Goal: Communication & Community: Answer question/provide support

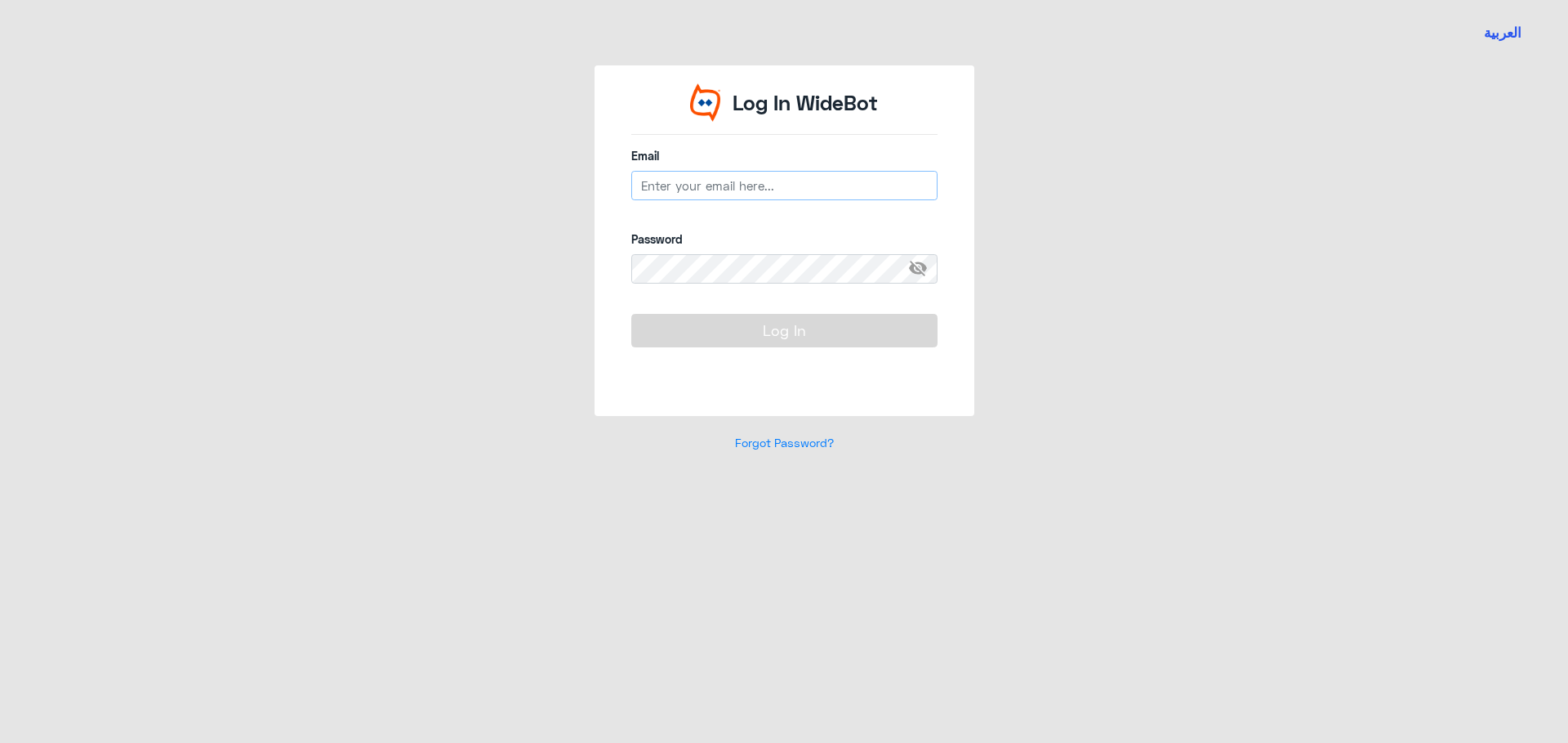
click at [704, 186] on input "email" at bounding box center [784, 185] width 306 height 30
paste input "A_Alnouwasir@Dallah-Hospital.com"
type input "A_Alnouwasir@Dallah-Hospital.com"
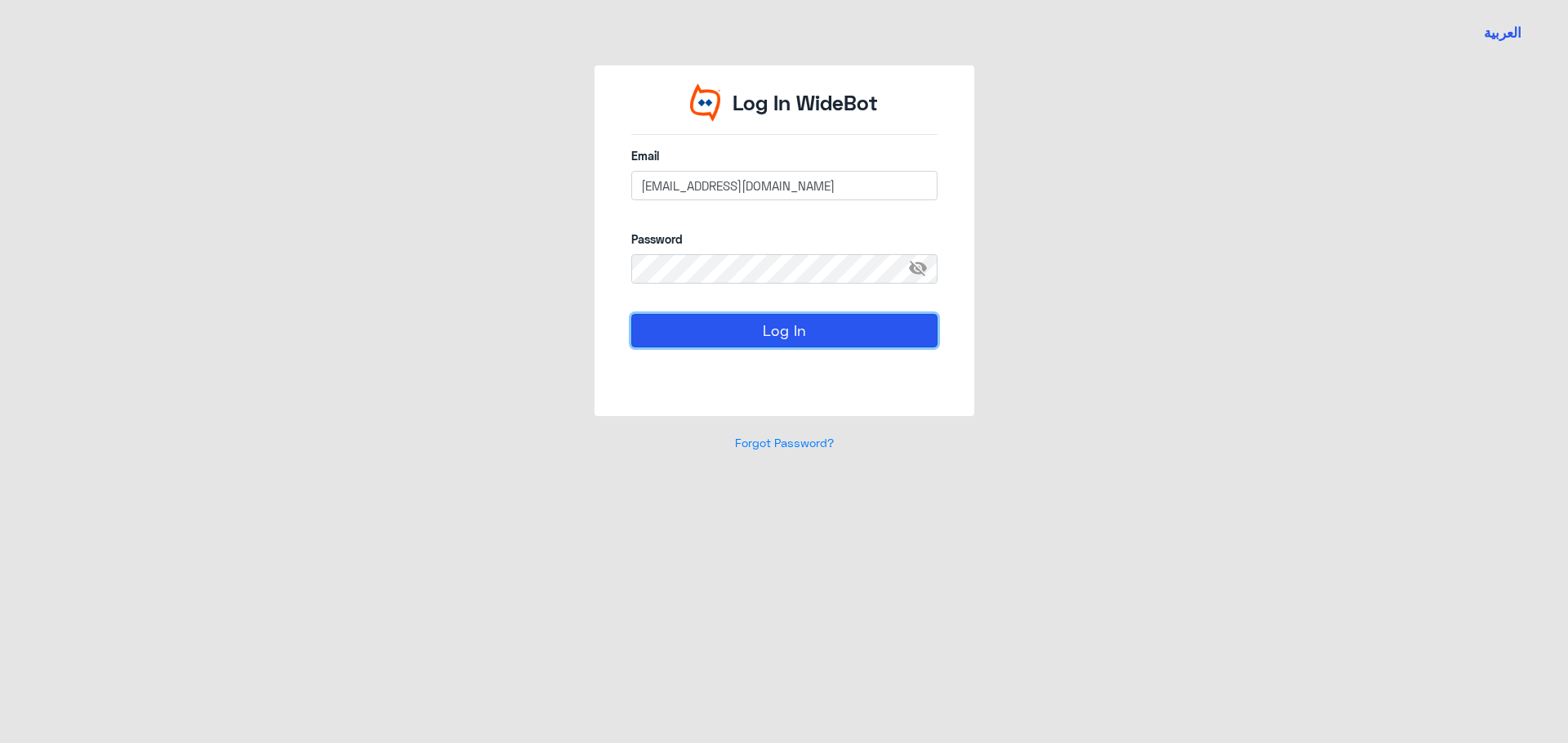
click at [727, 327] on button "Log In" at bounding box center [784, 330] width 306 height 33
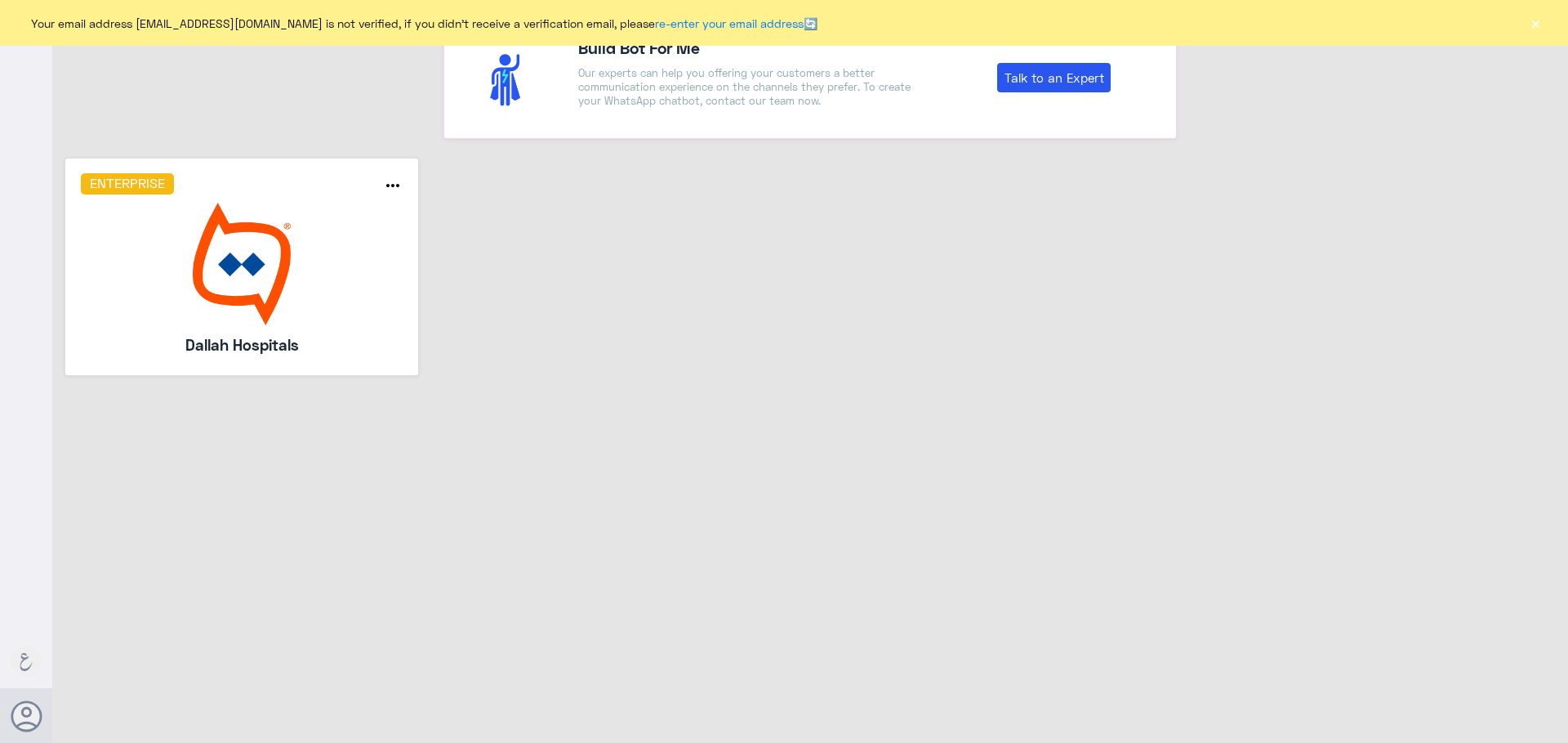
click at [305, 265] on img at bounding box center [242, 264] width 322 height 123
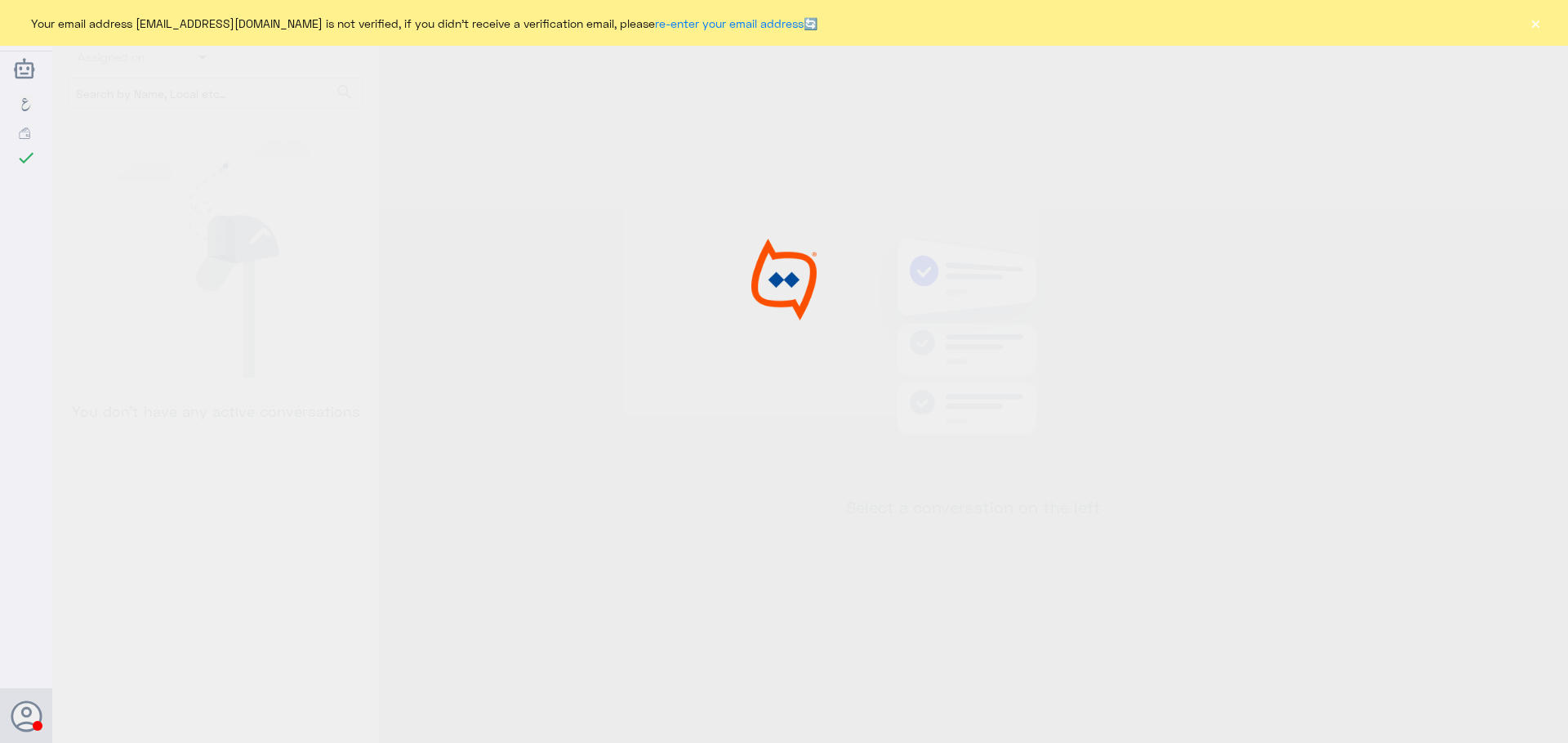
click at [1532, 29] on button "×" at bounding box center [1535, 22] width 16 height 16
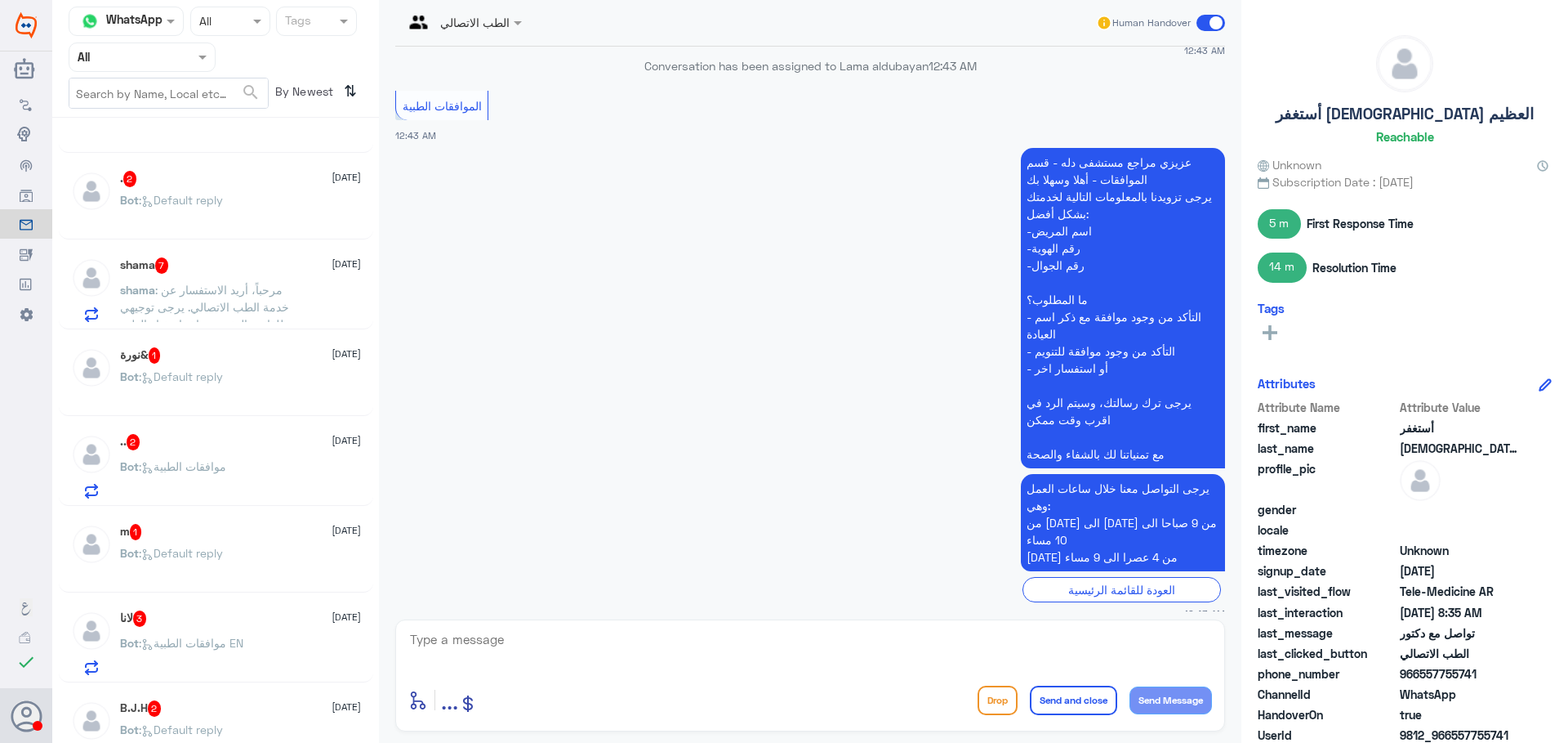
scroll to position [1070, 0]
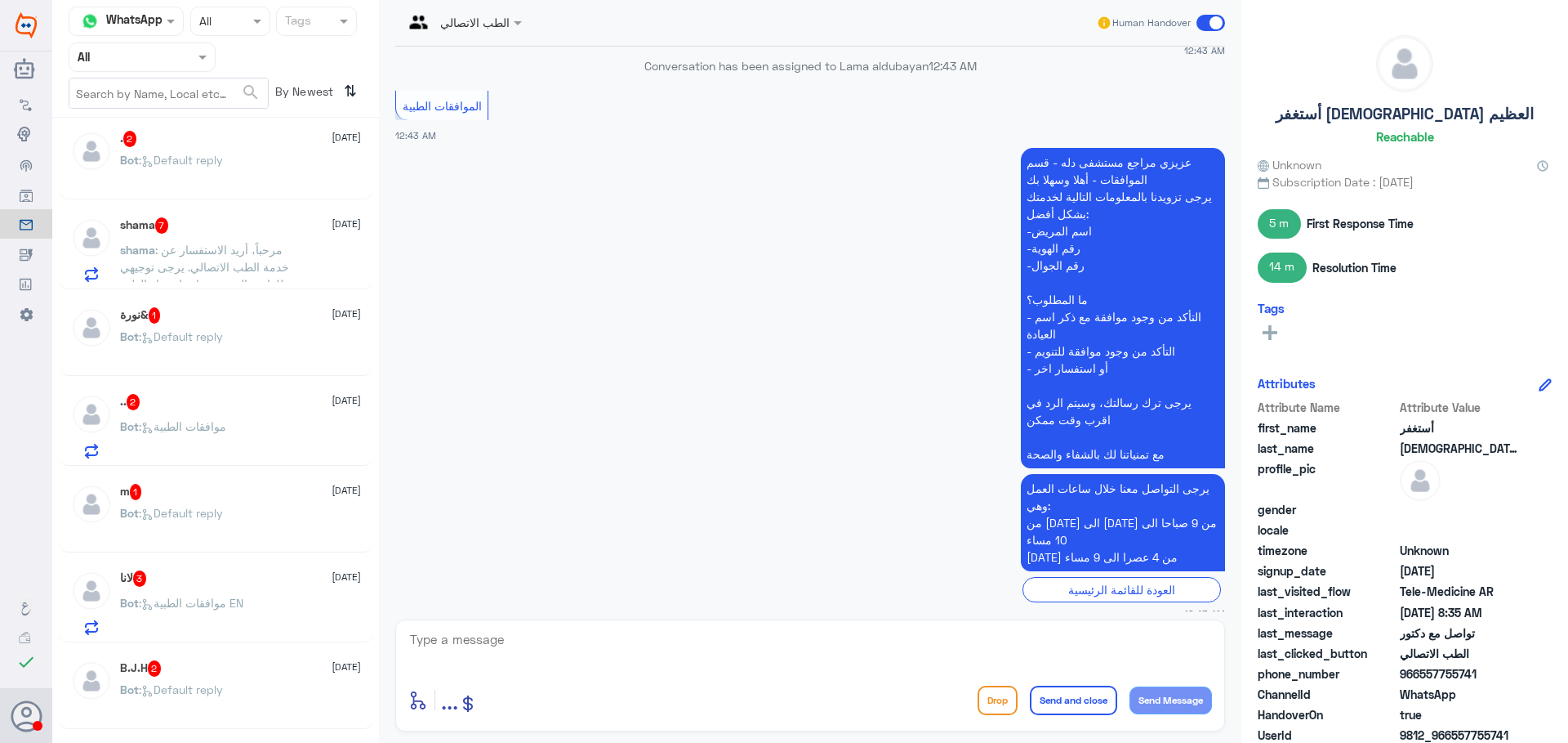
click at [154, 60] on input "text" at bounding box center [123, 57] width 90 height 19
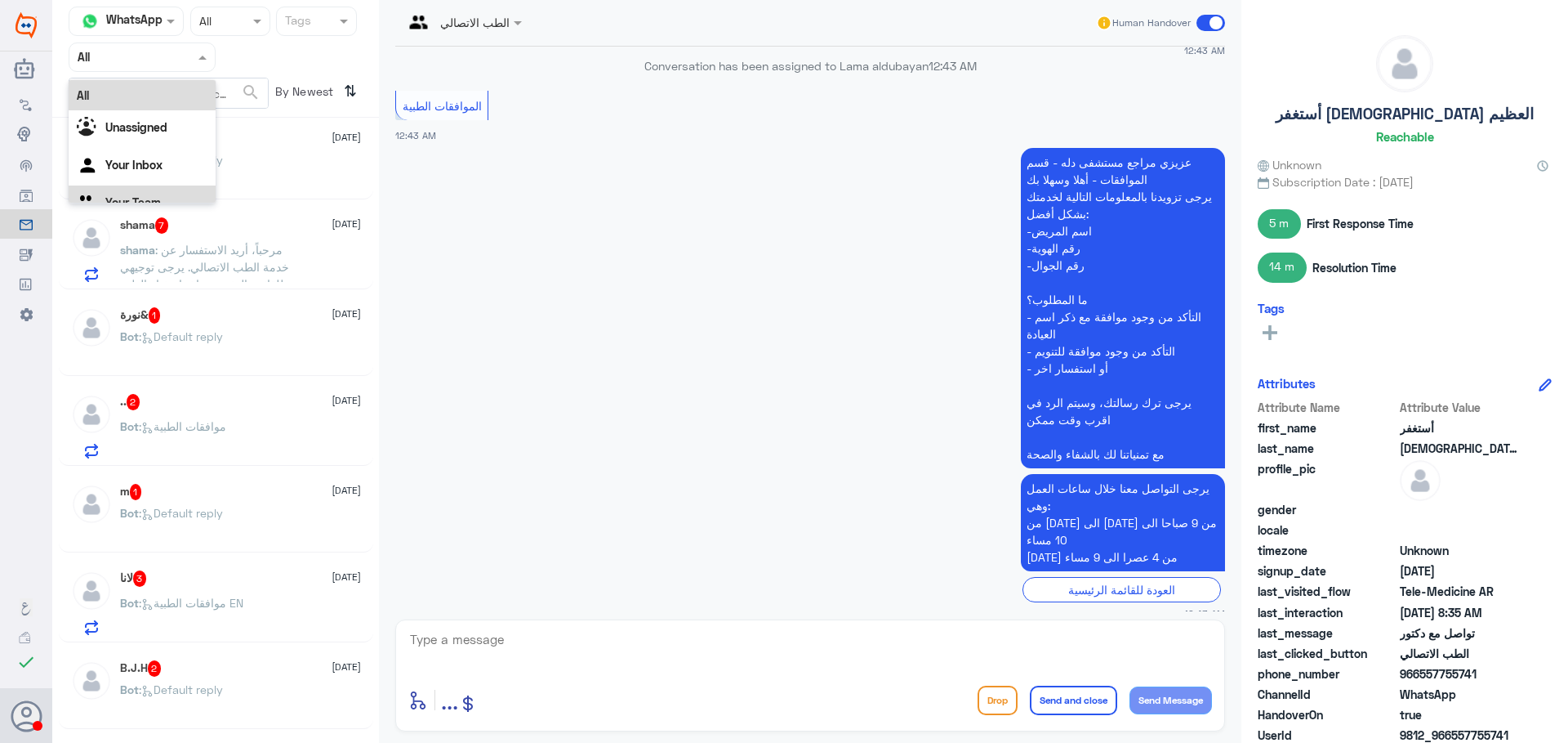
click at [165, 195] on div "Your Team" at bounding box center [142, 204] width 147 height 37
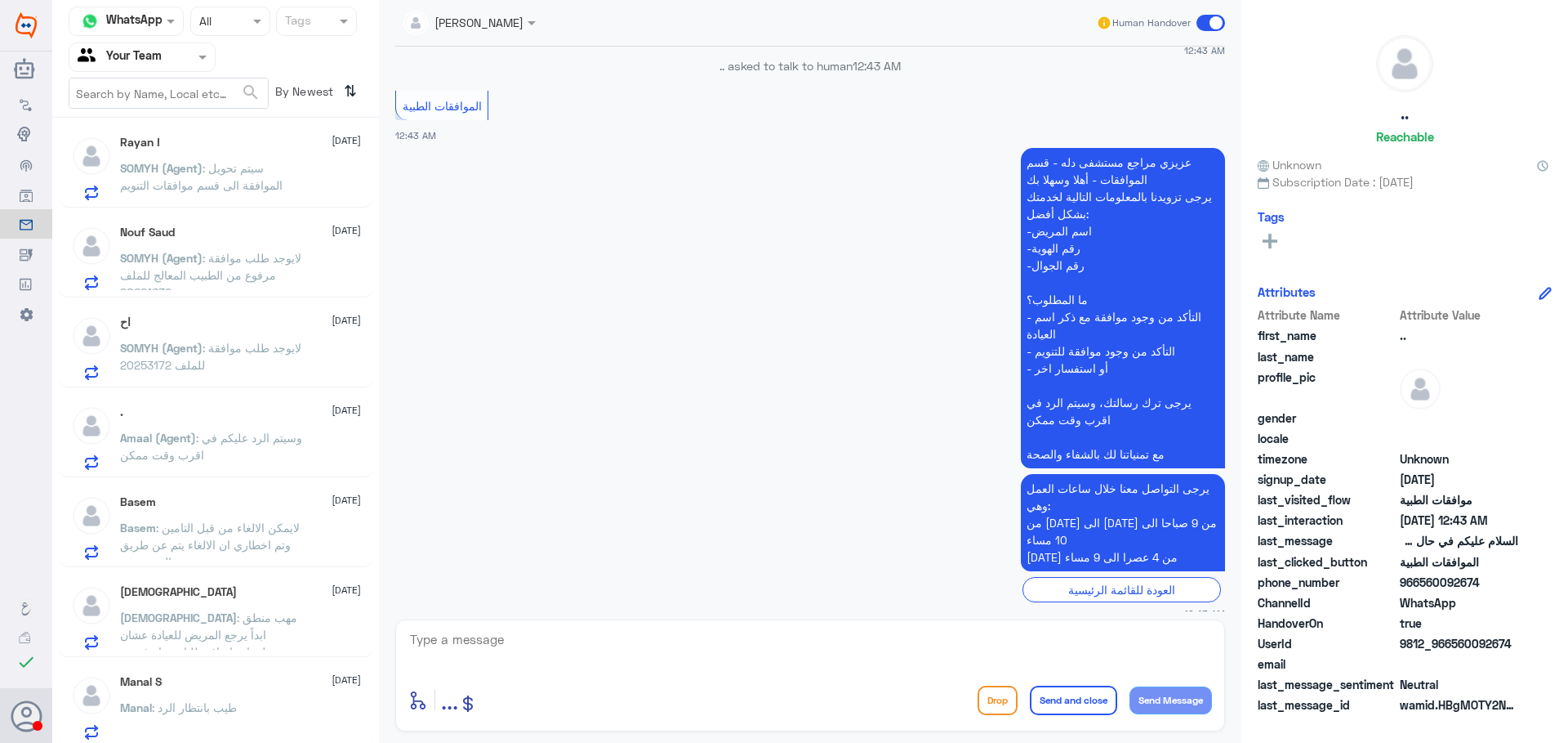
scroll to position [1091, 0]
click at [299, 525] on p "Basem : لايمكن الالغاء من قبل التامين وتم اخطاري ان الالغاء يتم عن طريق المستشفى" at bounding box center [212, 534] width 184 height 41
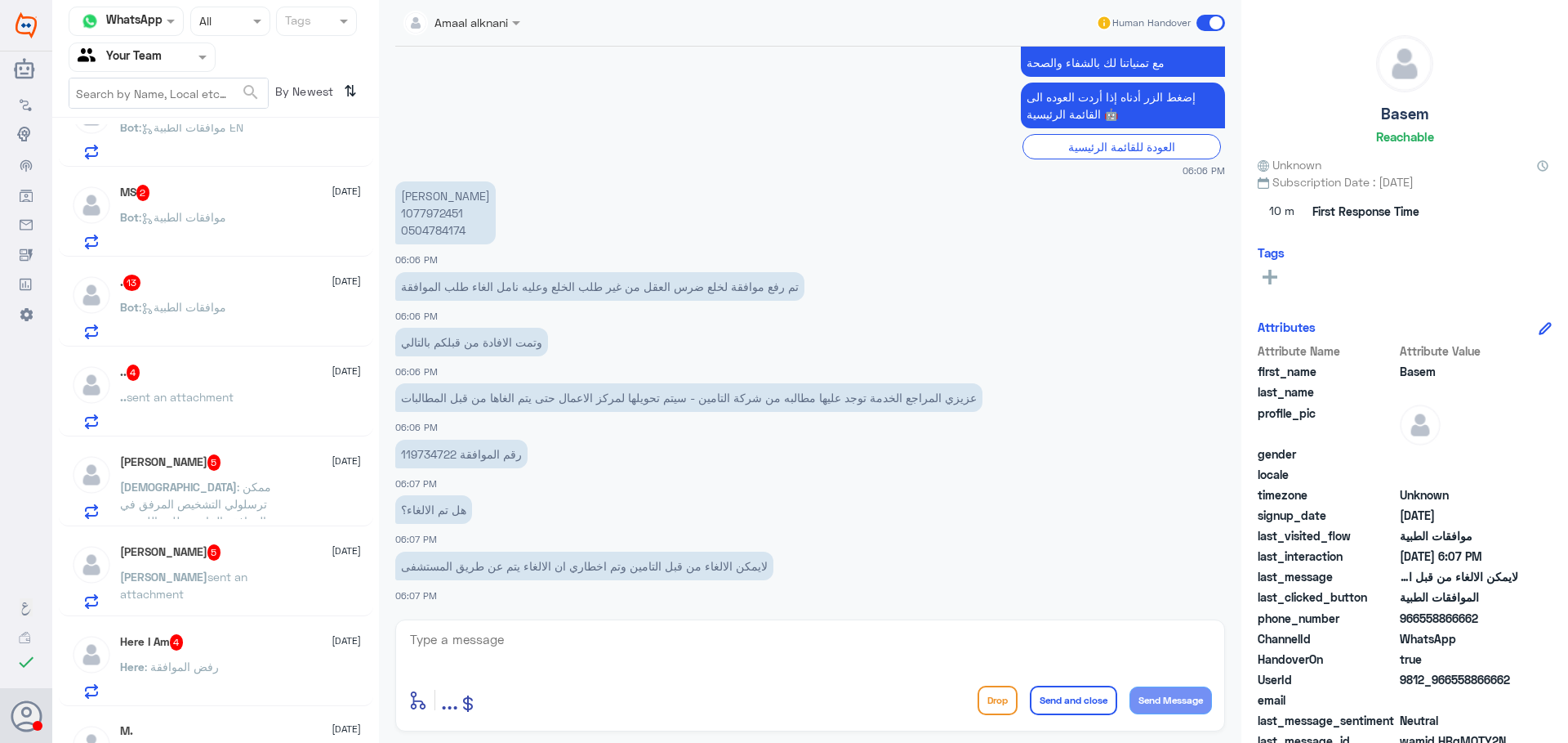
scroll to position [109, 0]
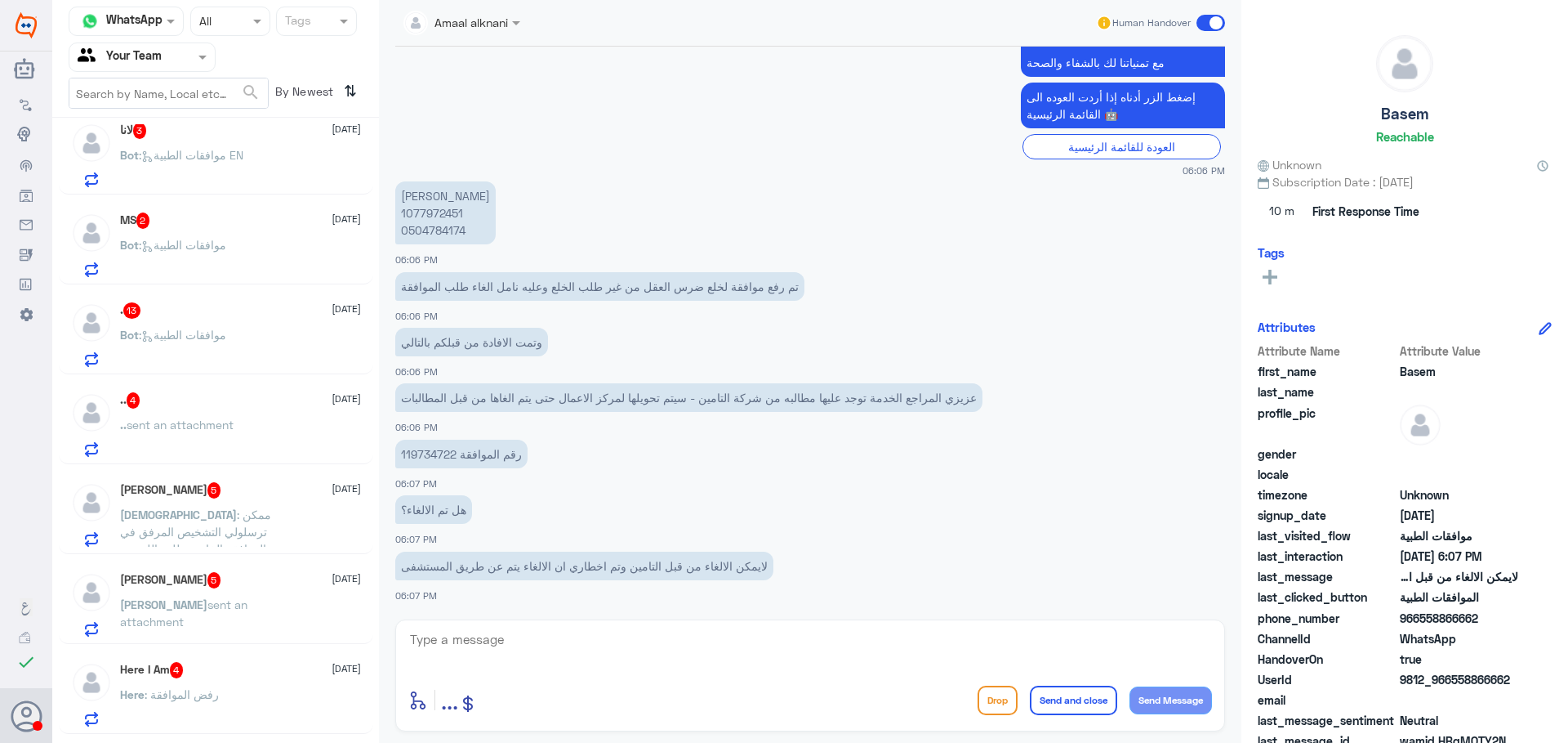
click at [249, 662] on div "Here I Am 4 15 September" at bounding box center [240, 670] width 241 height 16
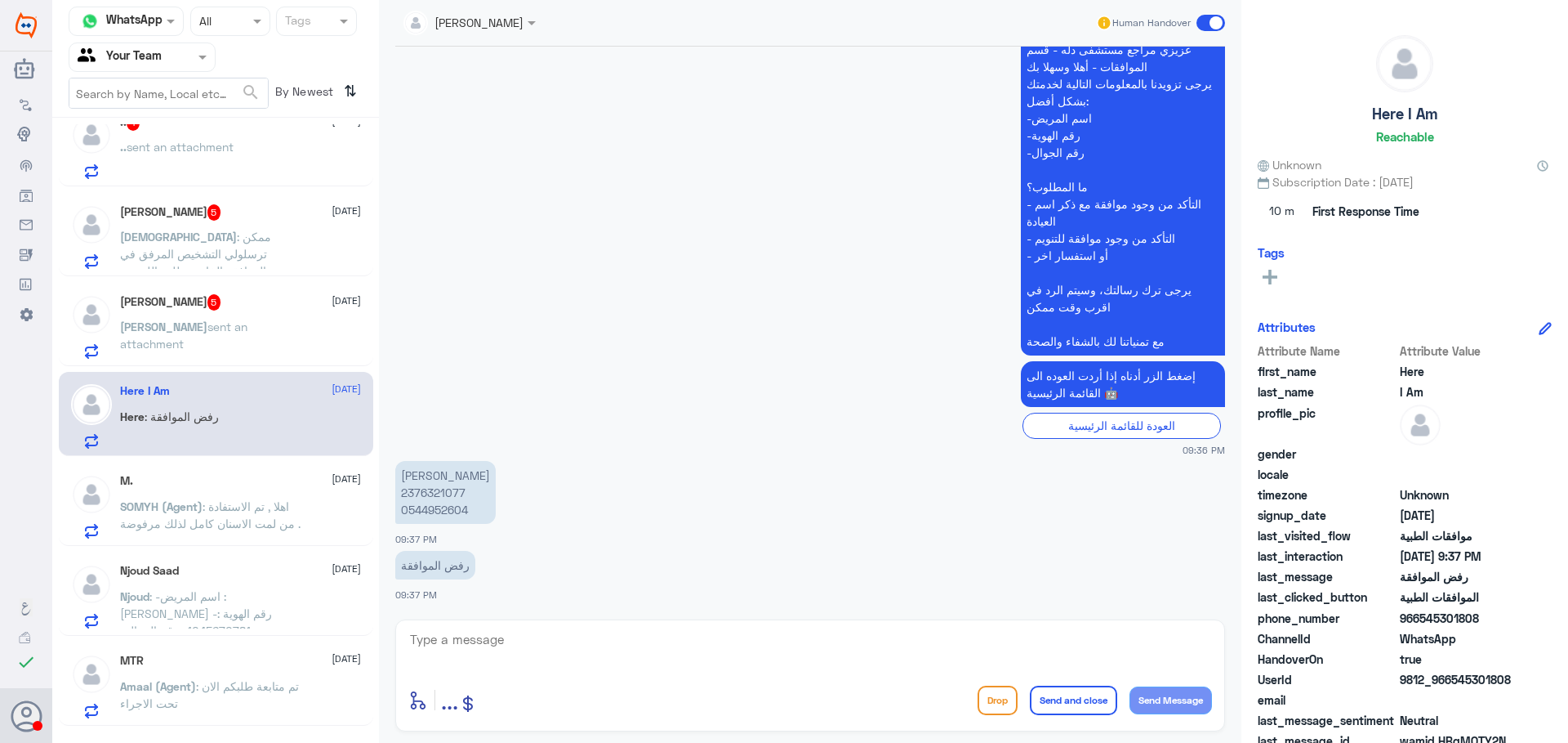
scroll to position [409, 0]
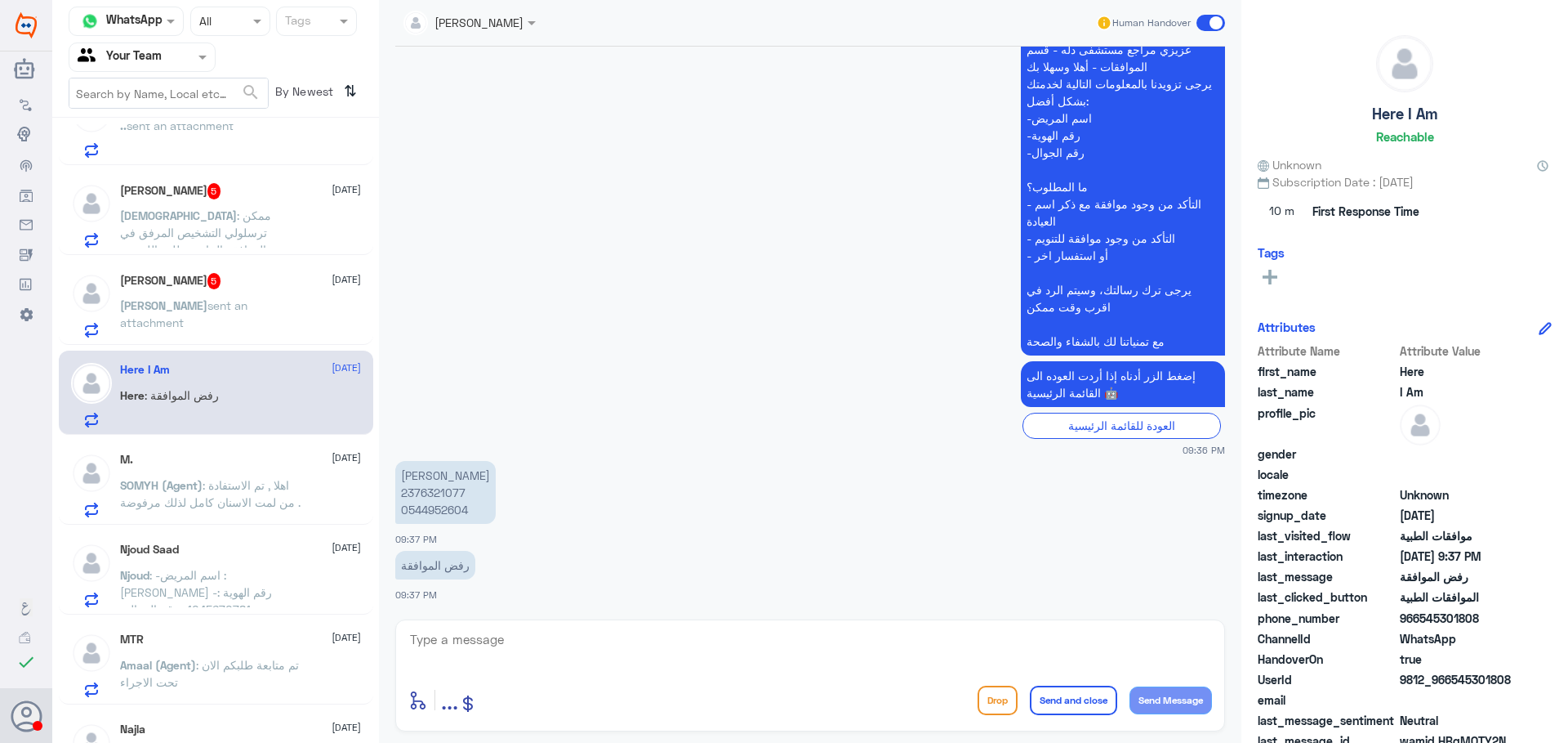
click at [438, 491] on p "[PERSON_NAME] 2376321077 0544952604" at bounding box center [445, 492] width 101 height 63
copy p "2376321077"
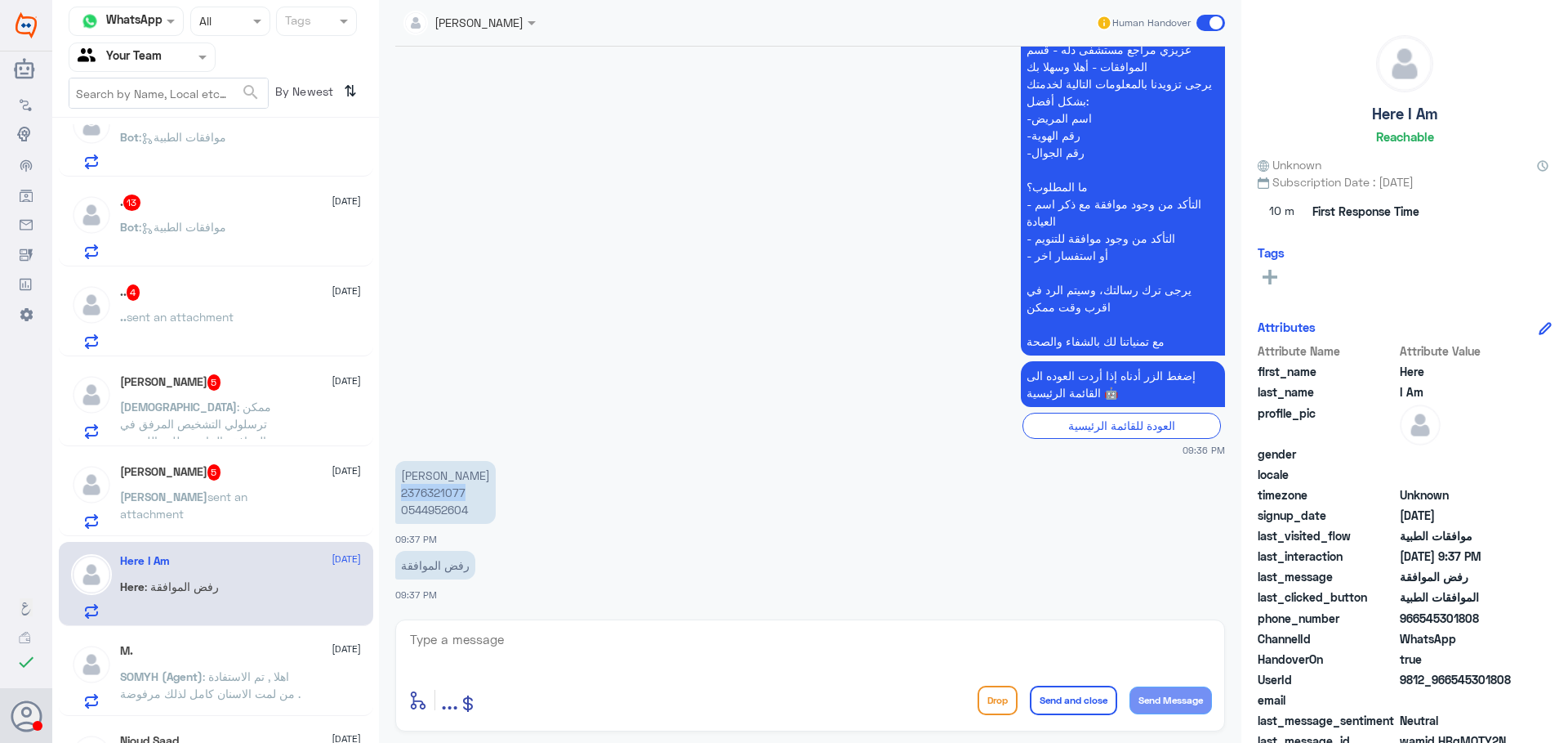
scroll to position [245, 0]
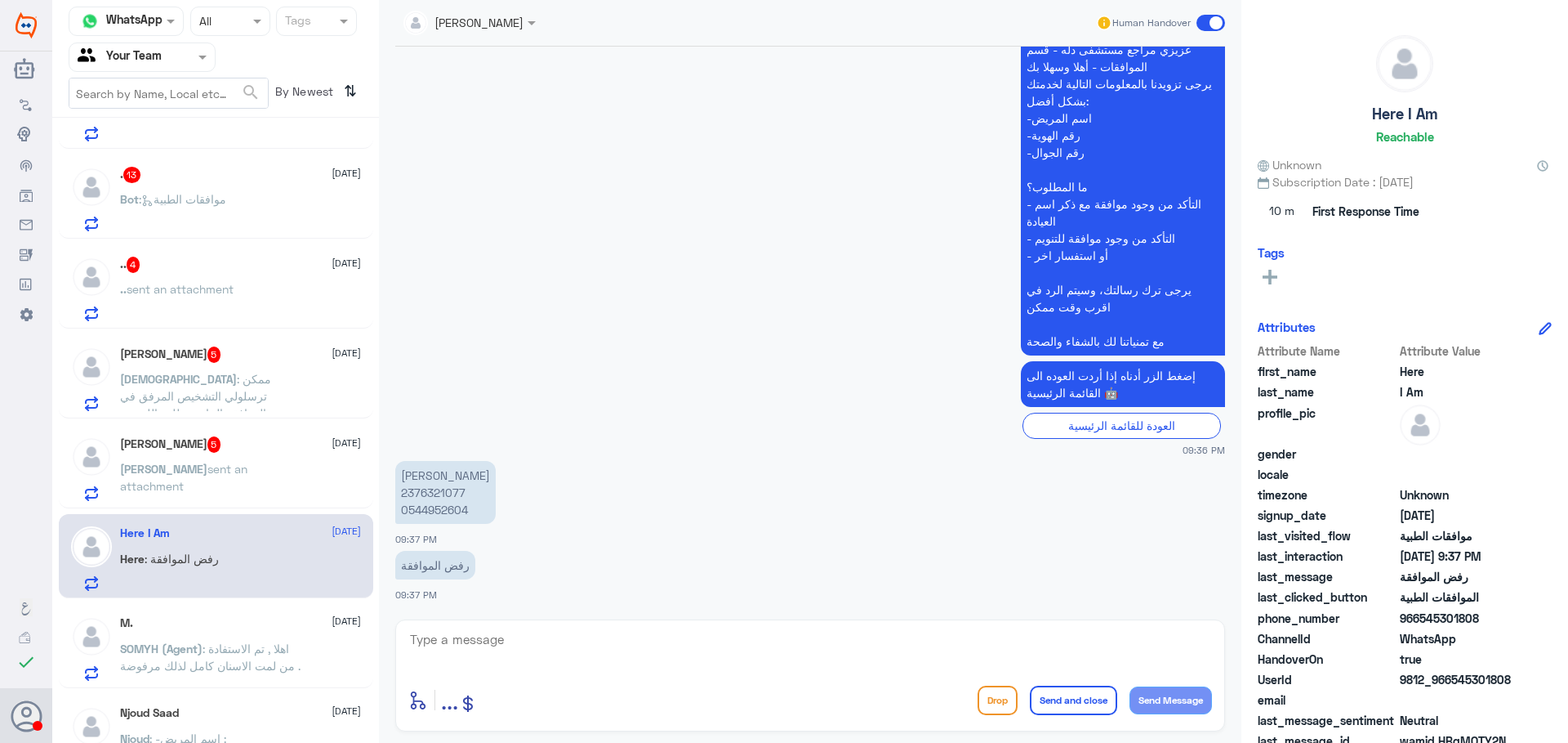
click at [245, 483] on p "[PERSON_NAME] sent an attachment" at bounding box center [212, 480] width 184 height 41
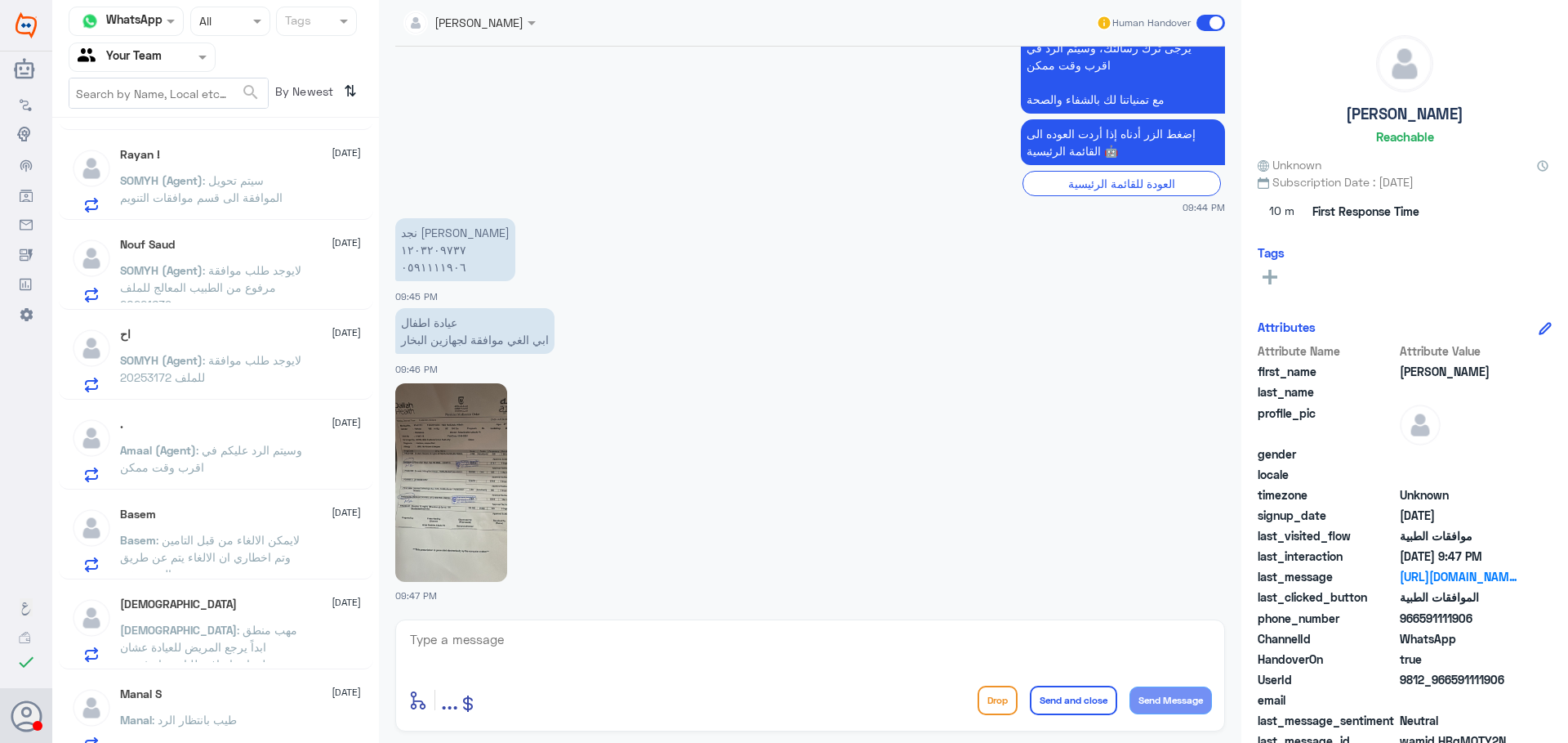
scroll to position [1091, 0]
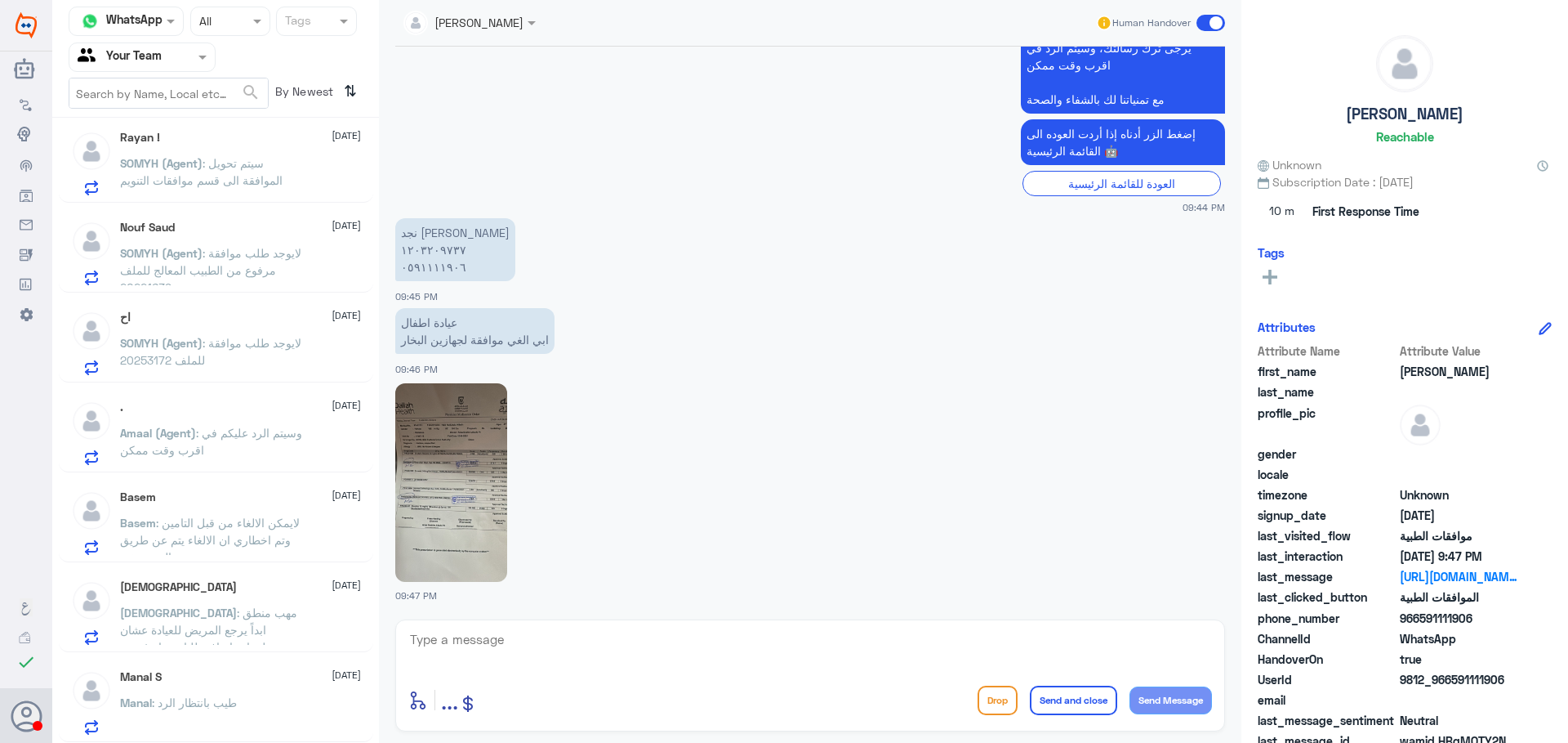
click at [202, 710] on p "Manal : طيب بانتظار الرد" at bounding box center [178, 714] width 117 height 41
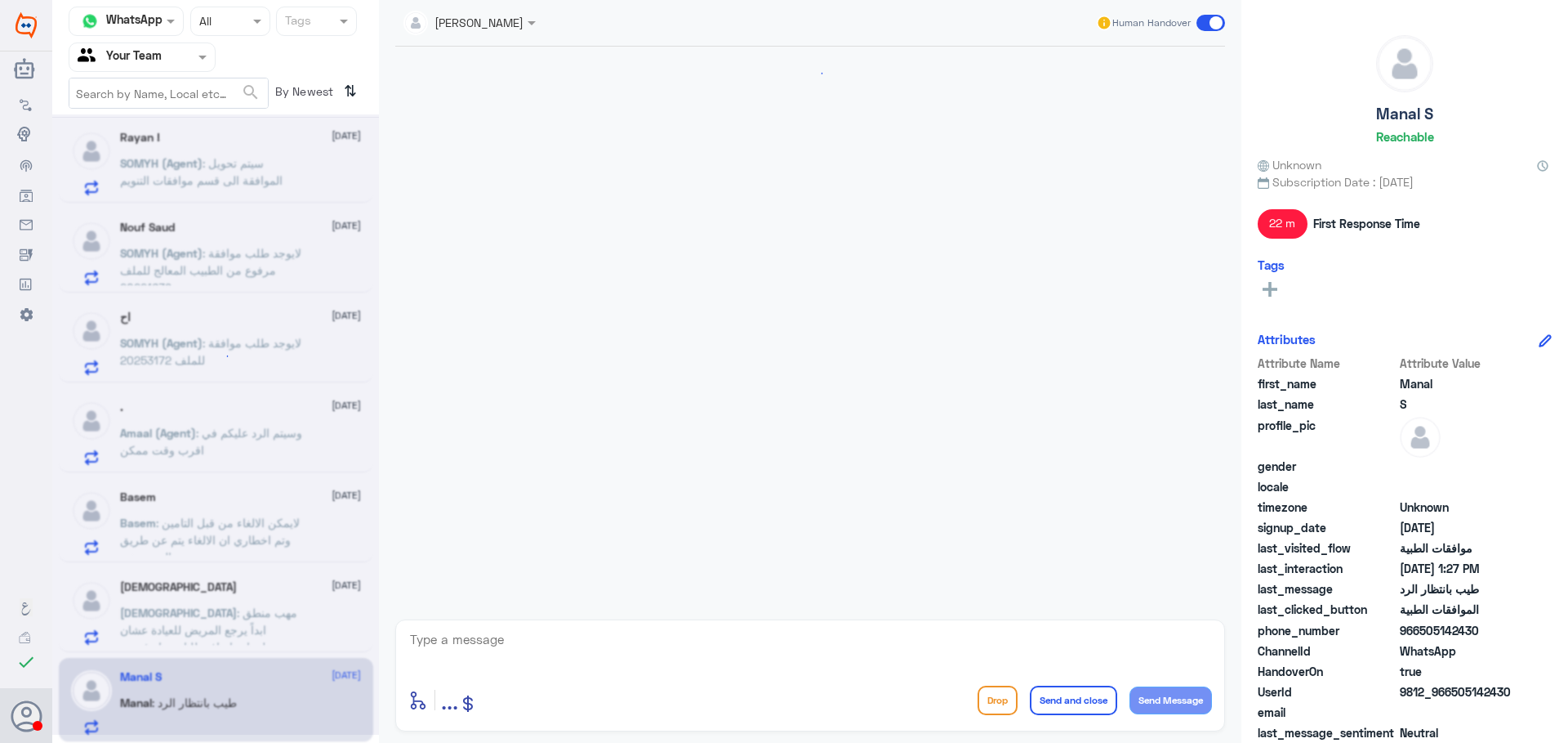
scroll to position [1094, 0]
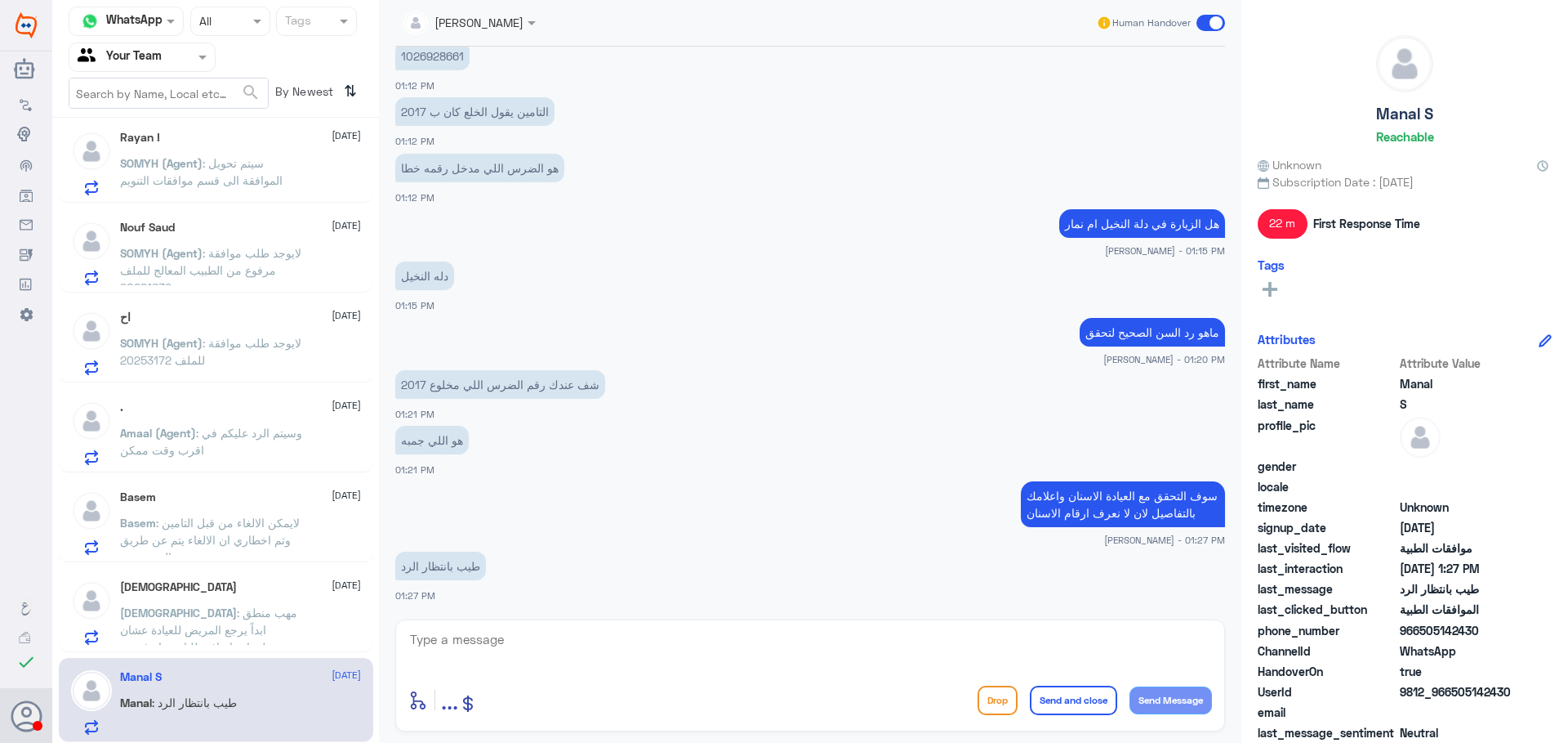
click at [267, 623] on span ": مهب منطق ابداً يرجع المريض للعيادة عشان معلومات إضافية للتامين او غيره .. سوا…" at bounding box center [208, 656] width 178 height 100
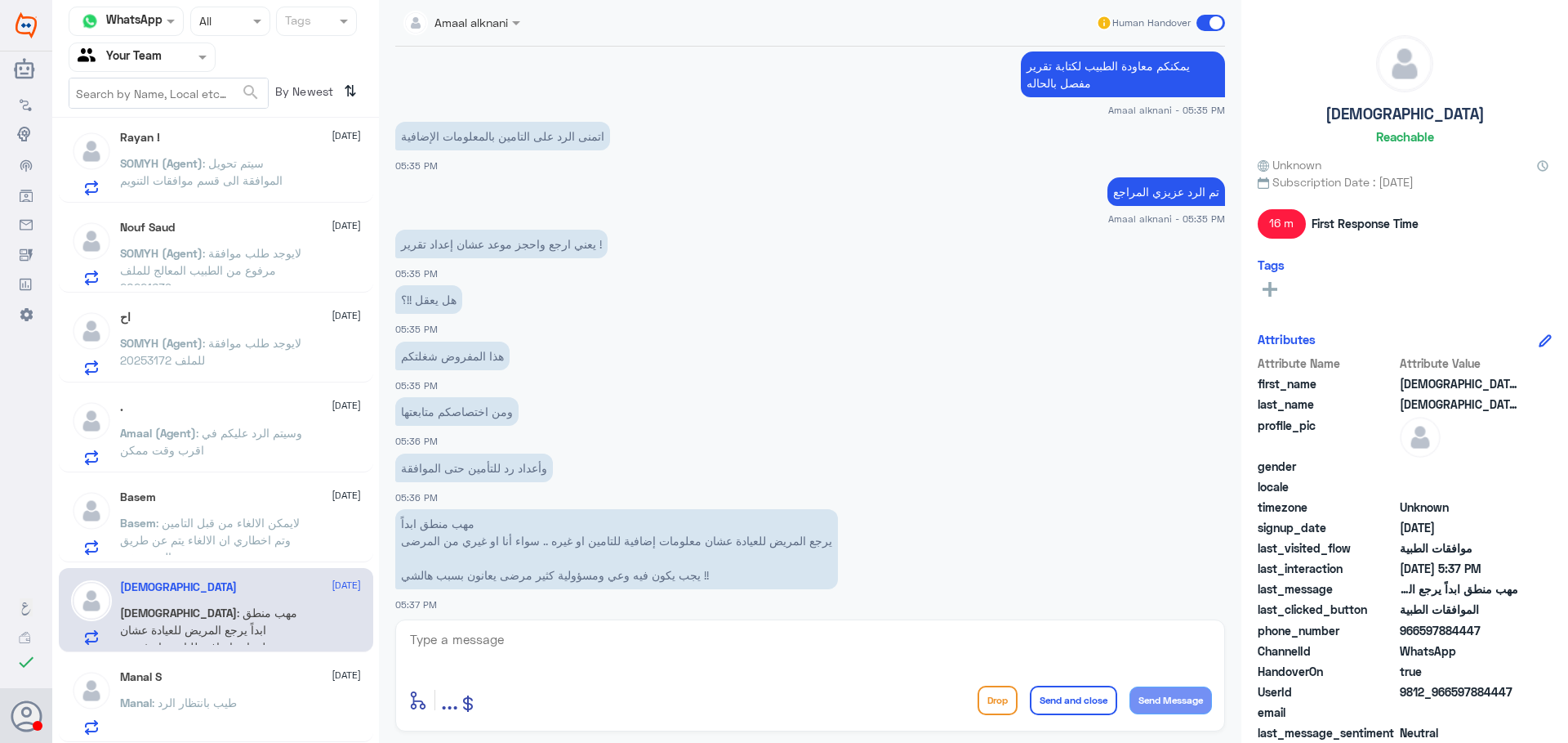
scroll to position [3139, 0]
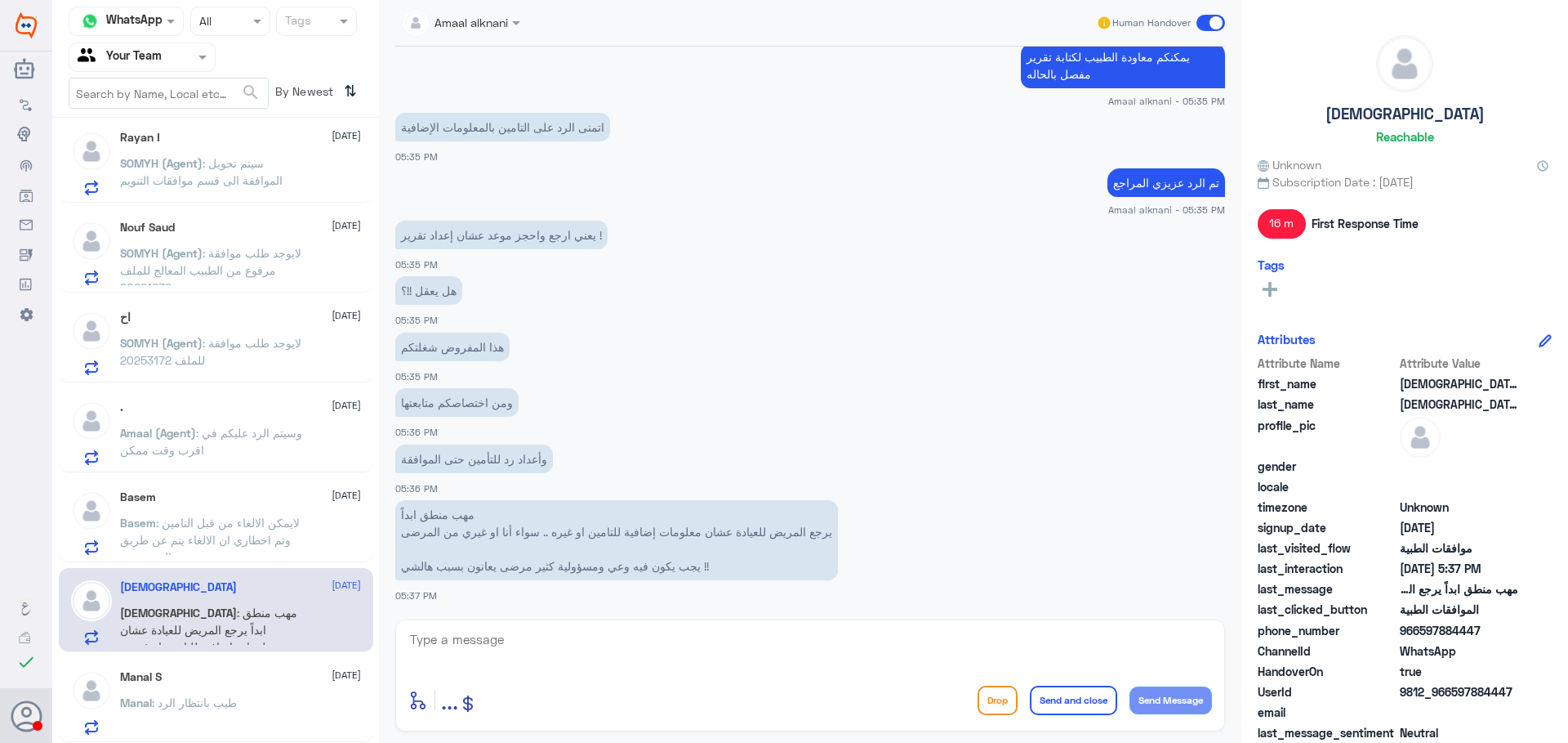
click at [261, 525] on span ": لايمكن الالغاء من قبل التامين وتم اخطاري ان الالغاء يتم عن طريق المستشفى" at bounding box center [209, 539] width 179 height 48
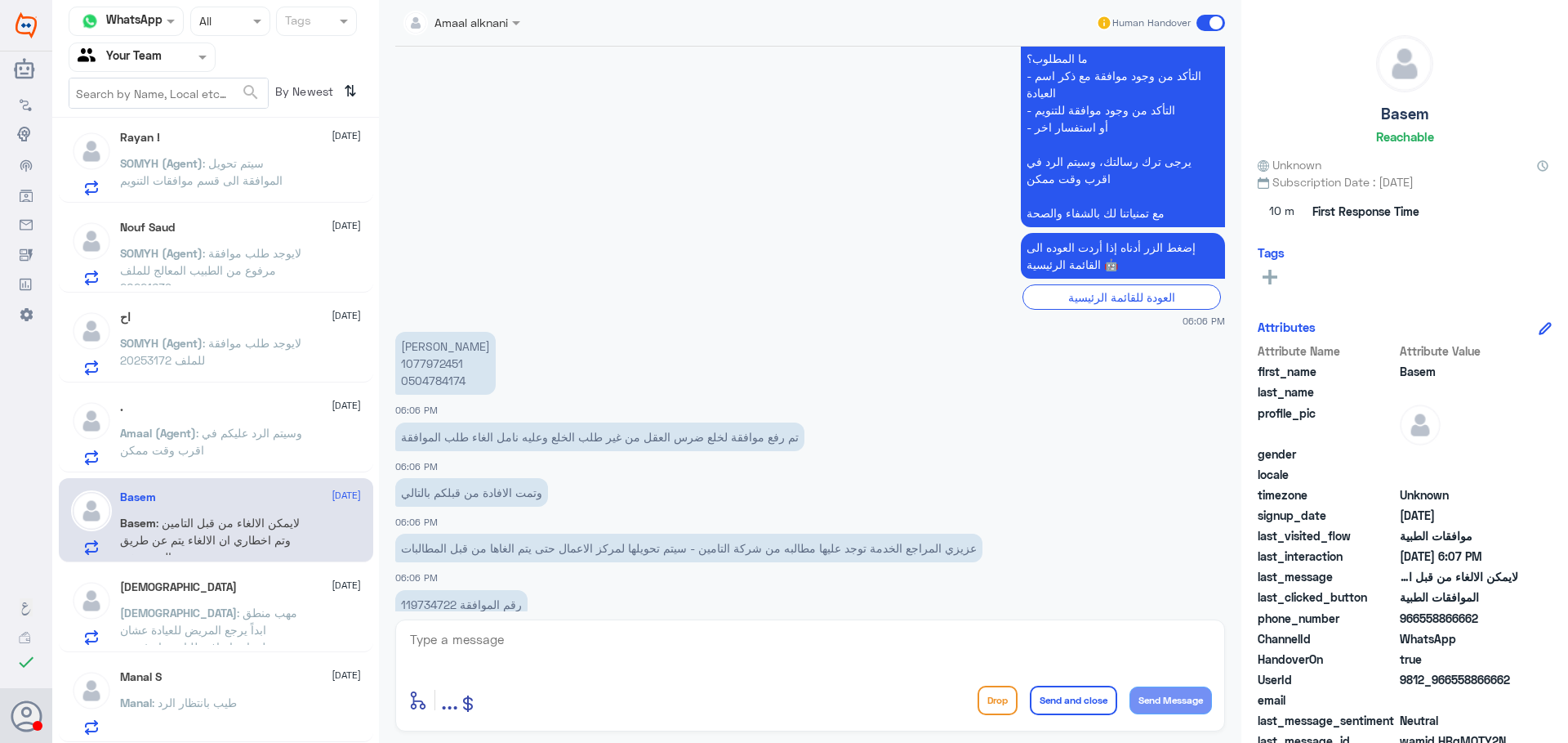
scroll to position [2812, 0]
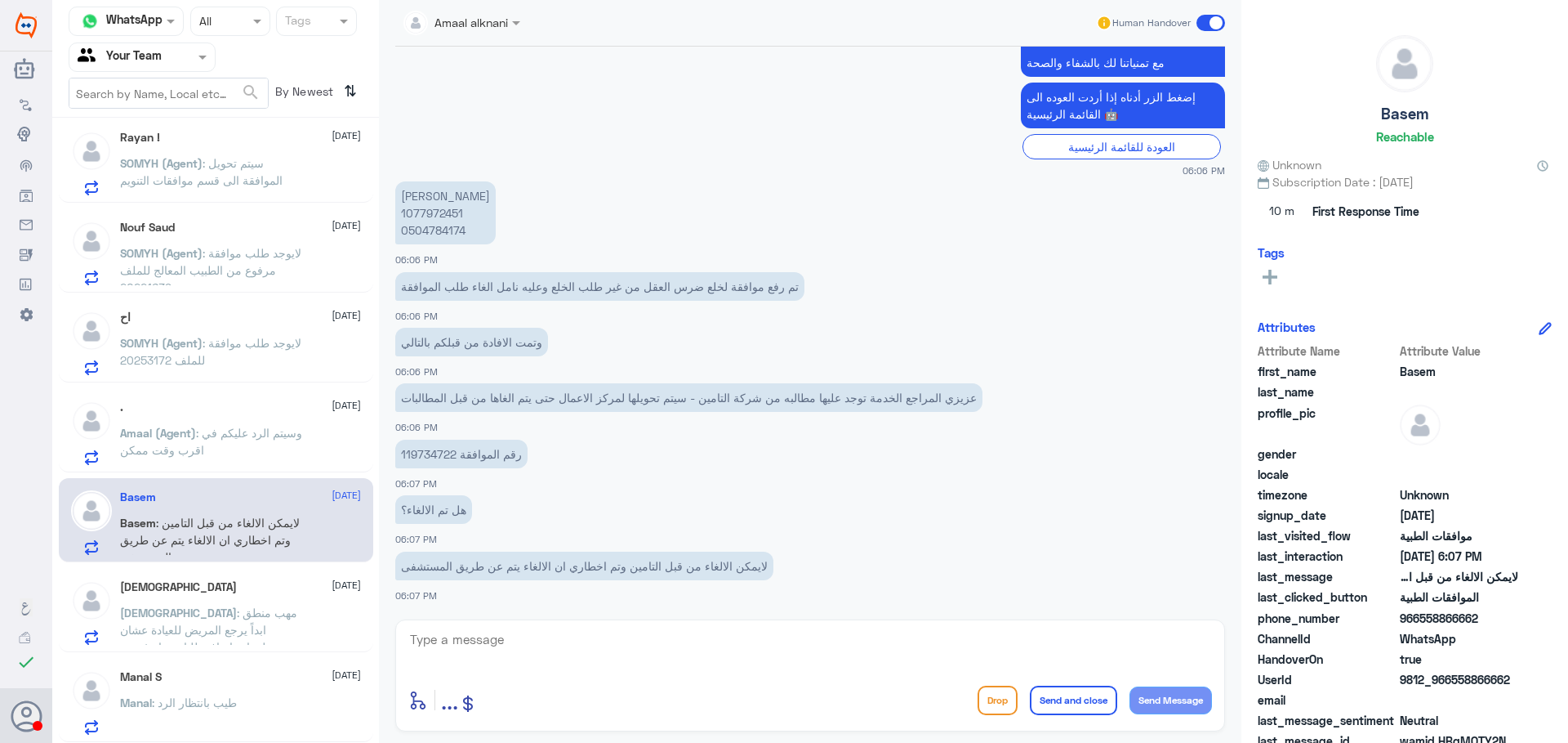
click at [215, 447] on span ": وسيتم الرد عليكم في اقرب وقت ممكن" at bounding box center [211, 442] width 182 height 31
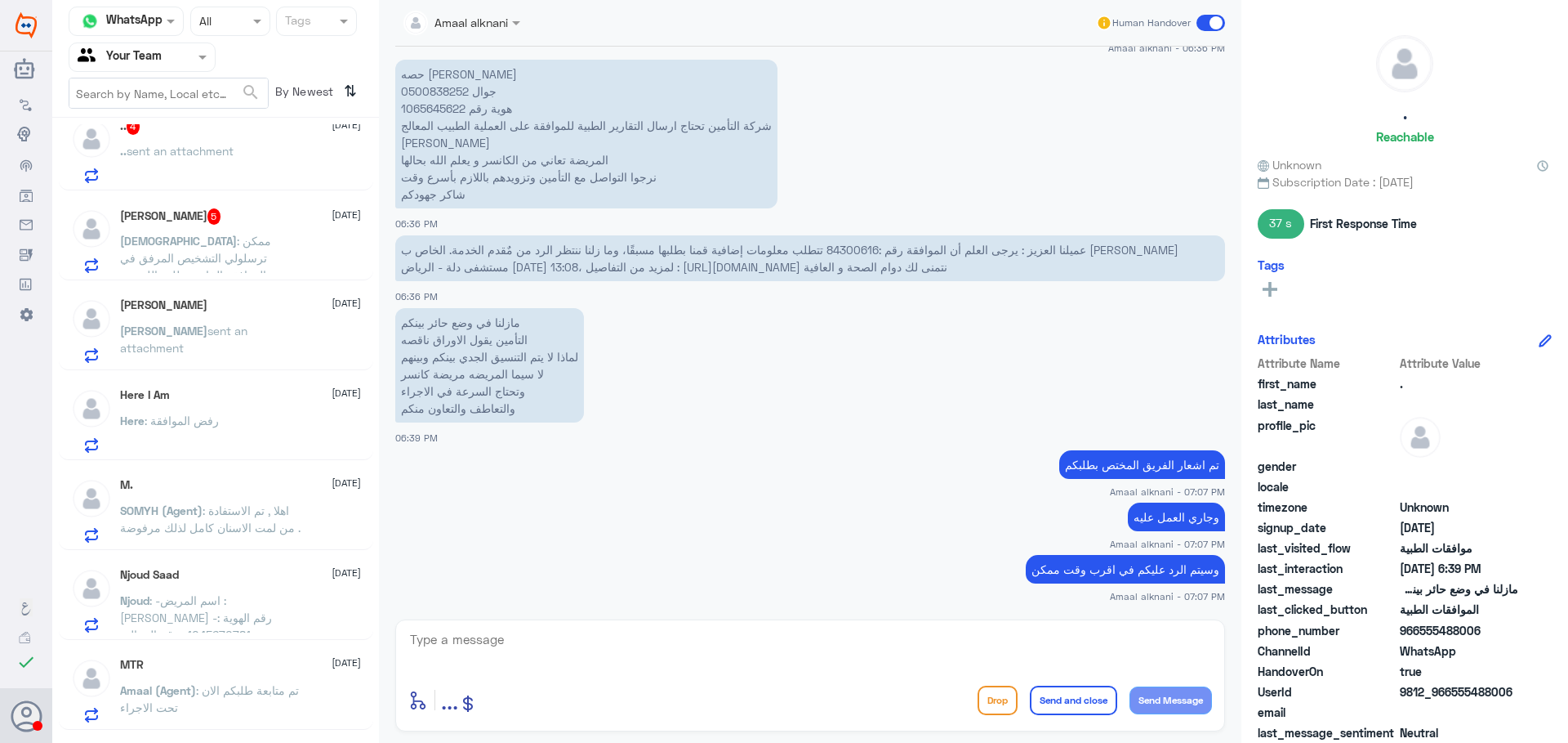
scroll to position [354, 0]
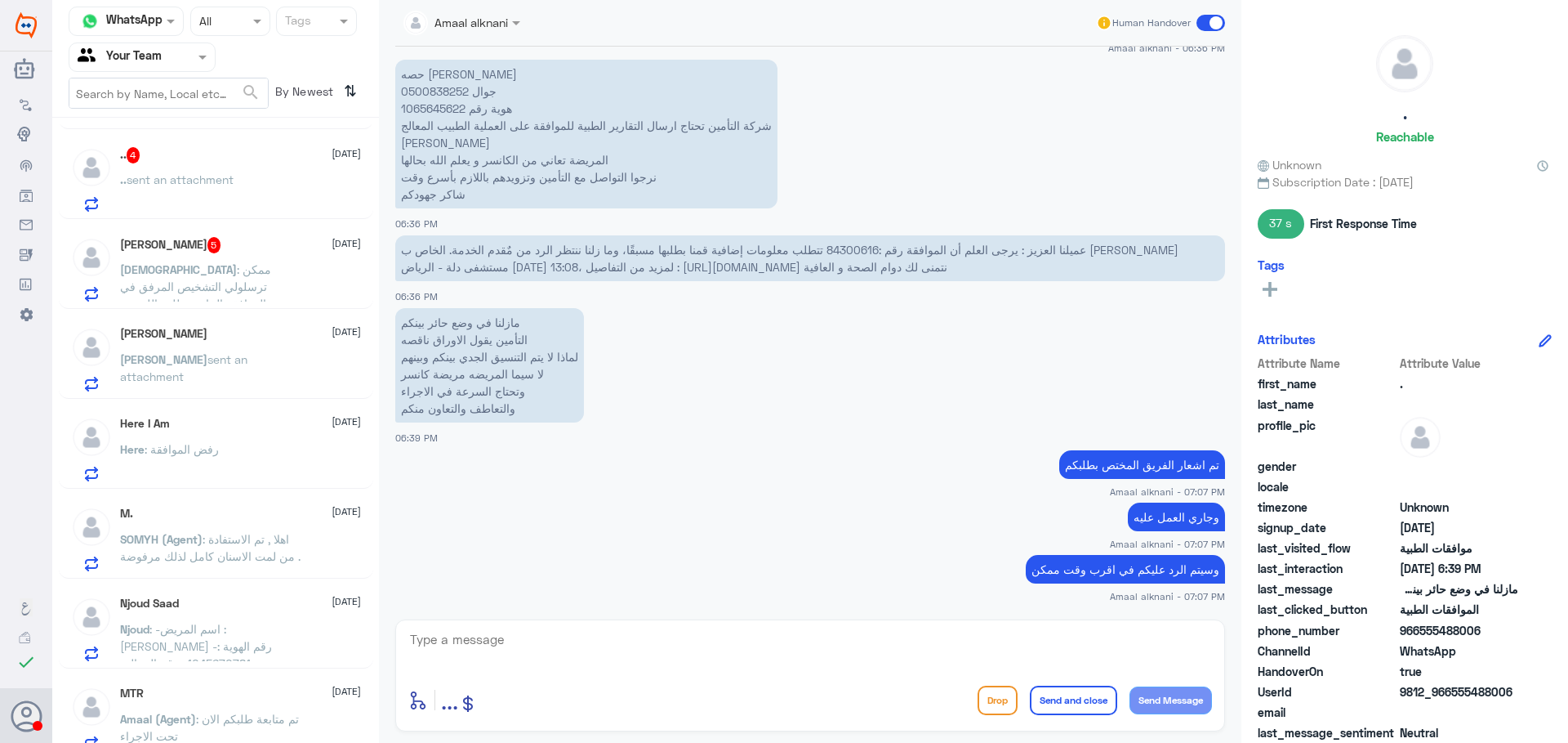
click at [259, 454] on div "Here : رفض الموافقة" at bounding box center [240, 463] width 241 height 36
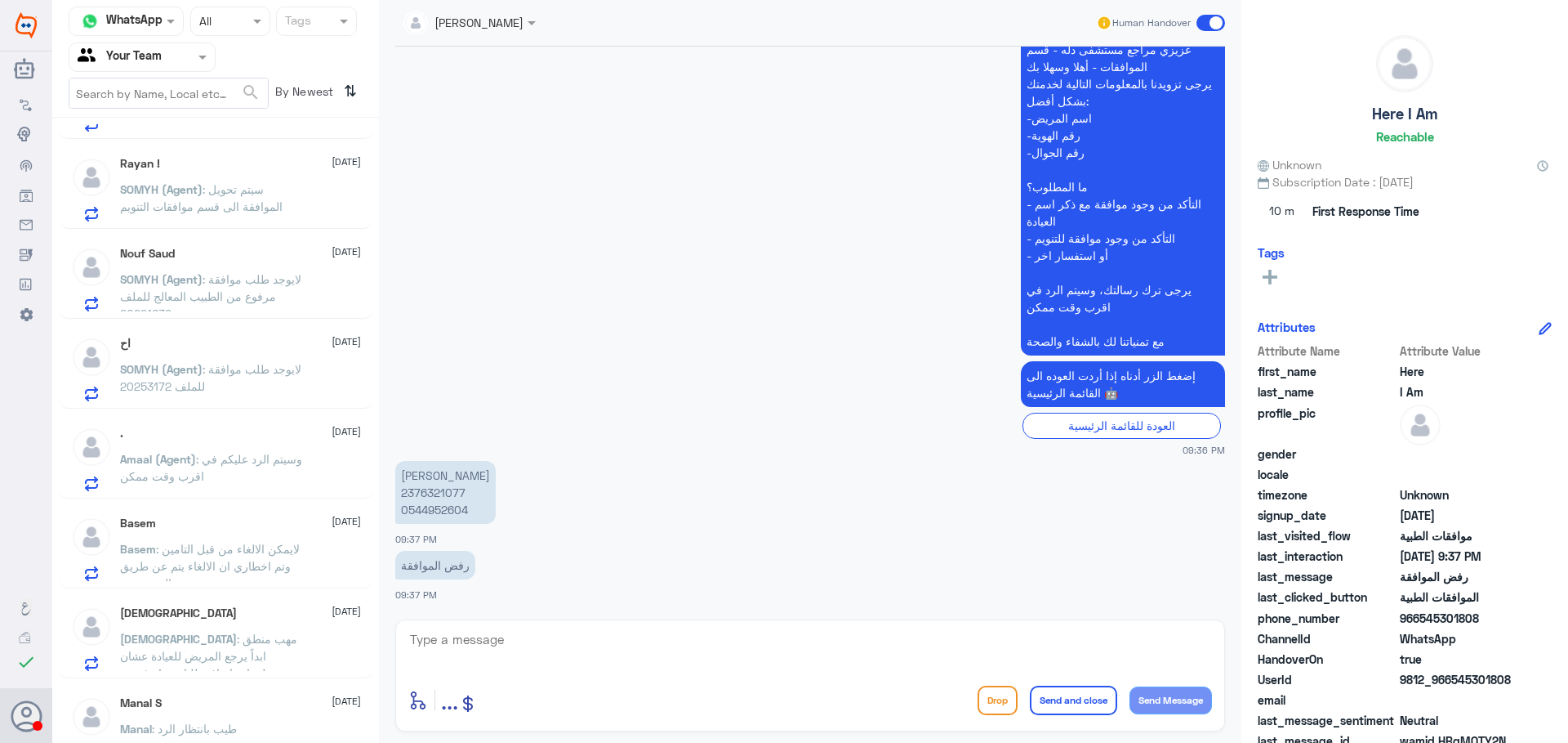
scroll to position [1091, 0]
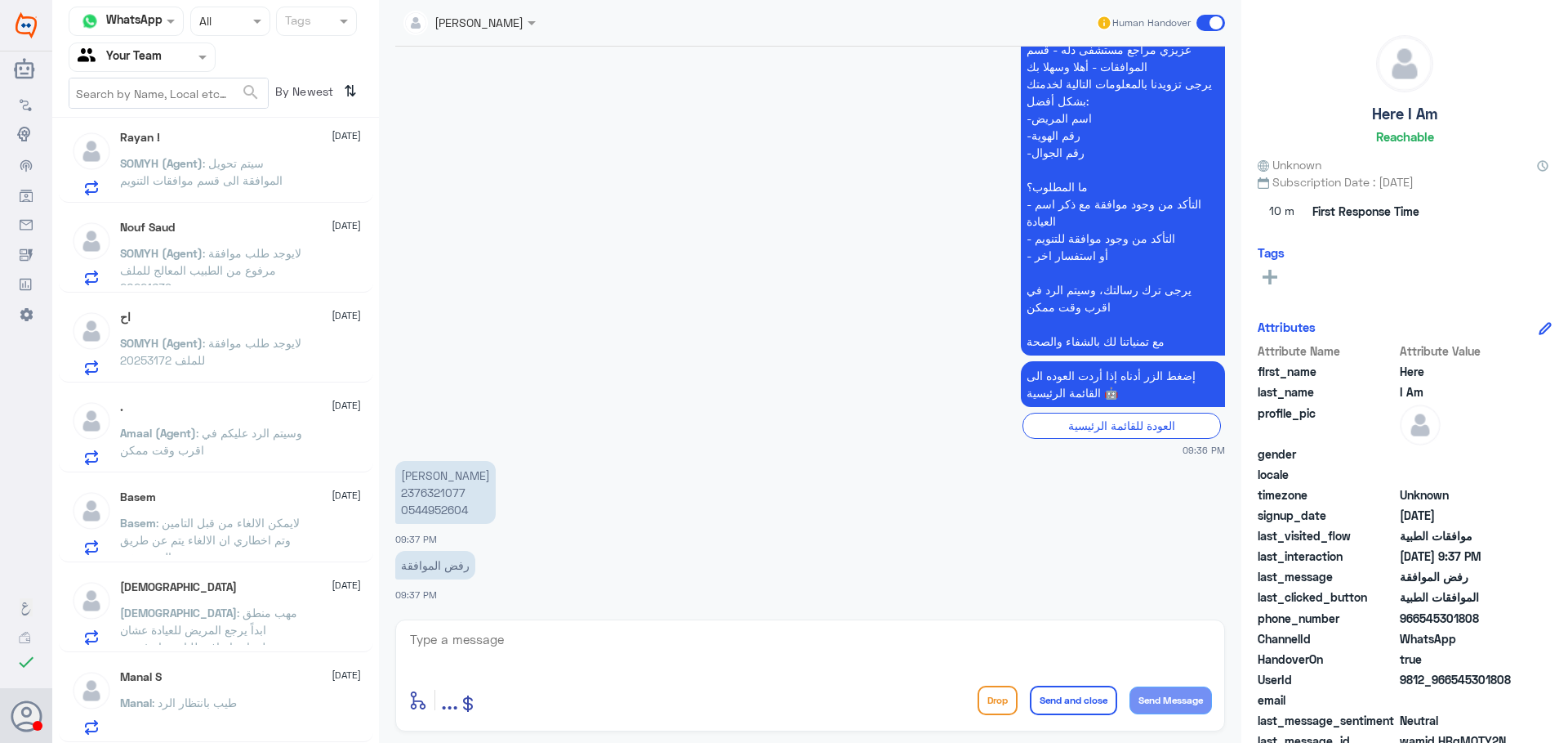
click at [239, 694] on div "Manal S 15 September Manal : طيب بانتظار الرد" at bounding box center [240, 702] width 241 height 64
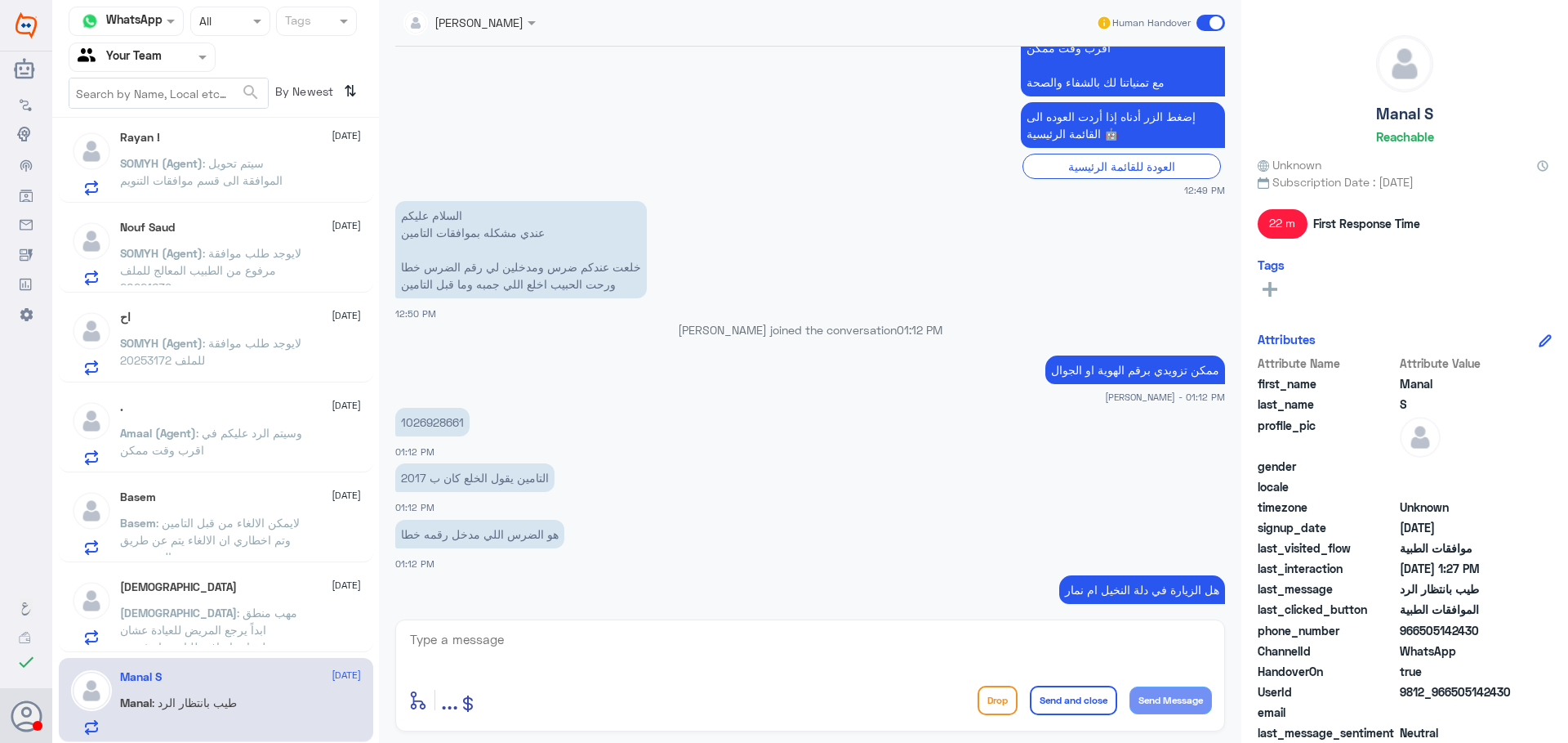
scroll to position [685, 0]
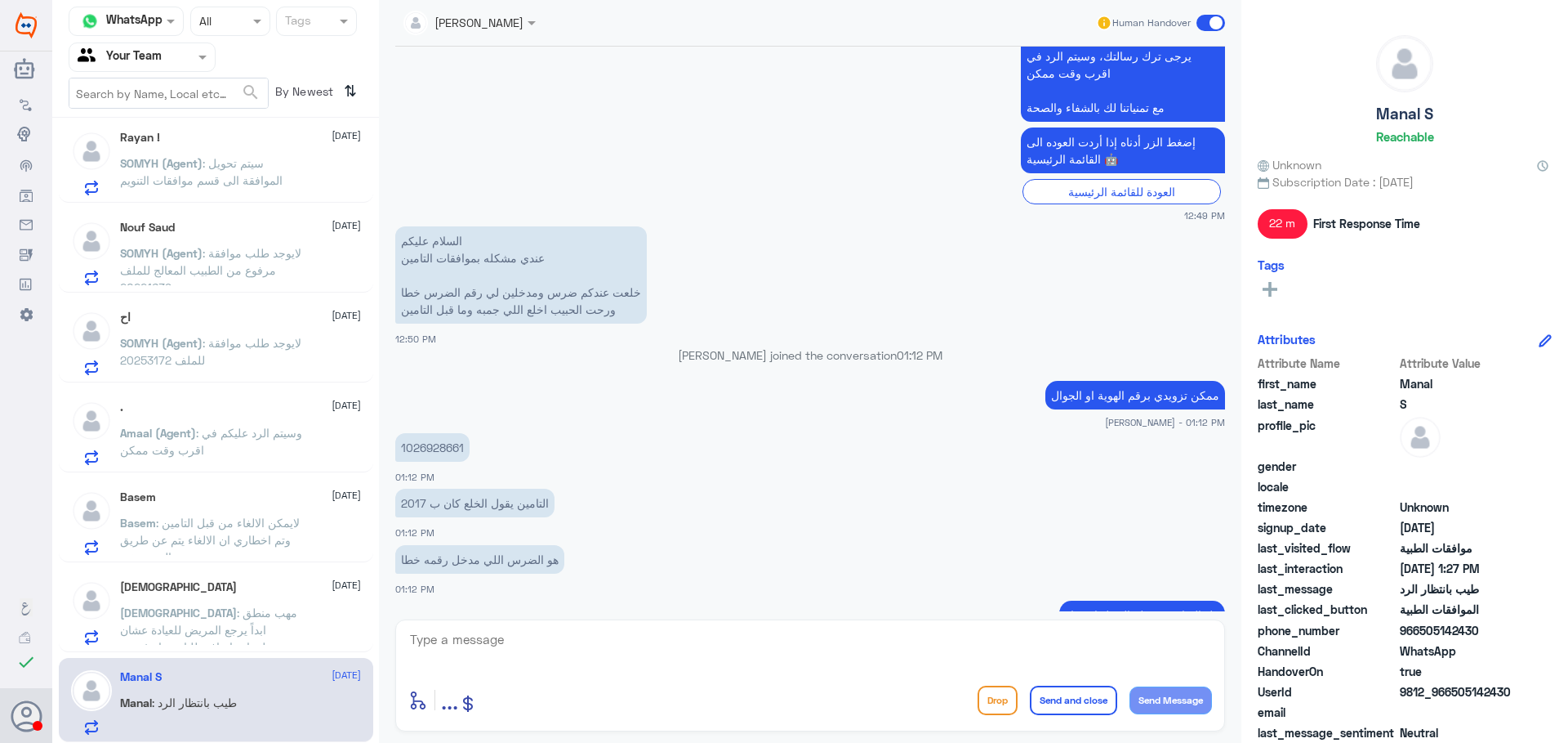
click at [441, 449] on p "1026928661" at bounding box center [432, 447] width 74 height 29
copy p "1026928661"
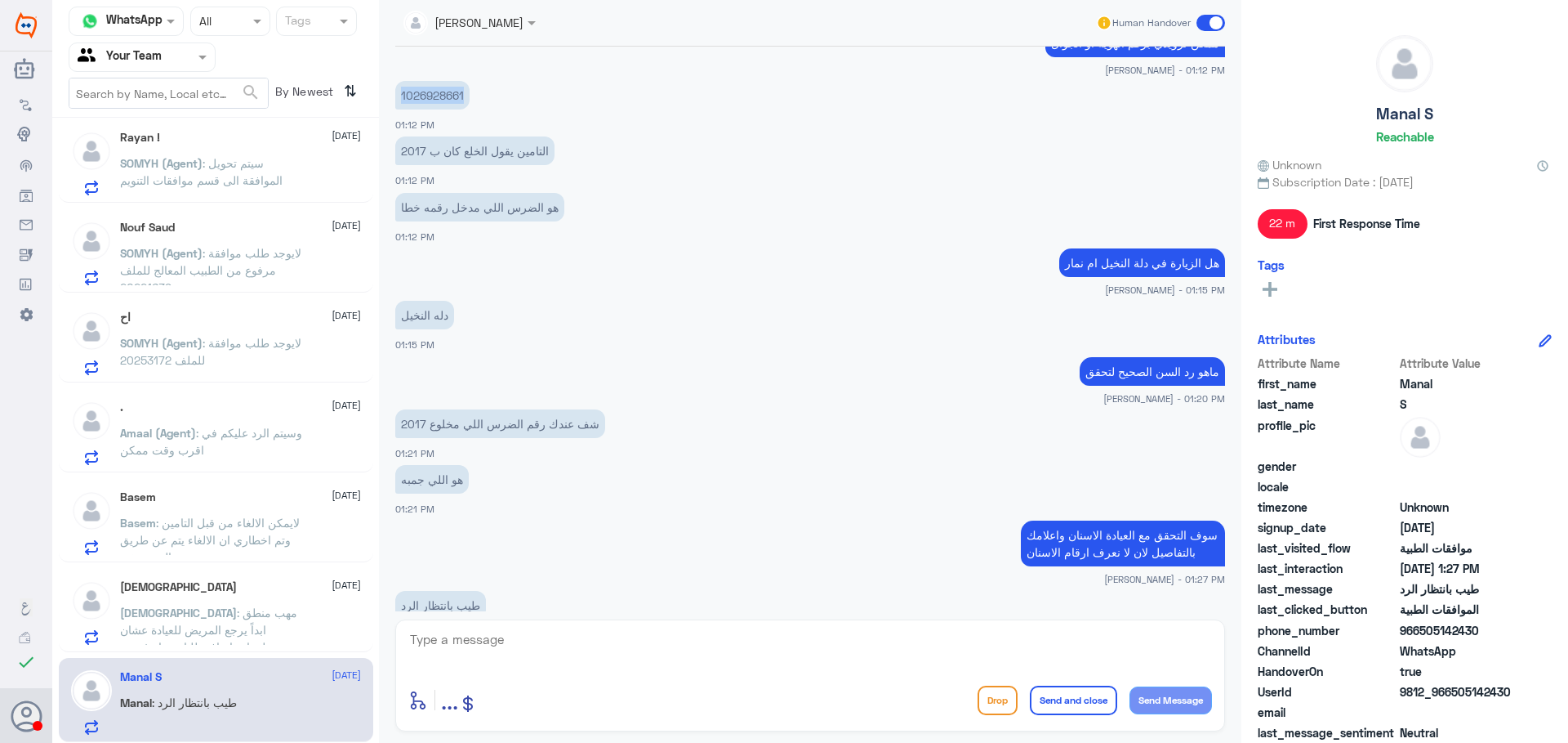
scroll to position [1094, 0]
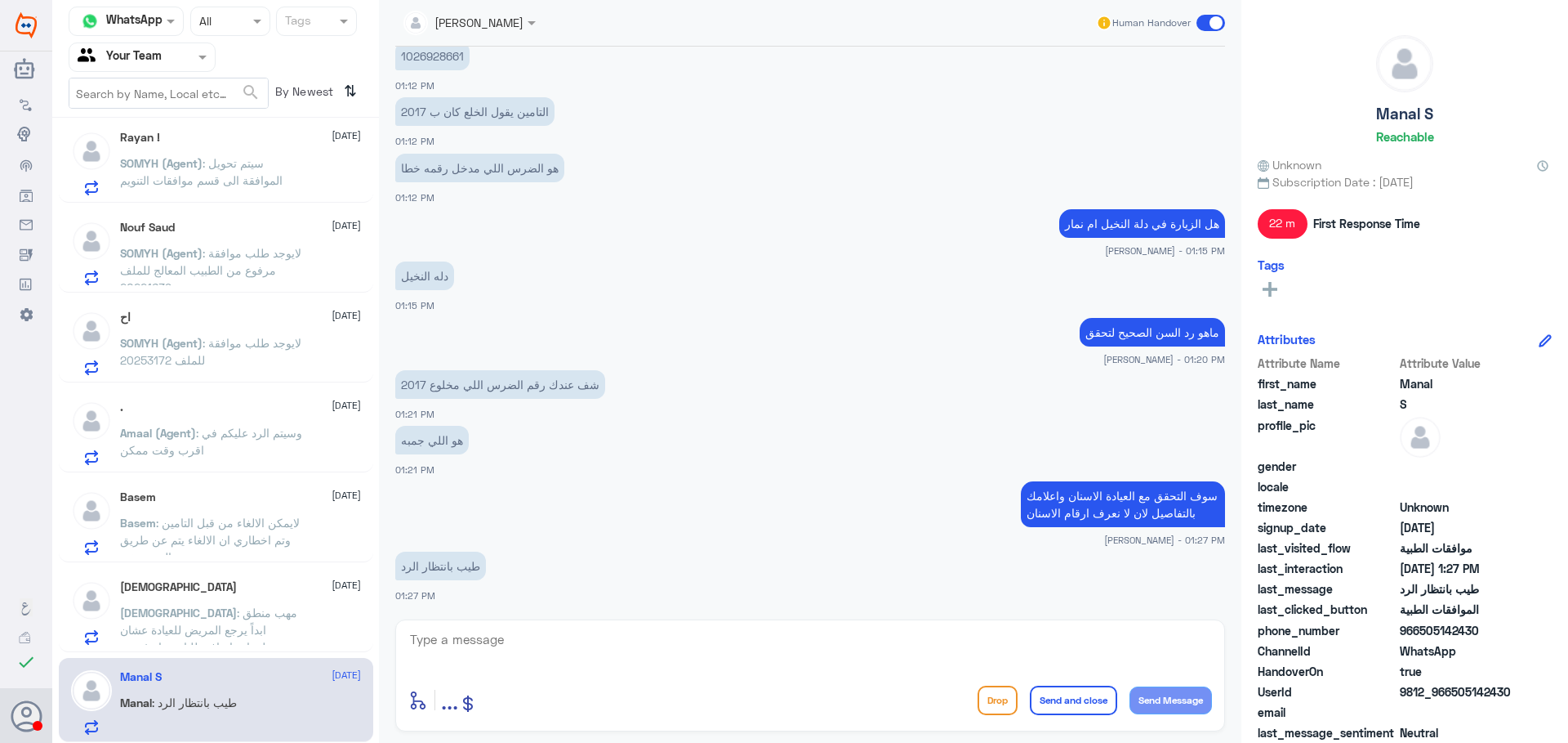
click at [227, 633] on span ": مهب منطق ابداً يرجع المريض للعيادة عشان معلومات إضافية للتامين او غيره .. سوا…" at bounding box center [208, 656] width 178 height 100
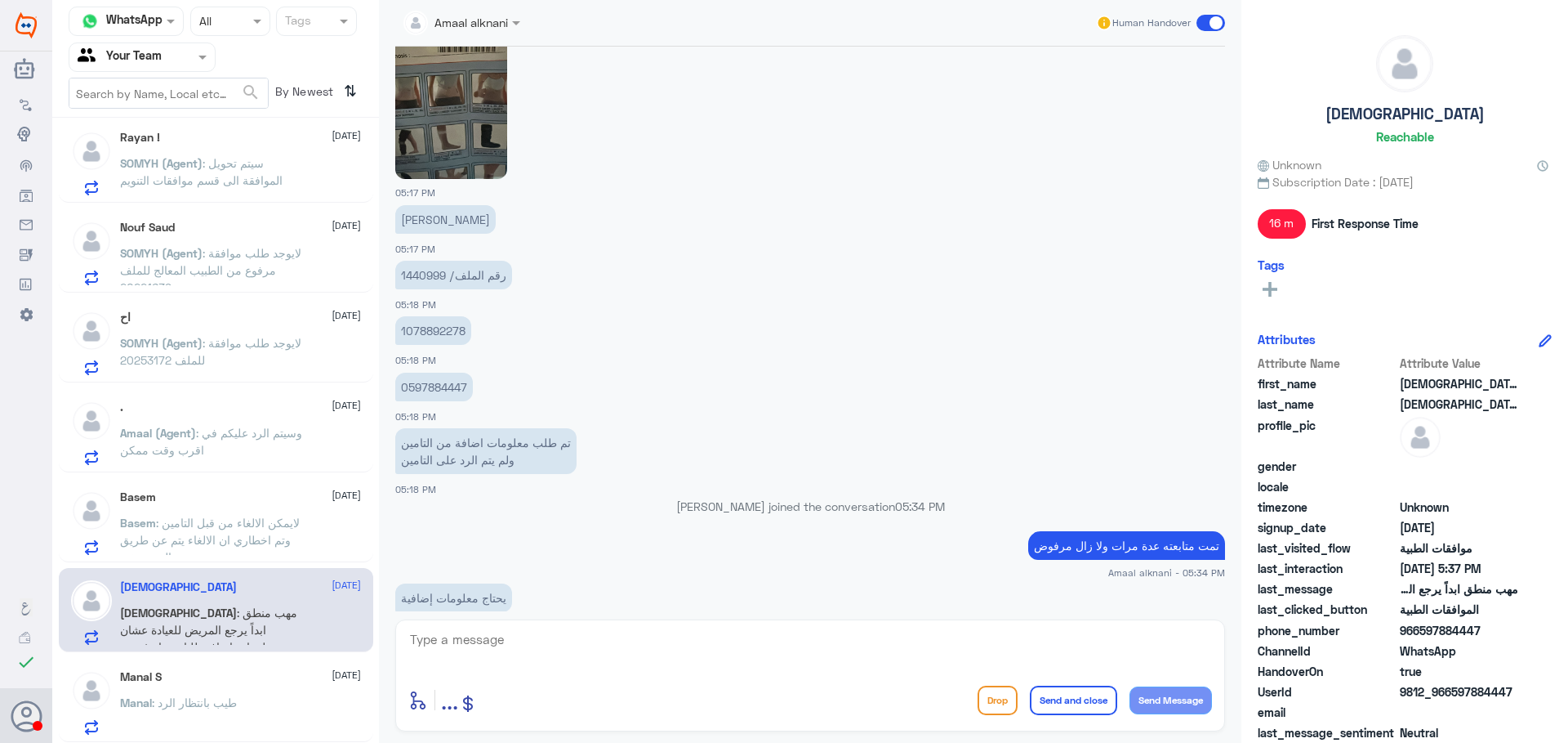
scroll to position [2285, 0]
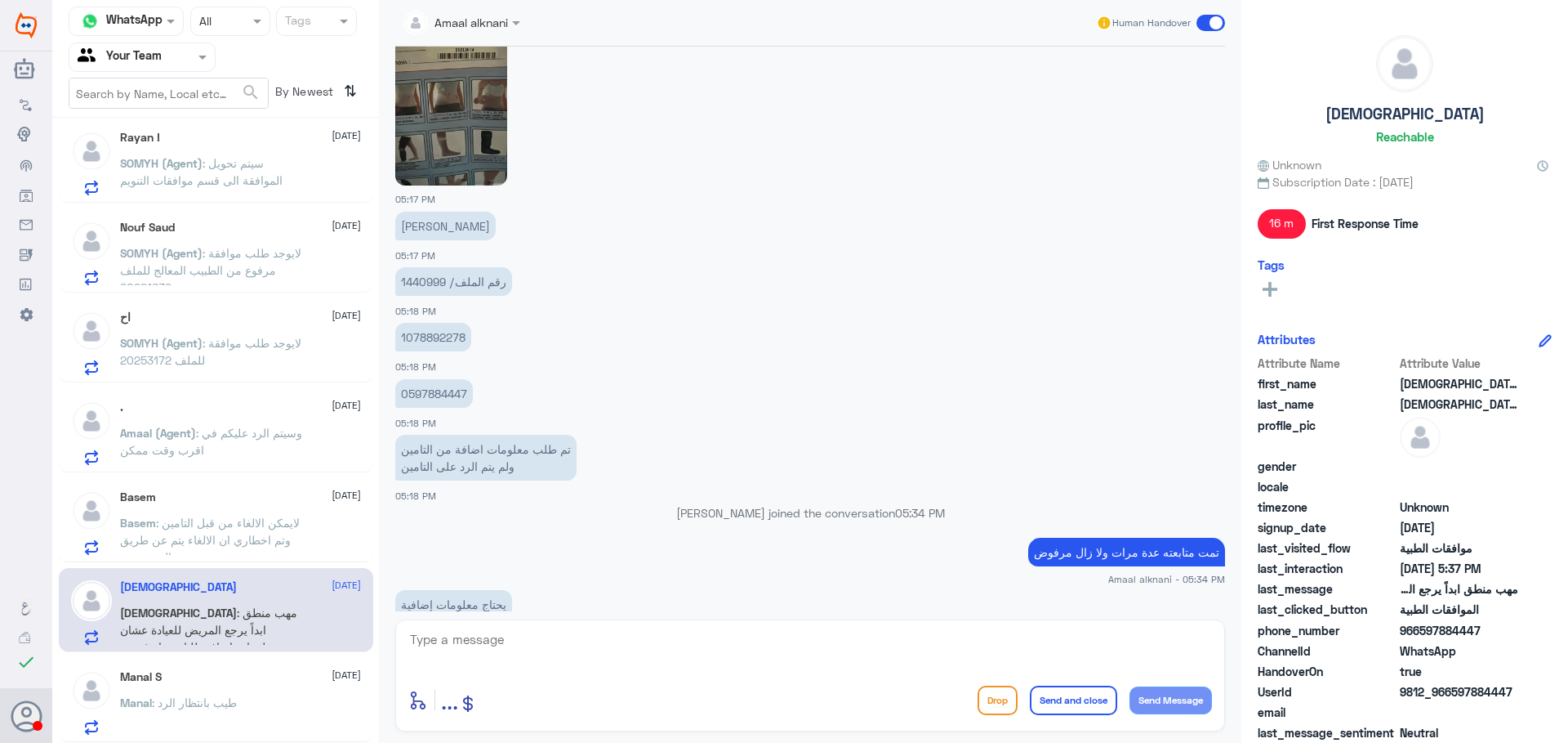
click at [426, 294] on p "رقم الملف/ 1440999" at bounding box center [454, 281] width 117 height 29
copy p "1440999"
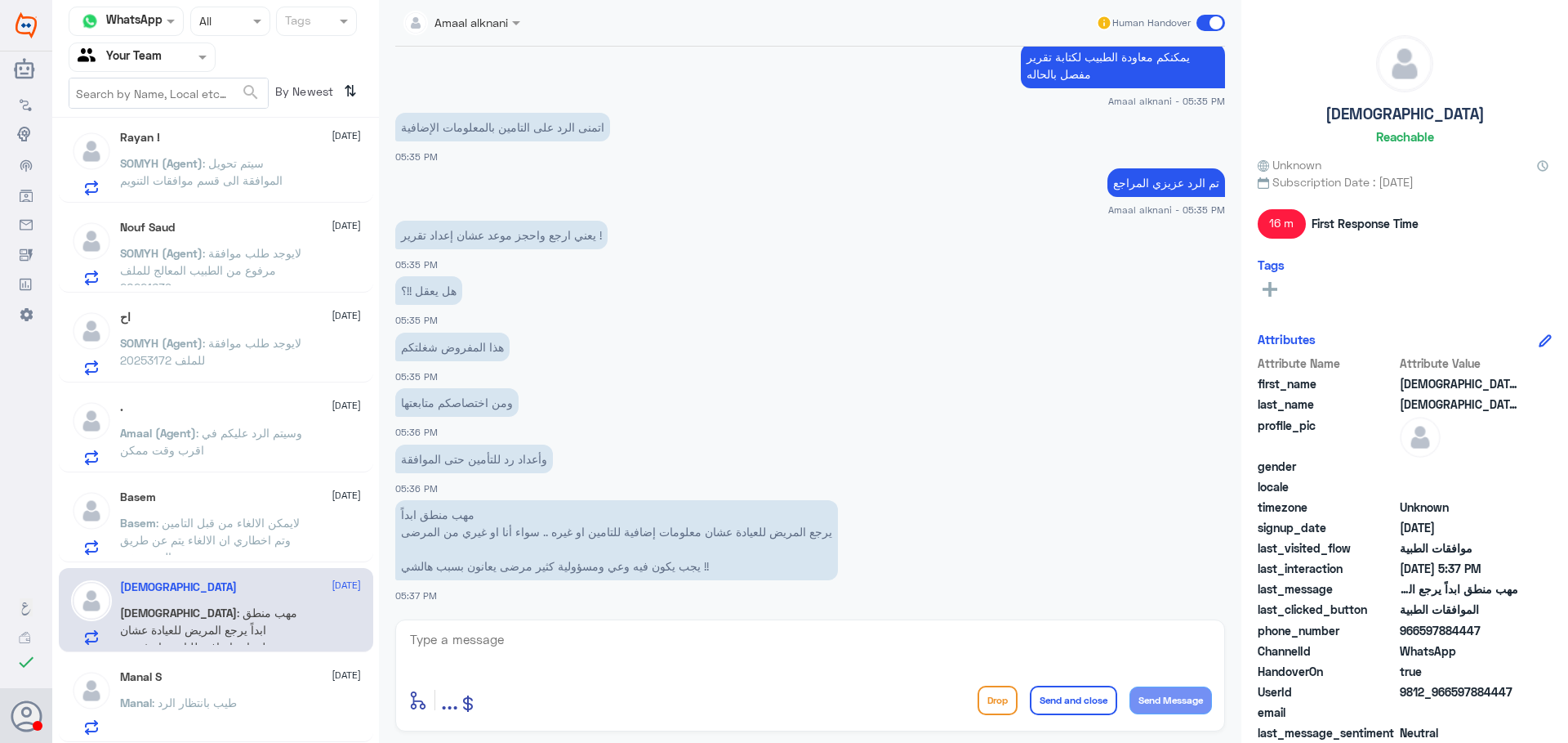
scroll to position [3139, 0]
click at [791, 643] on textarea at bounding box center [811, 649] width 804 height 40
type textarea "ا"
type textarea "السلام عليكم و رحمة الله"
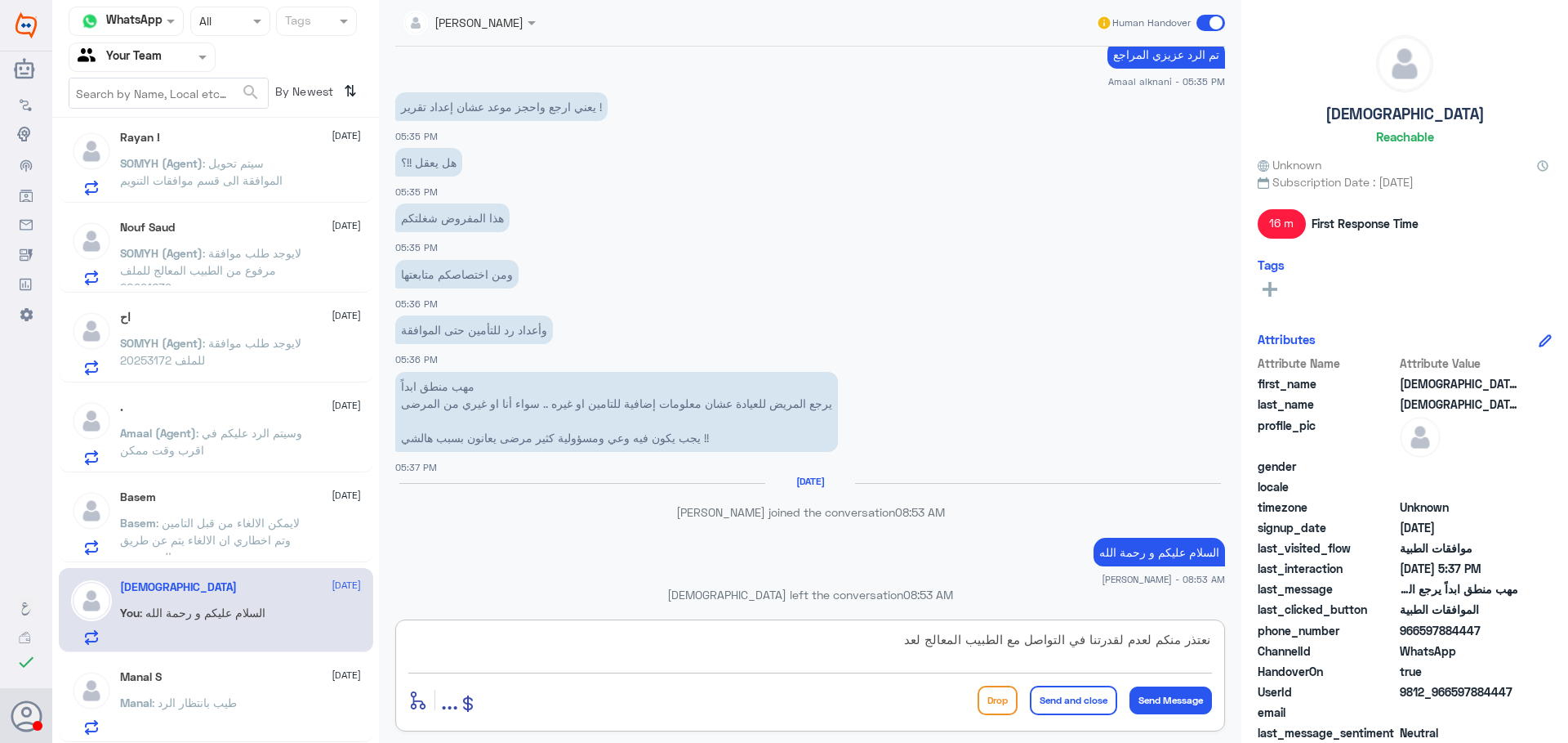
scroll to position [3498, 0]
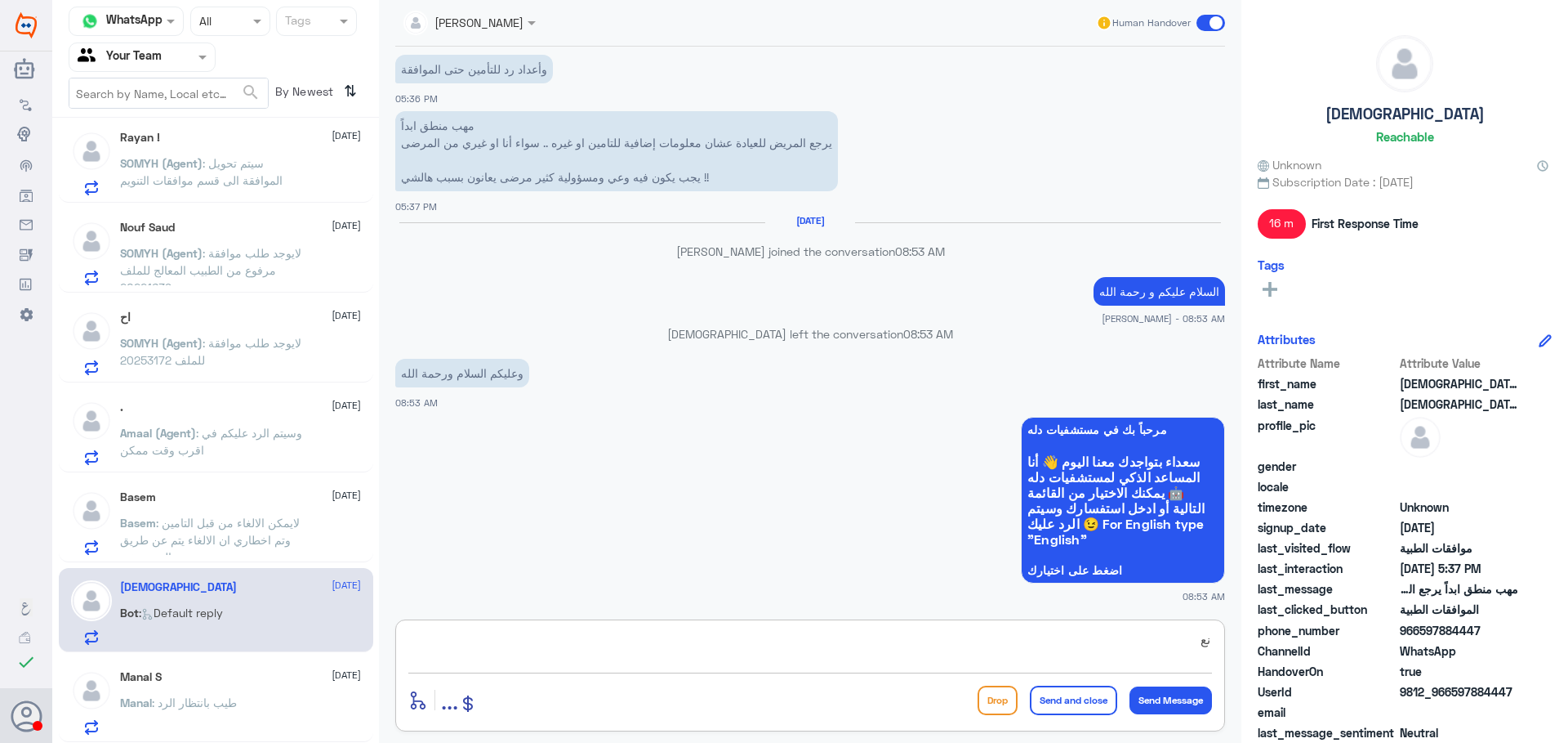
type textarea "ن"
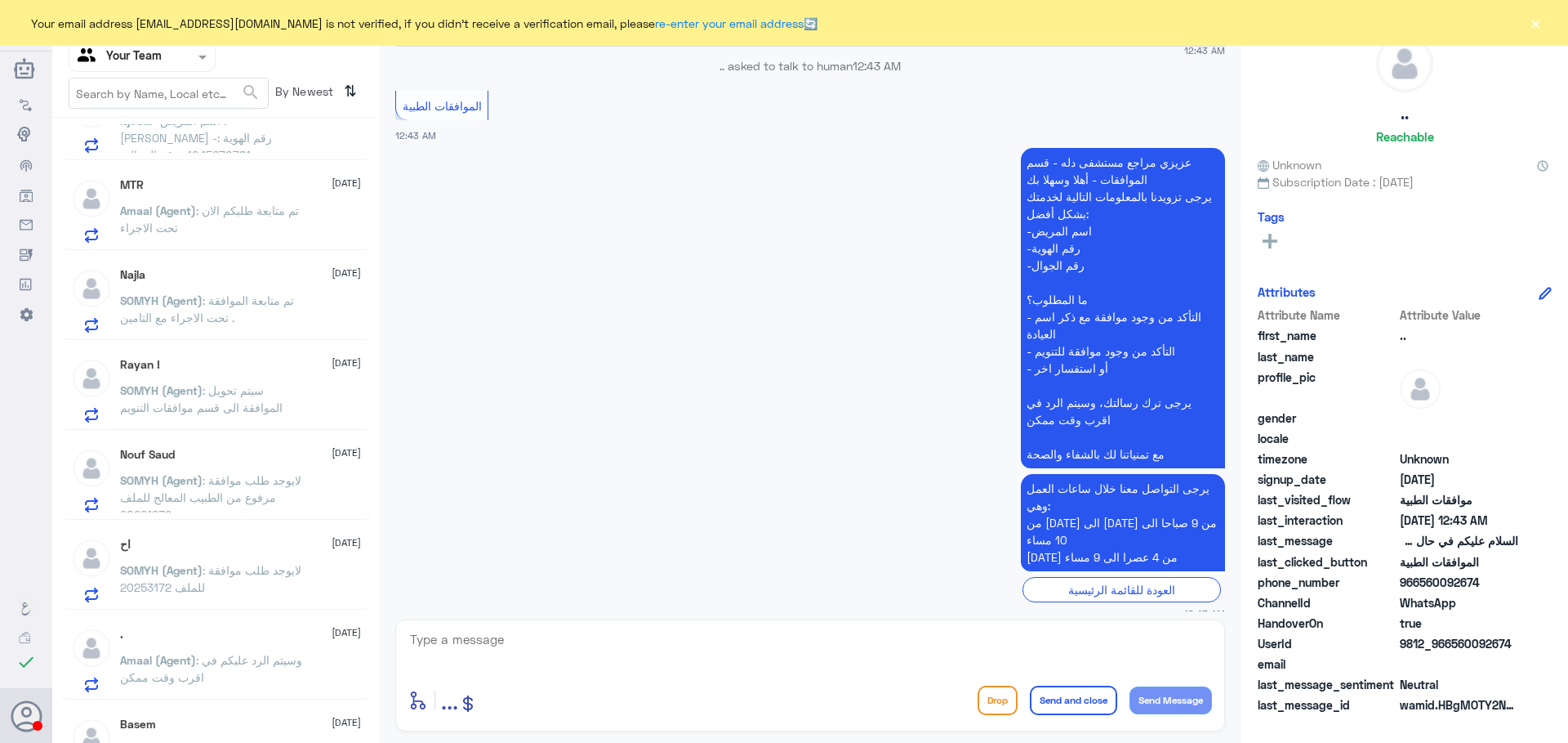
scroll to position [1000, 0]
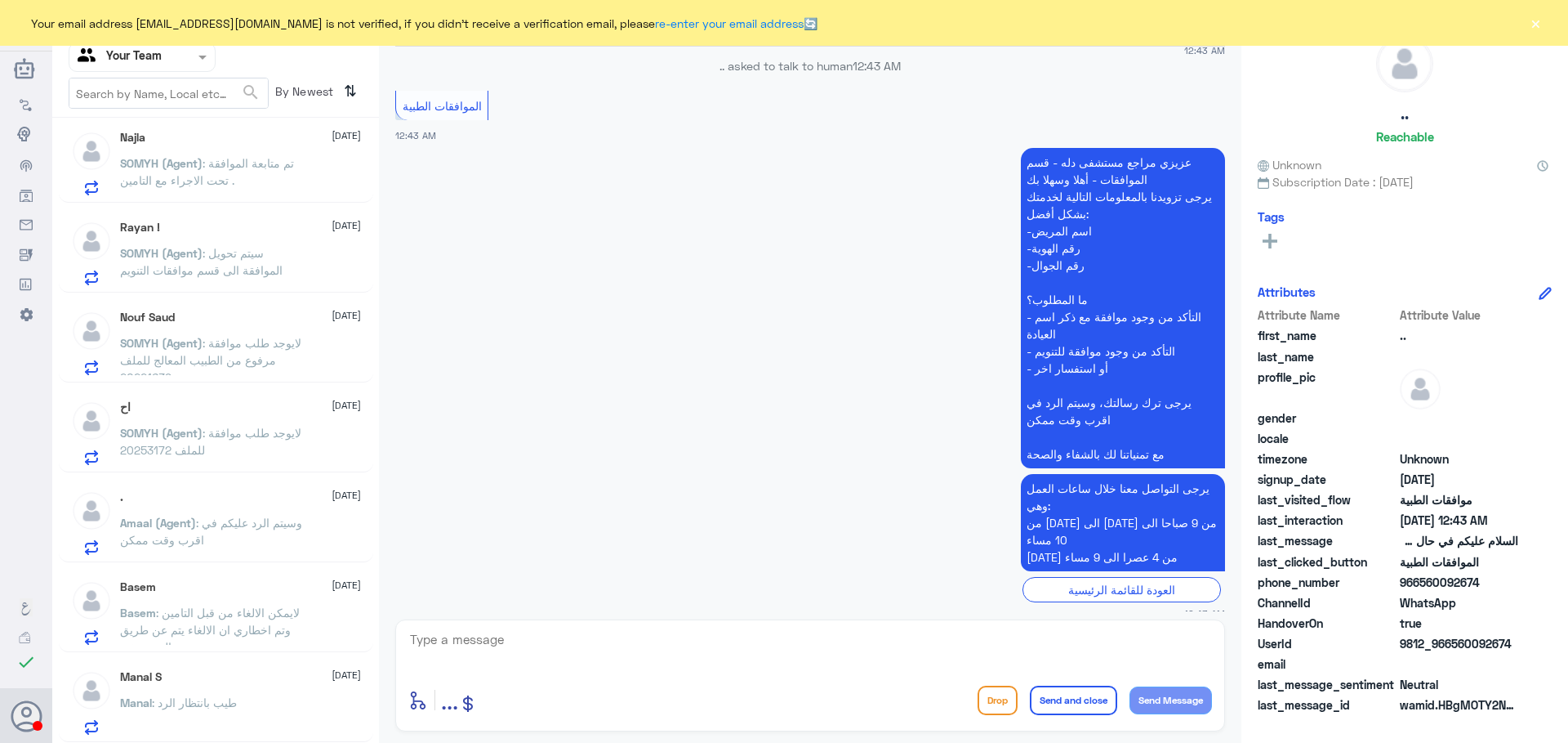
click at [222, 688] on div "Manal S 15 September Manal : طيب بانتظار الرد" at bounding box center [240, 702] width 241 height 64
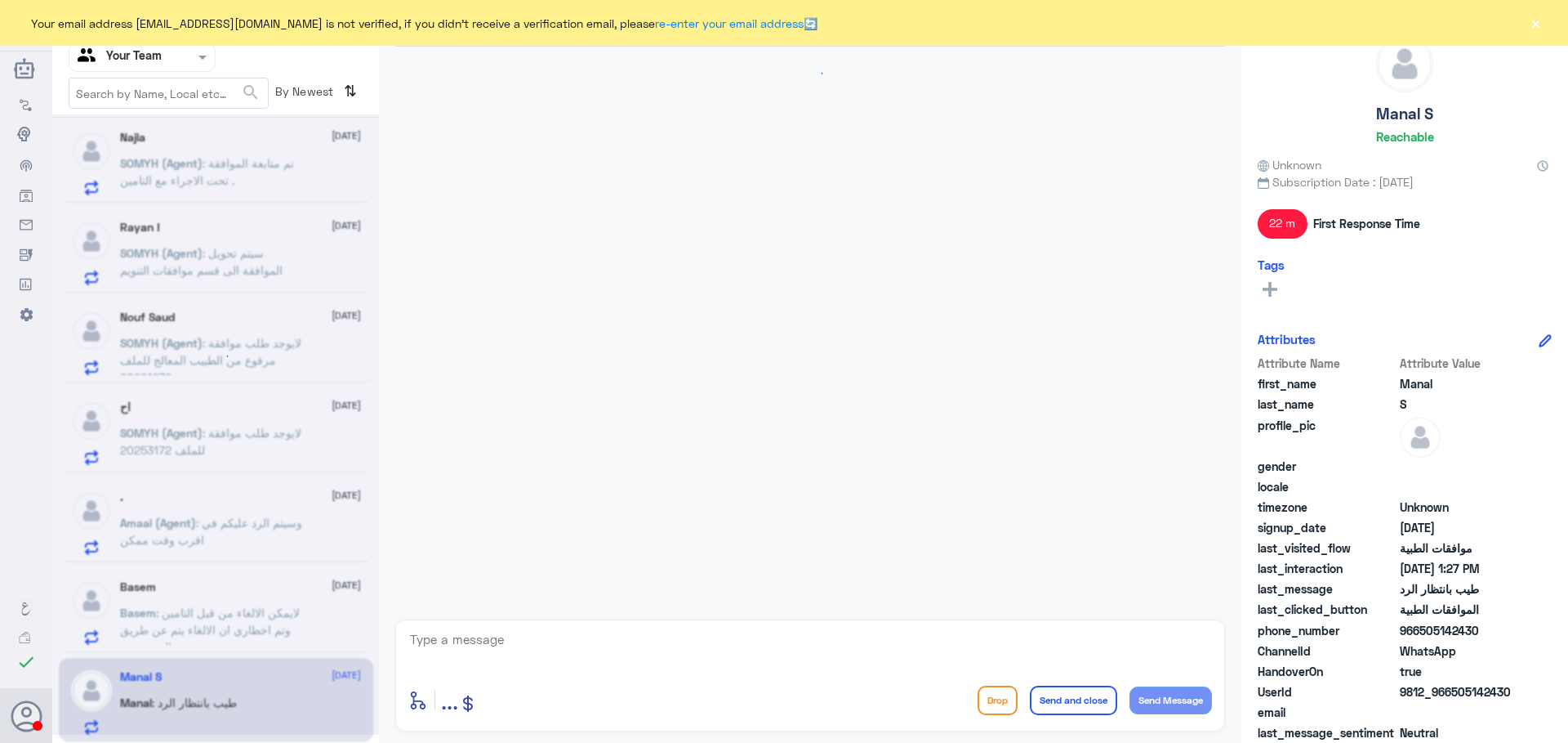
scroll to position [1094, 0]
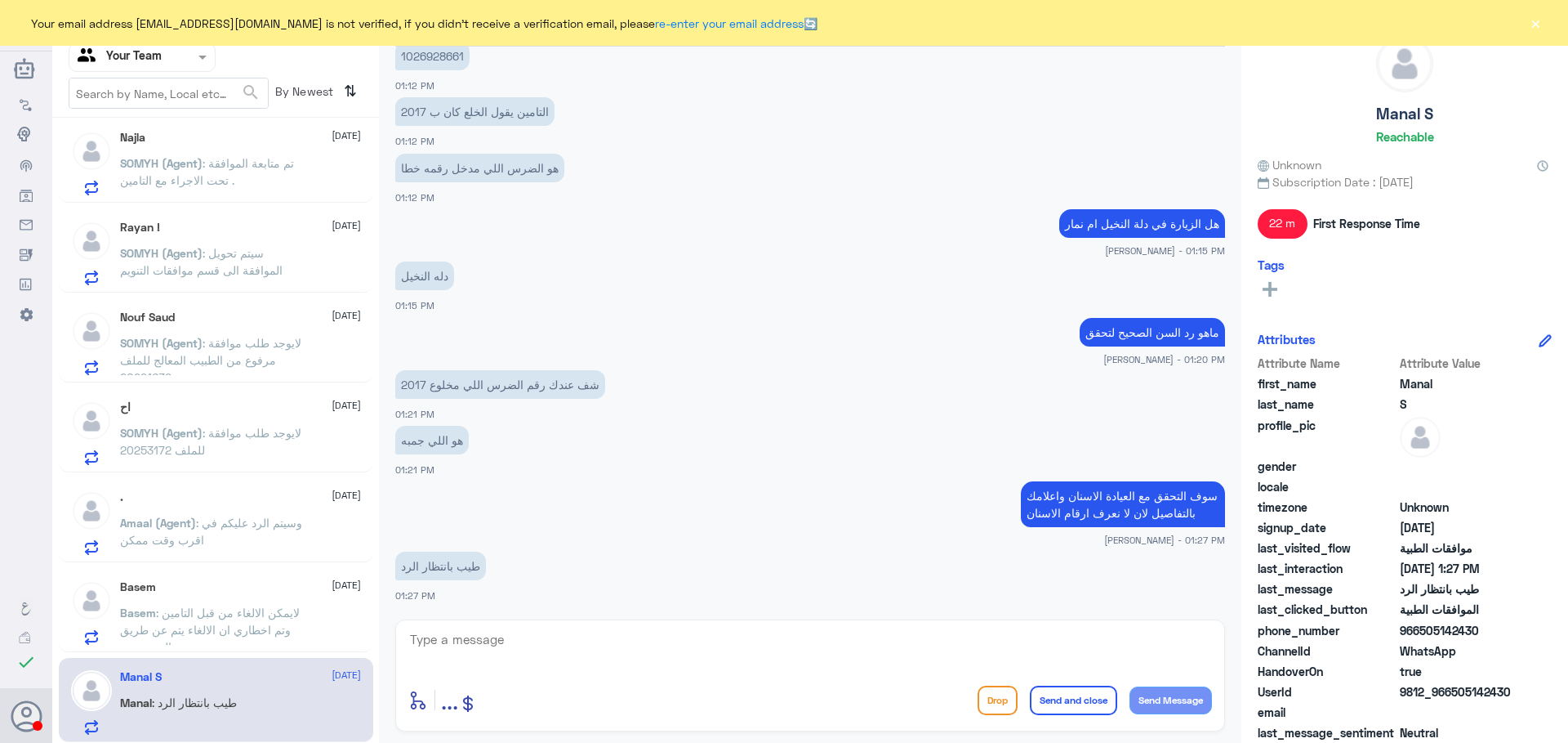
click at [261, 635] on span ": لايمكن الالغاء من قبل التامين وتم اخطاري ان الالغاء يتم عن طريق المستشفى" at bounding box center [209, 630] width 179 height 48
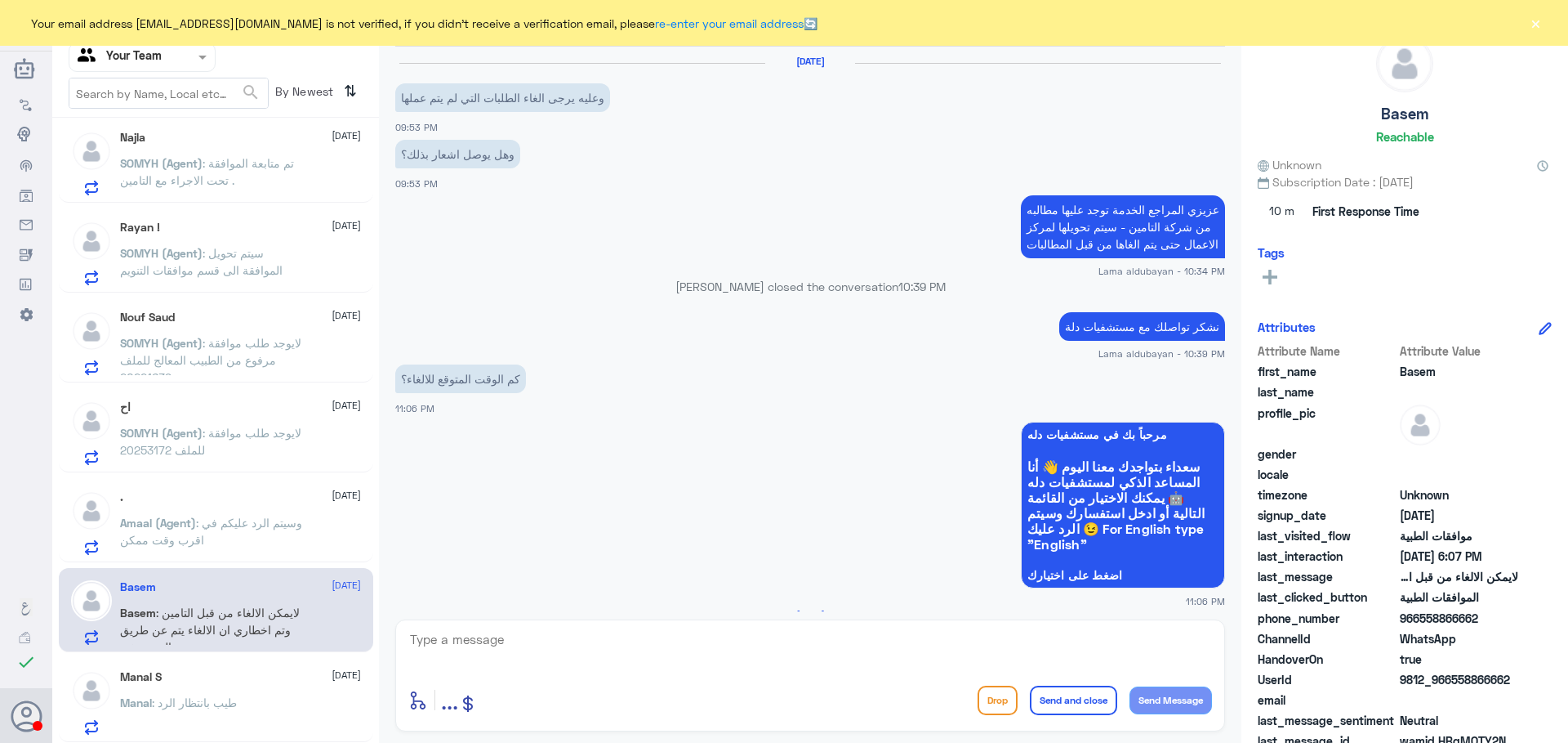
scroll to position [1233, 0]
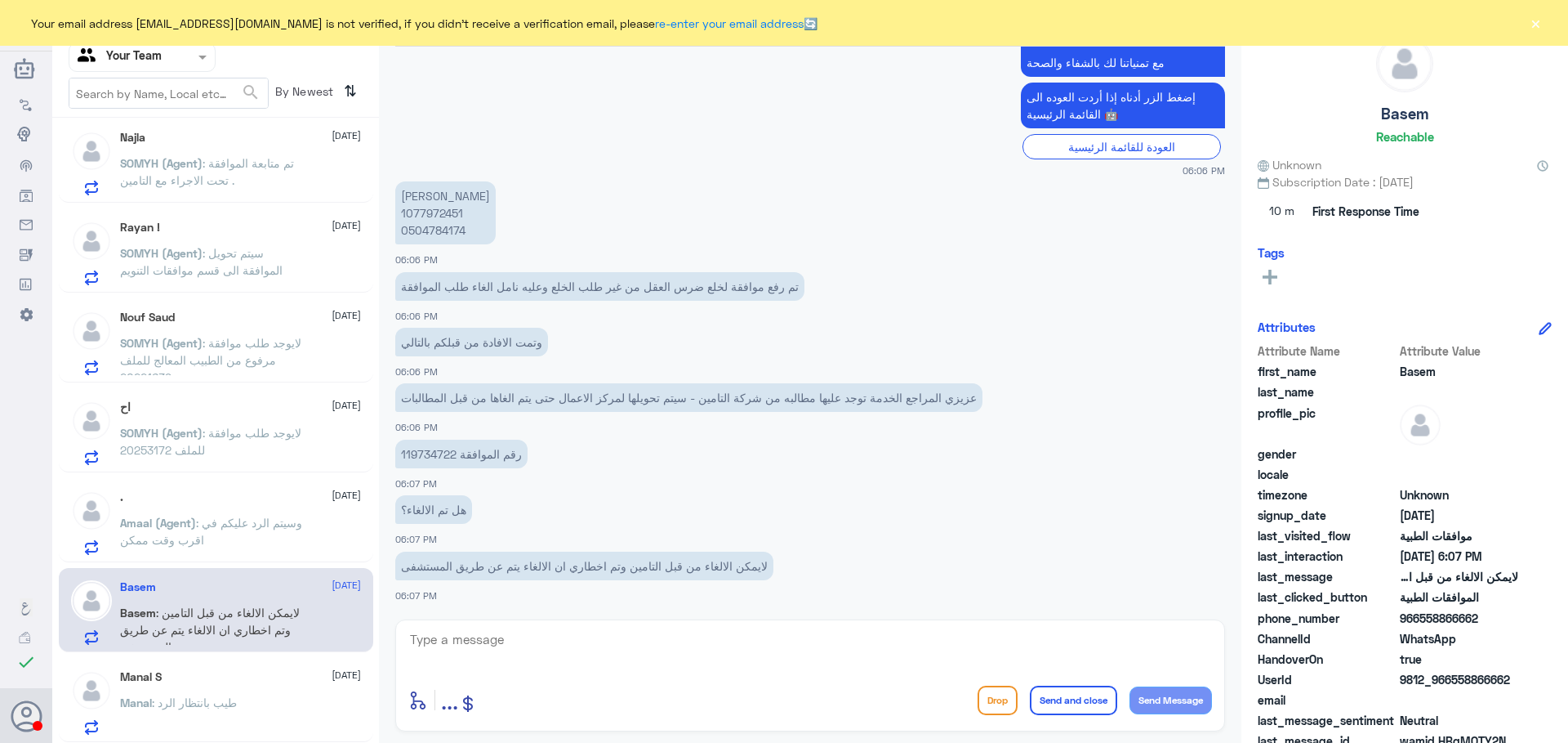
click at [447, 210] on p "عهود فهد السعدون 1077972451 0504784174" at bounding box center [445, 213] width 101 height 63
copy p "1077972451"
click at [635, 659] on textarea at bounding box center [811, 649] width 804 height 40
click at [227, 535] on p "Amaal (Agent) : وسيتم الرد عليكم في اقرب وقت ممكن" at bounding box center [212, 534] width 184 height 41
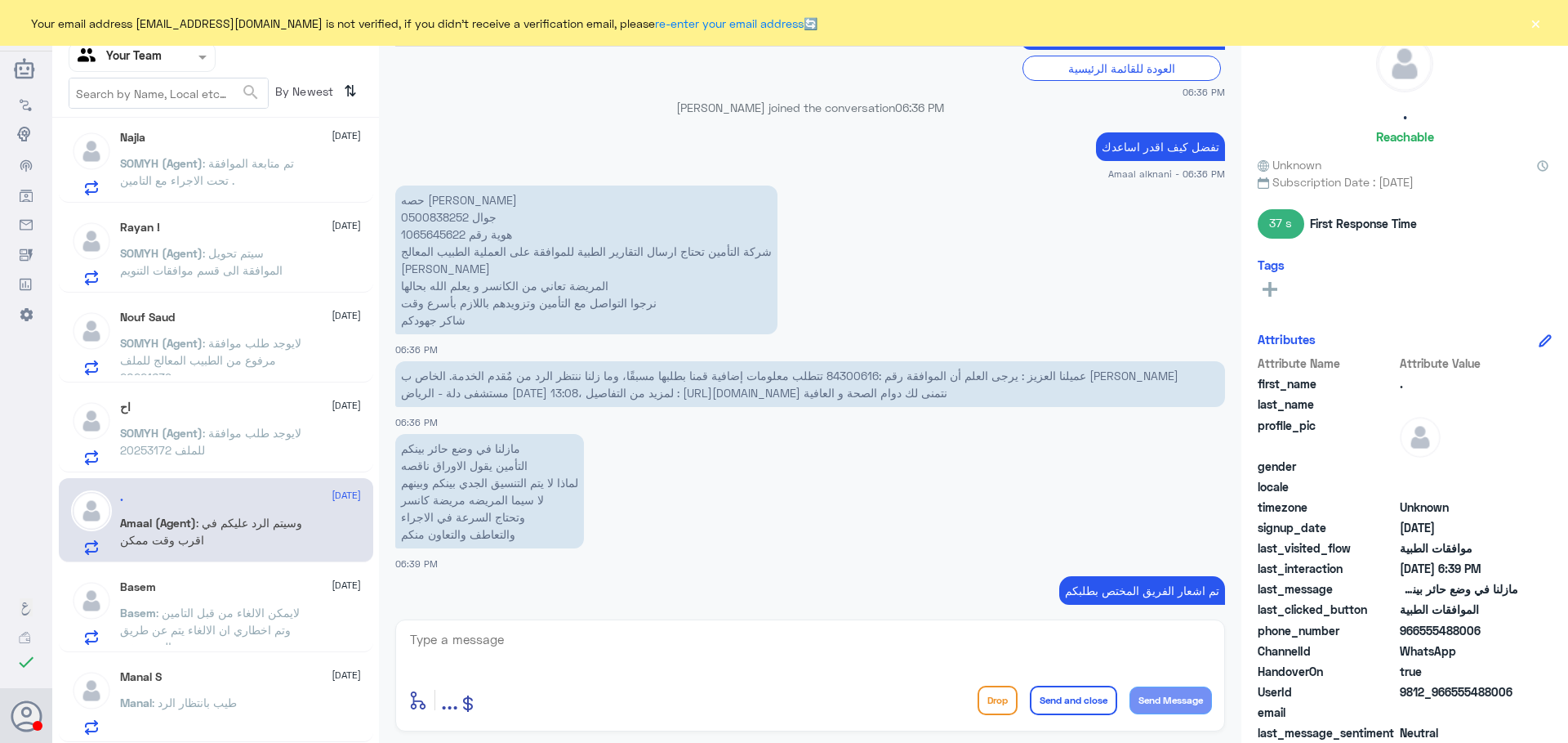
scroll to position [1063, 0]
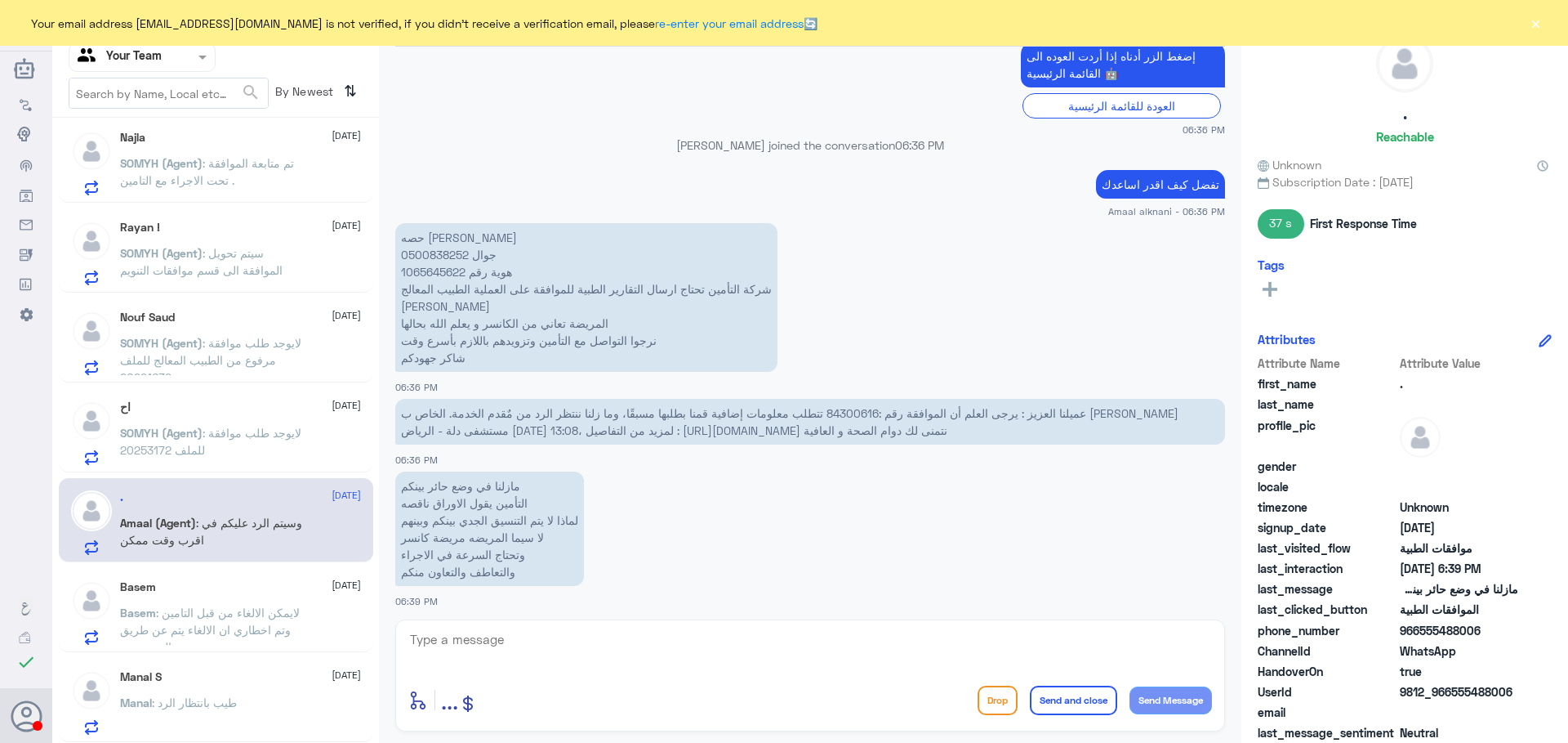
click at [452, 271] on p "حصه عبدالرحمن بن جامع جوال 0500838252 هوية رقم 1065645622 شركة التأمين تحتاج ار…" at bounding box center [586, 297] width 382 height 149
copy p "1065645622"
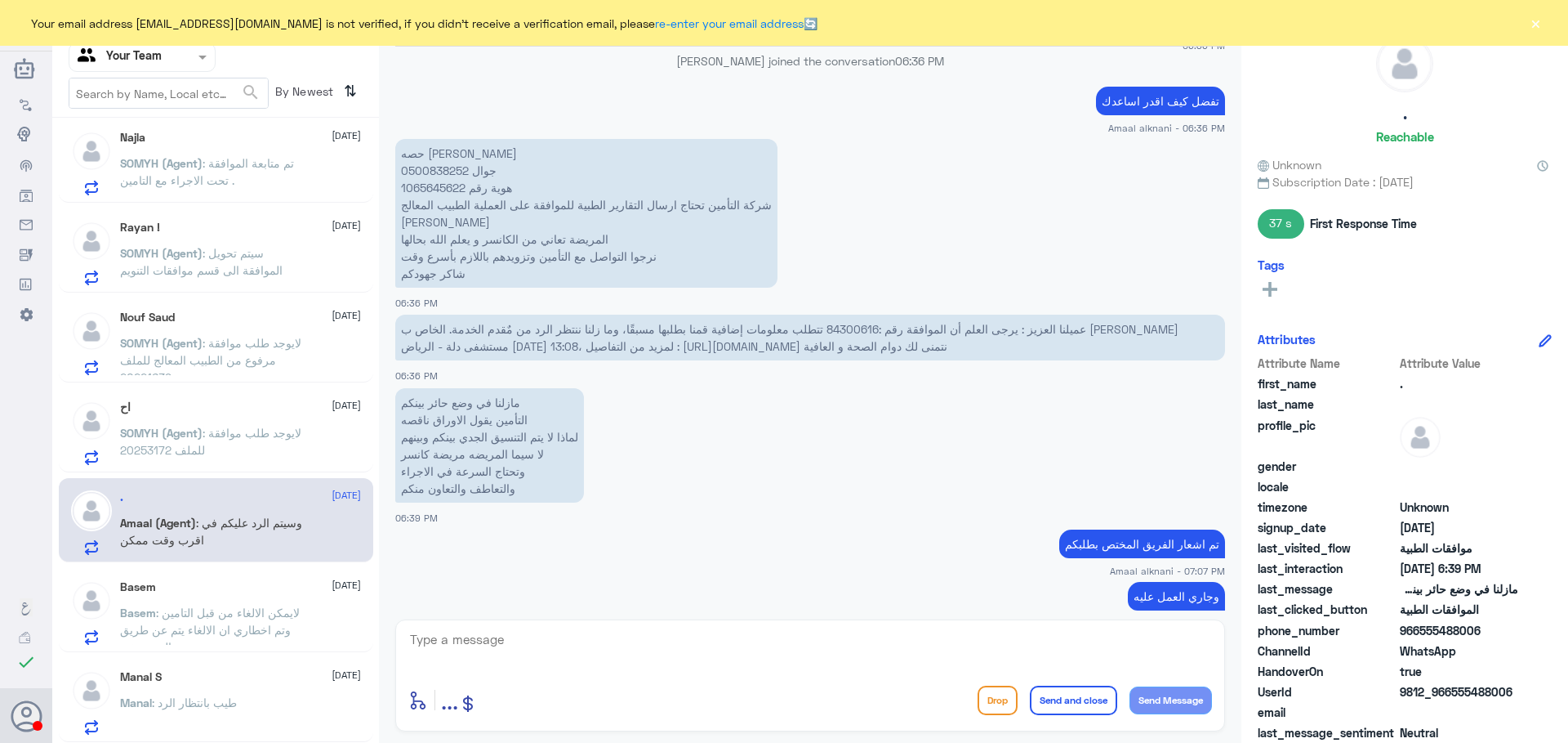
scroll to position [3388, 0]
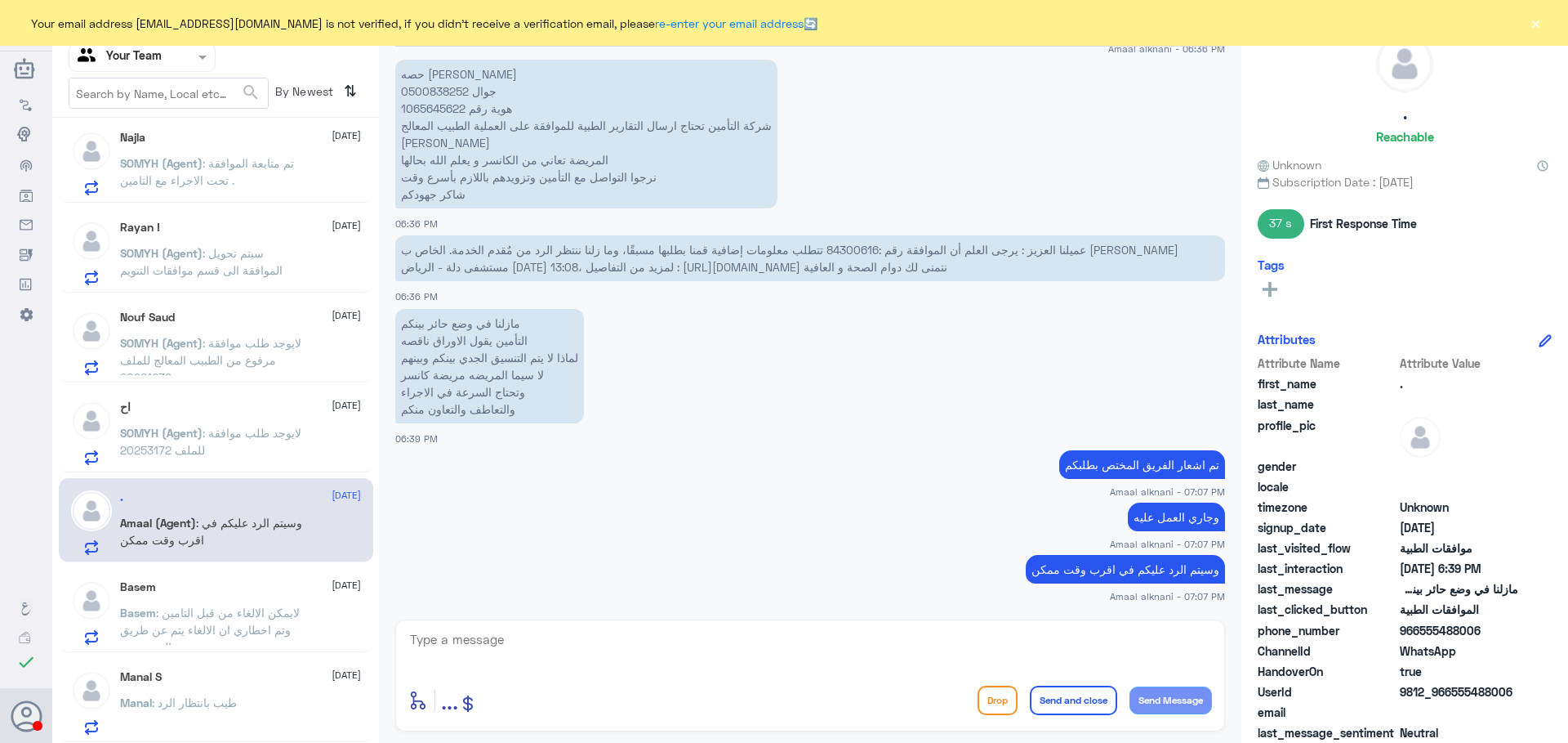
click at [1539, 30] on button "×" at bounding box center [1535, 22] width 16 height 16
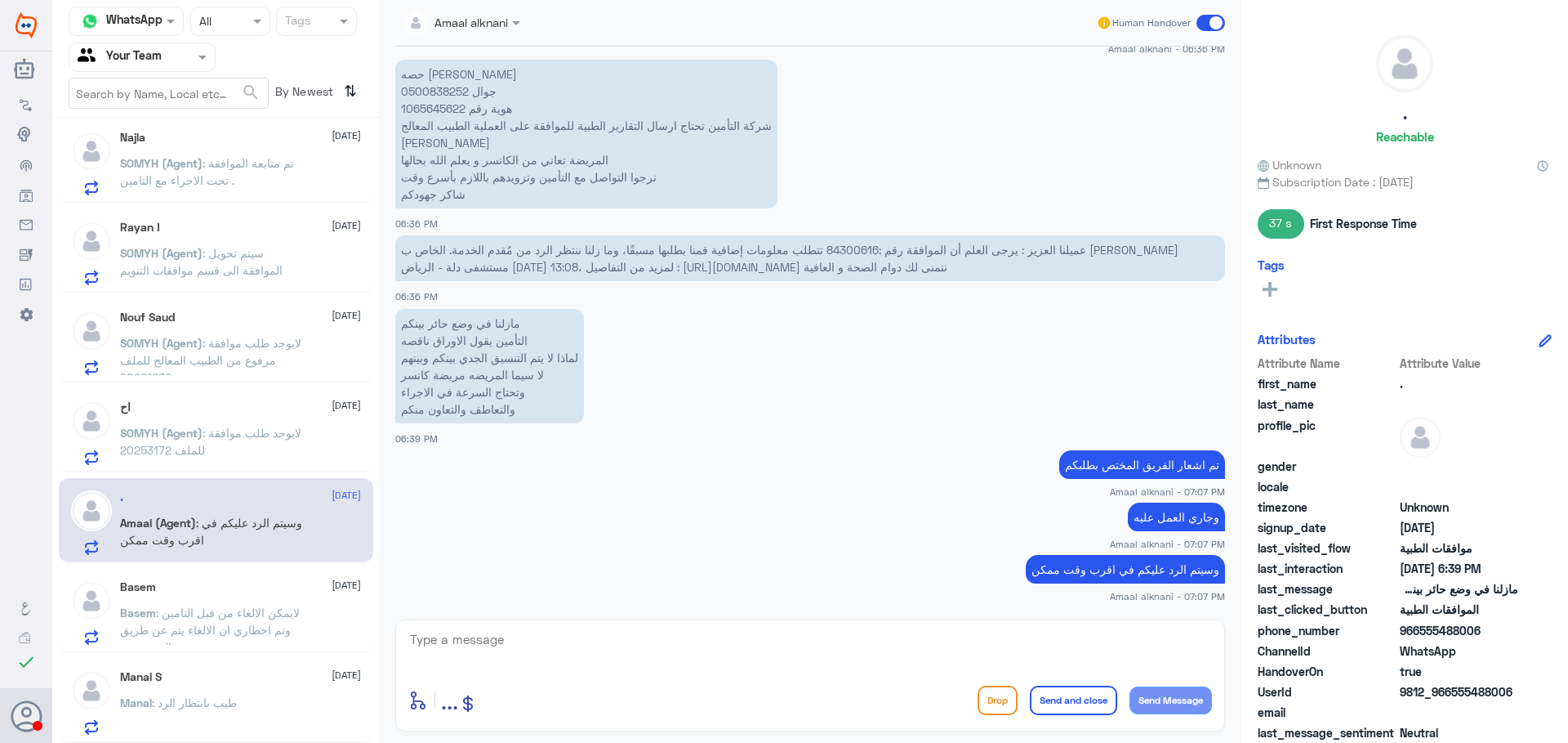
click at [177, 437] on span "SOMYH (Agent)" at bounding box center [161, 433] width 83 height 13
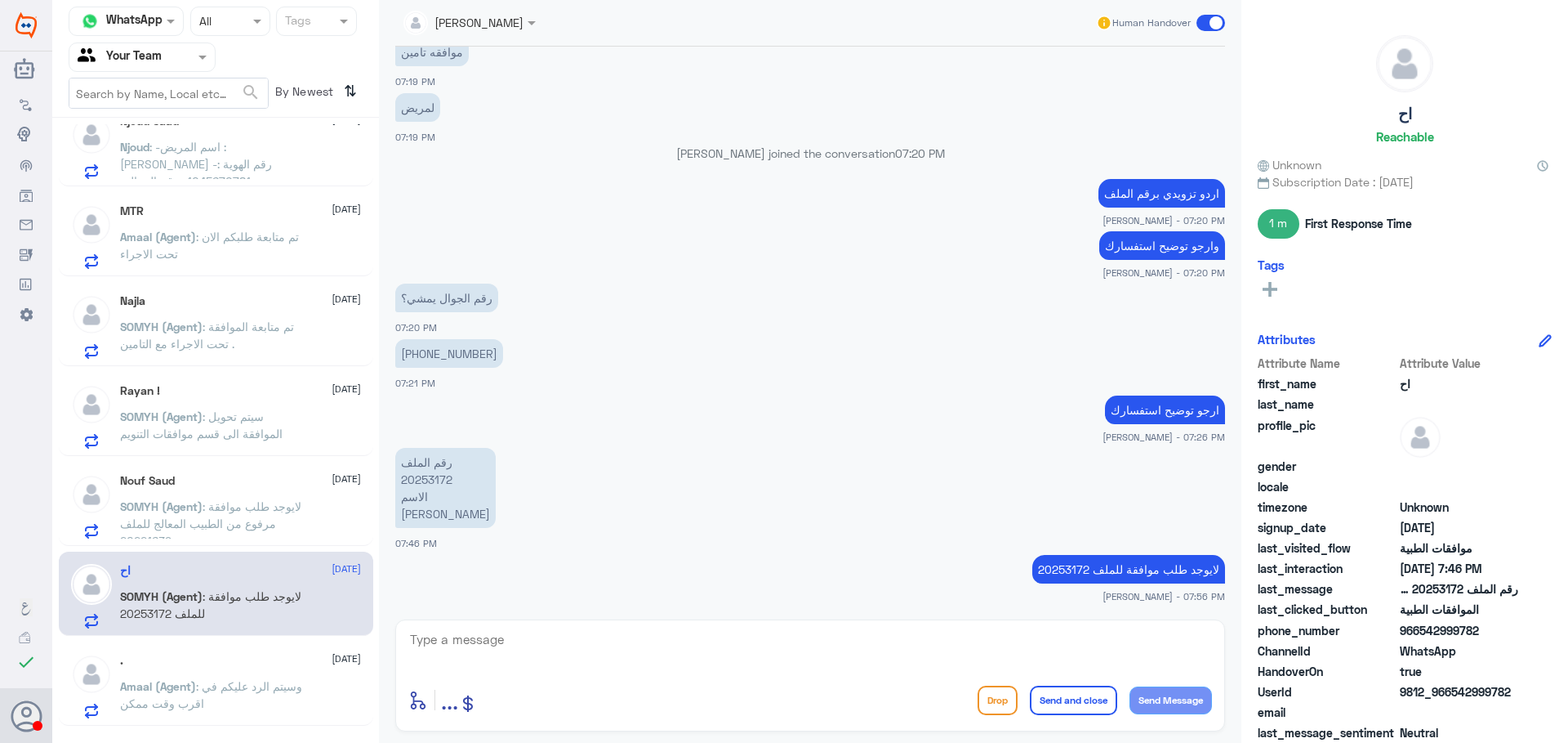
scroll to position [755, 0]
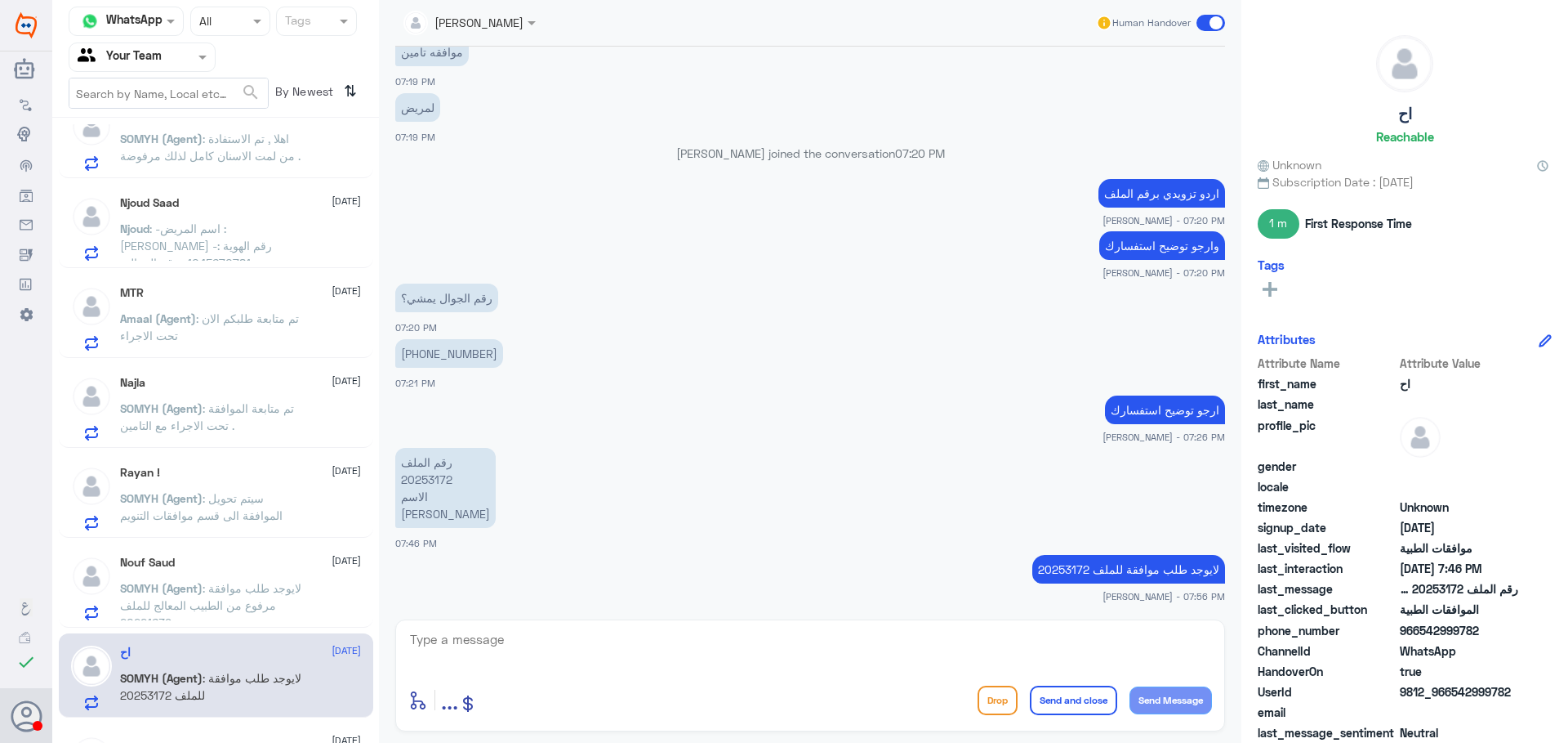
click at [239, 331] on p "Amaal (Agent) : تم متابعة طلبكم الان تحت الاجراء" at bounding box center [212, 330] width 184 height 41
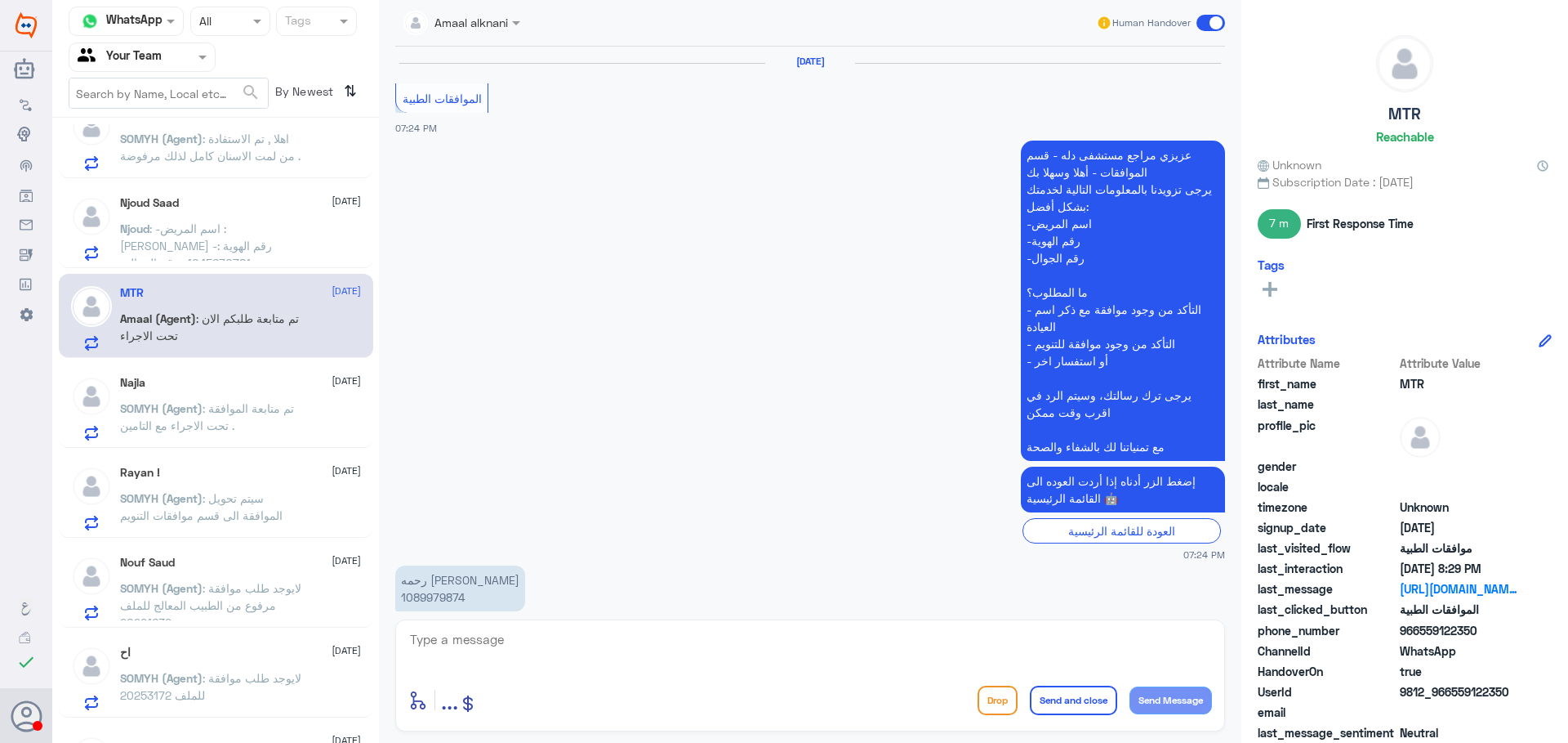
scroll to position [1522, 0]
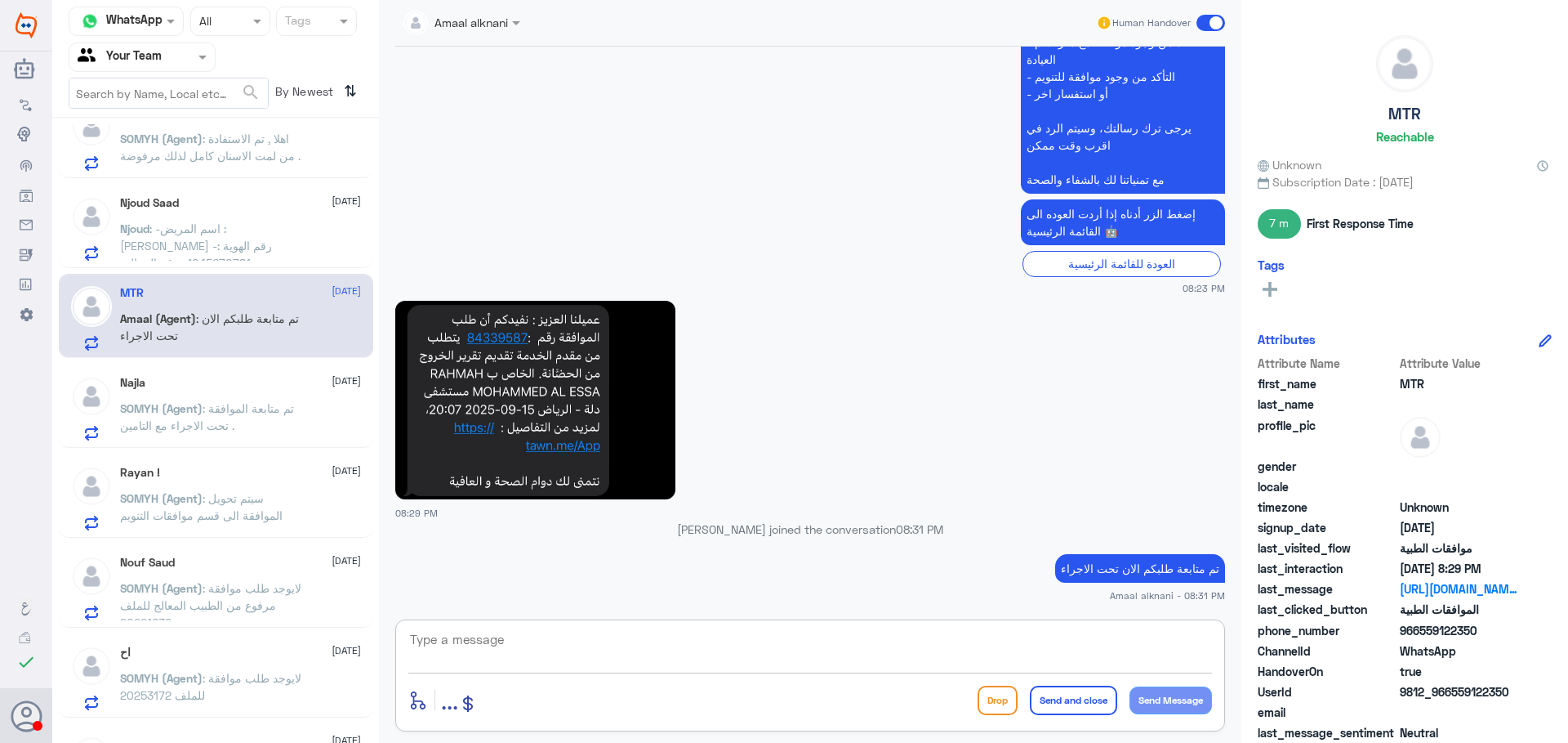
click at [805, 641] on textarea at bounding box center [811, 649] width 804 height 40
type textarea "h"
type textarea "السلام عليكم و رحمة الله تم متابعة الطلب و تم رفضه من قبل شركة التأمين نتمنى من…"
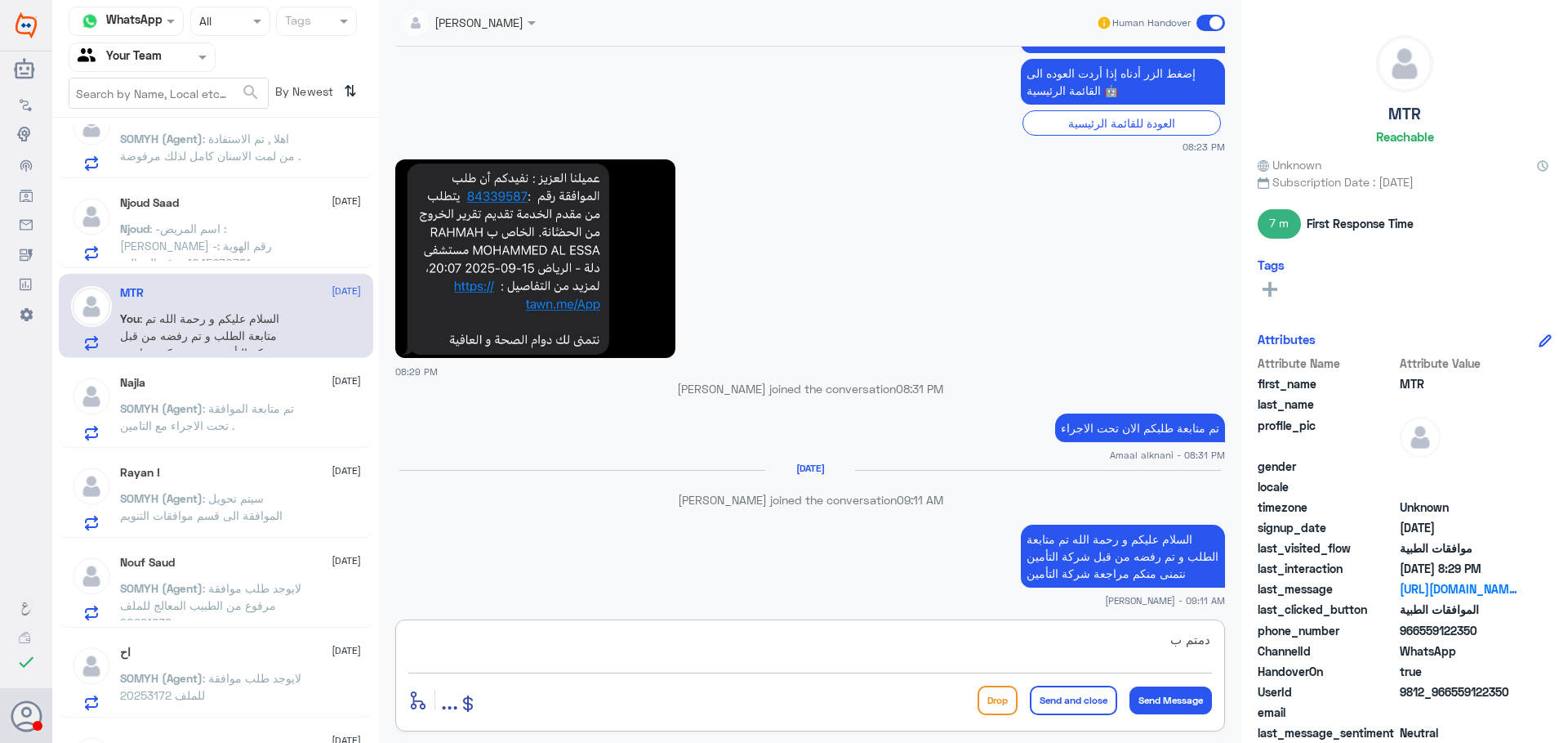
scroll to position [1638, 0]
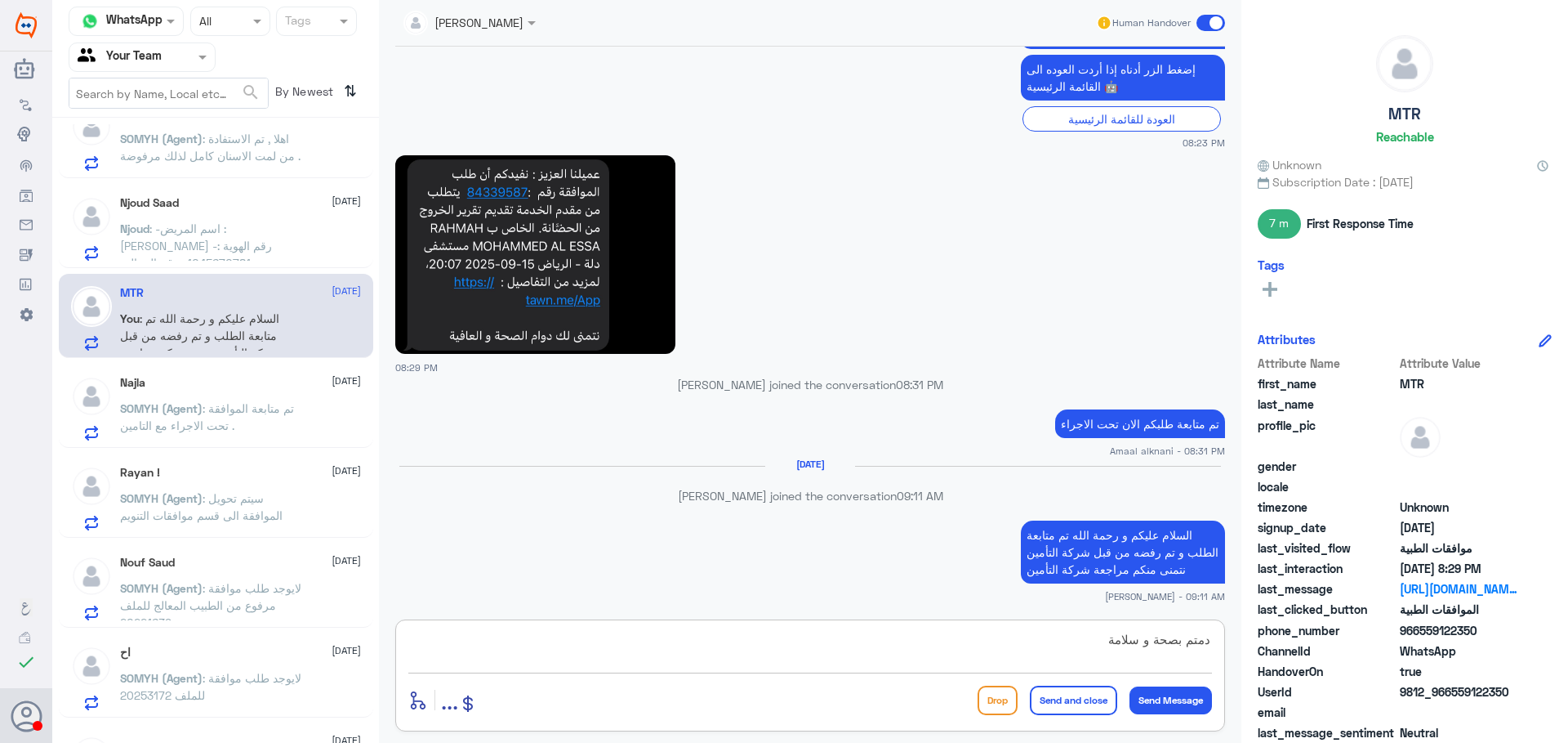
type textarea "دمتم بصحة و سلامة"
click at [1062, 690] on button "Send and close" at bounding box center [1073, 700] width 87 height 30
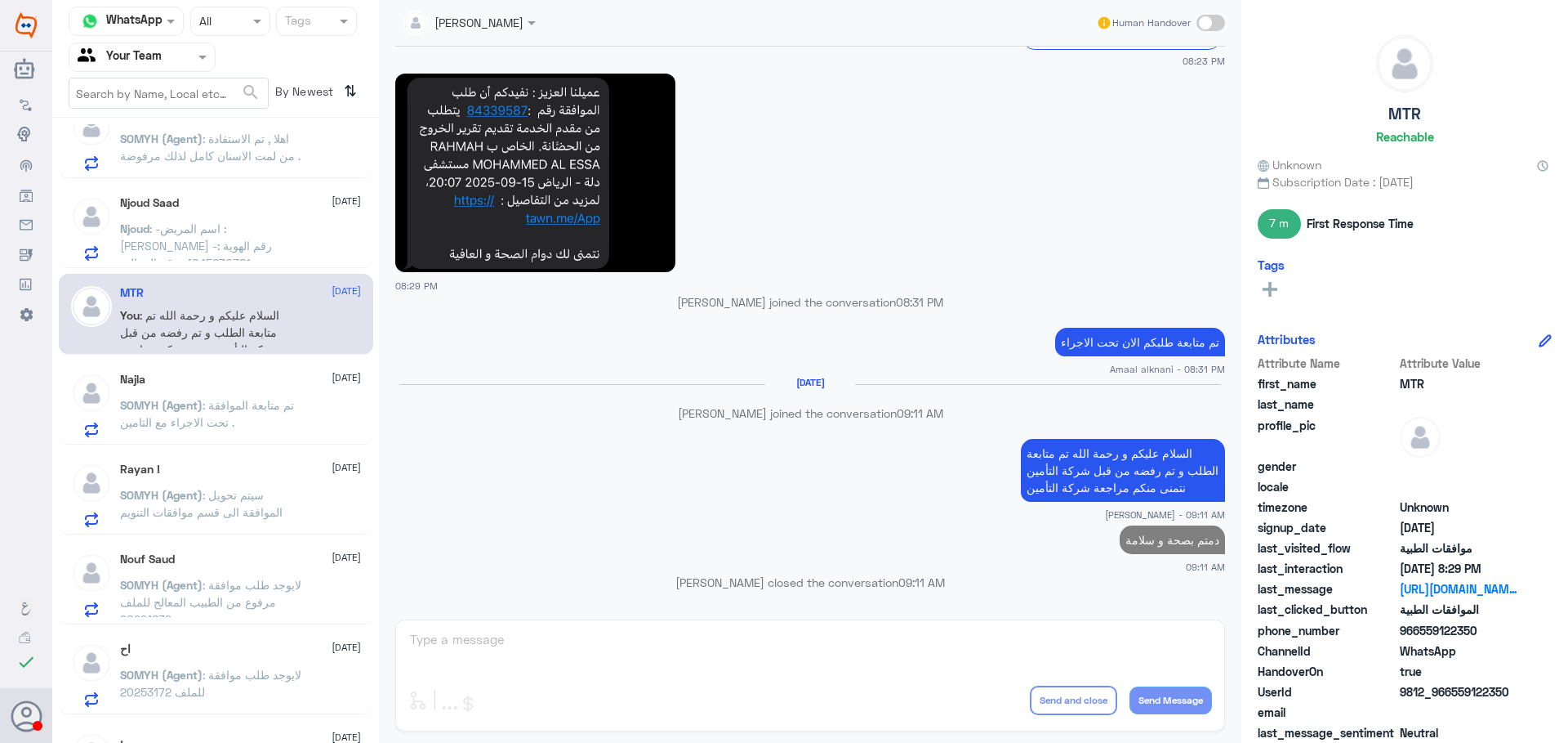
click at [159, 253] on p "Njoud : -اسم المريض : نوره محمد ربيعه -رقم الهوية : 1045670781 -رقم الجوال : 05…" at bounding box center [212, 240] width 184 height 41
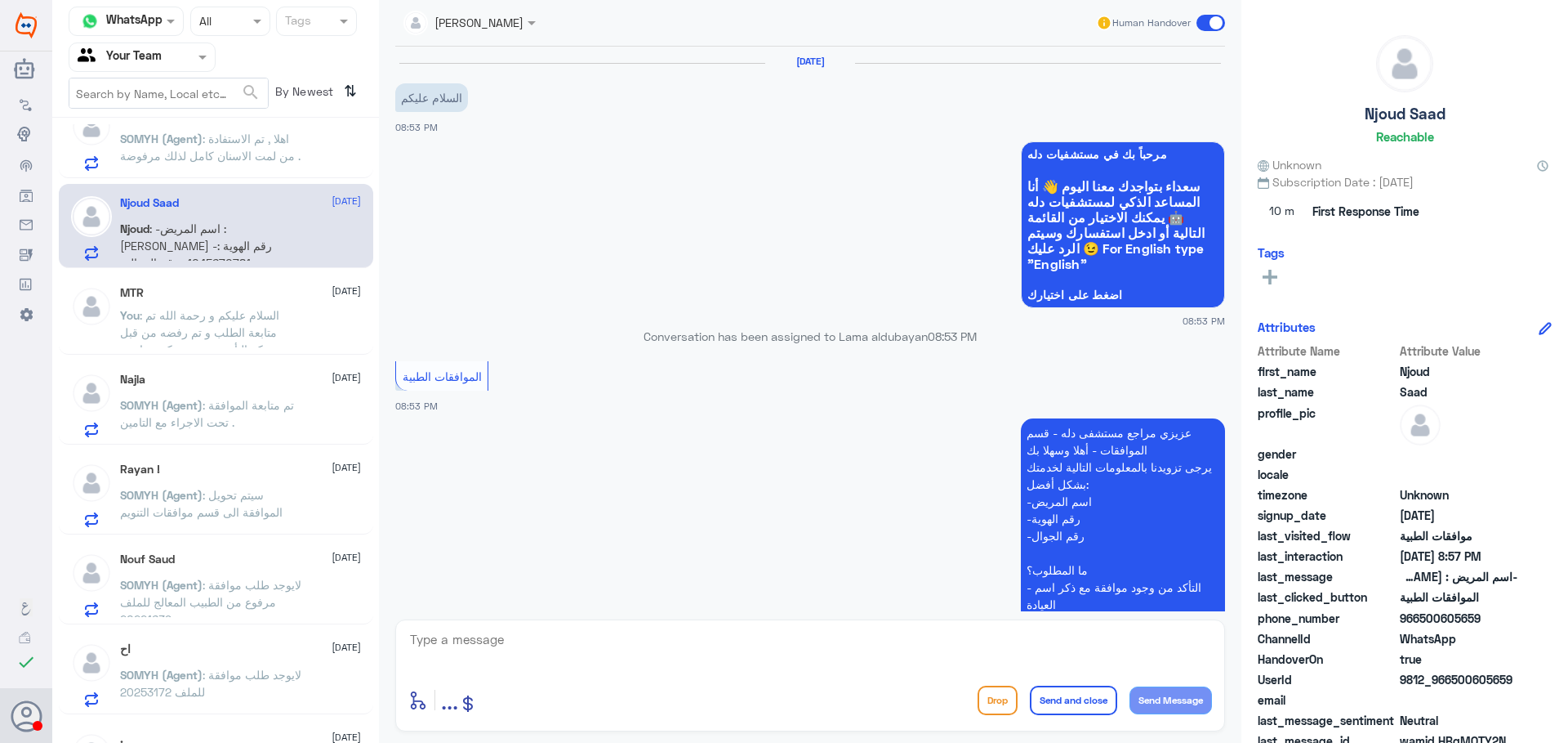
scroll to position [429, 0]
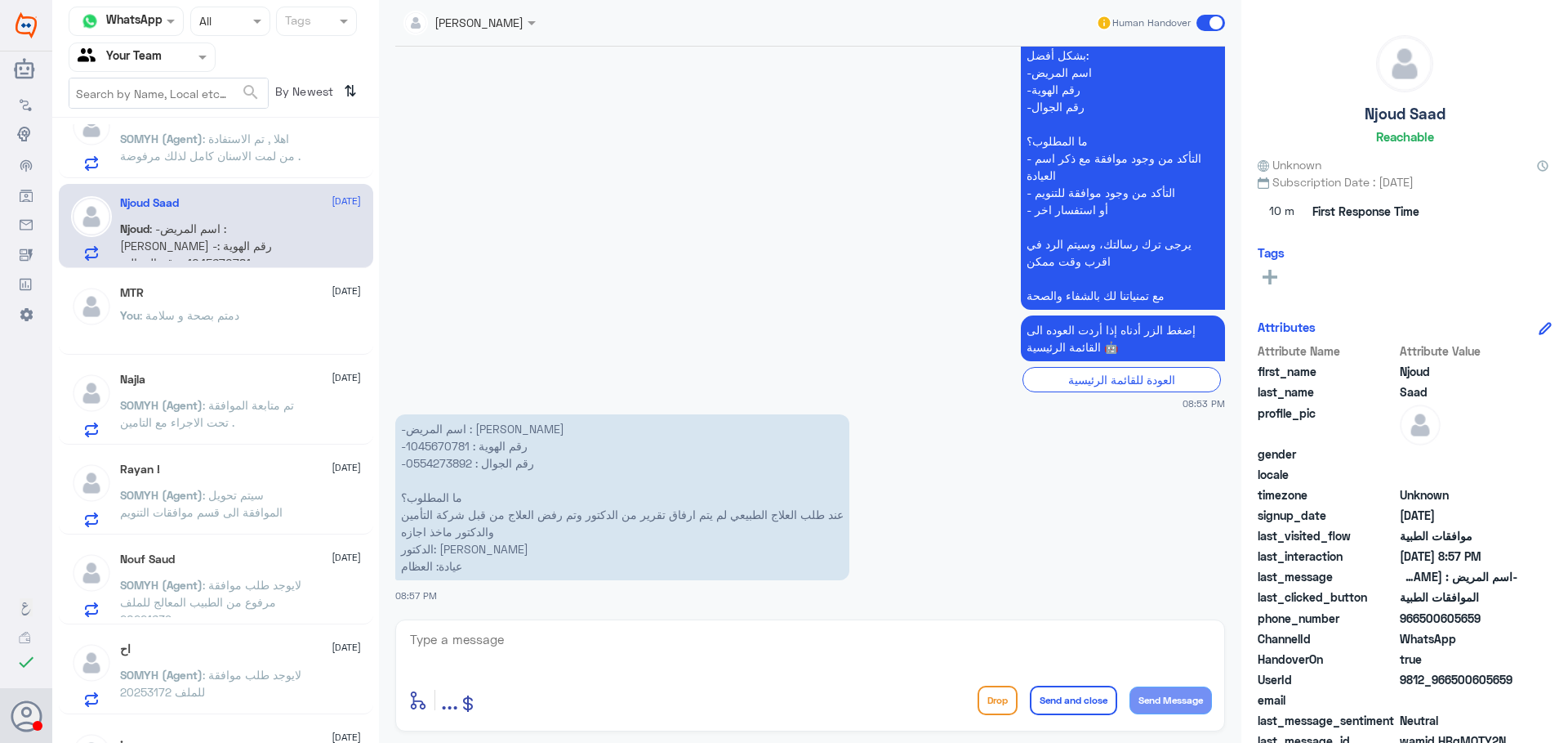
click at [449, 447] on p "-اسم المريض : نوره محمد ربيعه -رقم الهوية : 1045670781 -رقم الجوال : 0554273892…" at bounding box center [622, 497] width 454 height 166
copy p "1045670781"
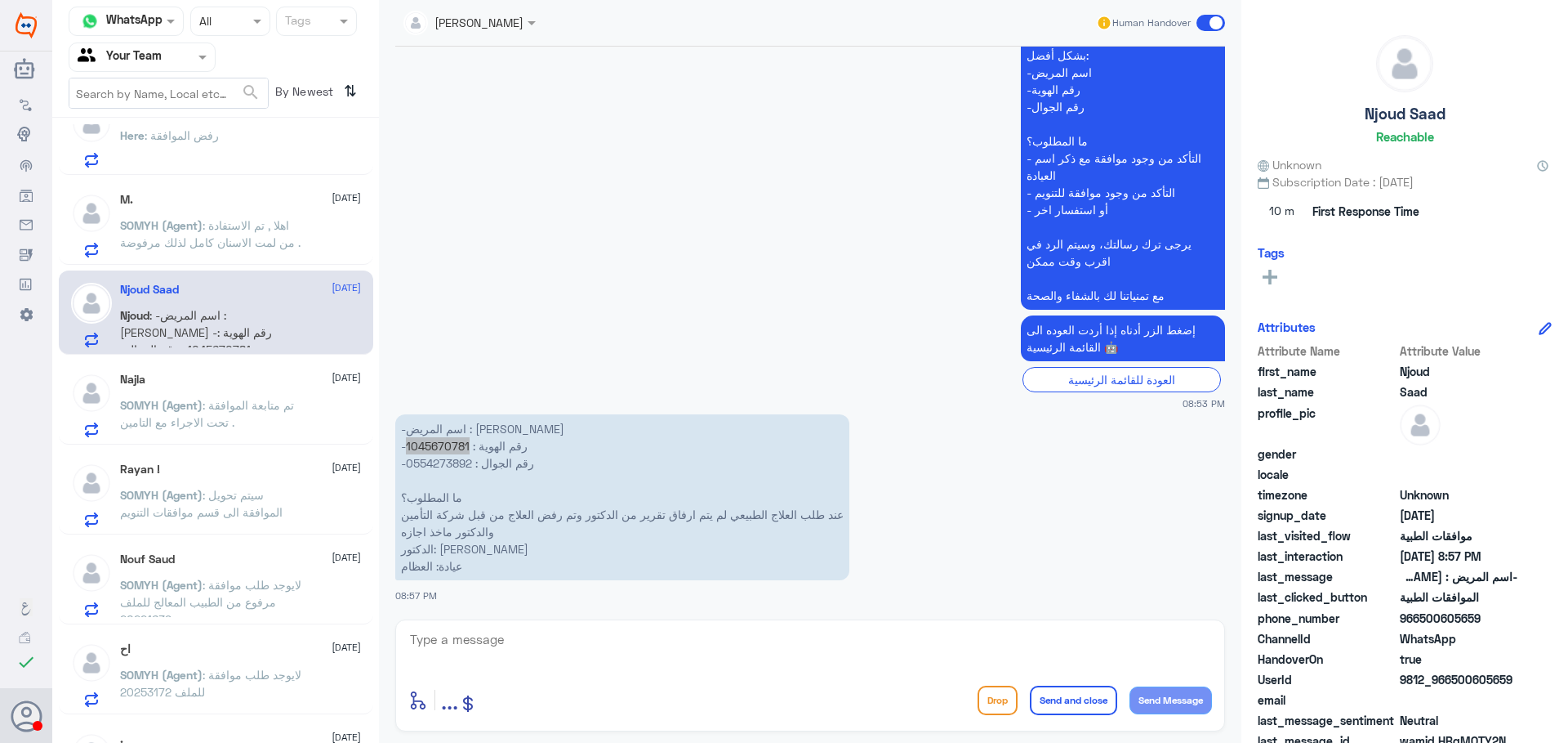
scroll to position [752, 0]
click at [586, 645] on textarea at bounding box center [811, 649] width 804 height 40
type textarea "h"
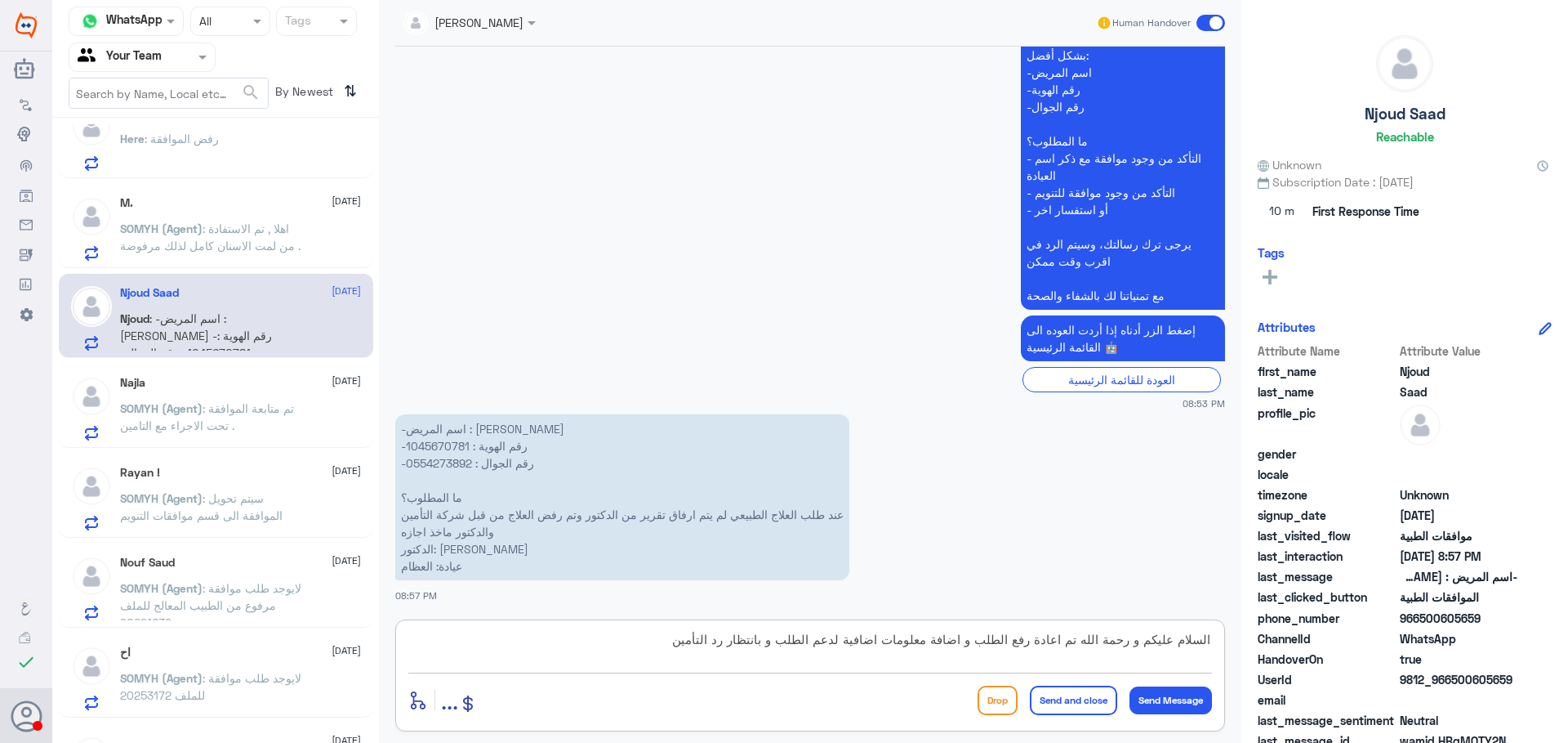
type textarea "السلام عليكم و رحمة الله تم اعادة رفع الطلب و اضافة معلومات اضافية لدعم الطلب و…"
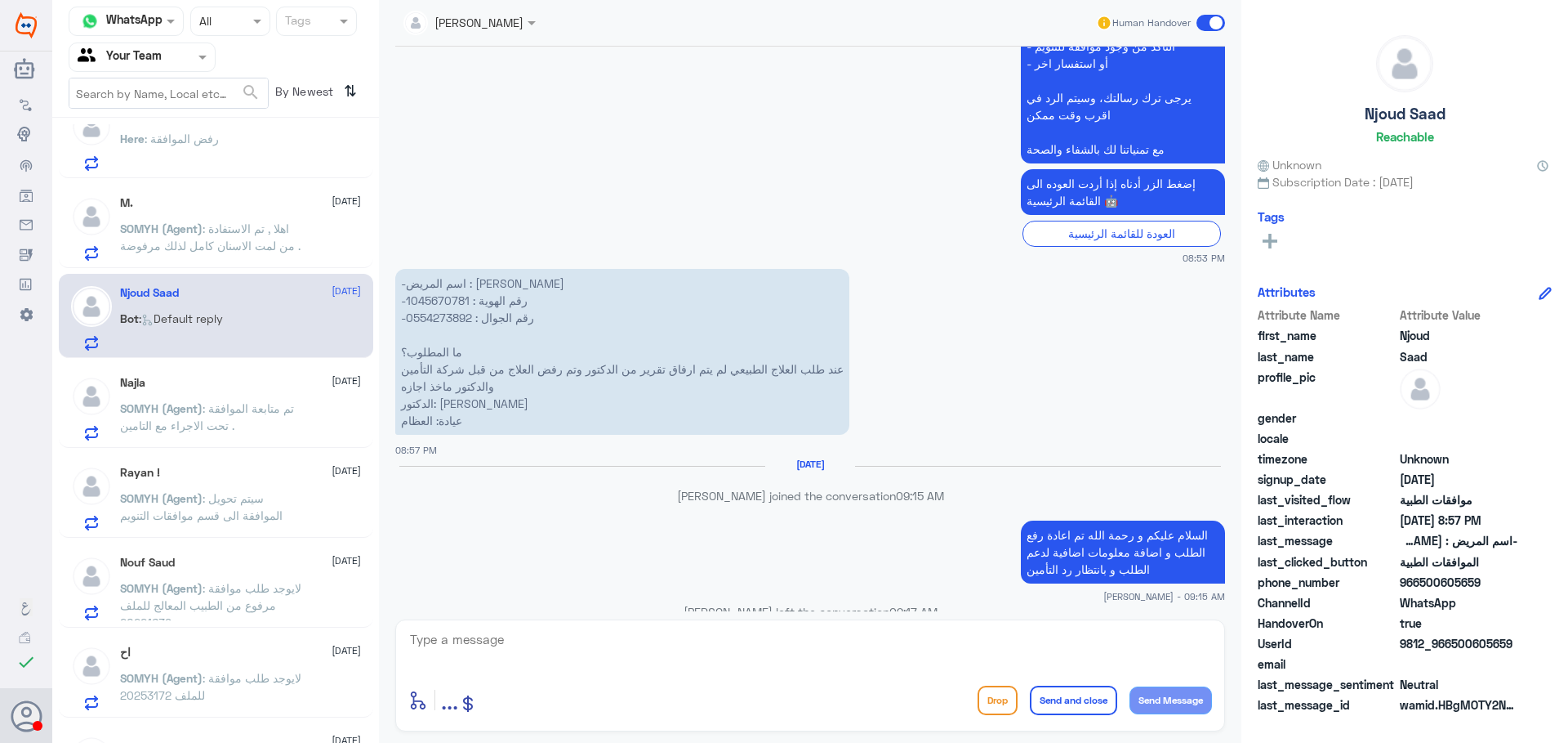
scroll to position [823, 0]
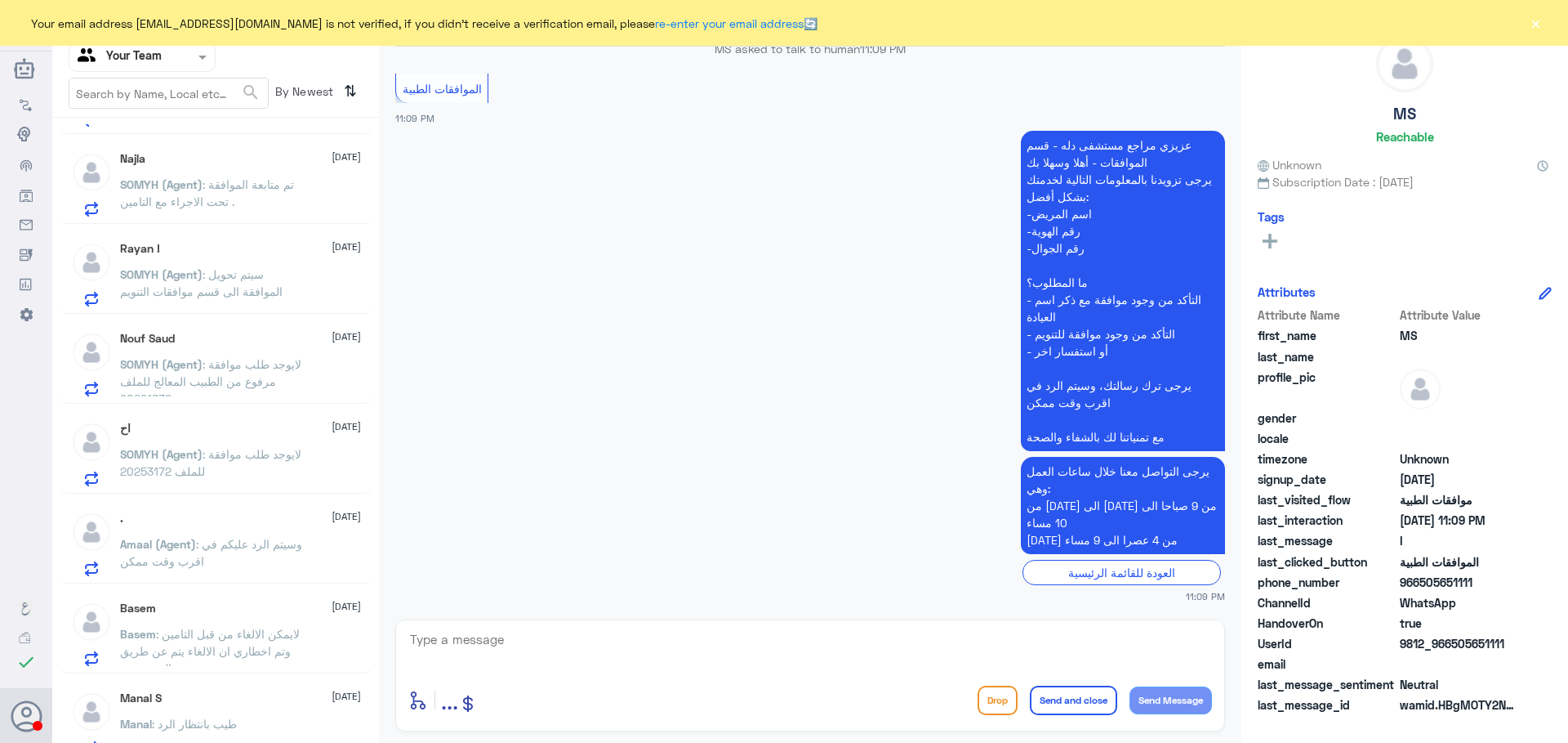
scroll to position [640, 0]
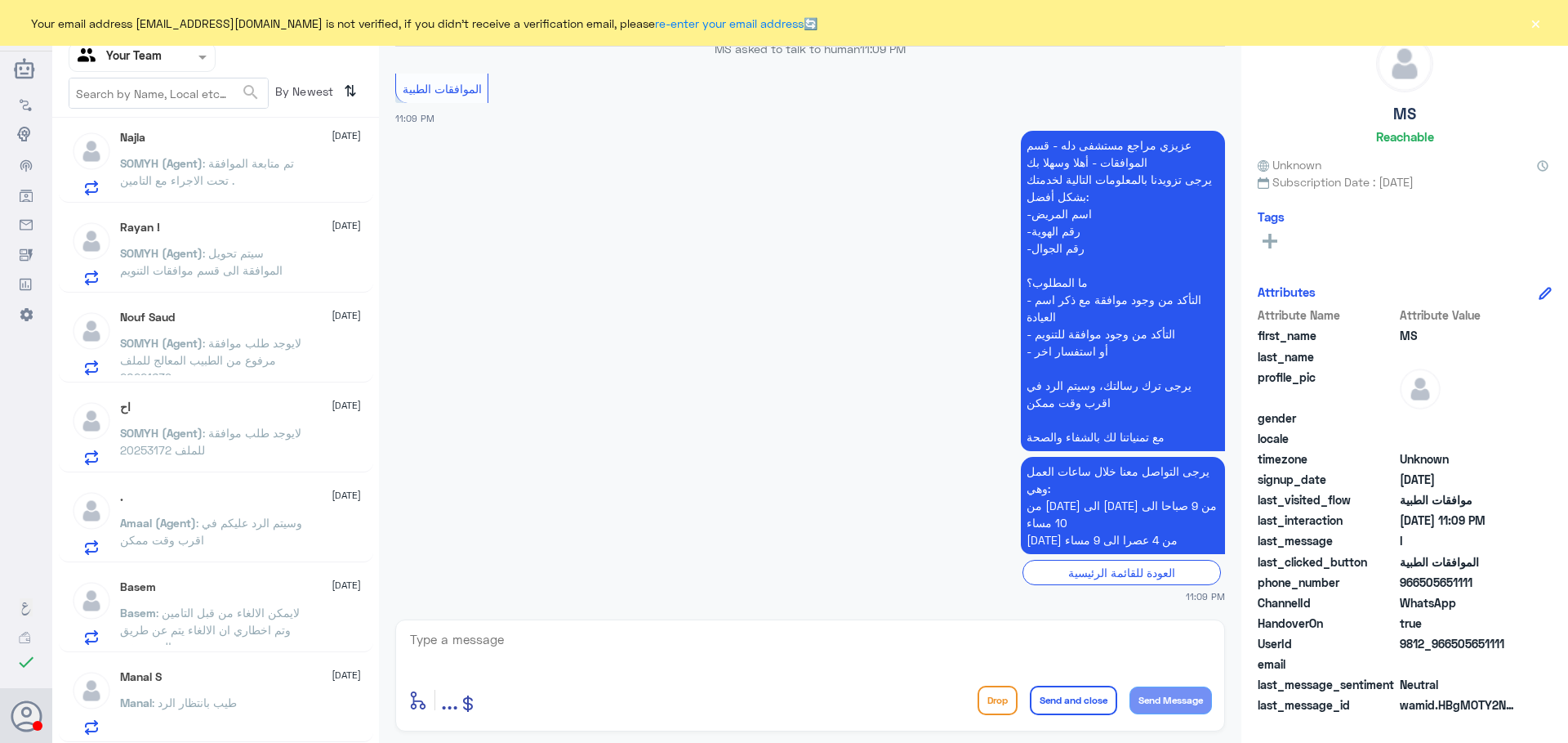
click at [239, 607] on span ": لايمكن الالغاء من قبل التامين وتم اخطاري ان الالغاء يتم عن طريق المستشفى" at bounding box center [209, 630] width 179 height 48
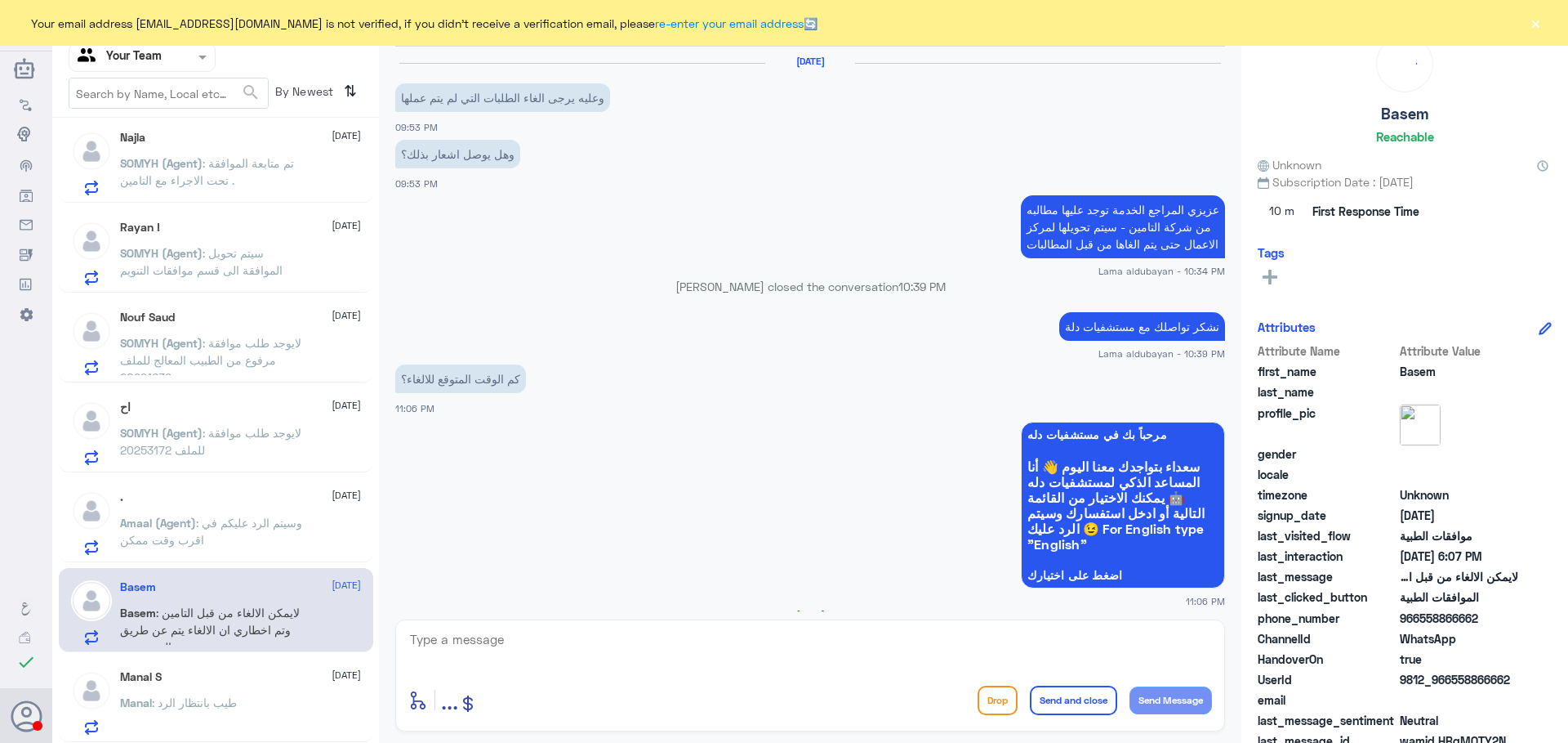
scroll to position [1233, 0]
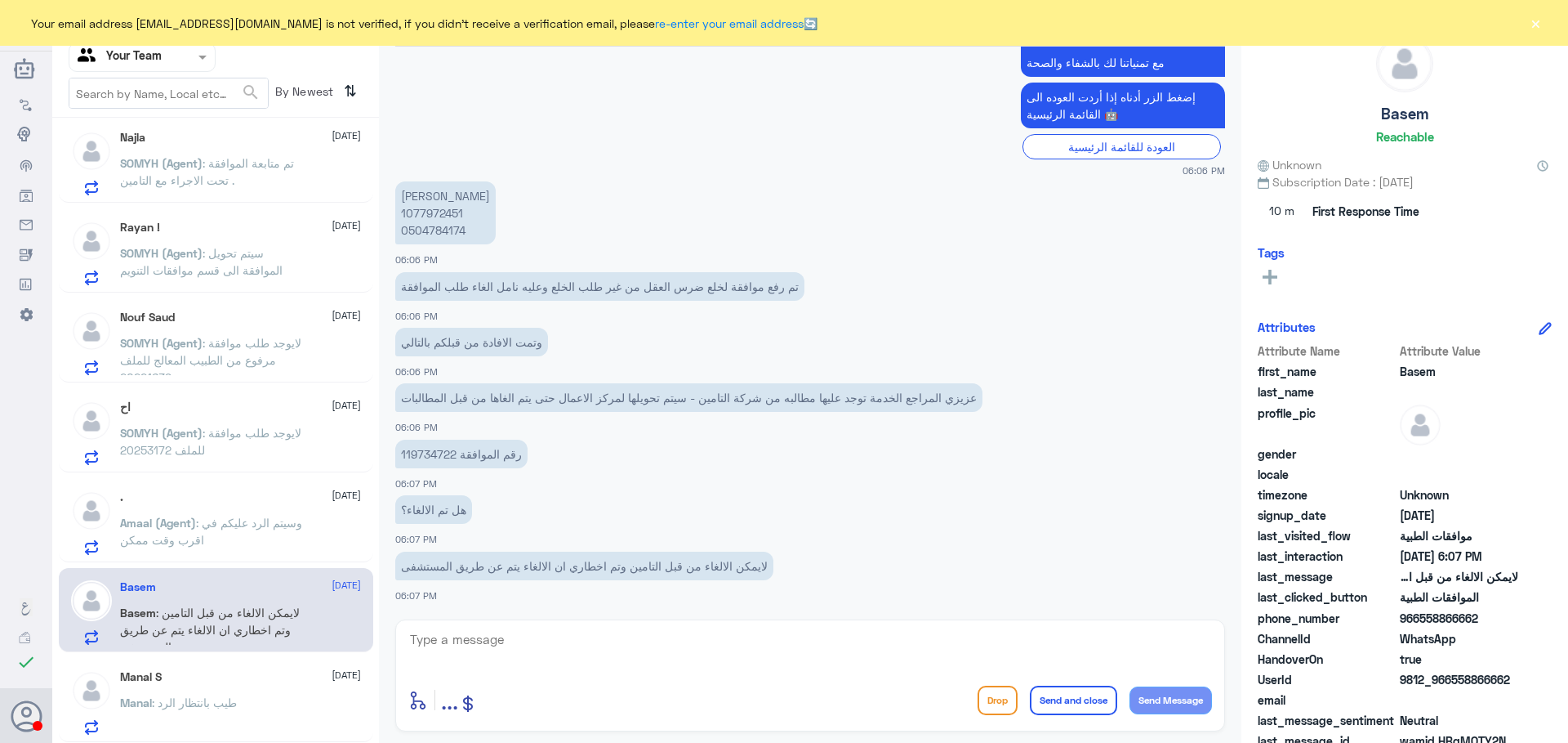
click at [233, 535] on p "Amaal (Agent) : وسيتم الرد عليكم في اقرب وقت ممكن" at bounding box center [212, 534] width 184 height 41
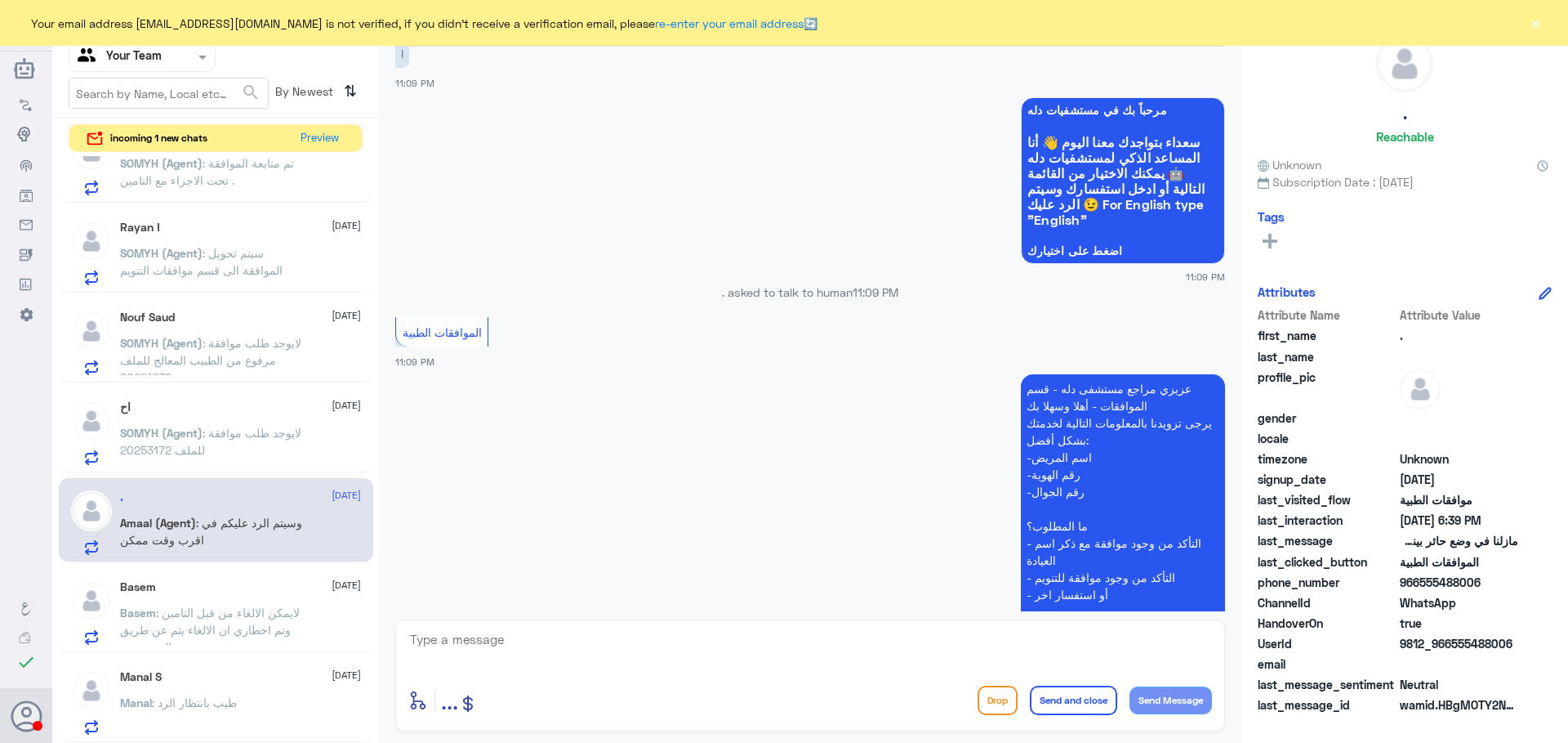
scroll to position [42, 0]
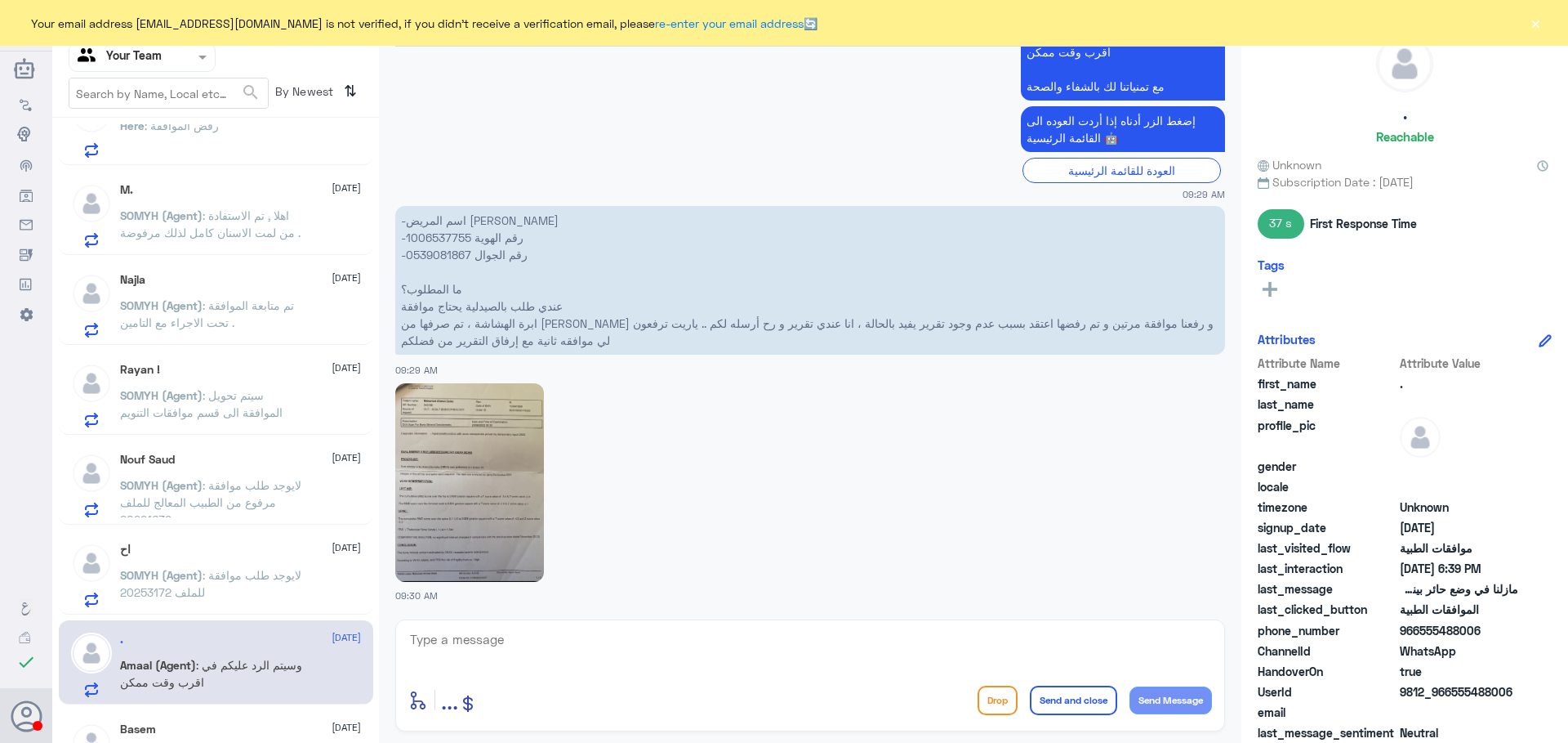
scroll to position [640, 0]
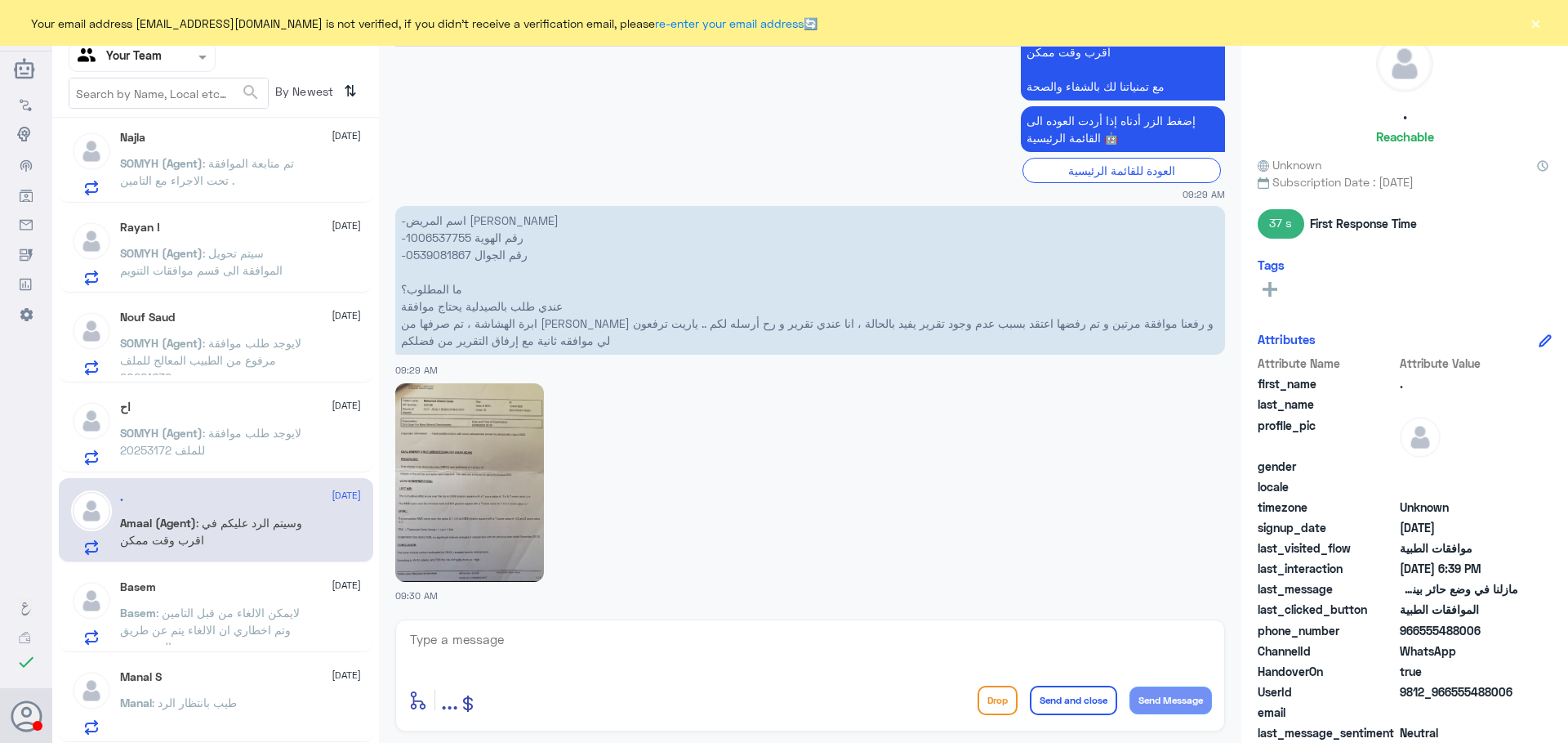
click at [249, 534] on p "Amaal (Agent) : وسيتم الرد عليكم في اقرب وقت ممكن" at bounding box center [212, 534] width 184 height 41
click at [226, 428] on span ": لايوجد طلب موافقة للملف 20253172" at bounding box center [210, 442] width 181 height 31
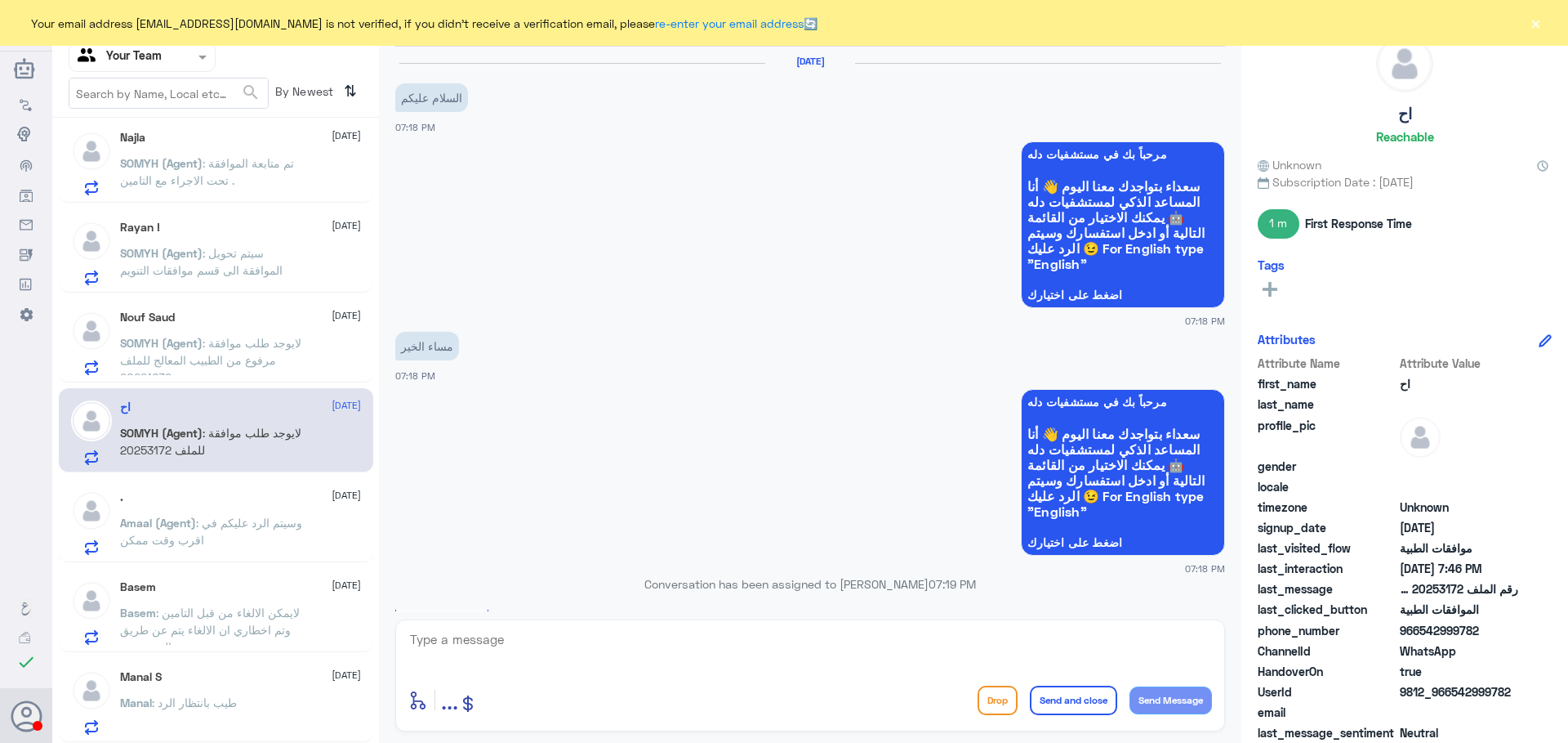
scroll to position [1054, 0]
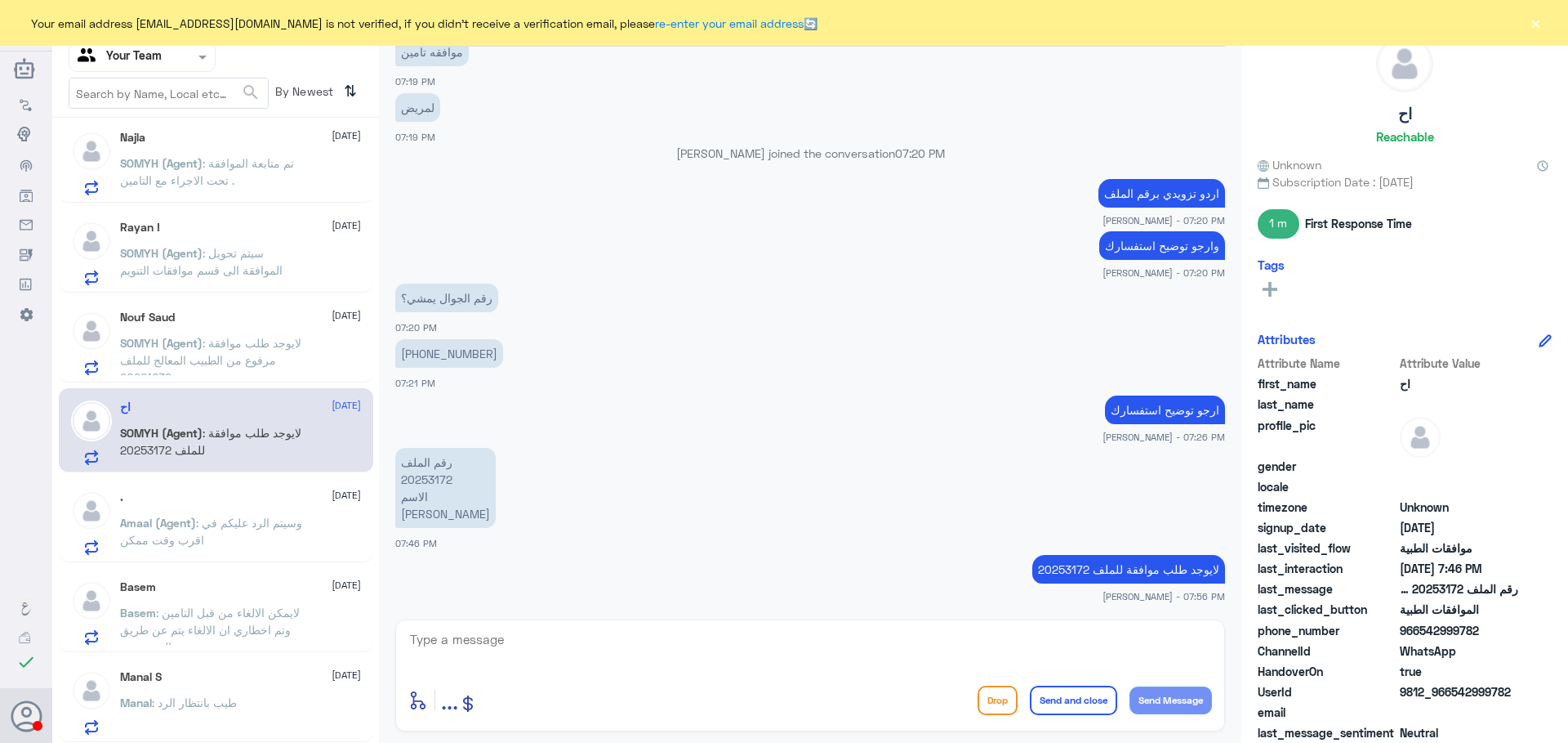
click at [235, 519] on span ": وسيتم الرد عليكم في اقرب وقت ممكن" at bounding box center [211, 531] width 182 height 31
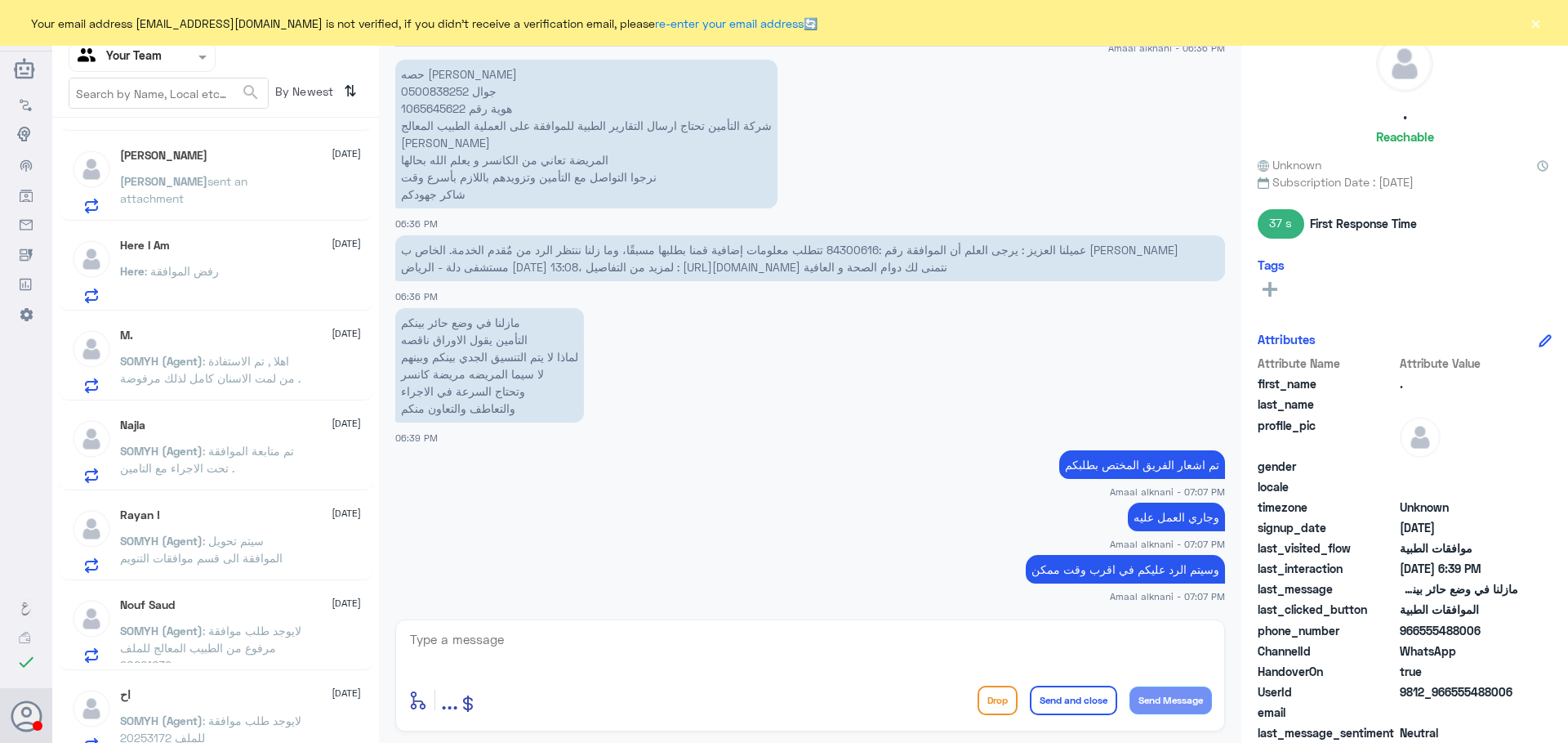
scroll to position [314, 0]
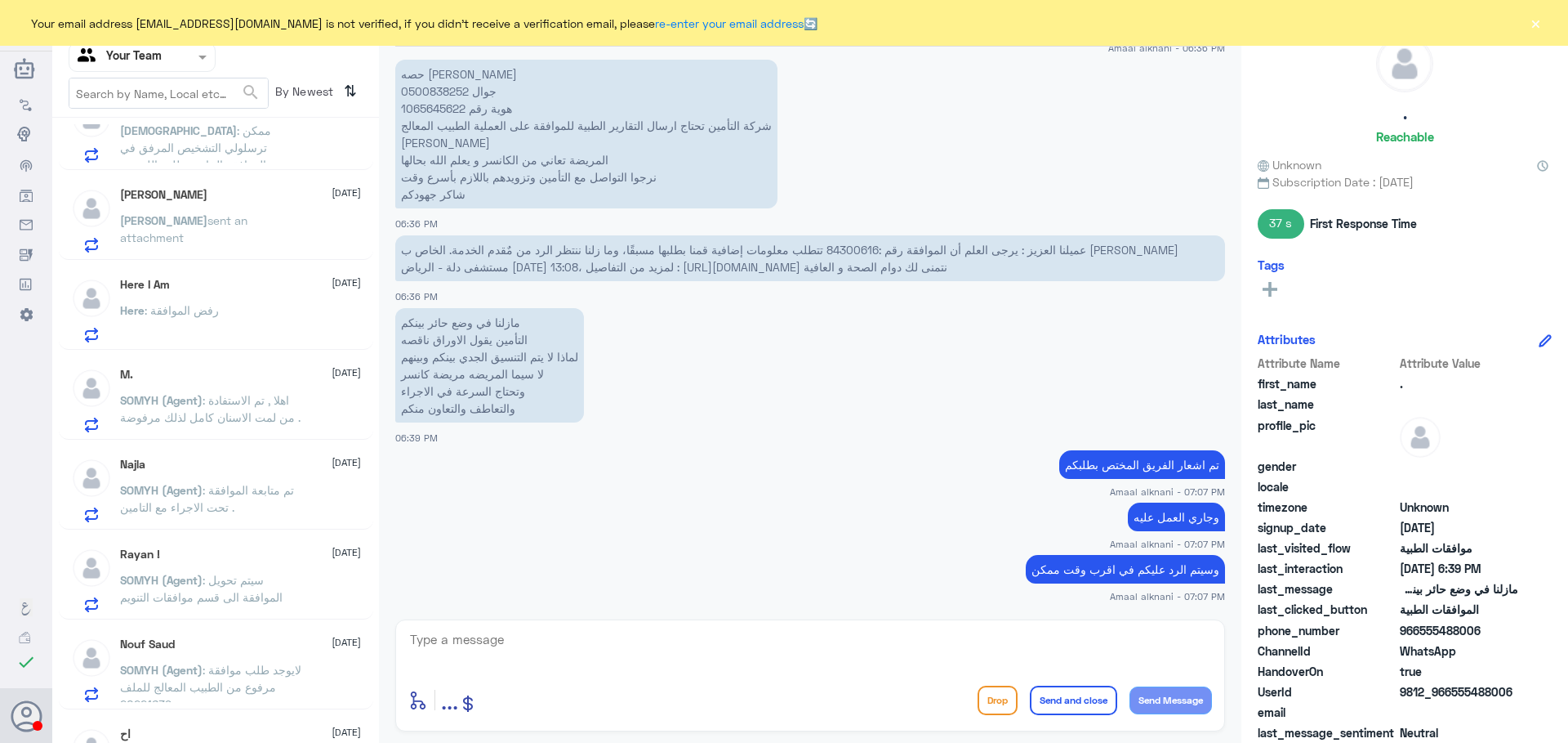
click at [218, 316] on span ": رفض الموافقة" at bounding box center [181, 310] width 74 height 13
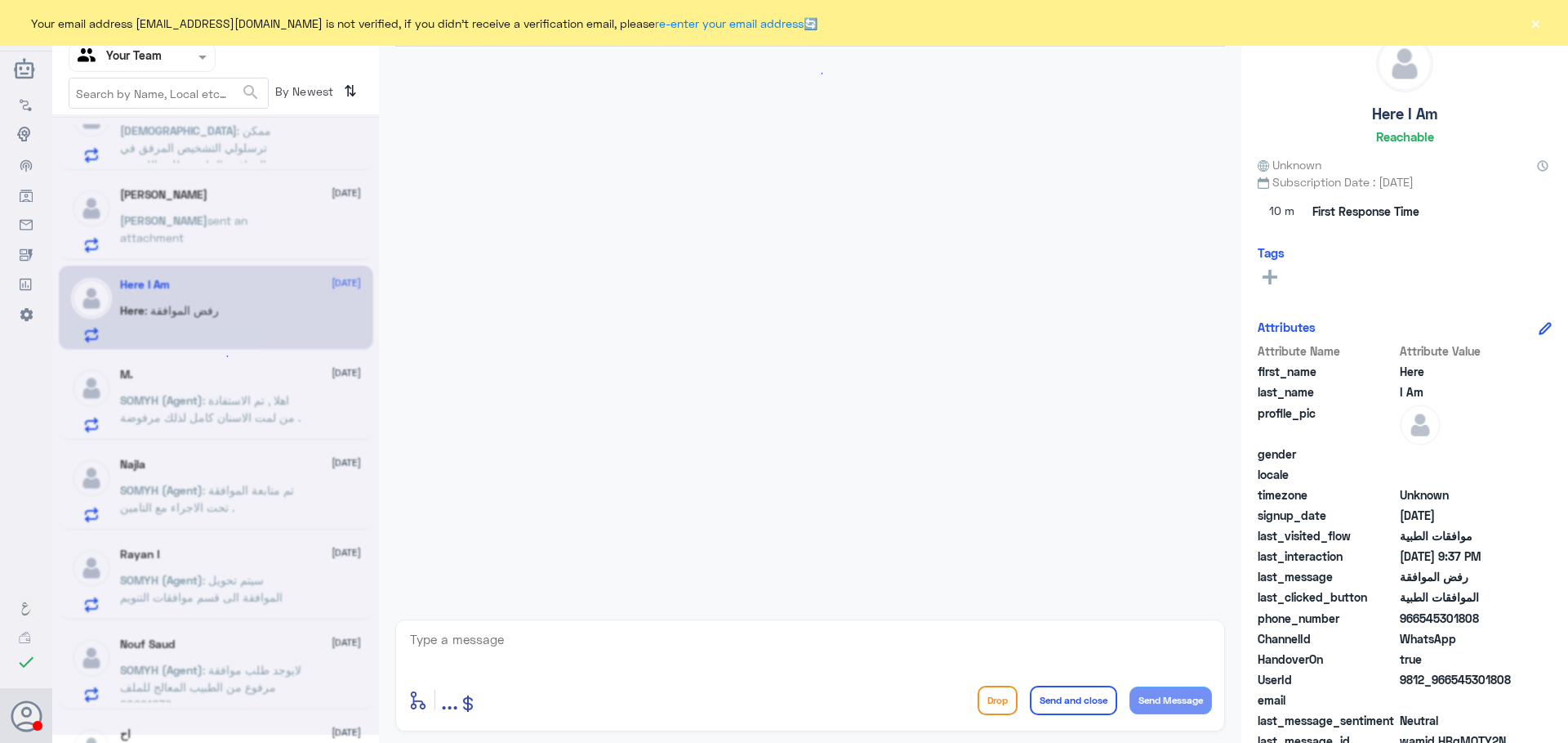
scroll to position [1012, 0]
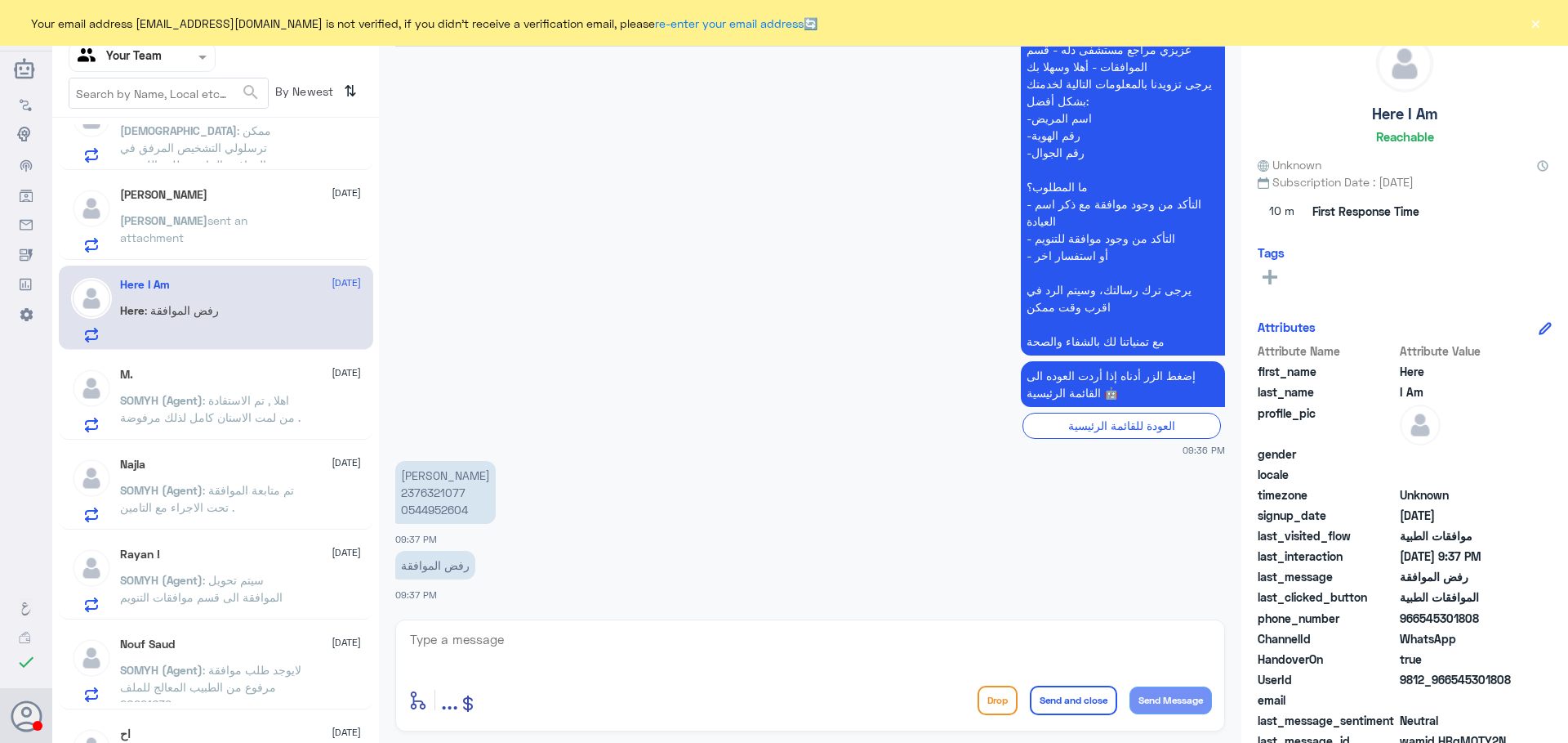
click at [440, 491] on p "يحيى عبد الرحمن 2376321077 0544952604" at bounding box center [445, 492] width 101 height 63
copy p "2376321077"
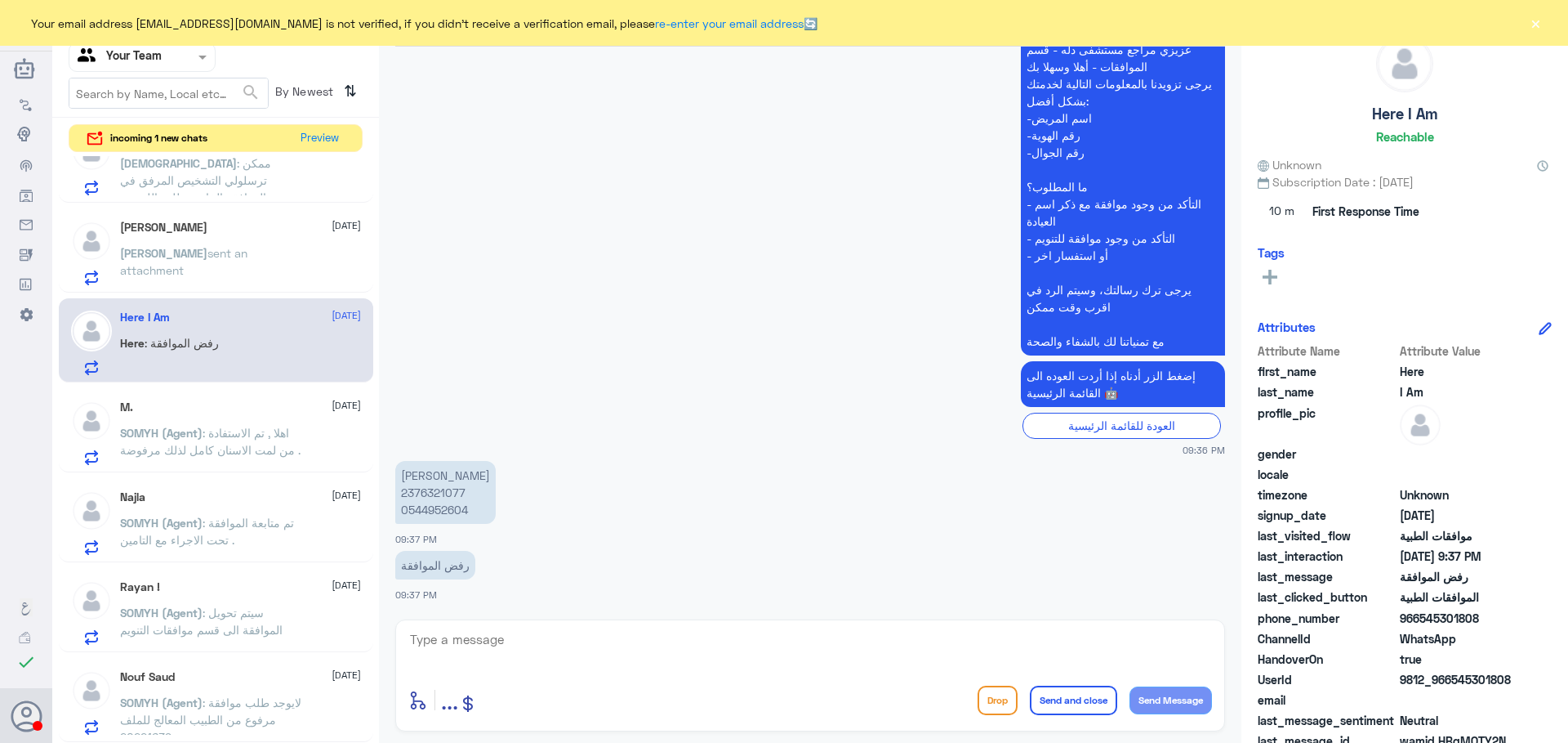
click at [217, 261] on p "Abdulaziz sent an attachment" at bounding box center [212, 265] width 184 height 41
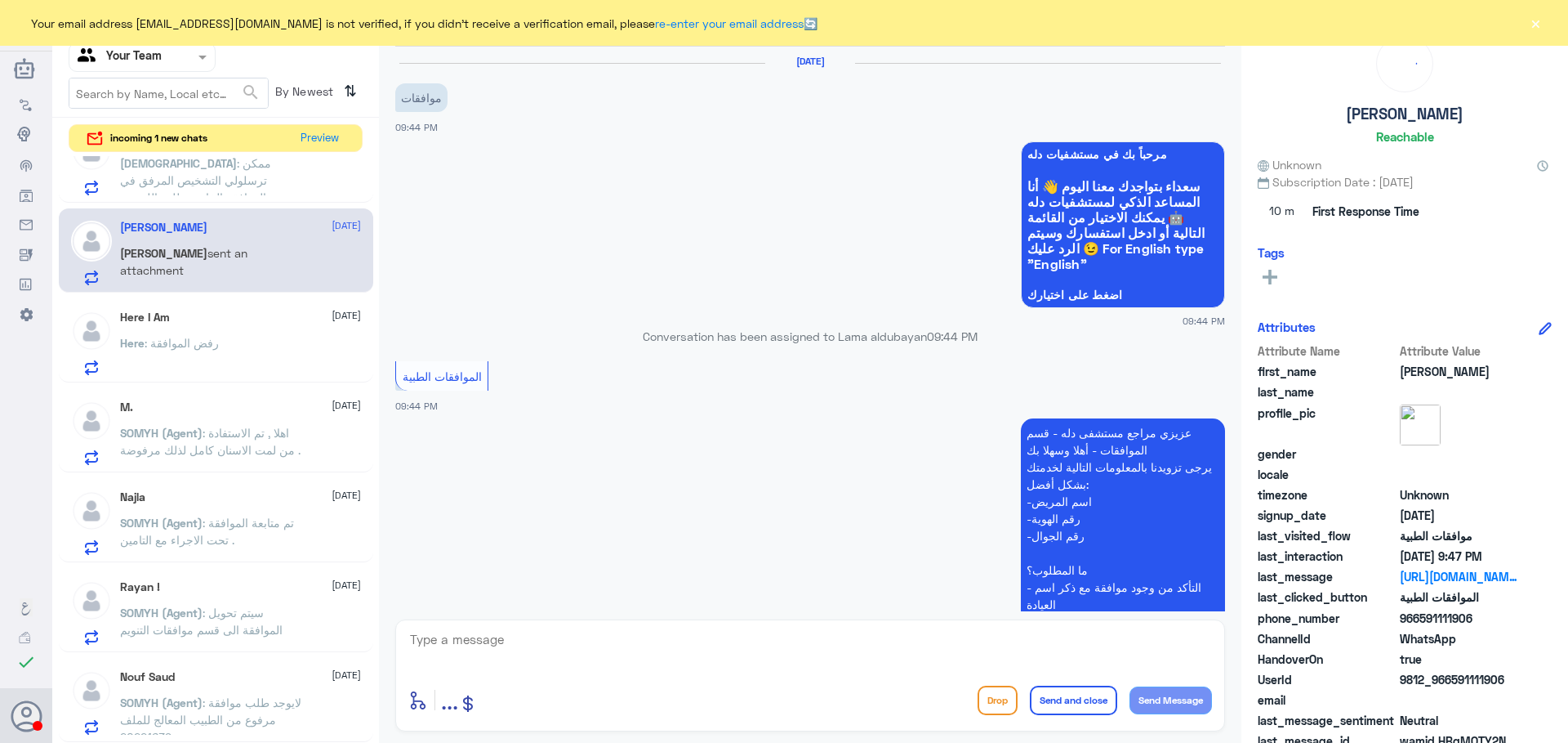
scroll to position [625, 0]
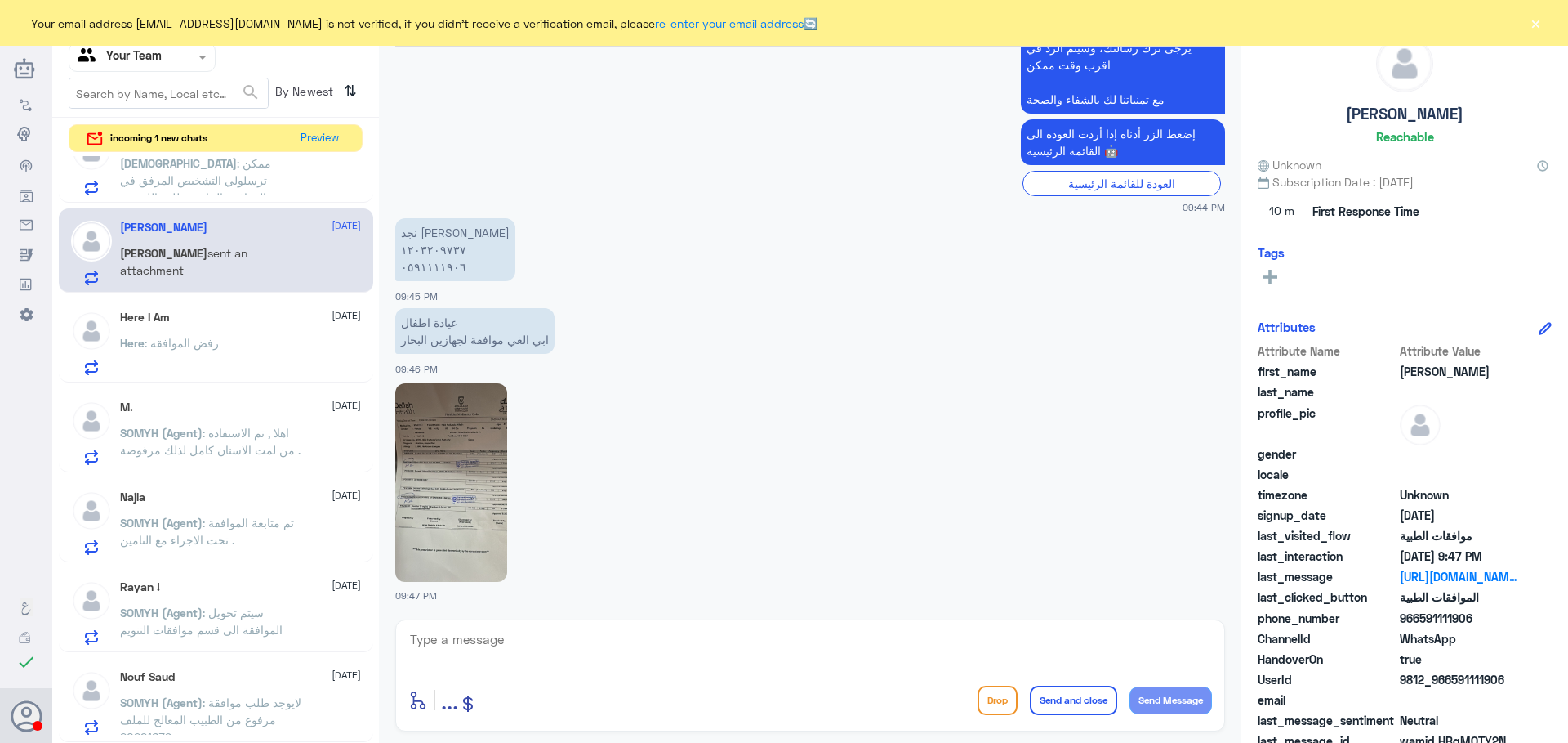
click at [470, 480] on img at bounding box center [451, 482] width 112 height 199
click at [909, 272] on app-msgs-text "نجد عبدالعزيز الفريح ١٢٠٣٢٠٩٧٣٧ ٠٥٩١١١١٩٠٦" at bounding box center [810, 250] width 830 height 64
click at [733, 635] on textarea at bounding box center [811, 649] width 804 height 40
type textarea "h"
type textarea "hgsghl ugd;l ,"
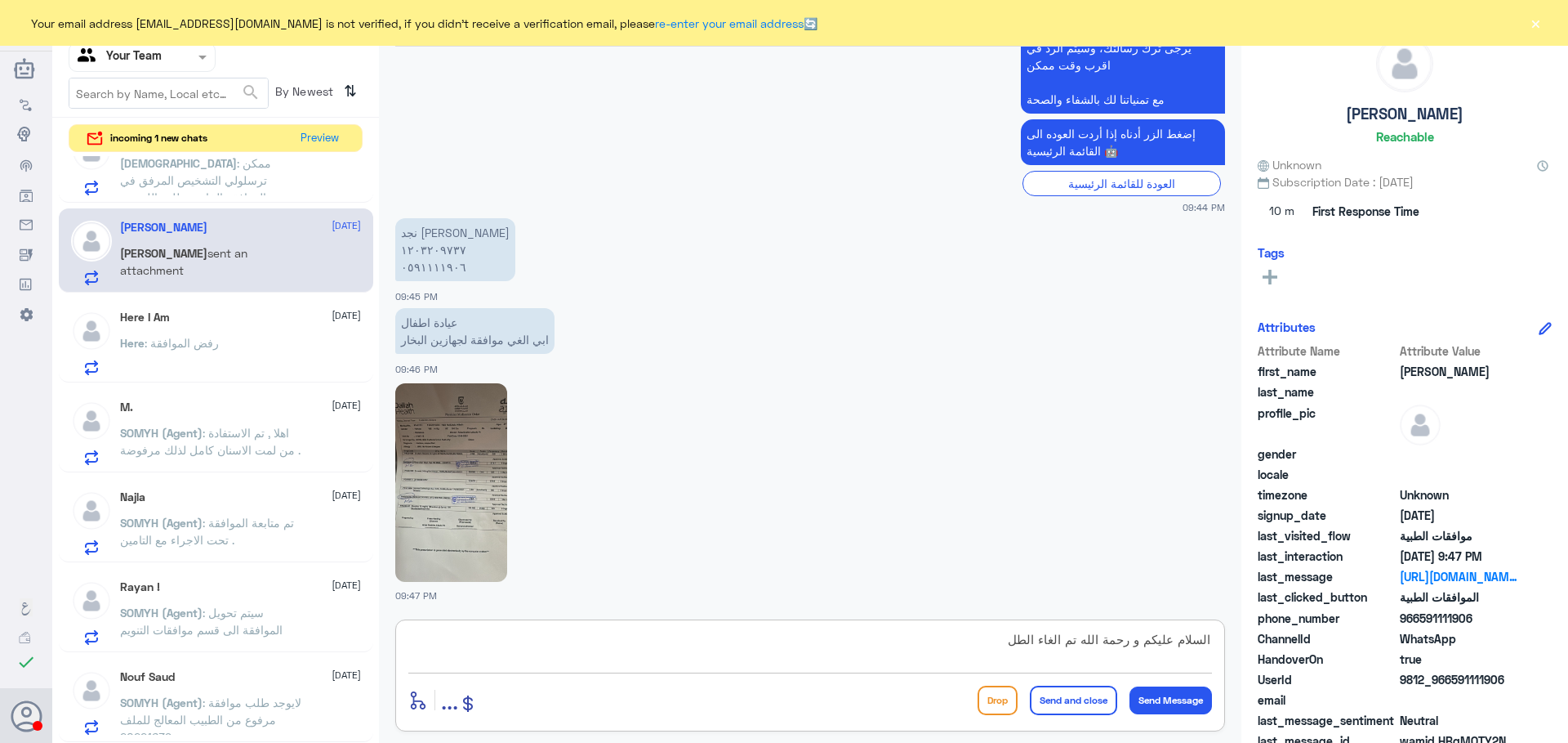
type textarea "السلام عليكم و رحمة الله تم الغاء الطلب"
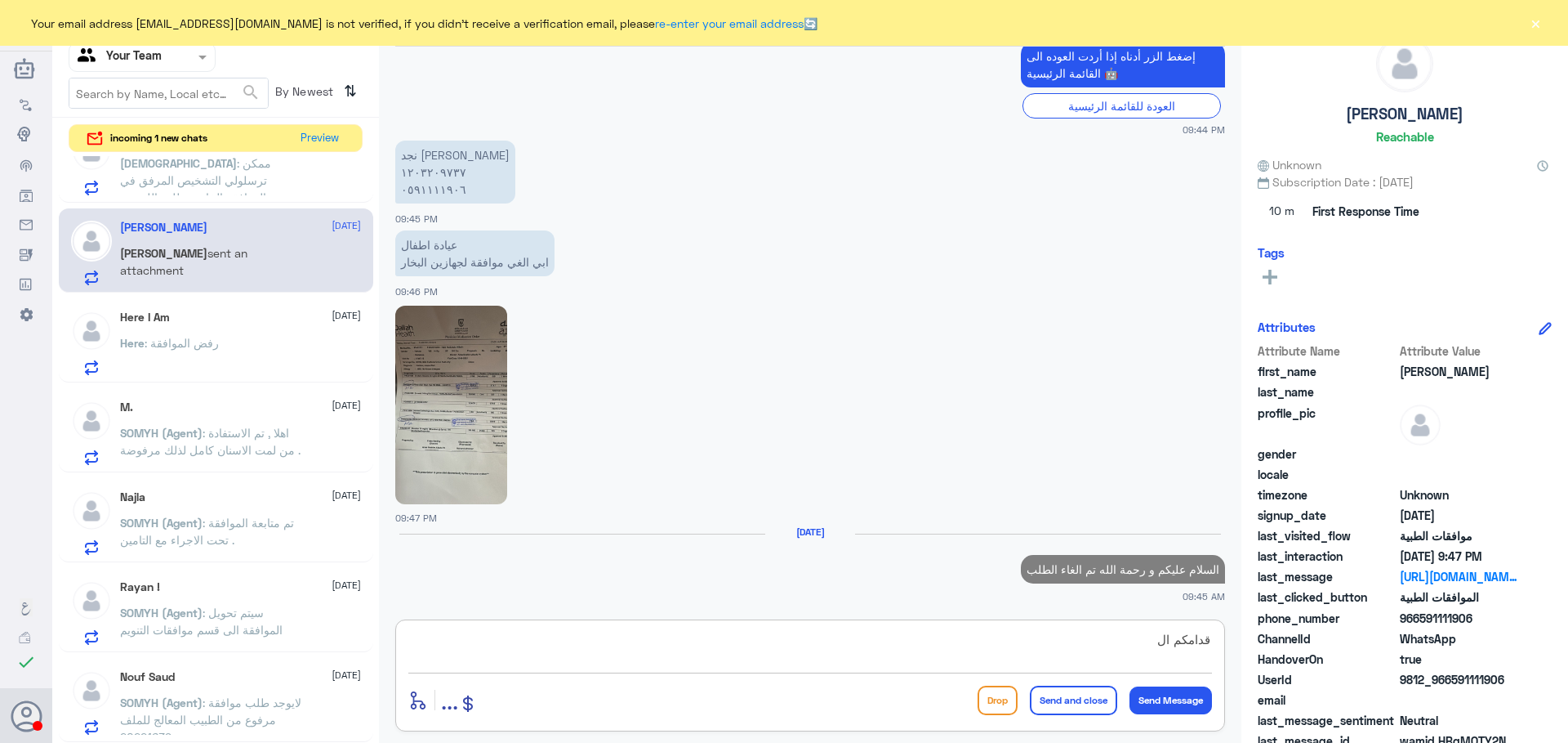
scroll to position [707, 0]
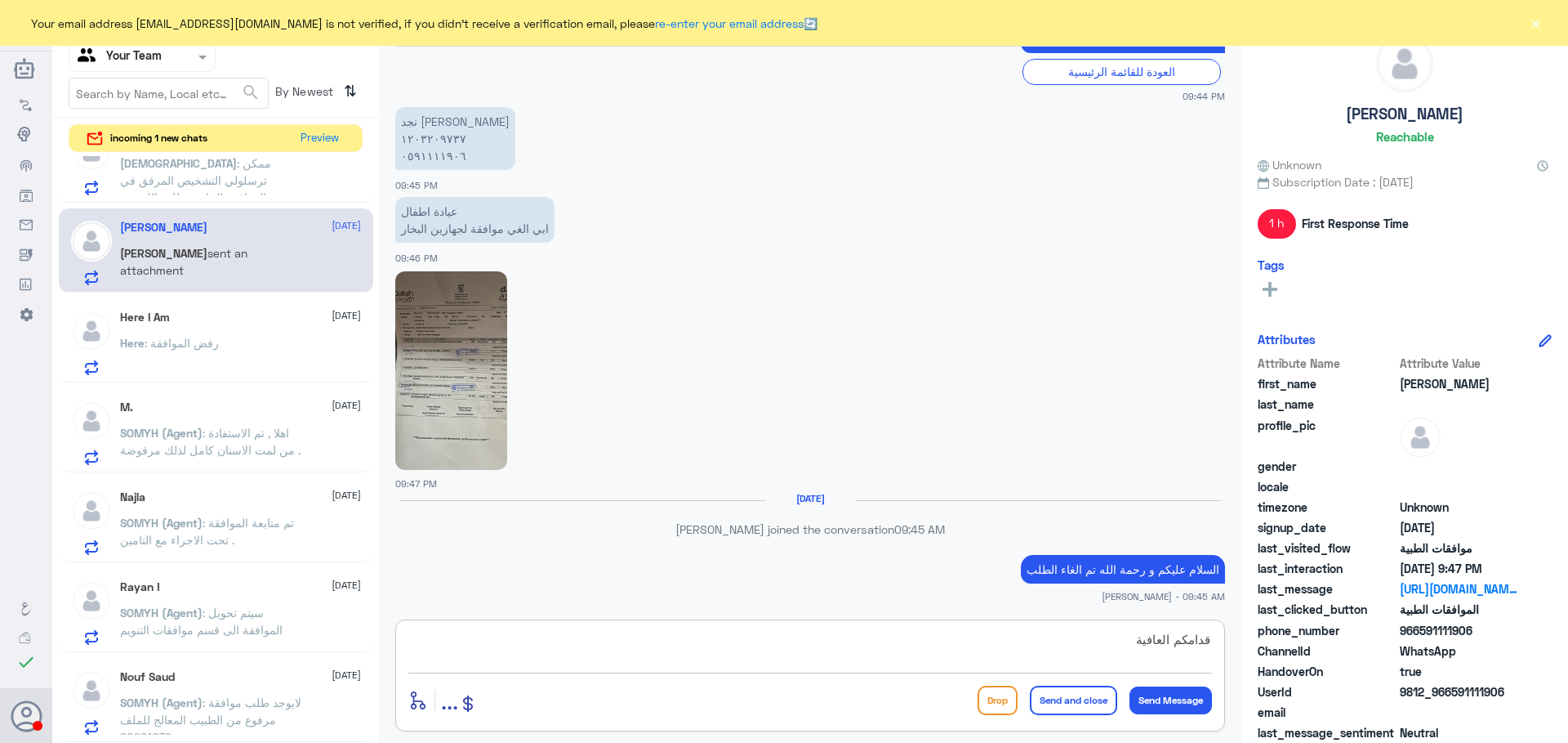
type textarea "قدامكم العافية"
click at [1066, 700] on button "Send and close" at bounding box center [1073, 700] width 87 height 30
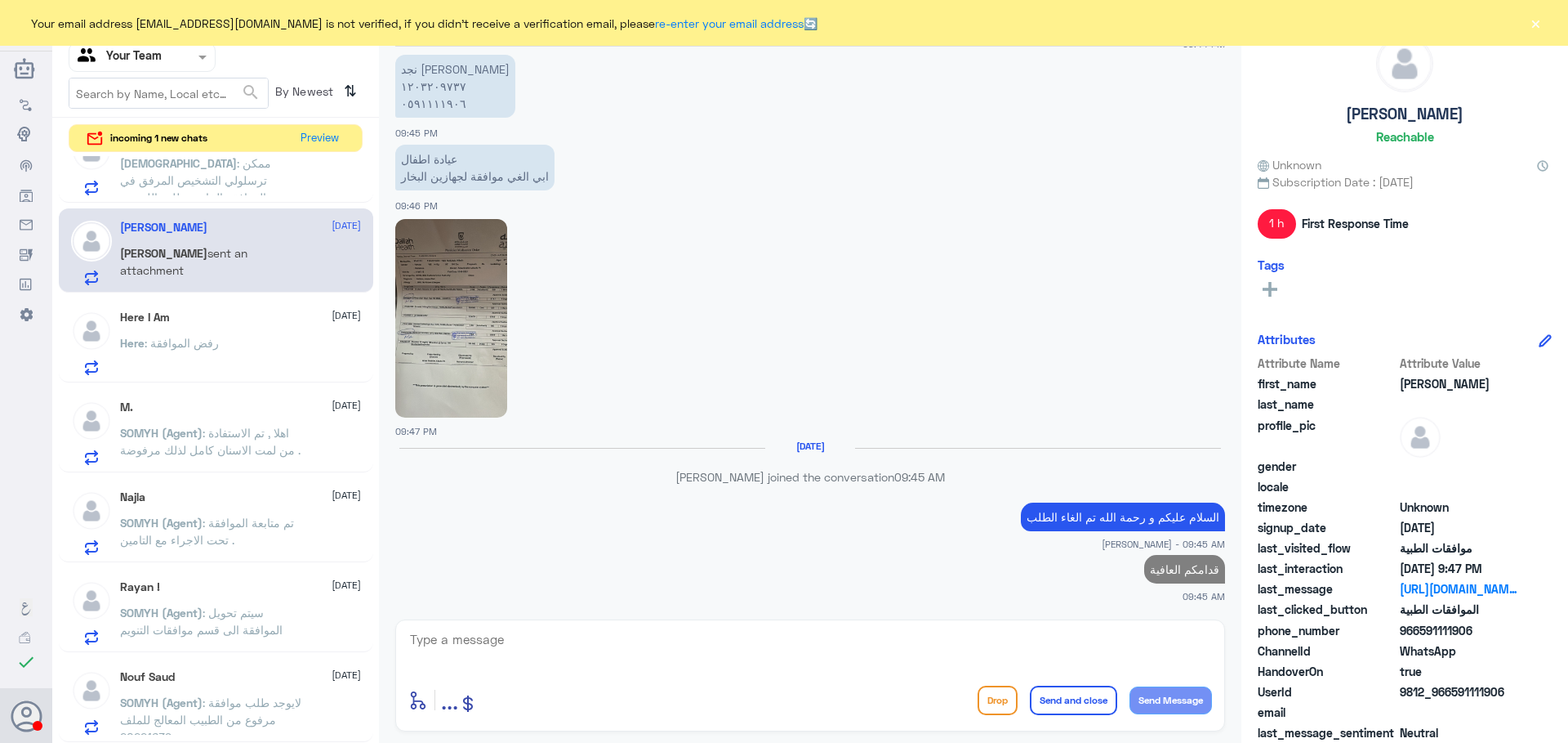
scroll to position [151, 0]
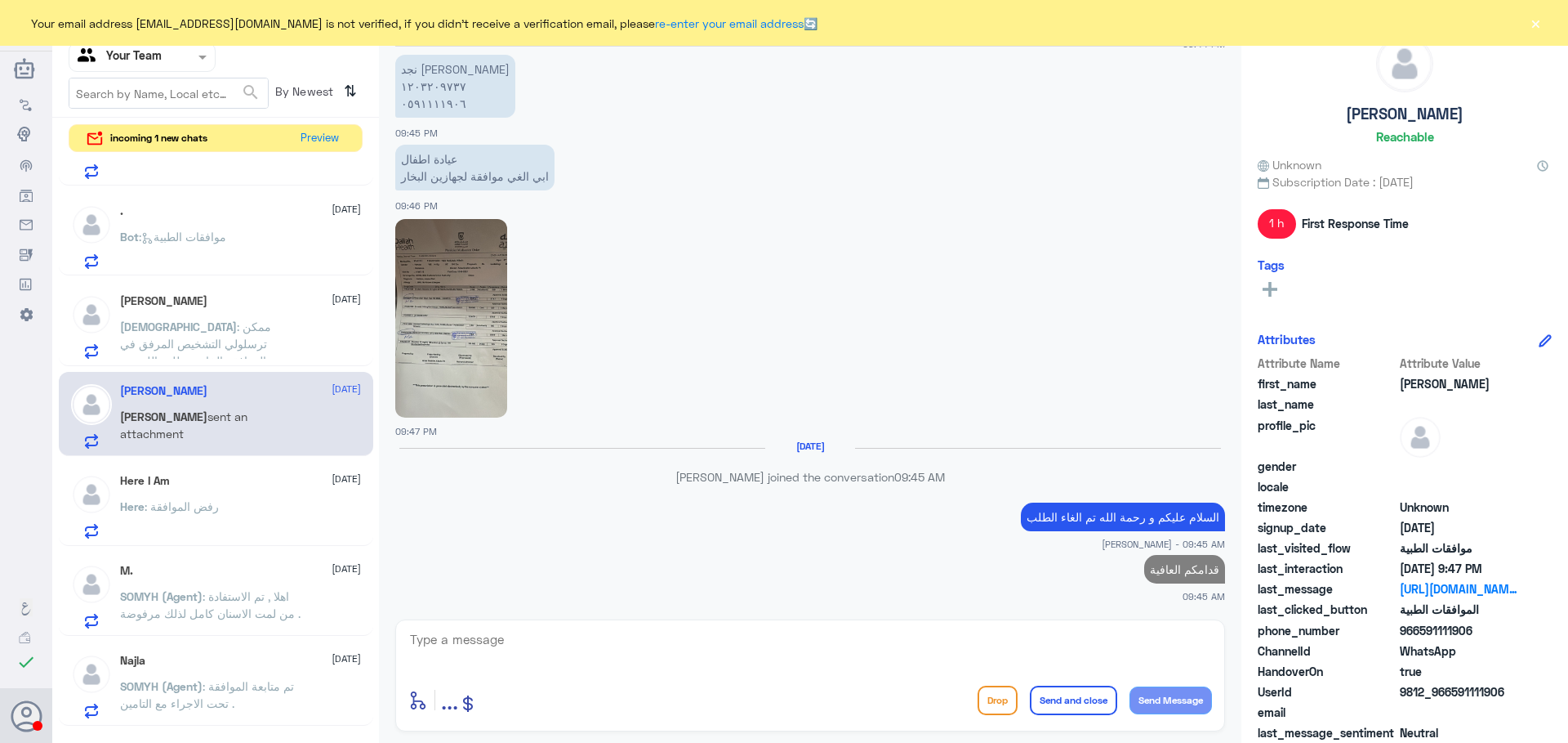
click at [245, 344] on span ": ممكن ترسلولي التشخيص المرفق في الموافقه الخاص بطلب اللوزتين" at bounding box center [195, 344] width 151 height 48
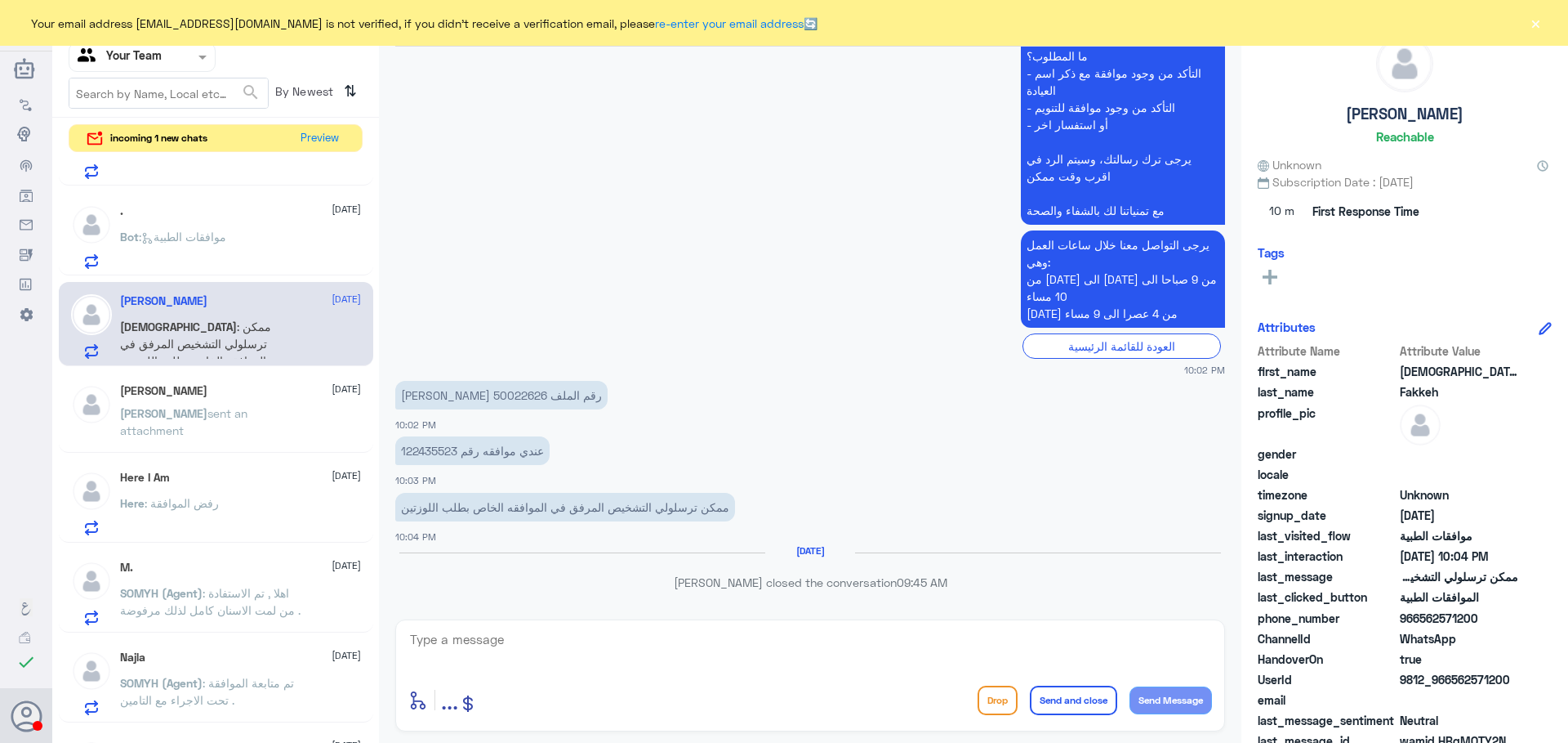
scroll to position [566, 0]
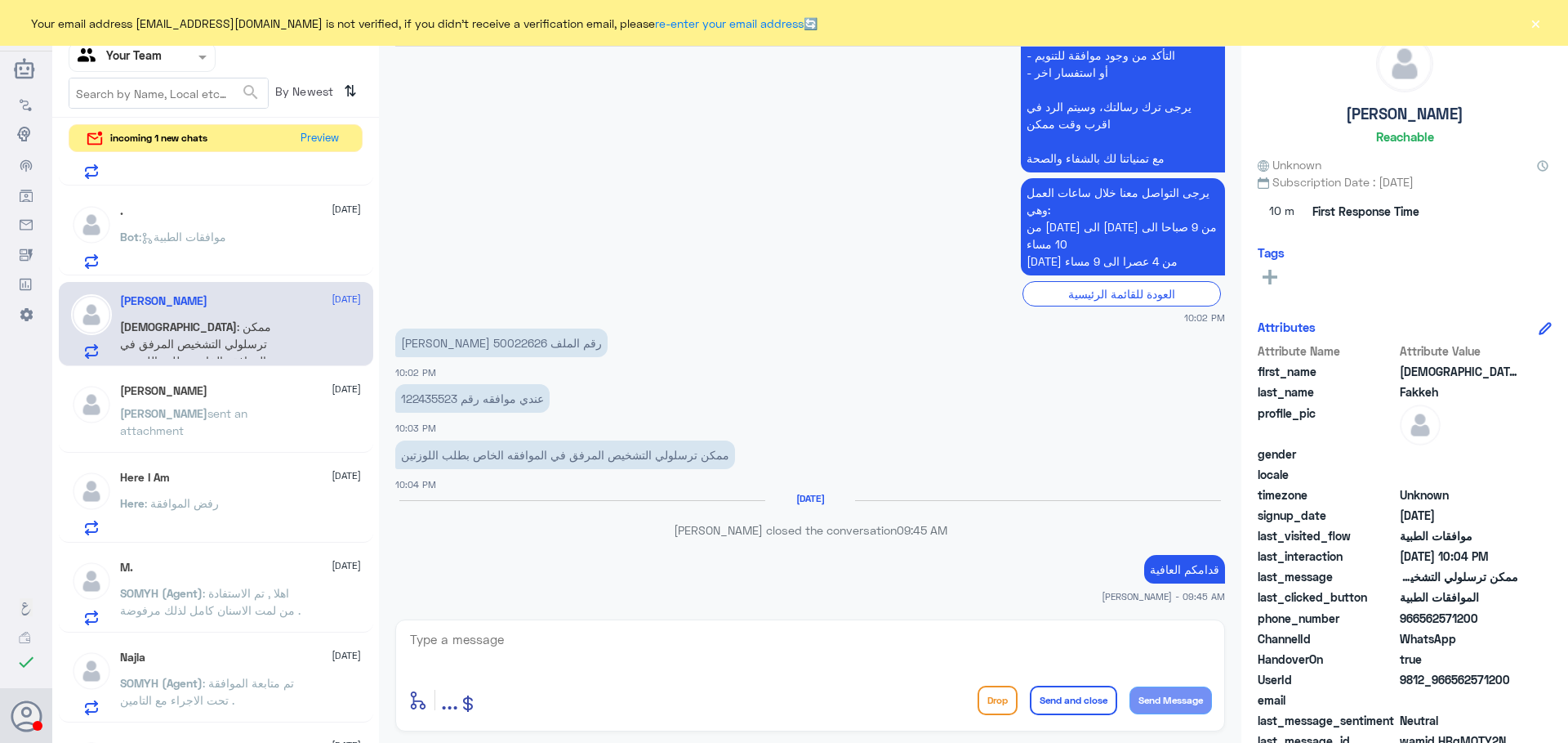
click at [441, 402] on p "عندي موافقه رقم 122435523" at bounding box center [472, 398] width 154 height 29
copy p "122435523"
click at [717, 639] on textarea at bounding box center [811, 649] width 804 height 40
type textarea "h"
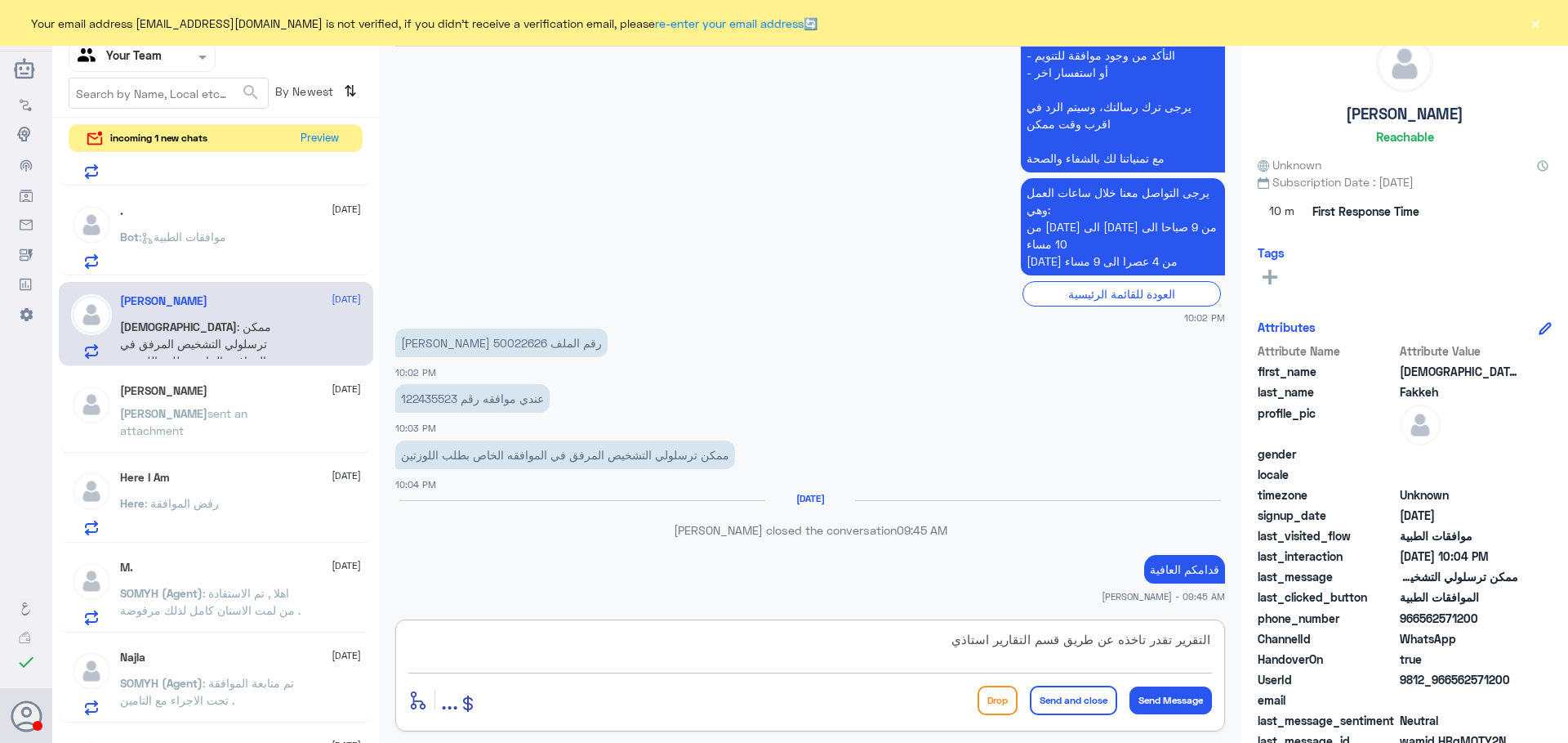
type textarea "التقرير تقدر تاخذه عن طريق قسم التقارير استاذي"
click at [1069, 700] on button "Send and close" at bounding box center [1073, 700] width 87 height 30
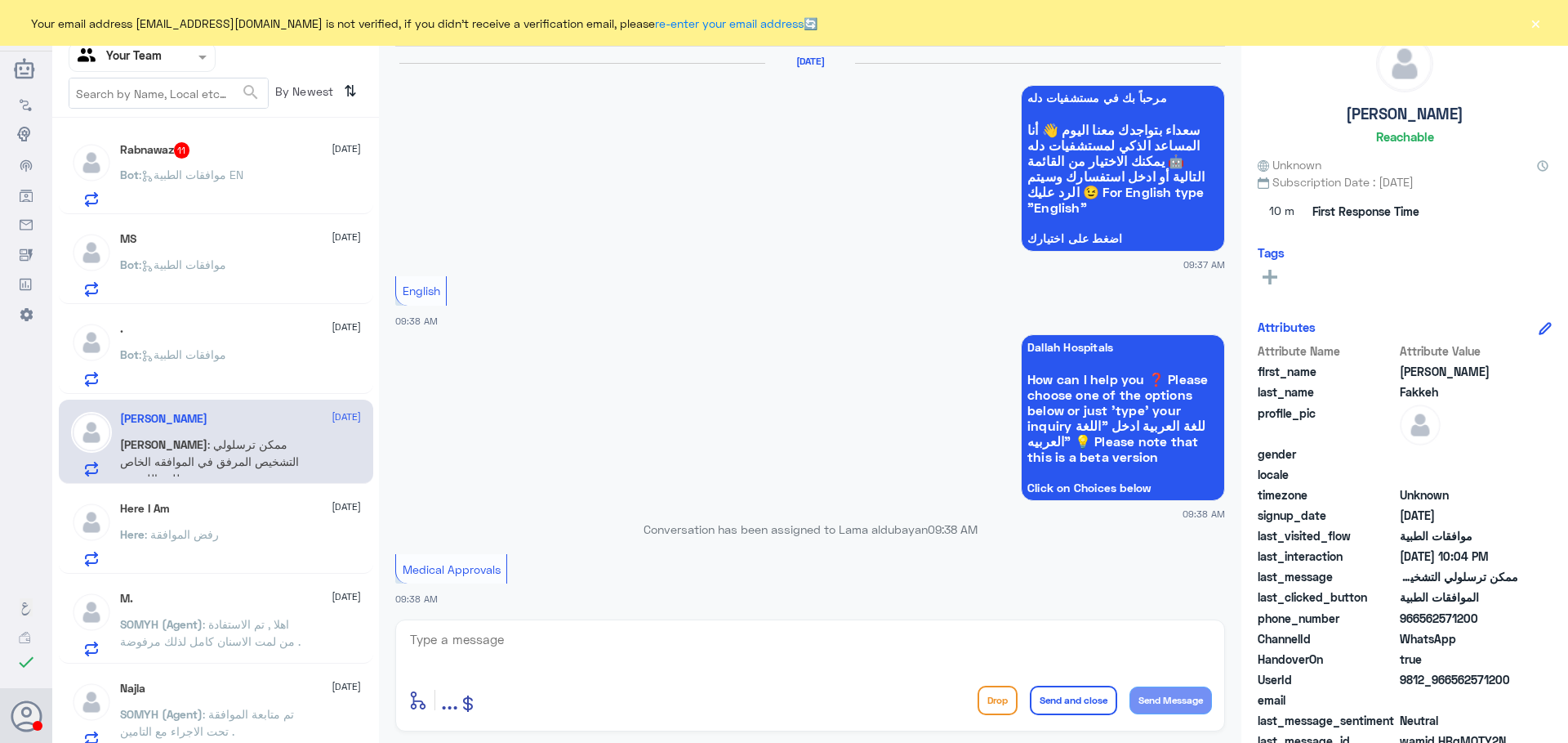
scroll to position [1654, 0]
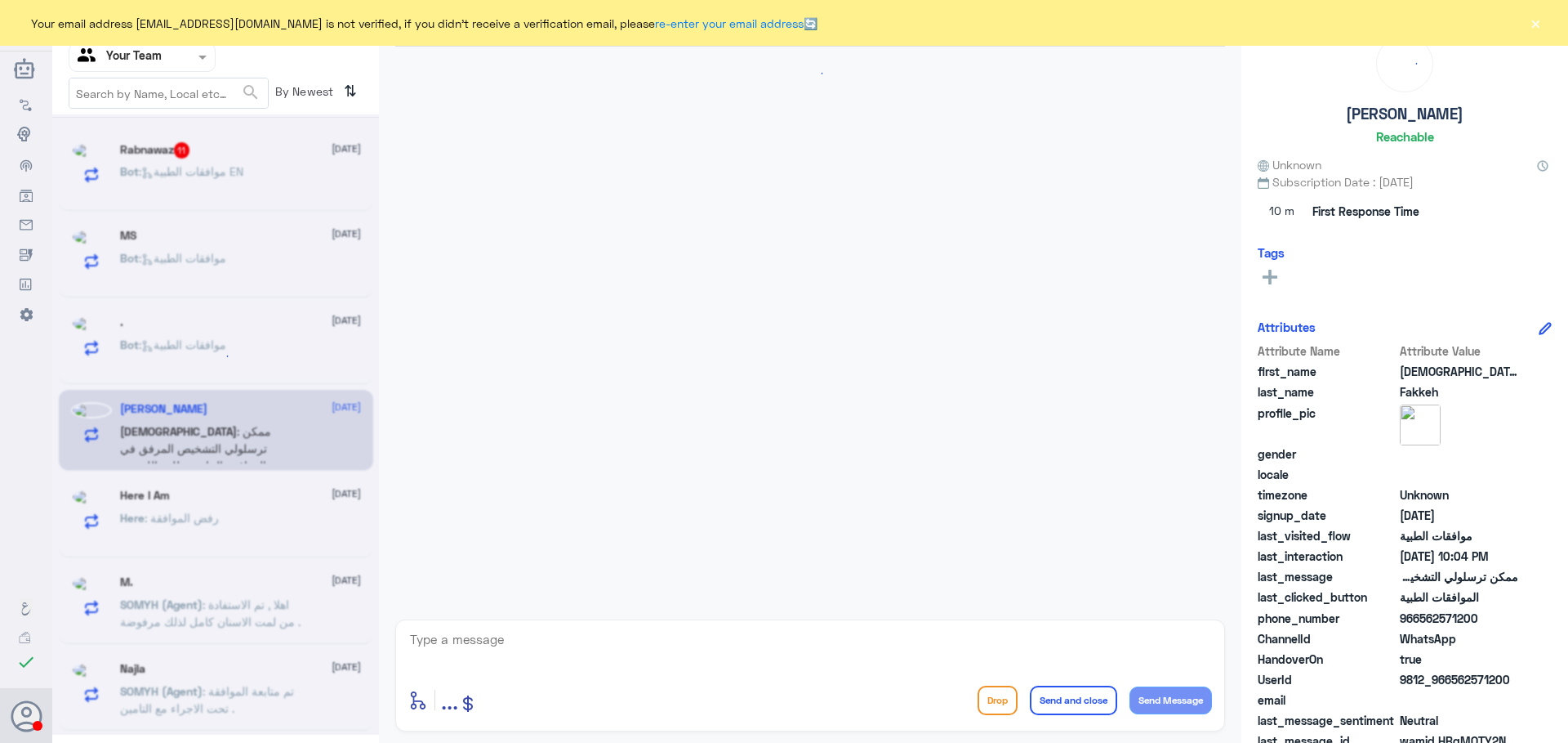
scroll to position [455, 0]
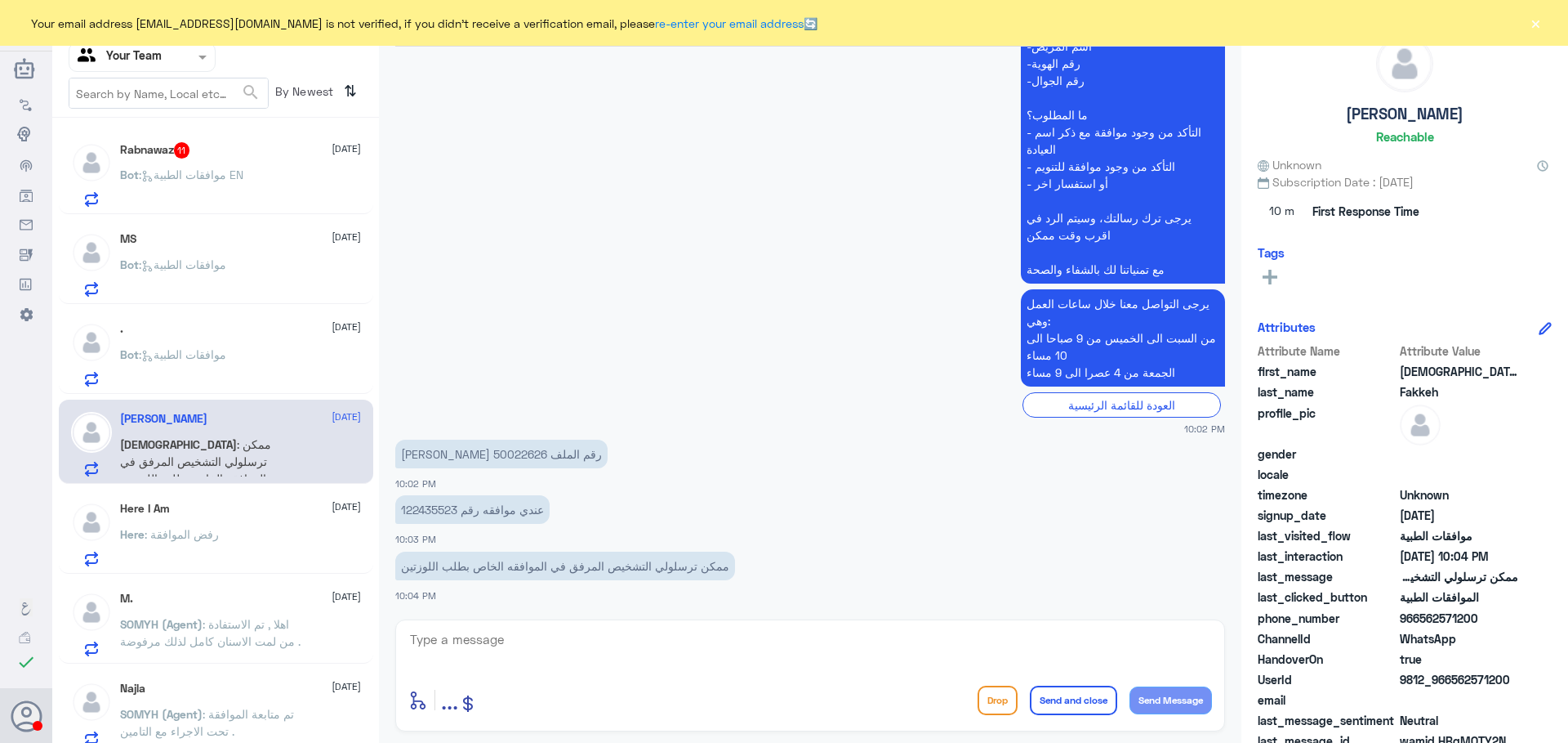
click at [226, 348] on span ": موافقات الطبية" at bounding box center [182, 354] width 87 height 13
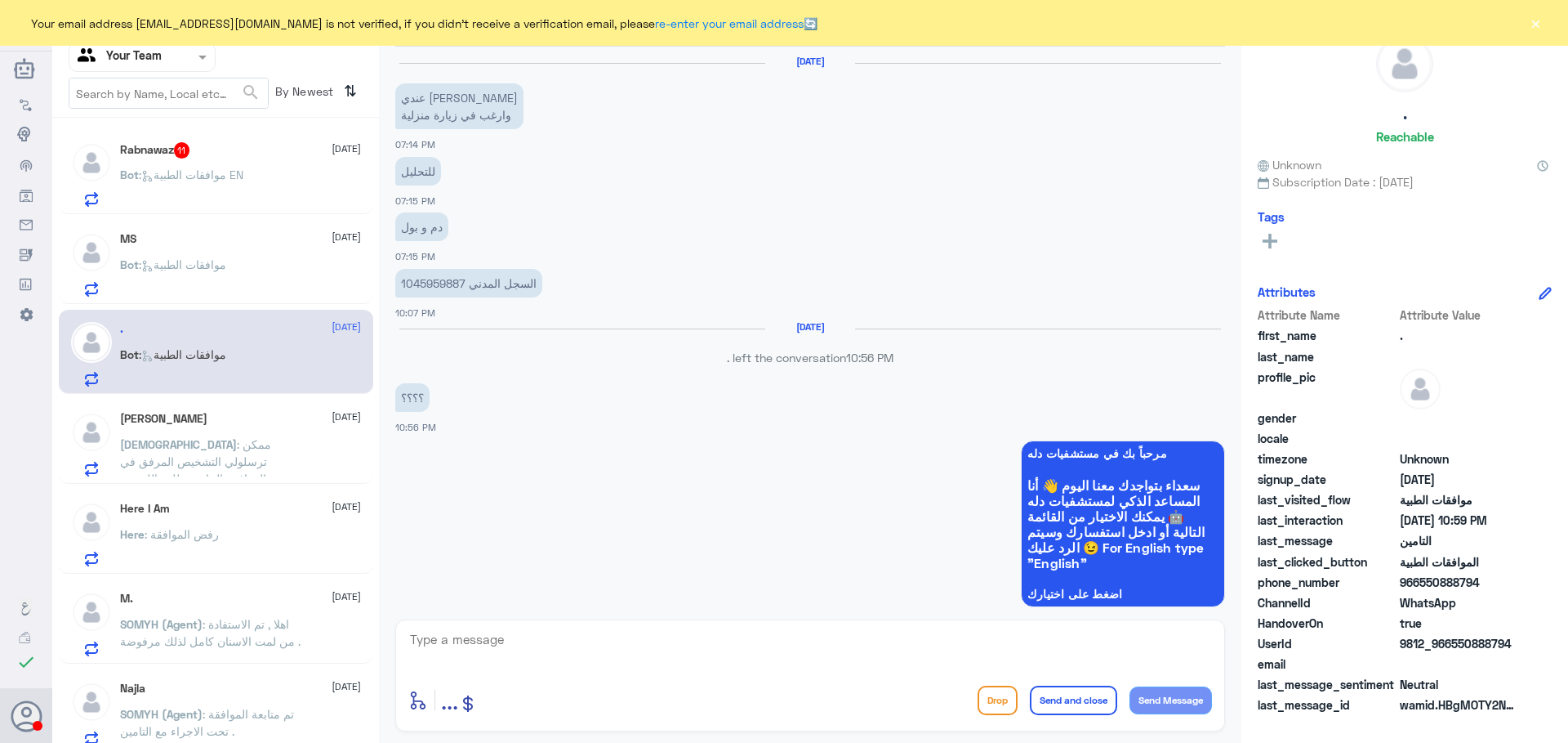
scroll to position [1280, 0]
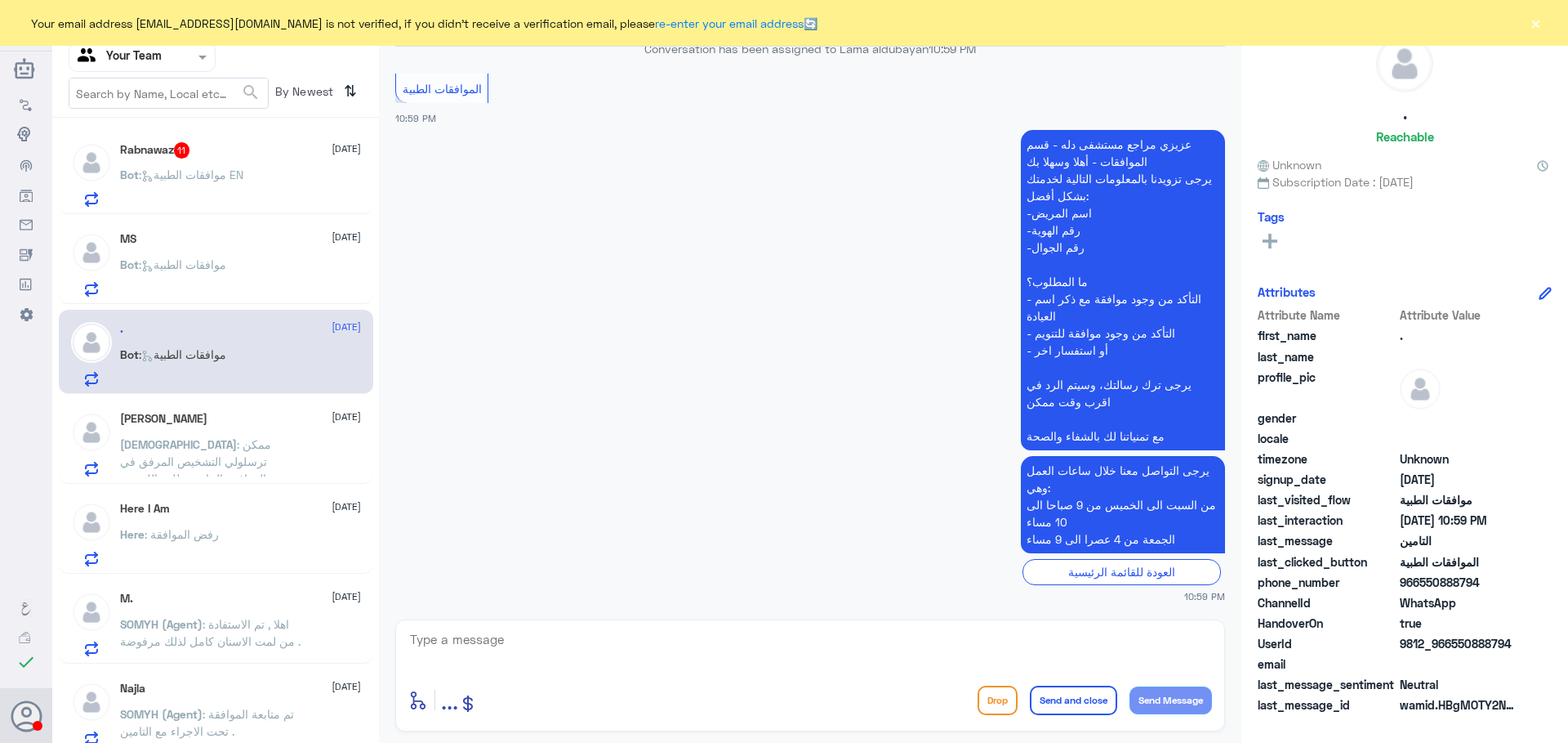
click at [222, 454] on span ": ممكن ترسلولي التشخيص المرفق في الموافقه الخاص بطلب اللوزتين" at bounding box center [195, 461] width 151 height 48
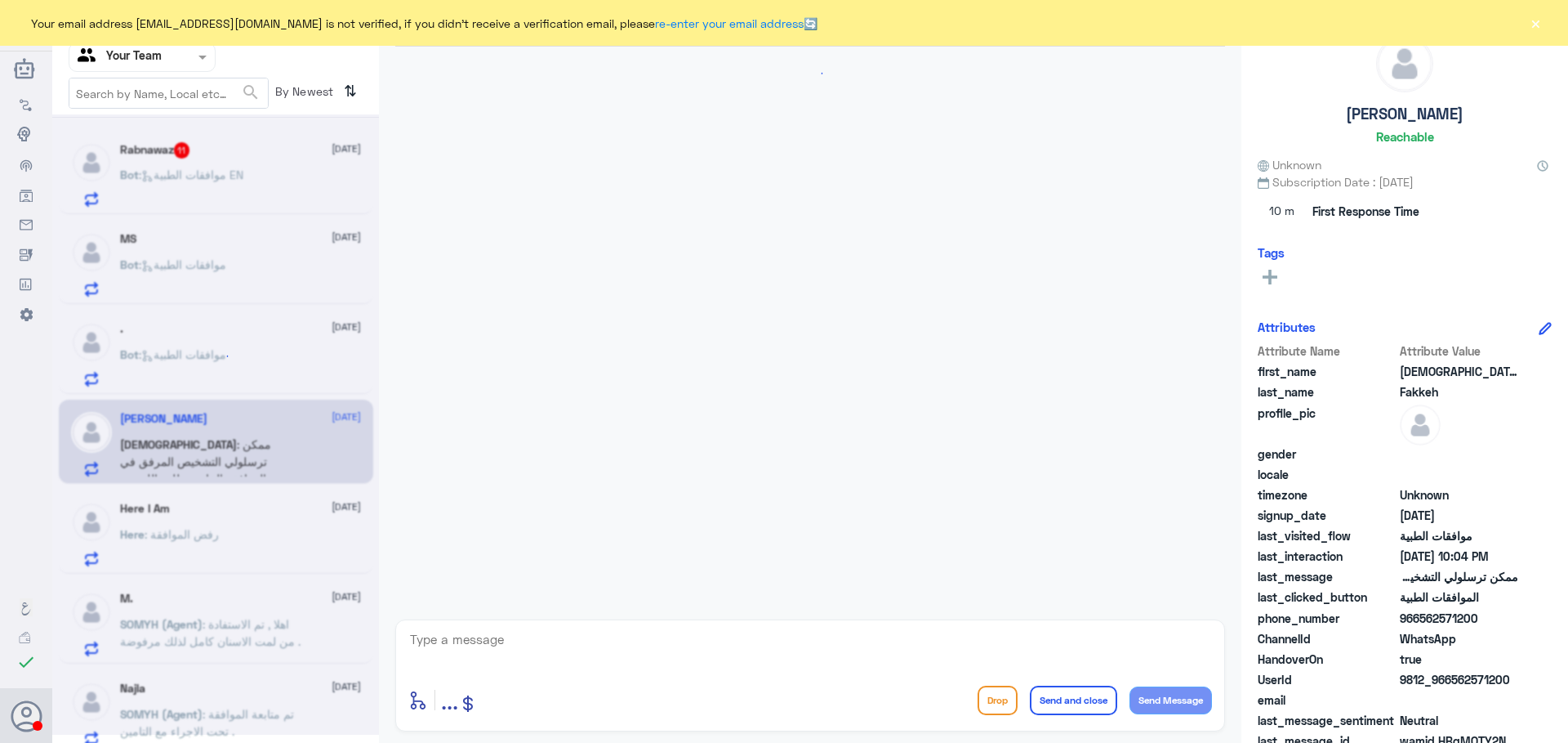
scroll to position [455, 0]
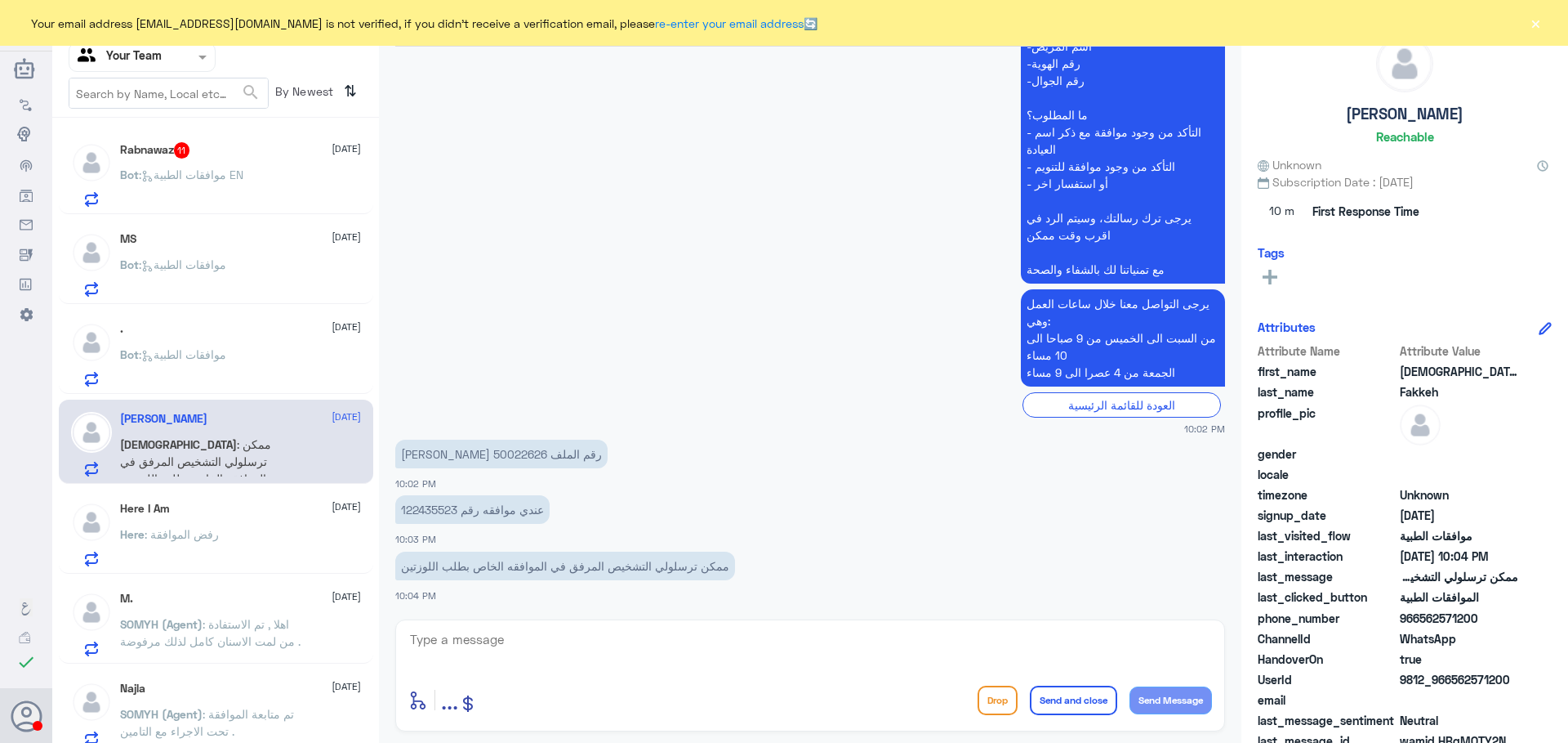
click at [507, 648] on textarea at bounding box center [811, 649] width 804 height 40
type textarea "h"
type textarea "السلام عليكم و رحمة الله التقرير تقدر تحصله من عند قسم التقارير استاذي"
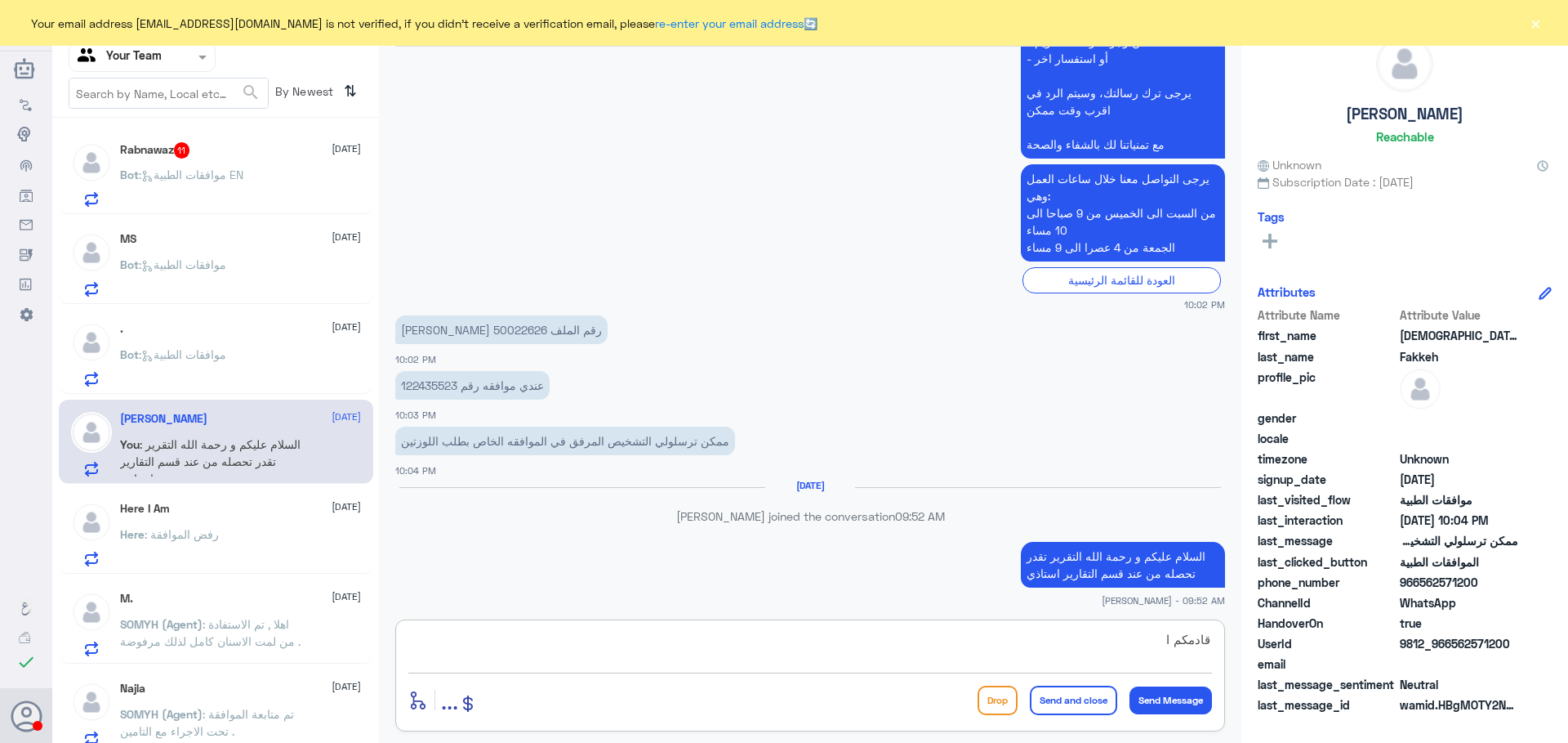
scroll to position [554, 0]
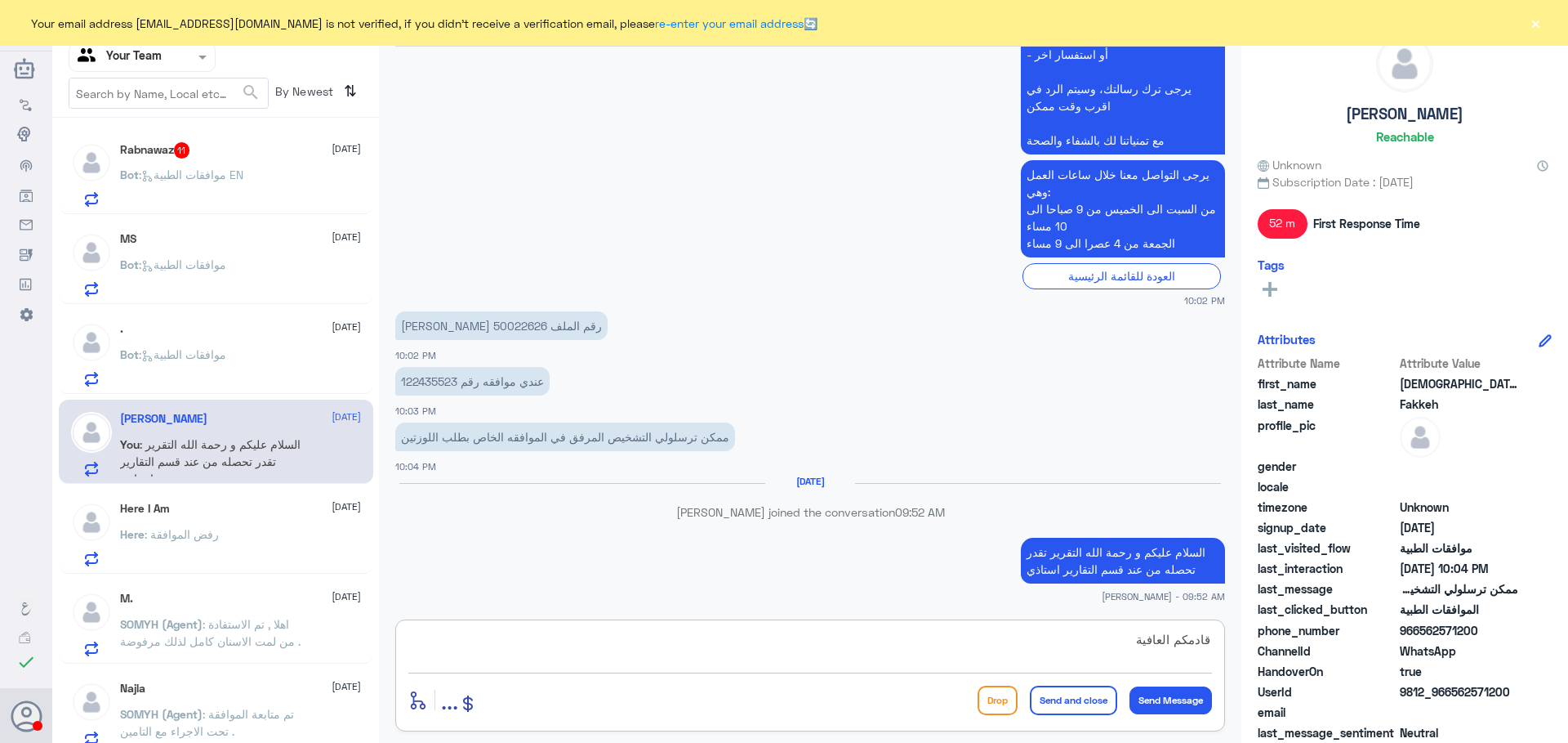
type textarea "قادمكم العافية"
click at [1038, 695] on button "Send and close" at bounding box center [1073, 700] width 87 height 30
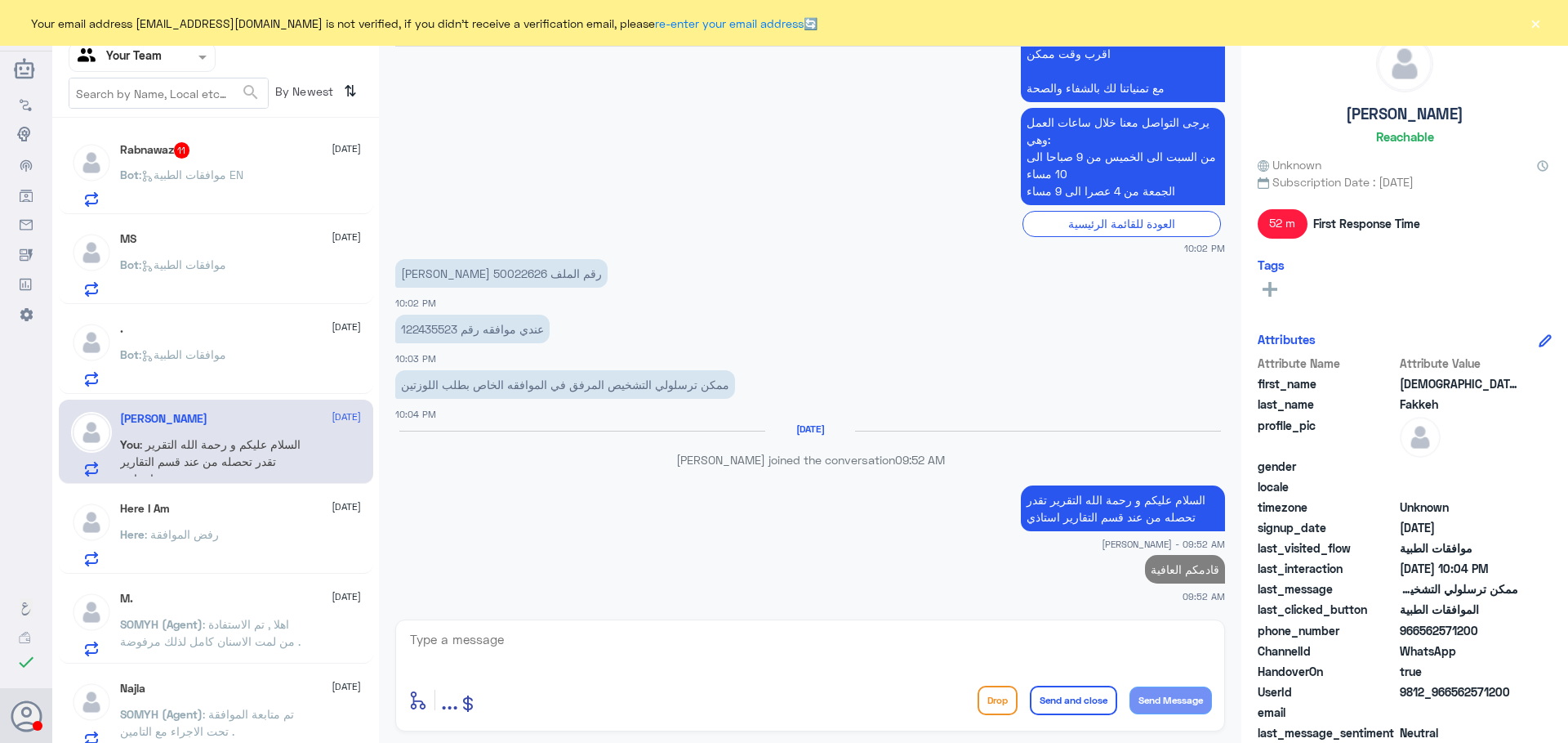
scroll to position [602, 0]
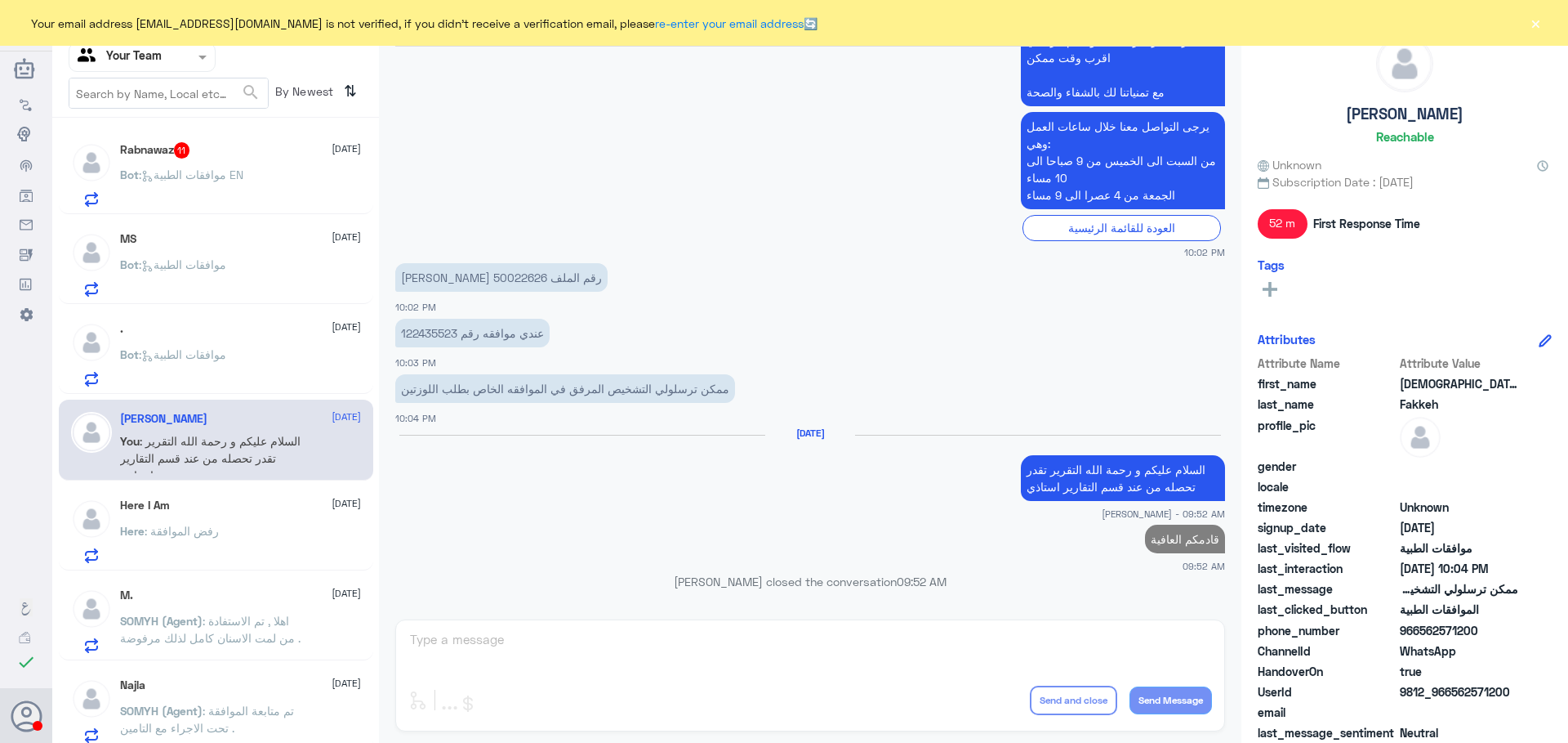
click at [184, 319] on div ". [DATE] Bot : موافقات الطبية" at bounding box center [216, 352] width 315 height 84
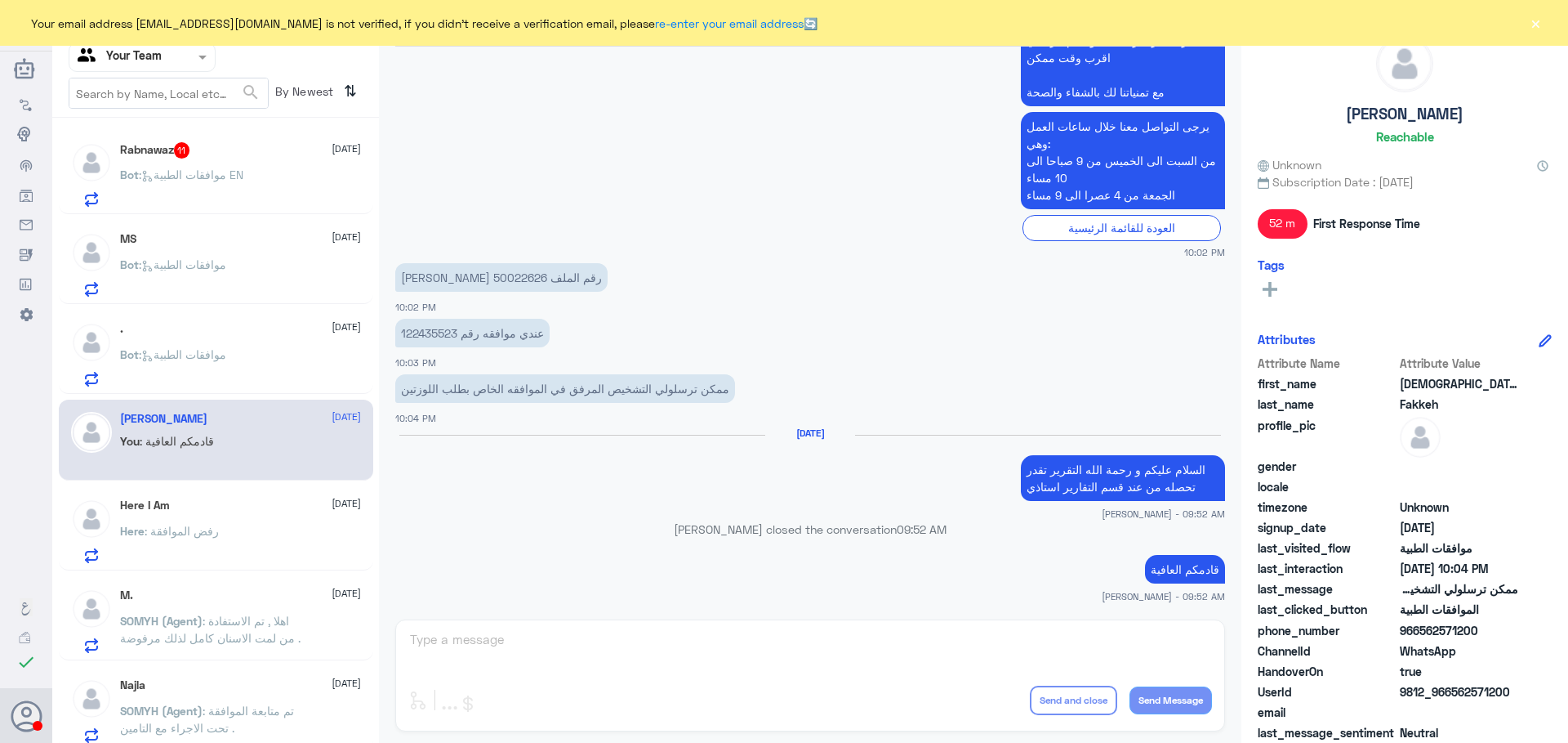
click at [210, 372] on p "Bot : موافقات الطبية" at bounding box center [173, 366] width 107 height 41
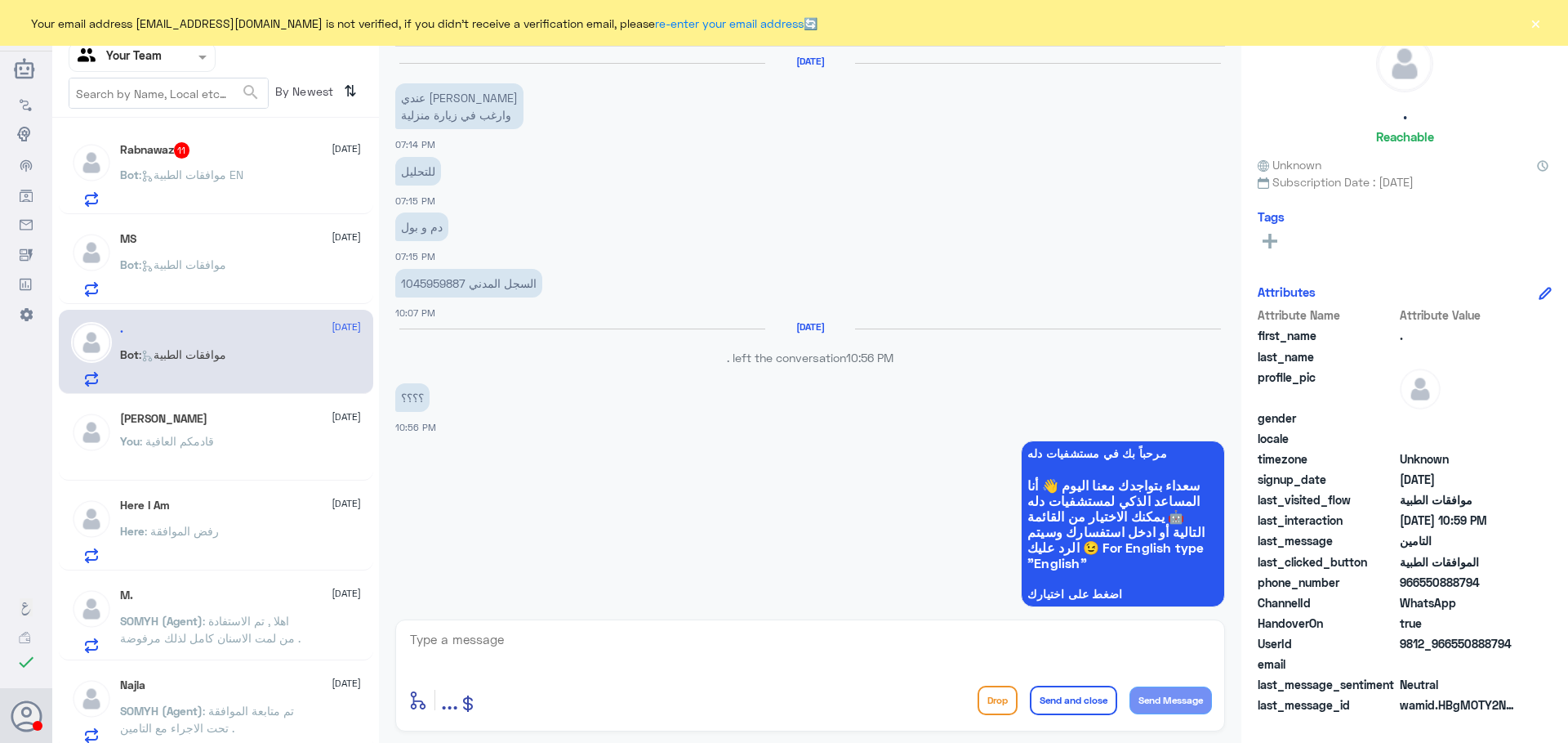
scroll to position [1280, 0]
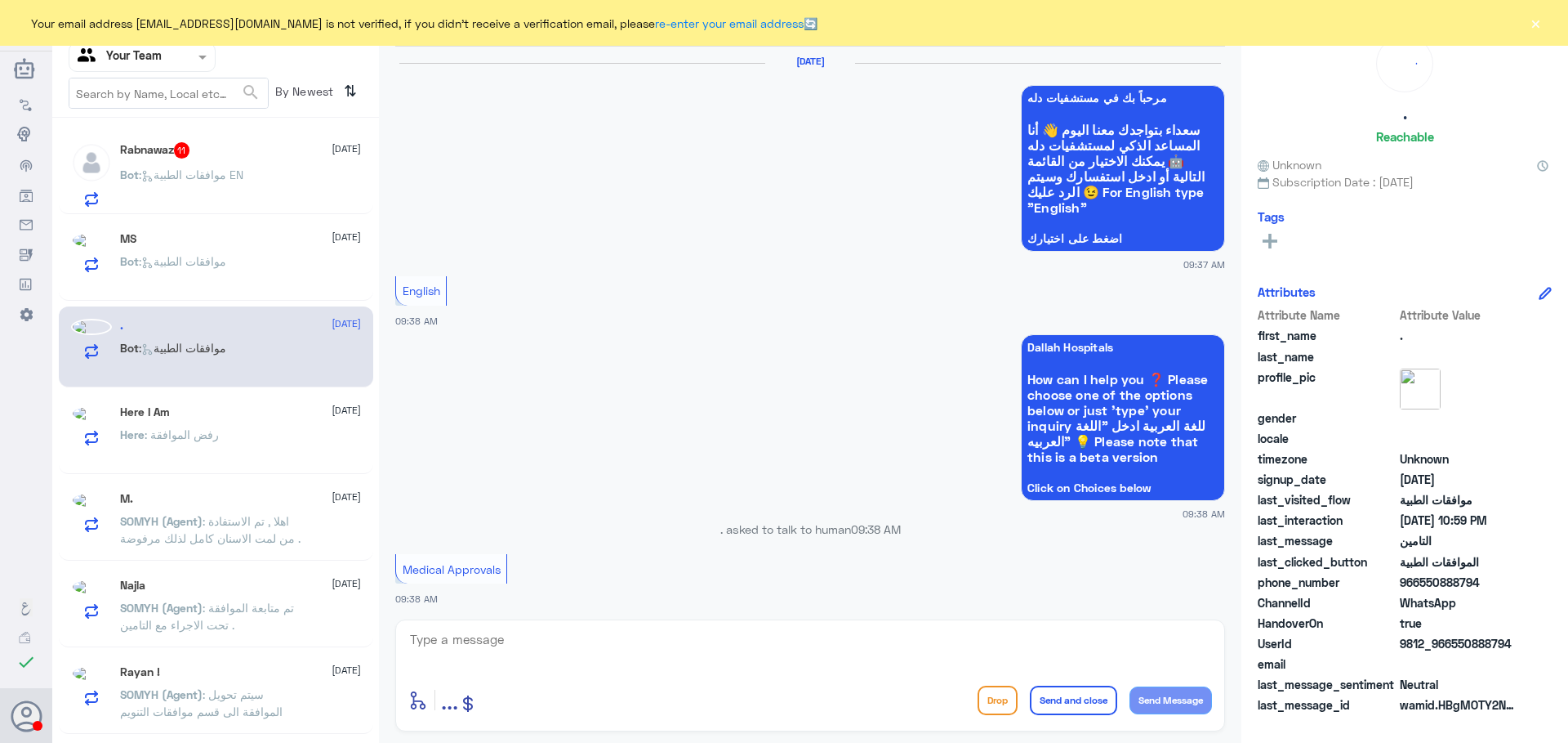
scroll to position [1654, 0]
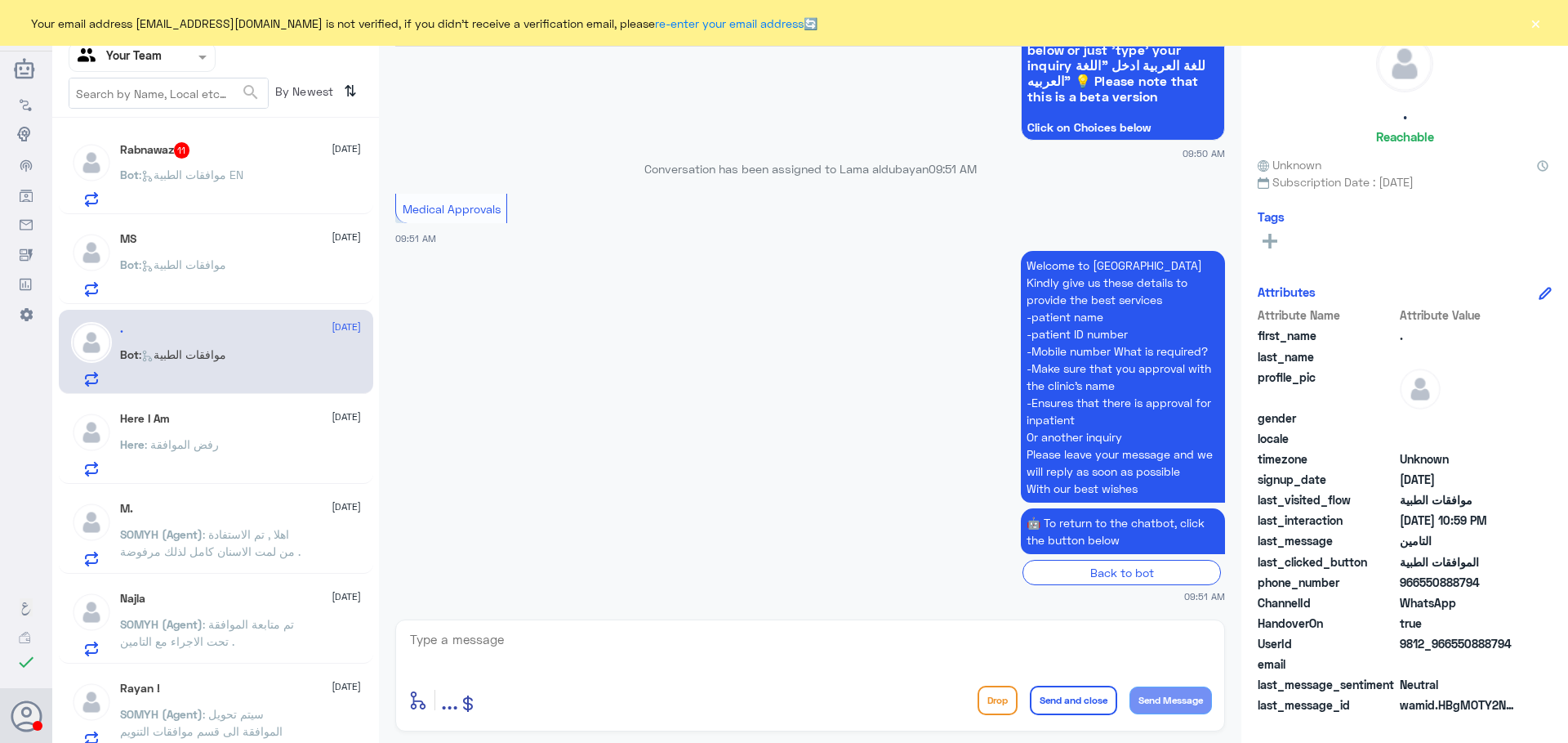
click at [198, 429] on div "Here I Am 15 September Here : رفض الموافقة" at bounding box center [240, 443] width 241 height 64
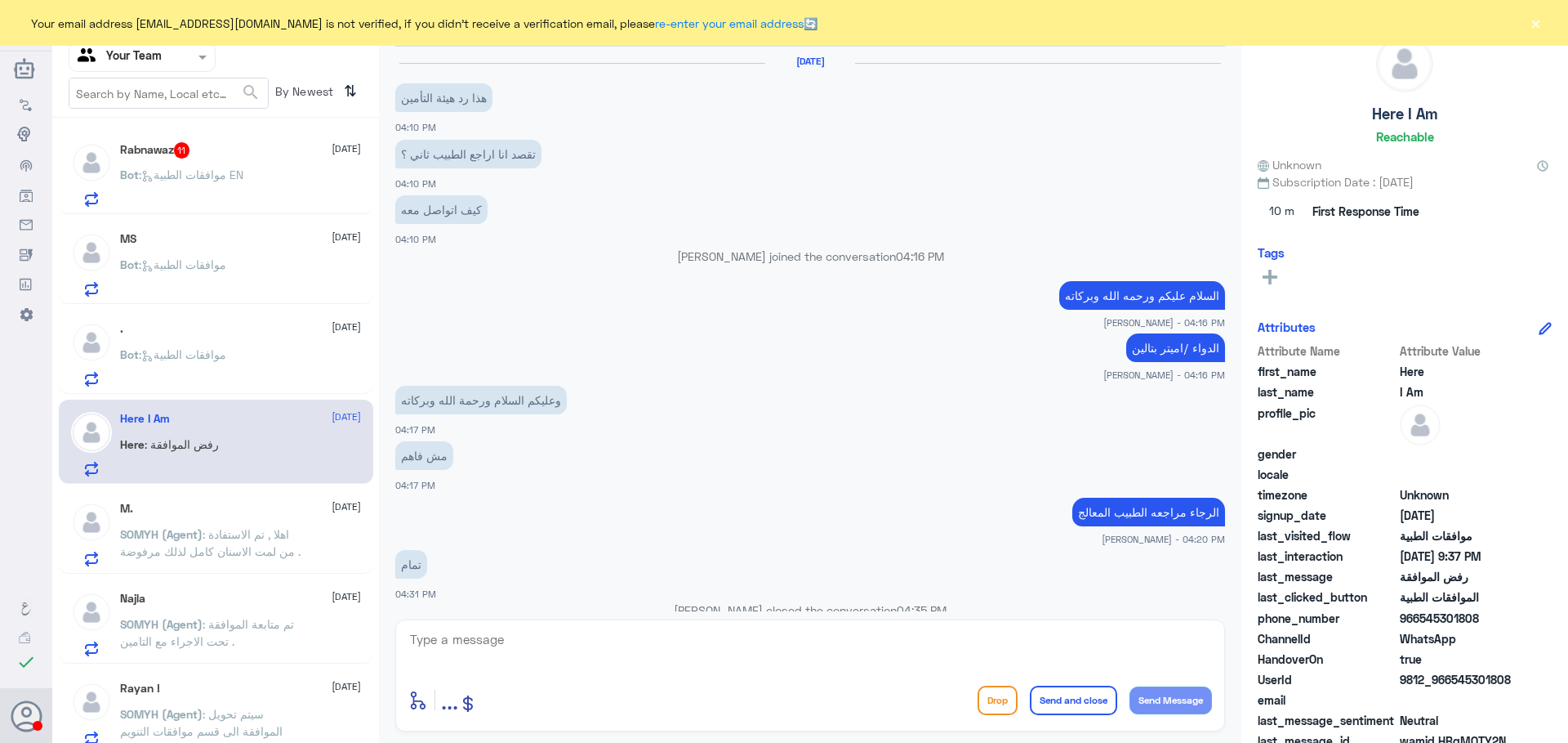
scroll to position [1012, 0]
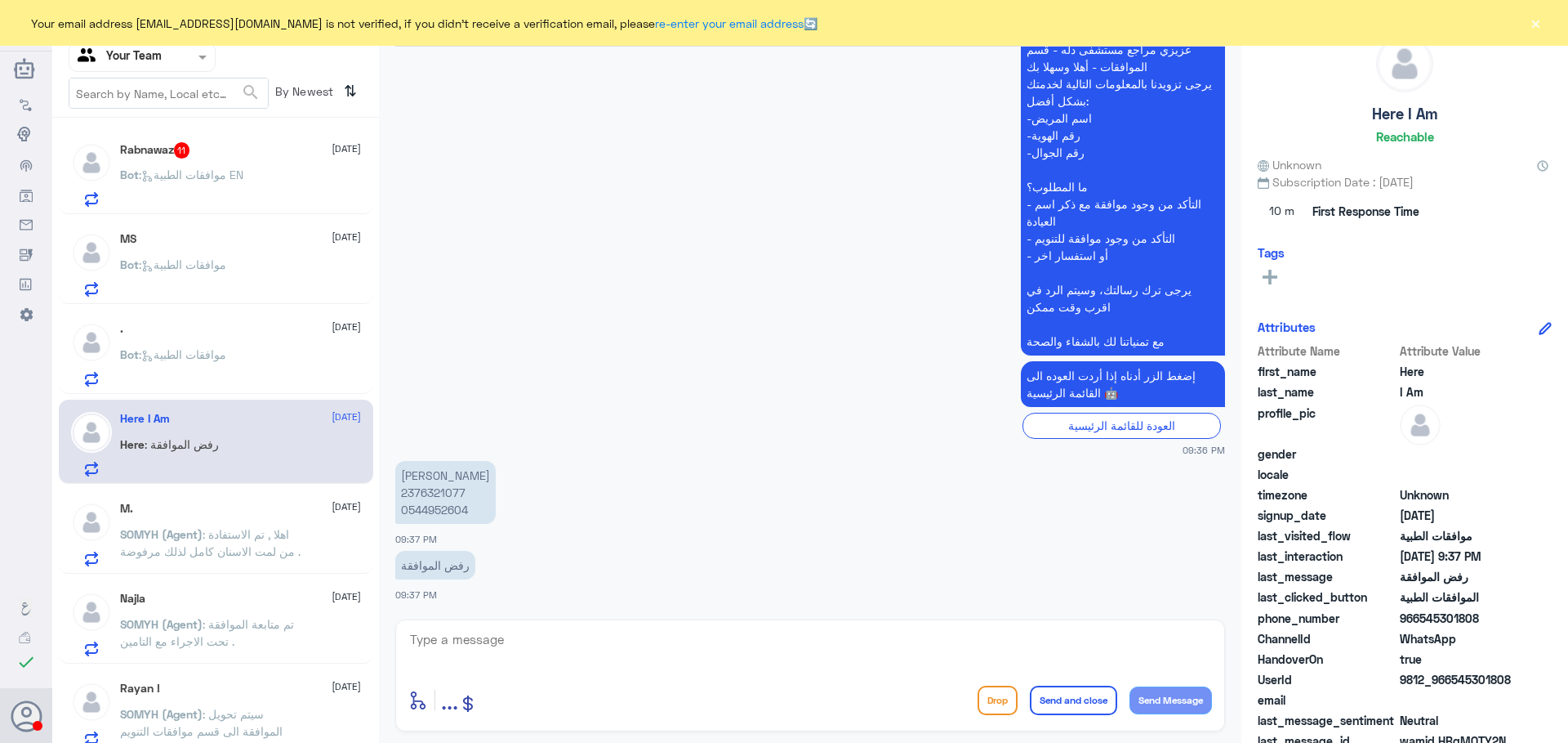
click at [201, 373] on p "Bot : موافقات الطبية" at bounding box center [173, 366] width 107 height 41
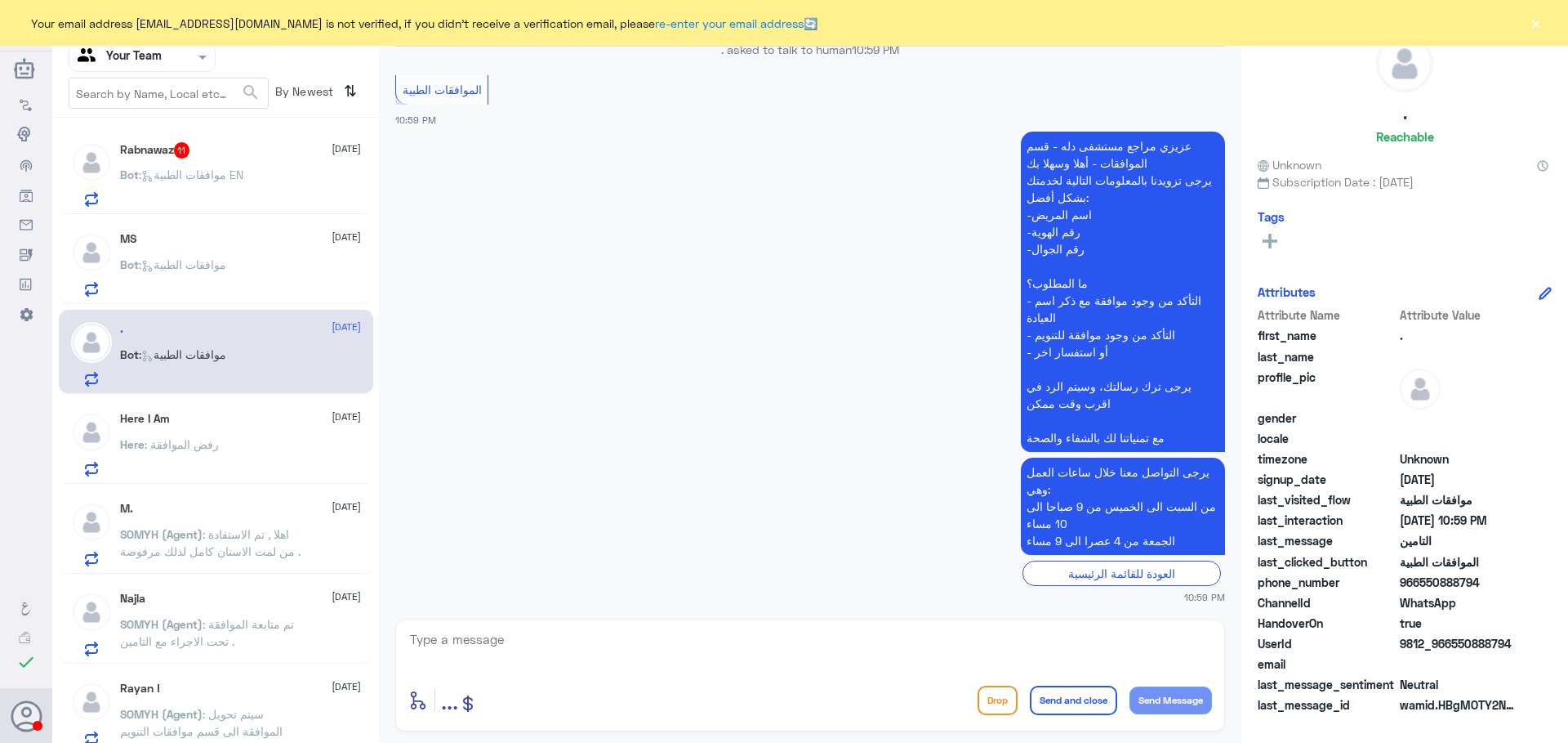
scroll to position [3240, 0]
click at [530, 629] on textarea at bounding box center [811, 649] width 804 height 40
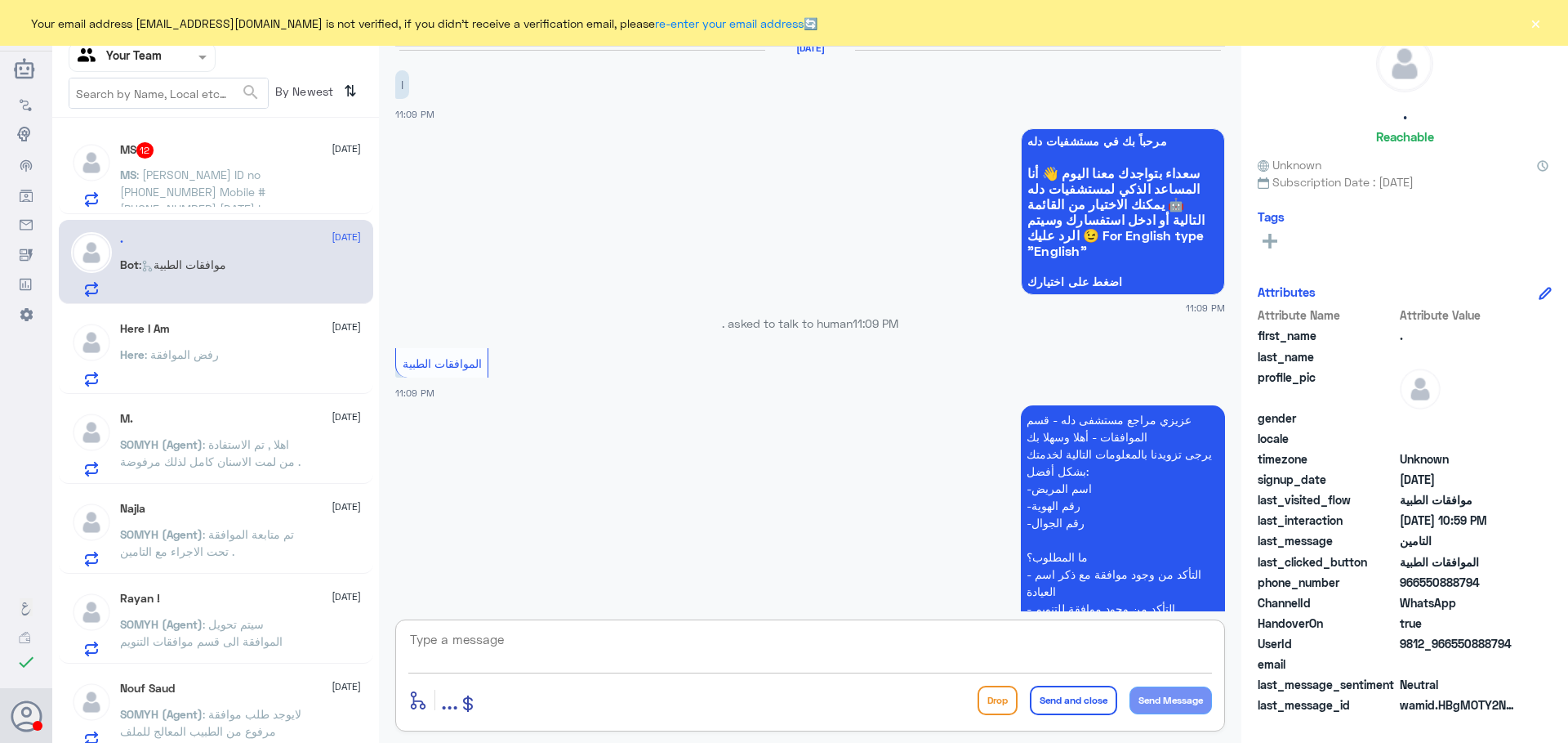
scroll to position [0, 0]
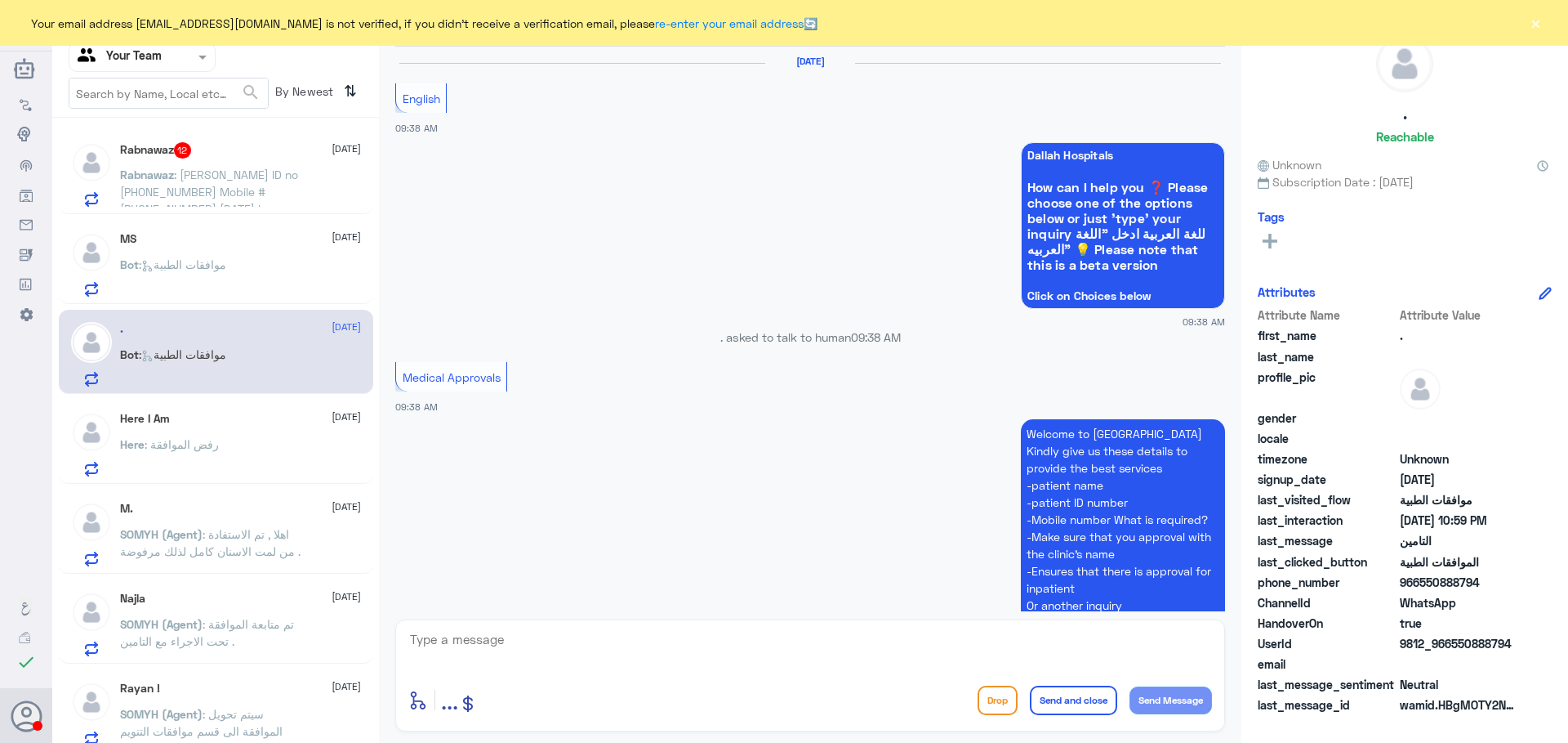
scroll to position [1569, 0]
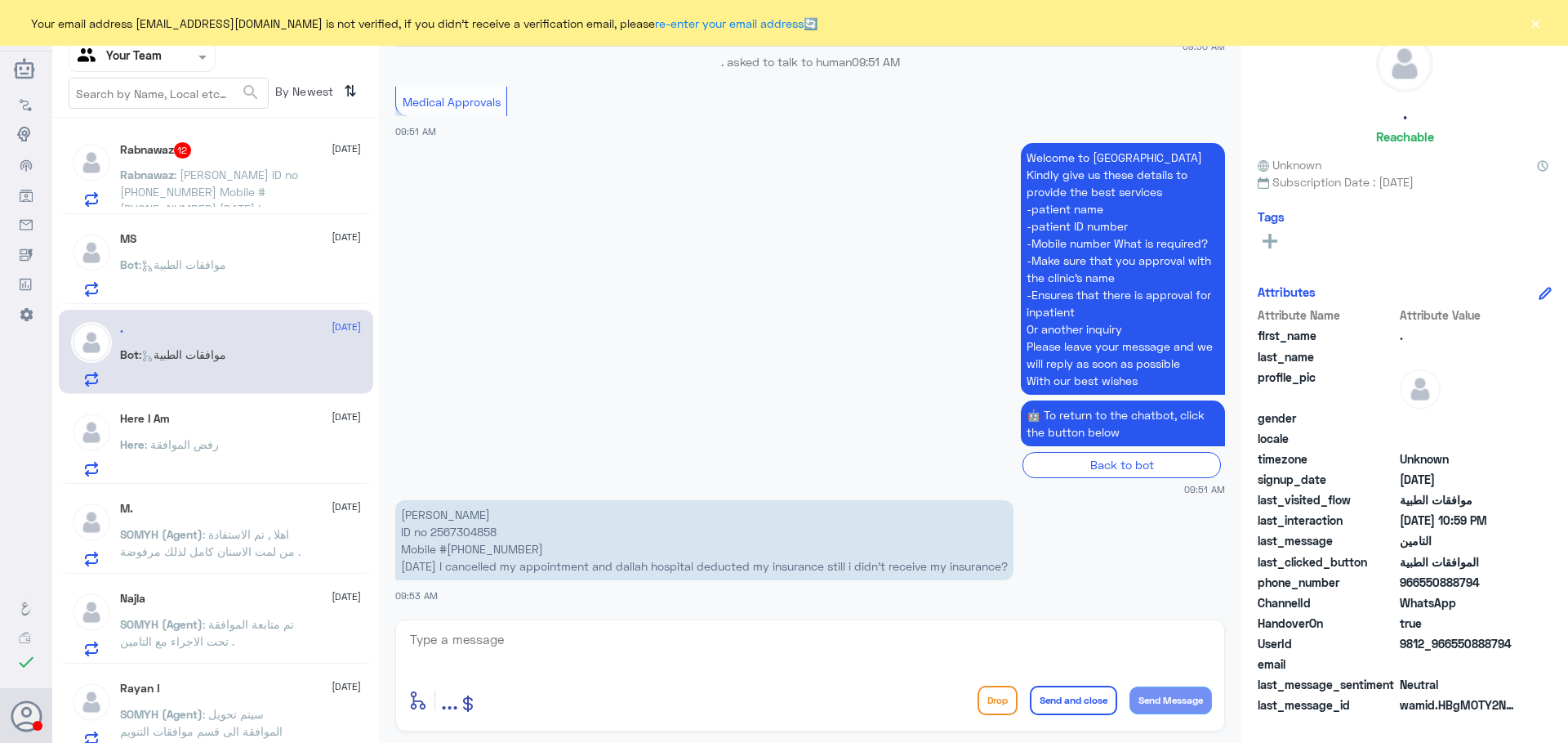
click at [471, 530] on p "Rabnawaz khan ID no 2567304858 Mobile #0542919153 Yesterday I cancelled my appo…" at bounding box center [704, 539] width 618 height 80
copy p "2567304858"
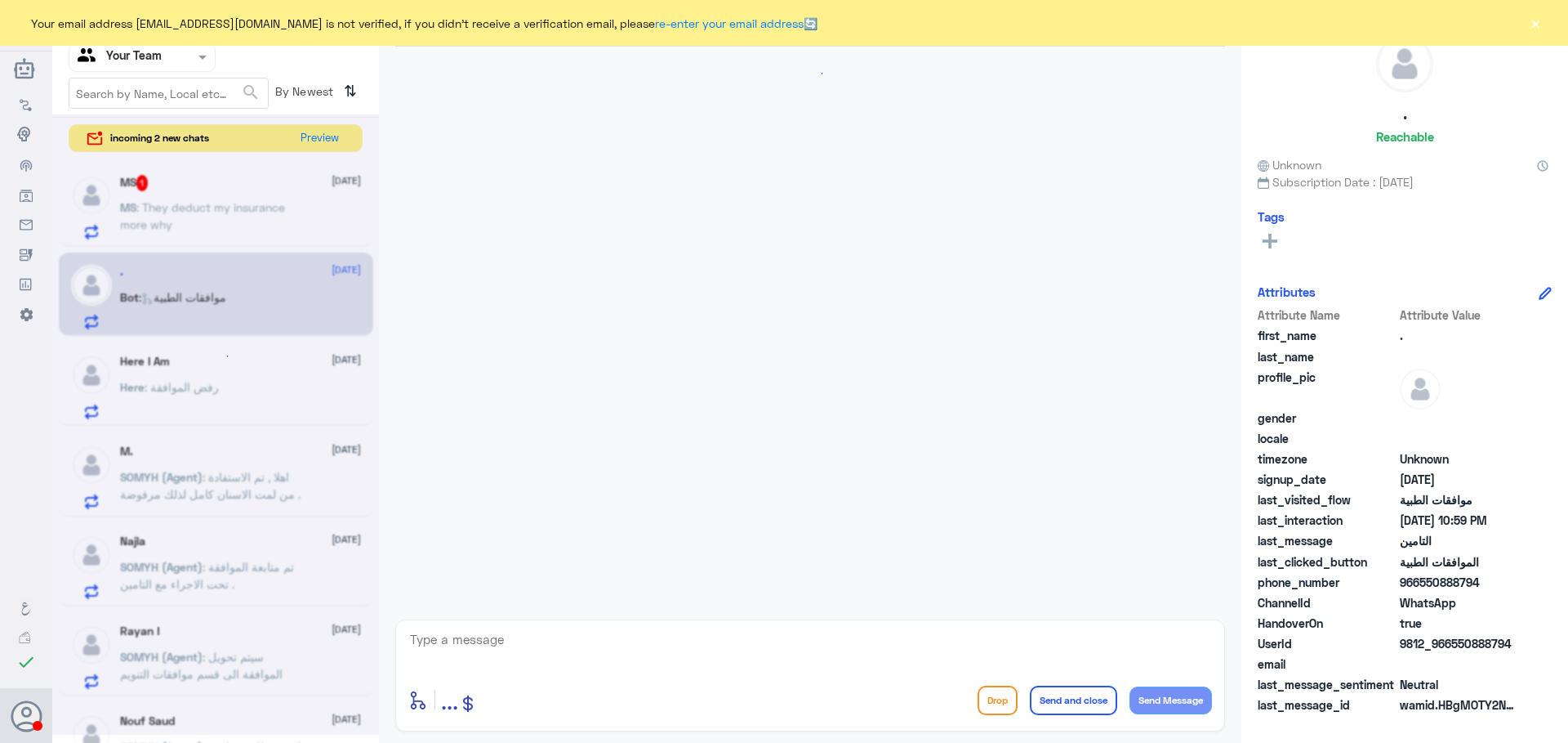
scroll to position [288, 0]
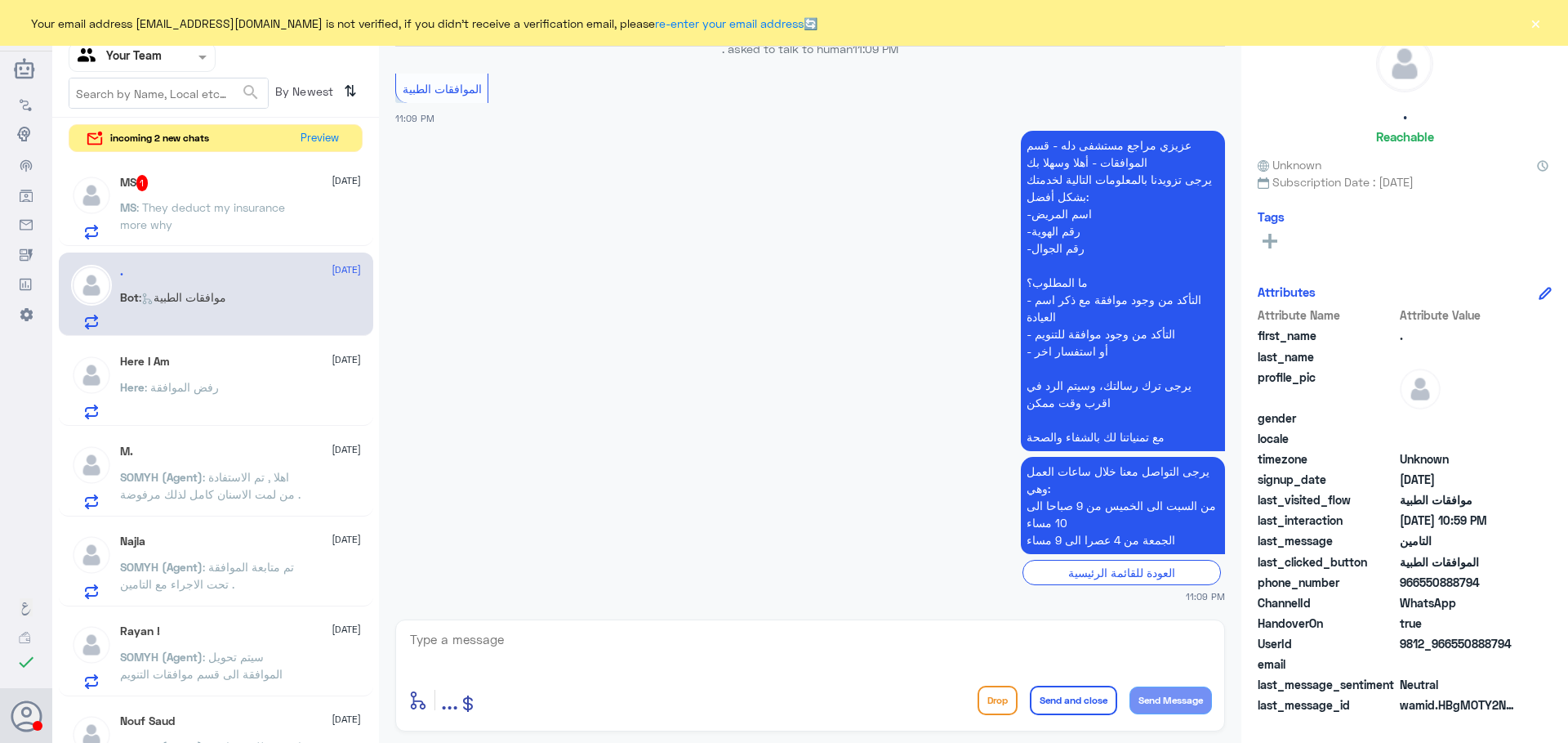
click at [233, 212] on span ": They deduct my insurance more why" at bounding box center [202, 216] width 165 height 31
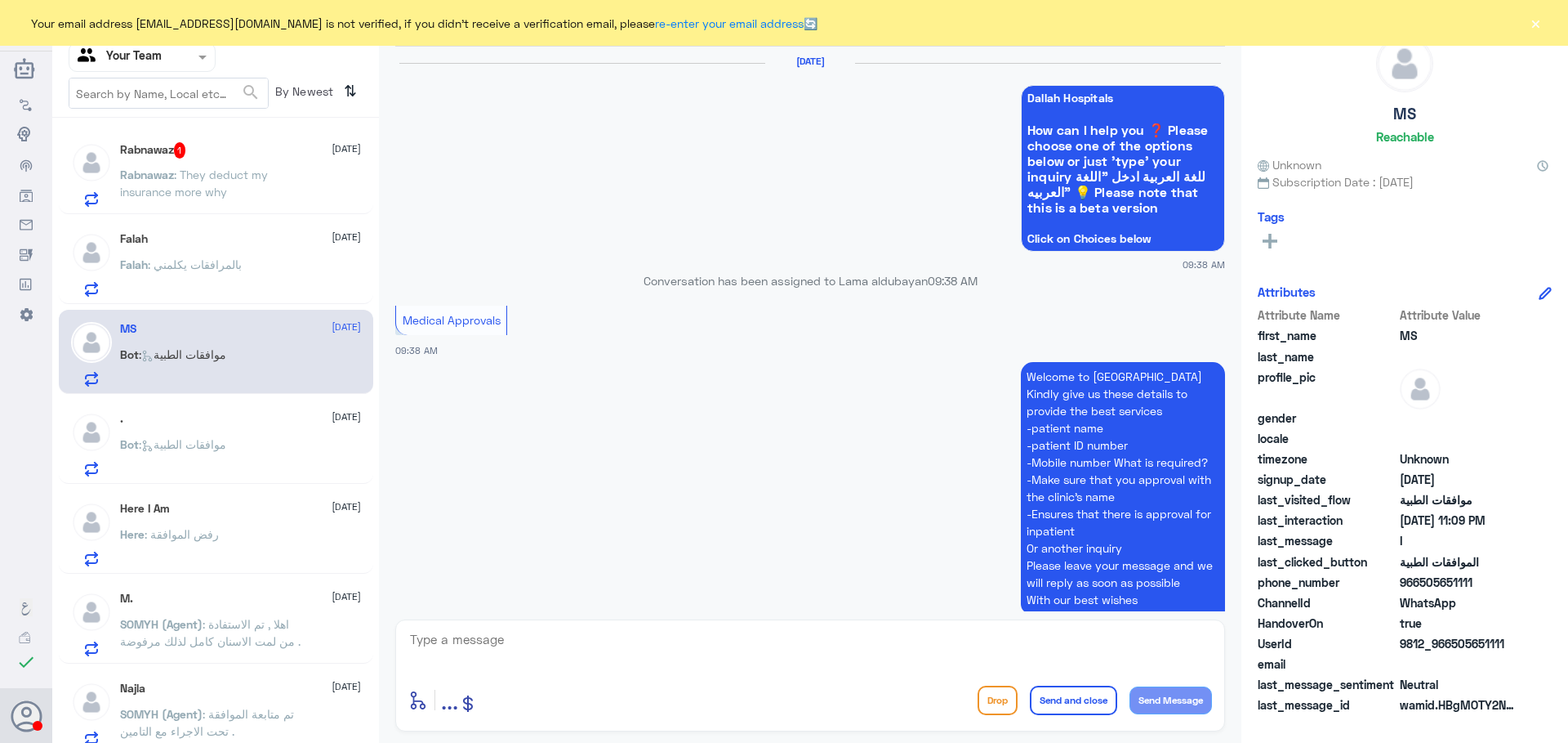
scroll to position [1569, 0]
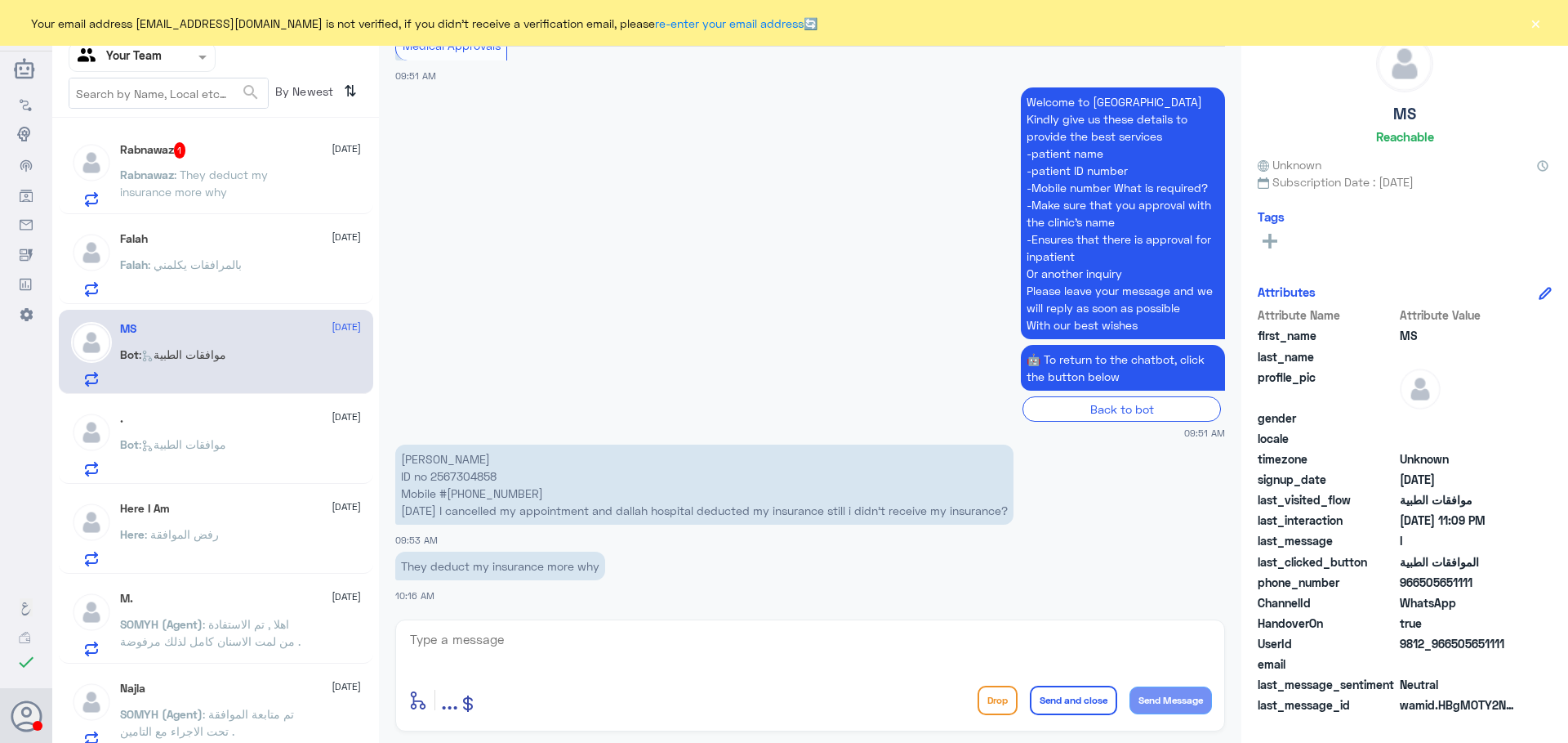
click at [233, 186] on p "Rabnawaz : They deduct my insurance more why" at bounding box center [212, 186] width 184 height 41
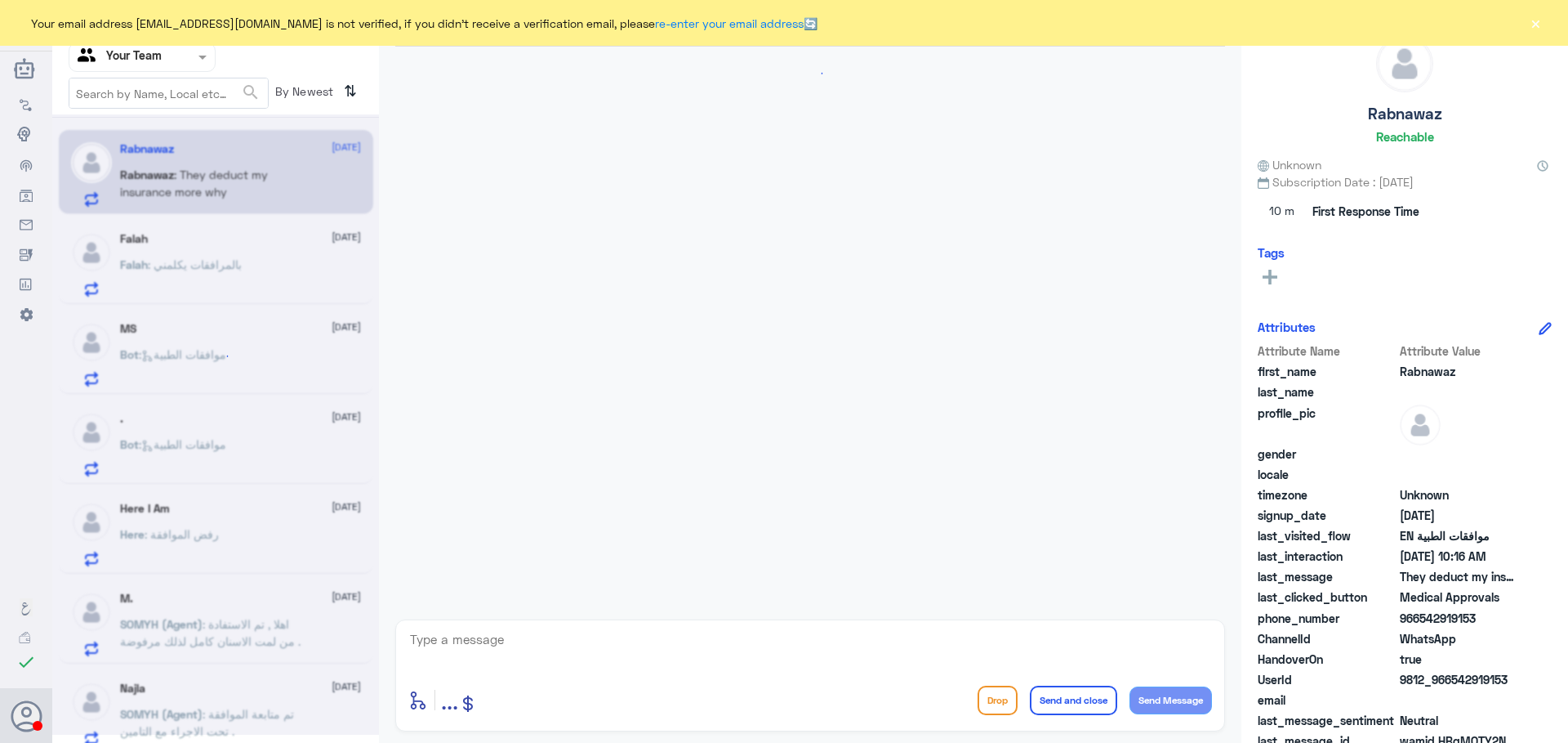
scroll to position [1569, 0]
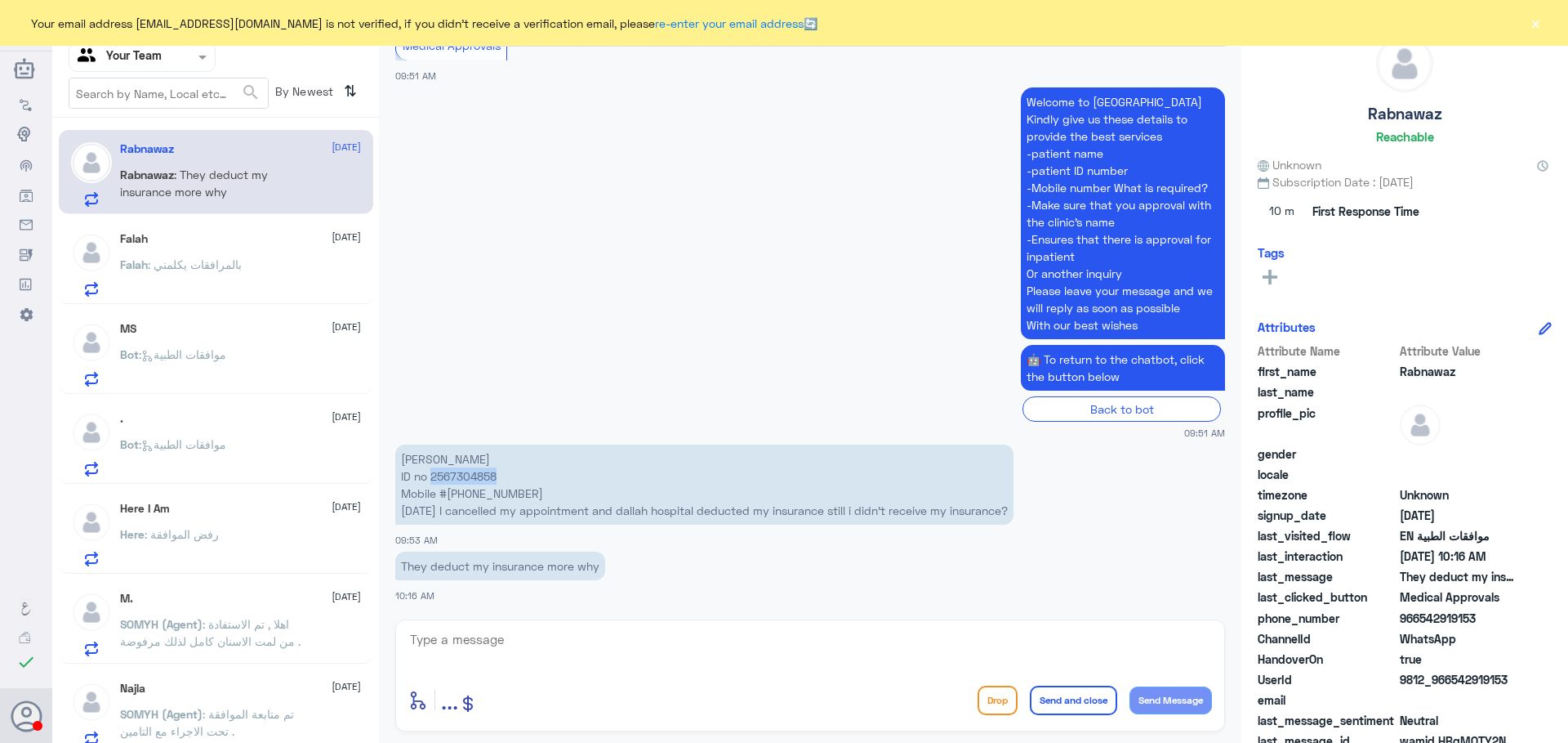
drag, startPoint x: 433, startPoint y: 478, endPoint x: 506, endPoint y: 476, distance: 73.0
click at [506, 476] on p "Rabnawaz khan ID no 2567304858 Mobile #0542919153 Yesterday I cancelled my appo…" at bounding box center [704, 484] width 618 height 80
copy p "2567304858"
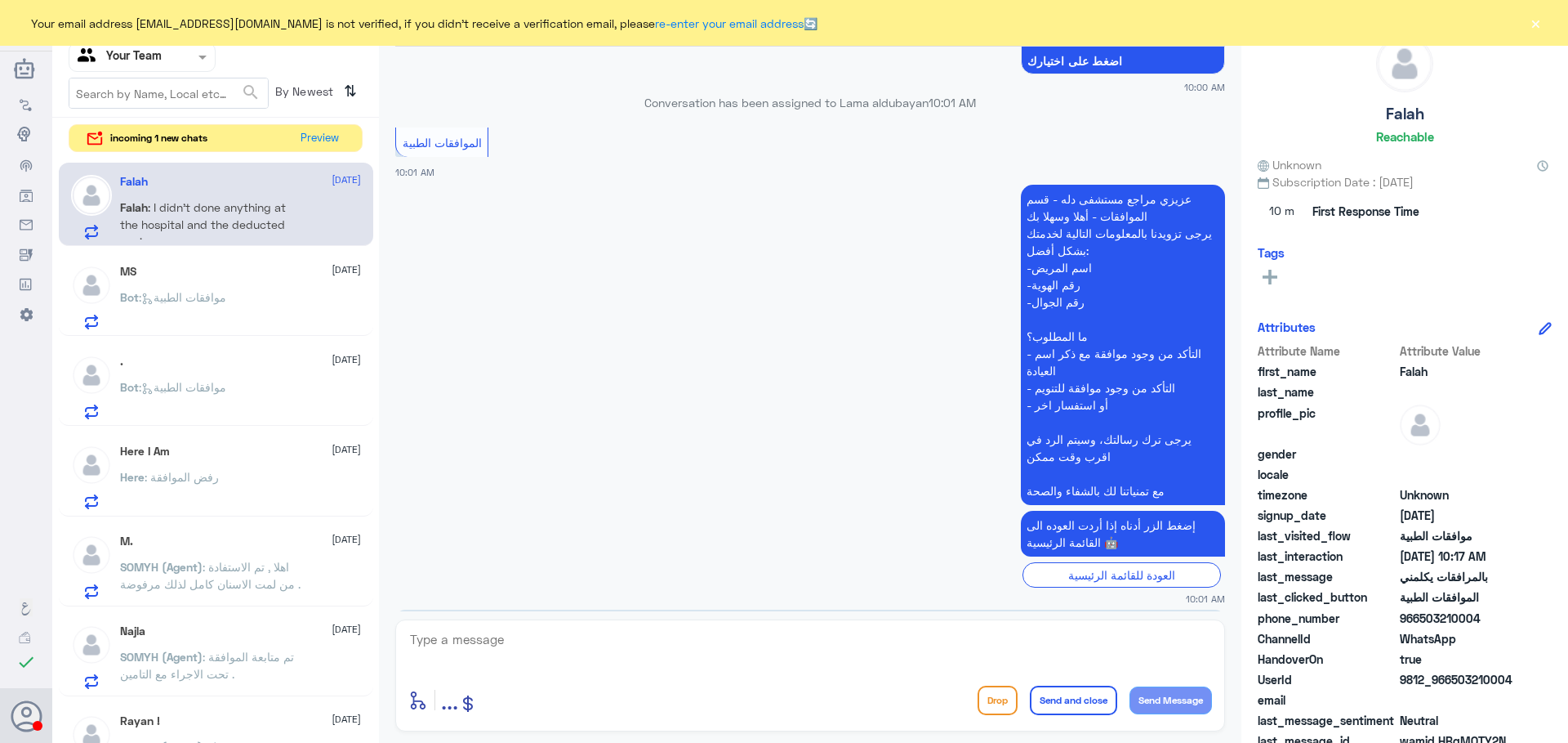
scroll to position [1772, 0]
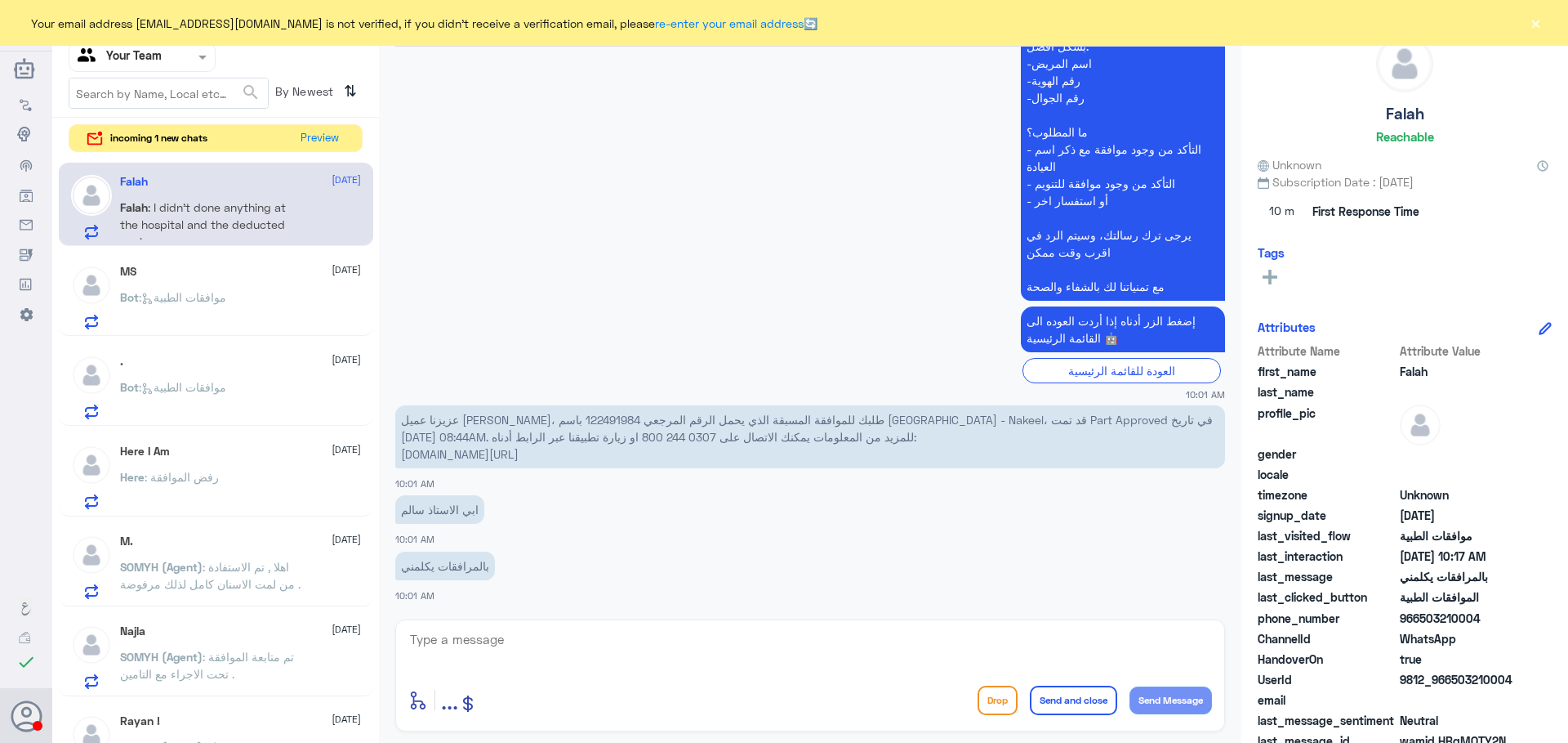
click at [593, 642] on textarea at bounding box center [811, 649] width 804 height 40
click at [231, 283] on div "MS 15 September Bot : موافقات الطبية" at bounding box center [240, 297] width 241 height 64
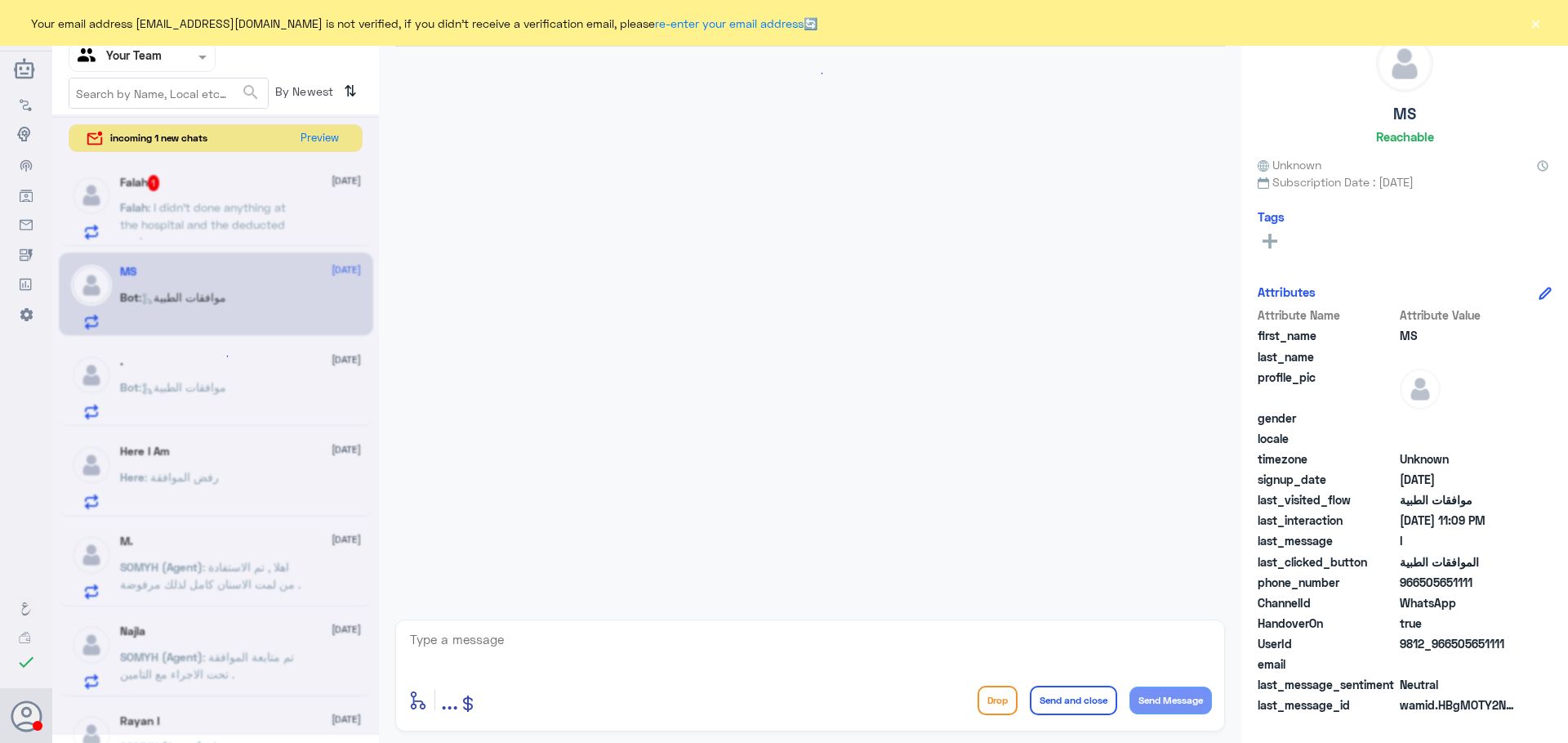
scroll to position [288, 0]
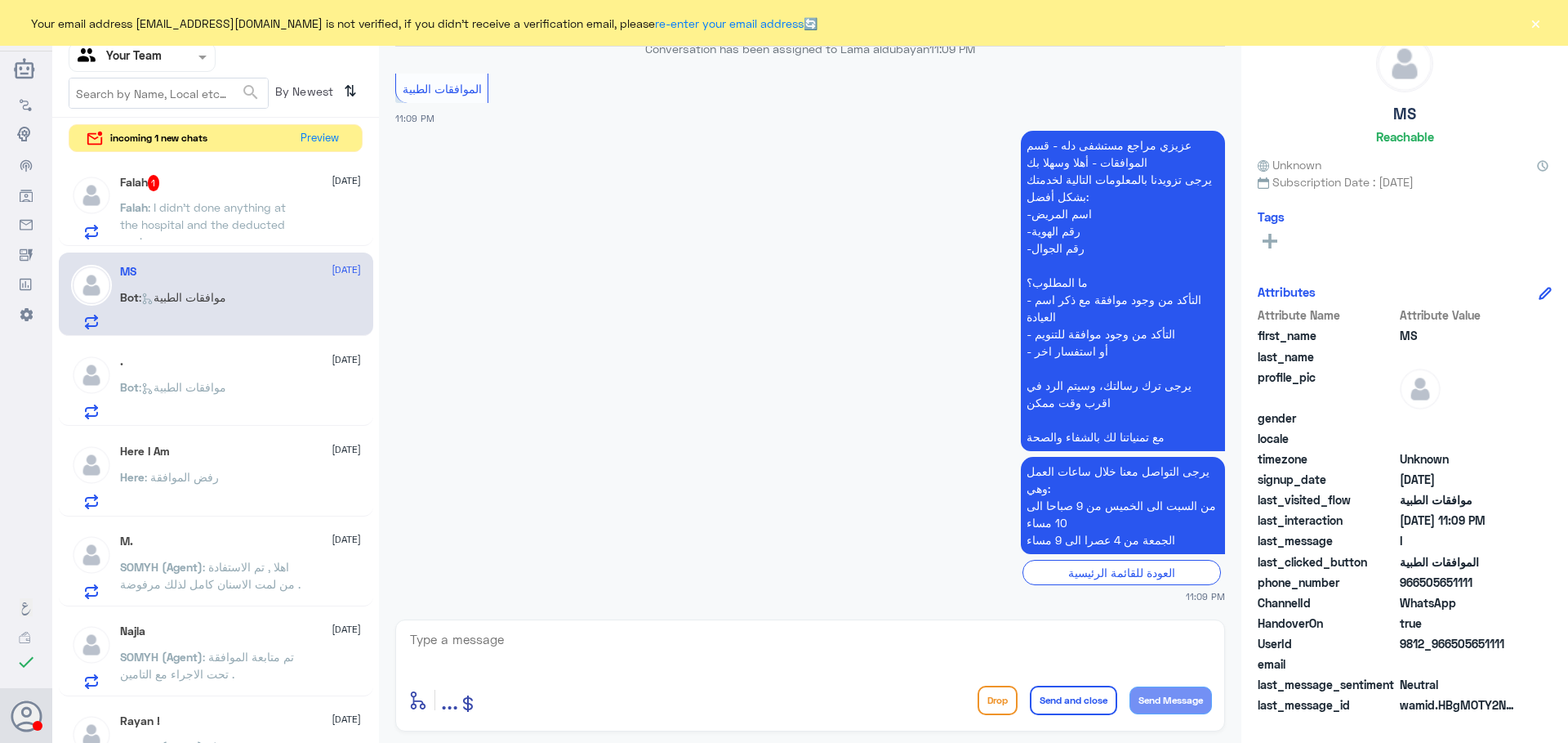
click at [210, 209] on span ": I didn't done anything at the hospital and the deducted my insurance money" at bounding box center [202, 225] width 166 height 48
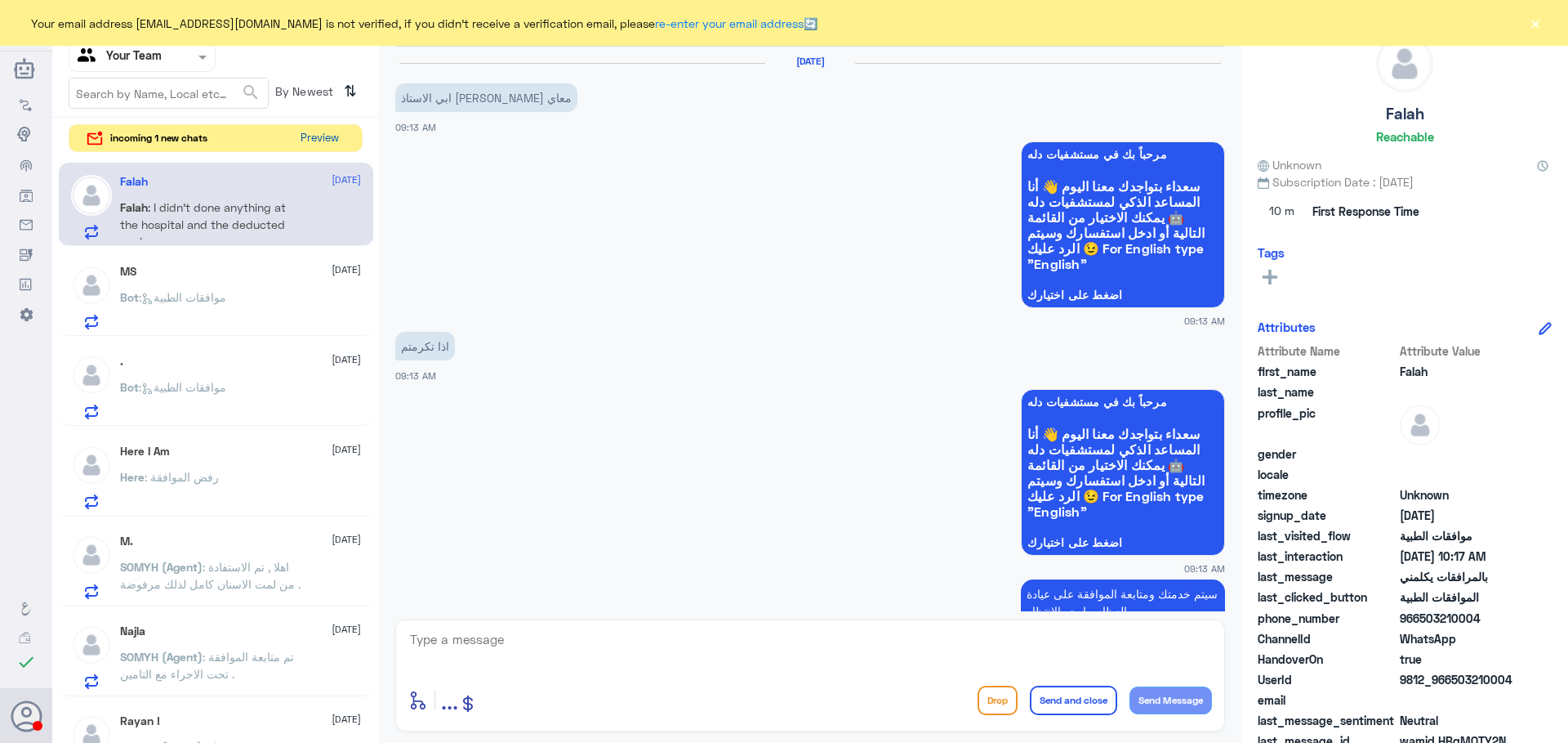
scroll to position [1772, 0]
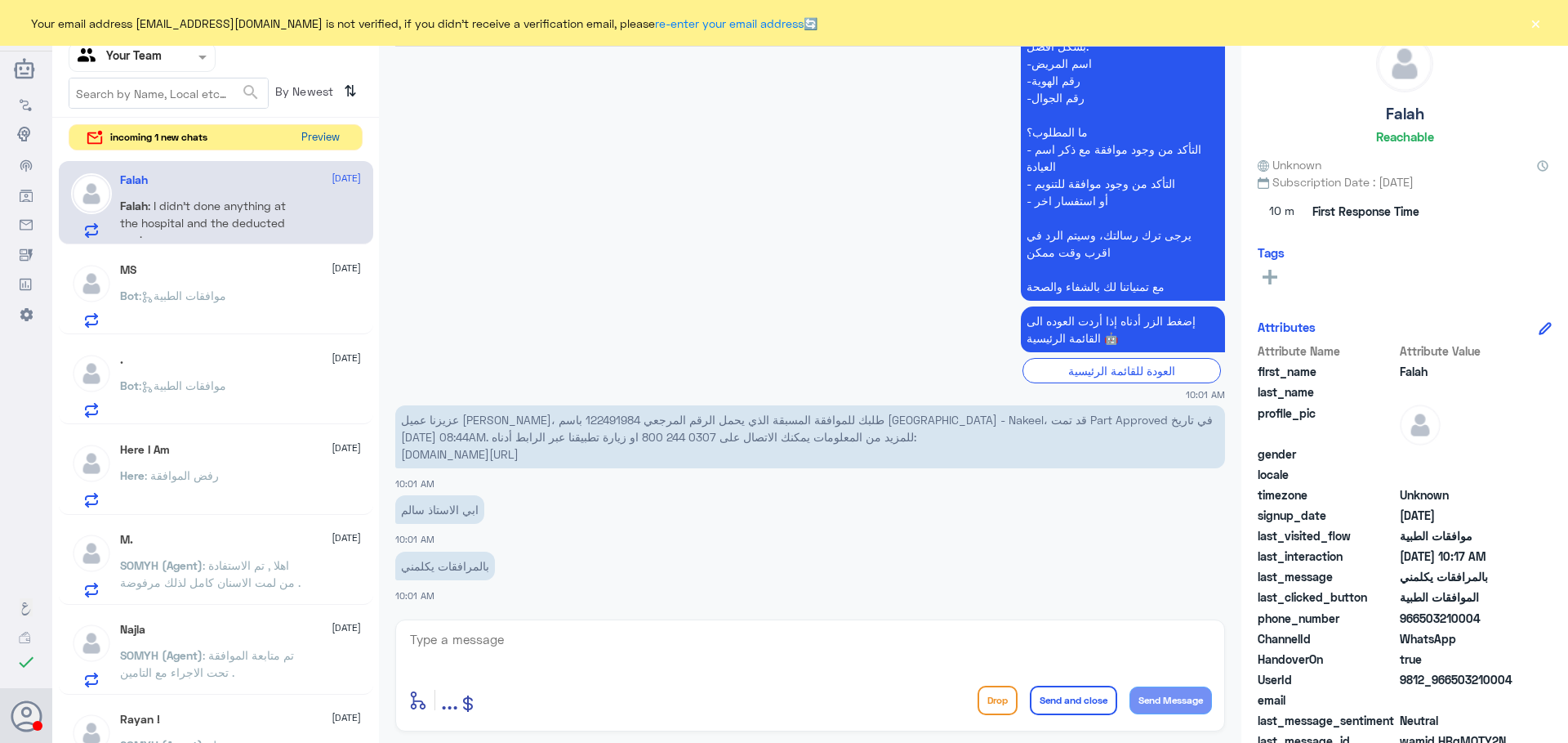
click at [315, 145] on button "Preview" at bounding box center [320, 137] width 51 height 25
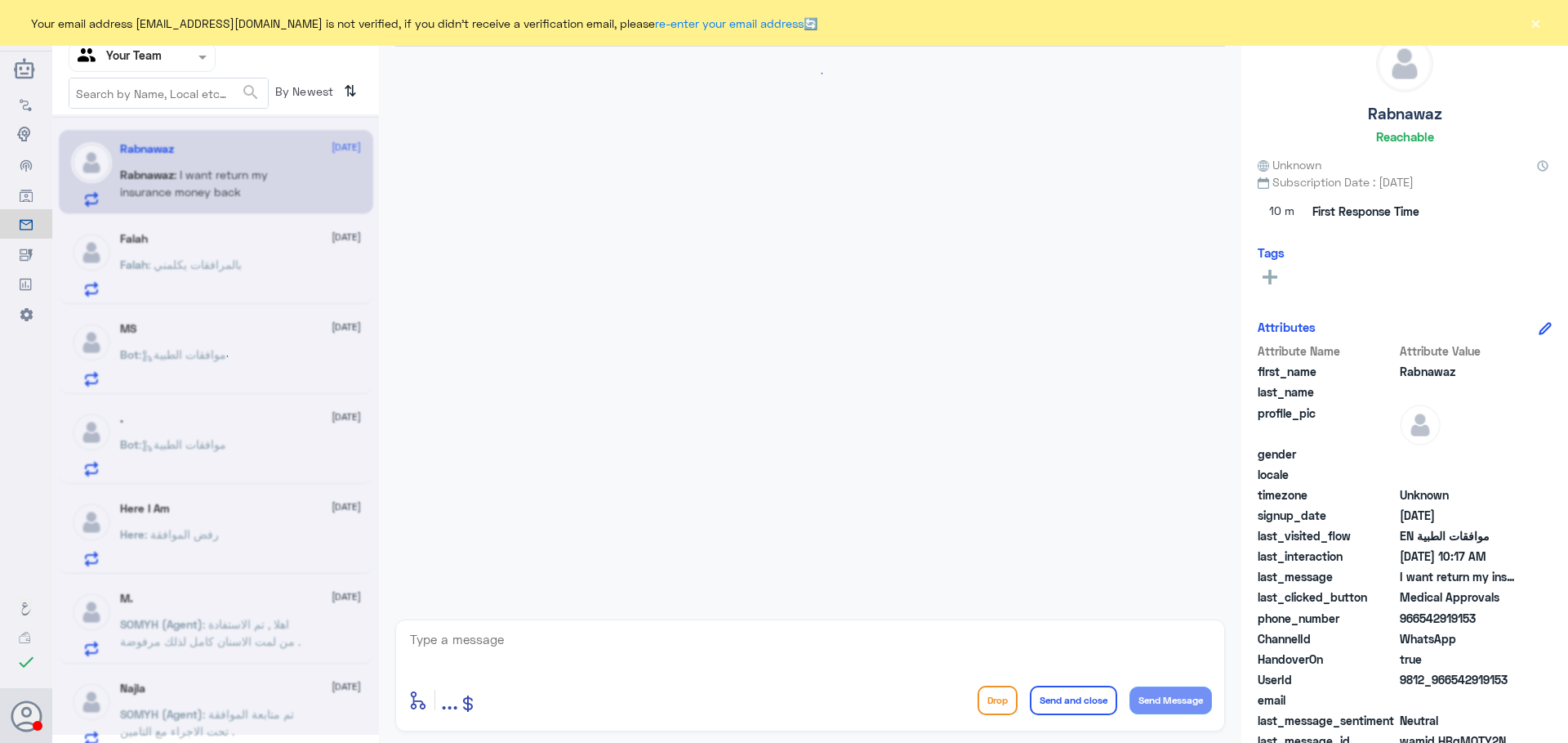
scroll to position [1492, 0]
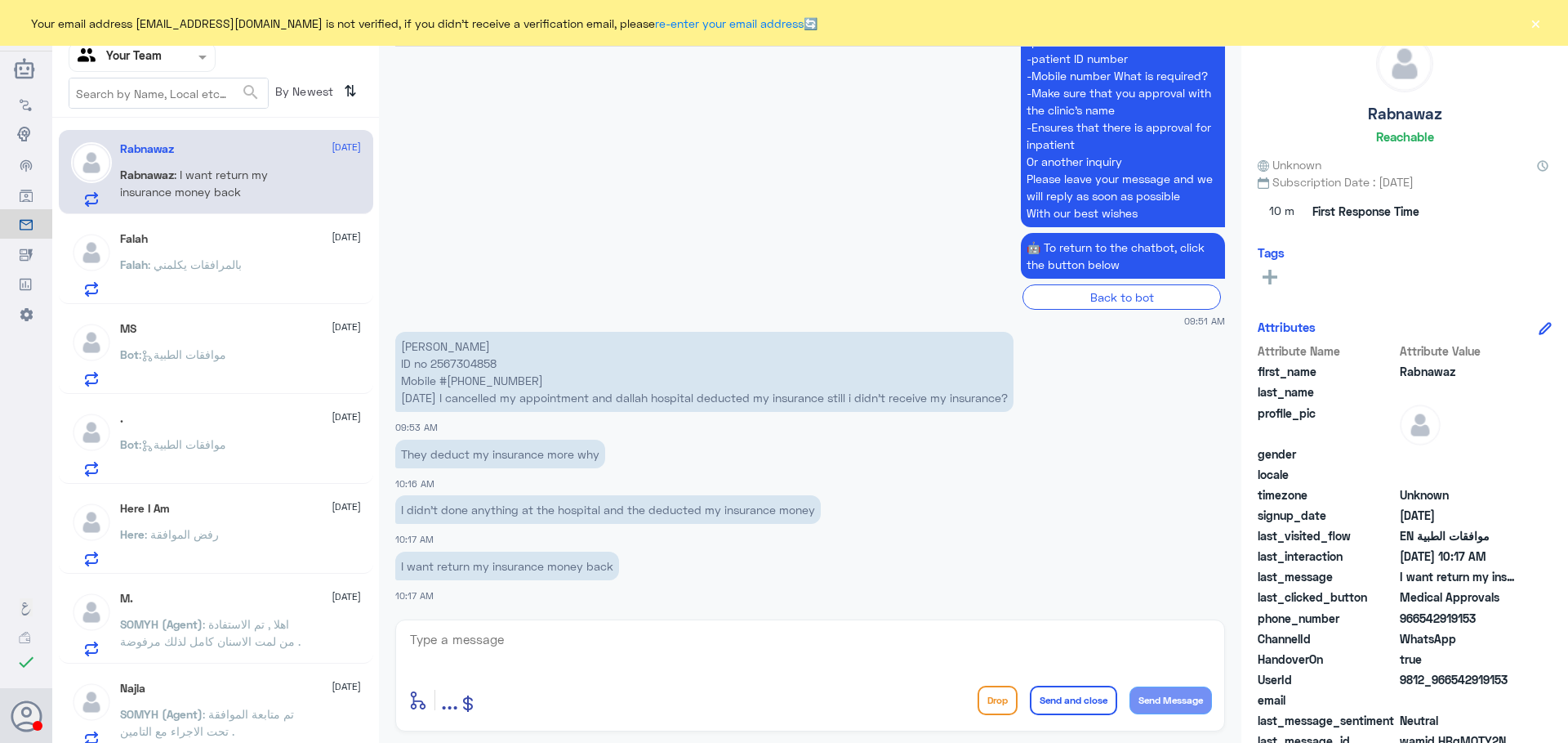
click at [558, 639] on textarea at bounding box center [811, 649] width 804 height 40
click at [433, 642] on textarea "Dear the service has been canceled" at bounding box center [811, 649] width 804 height 40
click at [437, 638] on textarea "Dear the service has been canceled" at bounding box center [811, 649] width 804 height 40
click at [532, 634] on textarea "Dear, the service has been canceled" at bounding box center [811, 649] width 804 height 40
type textarea "Dear, the service have been canceled"
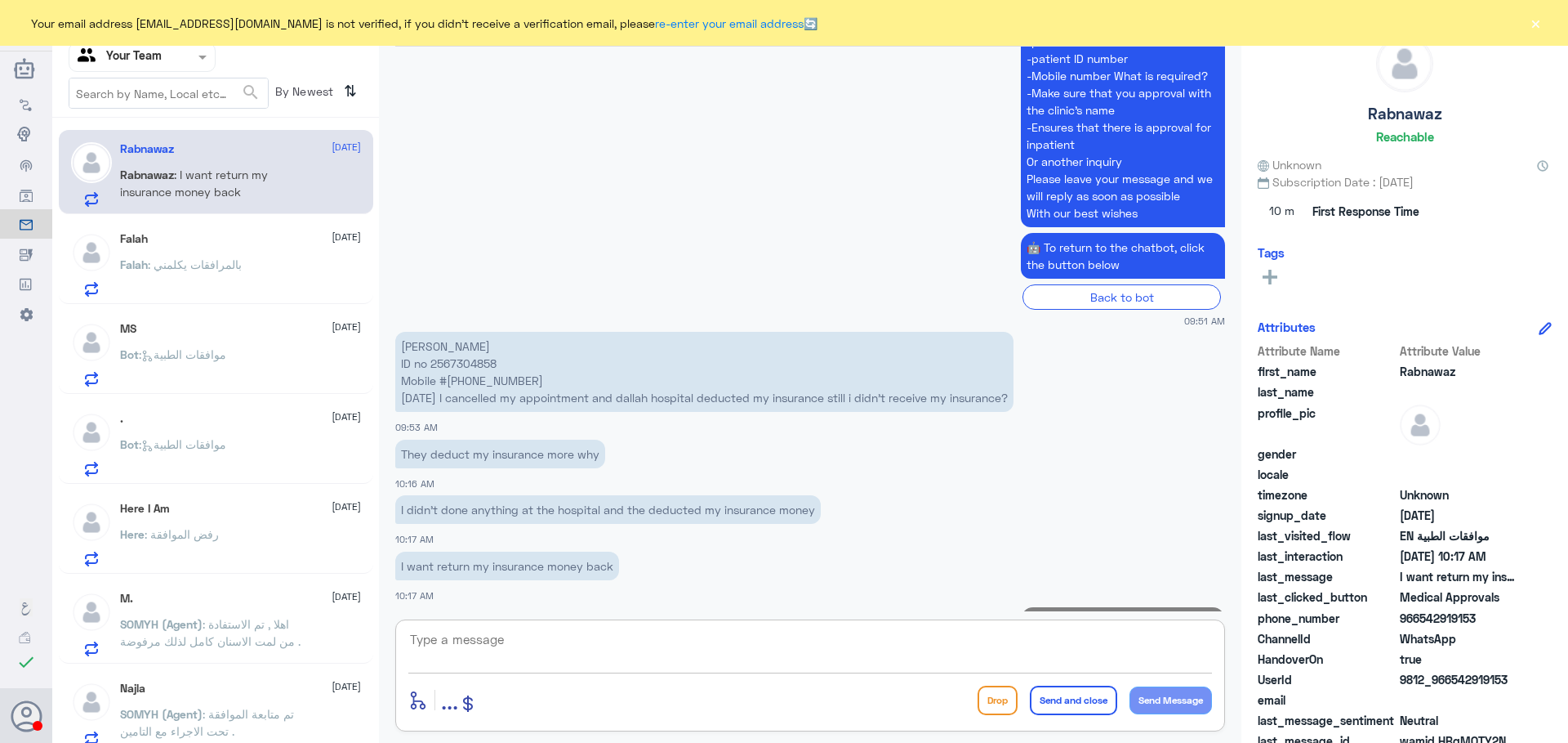
scroll to position [1562, 0]
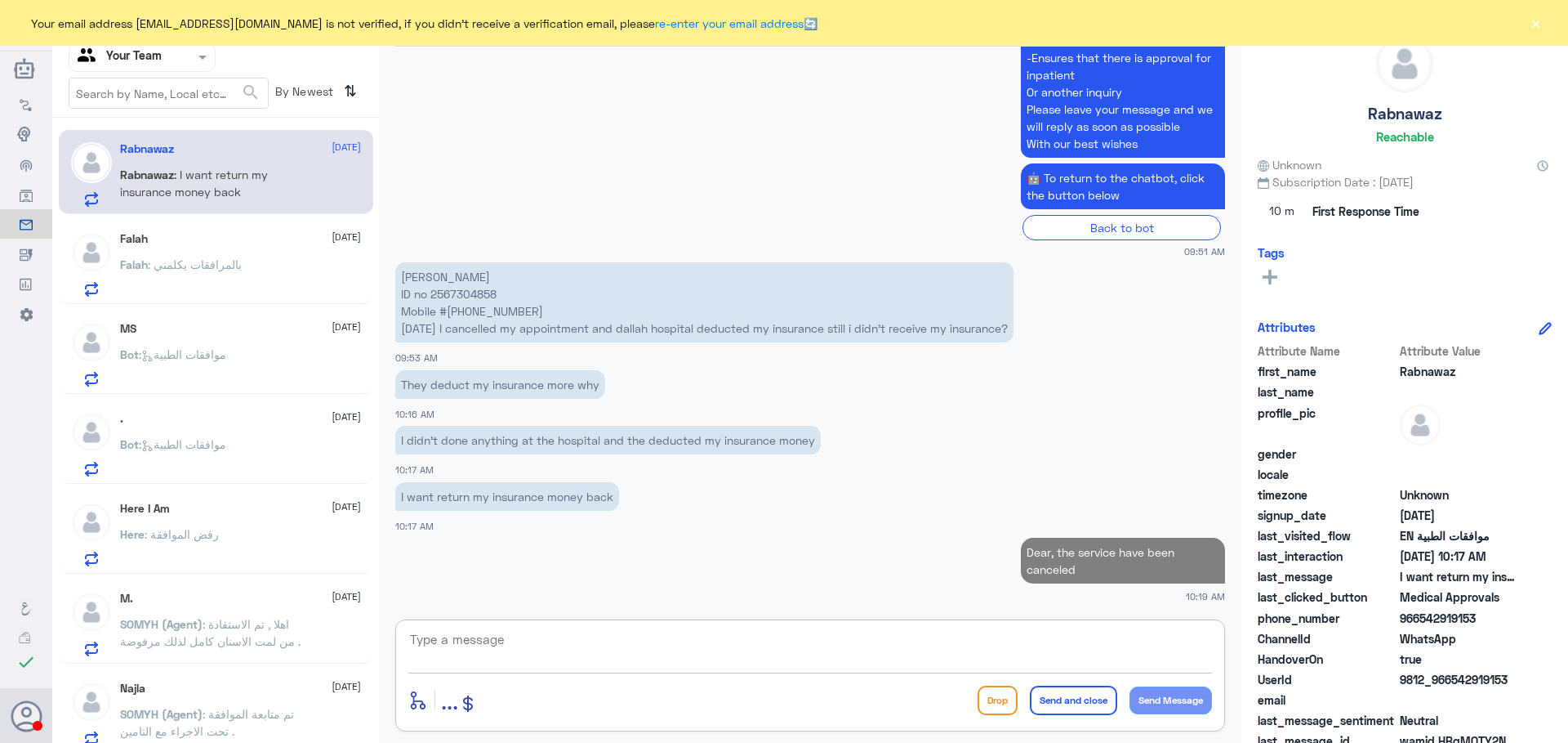
click at [513, 649] on textarea at bounding box center [811, 649] width 804 height 40
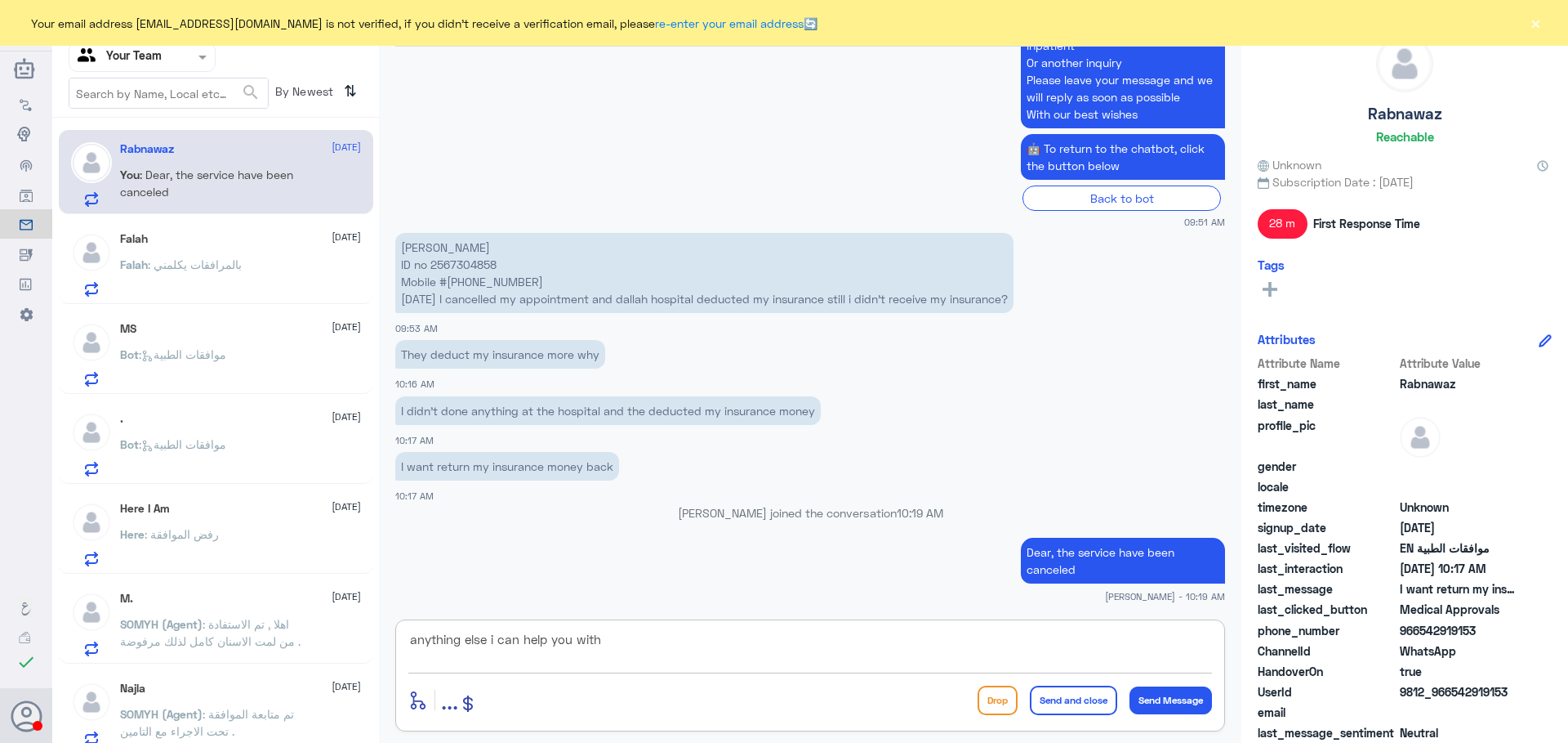
type textarea "anything else i can help you with?"
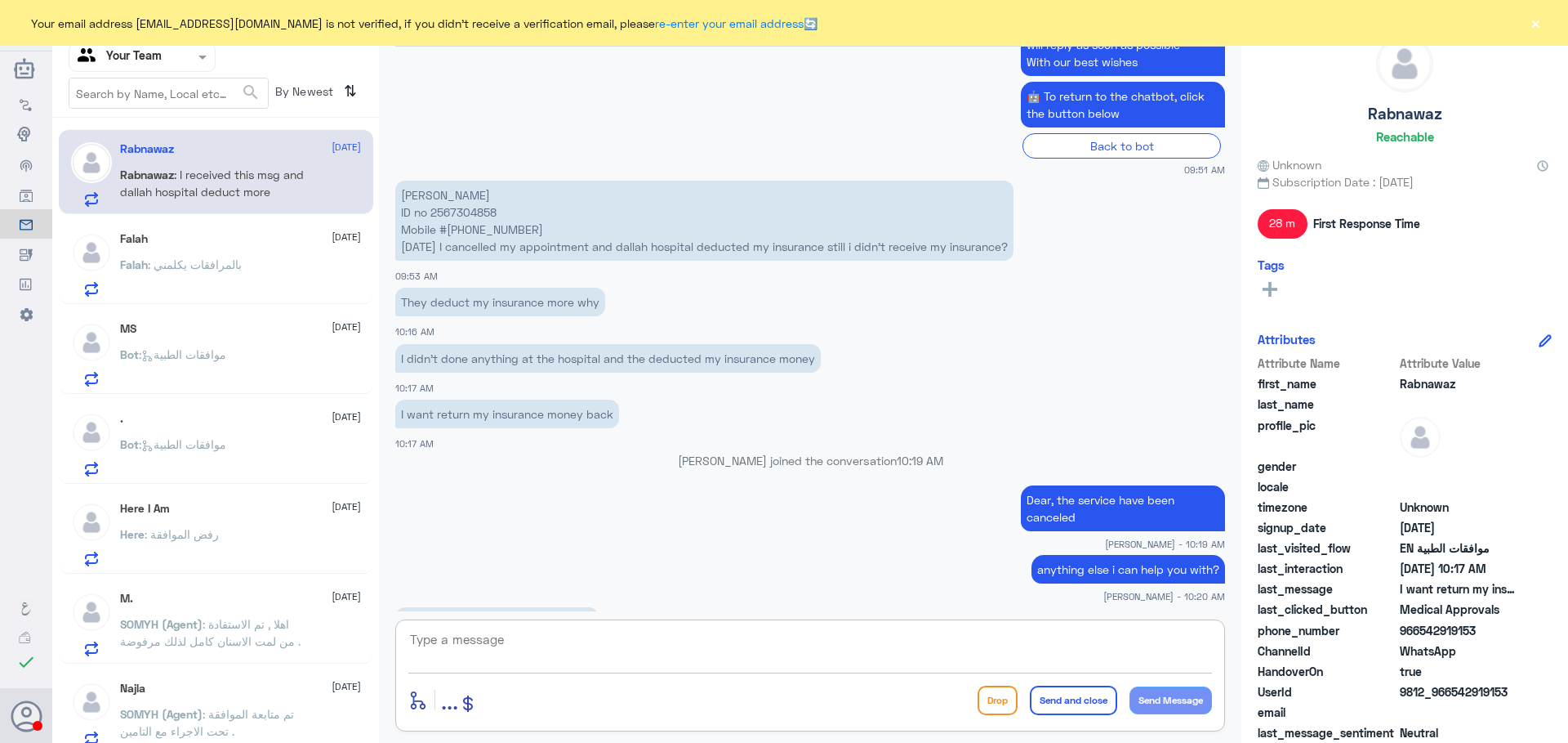
scroll to position [1794, 0]
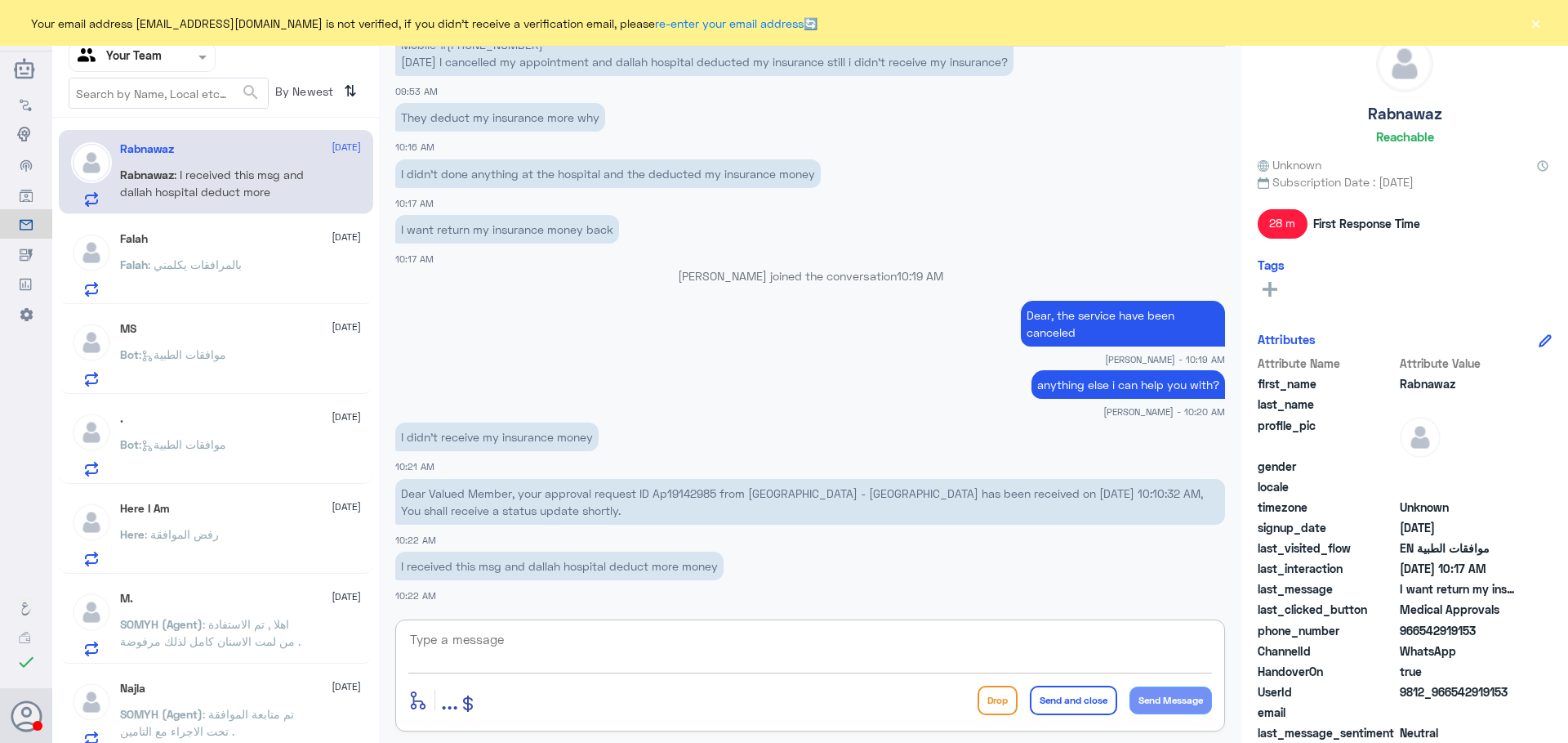
click at [538, 647] on textarea at bounding box center [811, 649] width 804 height 40
type textarea "it have been canceled dear"
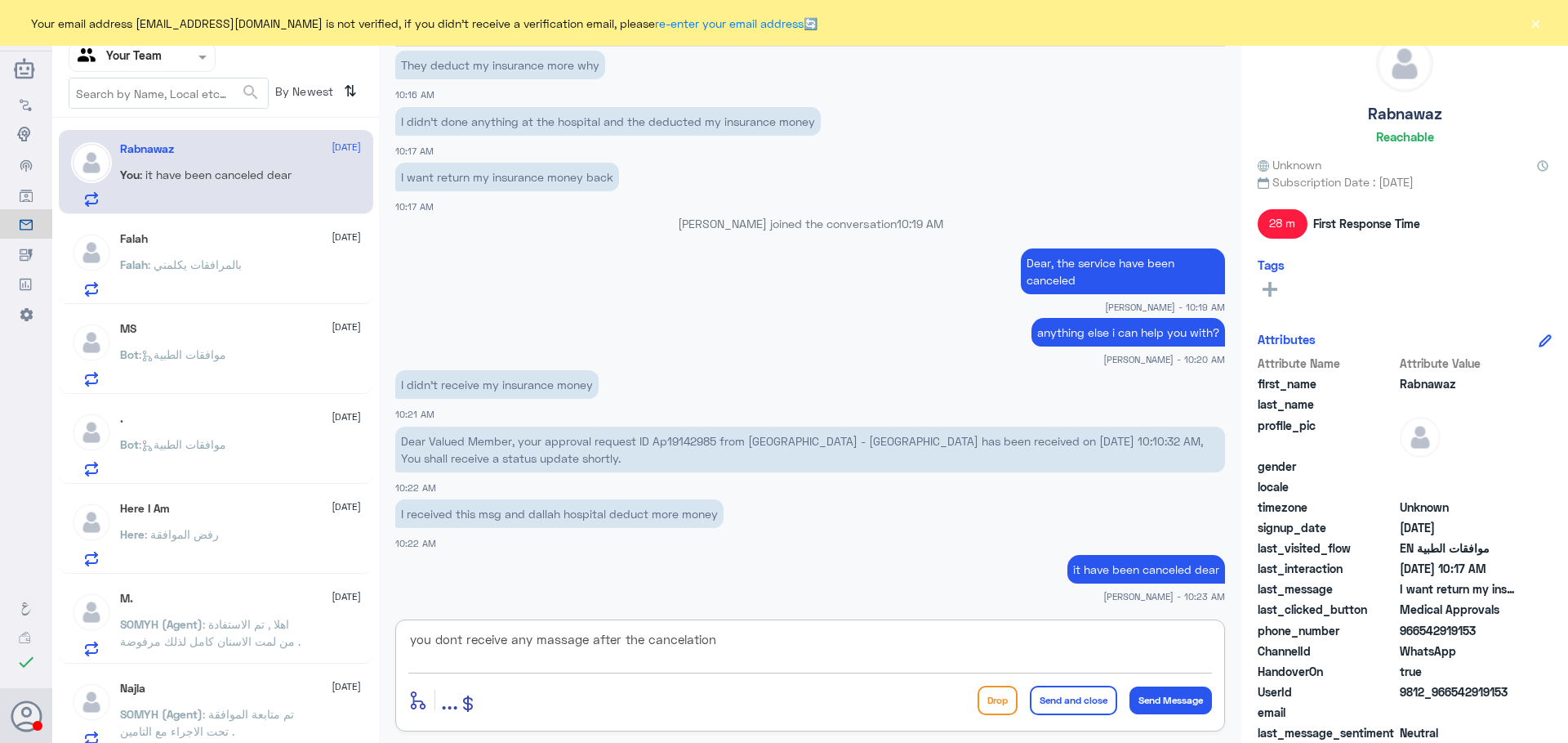
type textarea "you dont receive any massage after the cancelation"
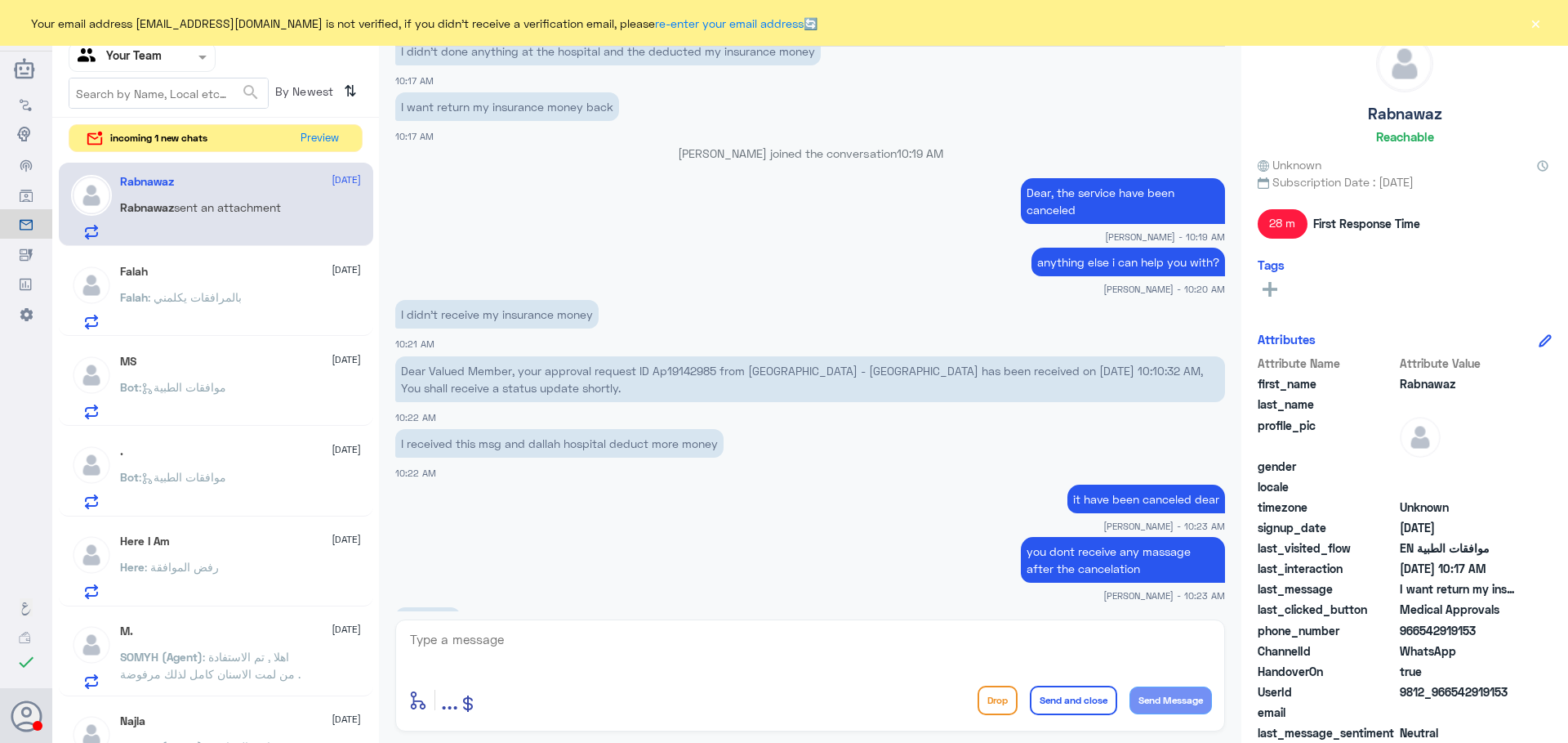
scroll to position [2310, 0]
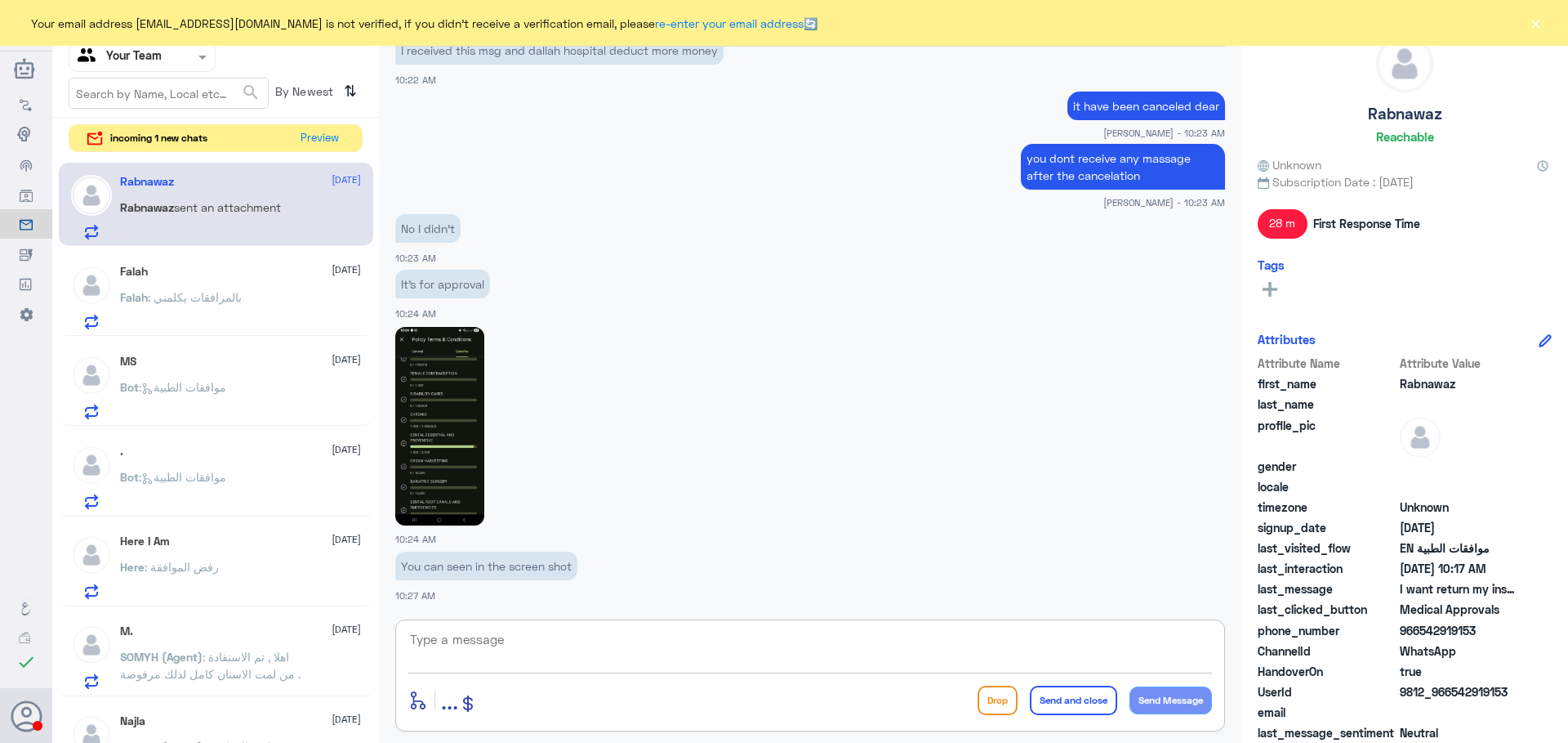
click at [455, 422] on img at bounding box center [440, 426] width 89 height 199
click at [530, 640] on textarea at bounding box center [811, 649] width 804 height 40
type textarea "dear it will take some time to be updated"
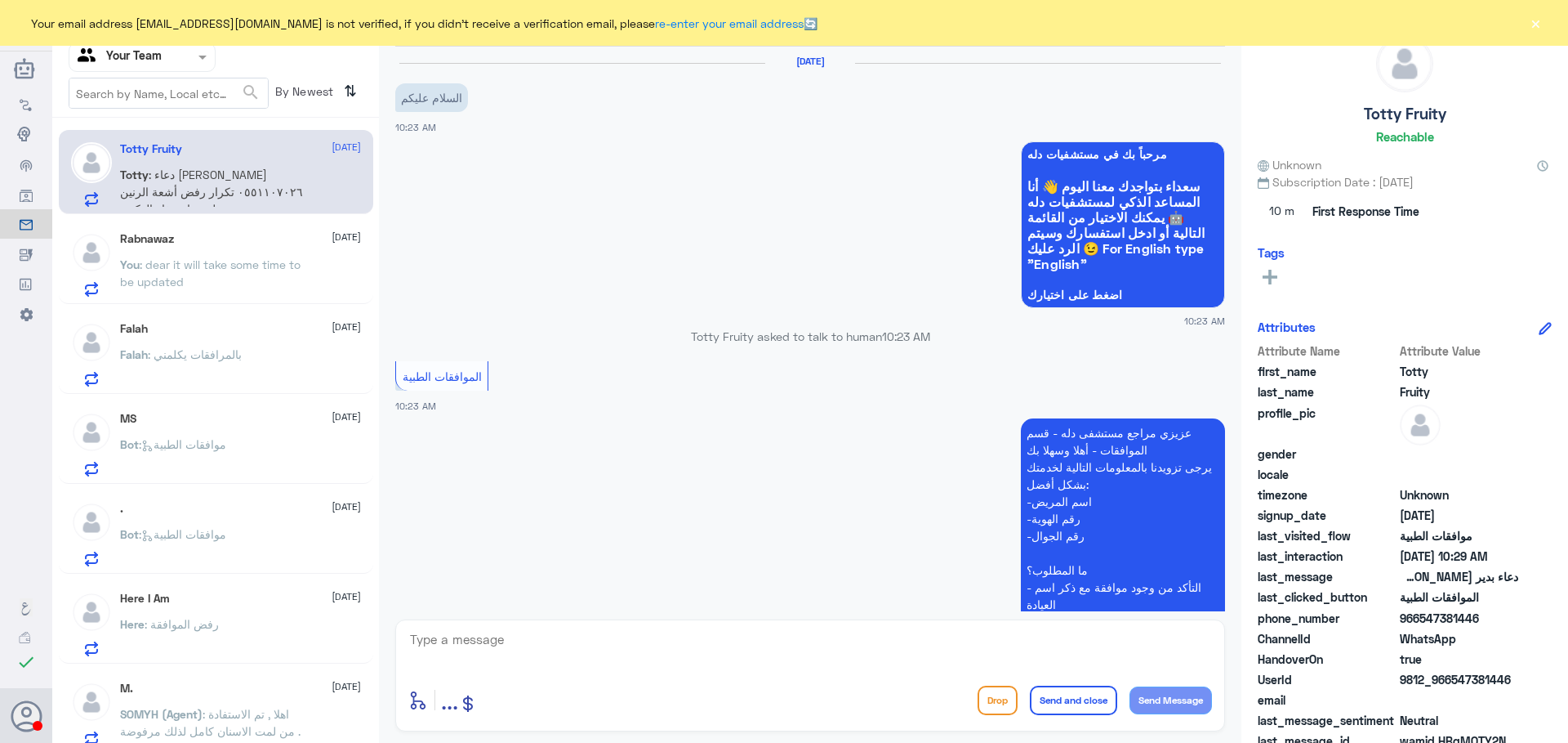
scroll to position [377, 0]
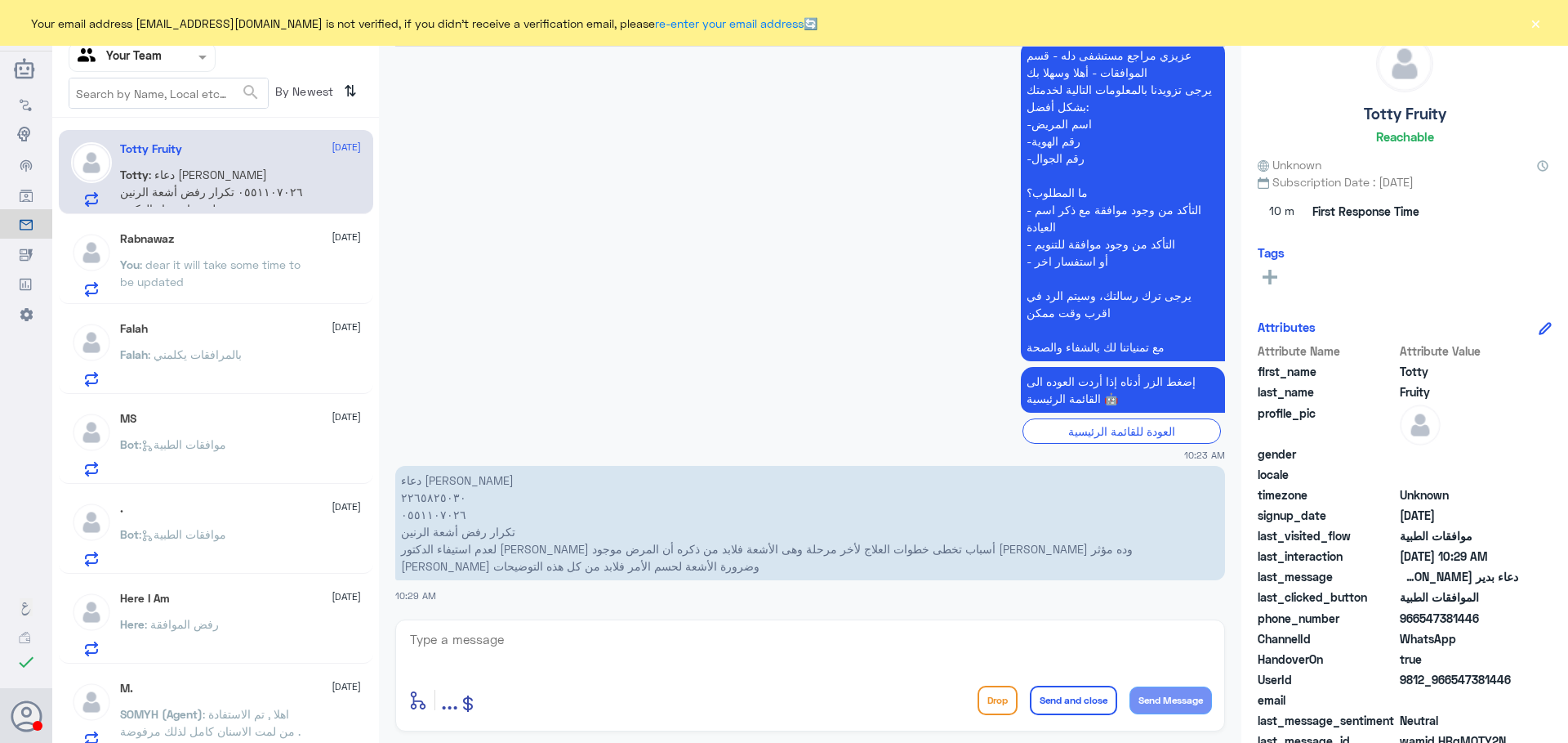
click at [206, 276] on p "You : dear it will take some time to be updated" at bounding box center [212, 276] width 184 height 41
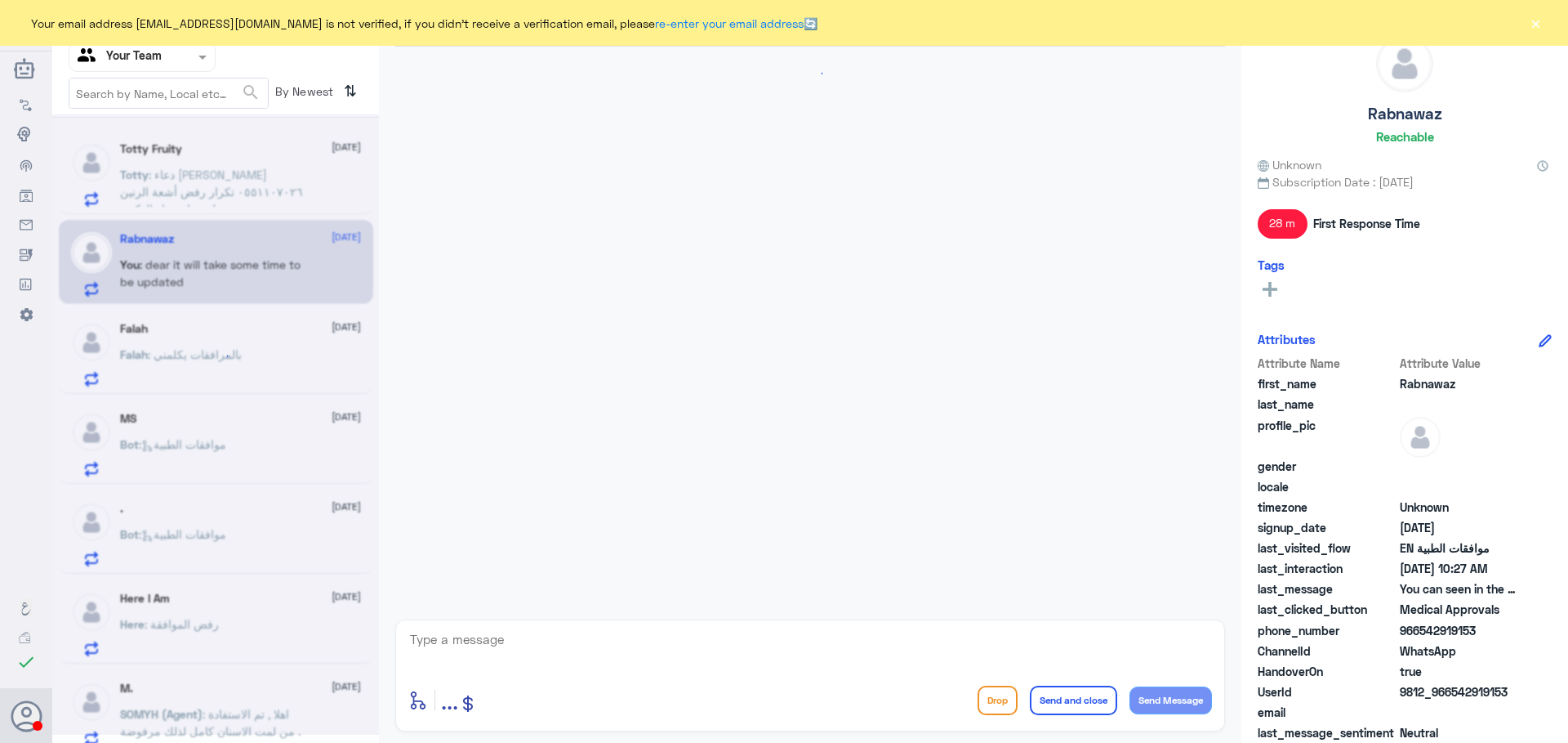
scroll to position [1120, 0]
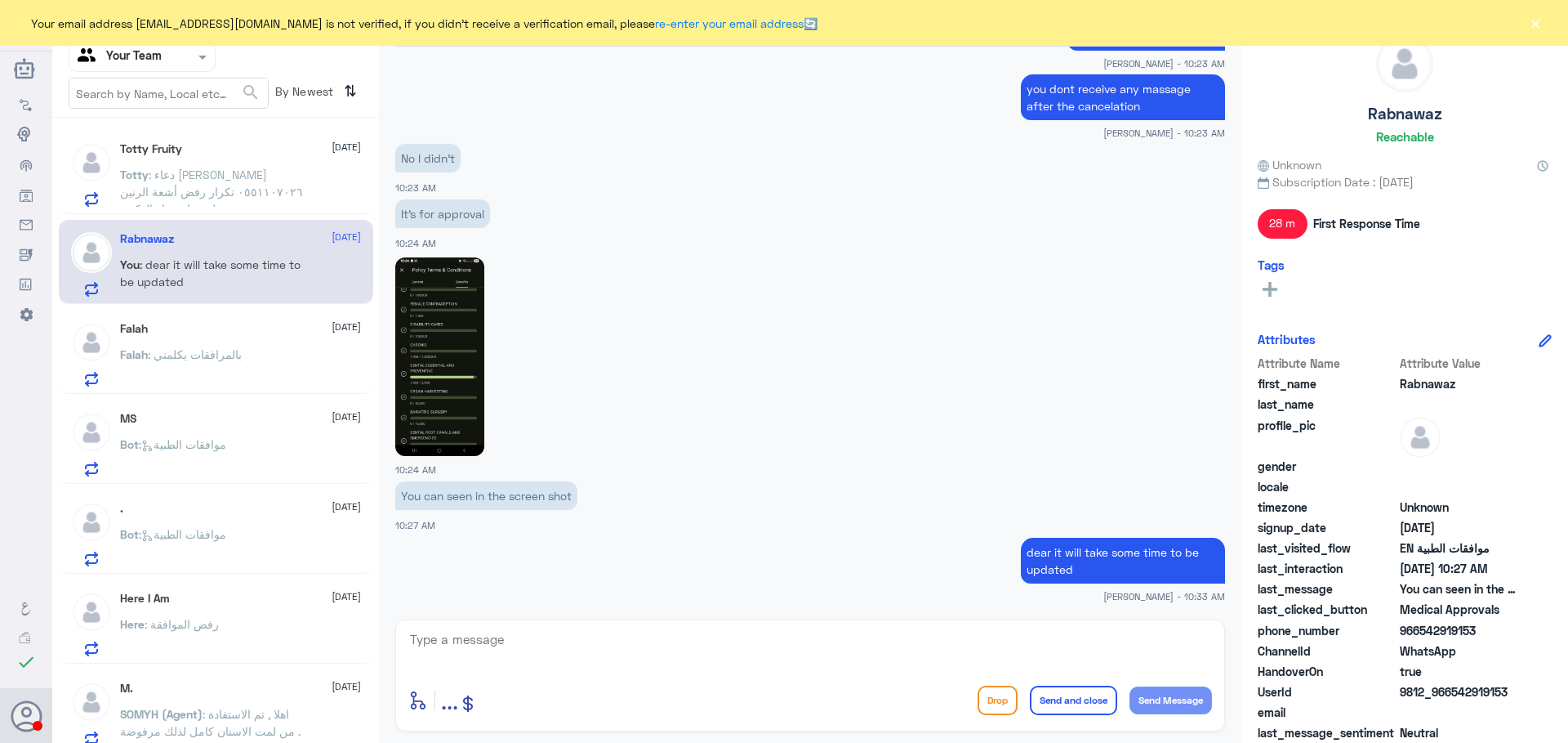
click at [256, 365] on div "Falah : بالمرافقات يكلمني" at bounding box center [240, 368] width 241 height 36
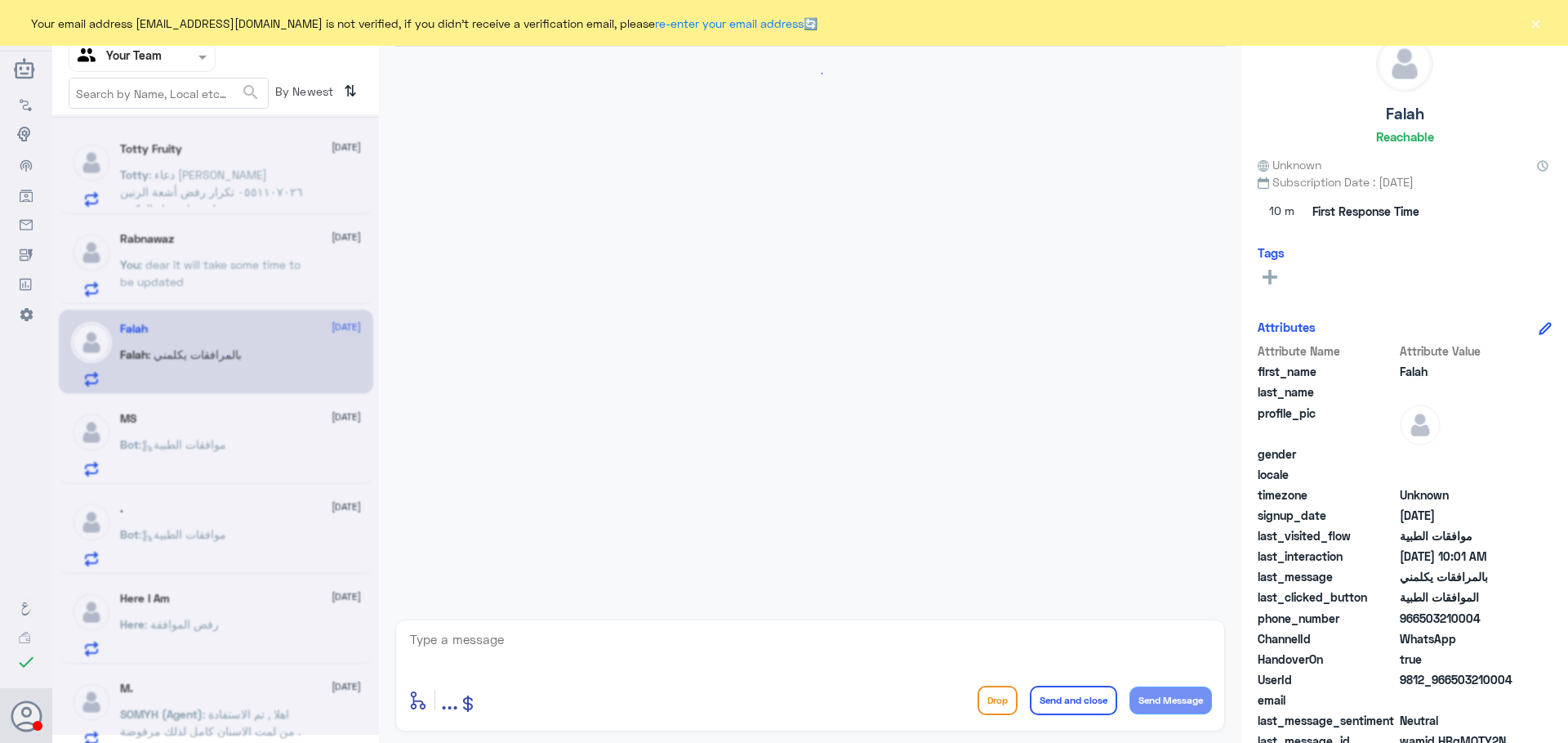
scroll to position [1772, 0]
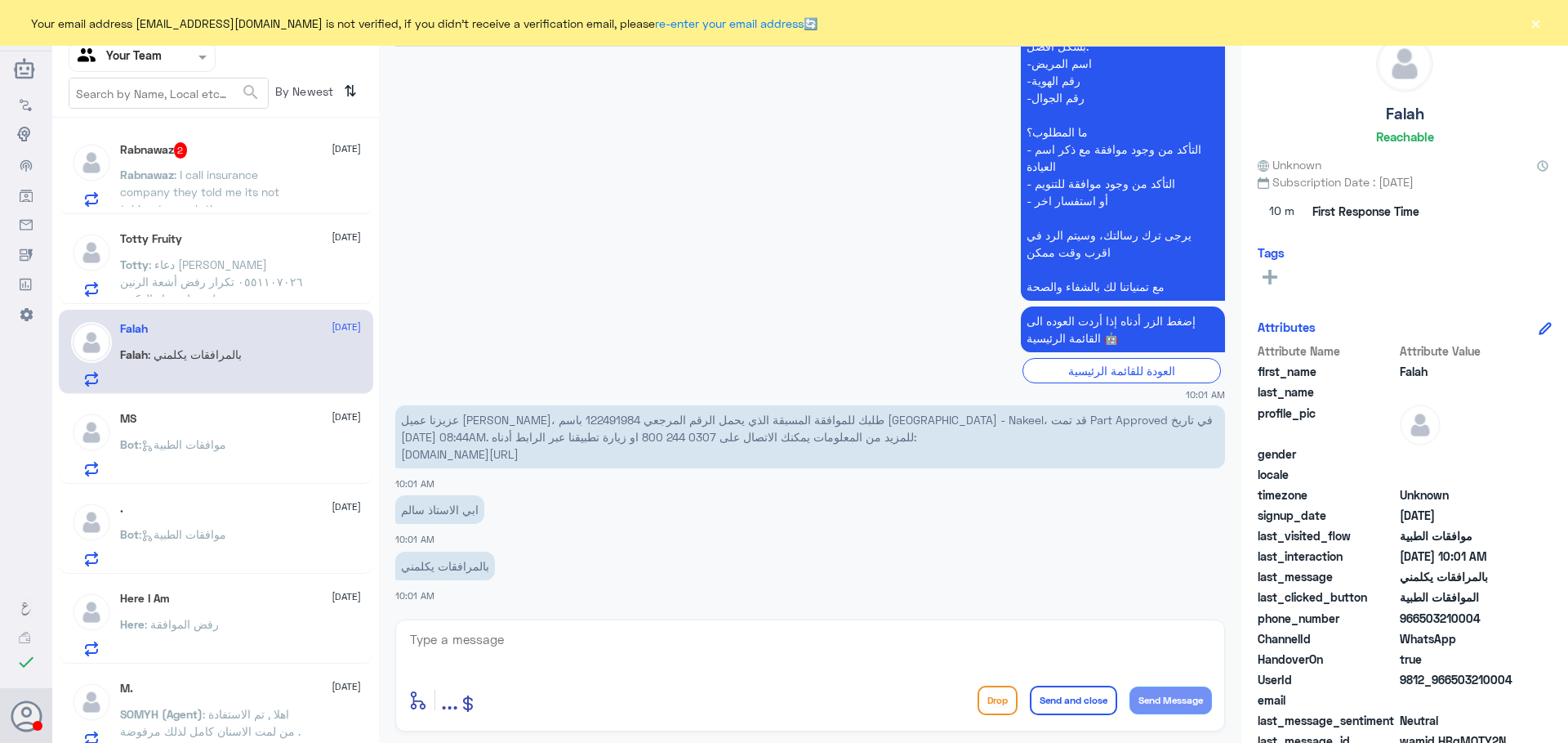
click at [199, 178] on span ": I call insurance company they told me its not taking to much time" at bounding box center [200, 192] width 159 height 48
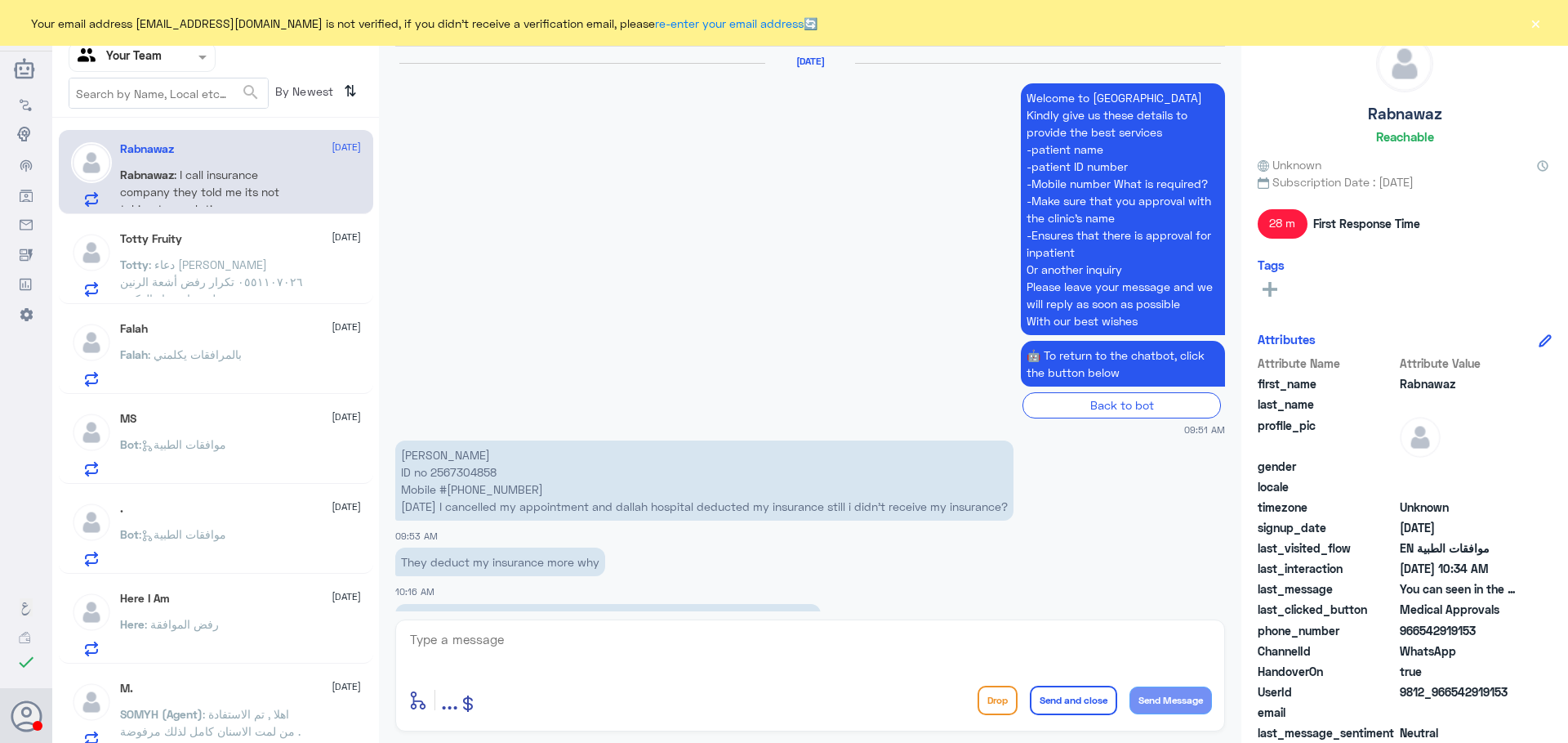
scroll to position [1141, 0]
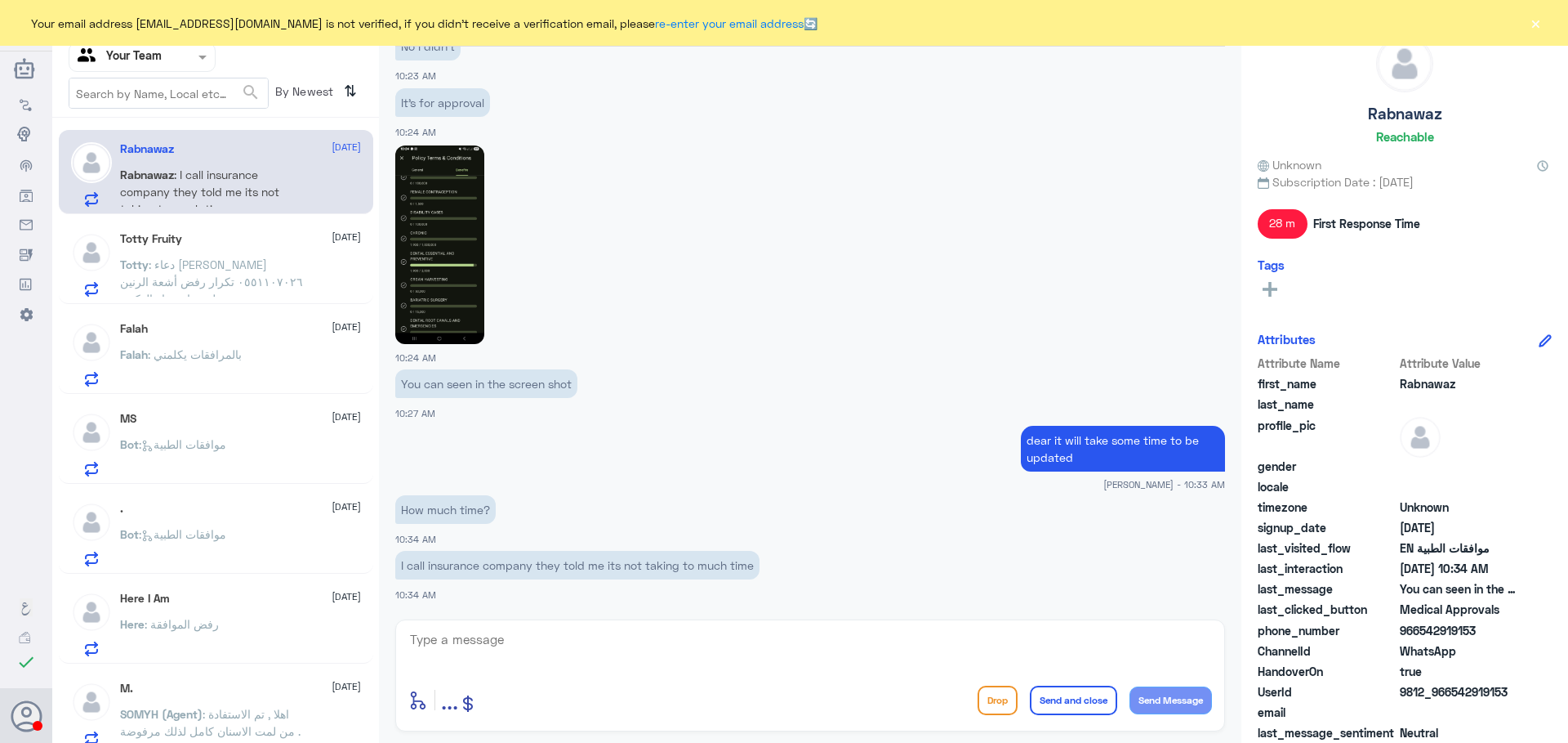
click at [532, 635] on textarea at bounding box center [811, 649] width 804 height 40
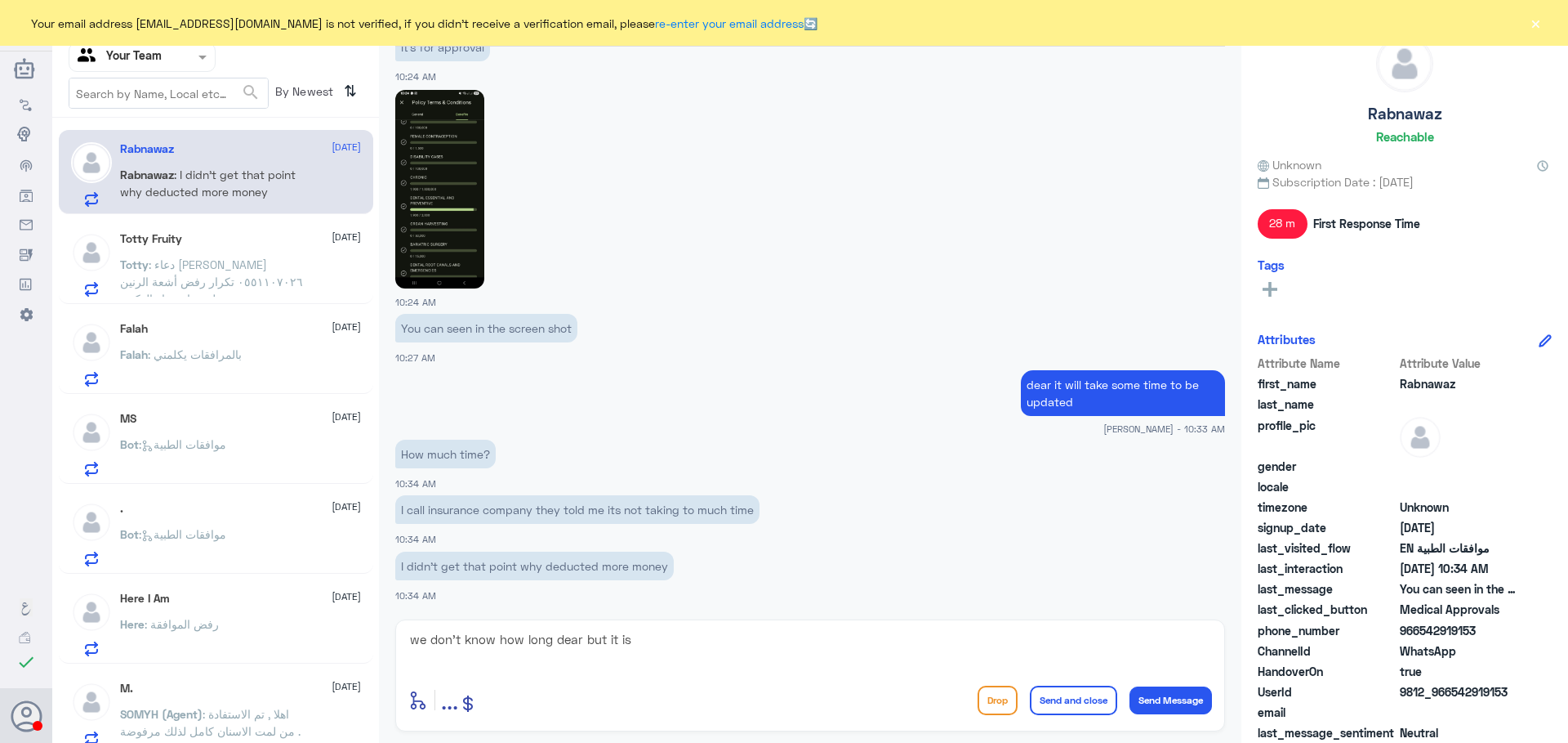
click at [431, 223] on img at bounding box center [440, 189] width 89 height 199
click at [662, 639] on textarea "we don't know how long dear but it is" at bounding box center [811, 649] width 804 height 40
drag, startPoint x: 665, startPoint y: 639, endPoint x: 584, endPoint y: 640, distance: 81.0
click at [584, 640] on textarea "we don't know how long dear but it is" at bounding box center [811, 649] width 804 height 40
type textarea "we don't know how long dear"
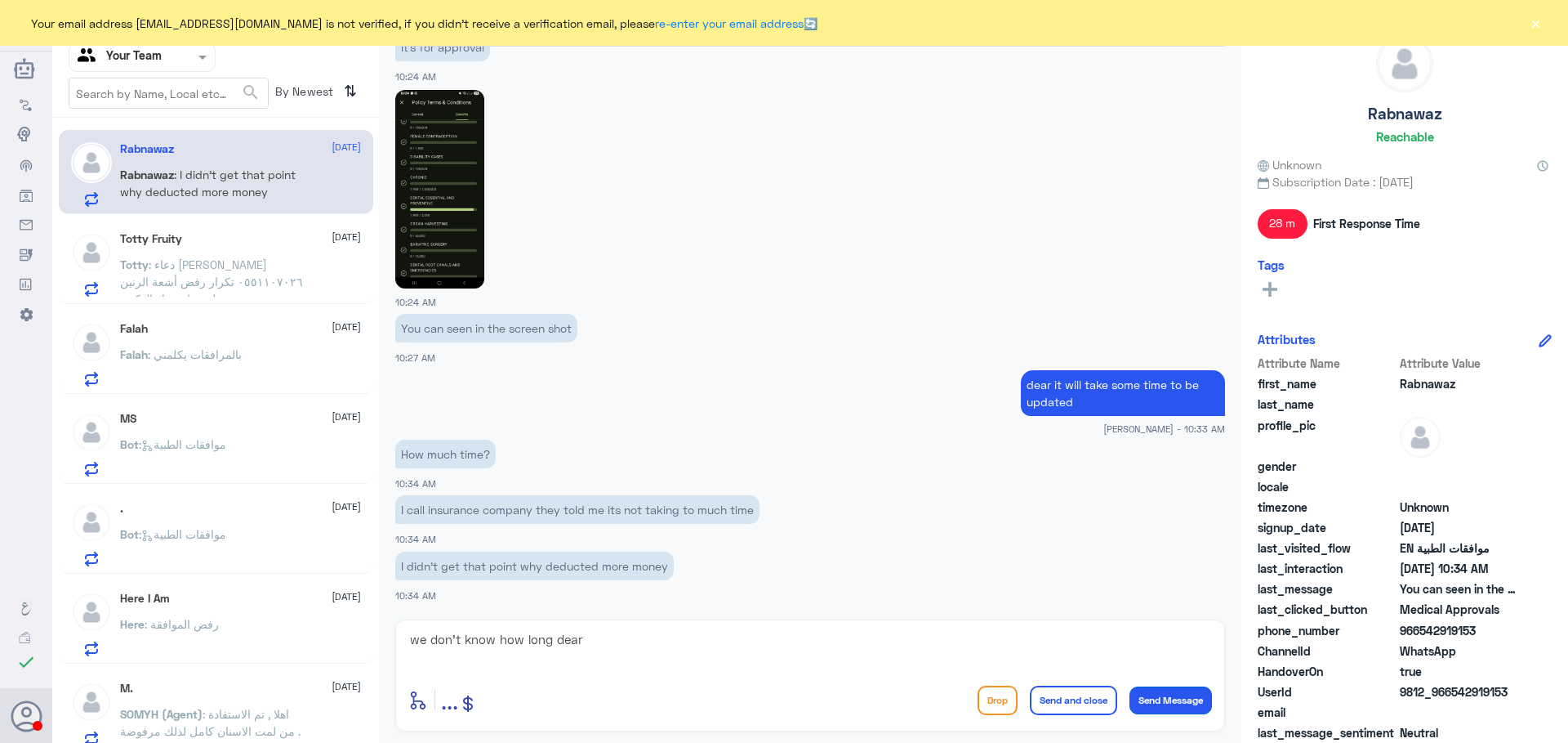
click at [1156, 708] on button "Send Message" at bounding box center [1171, 700] width 83 height 28
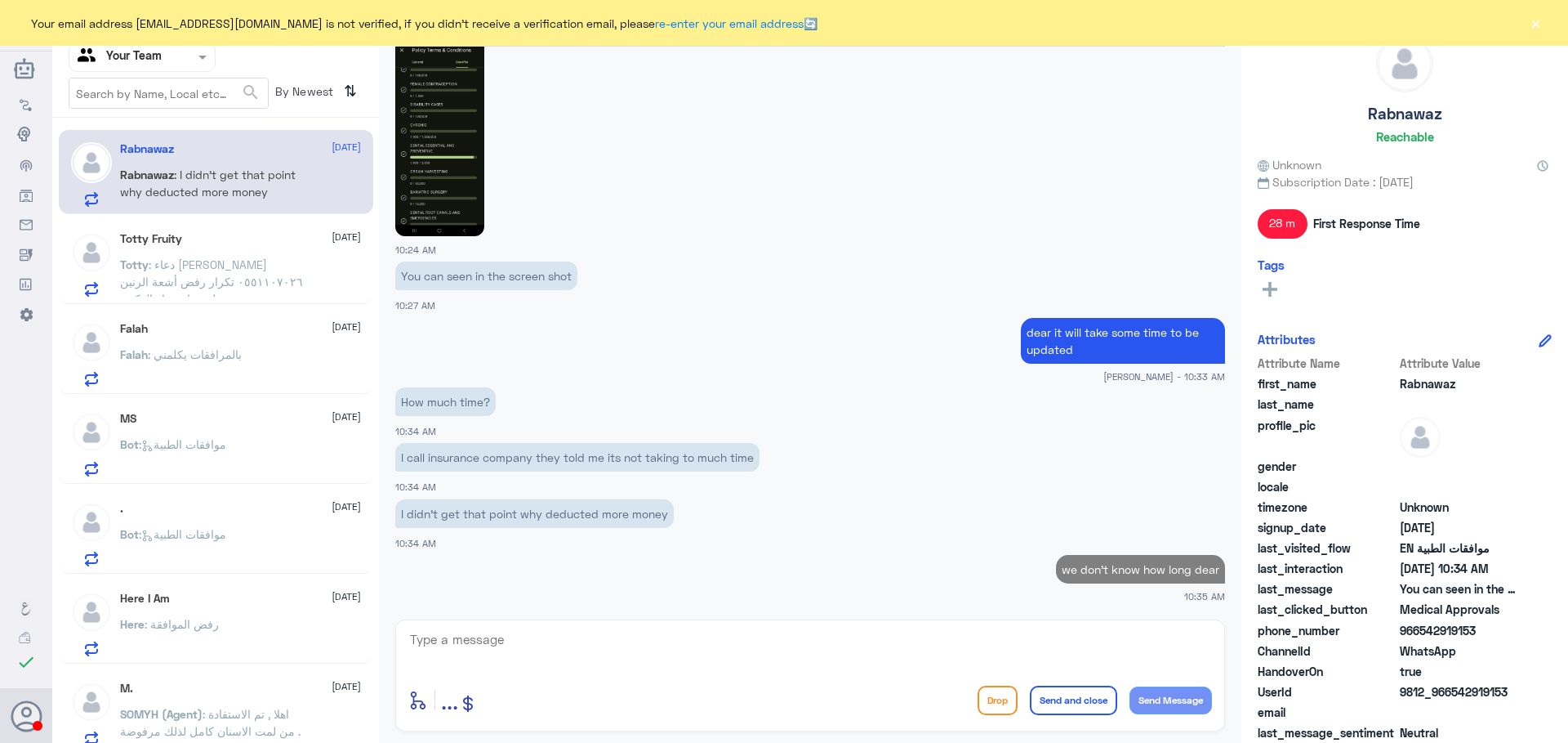
click at [819, 636] on textarea at bounding box center [811, 649] width 804 height 40
click at [621, 652] on textarea at bounding box center [811, 649] width 804 height 40
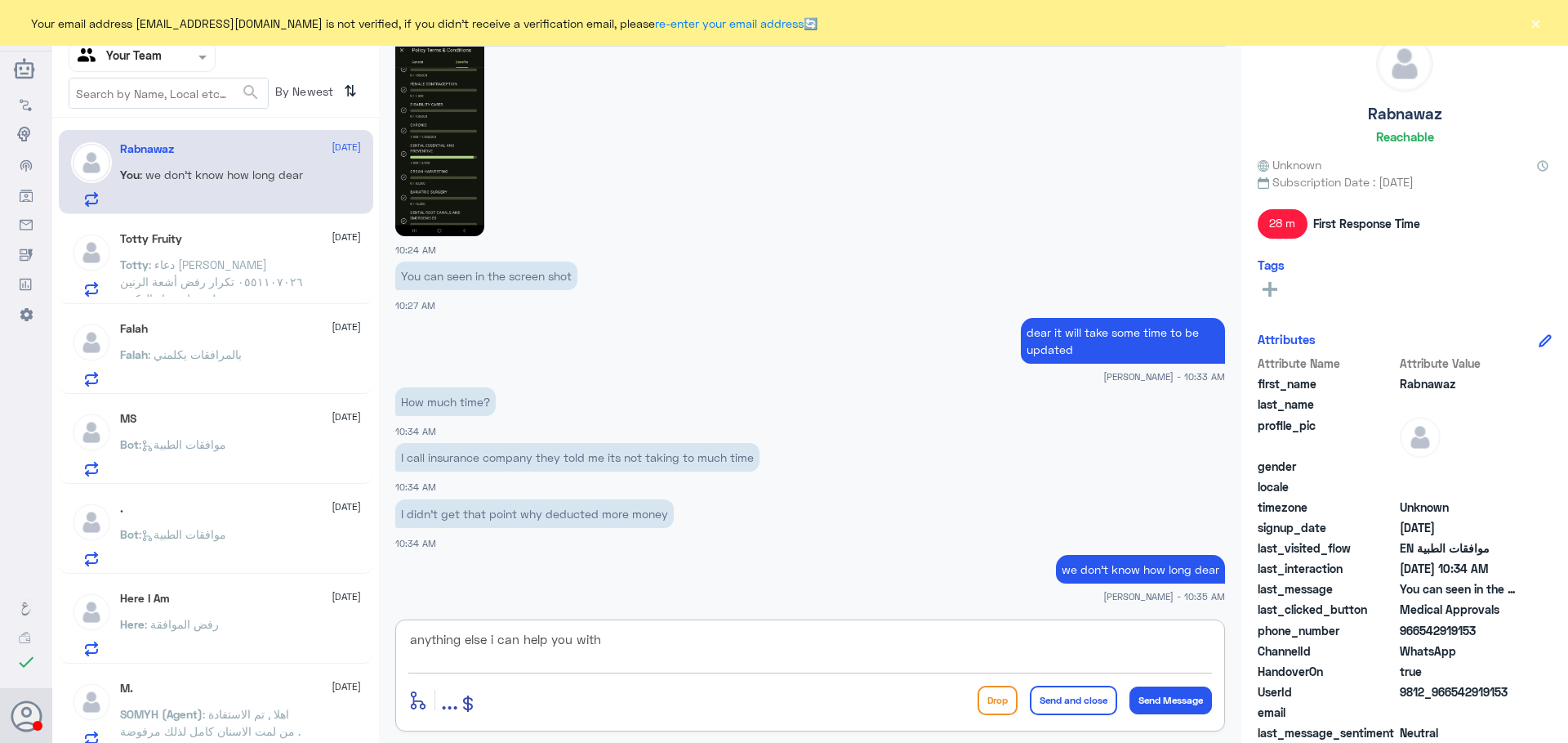
type textarea "anything else i can help you with?"
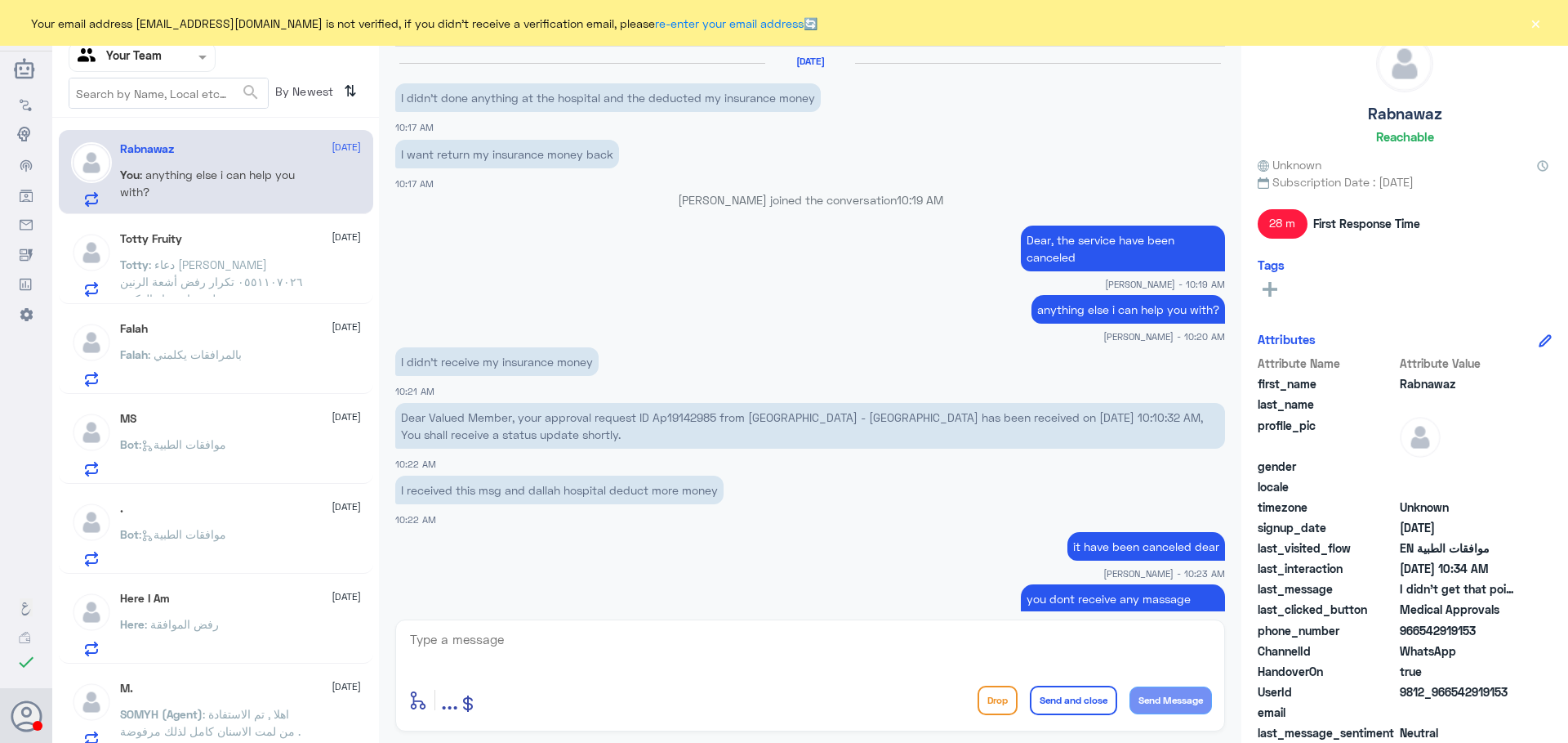
scroll to position [782, 0]
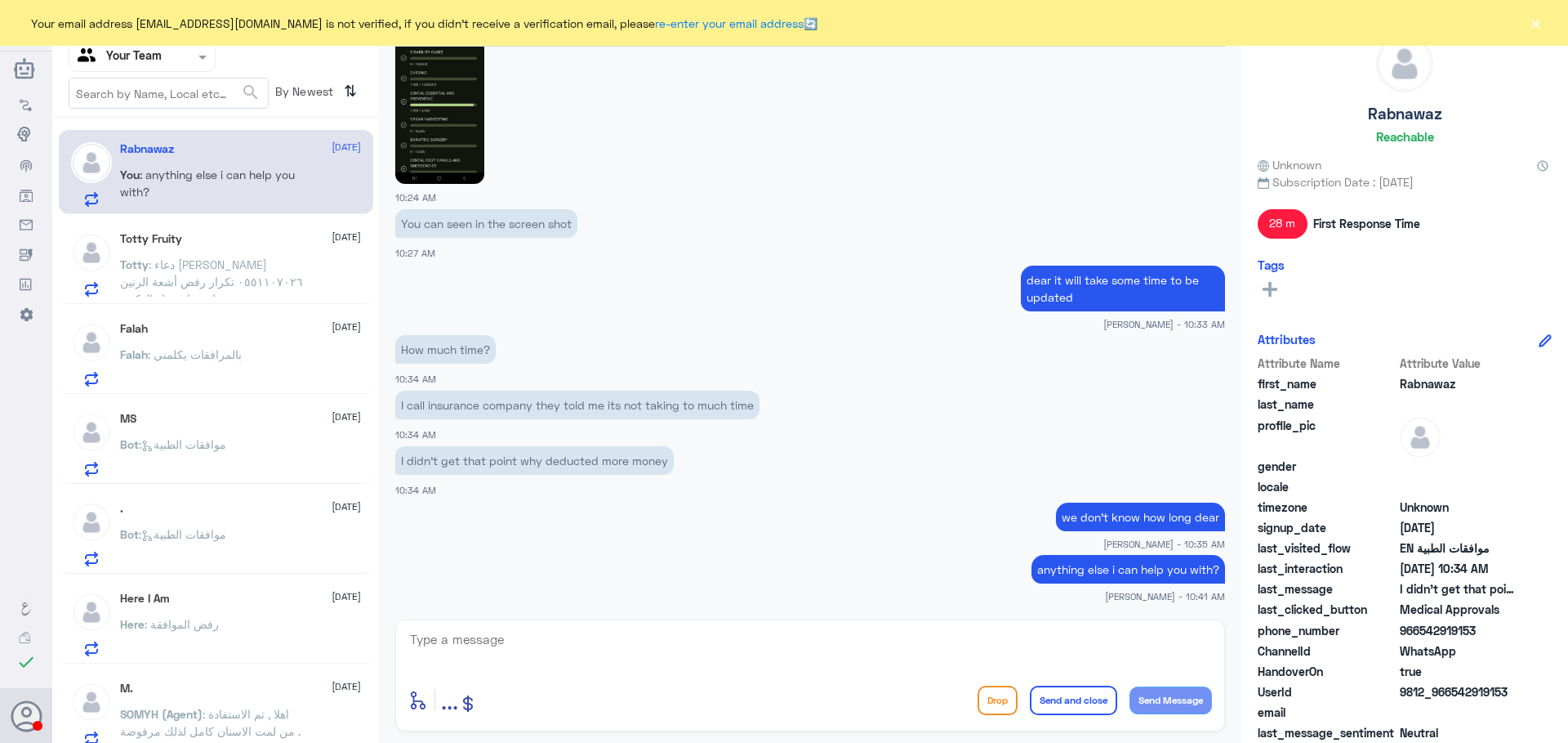
click at [184, 265] on span ": دعاء [PERSON_NAME] ٢٢٦٥٨٢٥٠٣٠ ٠٥٥١١٠٧٠٢٦ تكرار رفض أشعة الرنين لعدم استيفاء […" at bounding box center [211, 341] width 183 height 168
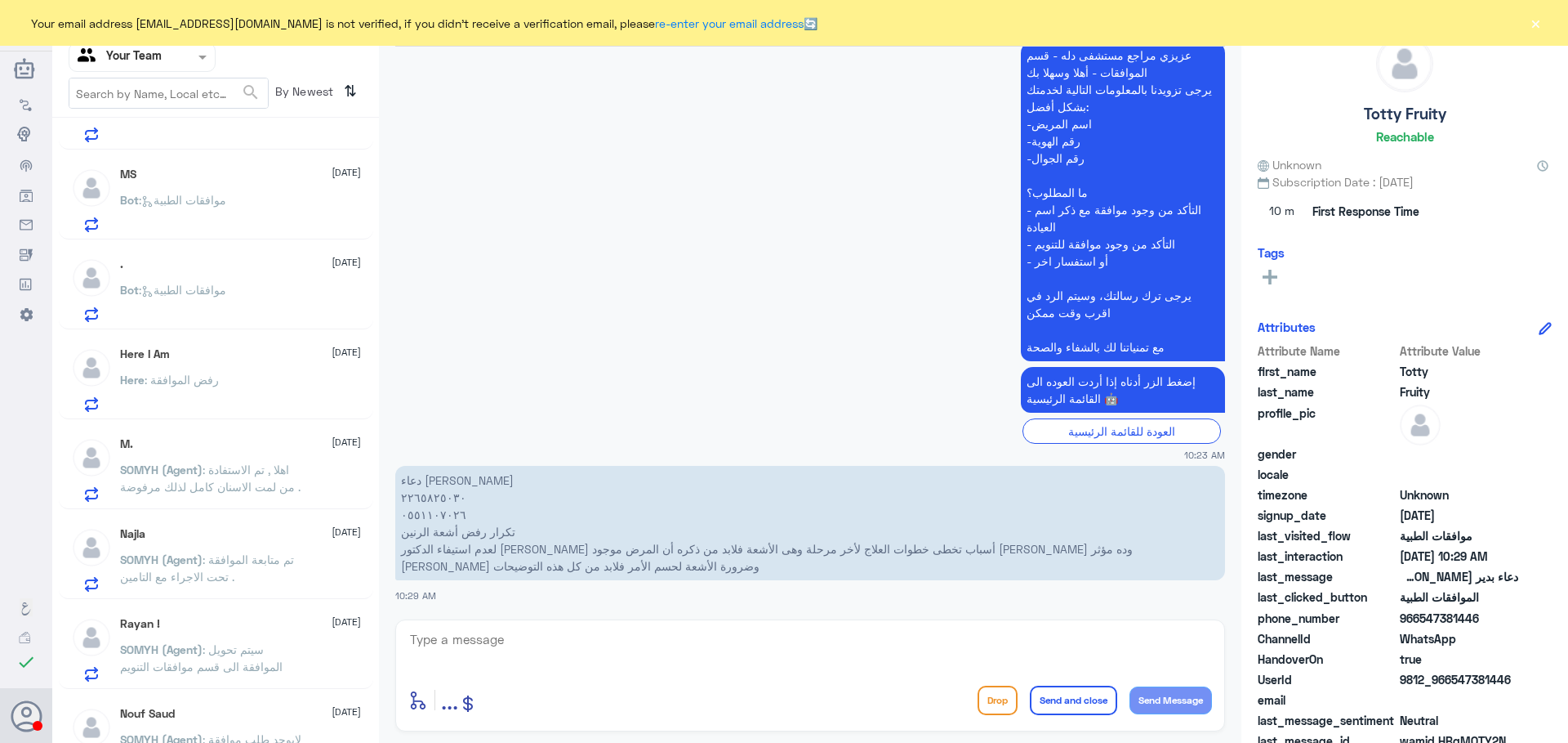
scroll to position [245, 0]
click at [224, 381] on div "Here : رفض الموافقة" at bounding box center [240, 393] width 241 height 36
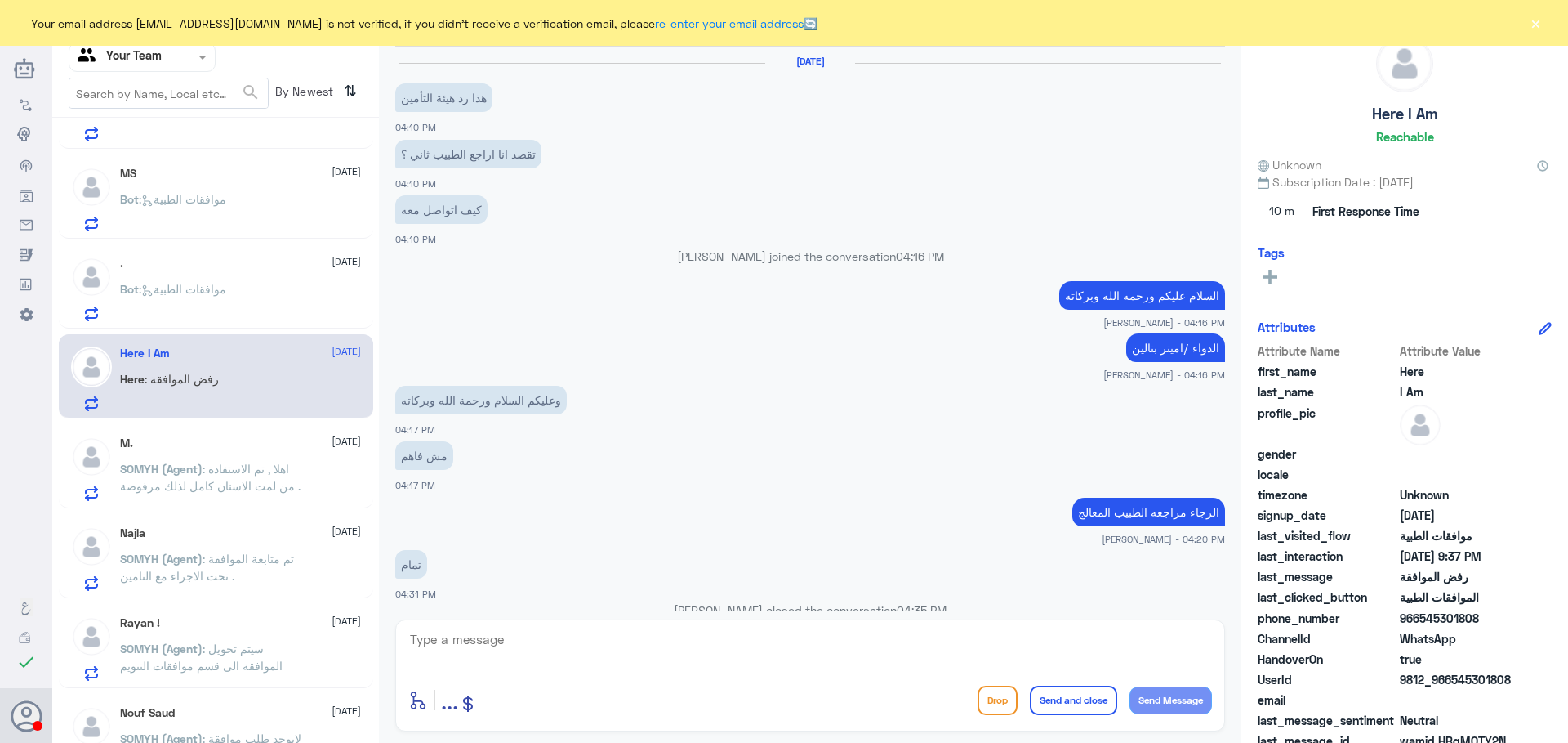
scroll to position [1012, 0]
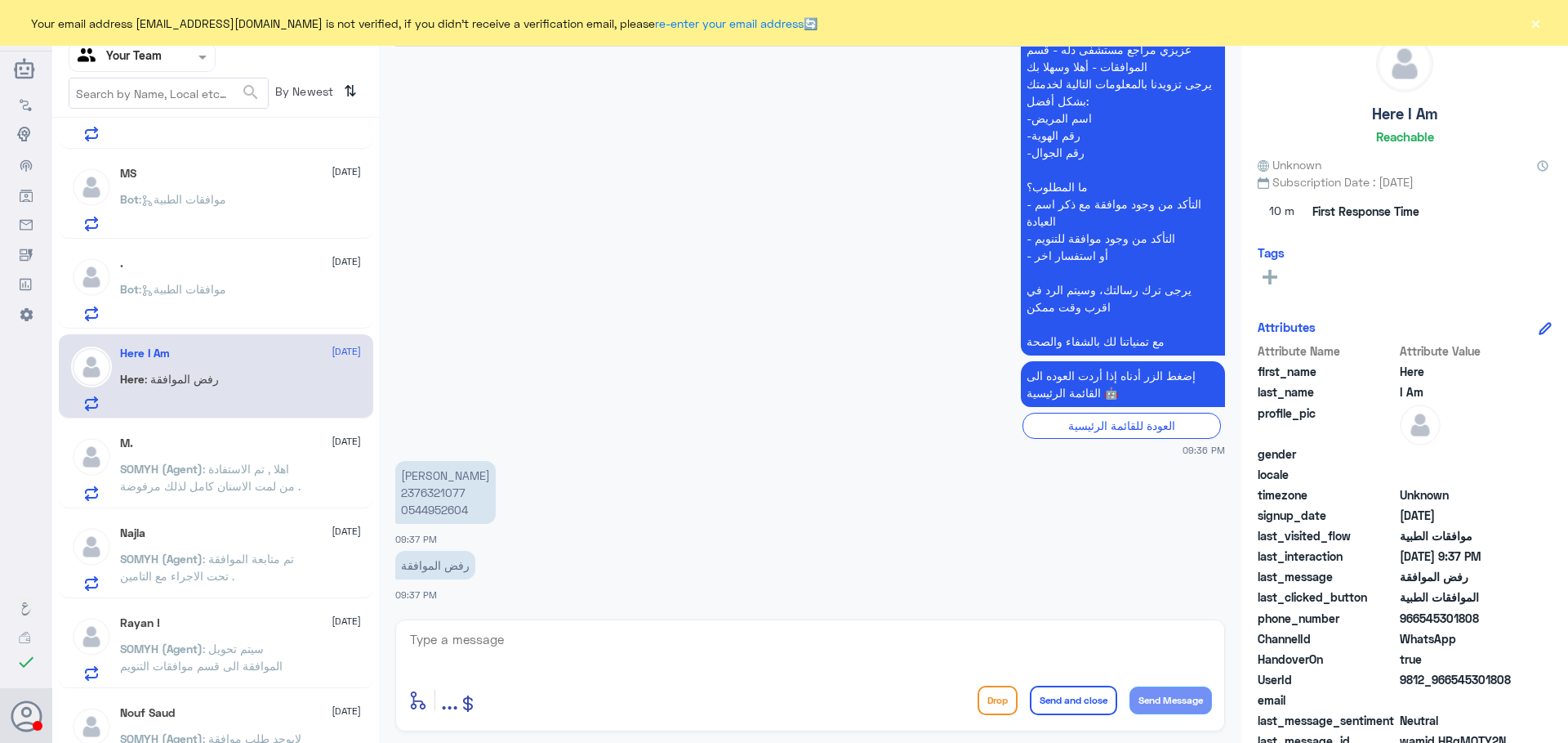
click at [217, 304] on p "Bot : موافقات الطبية" at bounding box center [173, 300] width 107 height 41
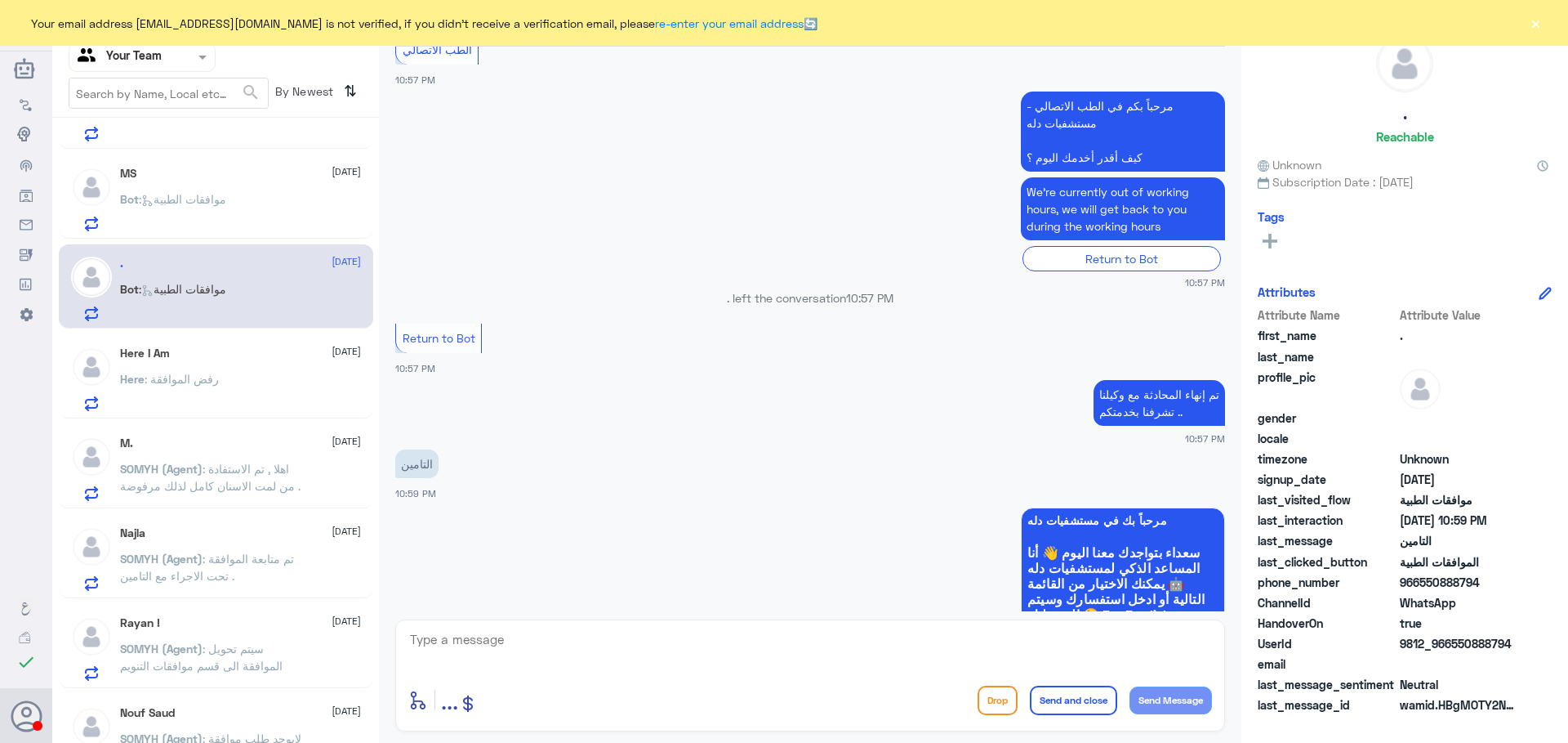
scroll to position [707, 0]
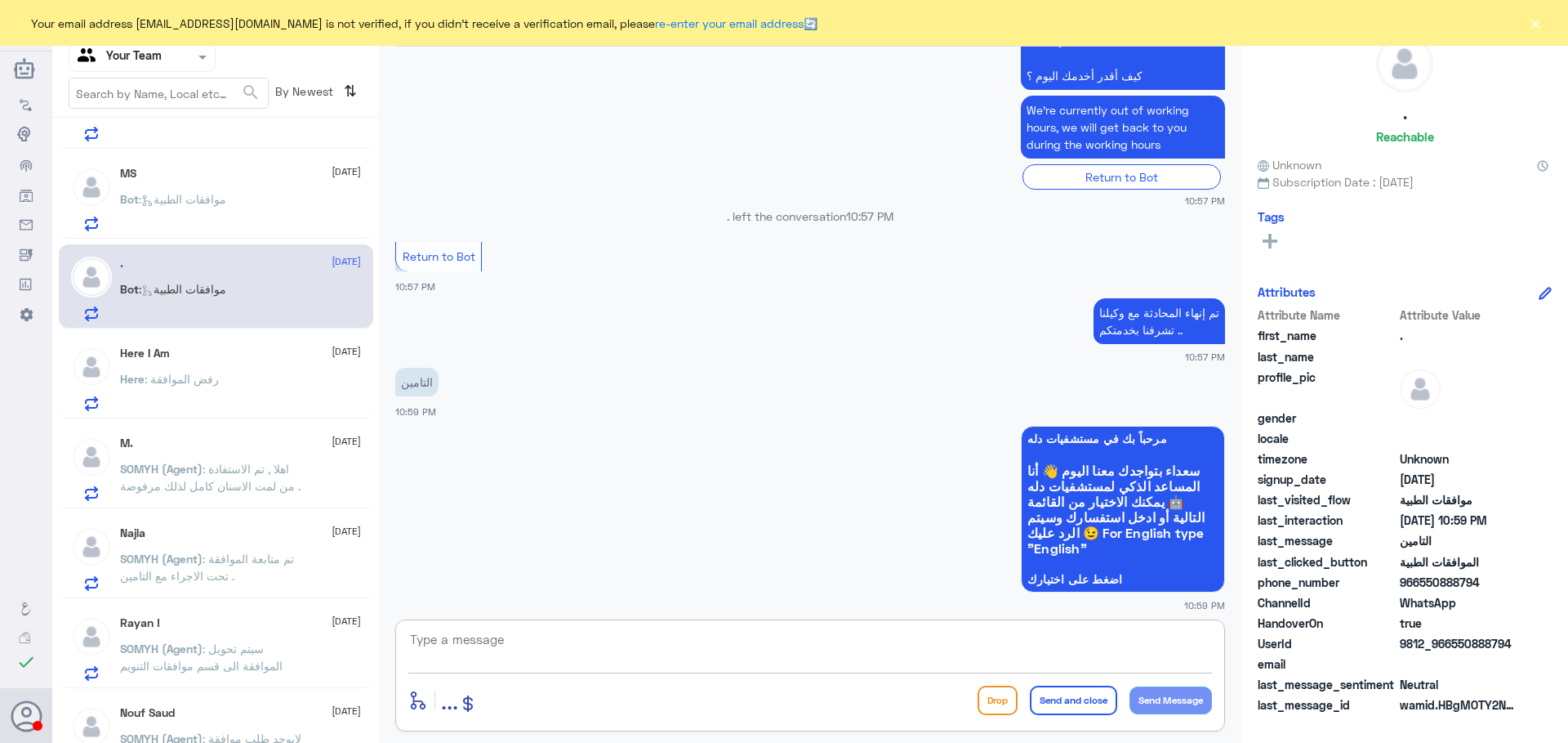
click at [742, 637] on textarea at bounding box center [811, 649] width 804 height 40
type textarea "h"
click at [1080, 645] on textarea "السلام عليكم و رحمة الله كيف اقدر اخدمكم؟" at bounding box center [811, 649] width 804 height 40
type textarea "السلام عليكم و رحمة الله معك قسم الموافقات كيف اقدر اخدمكم؟"
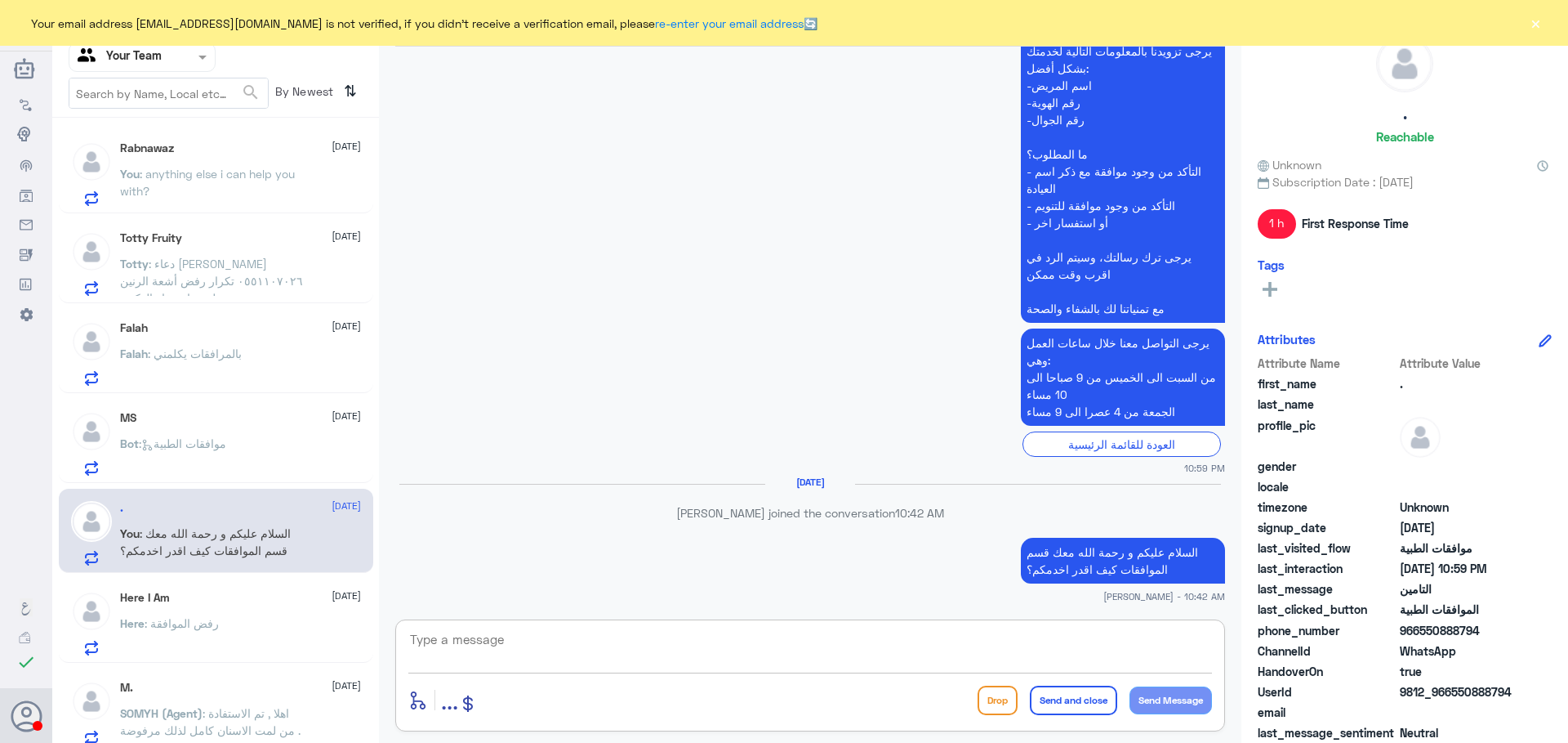
scroll to position [0, 0]
click at [226, 445] on span ": موافقات الطبية" at bounding box center [182, 443] width 87 height 13
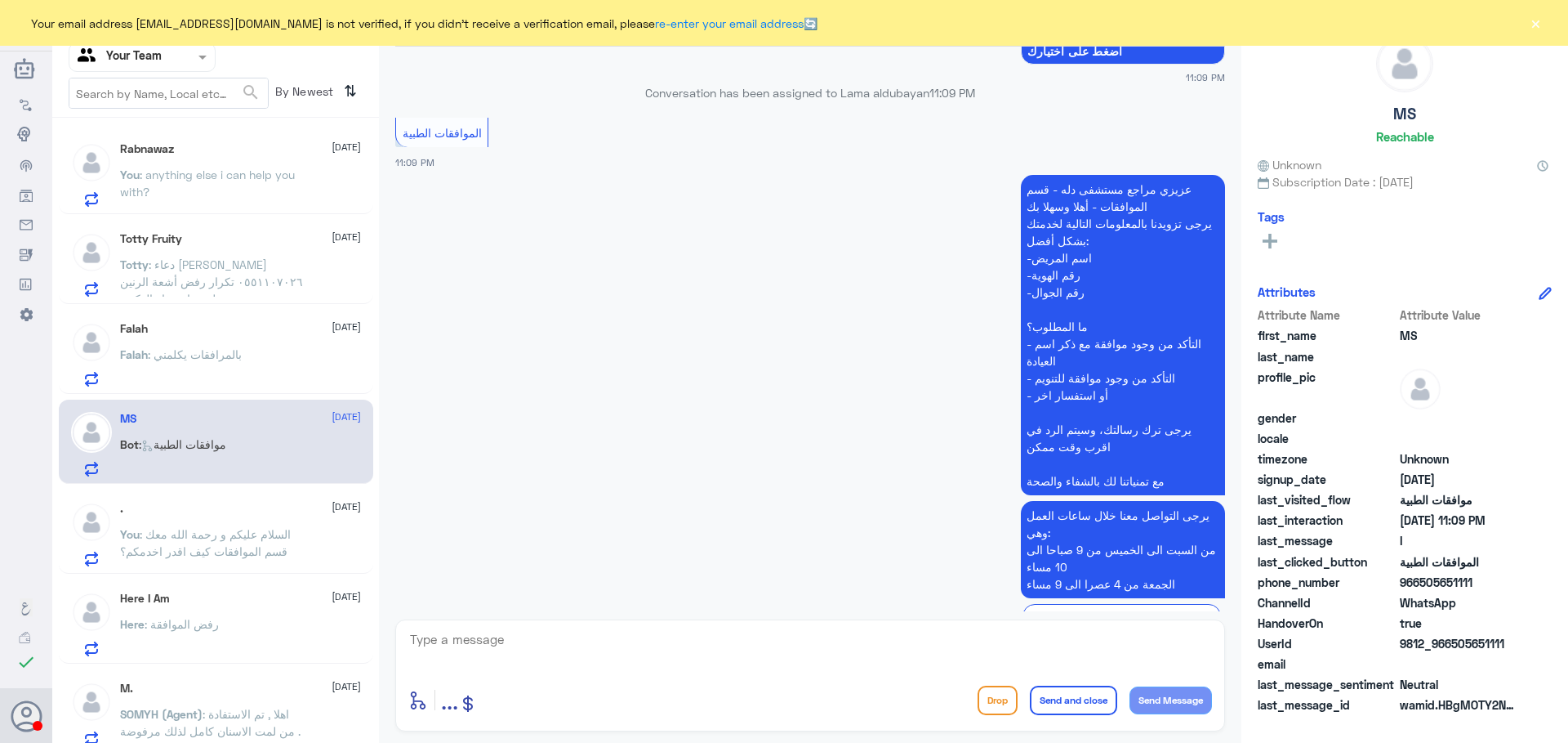
scroll to position [206, 0]
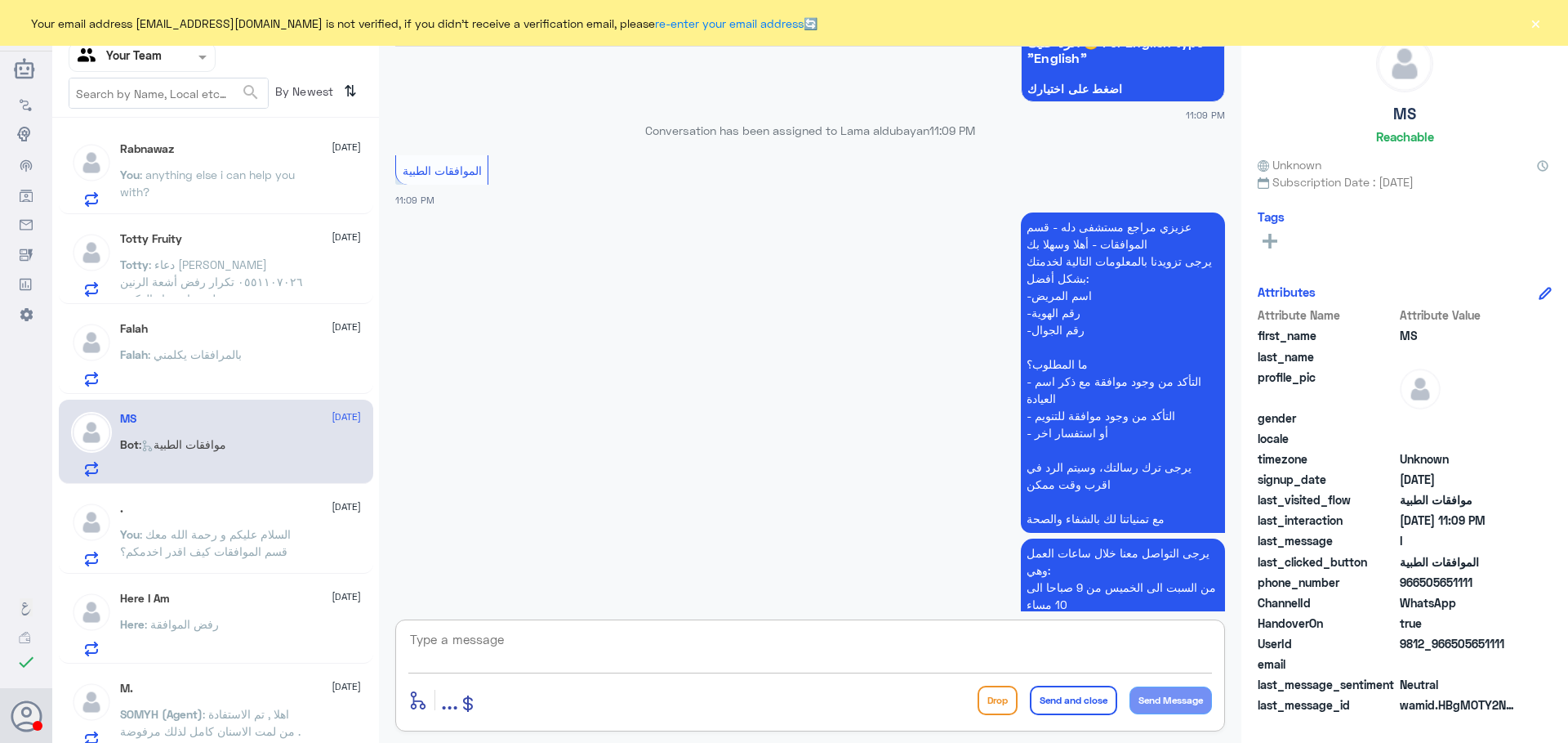
click at [638, 636] on textarea at bounding box center [811, 649] width 804 height 40
type textarea "السلام عليكم و رحمة الله معك قسم الموافقات كيف اقدر اخدمكم؟"
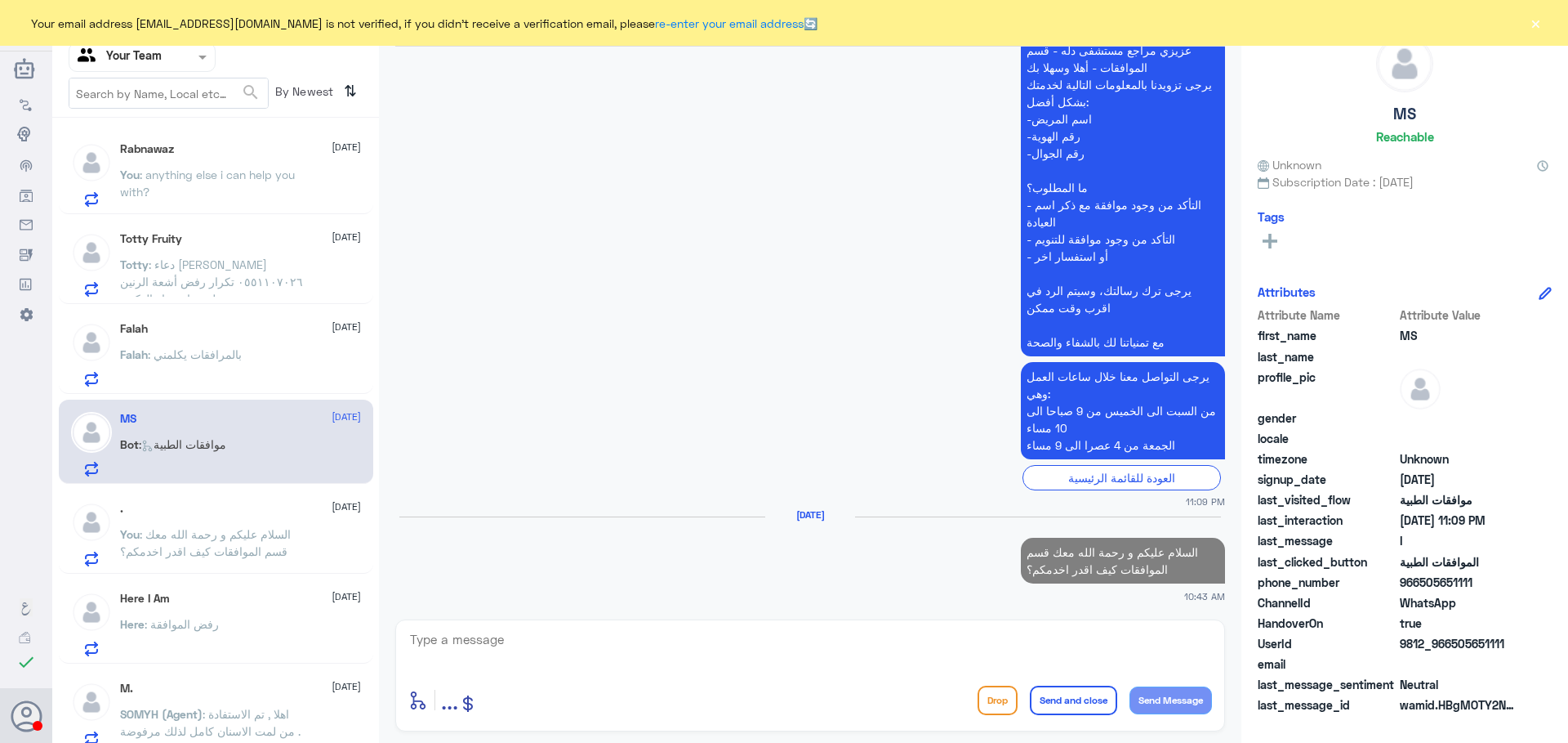
click at [254, 360] on div "Falah : بالمرافقات يكلمني" at bounding box center [240, 368] width 241 height 36
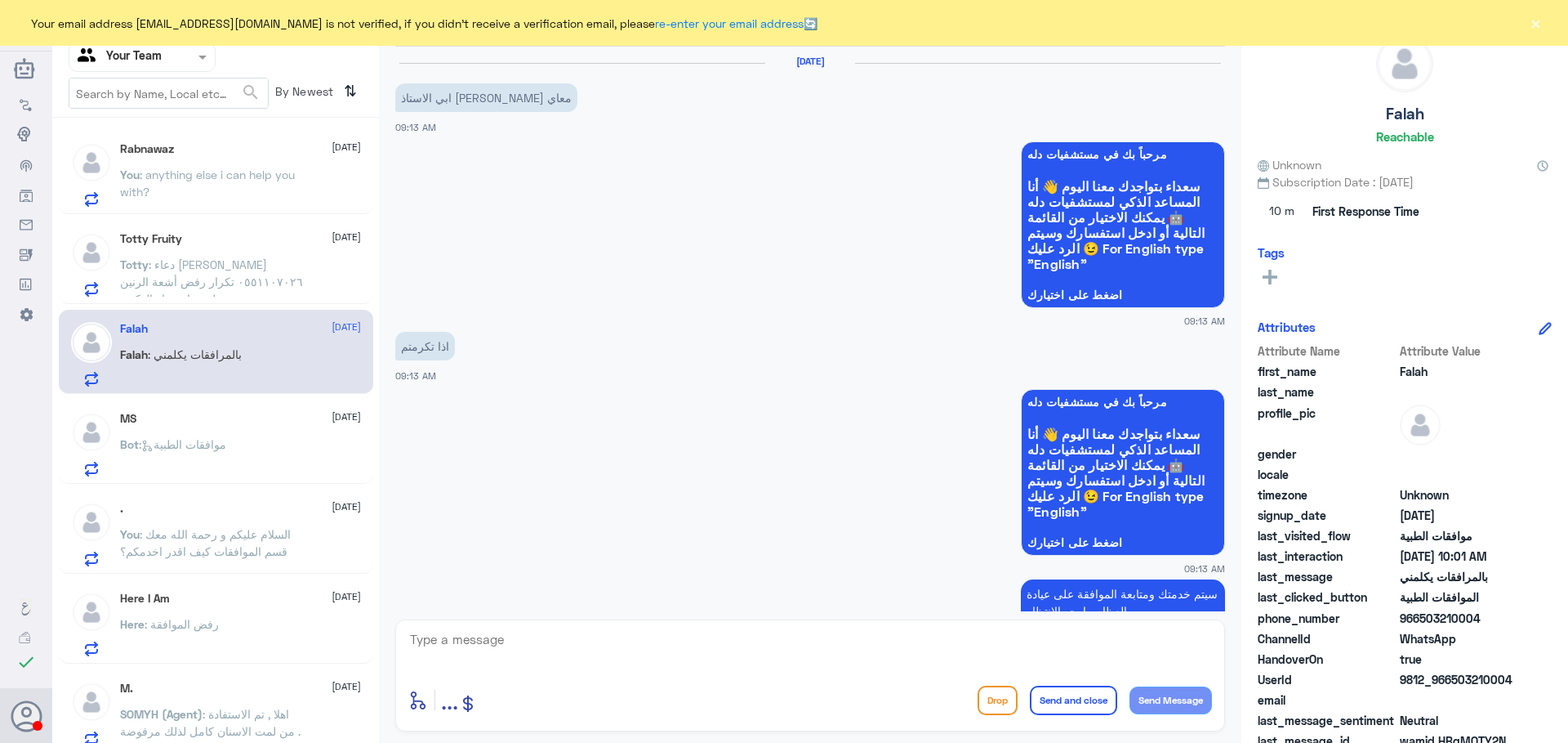
scroll to position [1772, 0]
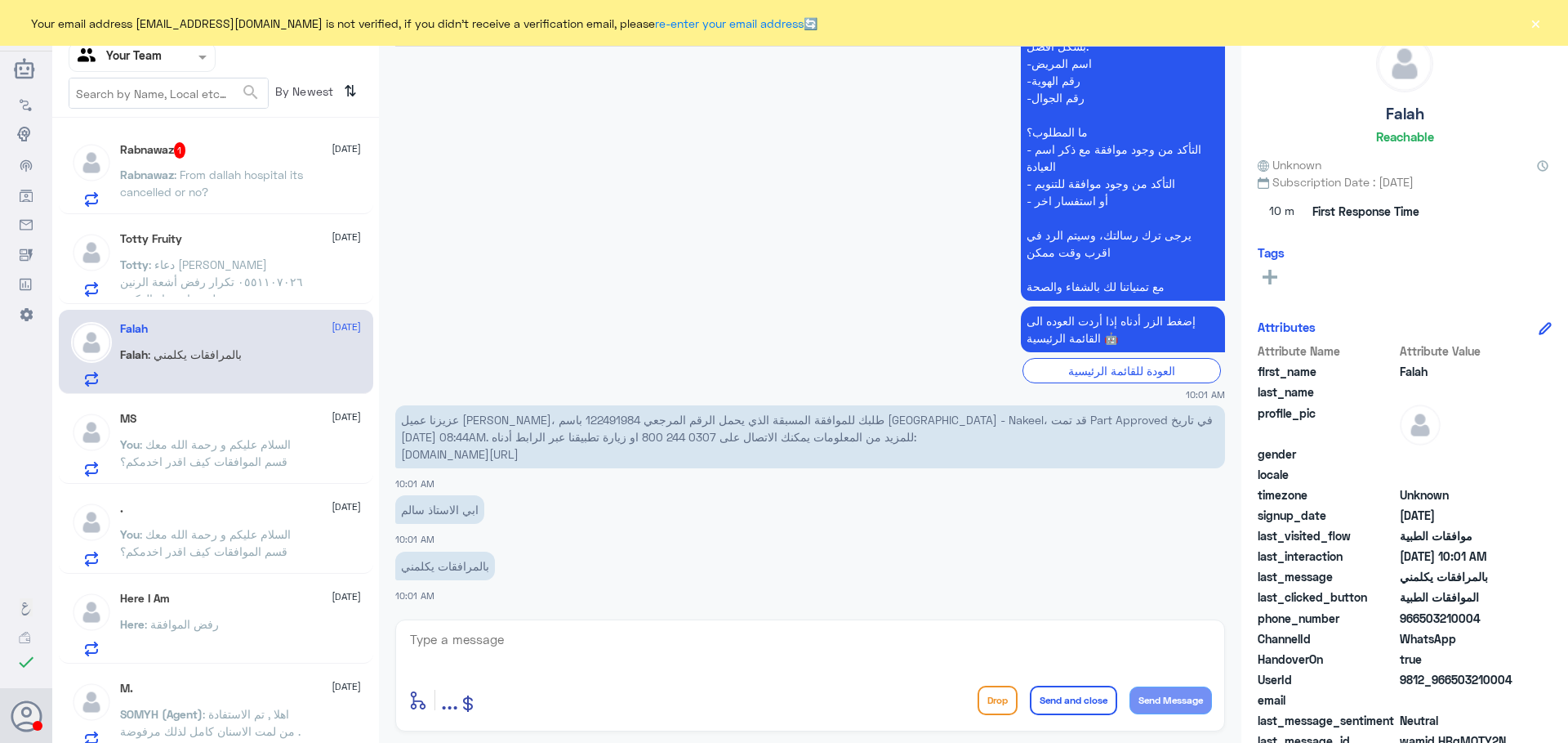
click at [225, 194] on p "Rabnawaz : From dallah hospital its cancelled or no?" at bounding box center [212, 186] width 184 height 41
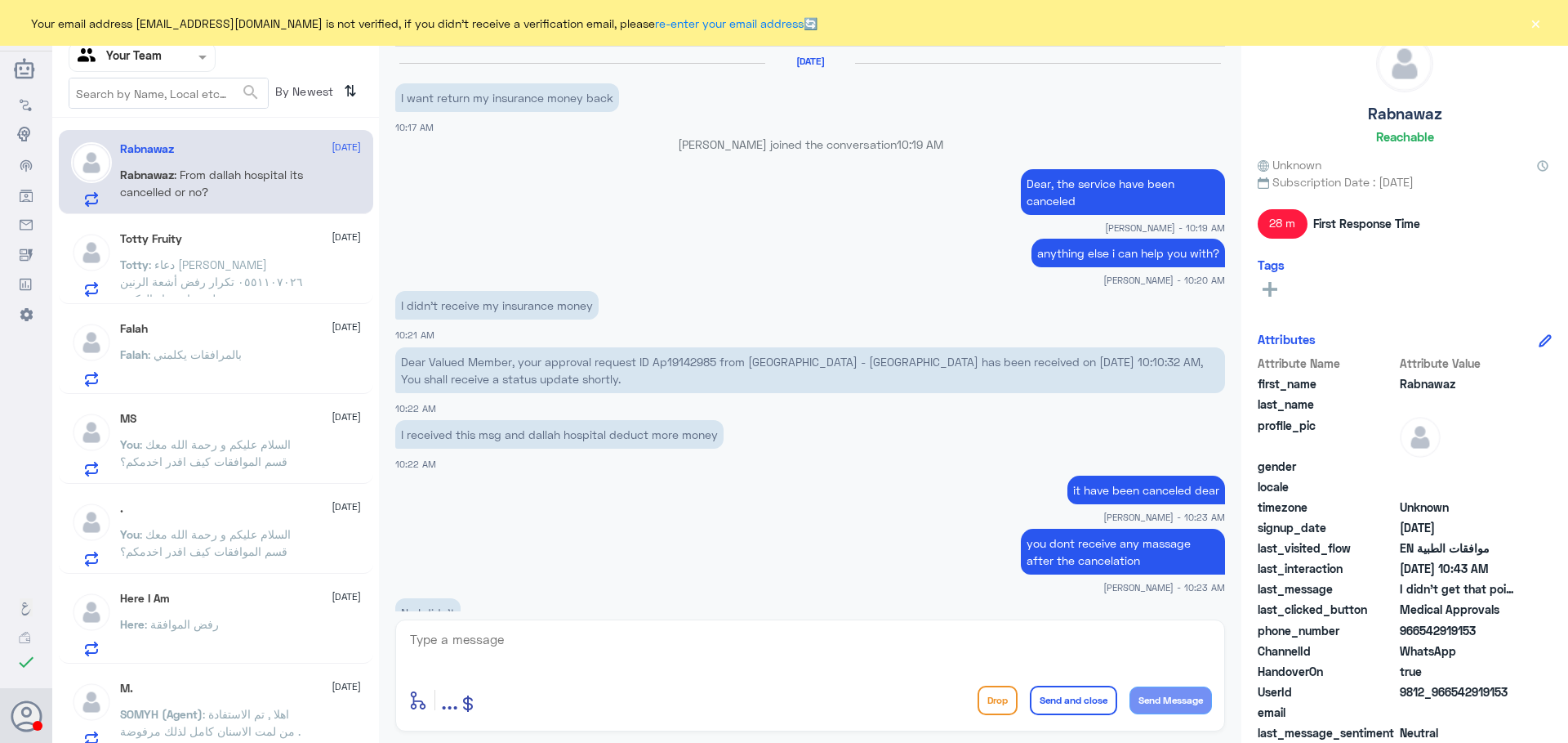
scroll to position [782, 0]
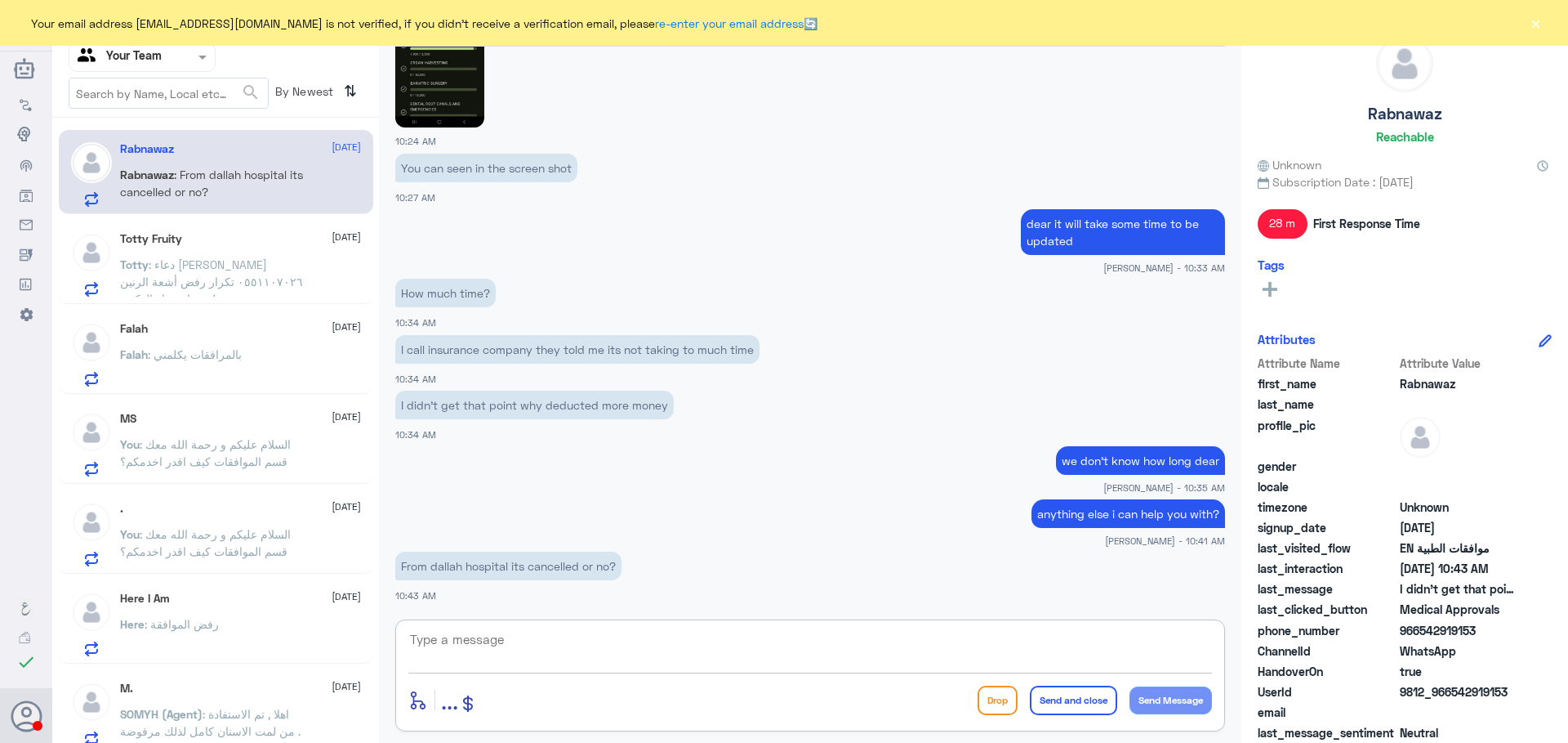
click at [525, 641] on textarea at bounding box center [811, 649] width 804 height 40
type textarea "غ"
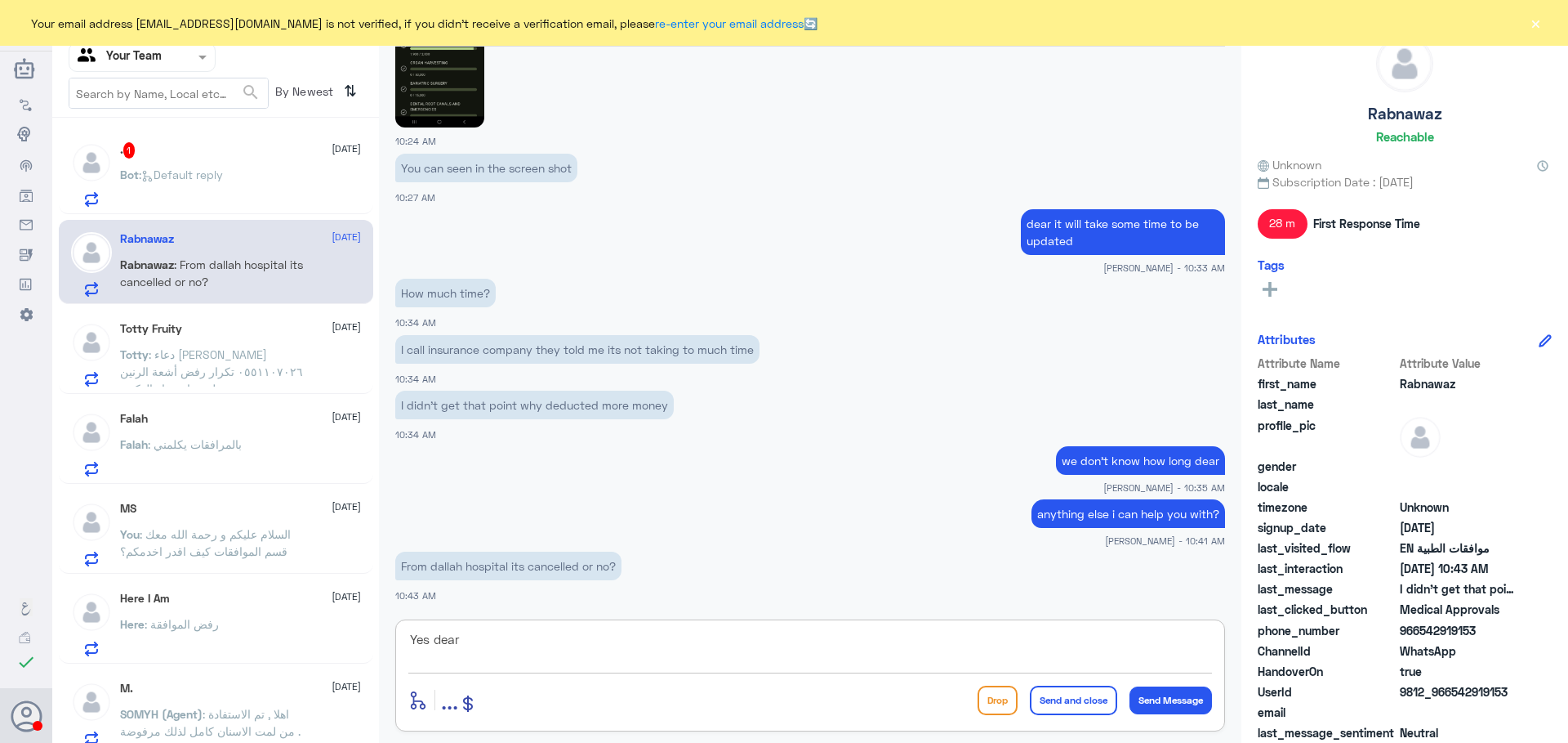
type textarea "Yes dear"
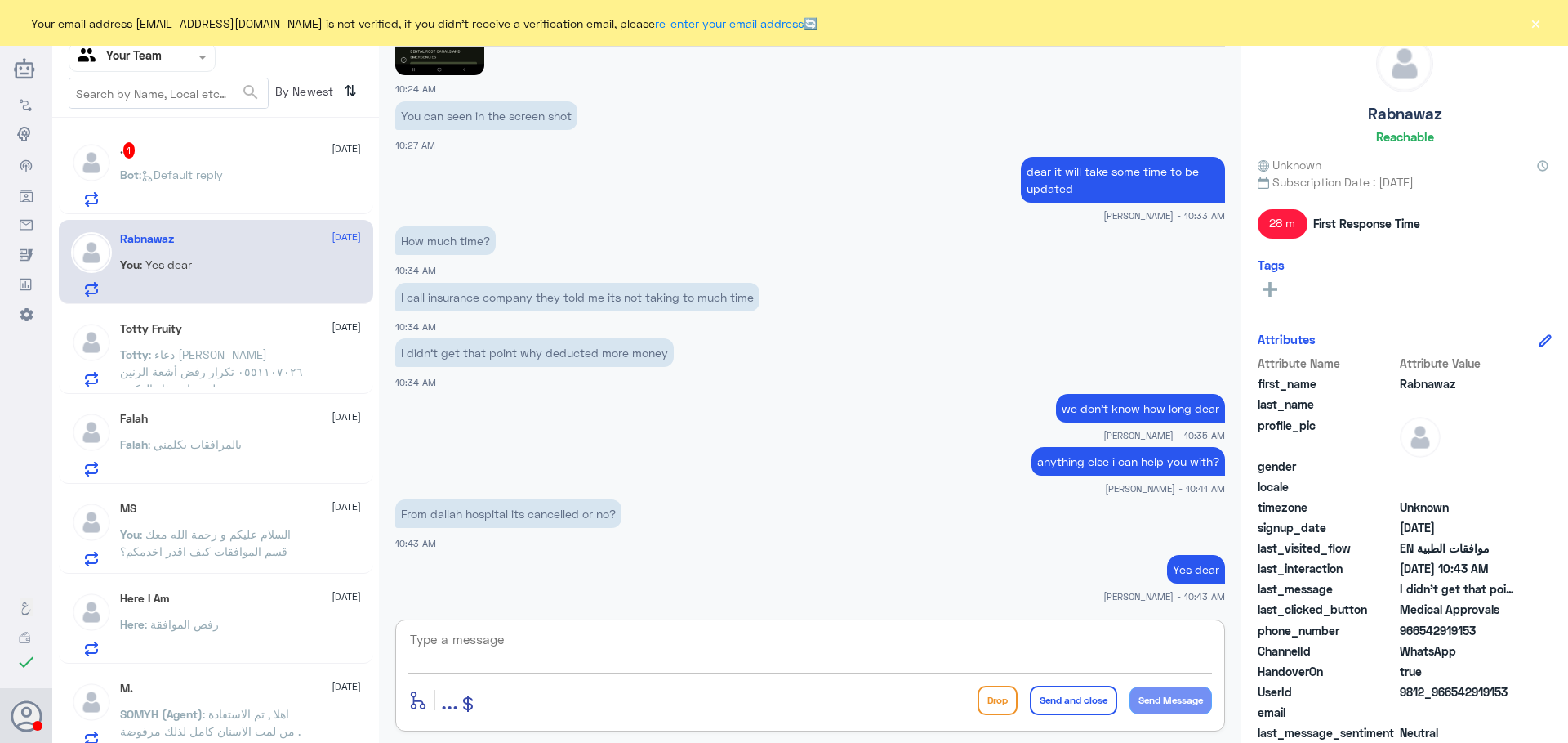
click at [1532, 23] on button "×" at bounding box center [1535, 22] width 16 height 16
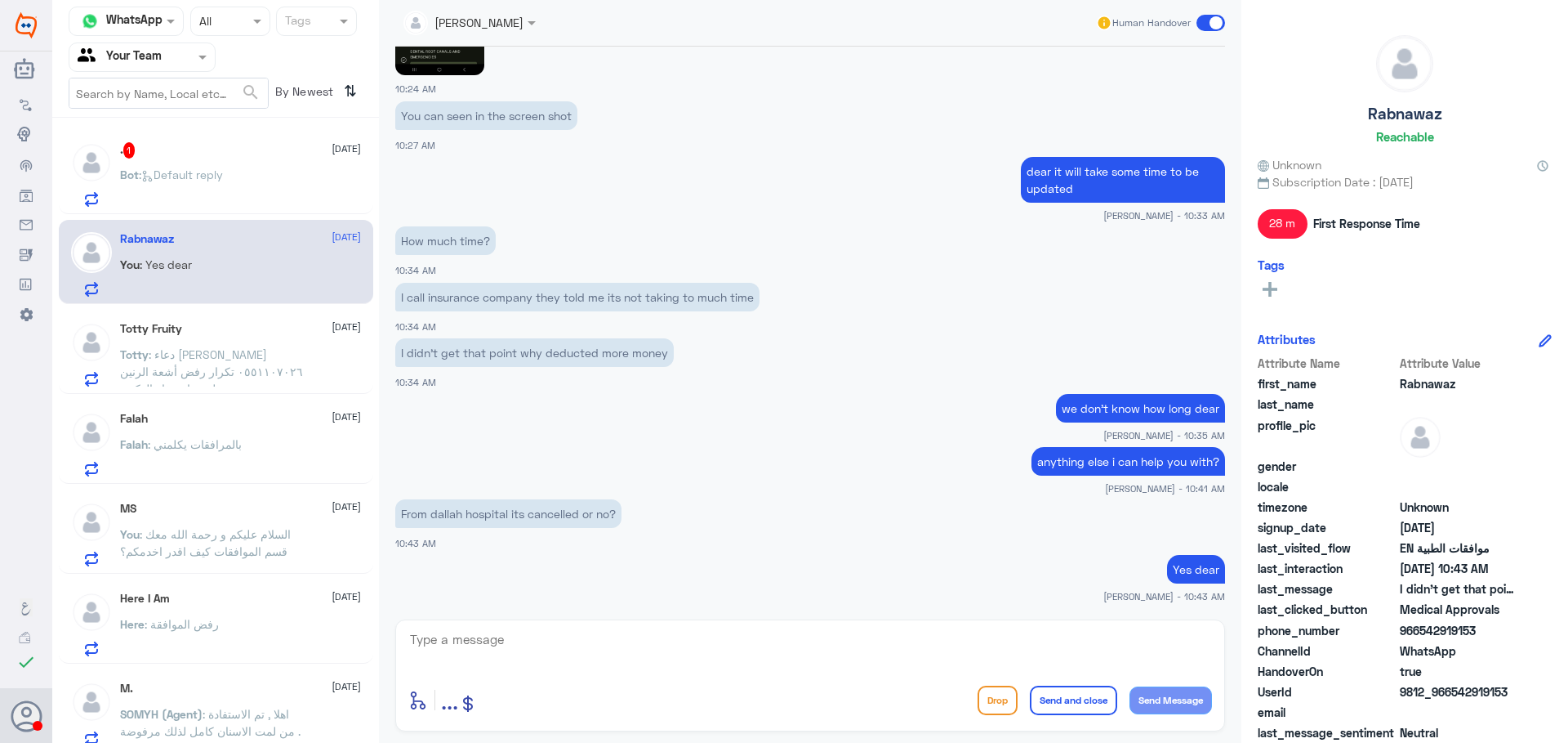
scroll to position [891, 0]
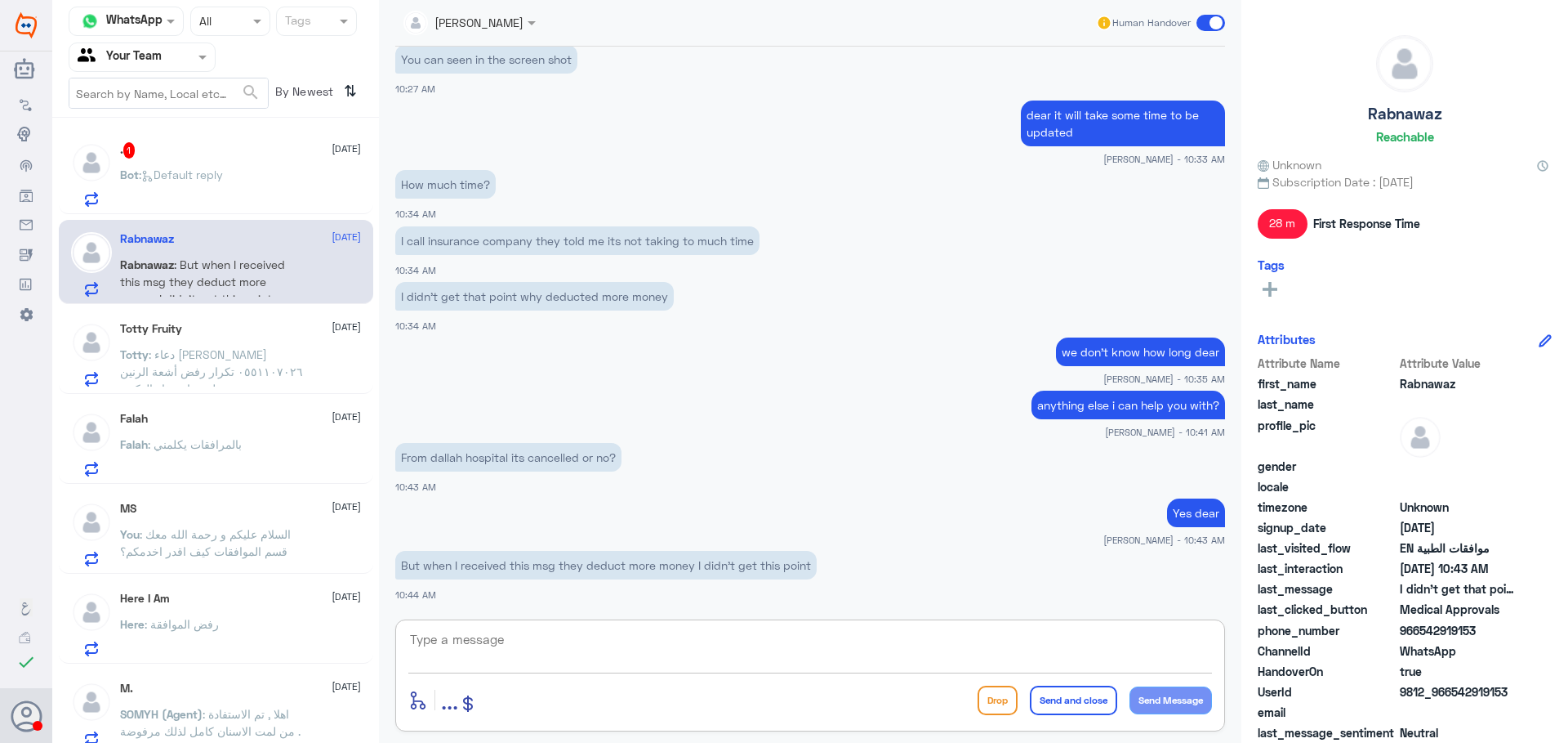
click at [680, 640] on textarea at bounding box center [811, 649] width 804 height 40
type textarea "m"
type textarea "o"
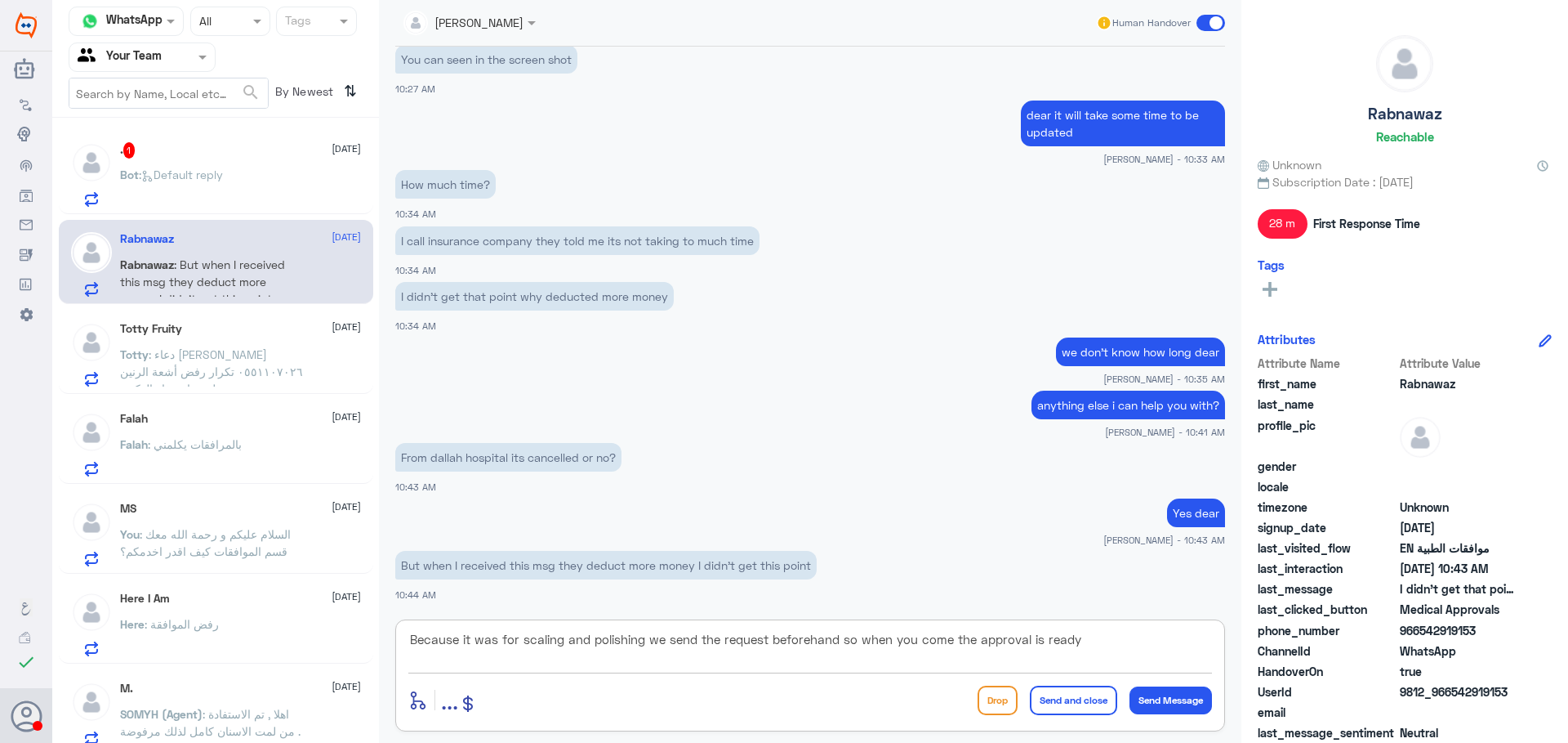
type textarea "Because it was for scaling and polishing we send the request beforehand so when…"
type textarea "you booked for scaling and polishing correct?"
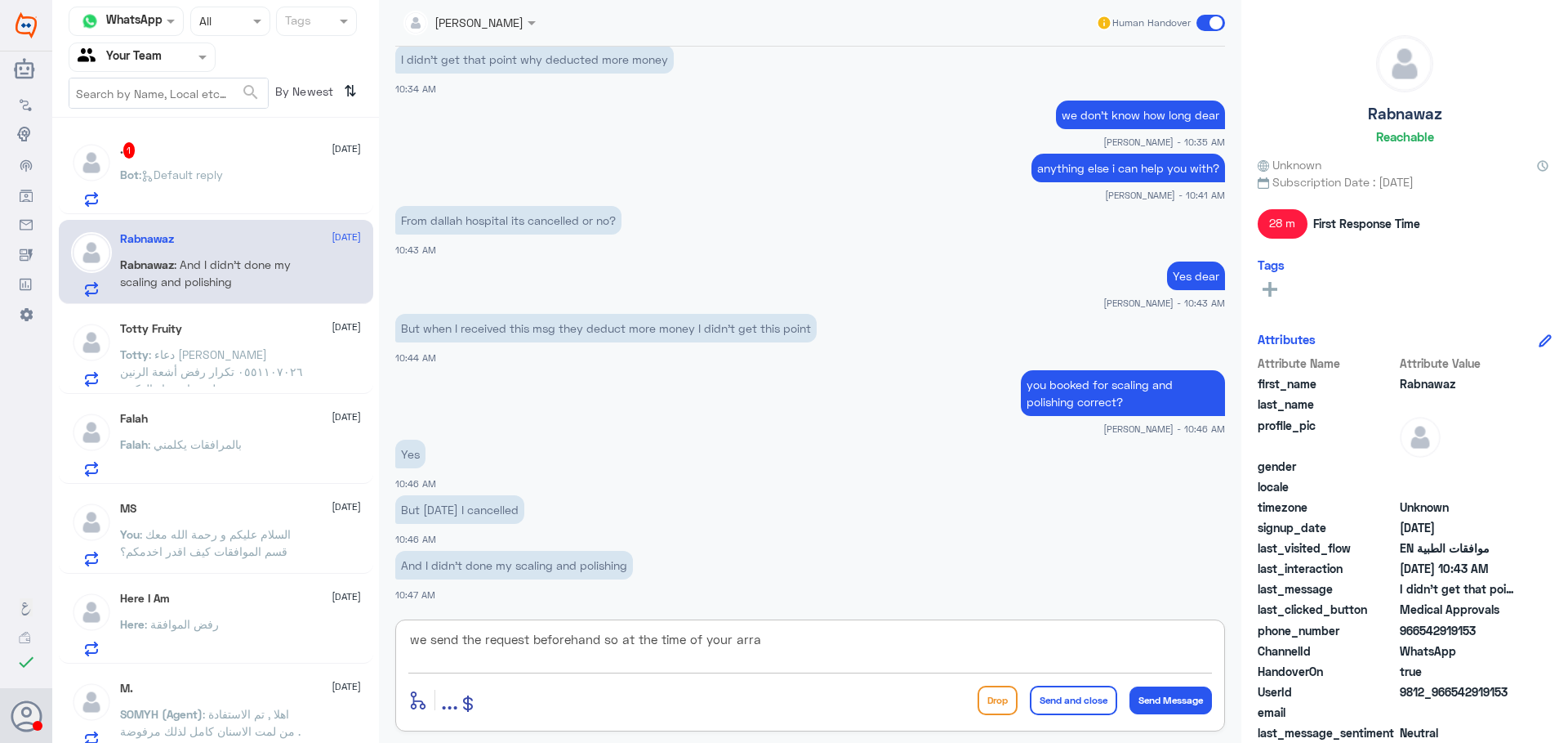
scroll to position [1184, 0]
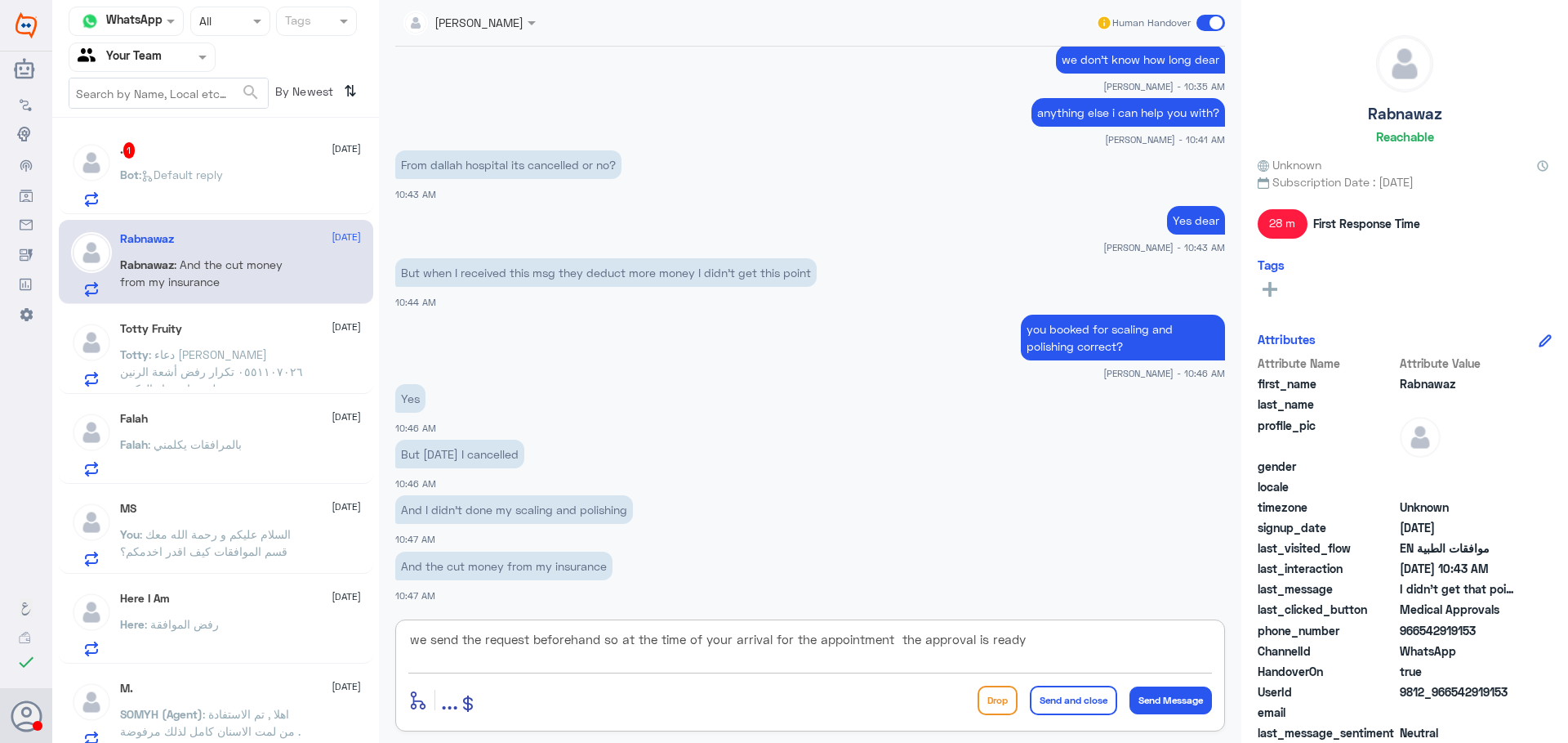
type textarea "we send the request beforehand so at the time of your arrival for the appointme…"
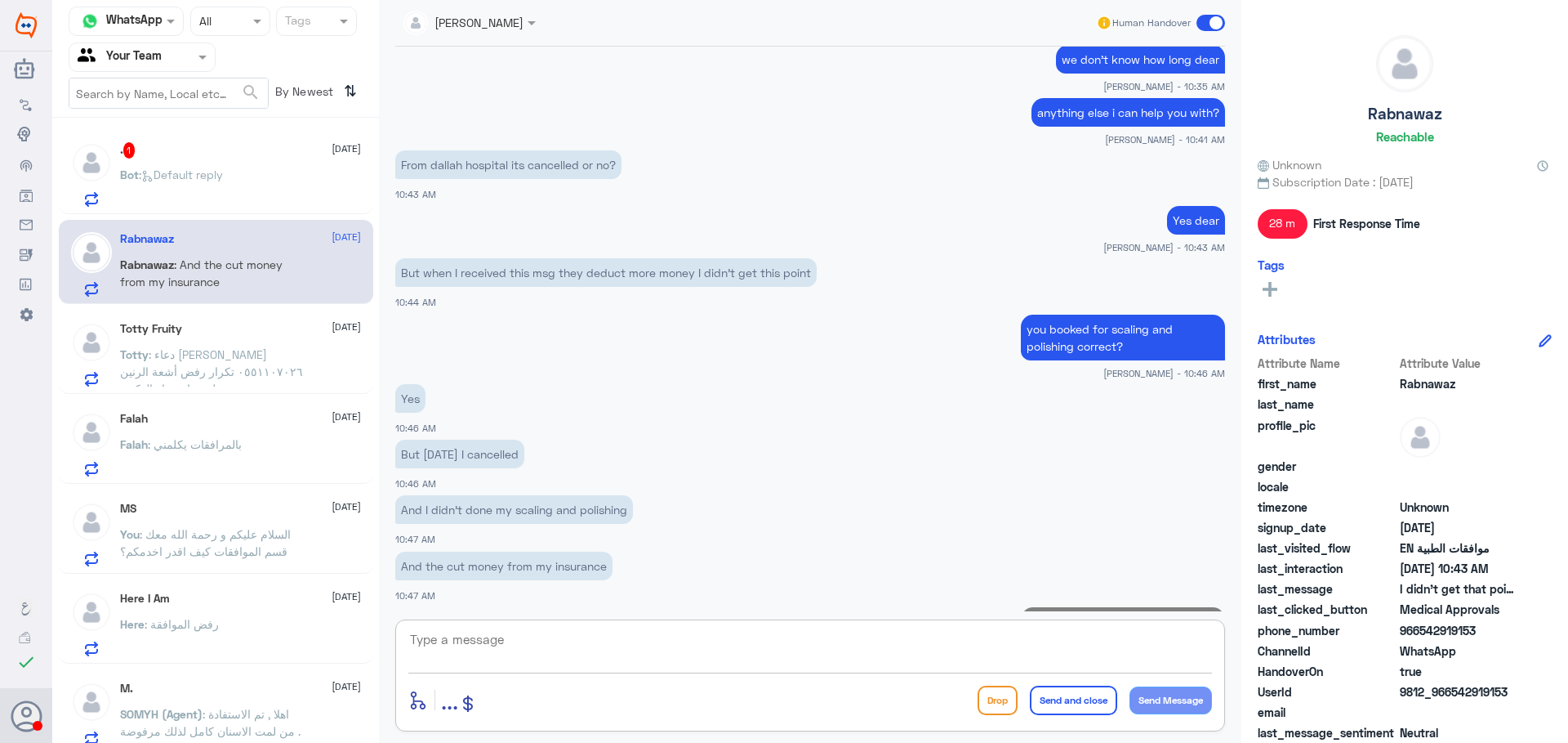
scroll to position [1287, 0]
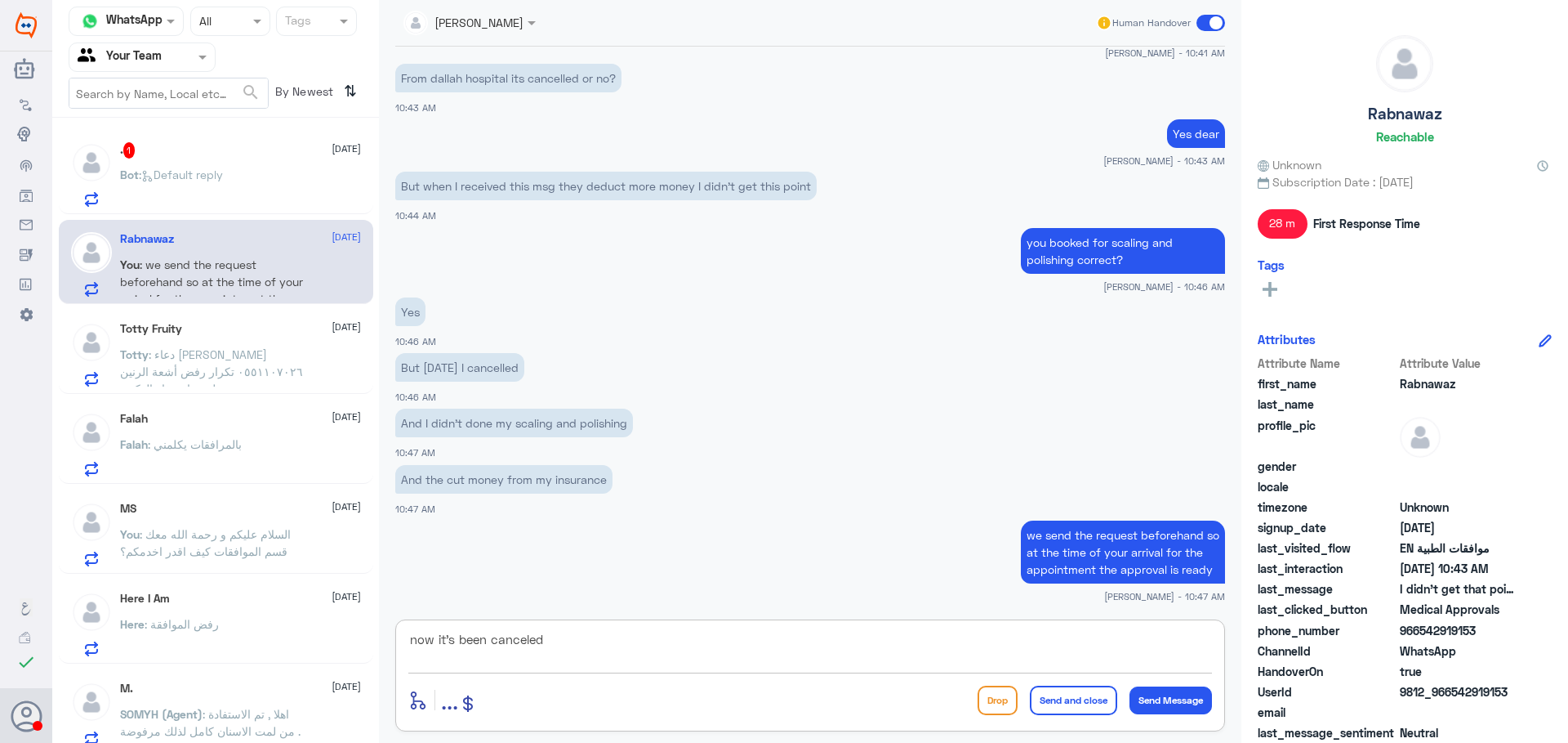
type textarea "now it's been canceled"
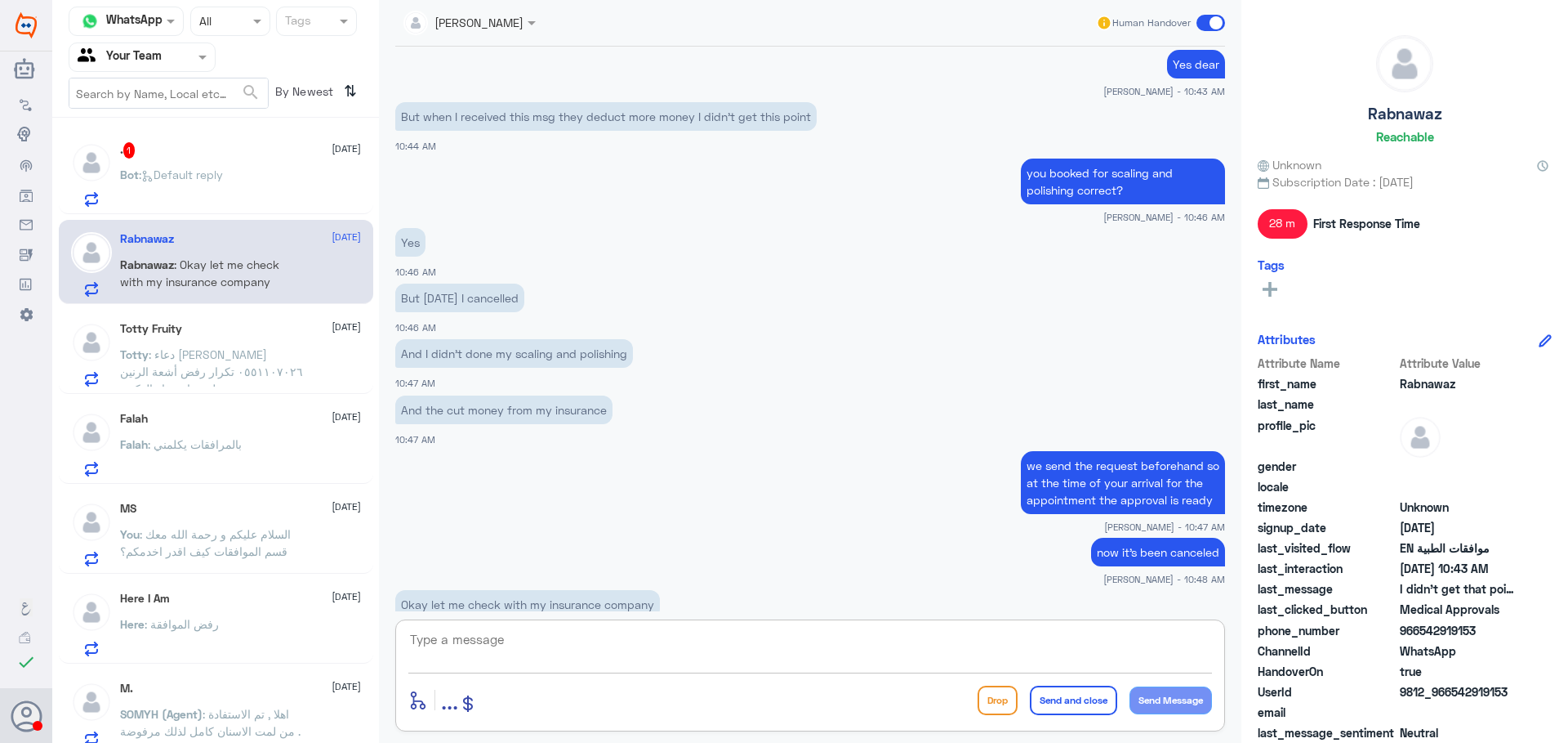
scroll to position [1396, 0]
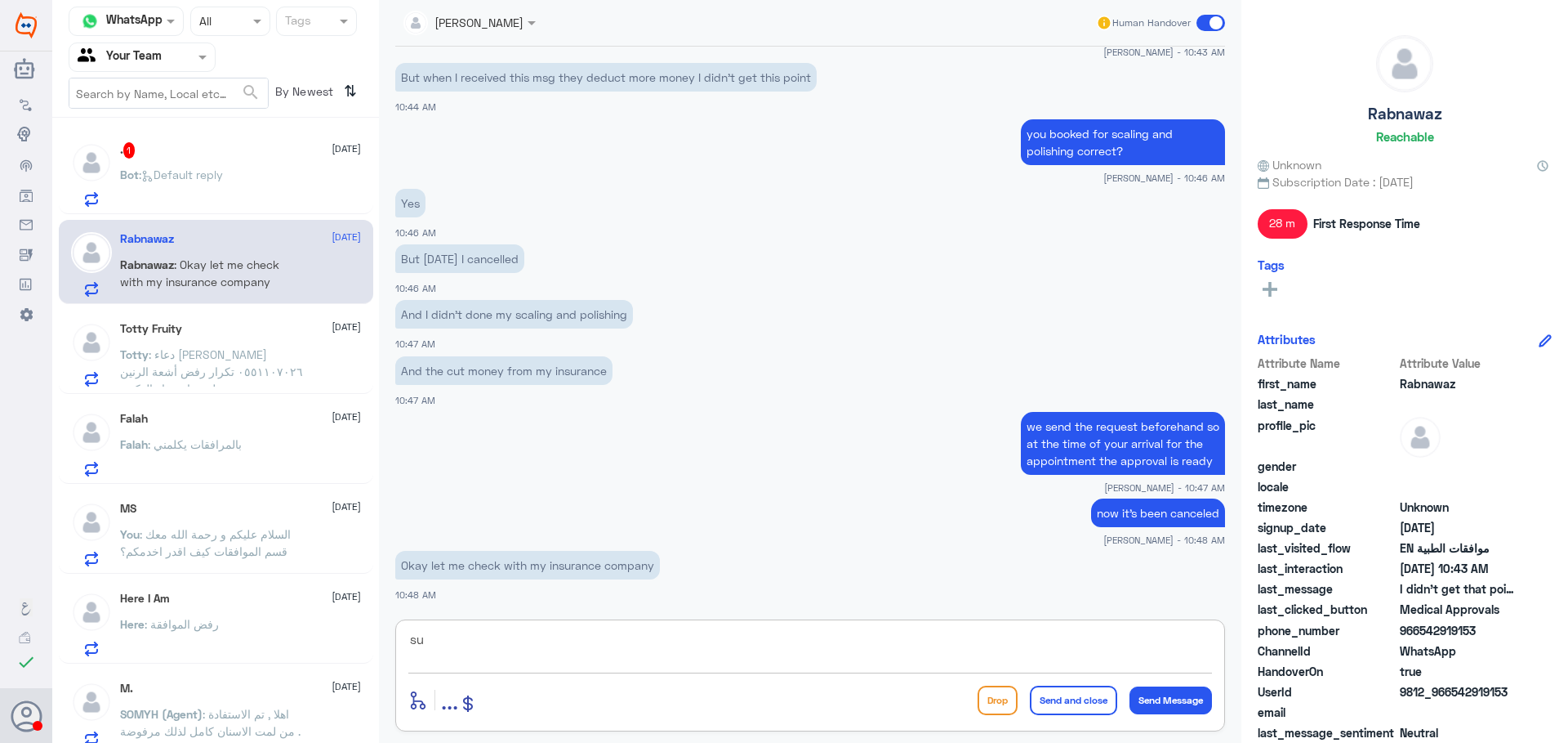
type textarea "s"
type textarea "ok"
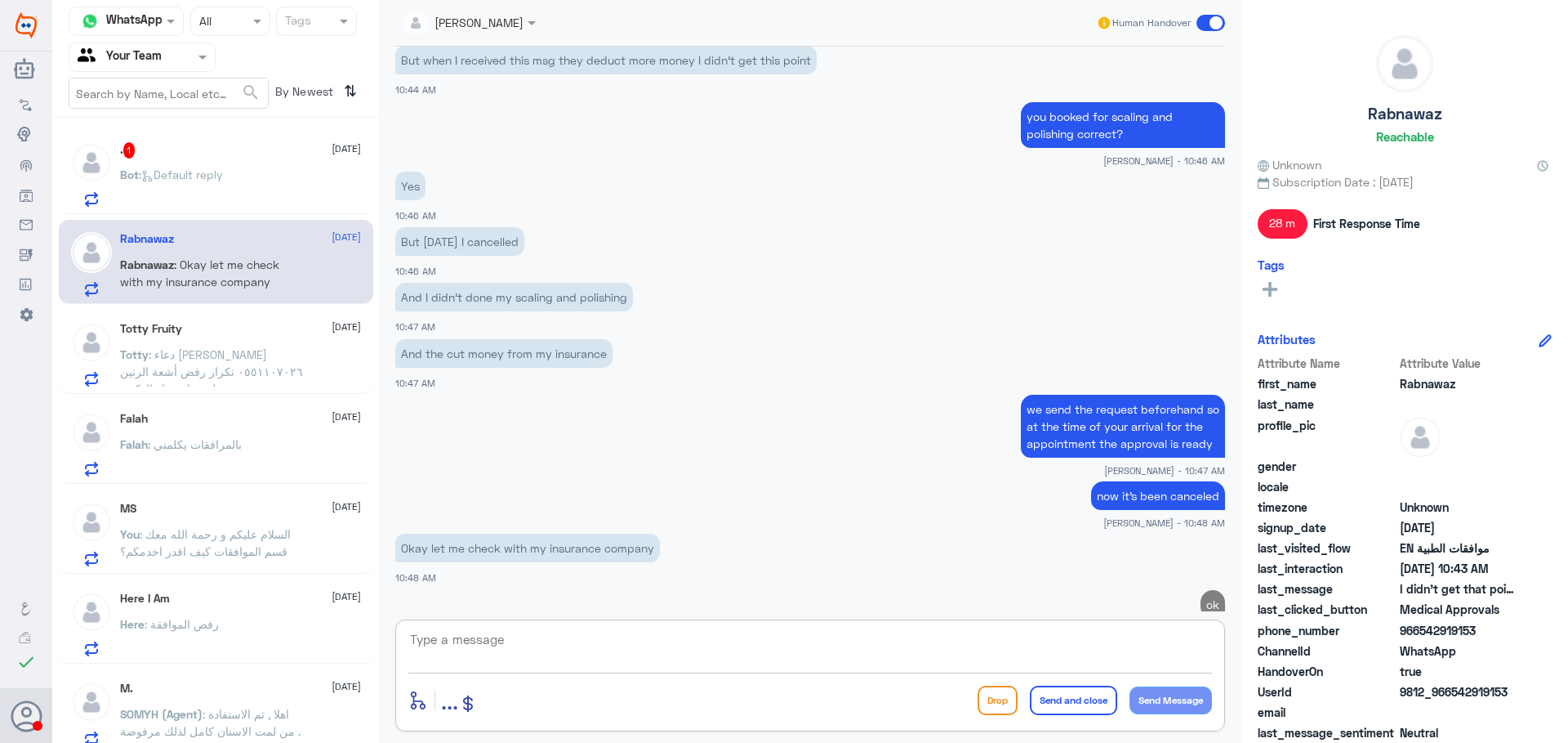
scroll to position [1448, 0]
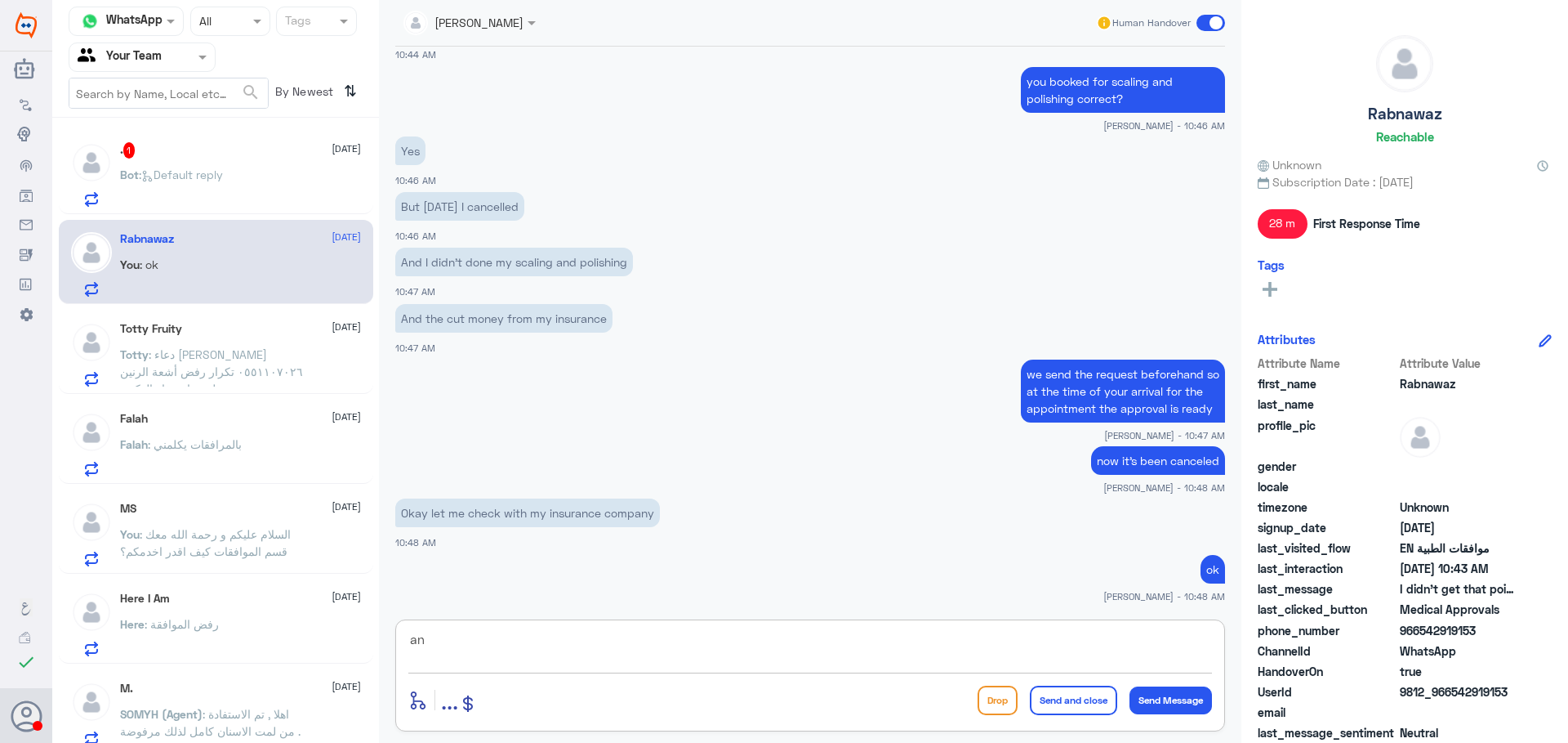
type textarea "a"
click at [186, 173] on span ": Default reply" at bounding box center [181, 175] width 84 height 13
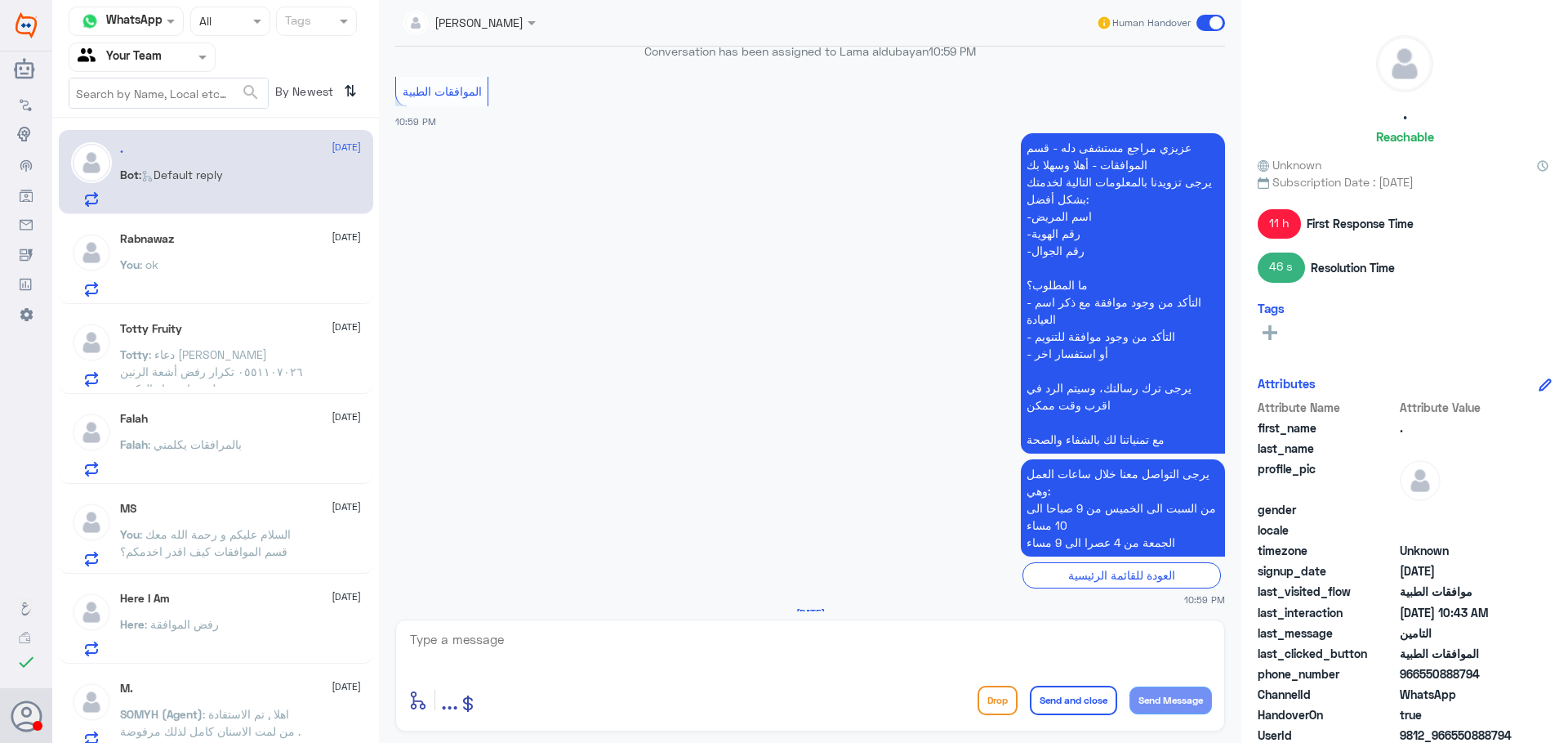
scroll to position [651, 0]
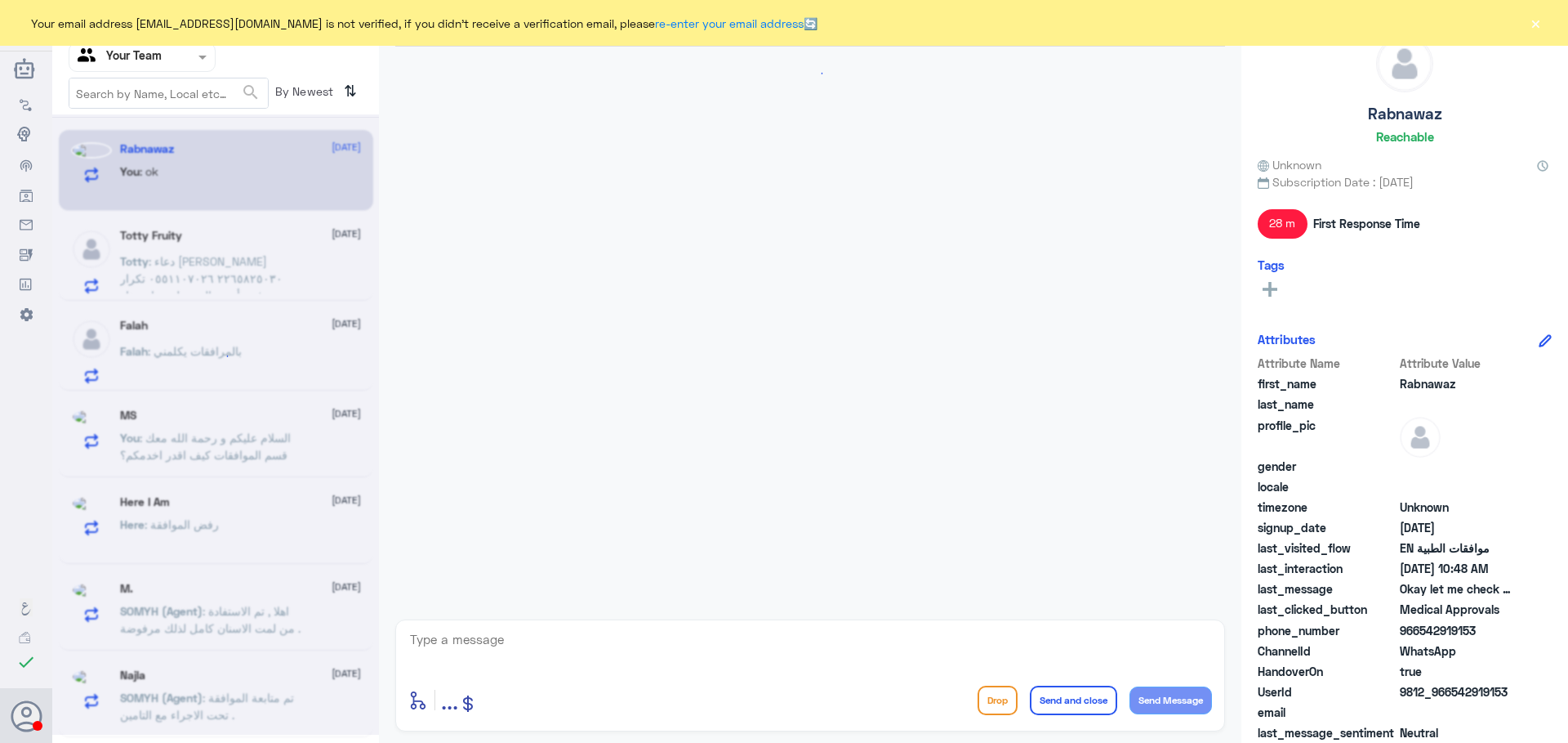
scroll to position [822, 0]
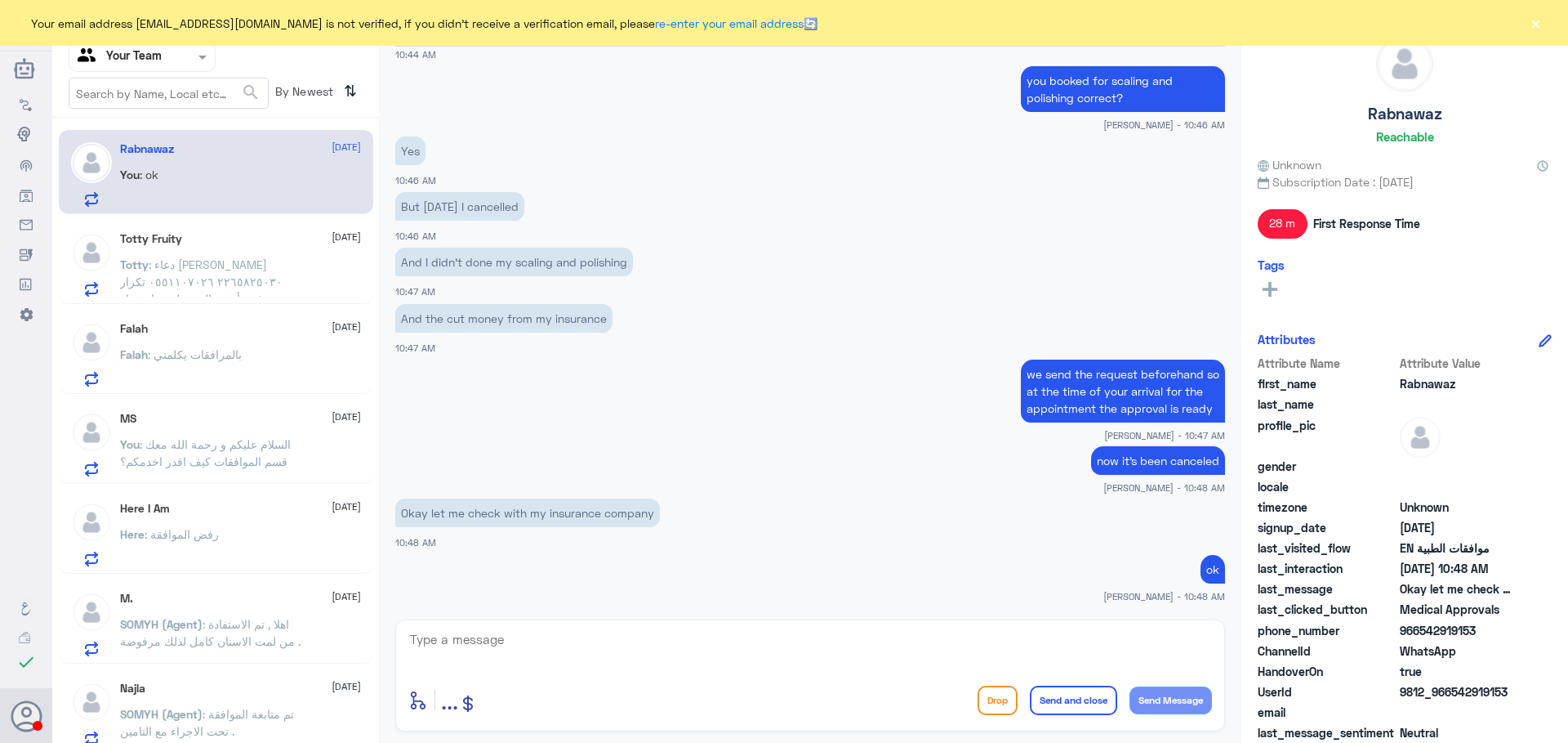
click at [237, 276] on span ": دعاء بدير إبراهيم ٢٢٦٥٨٢٥٠٣٠ ٠٥٥١١٠٧٠٢٦ تكرار رفض أشعة الرنين لعدم استيفاء ال…" at bounding box center [211, 332] width 183 height 151
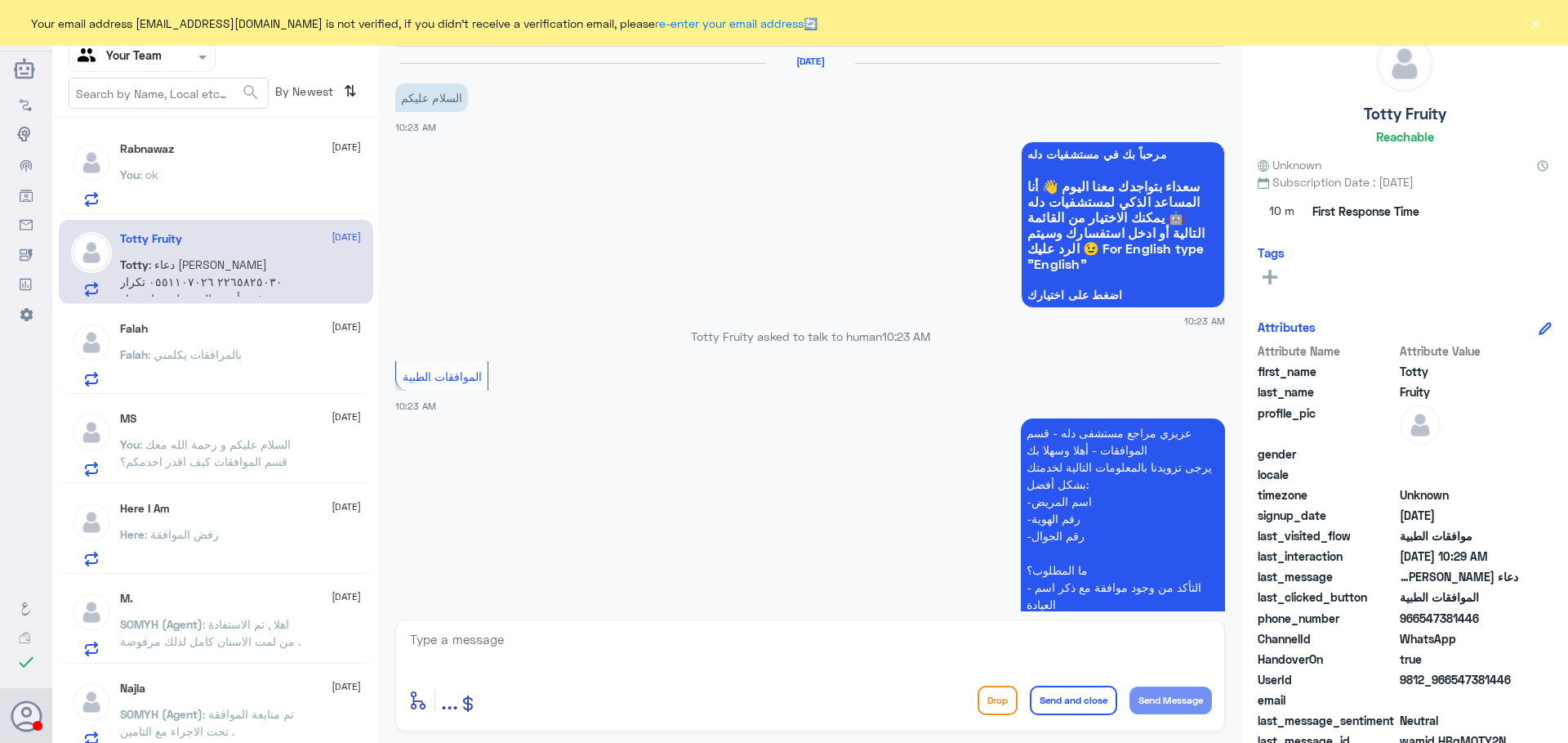
scroll to position [377, 0]
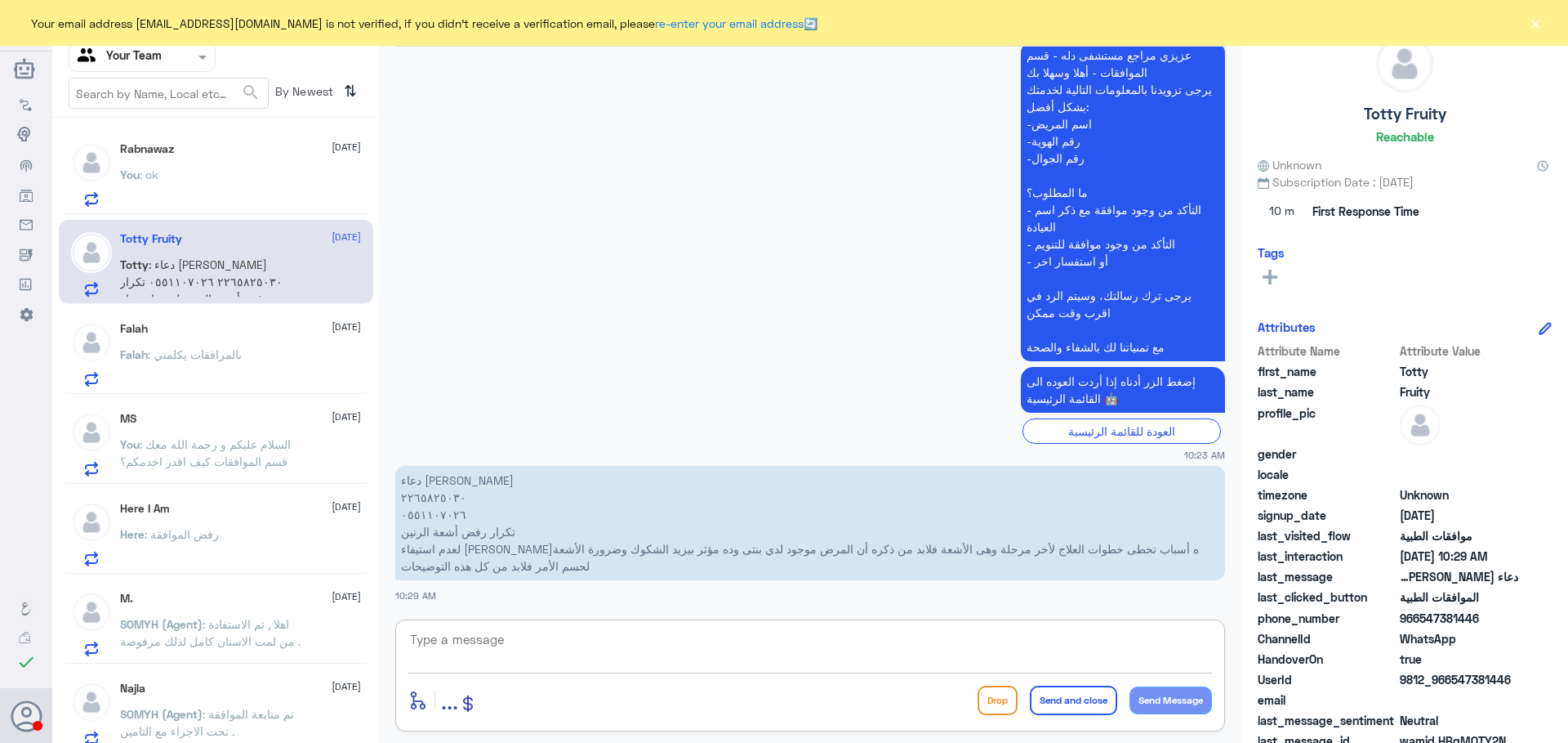
click at [558, 640] on textarea at bounding box center [811, 649] width 804 height 40
type textarea "h"
type textarea "hgsghl ugd;l ,"
type textarea "السلام عليكم و رحمة الله تم رفع تقارير اضافية داعمة للطلب و بإنتظار رد التأمين"
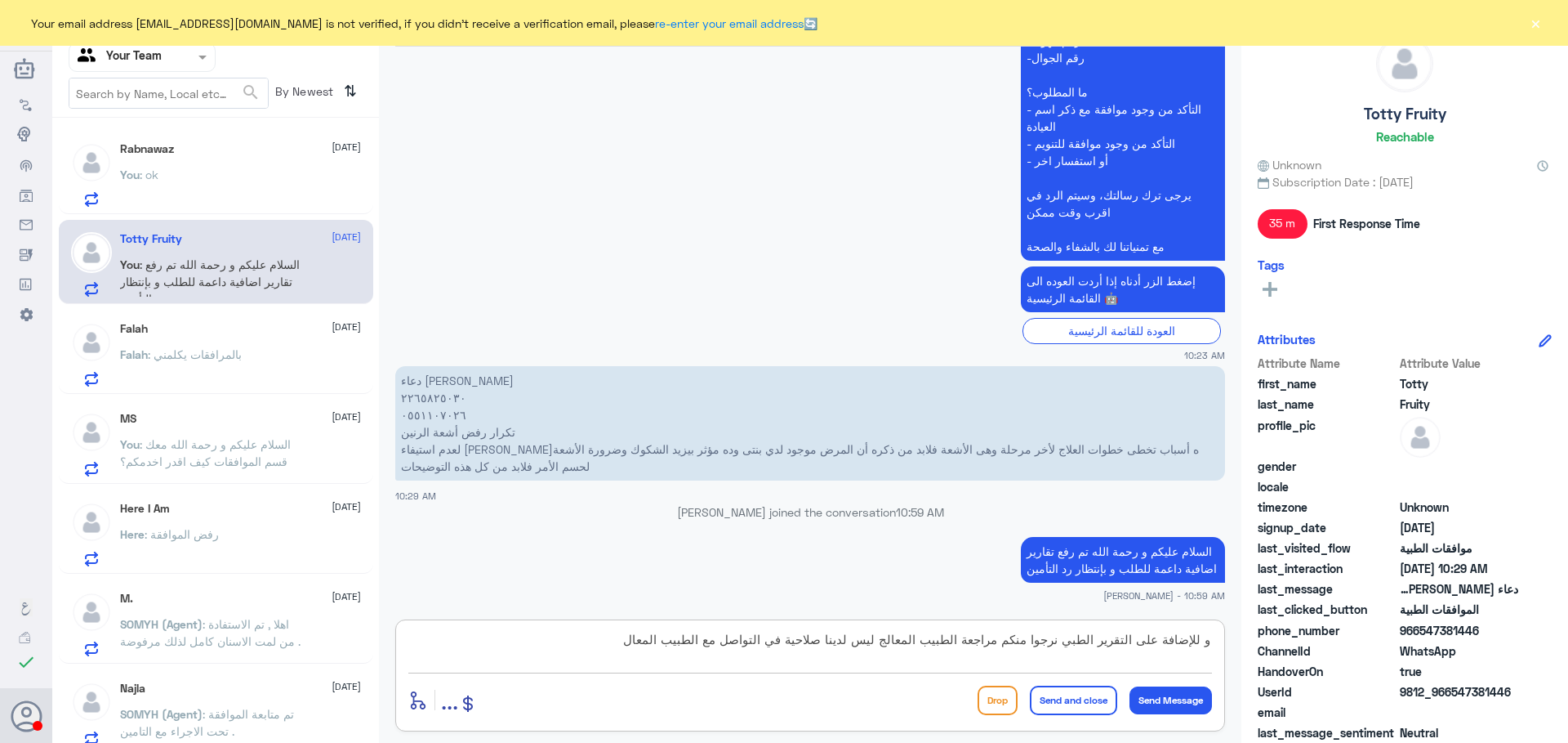
type textarea "و للإضافة على التقرير الطبي نرجوا منكم مراجعة الطبيب المعالج ليس لدينا صلاحية ف…"
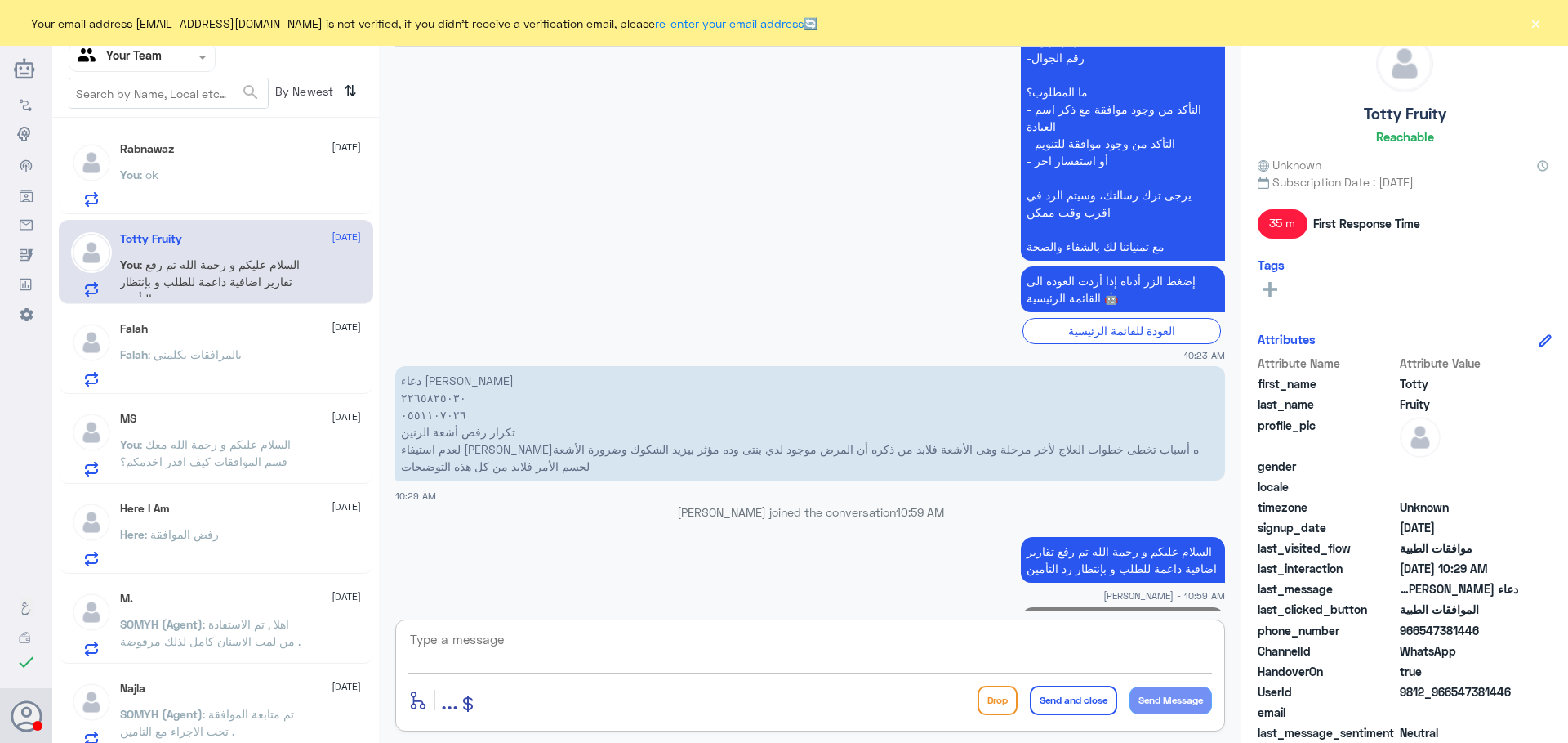
scroll to position [535, 0]
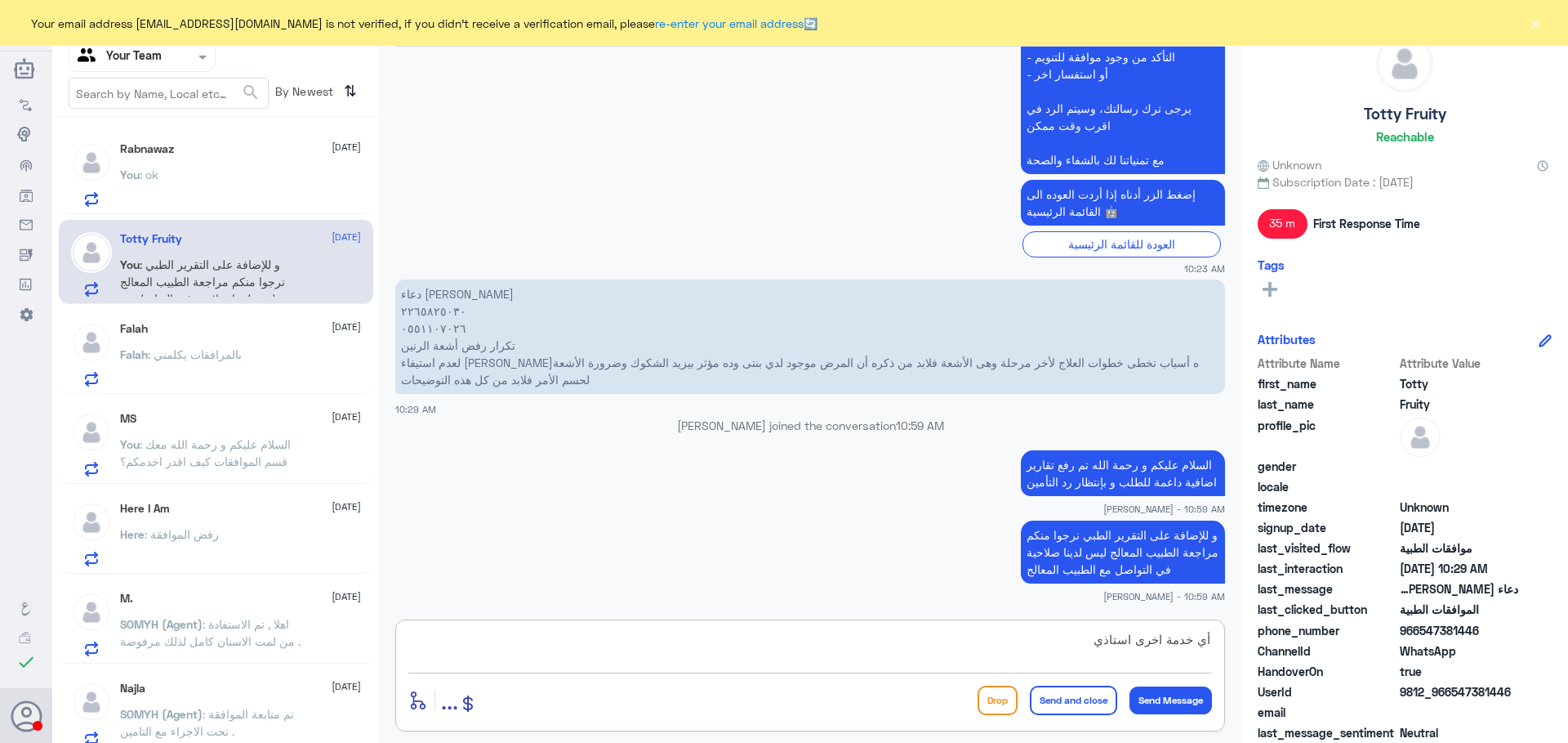
type textarea "أي خدمة اخرى استاذي؟"
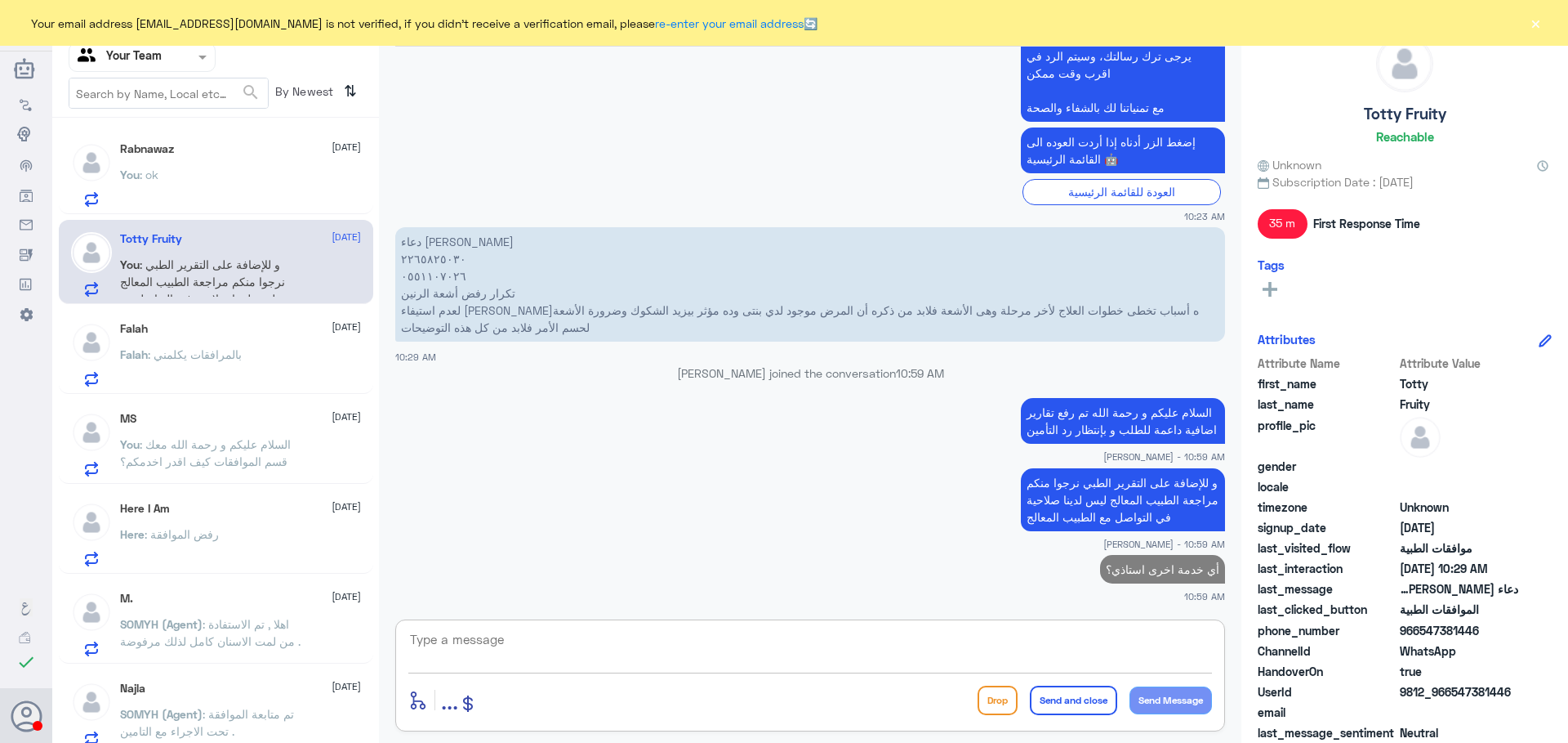
click at [189, 170] on div "You : ok" at bounding box center [240, 188] width 241 height 36
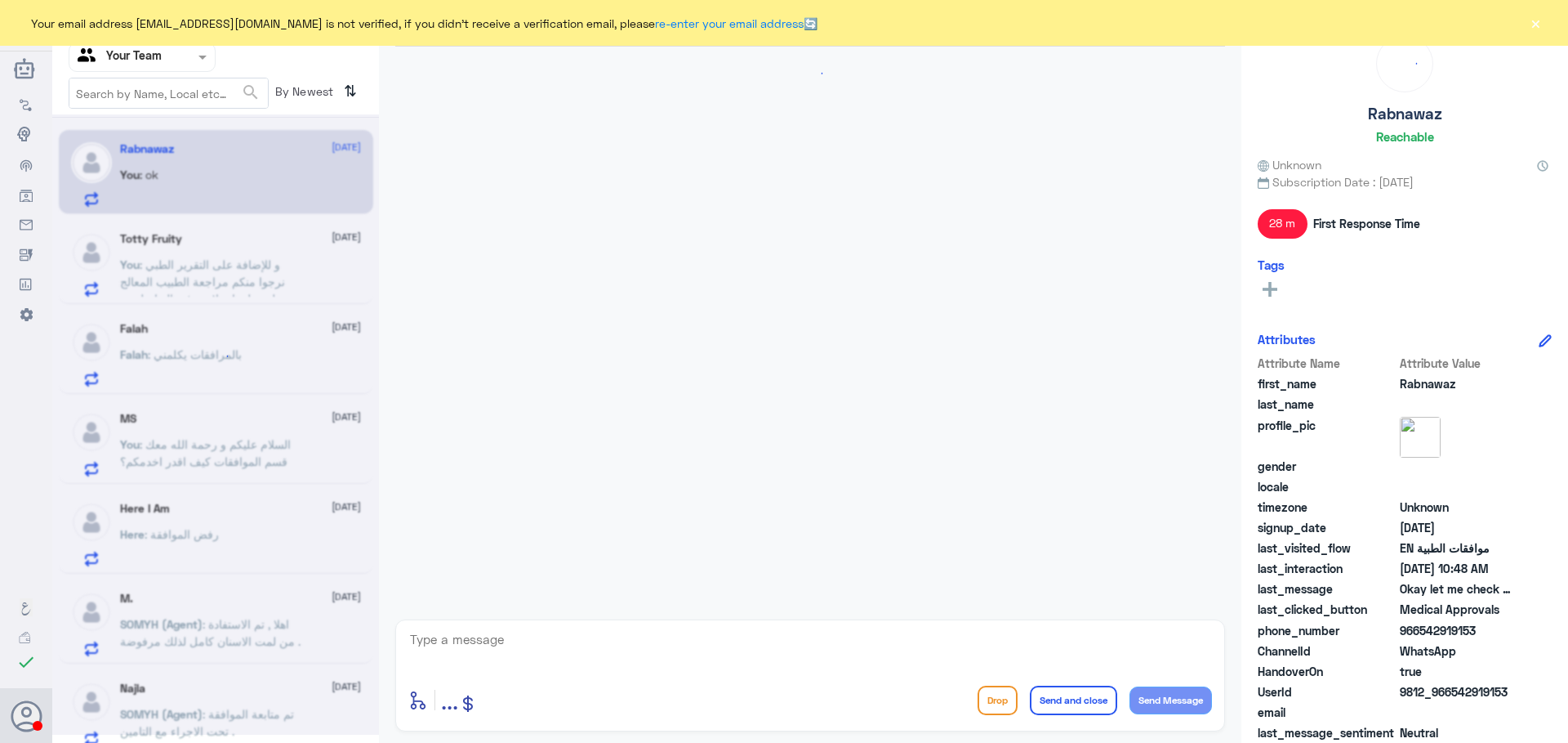
scroll to position [822, 0]
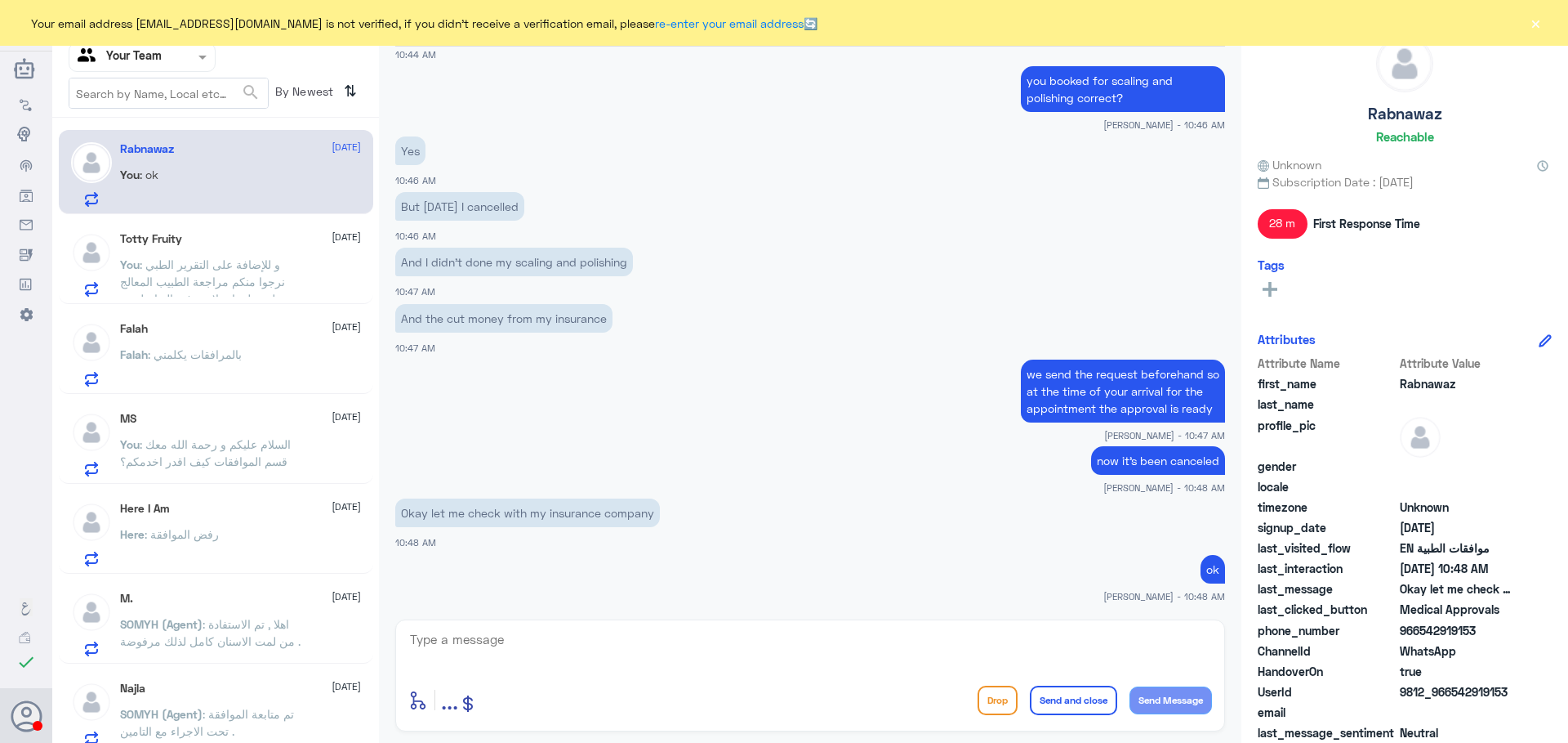
click at [517, 642] on textarea at bounding box center [811, 649] width 804 height 40
type textarea "ش"
type textarea "anything else i can help you with?"
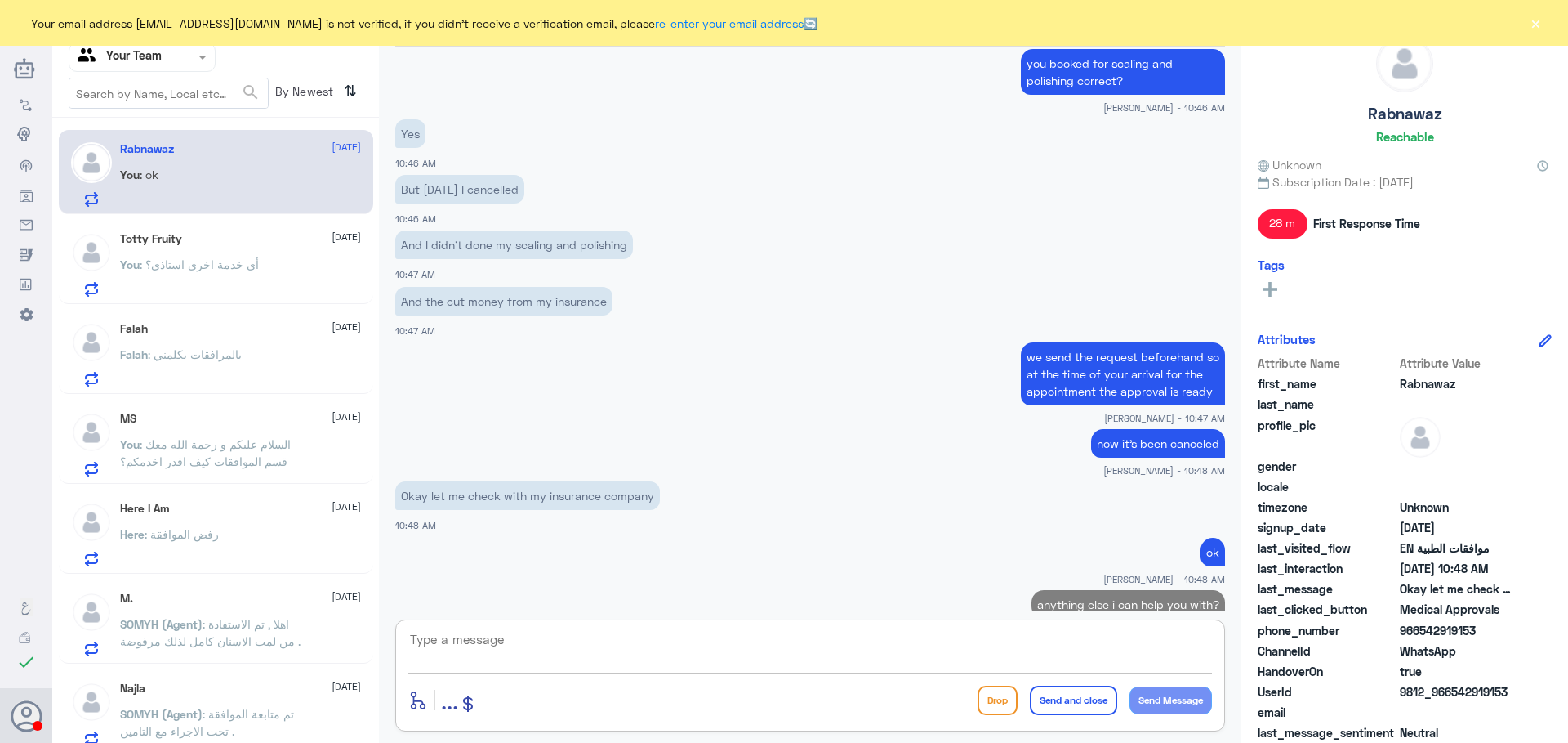
scroll to position [875, 0]
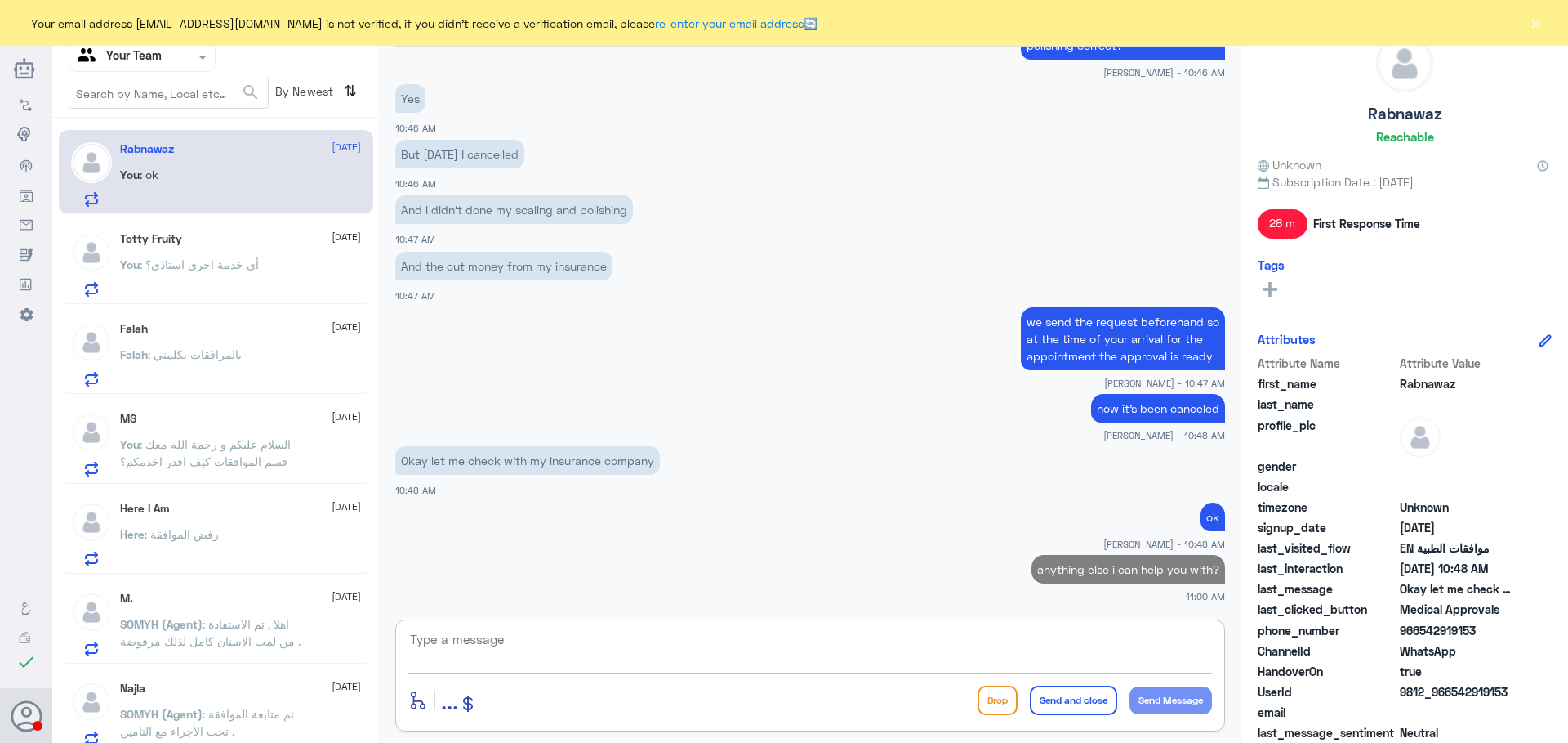
click at [226, 352] on span ": بالمرافقات يكلمني" at bounding box center [195, 354] width 94 height 13
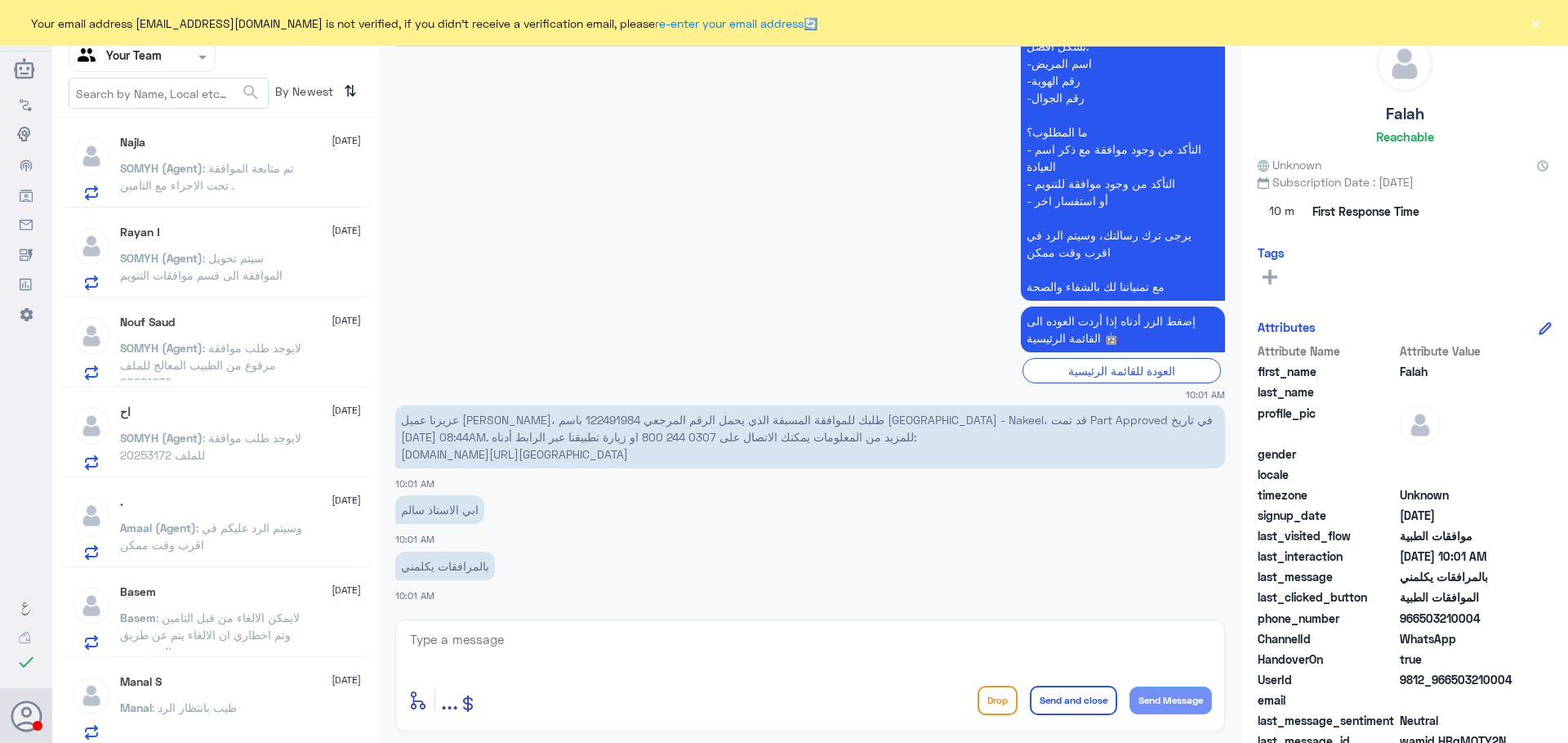
scroll to position [551, 0]
click at [220, 695] on p "Manal : طيب بانتظار الرد" at bounding box center [178, 714] width 117 height 41
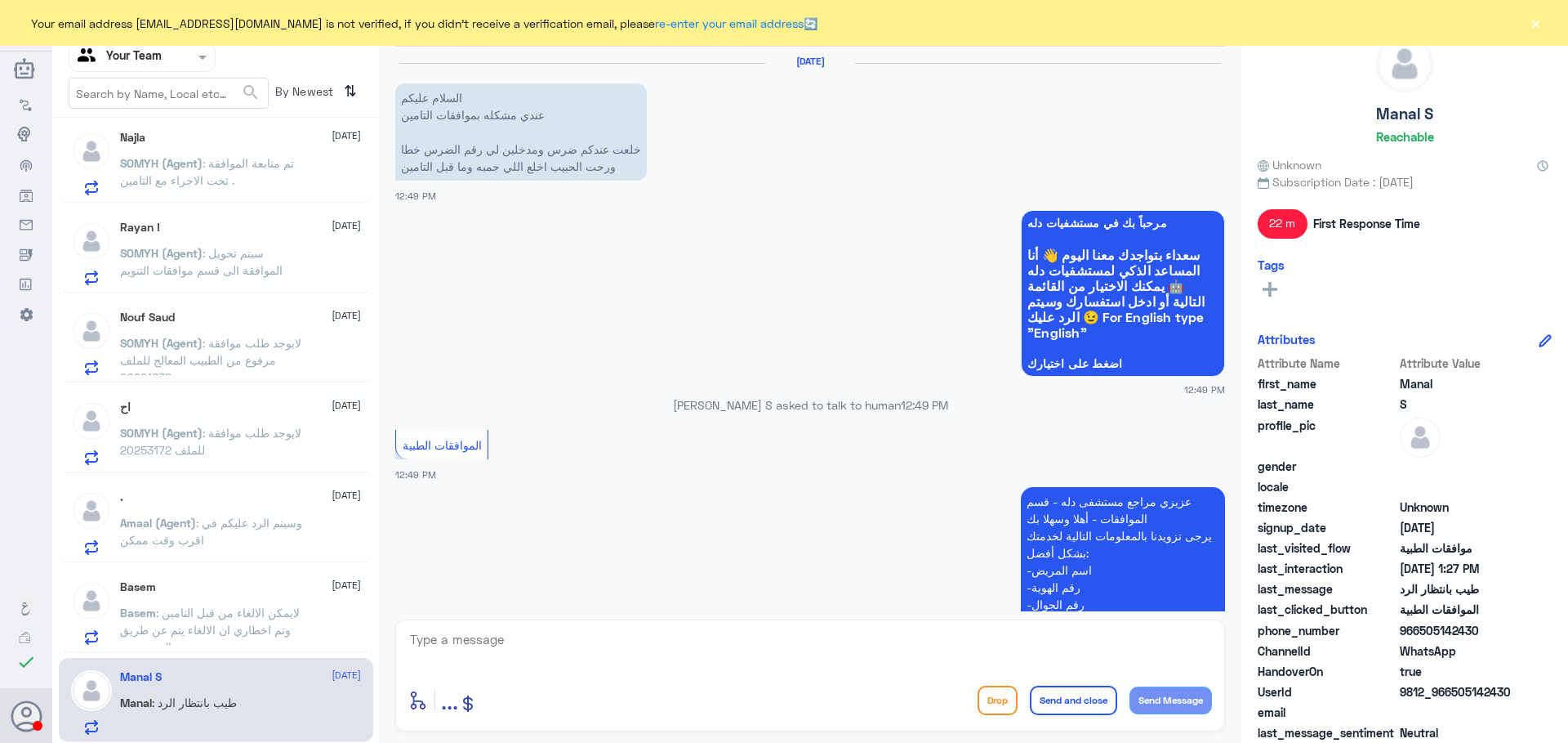
scroll to position [1094, 0]
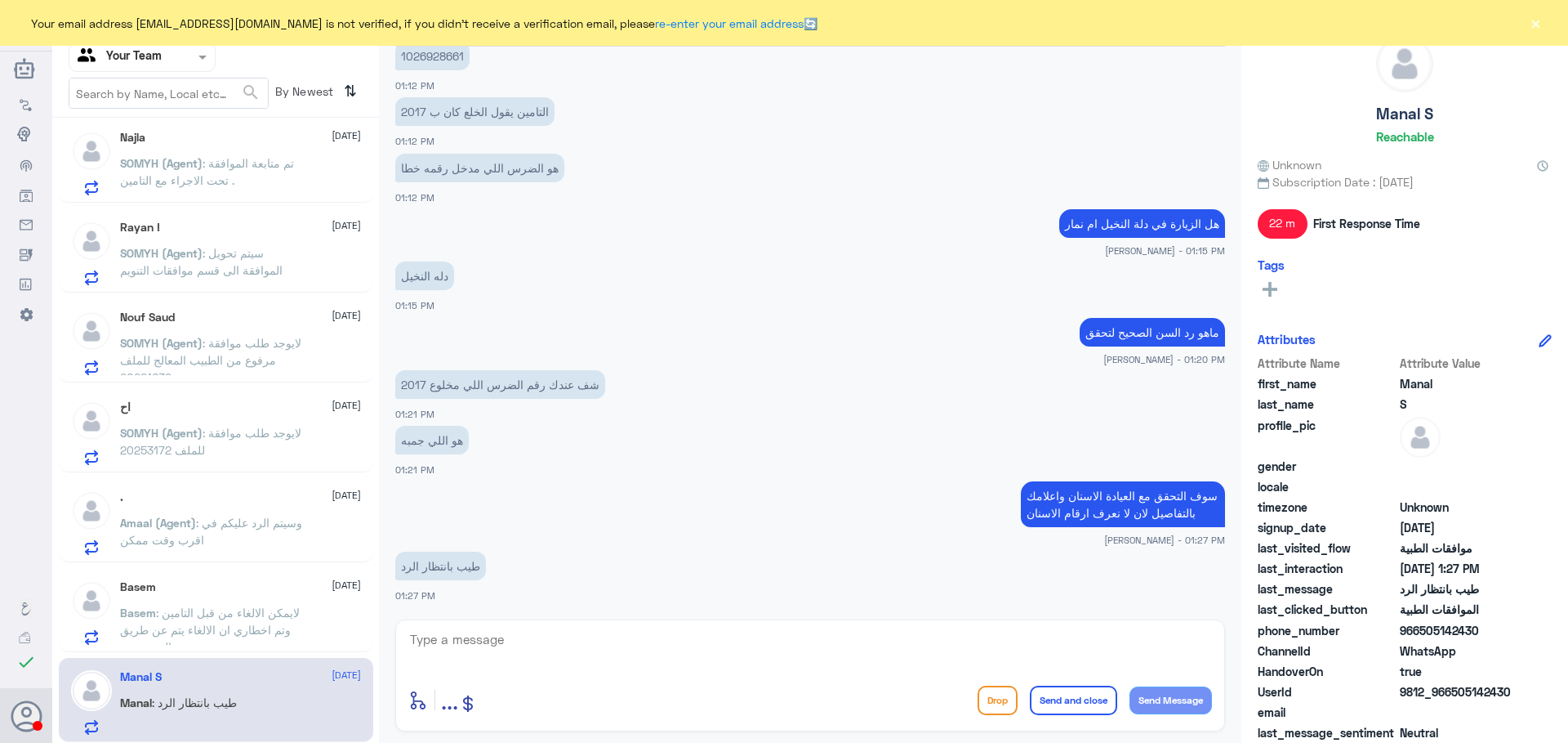
click at [230, 621] on p "Basem : لايمكن الالغاء من قبل التامين وتم اخطاري ان الالغاء يتم عن طريق المستشفى" at bounding box center [212, 624] width 184 height 41
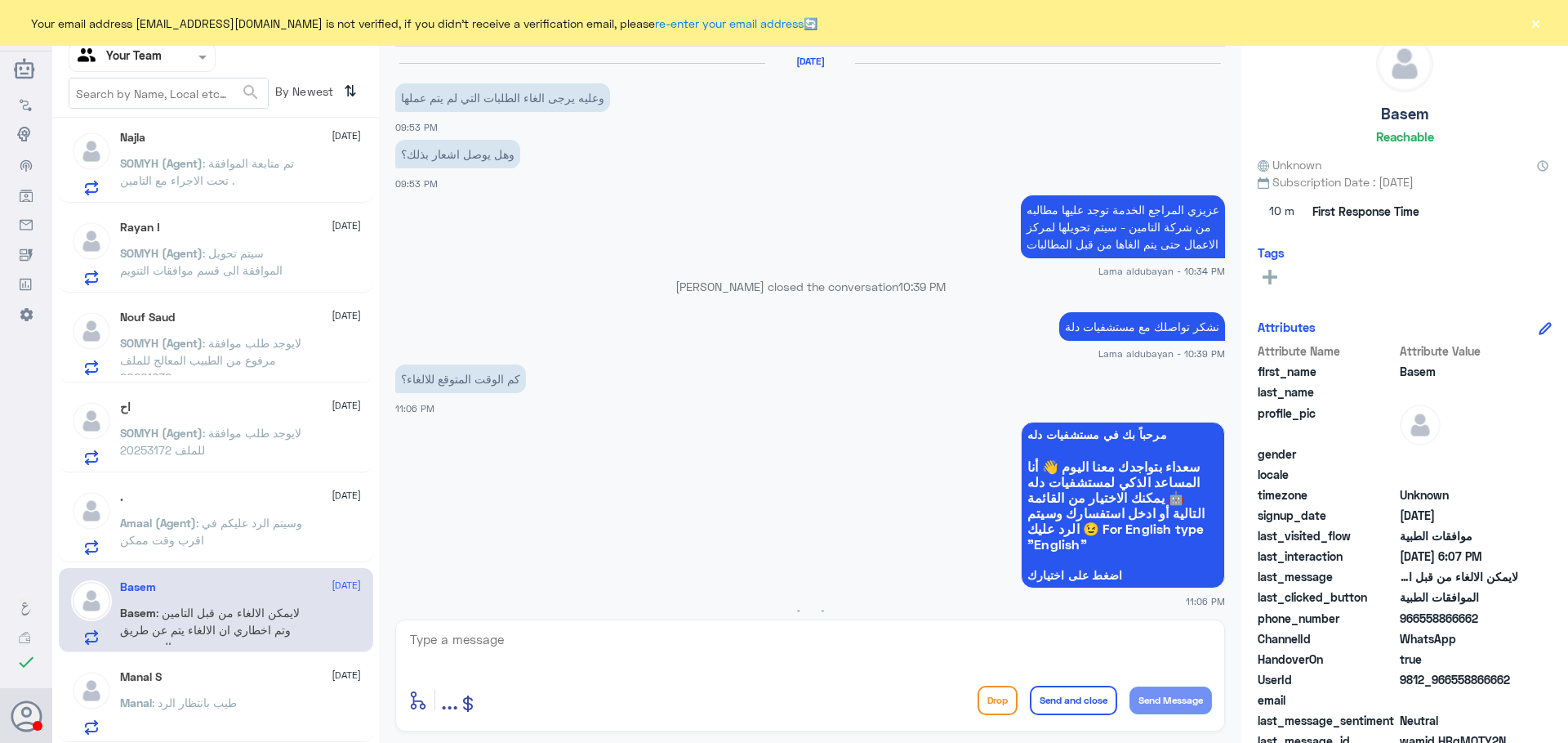
scroll to position [1233, 0]
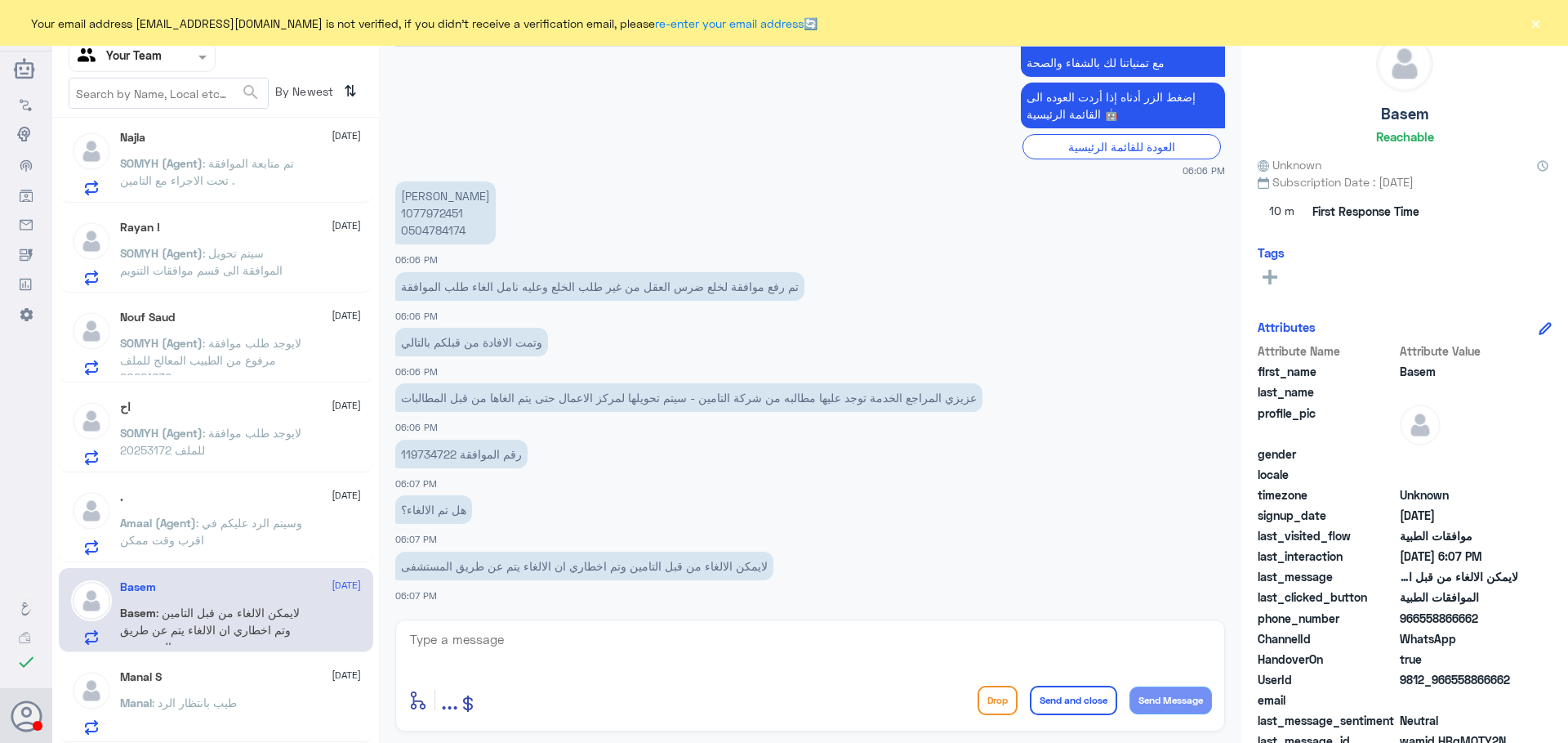
click at [222, 538] on p "Amaal (Agent) : وسيتم الرد عليكم في اقرب وقت ممكن" at bounding box center [212, 534] width 184 height 41
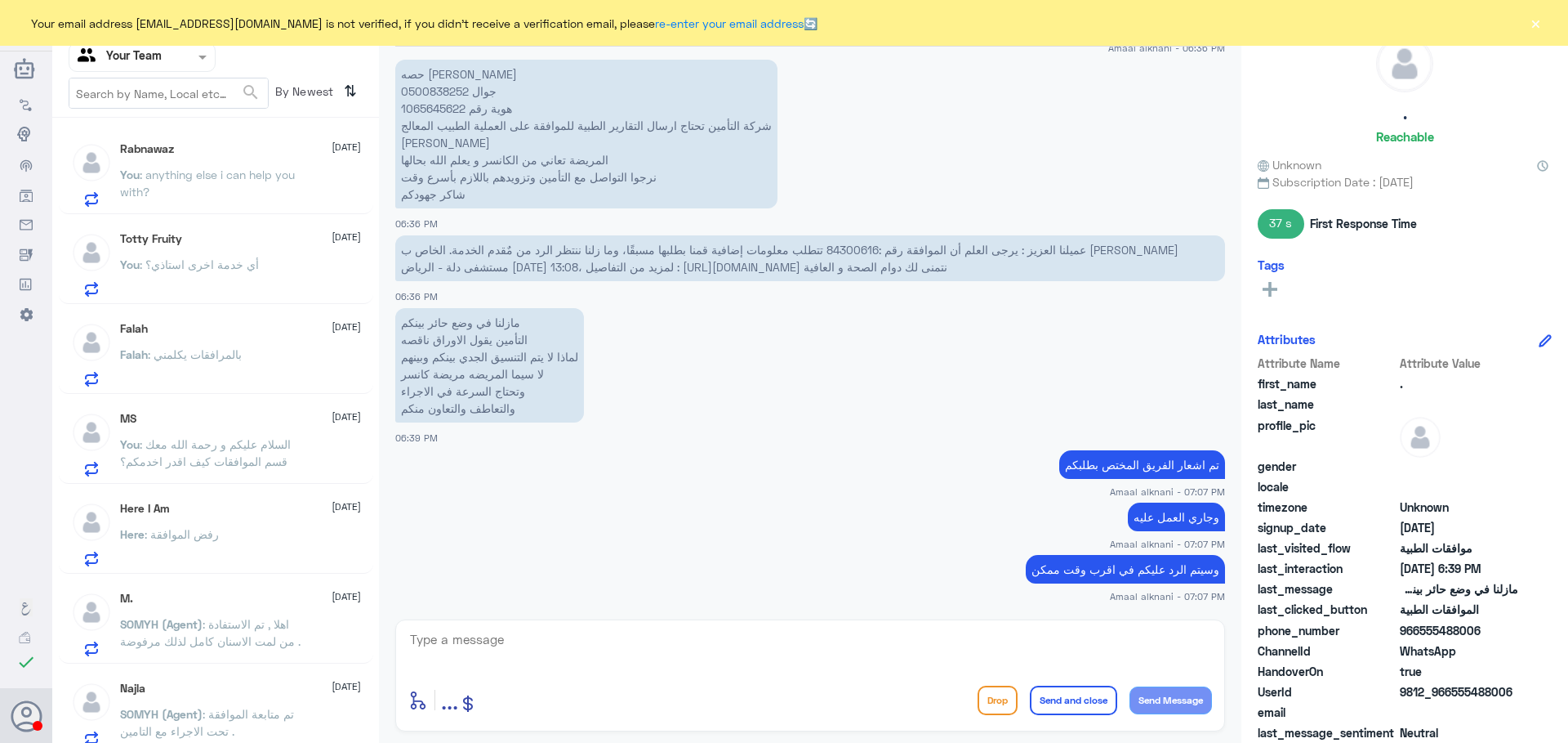
click at [1537, 25] on button "×" at bounding box center [1535, 22] width 16 height 16
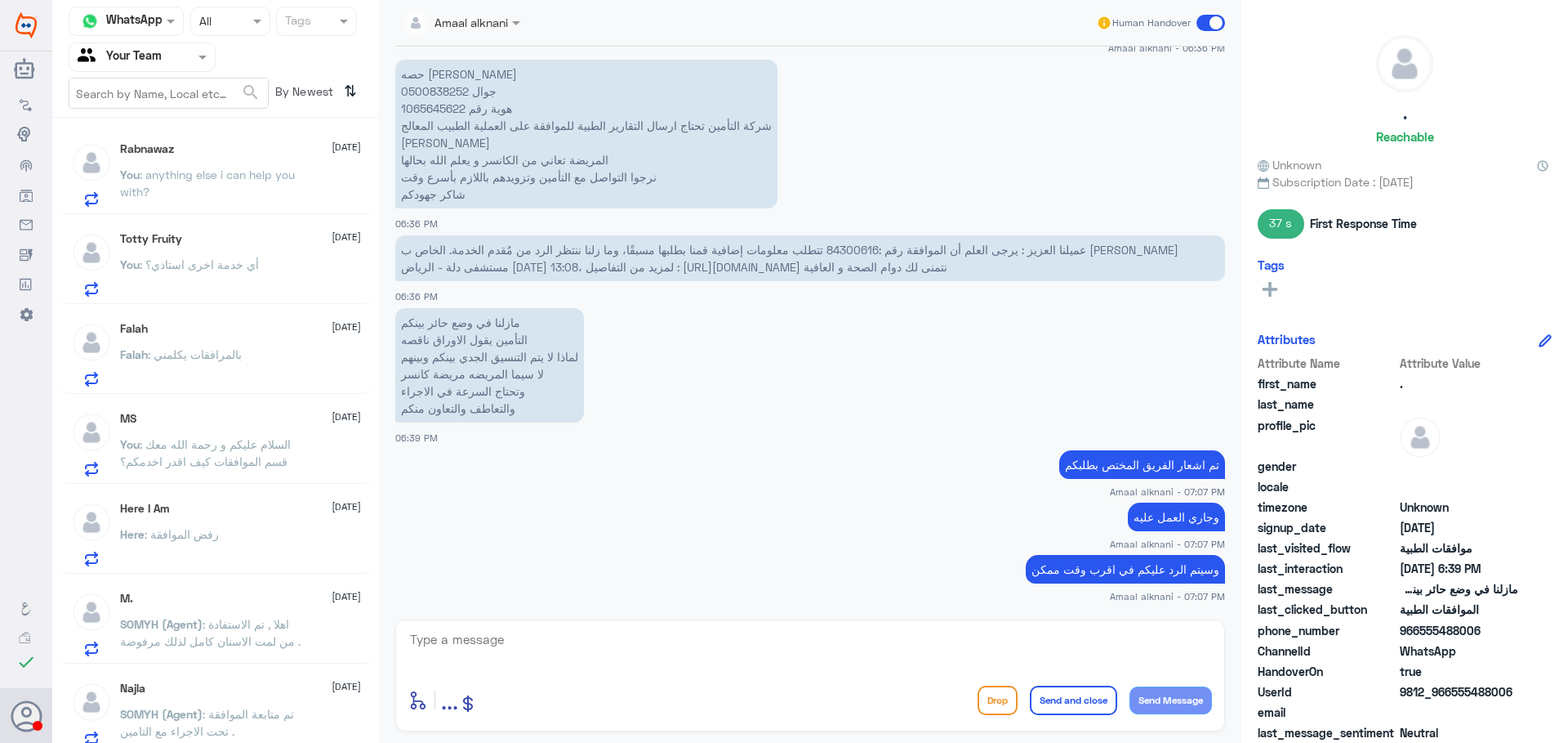
click at [201, 62] on span at bounding box center [204, 57] width 20 height 17
click at [171, 158] on div "Your Inbox" at bounding box center [142, 166] width 147 height 37
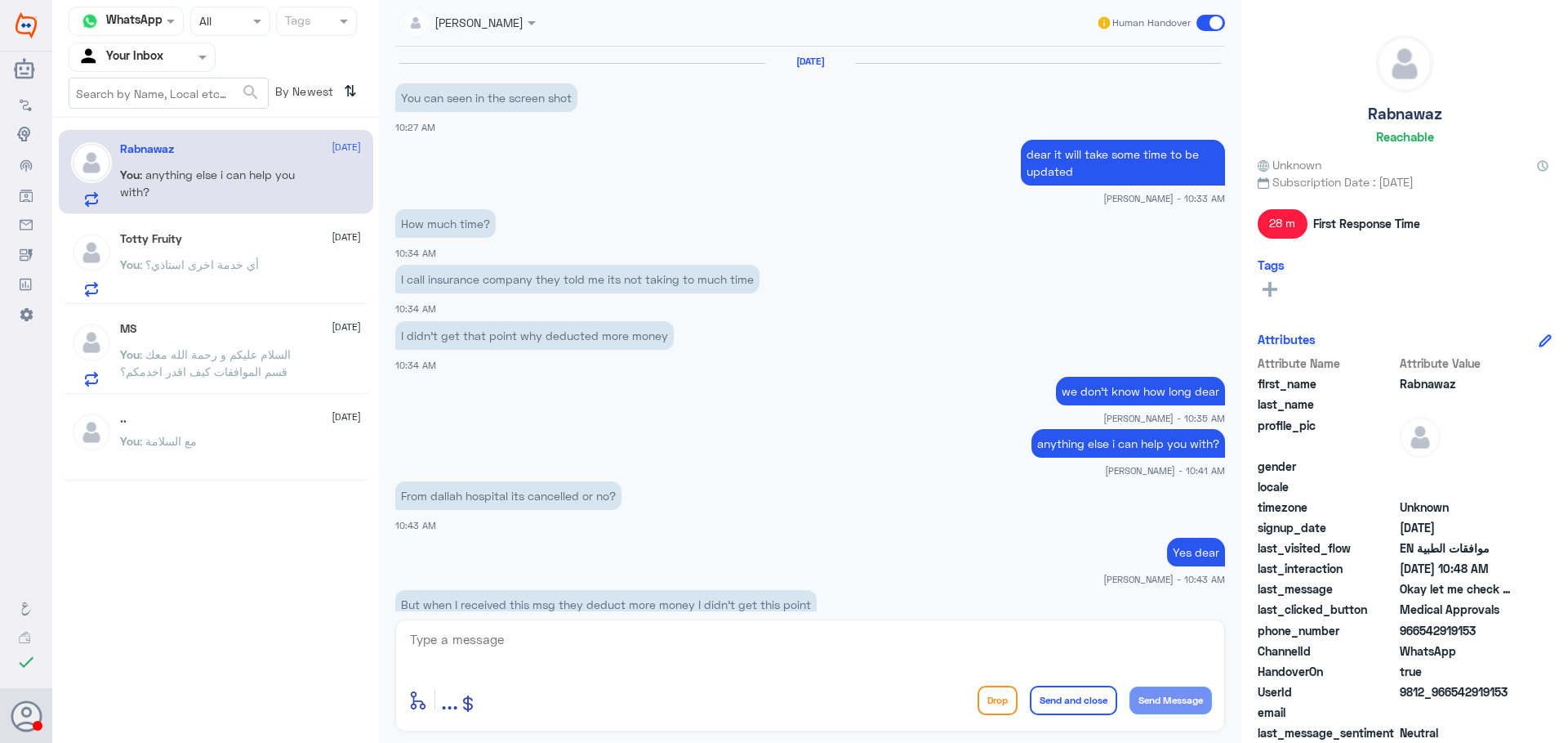
scroll to position [649, 0]
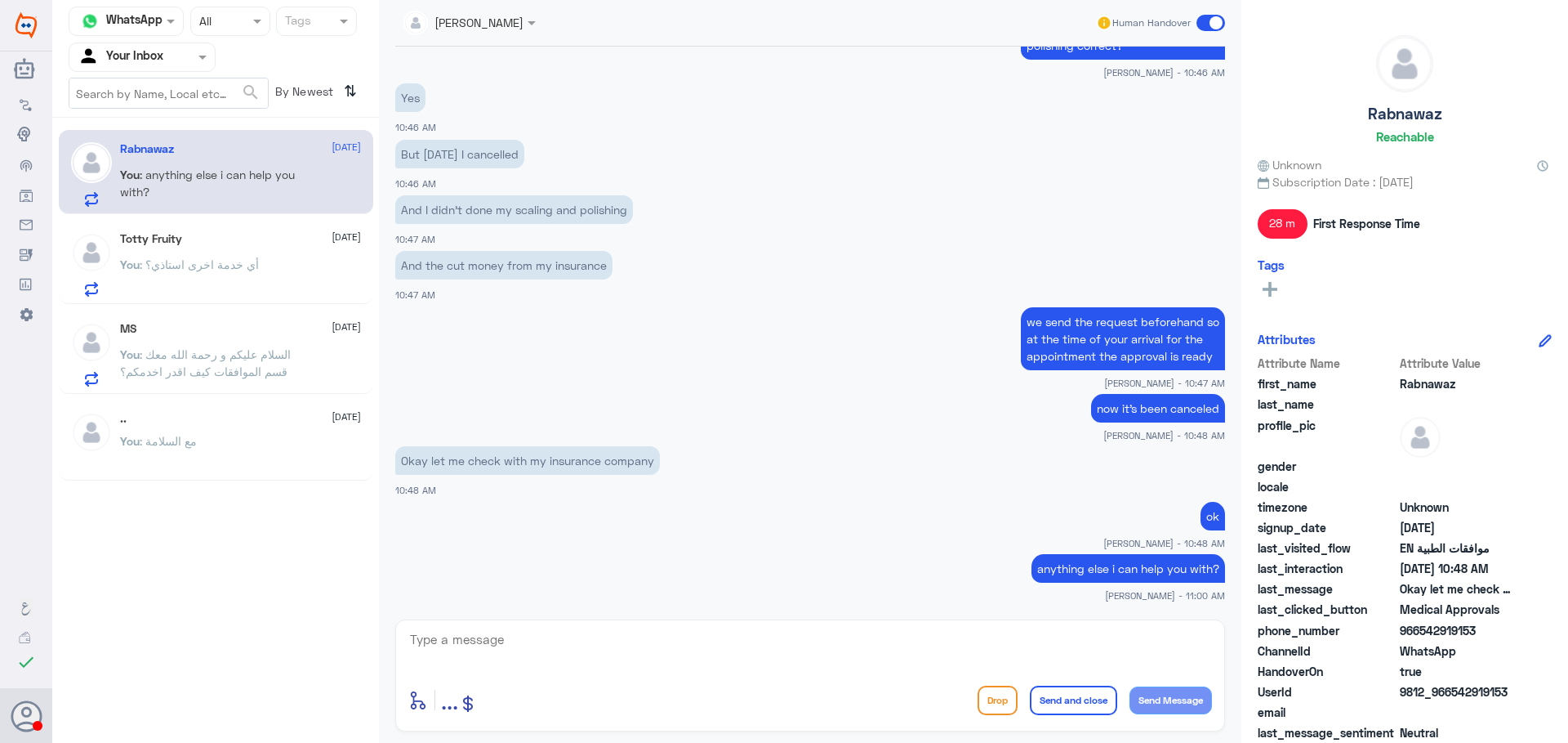
click at [212, 453] on div "You : مع السلامة" at bounding box center [240, 455] width 241 height 36
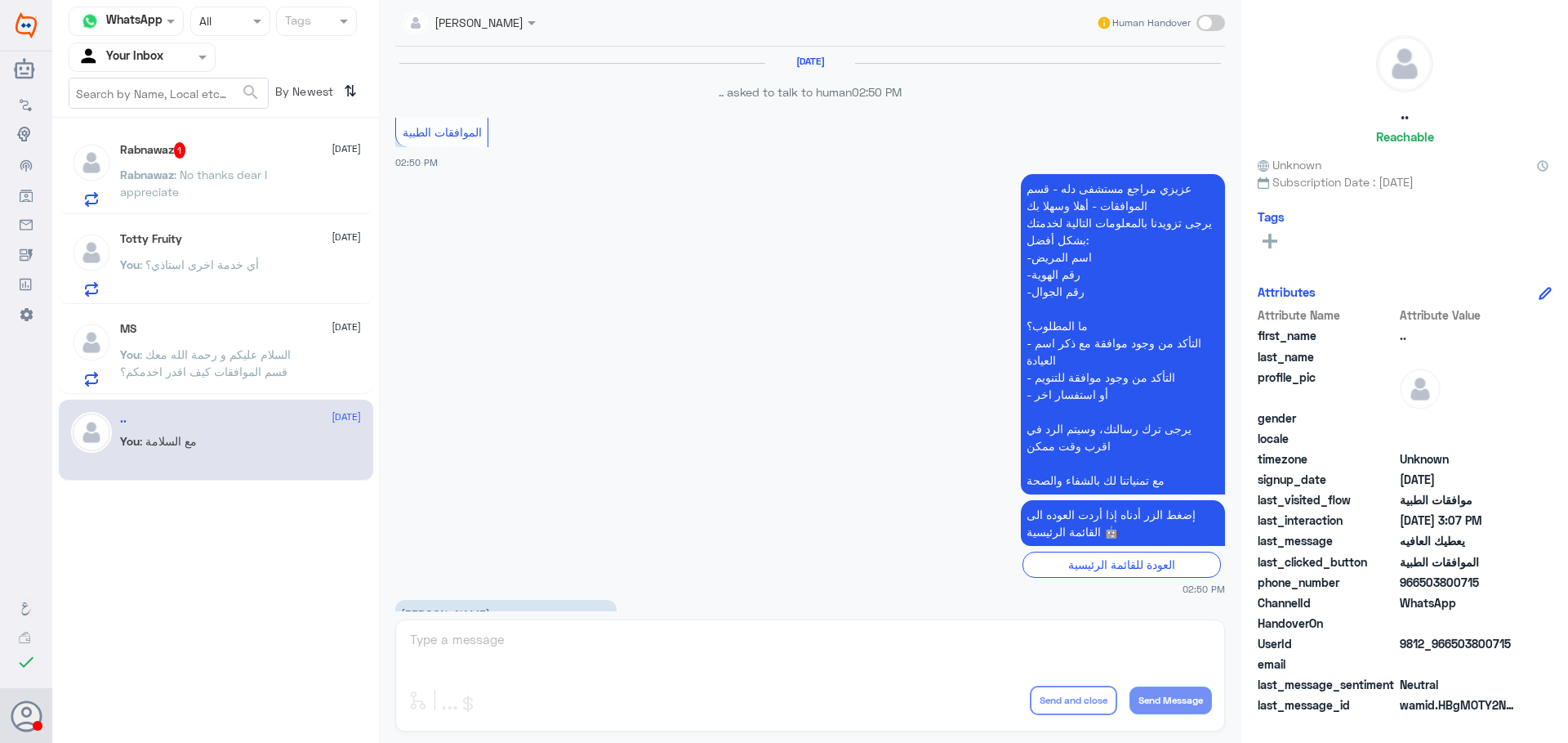
scroll to position [855, 0]
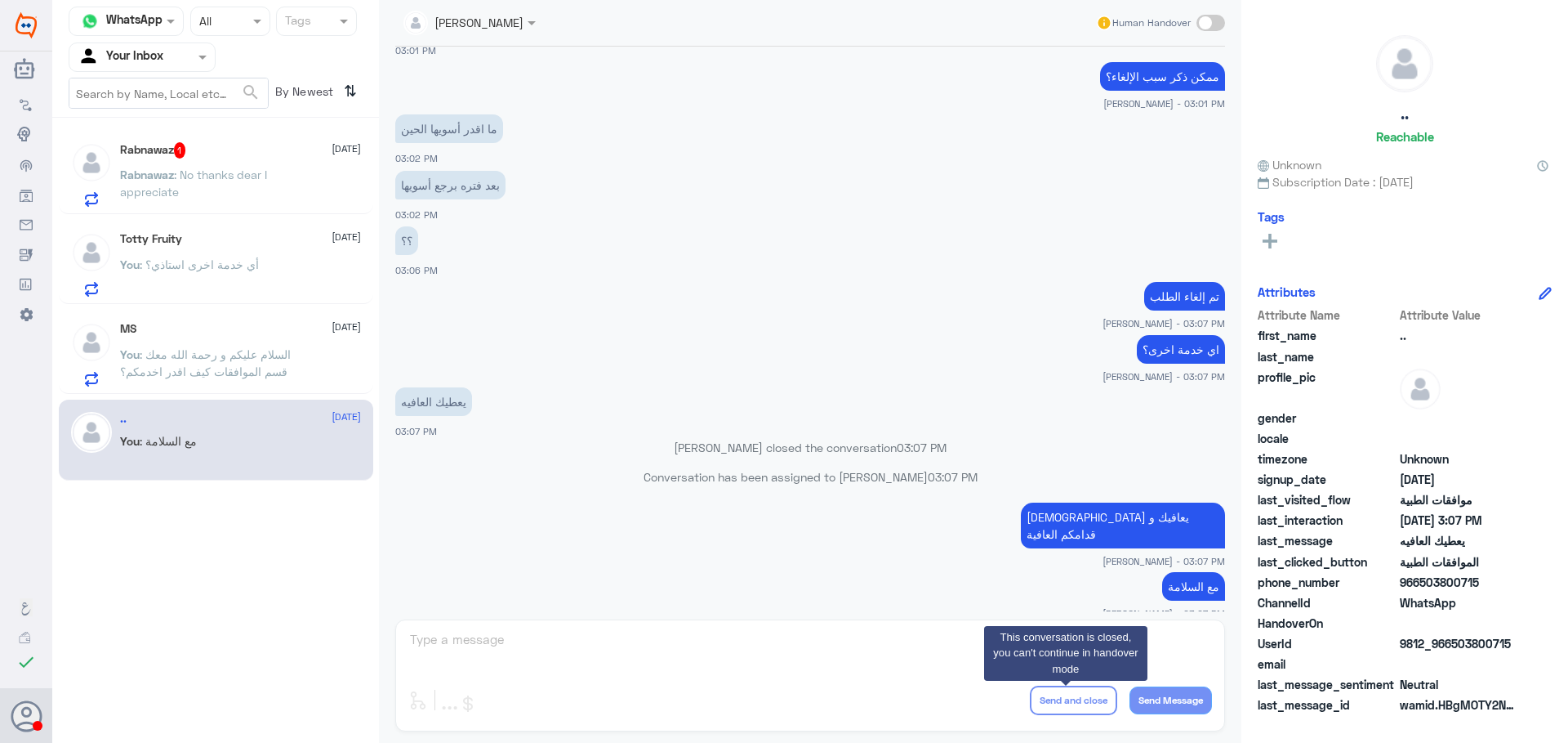
click at [1066, 700] on button "Send and close" at bounding box center [1073, 700] width 87 height 30
click at [185, 362] on p "You : السلام عليكم و رحمة الله معك قسم الموافقات كيف اقدر اخدمكم؟" at bounding box center [212, 366] width 184 height 41
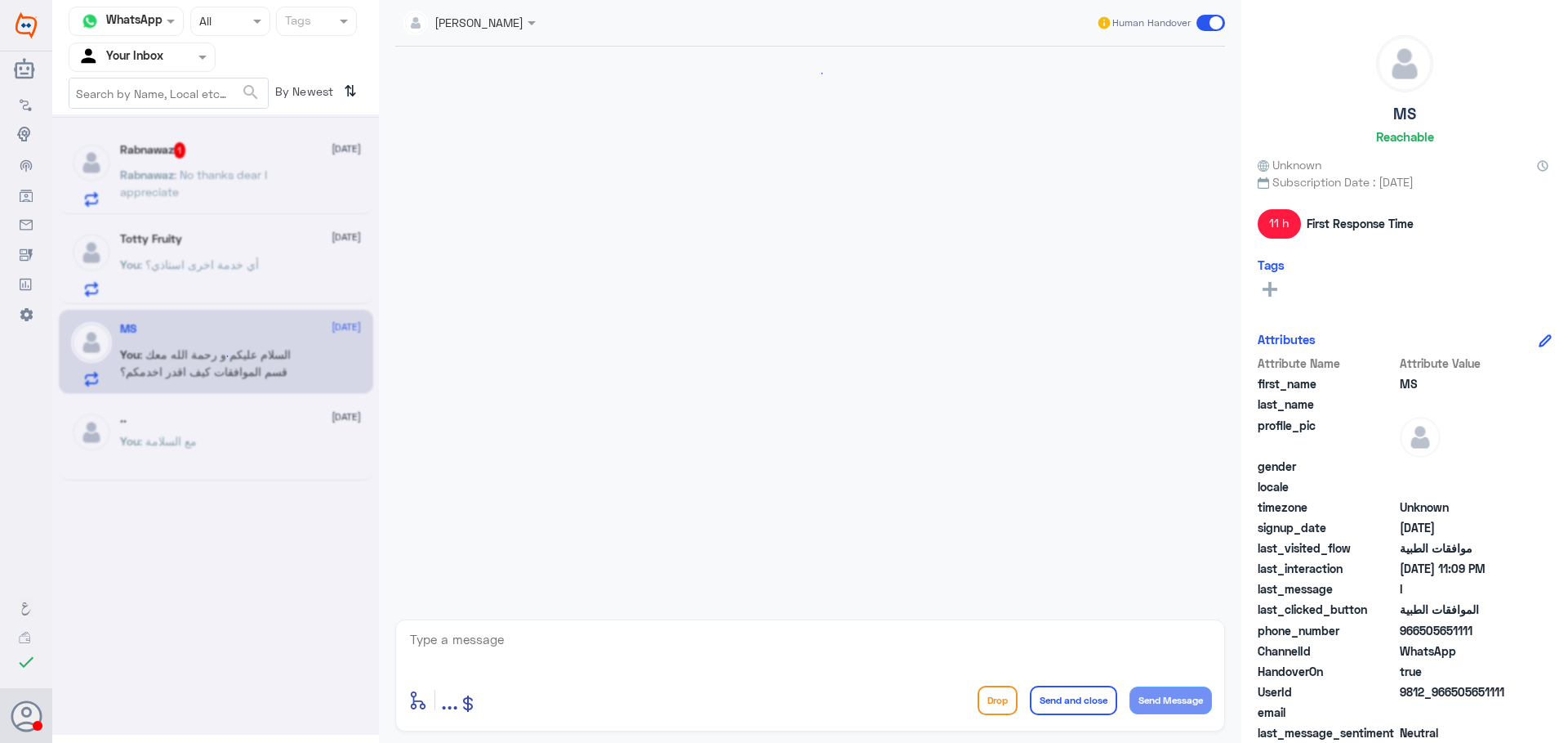
scroll to position [416, 0]
click at [184, 431] on div ".. 15 September You : مع السلامة" at bounding box center [240, 443] width 241 height 61
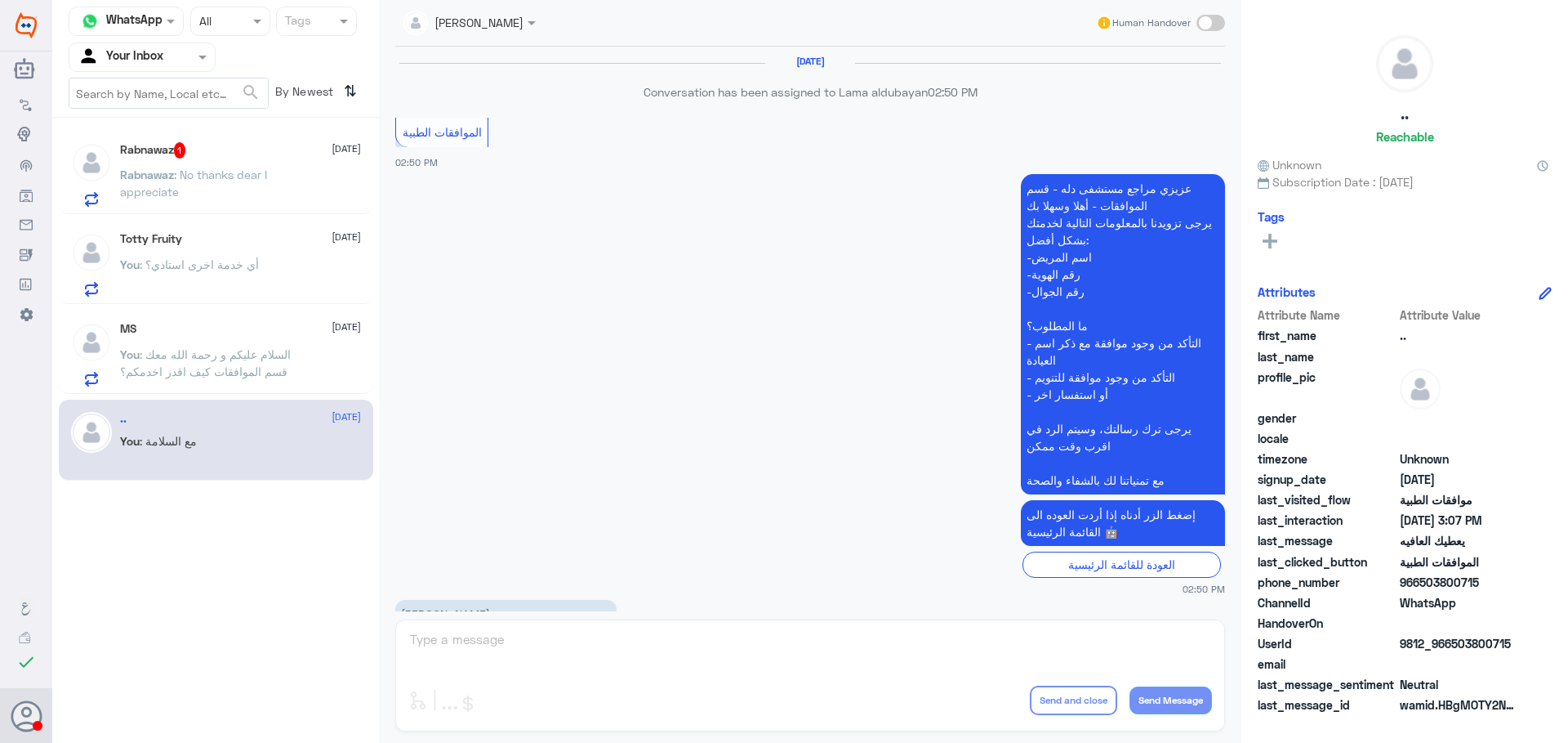
scroll to position [855, 0]
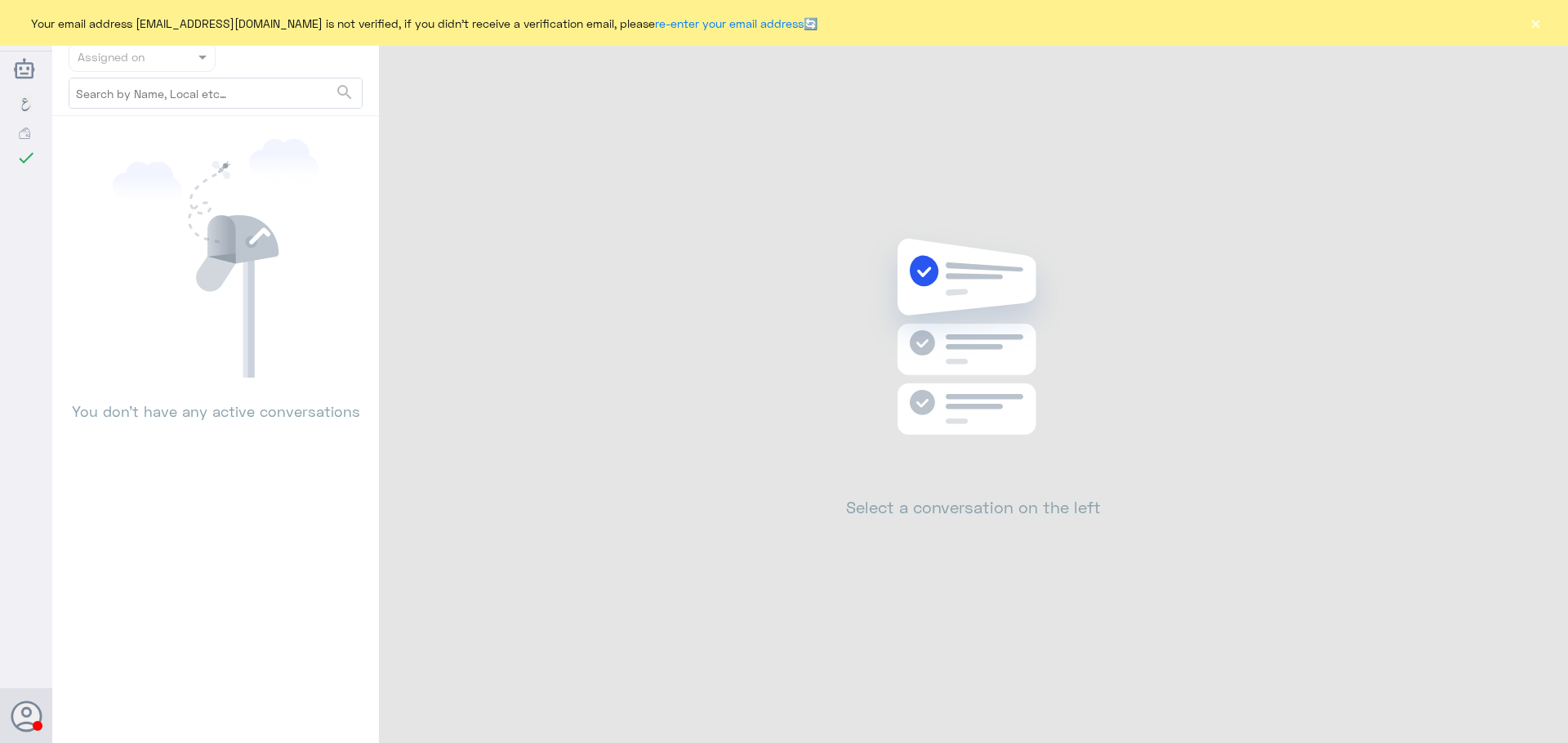
click at [156, 63] on input "text" at bounding box center [123, 57] width 90 height 19
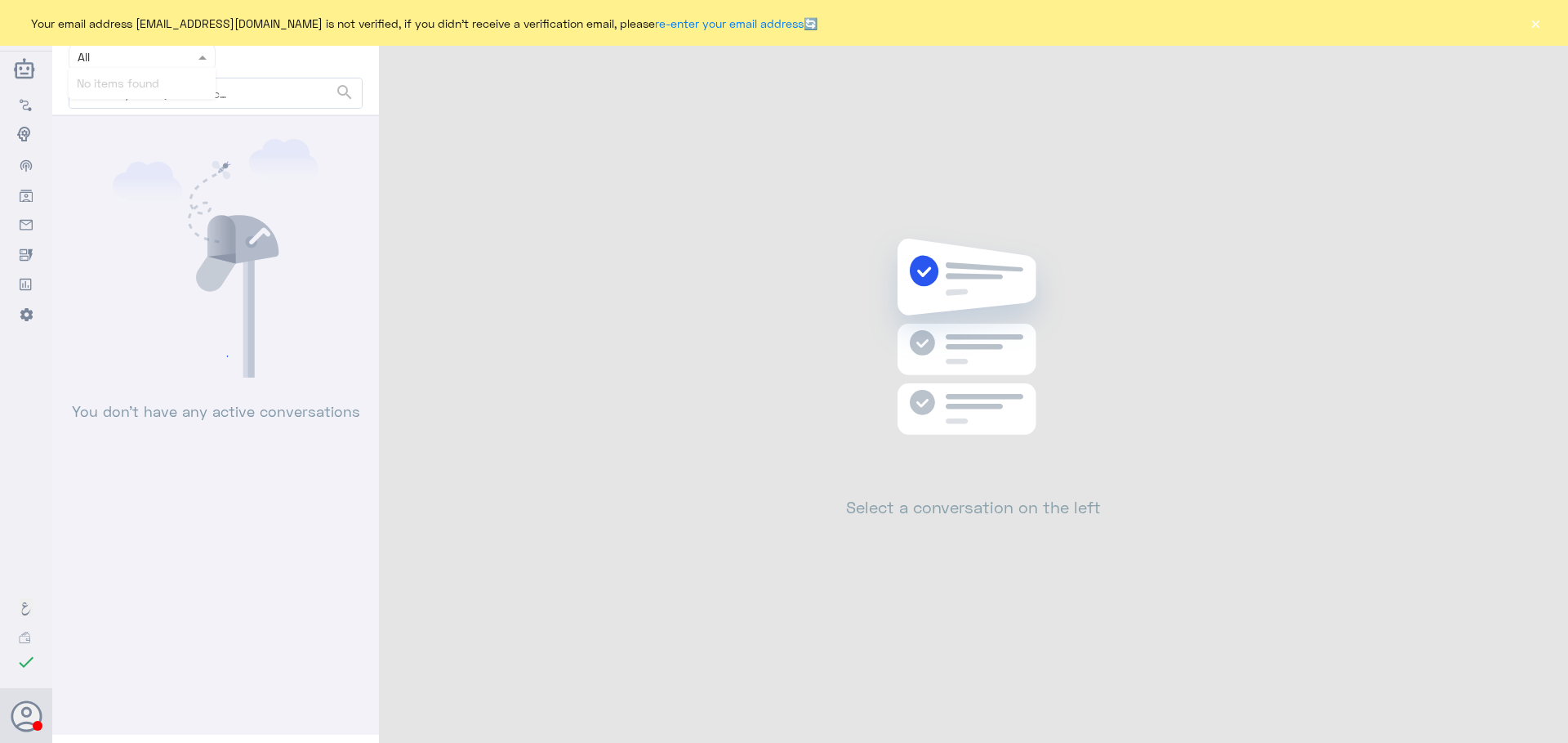
click at [213, 188] on div at bounding box center [215, 424] width 327 height 620
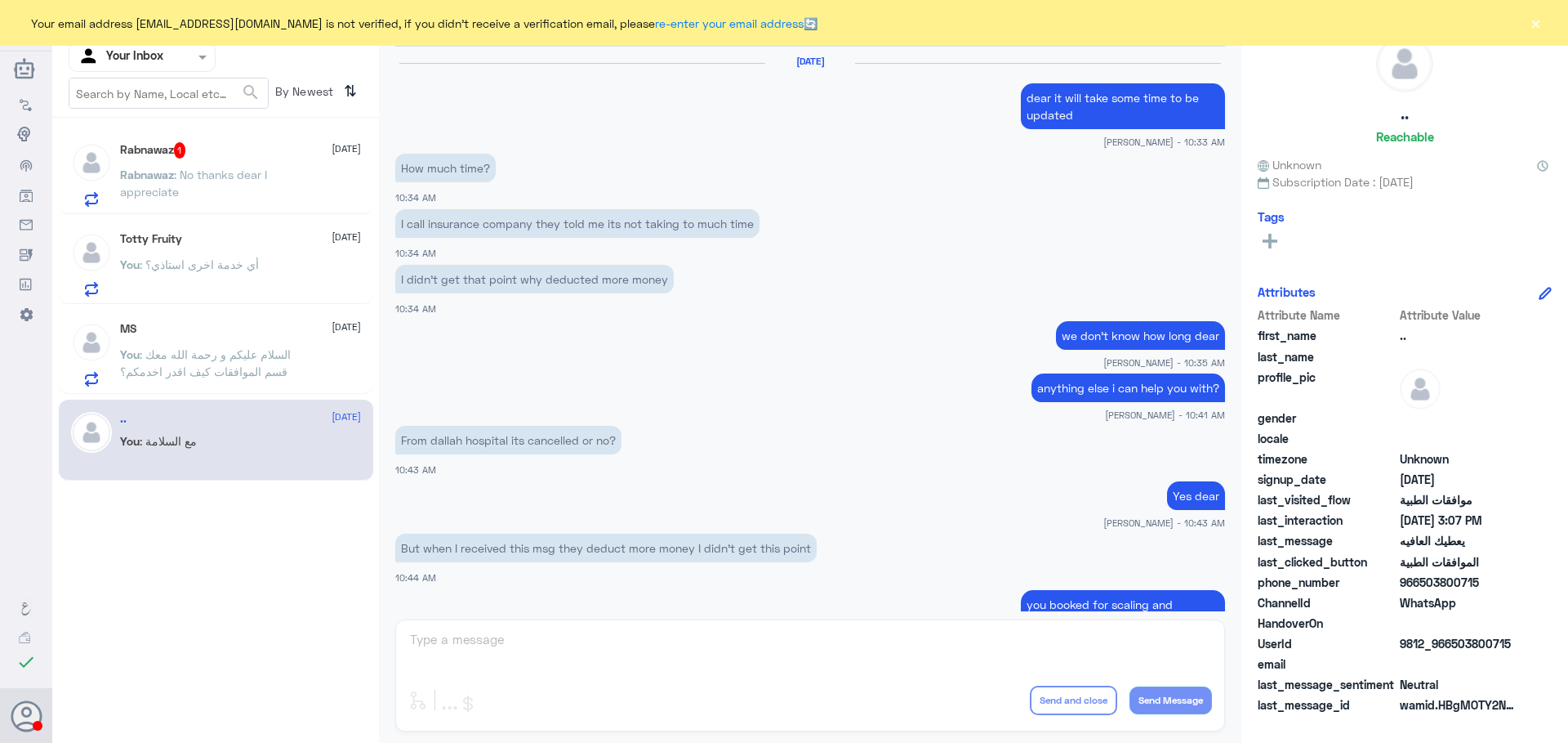
scroll to position [649, 0]
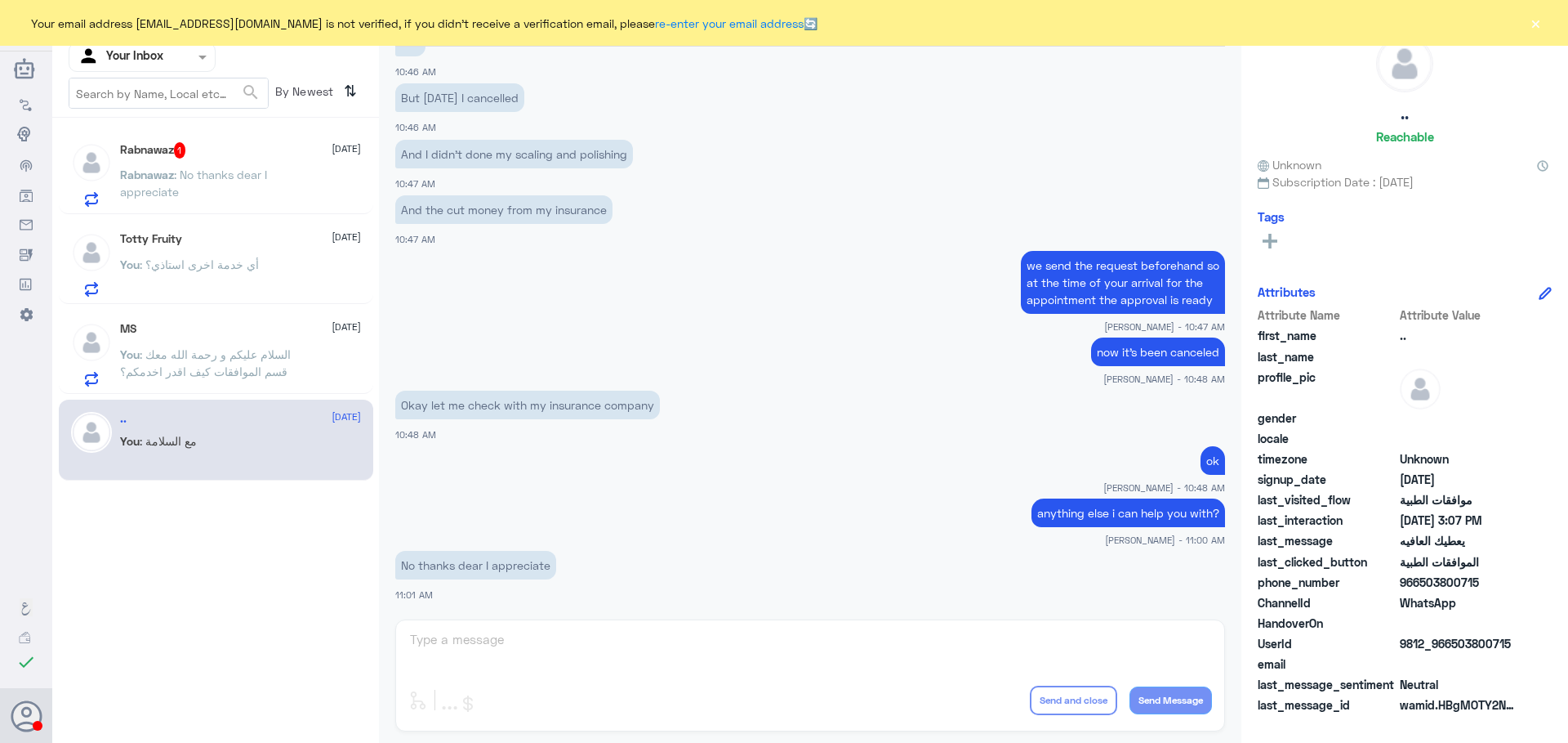
click at [501, 635] on div "[PERSON_NAME] Human Handover [DATE] dear it will take some time to be updated […" at bounding box center [810, 373] width 863 height 748
click at [501, 637] on div "[PERSON_NAME] Human Handover [DATE] dear it will take some time to be updated […" at bounding box center [810, 373] width 863 height 748
click at [1055, 695] on button "Send and close" at bounding box center [1073, 700] width 87 height 30
click at [1057, 701] on button "Send and close" at bounding box center [1073, 700] width 87 height 30
click at [951, 640] on div "Abdullah Alnouwasir Human Handover 16 Sep 2025 dear it will take some time to b…" at bounding box center [810, 373] width 863 height 748
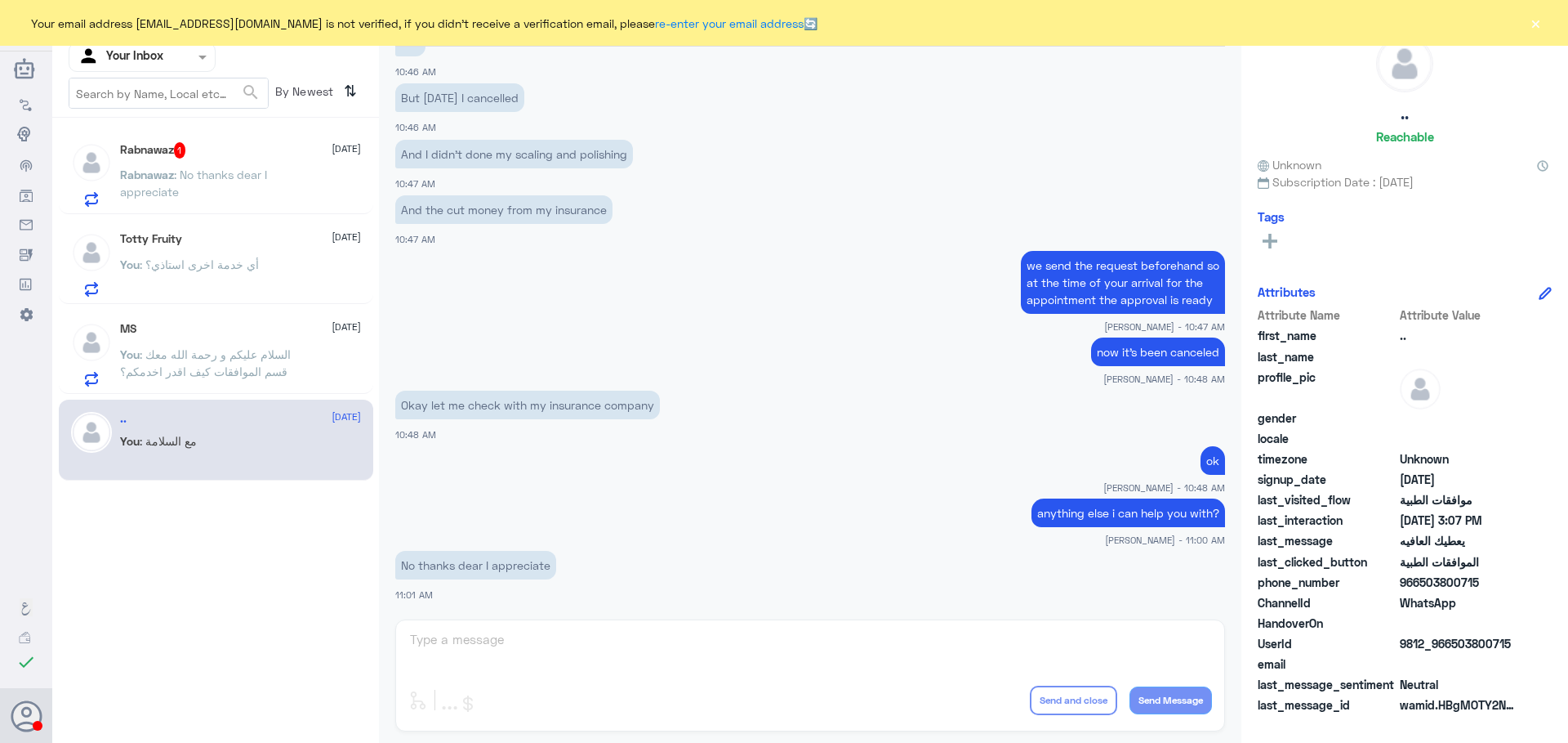
click at [948, 640] on div "Abdullah Alnouwasir Human Handover 16 Sep 2025 dear it will take some time to b…" at bounding box center [810, 373] width 863 height 748
click at [483, 642] on div "Abdullah Alnouwasir Human Handover 16 Sep 2025 dear it will take some time to b…" at bounding box center [810, 373] width 863 height 748
click at [472, 635] on div "Abdullah Alnouwasir Human Handover 16 Sep 2025 dear it will take some time to b…" at bounding box center [810, 373] width 863 height 748
click at [1540, 28] on button "×" at bounding box center [1535, 22] width 16 height 16
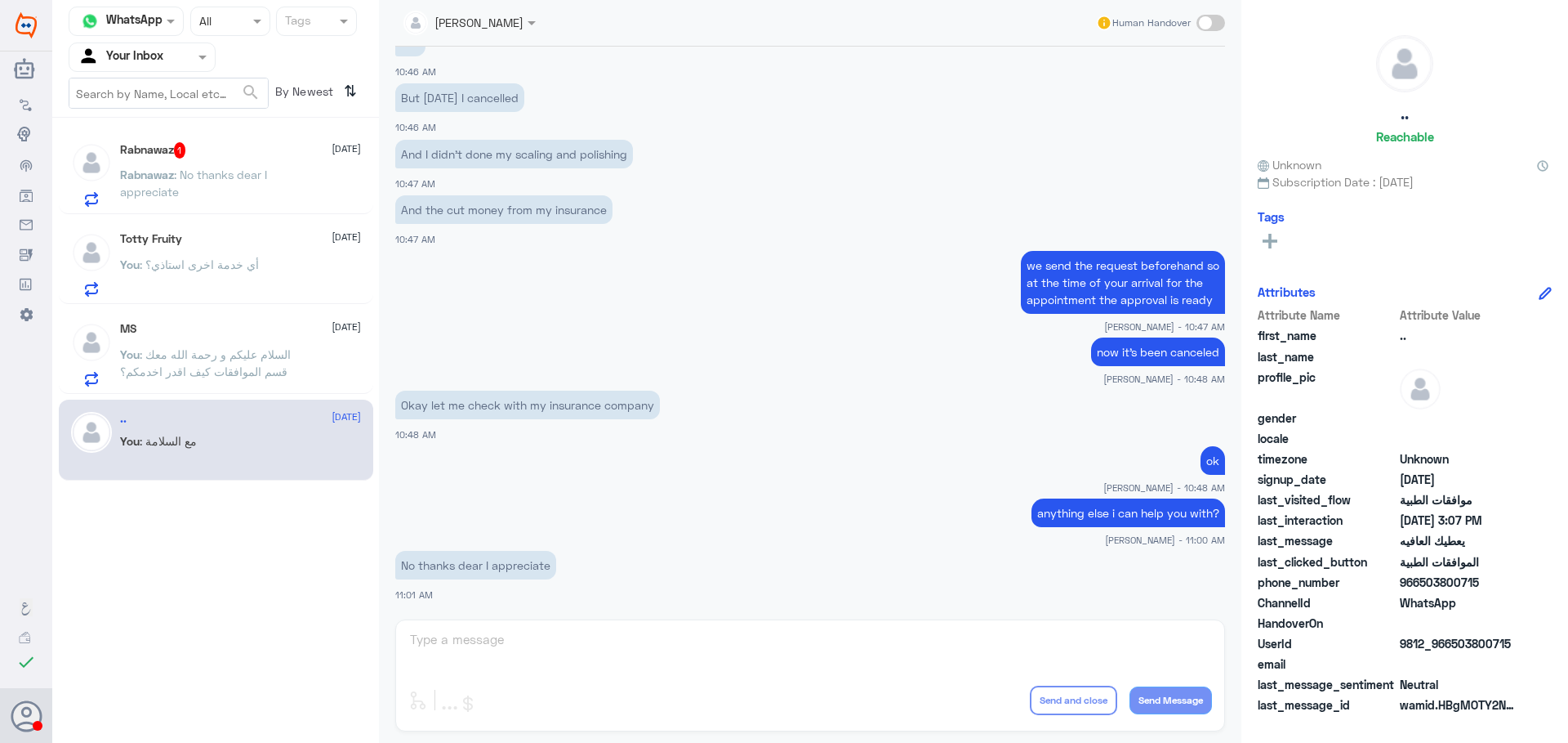
click at [228, 367] on span ": السلام عليكم و رحمة الله معك قسم الموافقات كيف اقدر اخدمكم؟" at bounding box center [205, 363] width 171 height 31
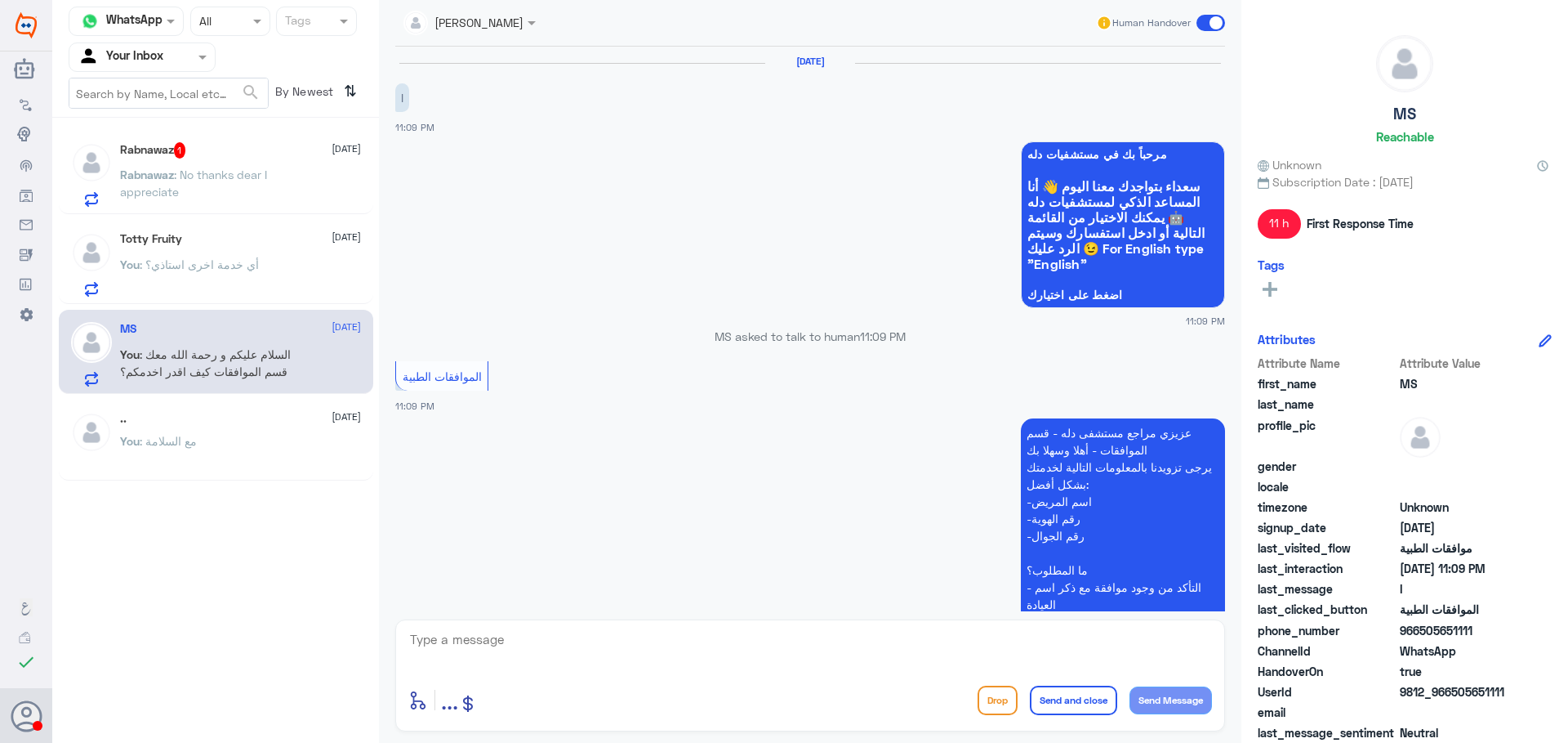
scroll to position [416, 0]
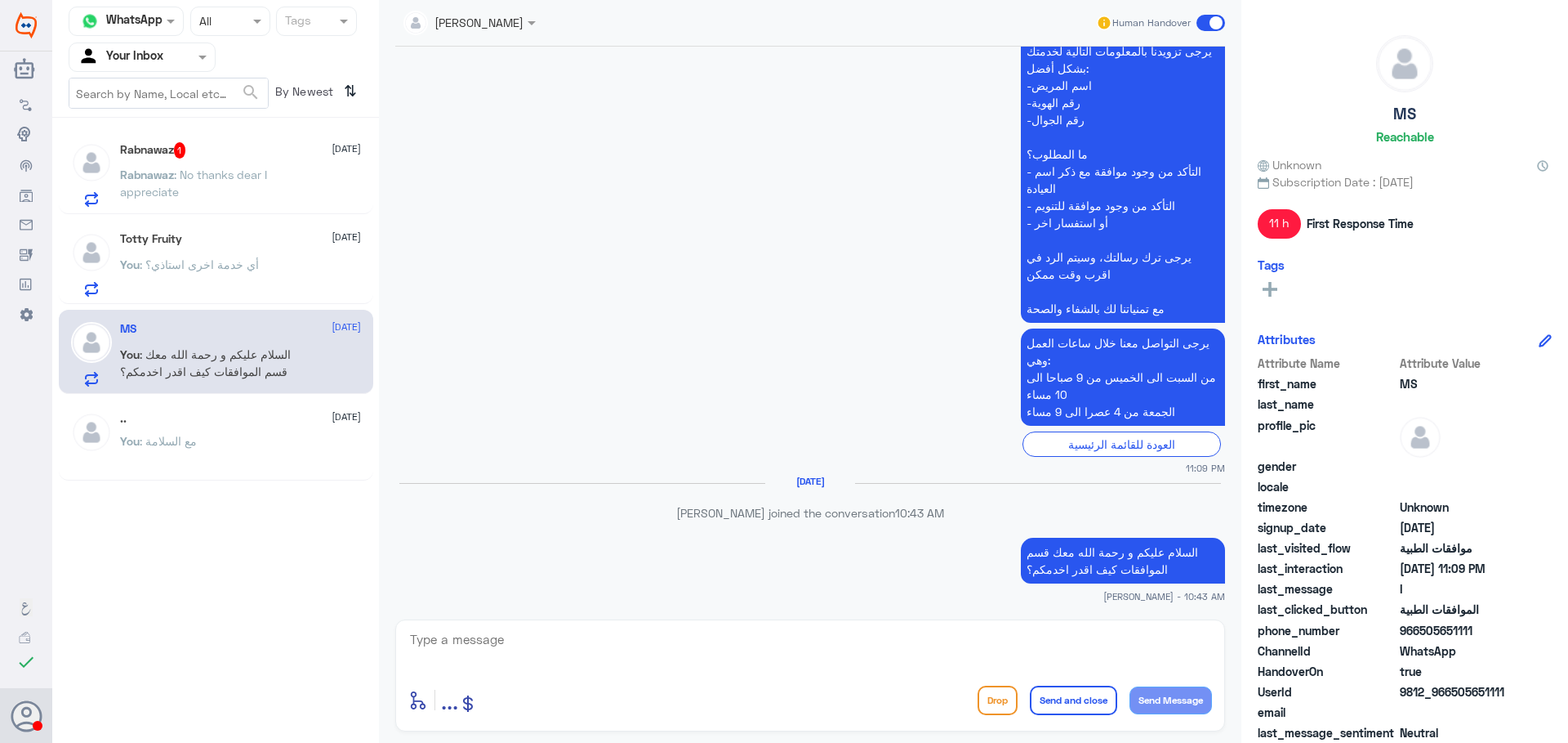
click at [204, 173] on span ": No thanks dear I appreciate" at bounding box center [193, 183] width 147 height 31
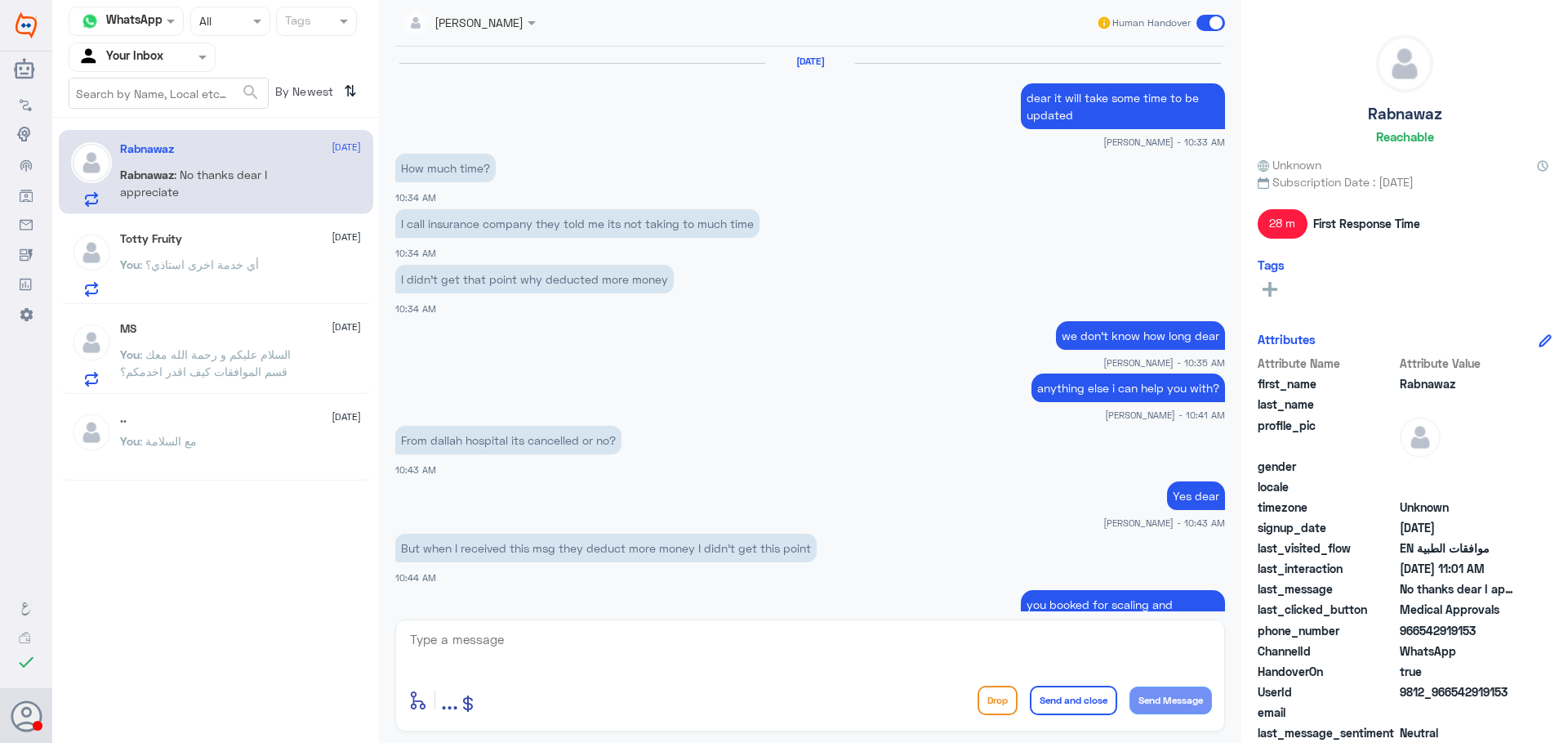
scroll to position [649, 0]
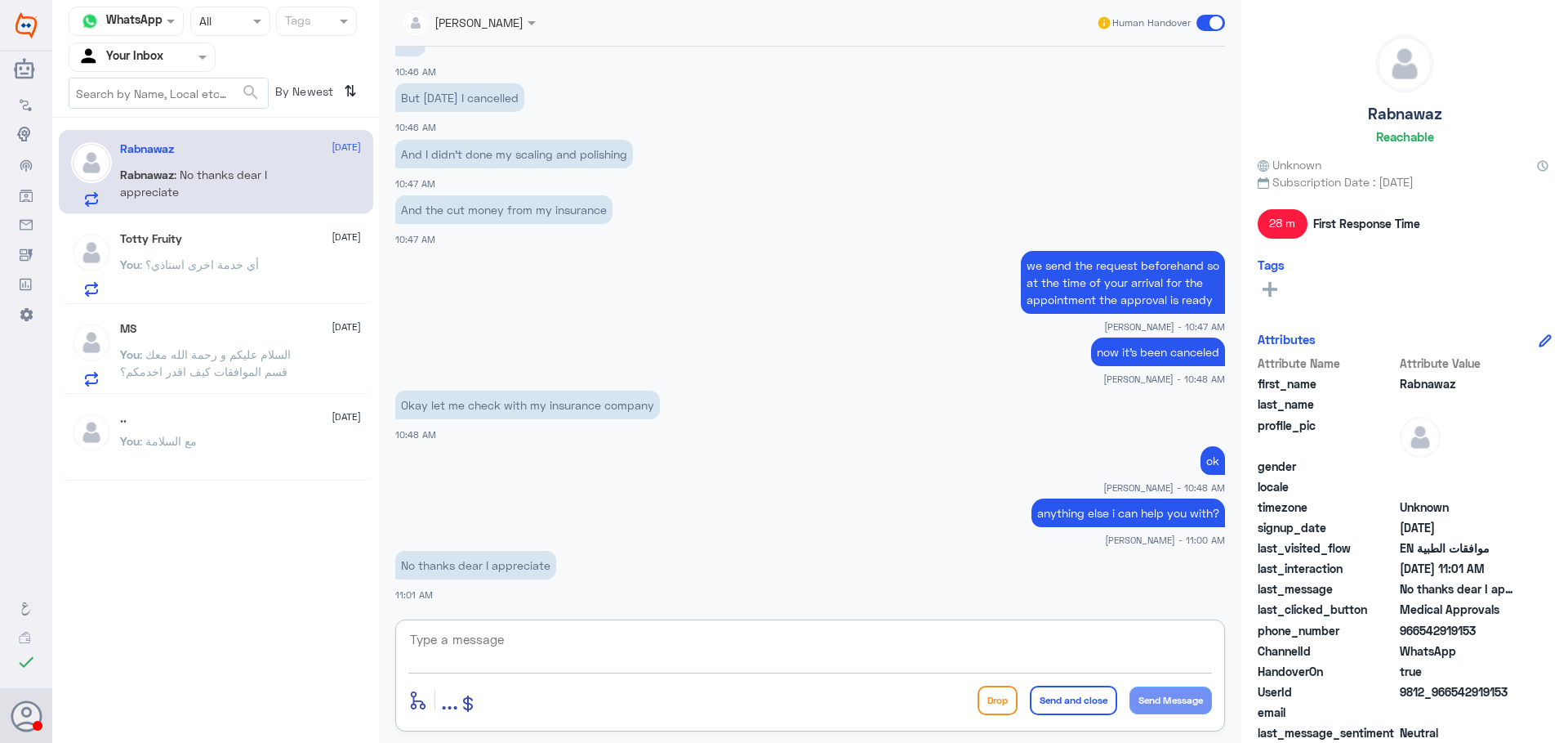
click at [590, 640] on textarea at bounding box center [811, 649] width 804 height 40
type textarea "ص"
type textarea "you're welcome"
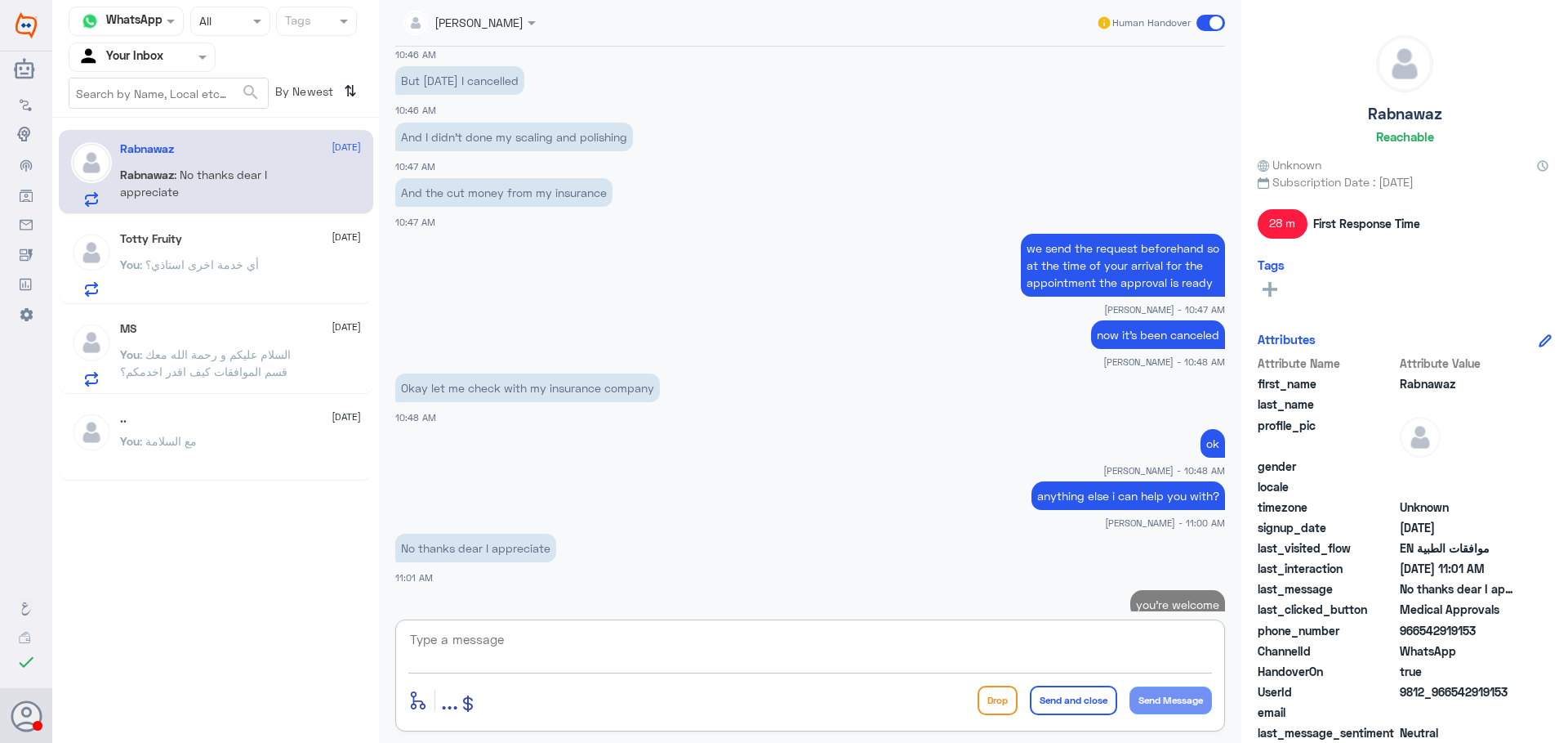
scroll to position [701, 0]
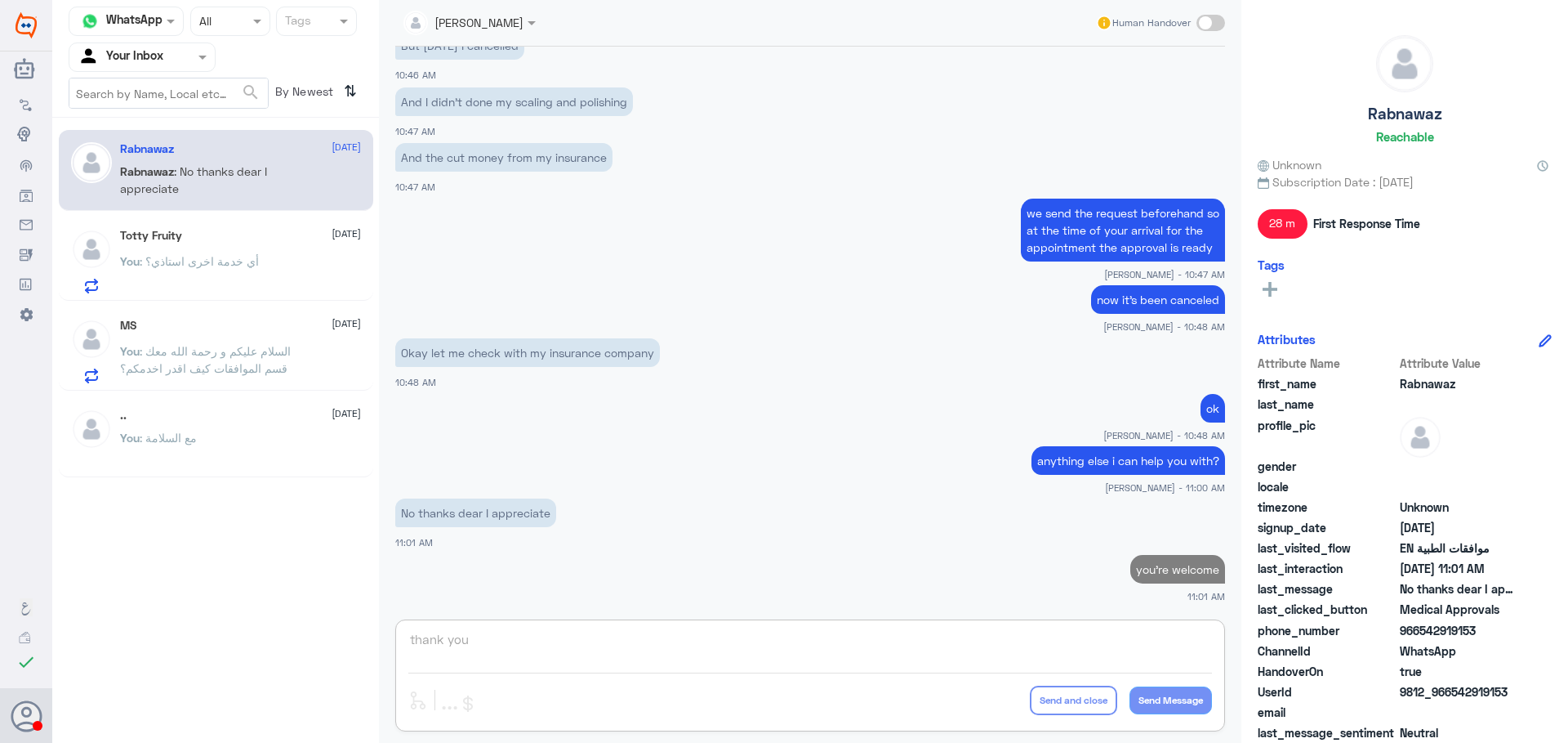
type textarea "thank you"
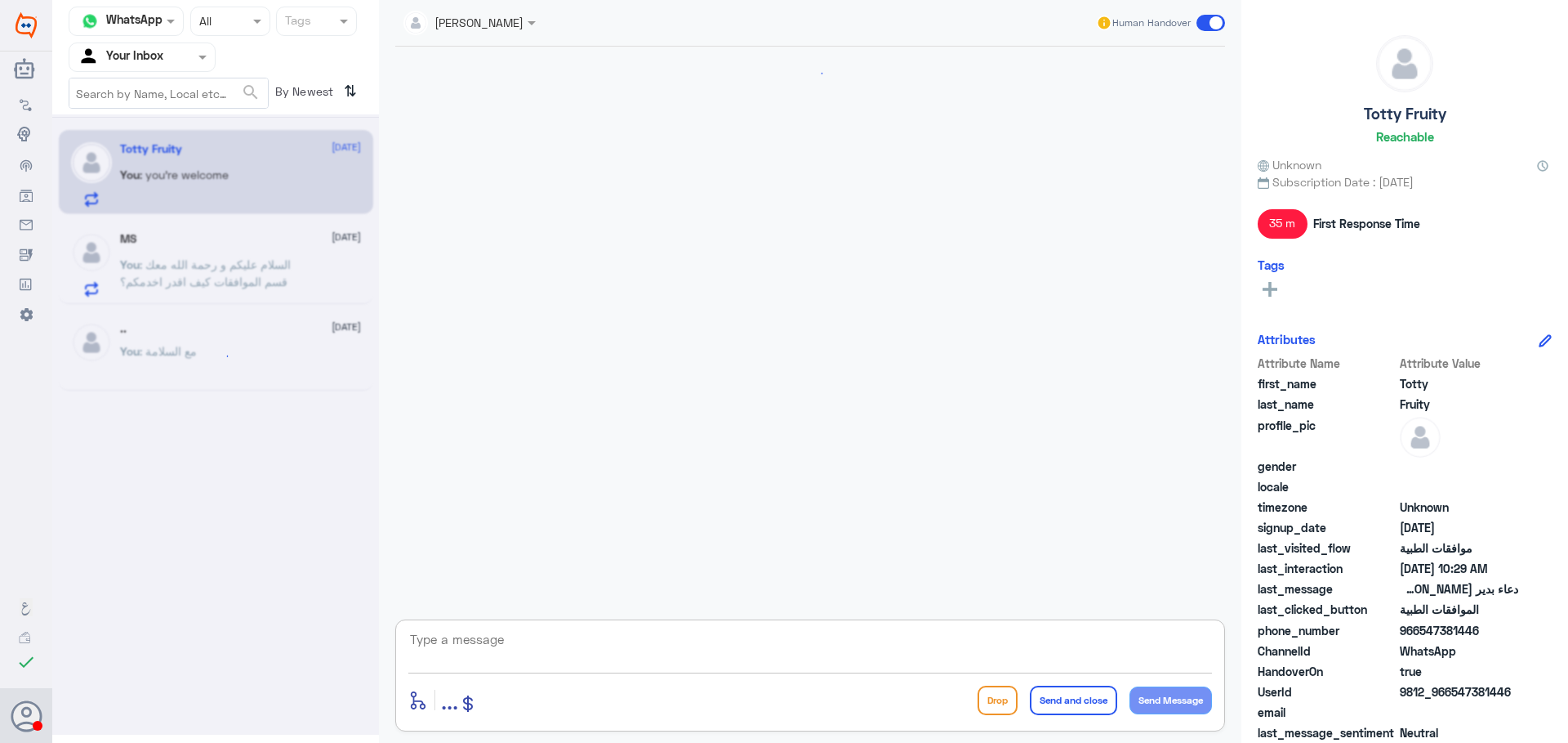
scroll to position [616, 0]
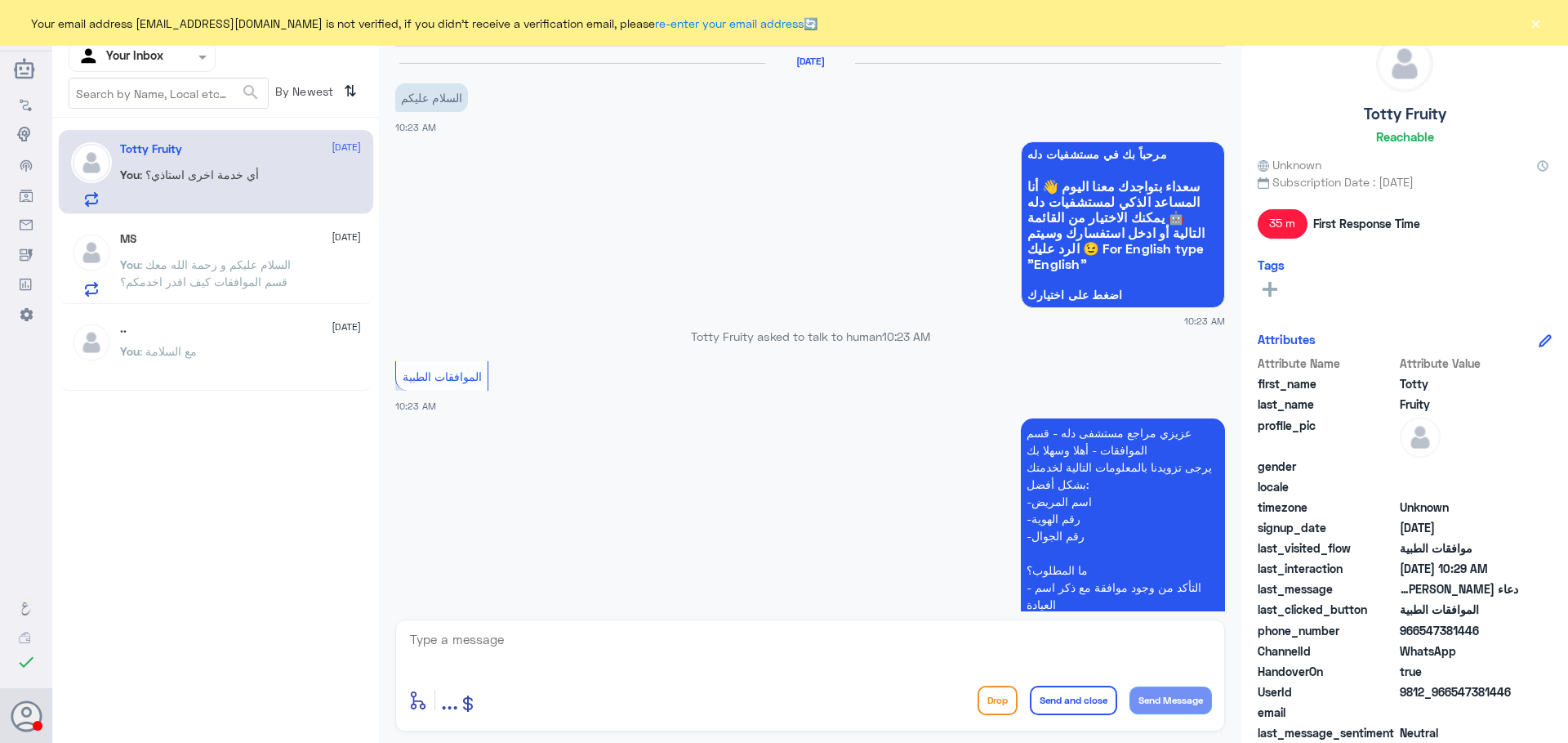
scroll to position [616, 0]
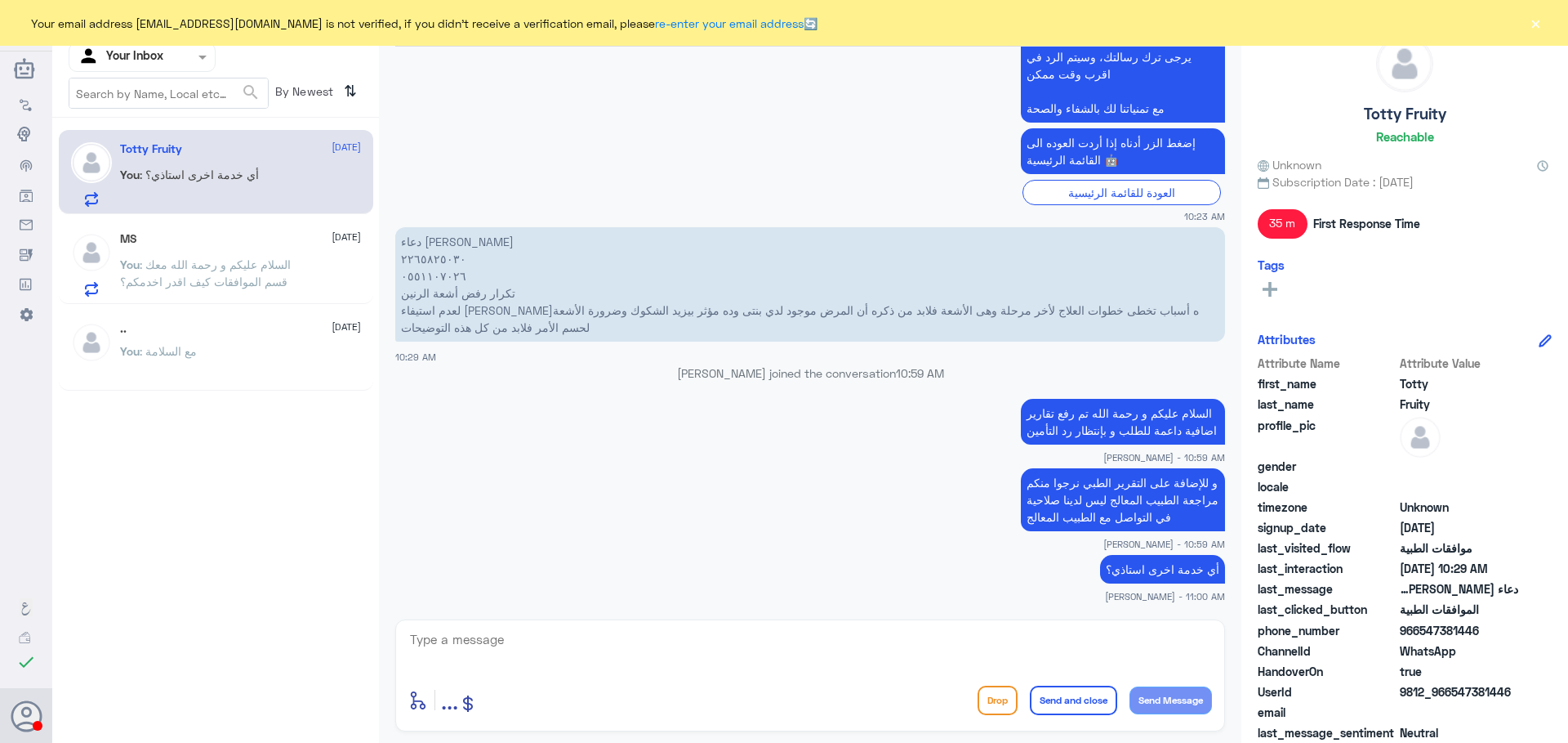
click at [217, 280] on span ": السلام عليكم و رحمة الله معك قسم الموافقات كيف اقدر اخدمكم؟" at bounding box center [205, 273] width 171 height 31
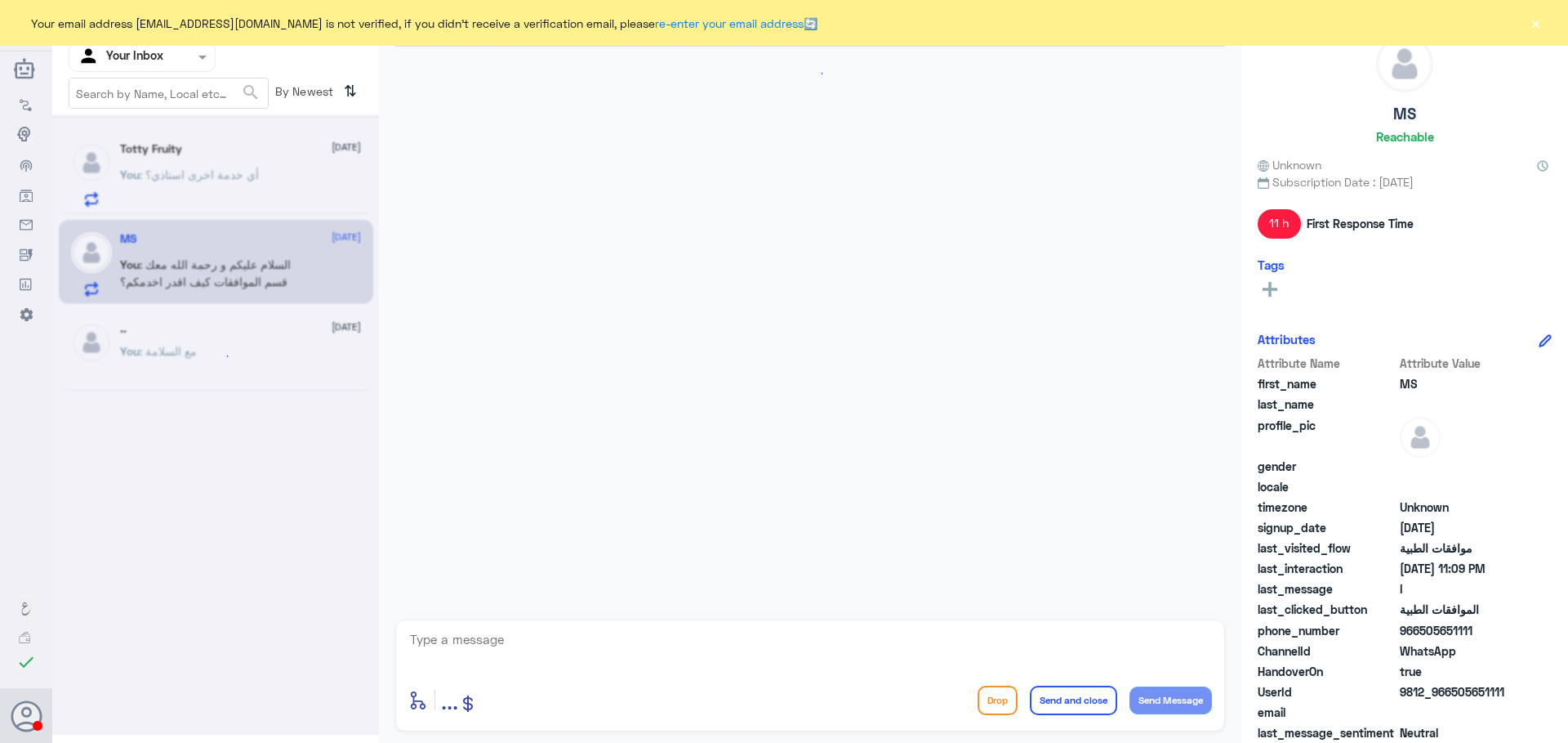
scroll to position [416, 0]
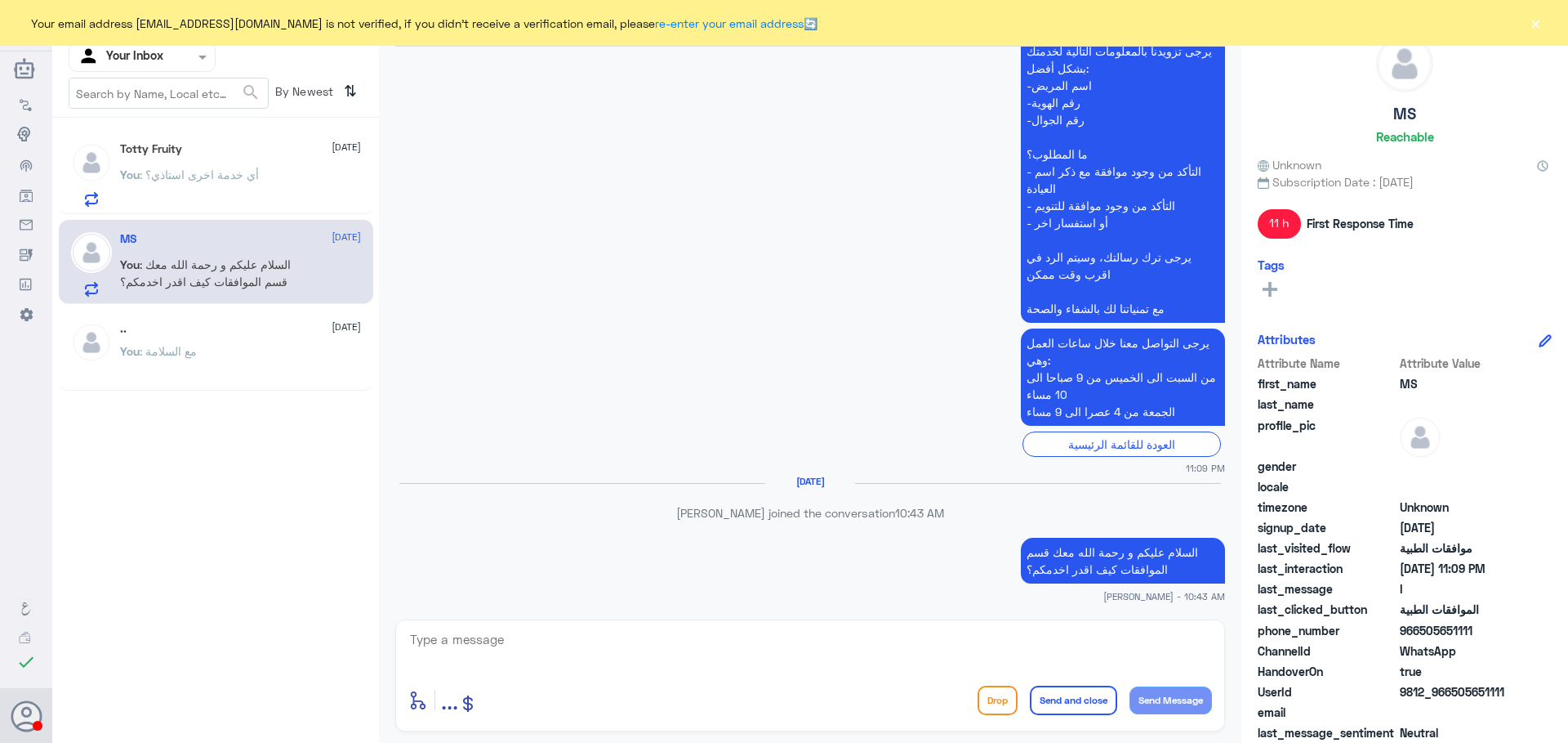
click at [192, 60] on div at bounding box center [142, 57] width 146 height 19
click at [161, 194] on div "Your Team" at bounding box center [142, 204] width 147 height 37
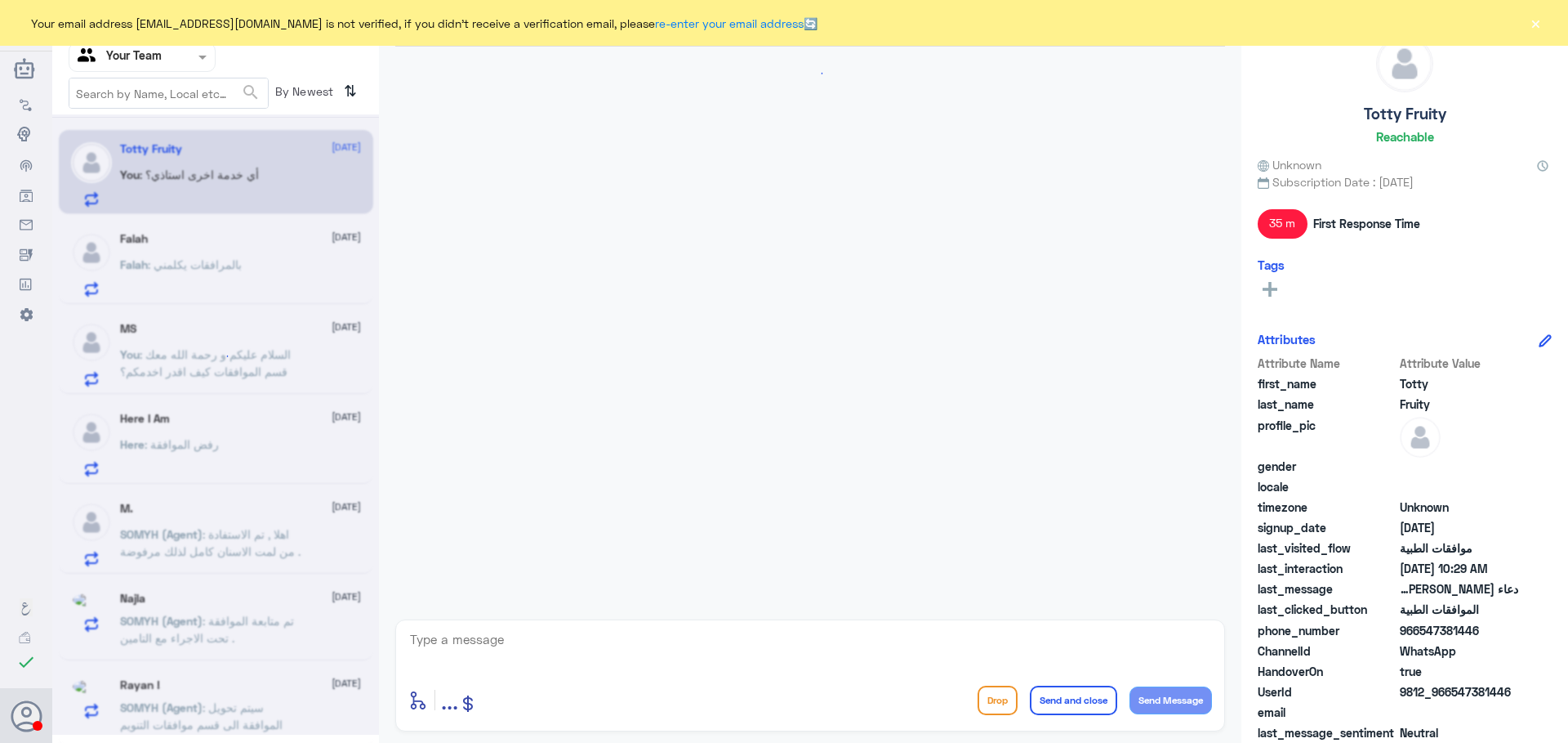
scroll to position [616, 0]
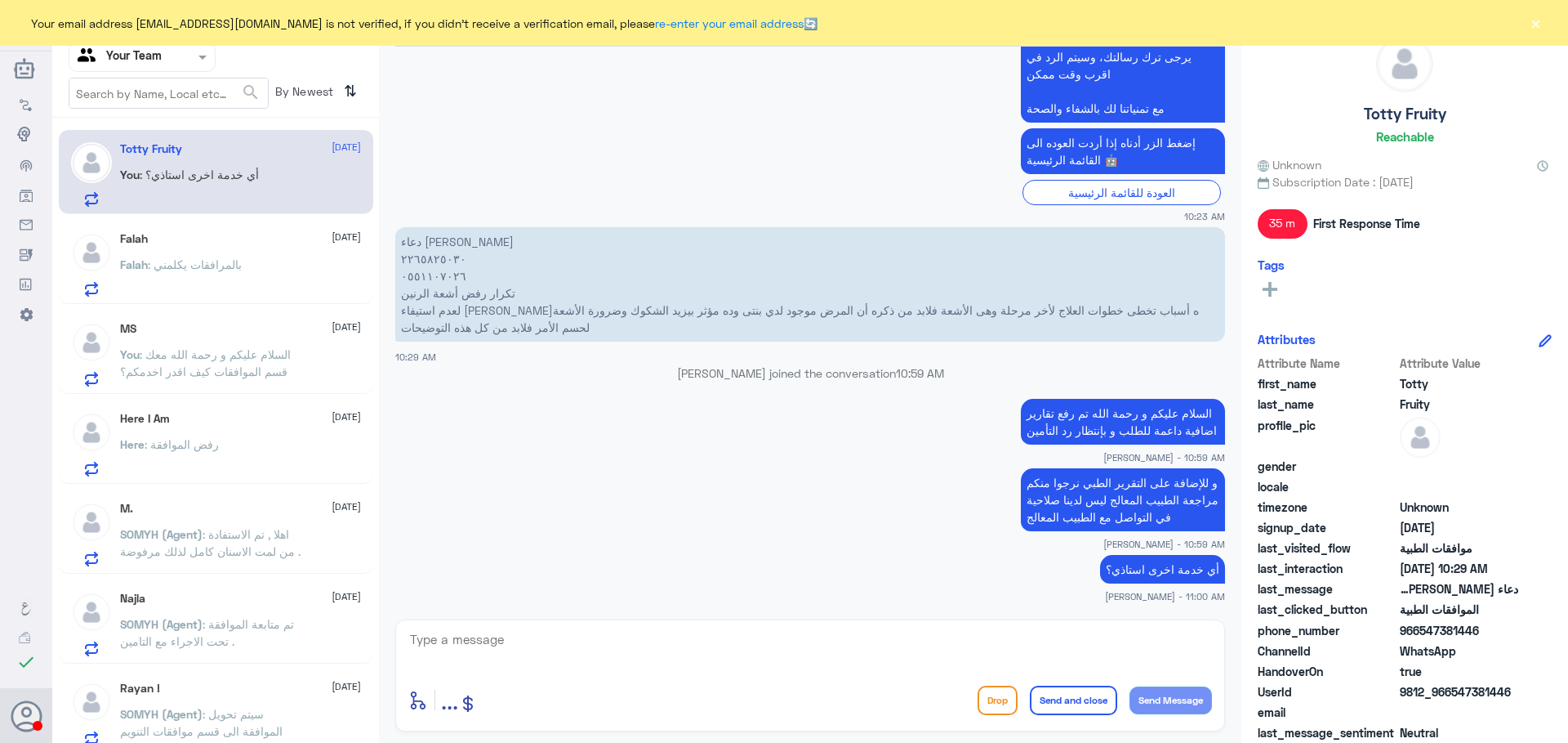
click at [1534, 25] on button "×" at bounding box center [1535, 22] width 16 height 16
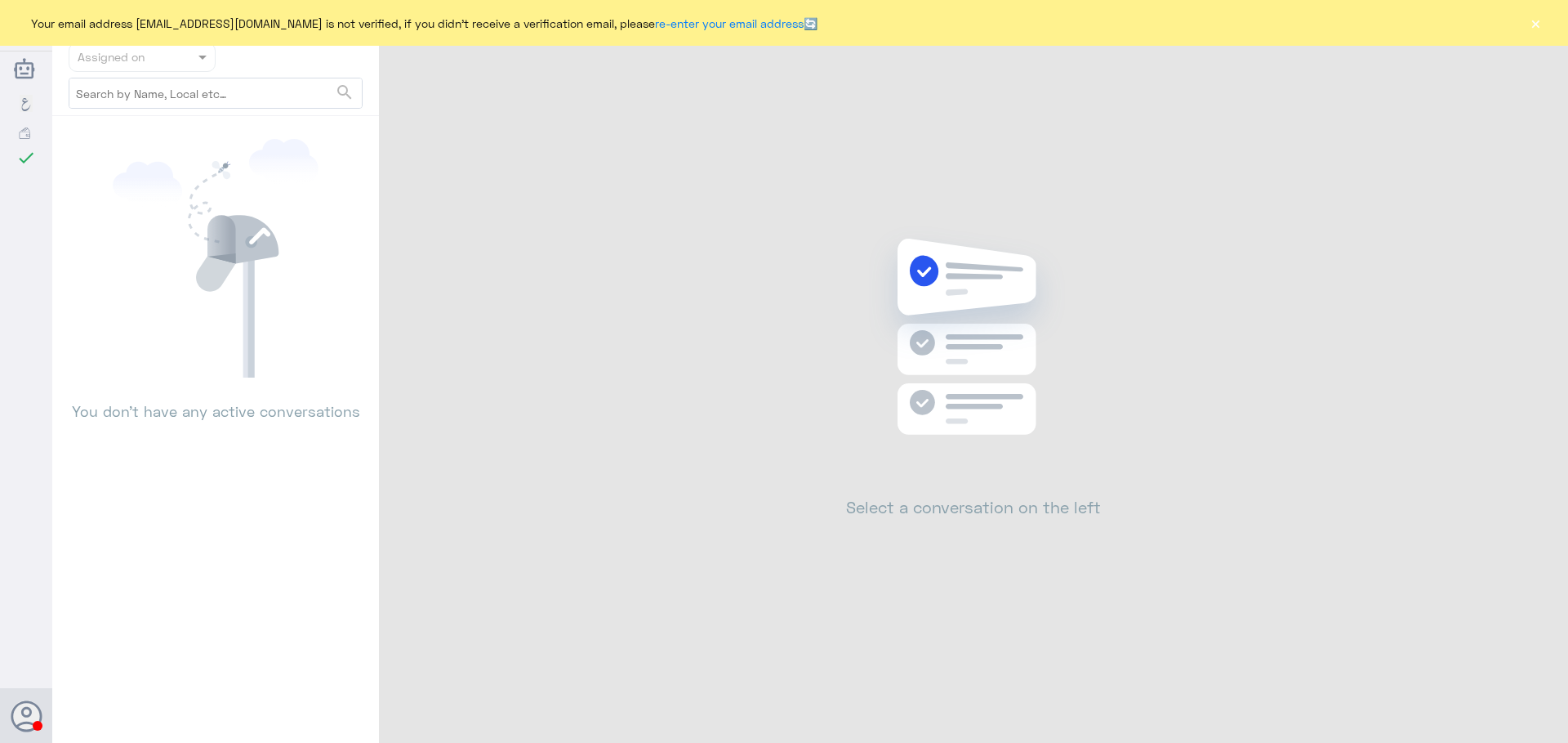
click at [1540, 25] on button "×" at bounding box center [1535, 22] width 16 height 16
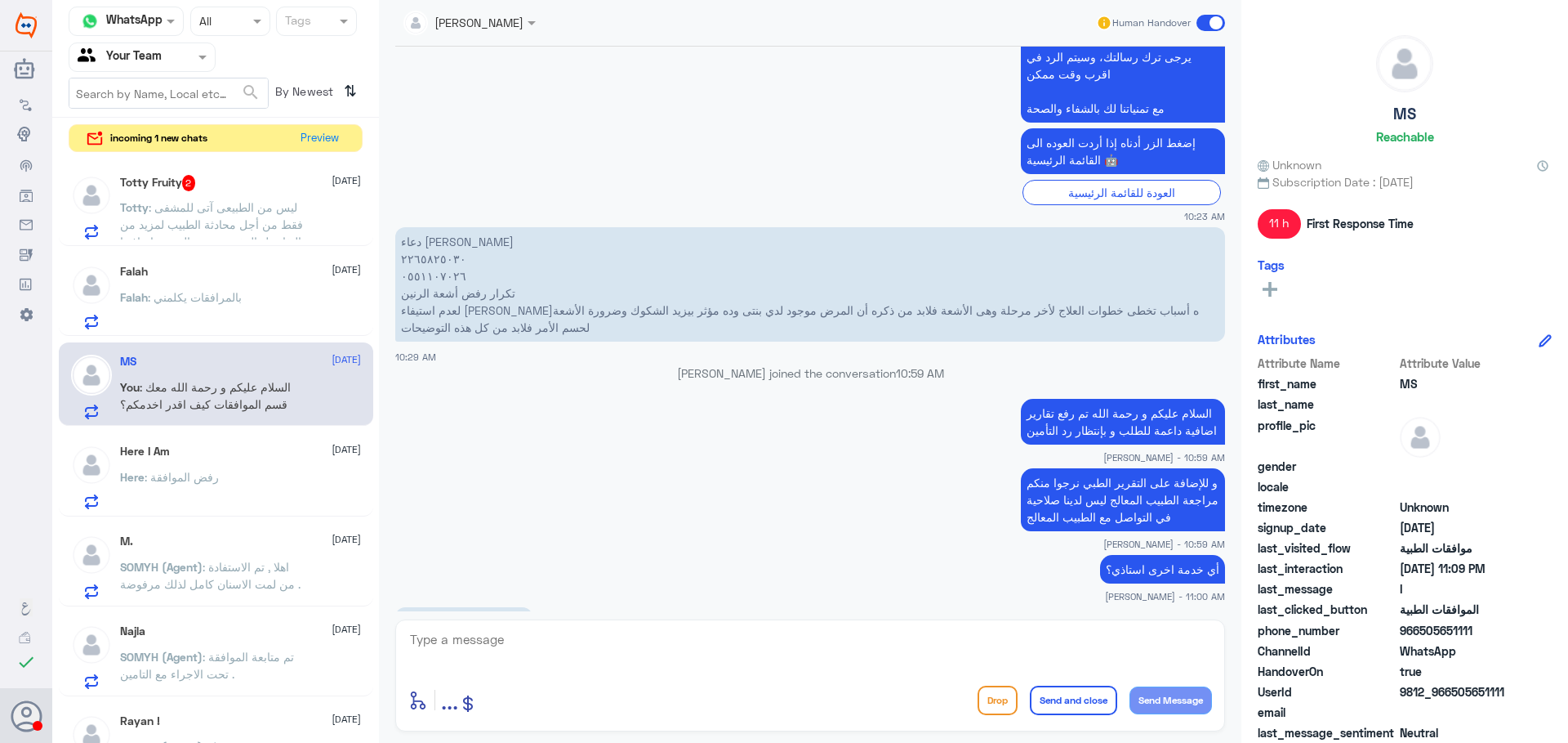
scroll to position [673, 0]
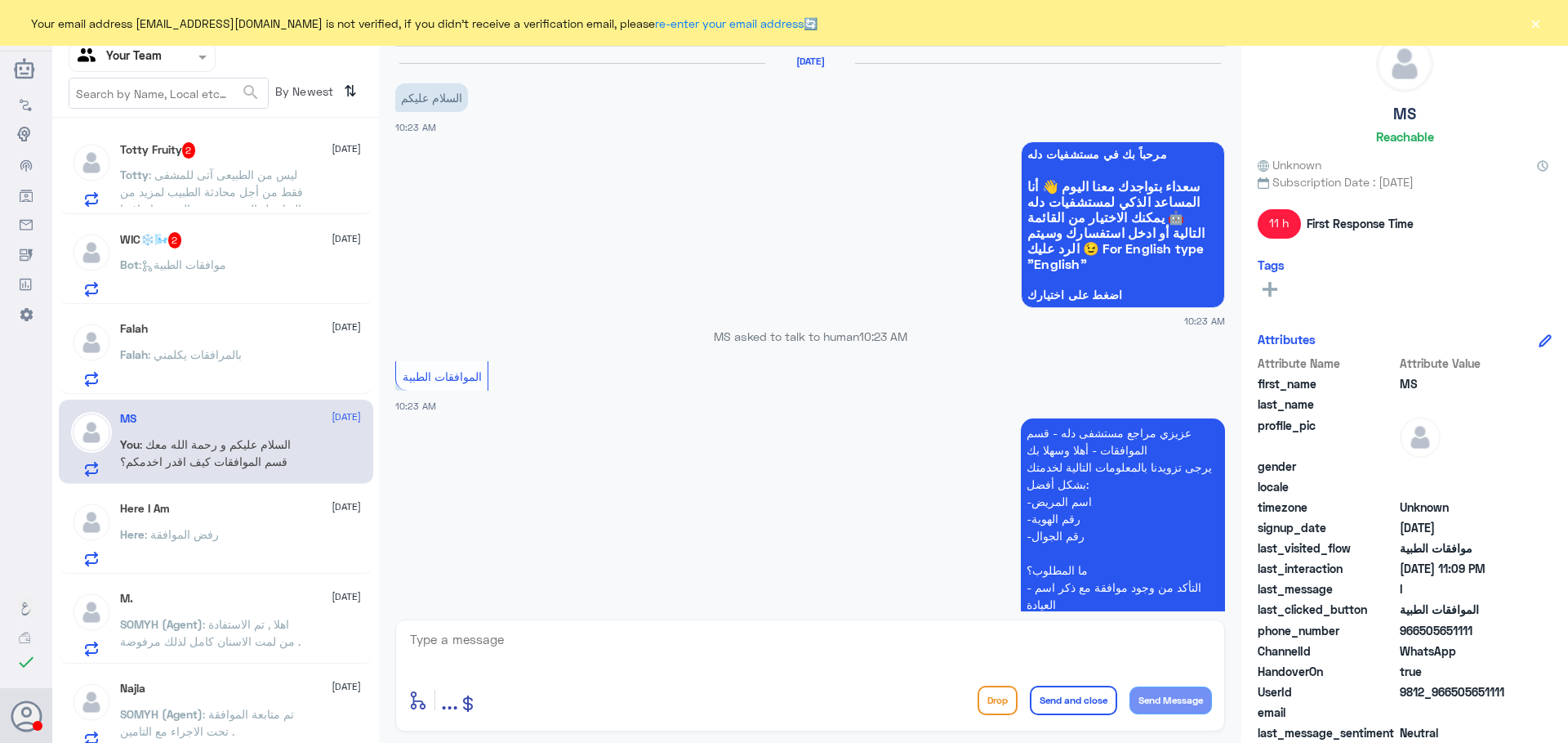
scroll to position [728, 0]
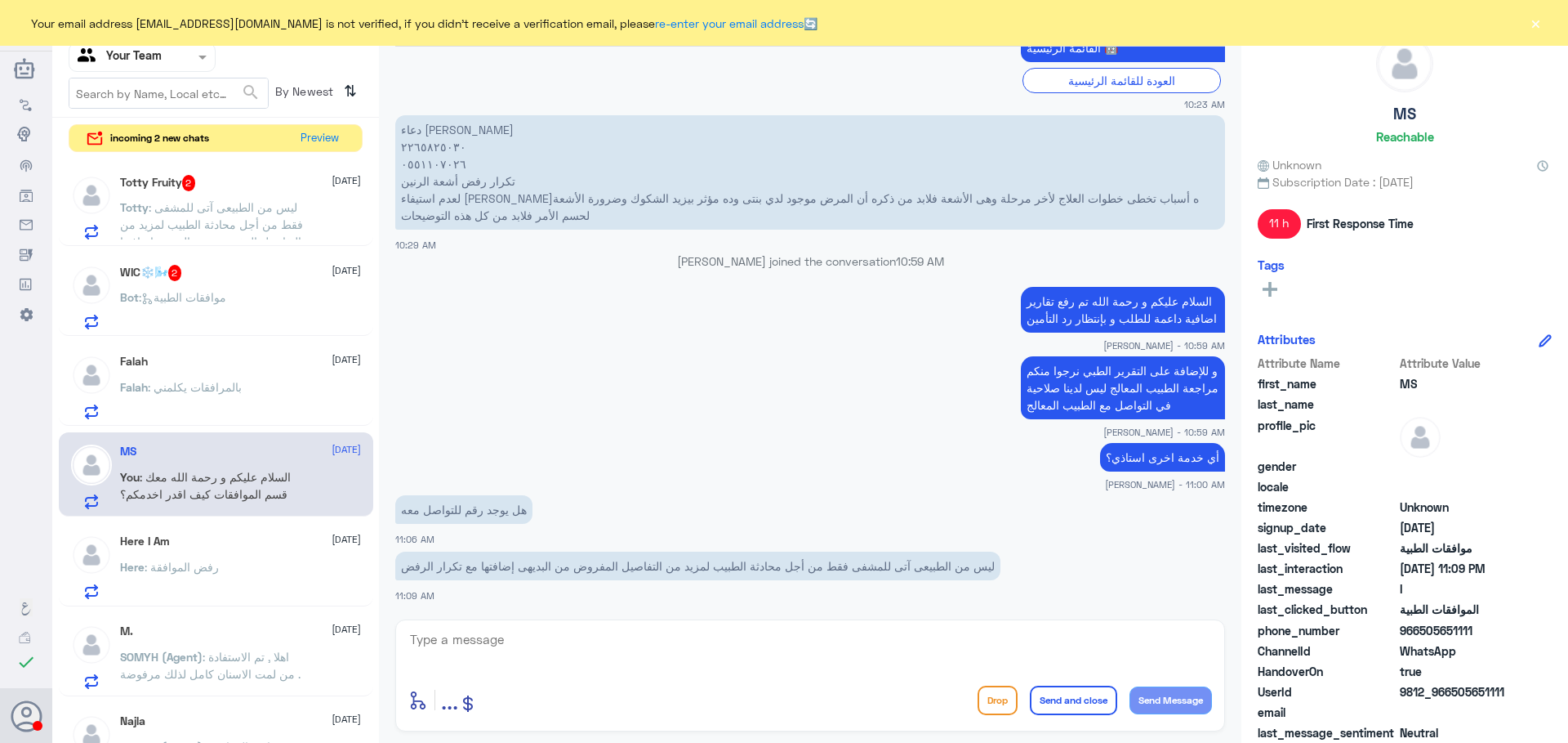
click at [248, 211] on span ": ليس من الطبيعى آتى للمشفى فقط من أجل محادثة الطبيب لمزيد من التفاصيل المفروض …" at bounding box center [211, 233] width 183 height 65
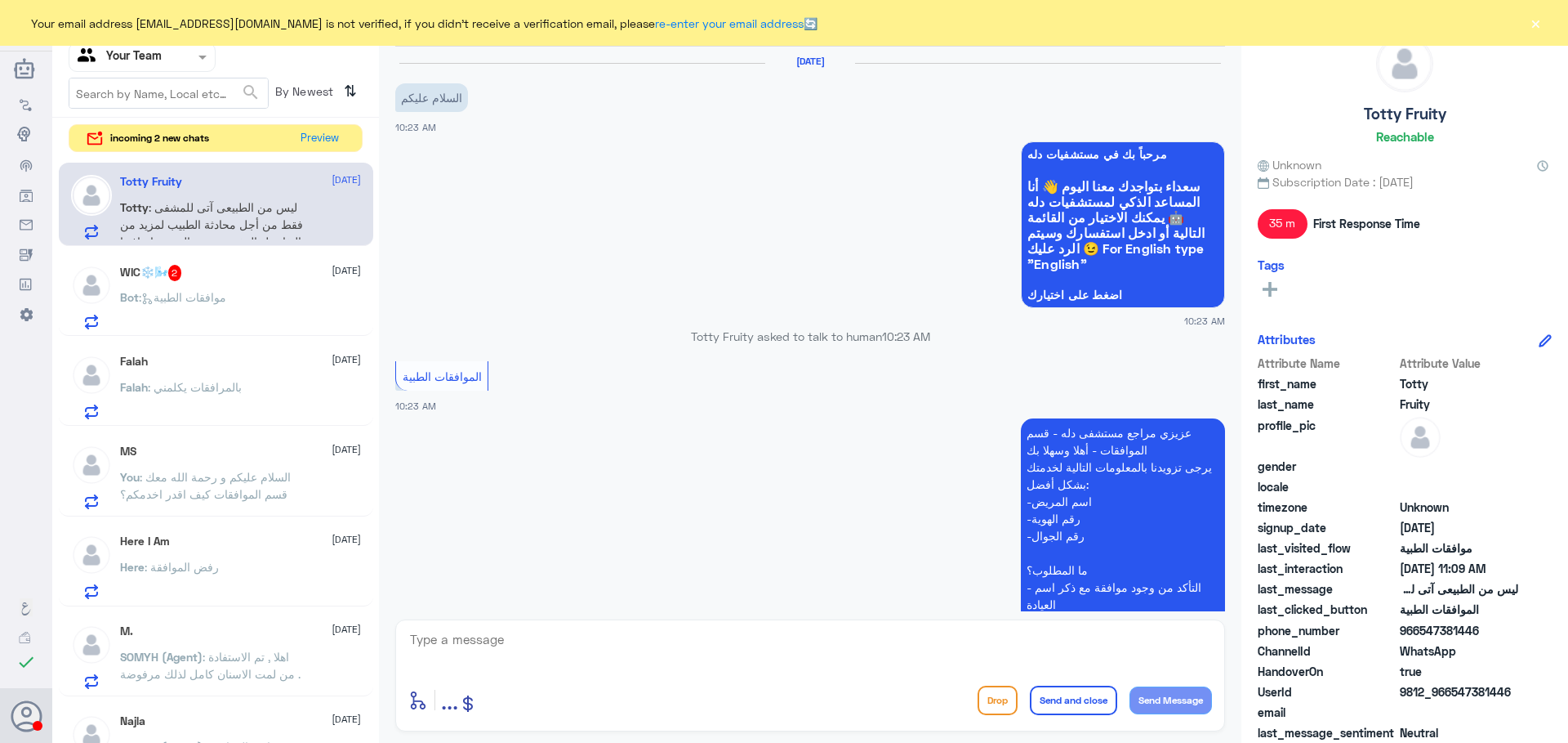
scroll to position [728, 0]
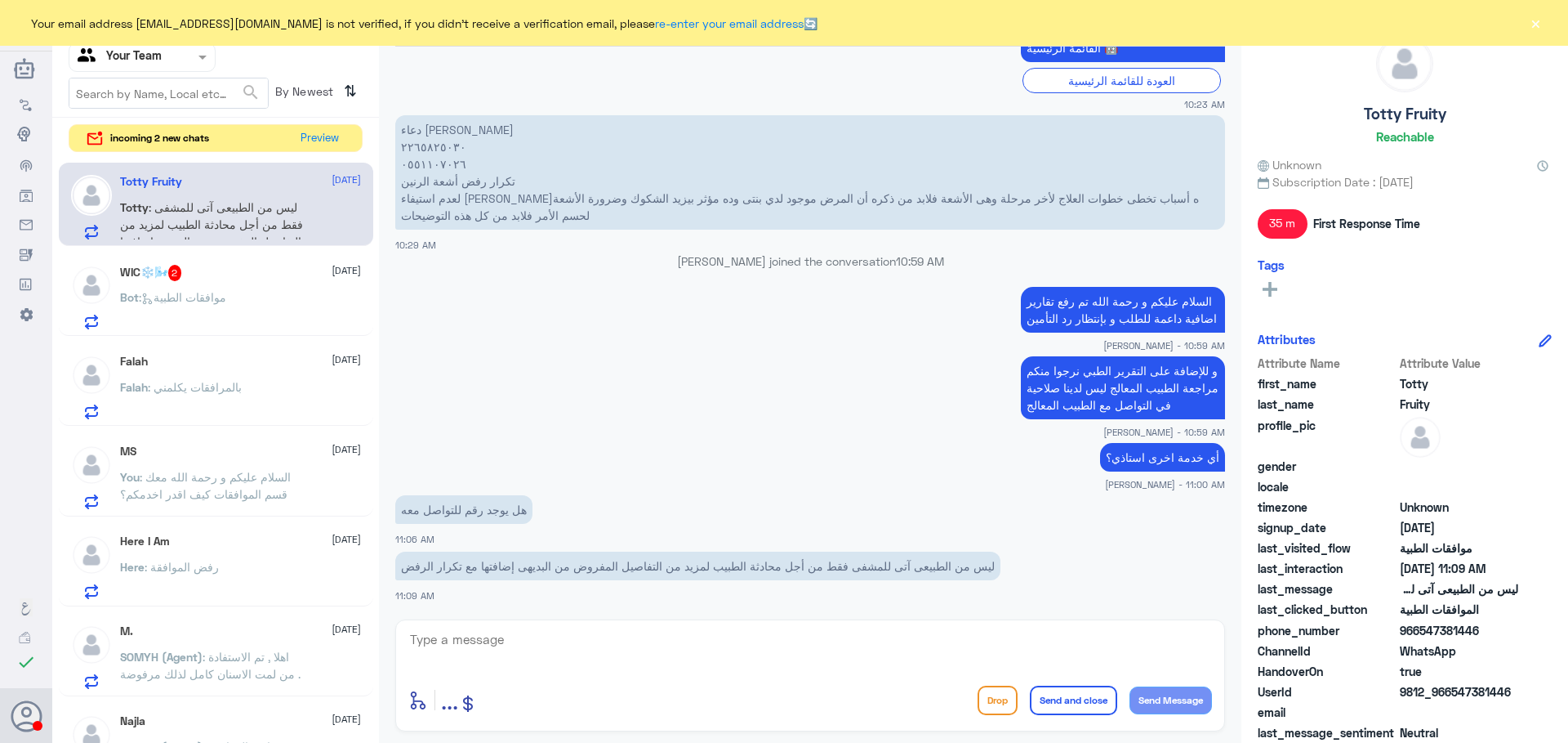
click at [517, 647] on textarea at bounding box center [811, 649] width 804 height 40
type textarea "d"
type textarea "يمكنكم التواصل مع خدمة العملاء و تحويلكم على الطبيب عن طريقهم"
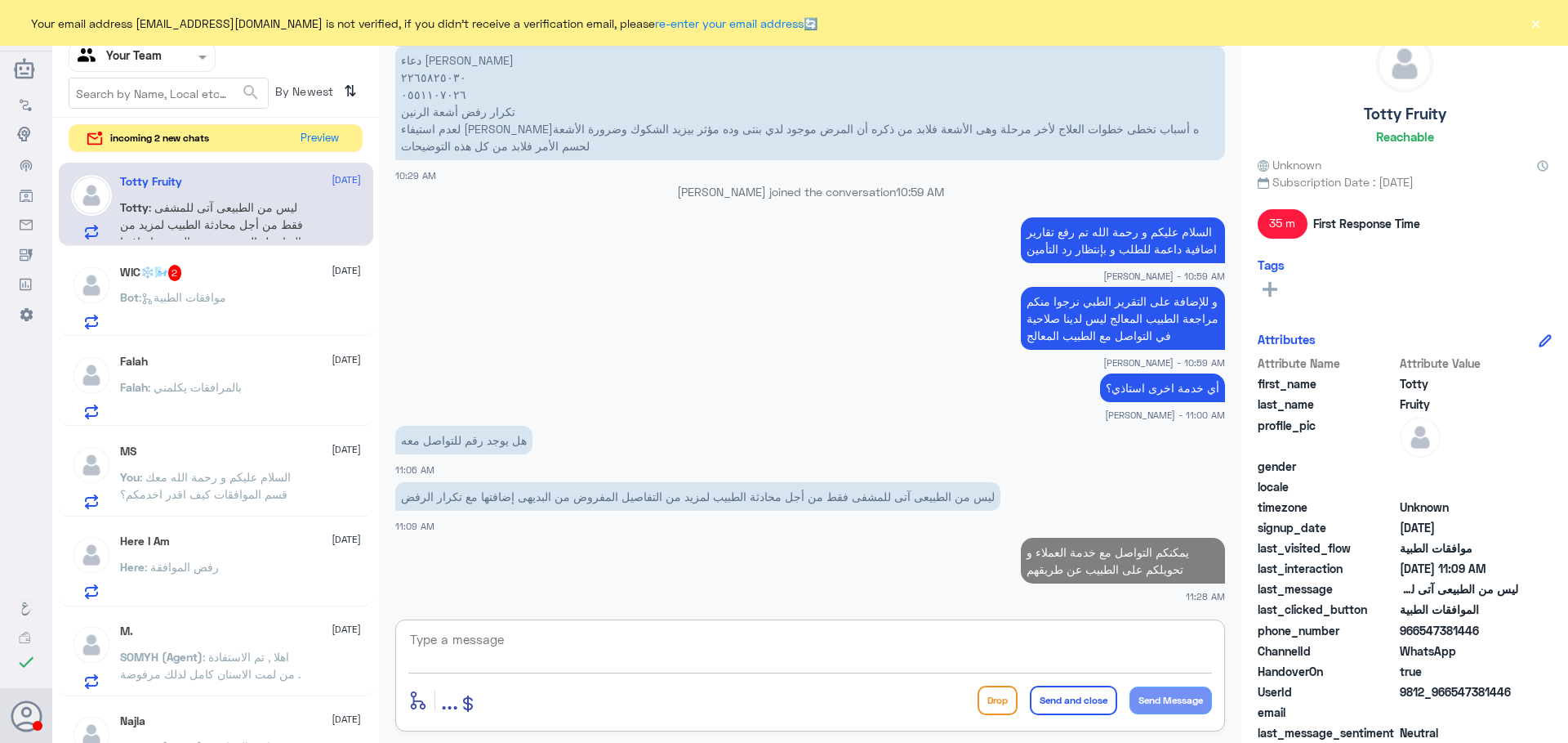
click at [189, 272] on div "WIC❄️🌬️ 2 [DATE]" at bounding box center [240, 273] width 241 height 16
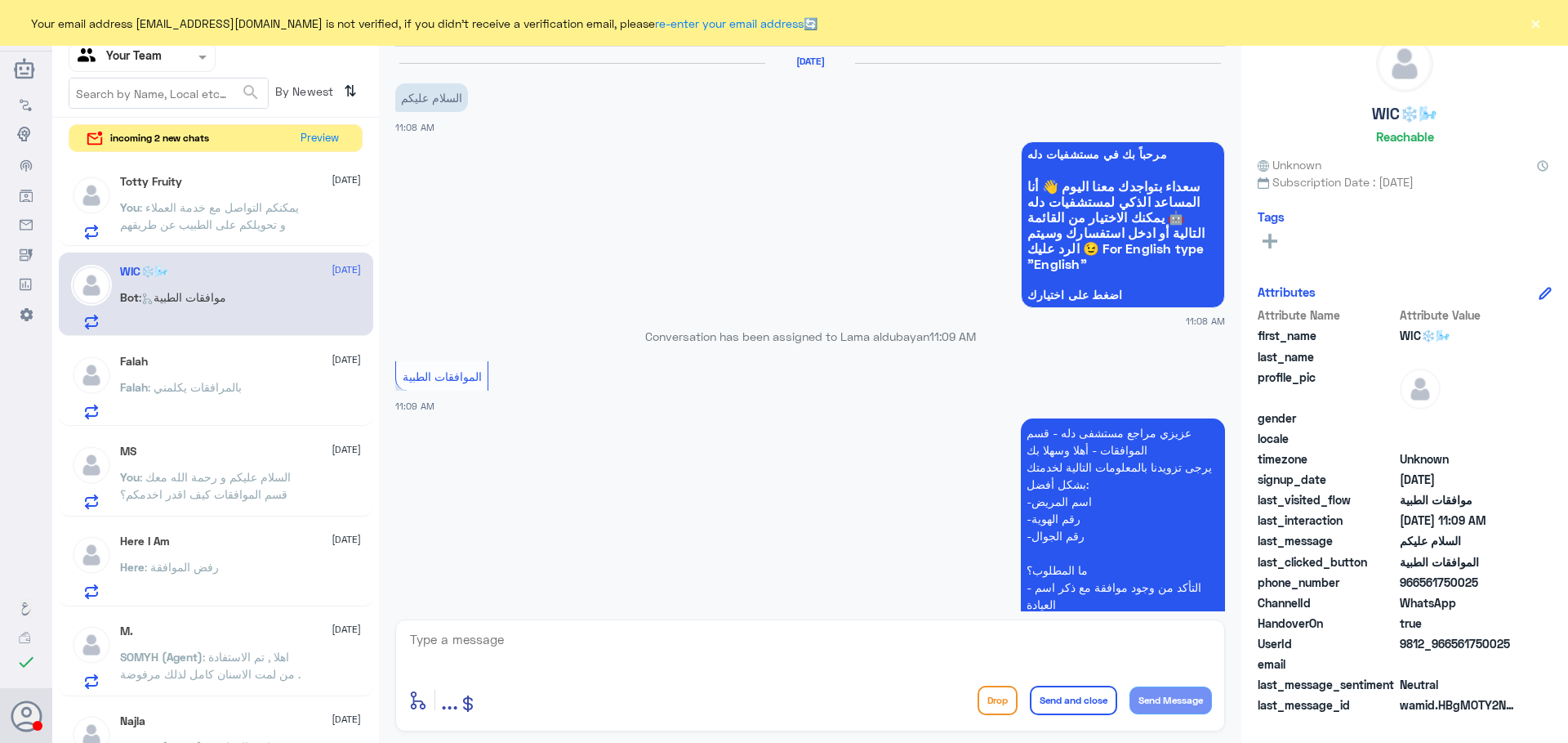
scroll to position [236, 0]
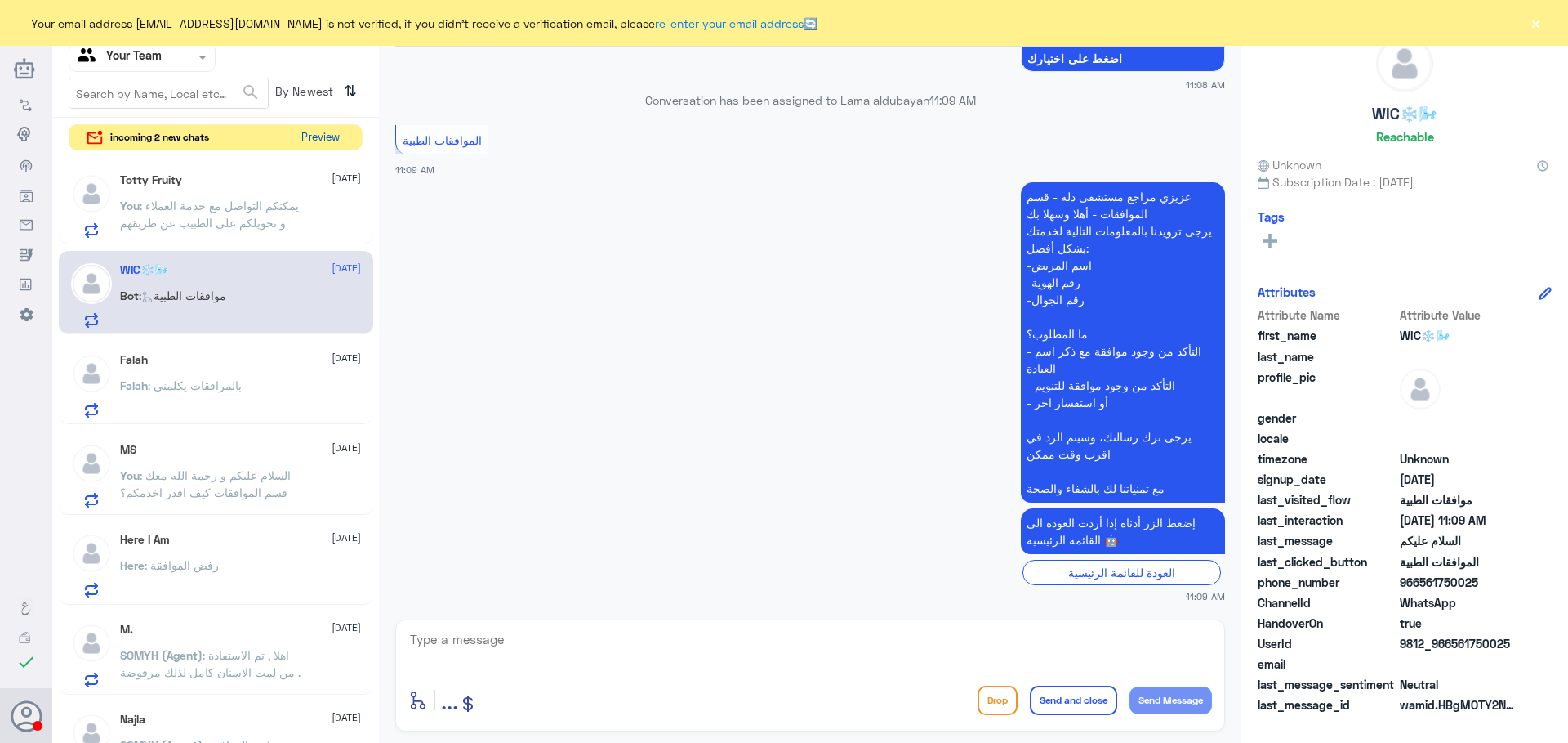
click at [312, 140] on button "Preview" at bounding box center [320, 137] width 51 height 25
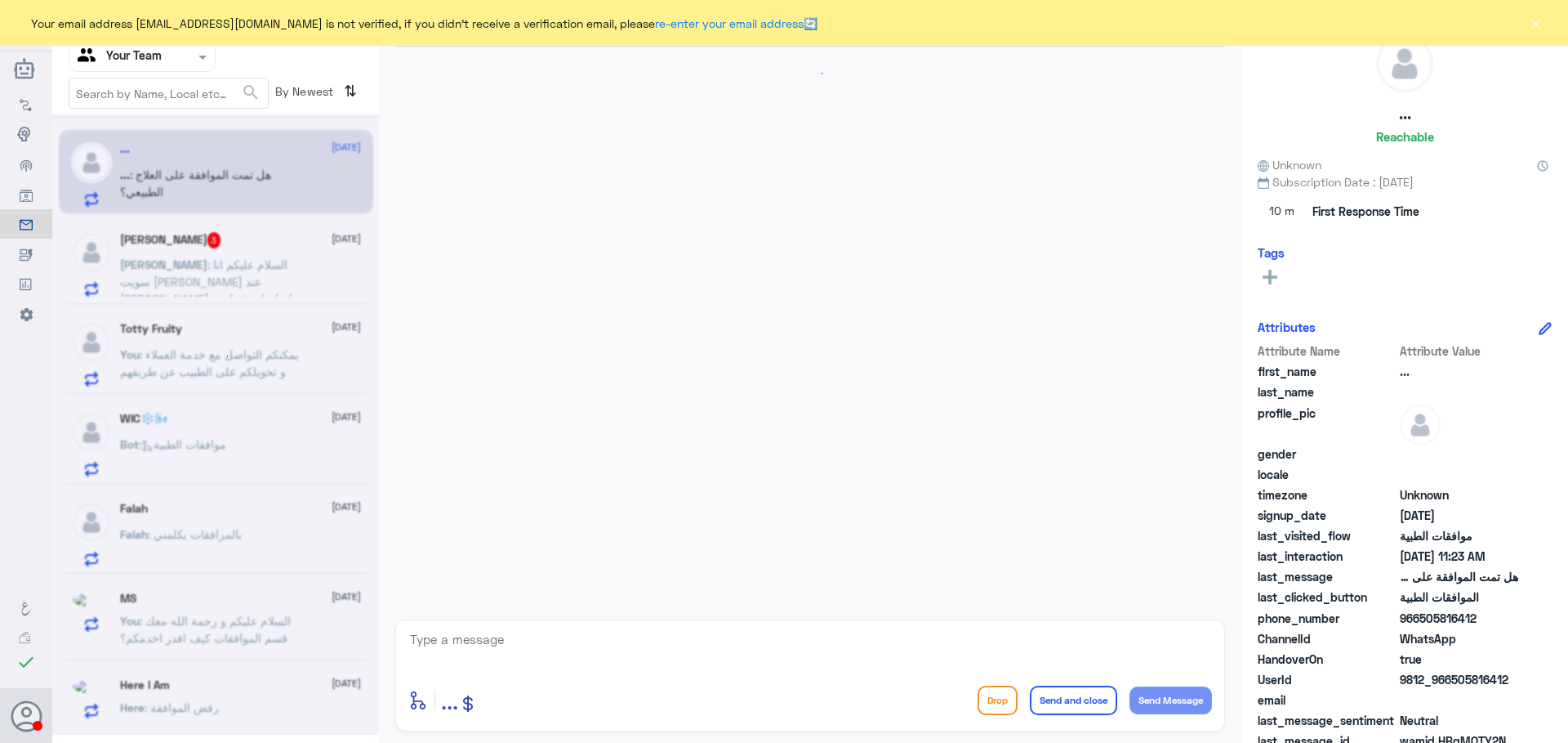
scroll to position [1093, 0]
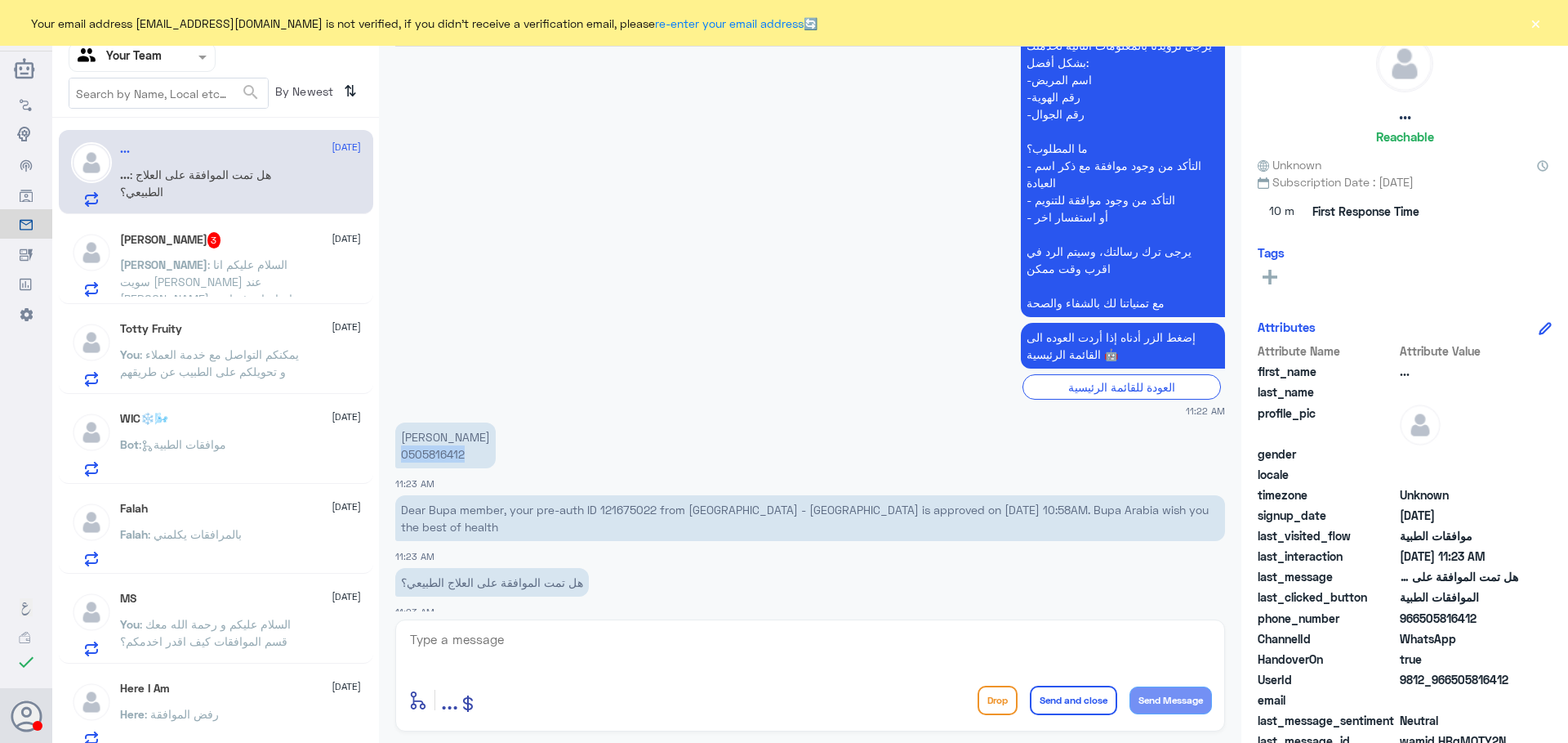
drag, startPoint x: 463, startPoint y: 459, endPoint x: 399, endPoint y: 460, distance: 64.0
click at [399, 460] on p "[PERSON_NAME] 0505816412" at bounding box center [445, 445] width 101 height 46
copy p "0505816412"
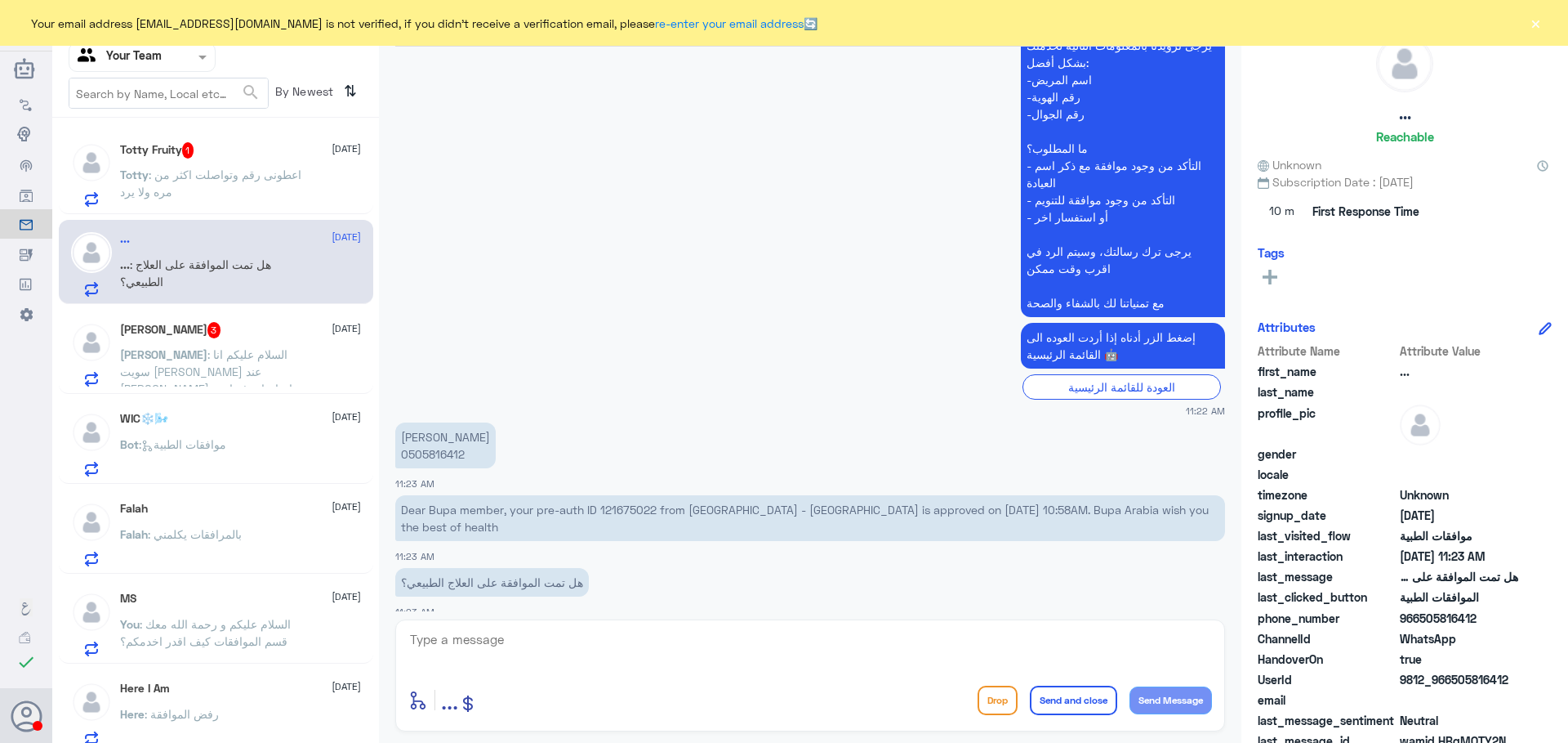
click at [544, 647] on textarea at bounding box center [811, 649] width 804 height 40
type textarea "h"
type textarea "السلام عليكم و رحمة الله"
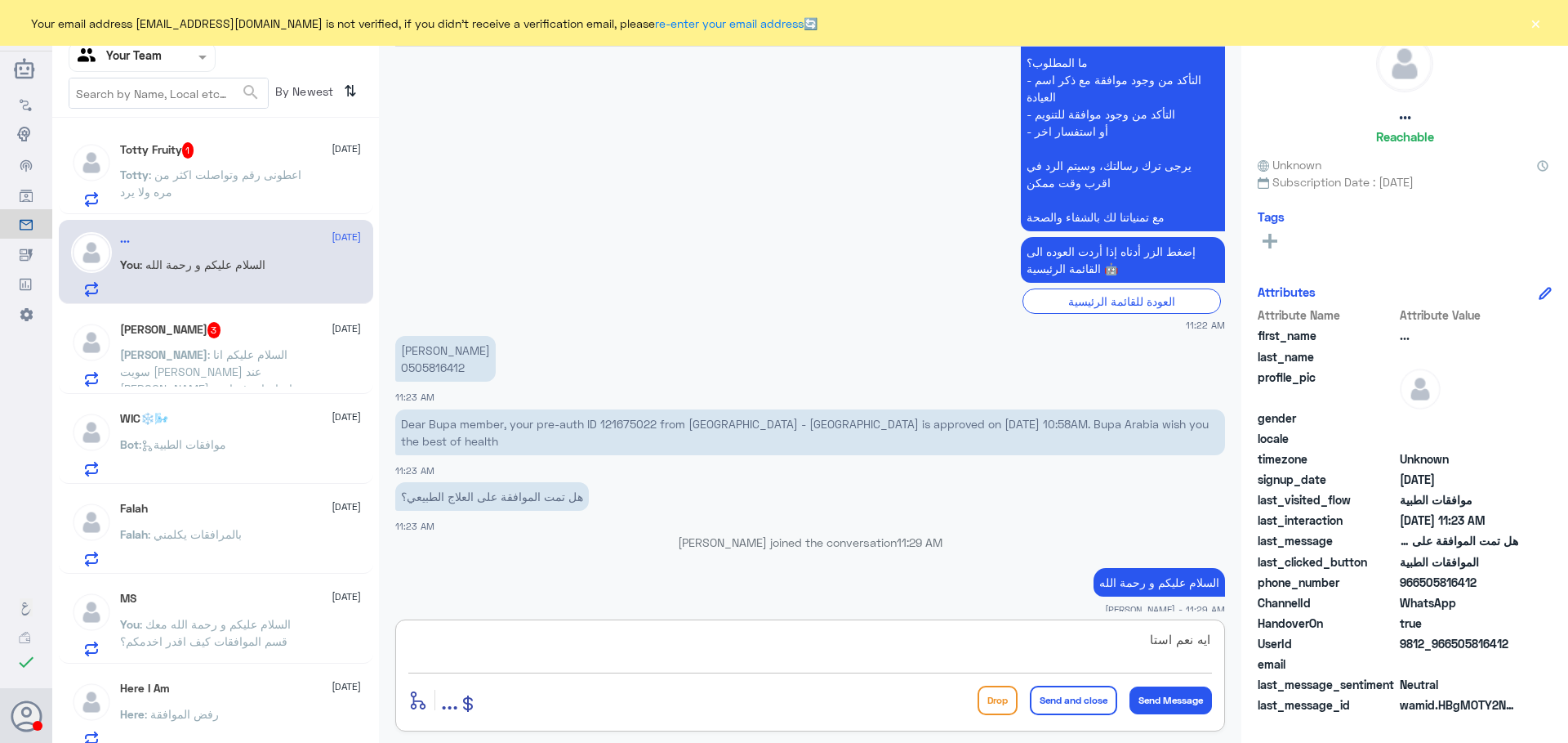
scroll to position [1141, 0]
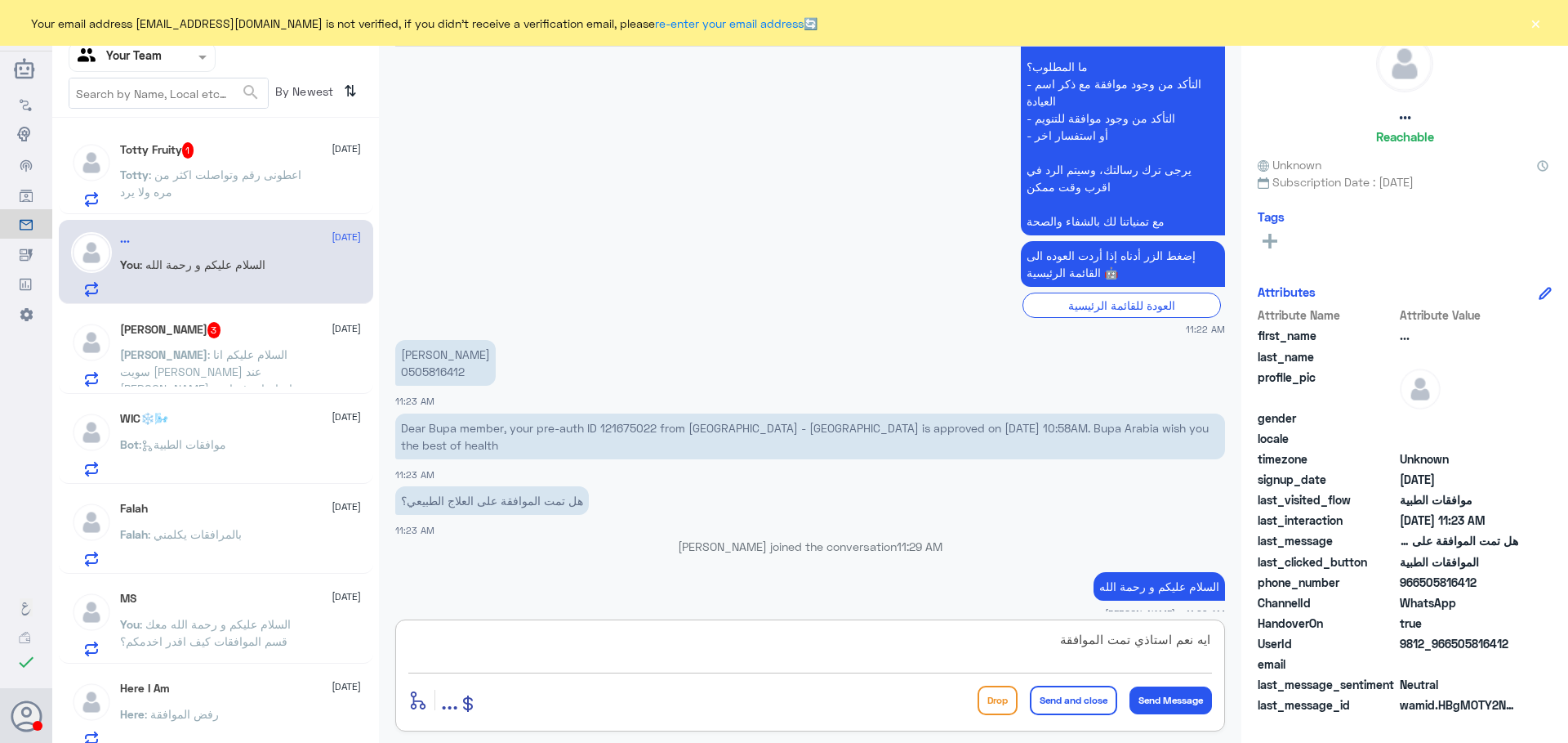
type textarea "ايه نعم استاذي تمت الموافقة"
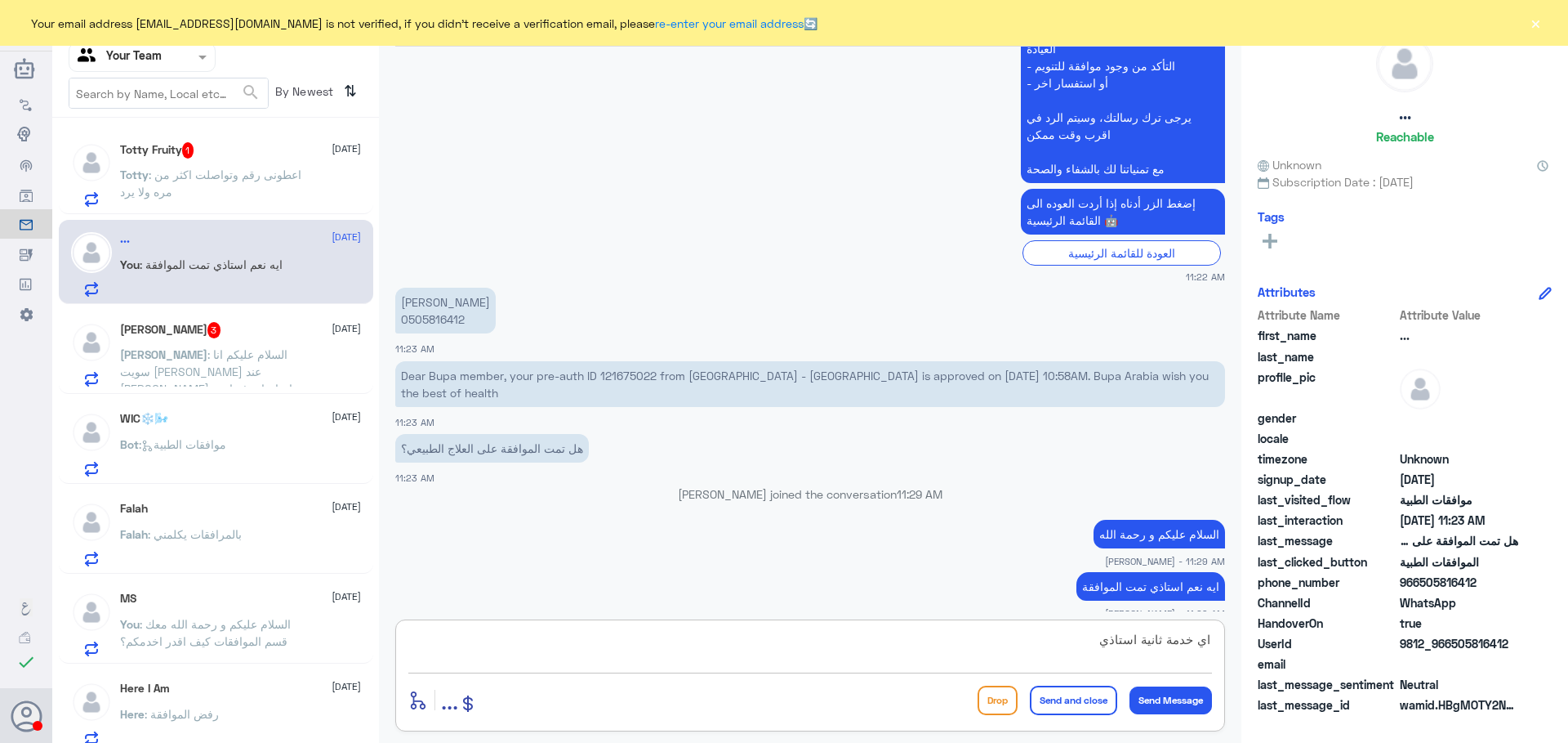
type textarea "اي خدمة ثانية استاذي؟"
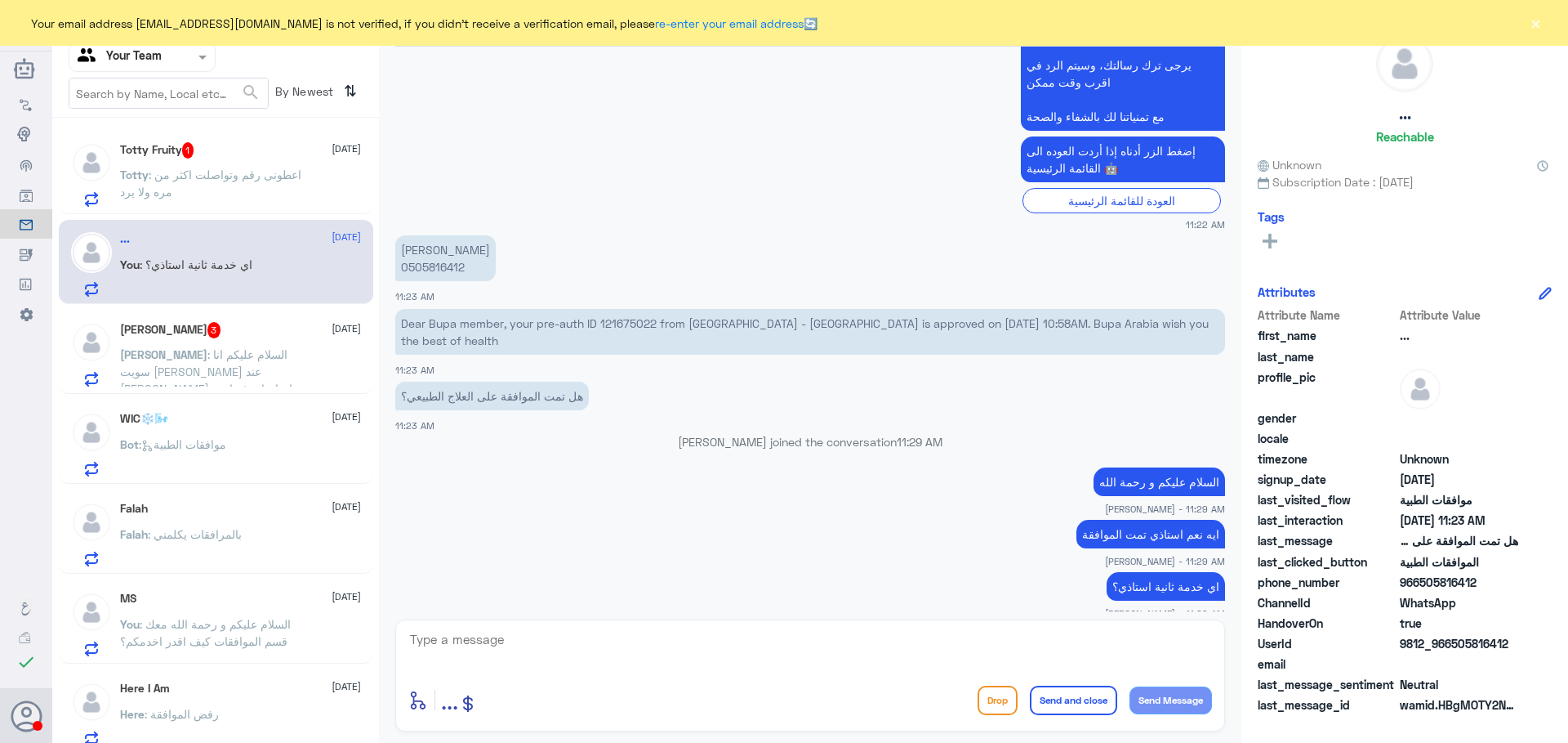
click at [240, 190] on p "Totty : اعطونى رقم وتواصلت اكثر من مره ولا يرد" at bounding box center [212, 186] width 184 height 41
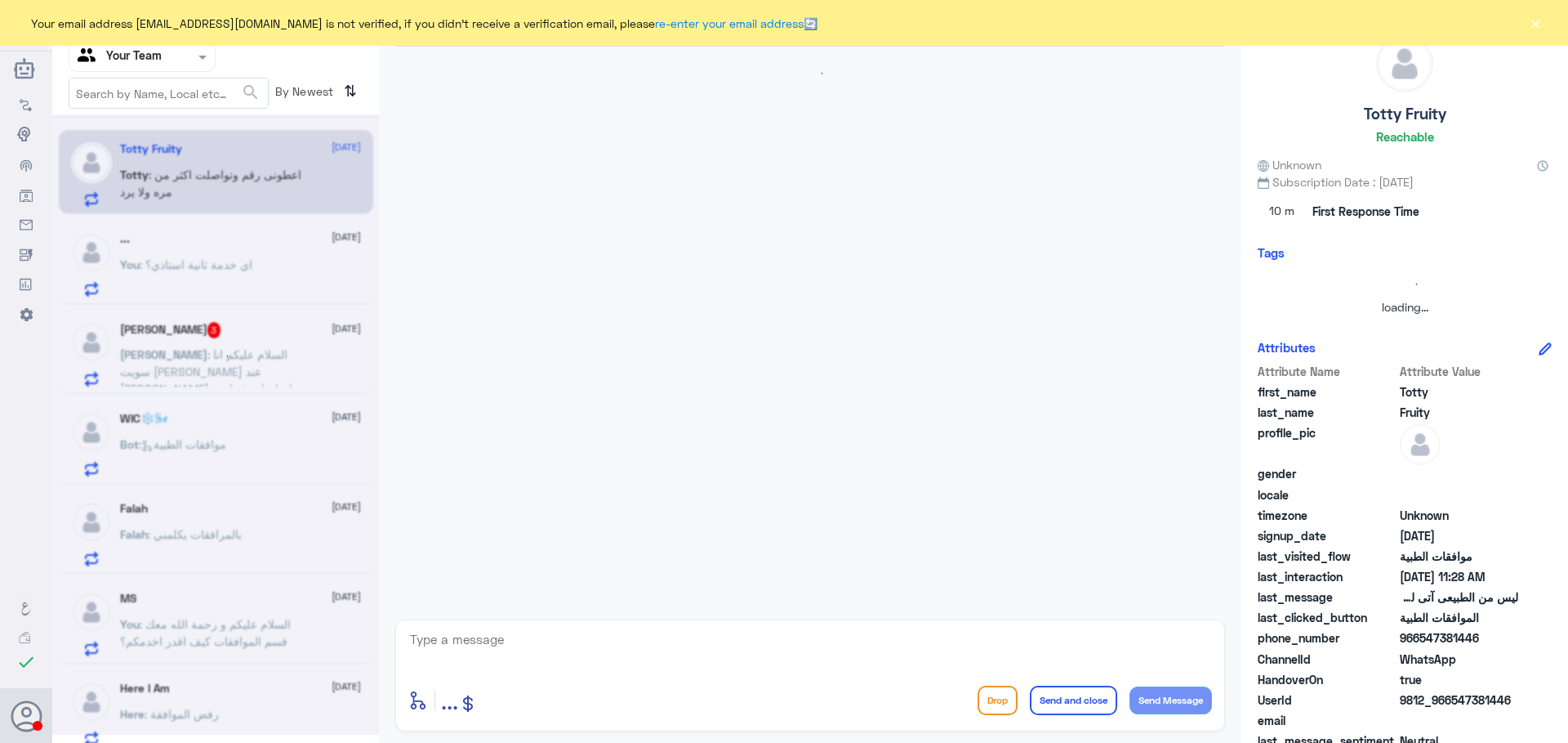
click at [562, 642] on textarea at bounding box center [811, 649] width 804 height 40
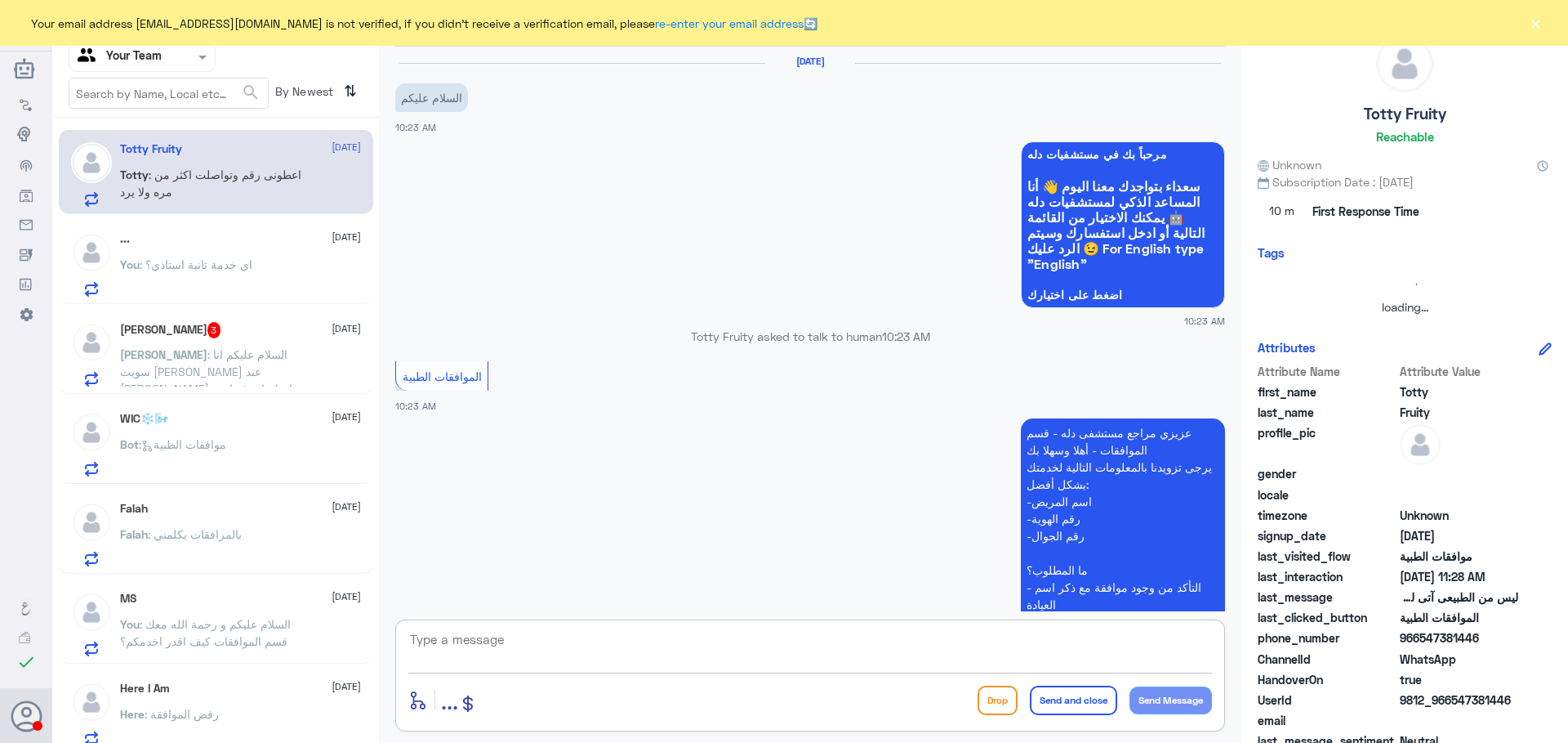
scroll to position [853, 0]
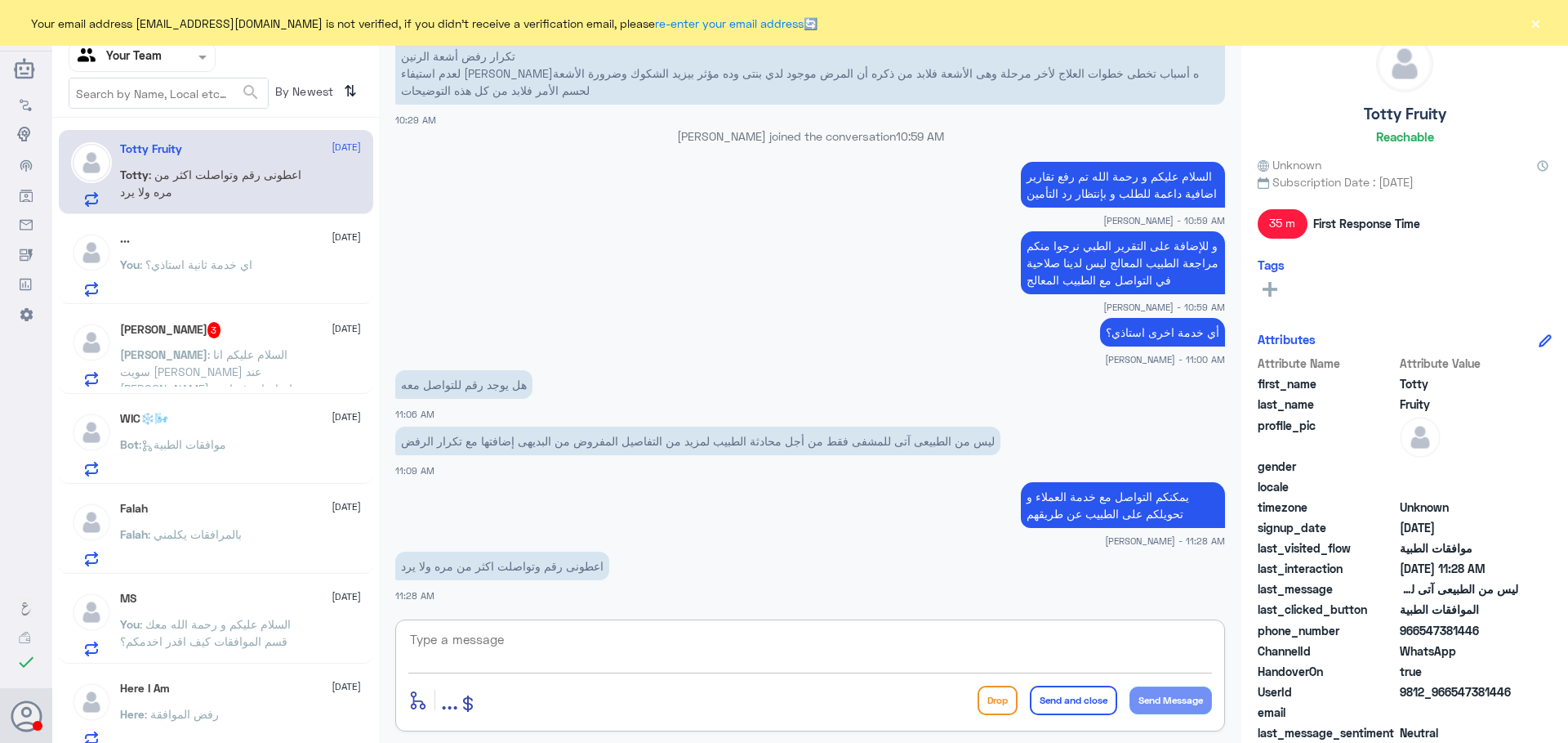
click at [156, 63] on input "text" at bounding box center [123, 57] width 90 height 19
click at [161, 161] on Inbox "Your Inbox" at bounding box center [134, 164] width 58 height 13
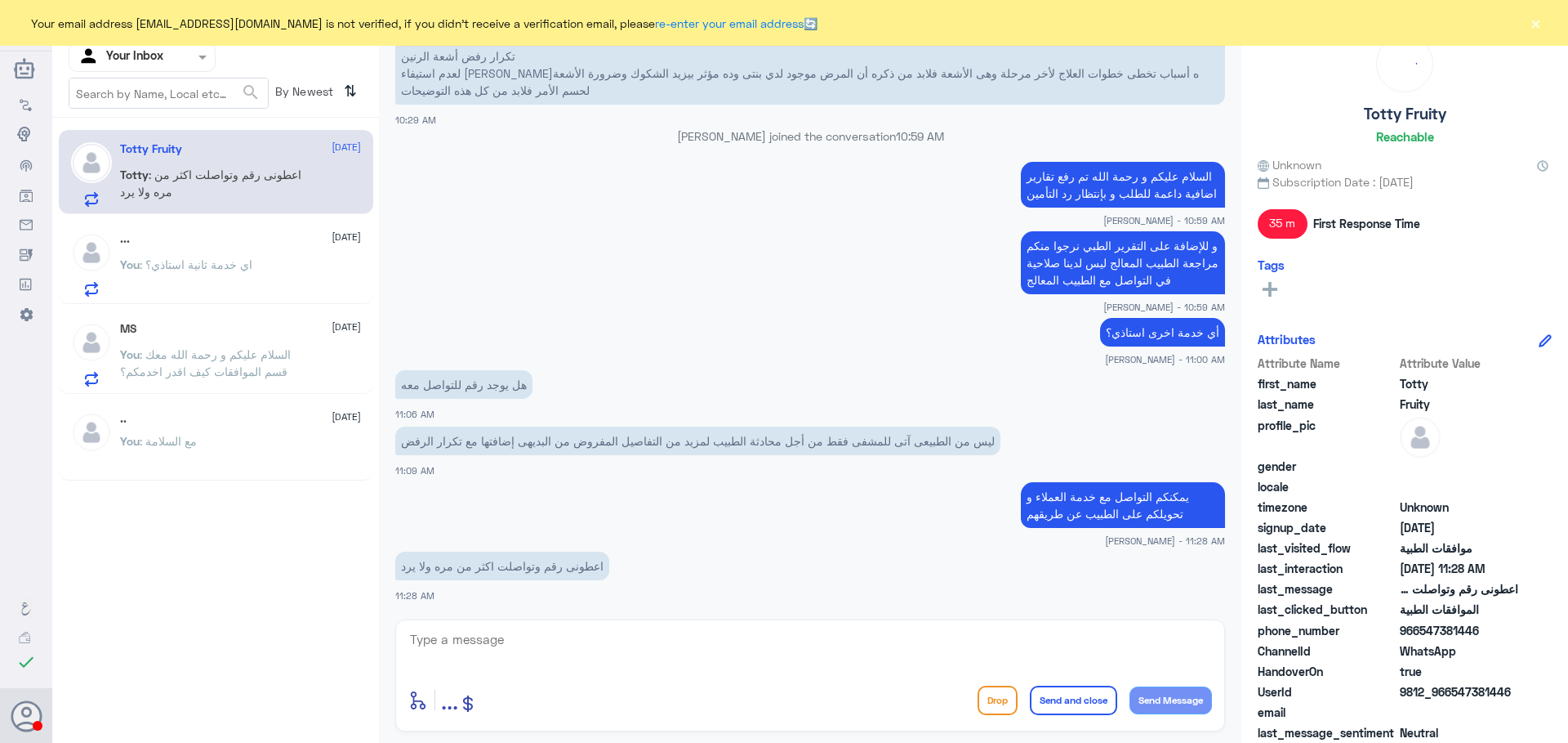
click at [535, 637] on textarea at bounding box center [811, 649] width 804 height 40
type textarea "ا"
type textarea "نعتذر منكم ليس لدينا صلاحية في التواصل مع الأطباء"
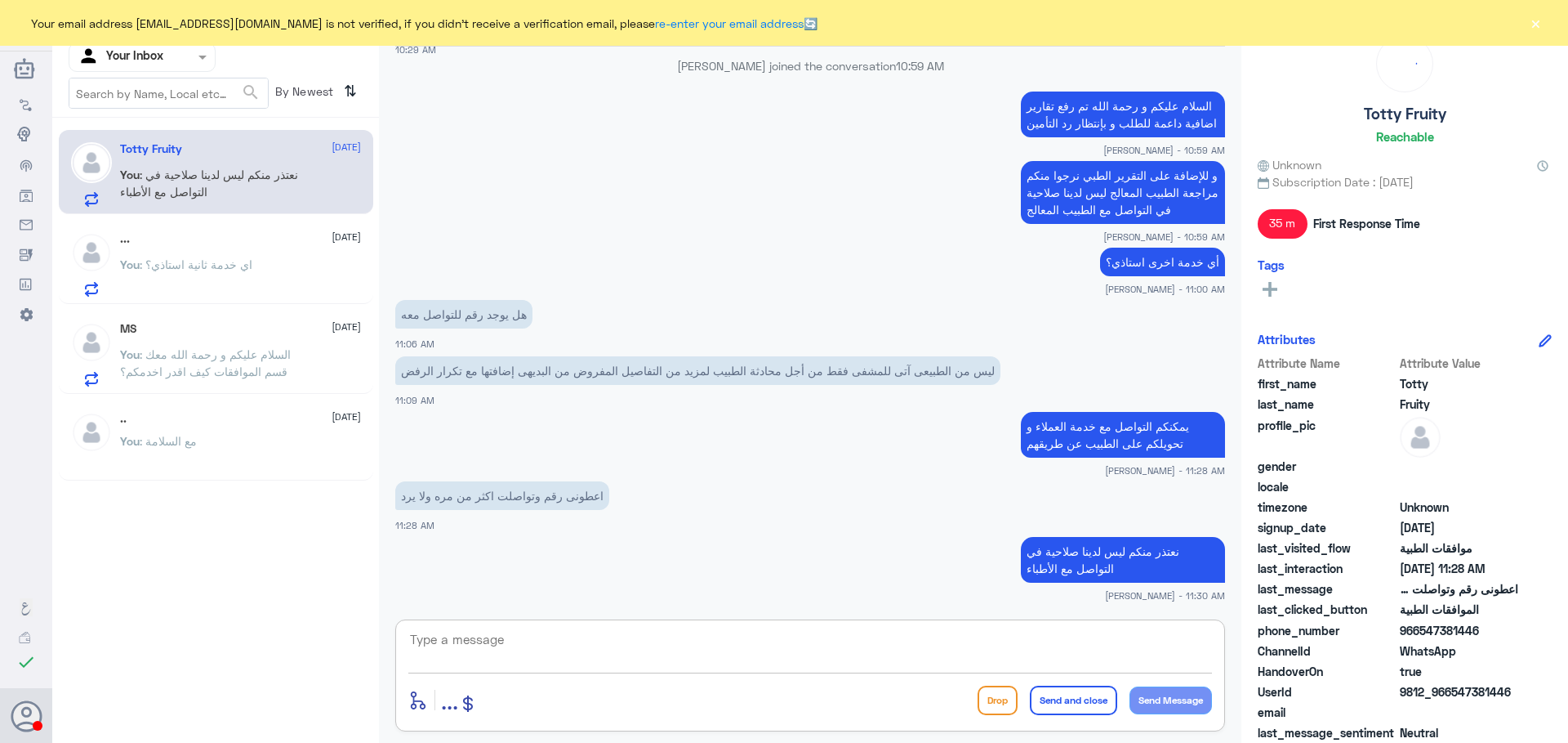
click at [196, 50] on span at bounding box center [204, 57] width 20 height 17
click at [144, 179] on Team "Your Team" at bounding box center [133, 181] width 56 height 13
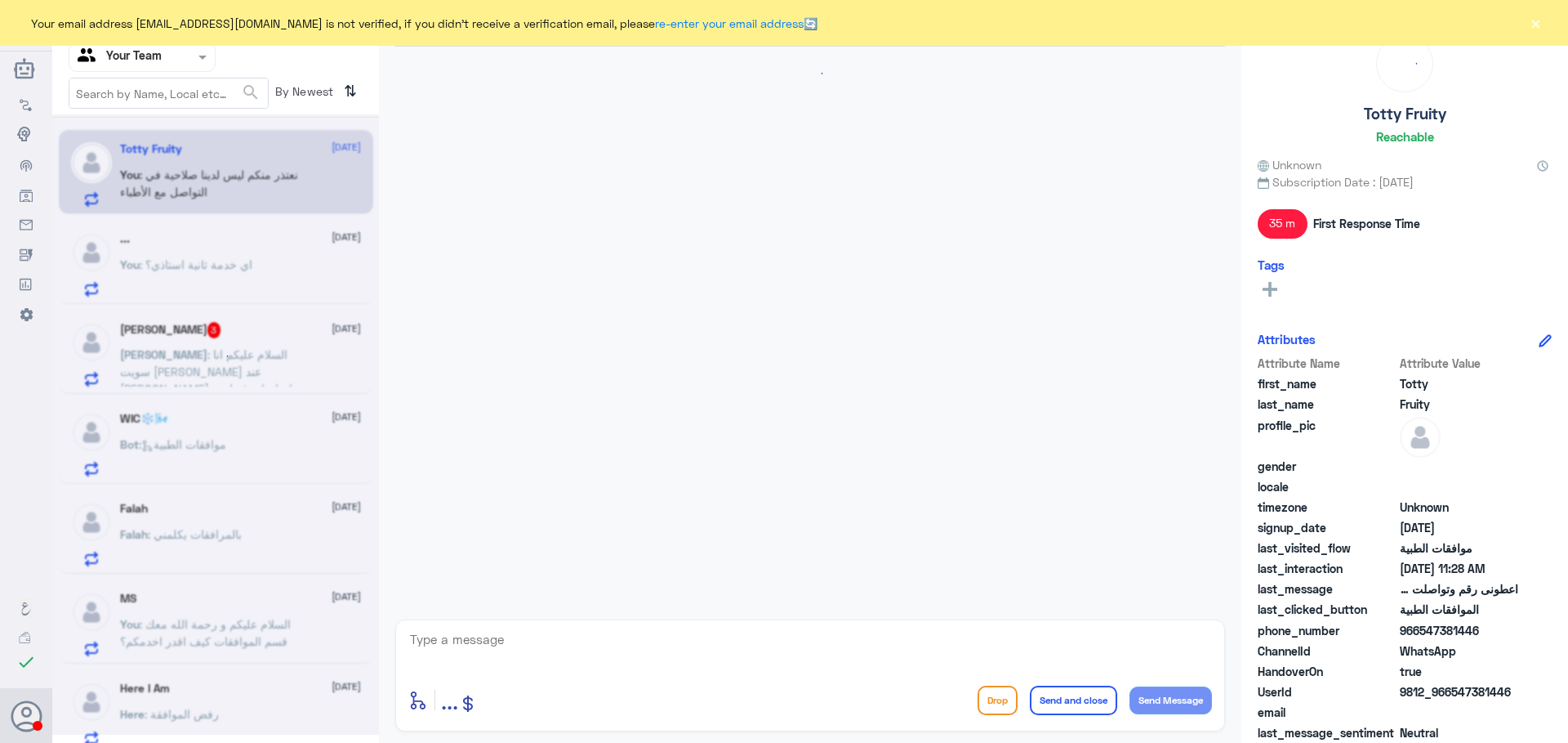
scroll to position [923, 0]
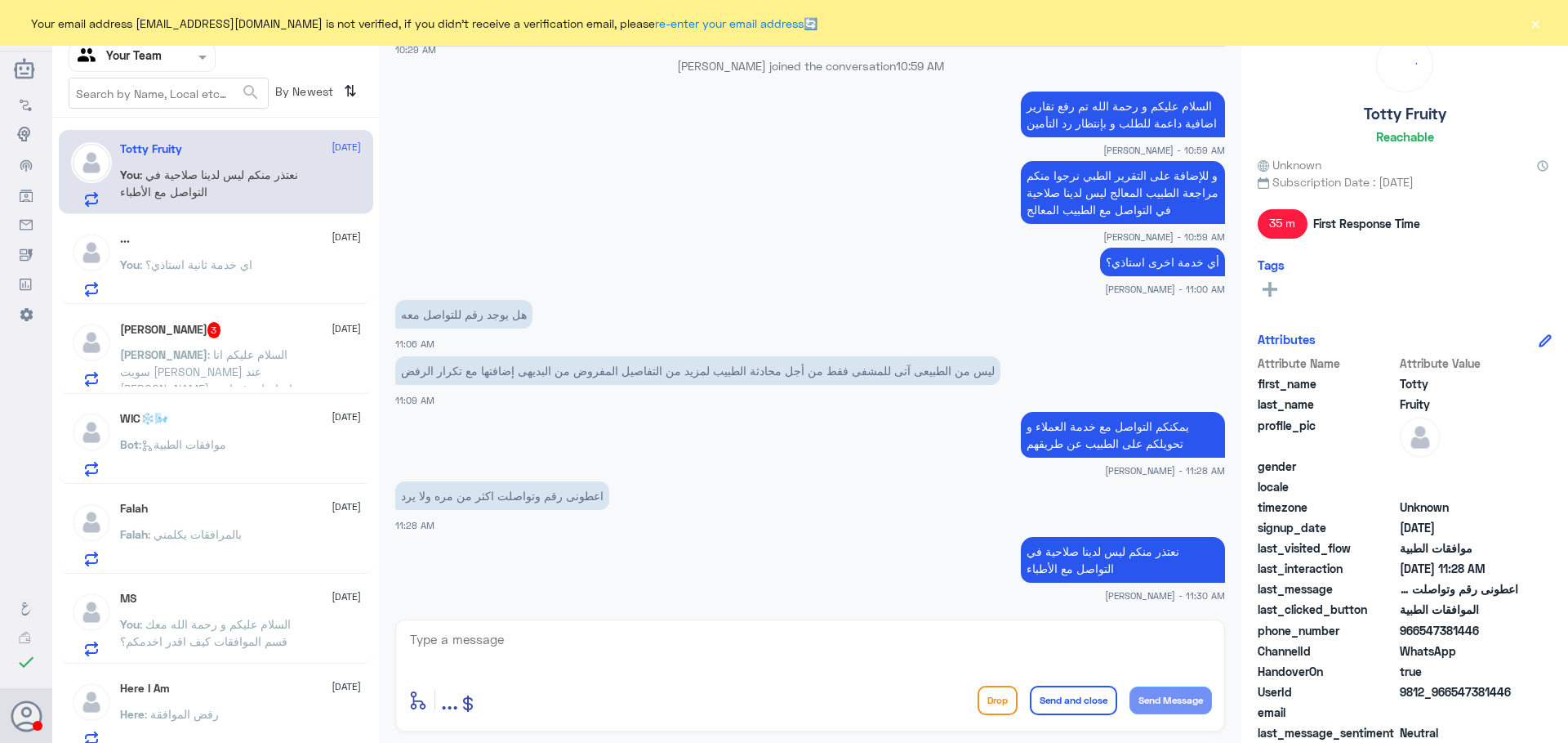
click at [196, 342] on div "Abdurhman 3 16 September Abdurhman : السلام عليكم انا سويت زرعه اسنان عند الدكت…" at bounding box center [240, 353] width 241 height 64
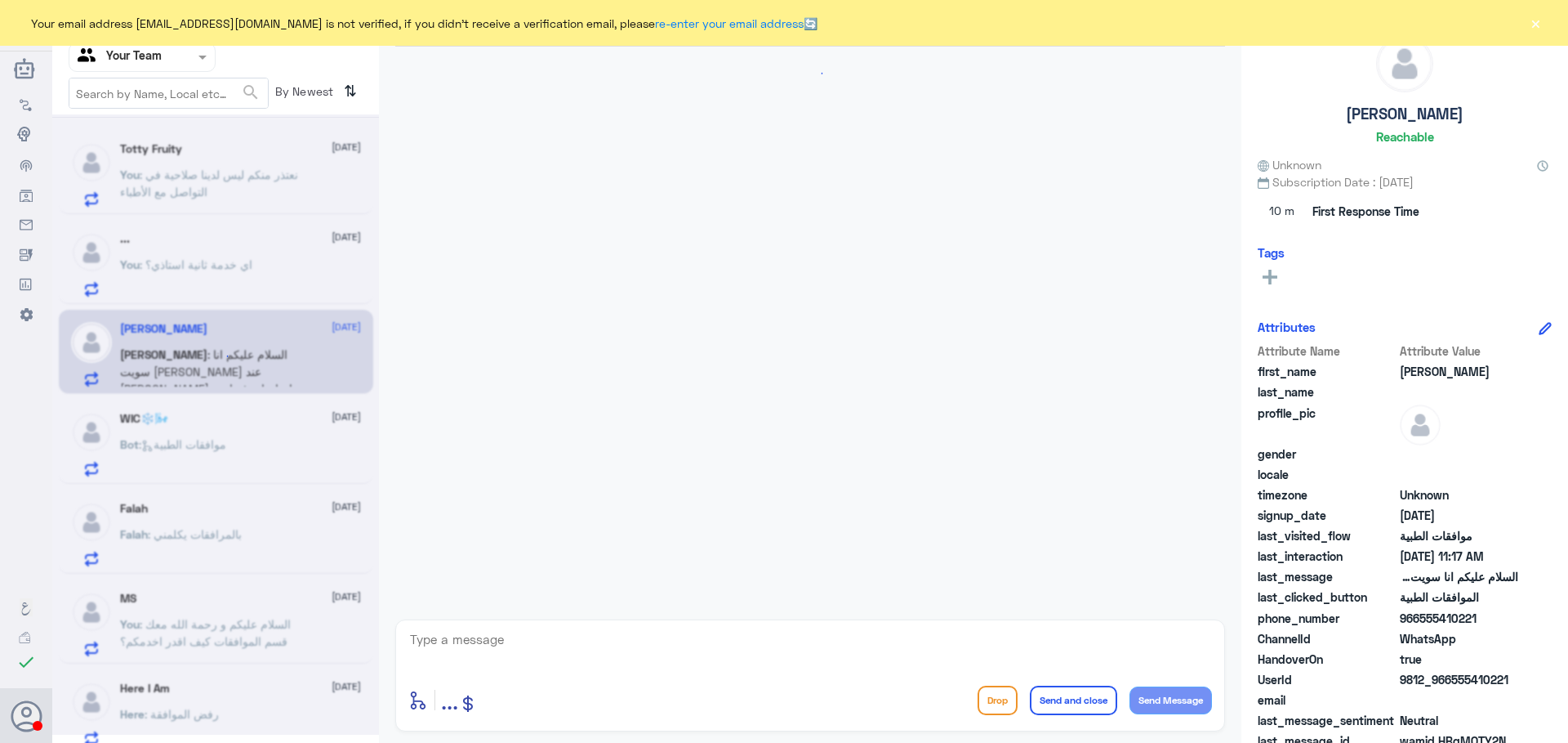
scroll to position [1191, 0]
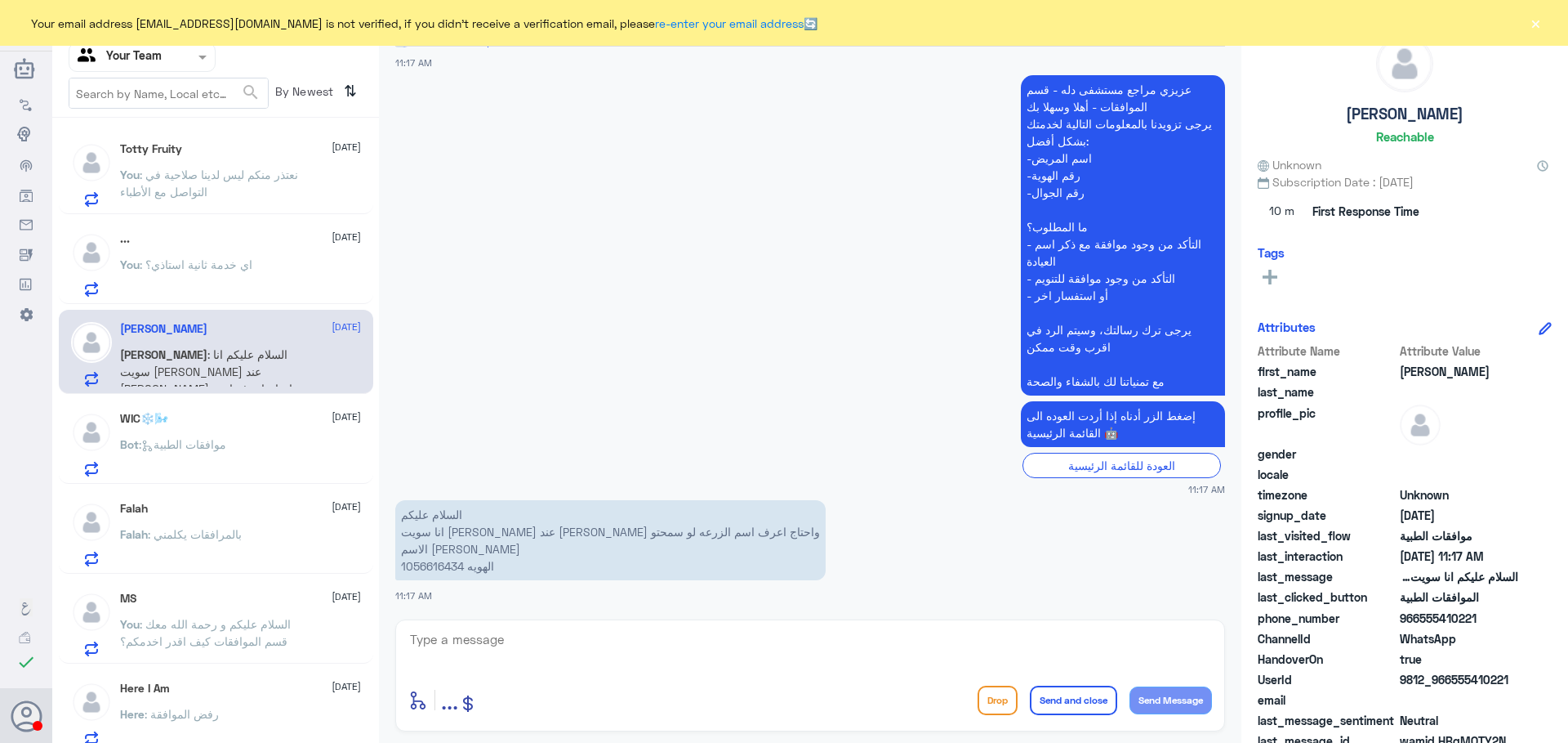
click at [452, 571] on p "السلام عليكم انا سويت زرعه اسنان عند الدكتور احمد المشهداني واحتاج اعرف اسم الز…" at bounding box center [610, 539] width 431 height 80
copy p "1056616434"
click at [201, 170] on span ": نعتذر منكم ليس لدينا صلاحية في التواصل مع الأطباء" at bounding box center [209, 183] width 178 height 31
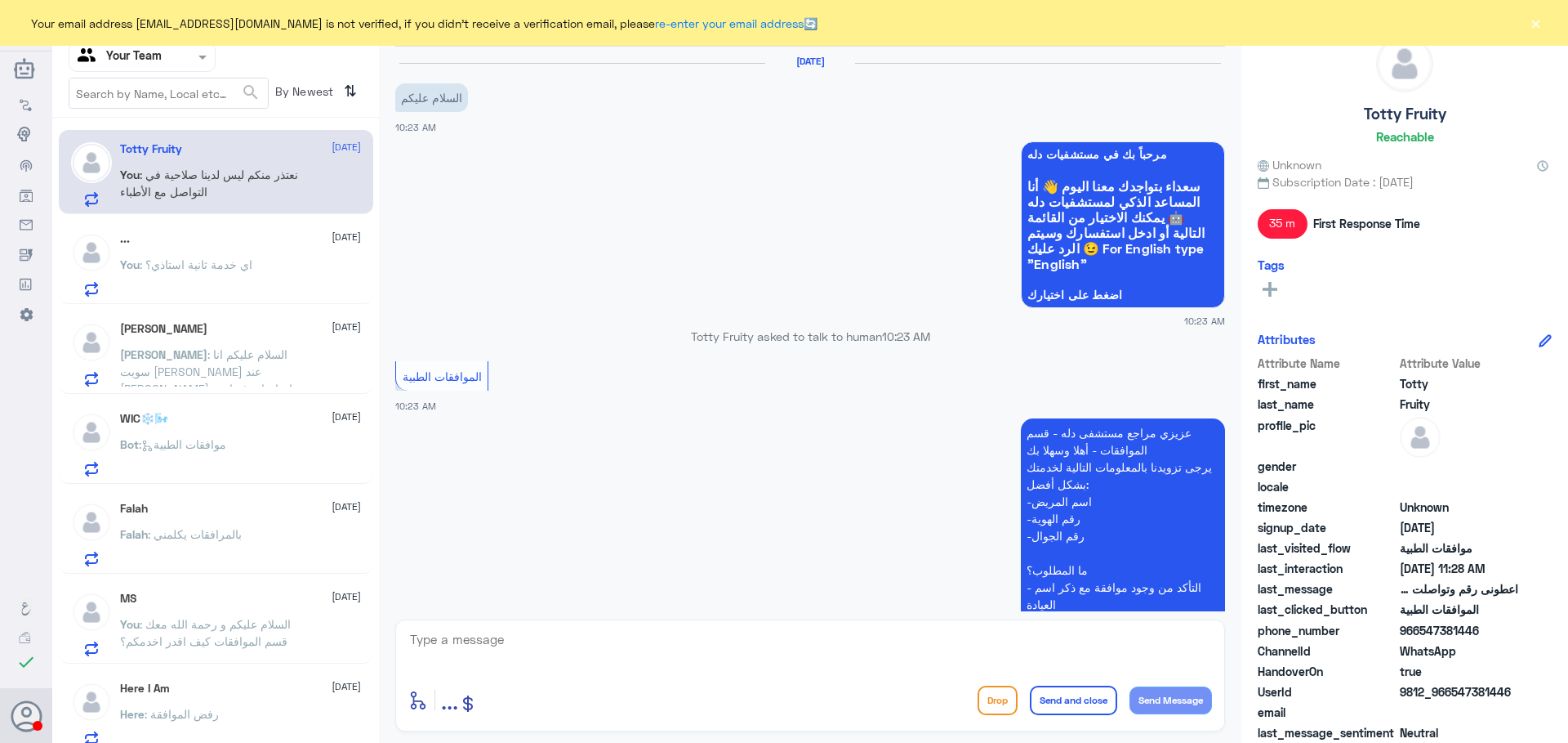
scroll to position [923, 0]
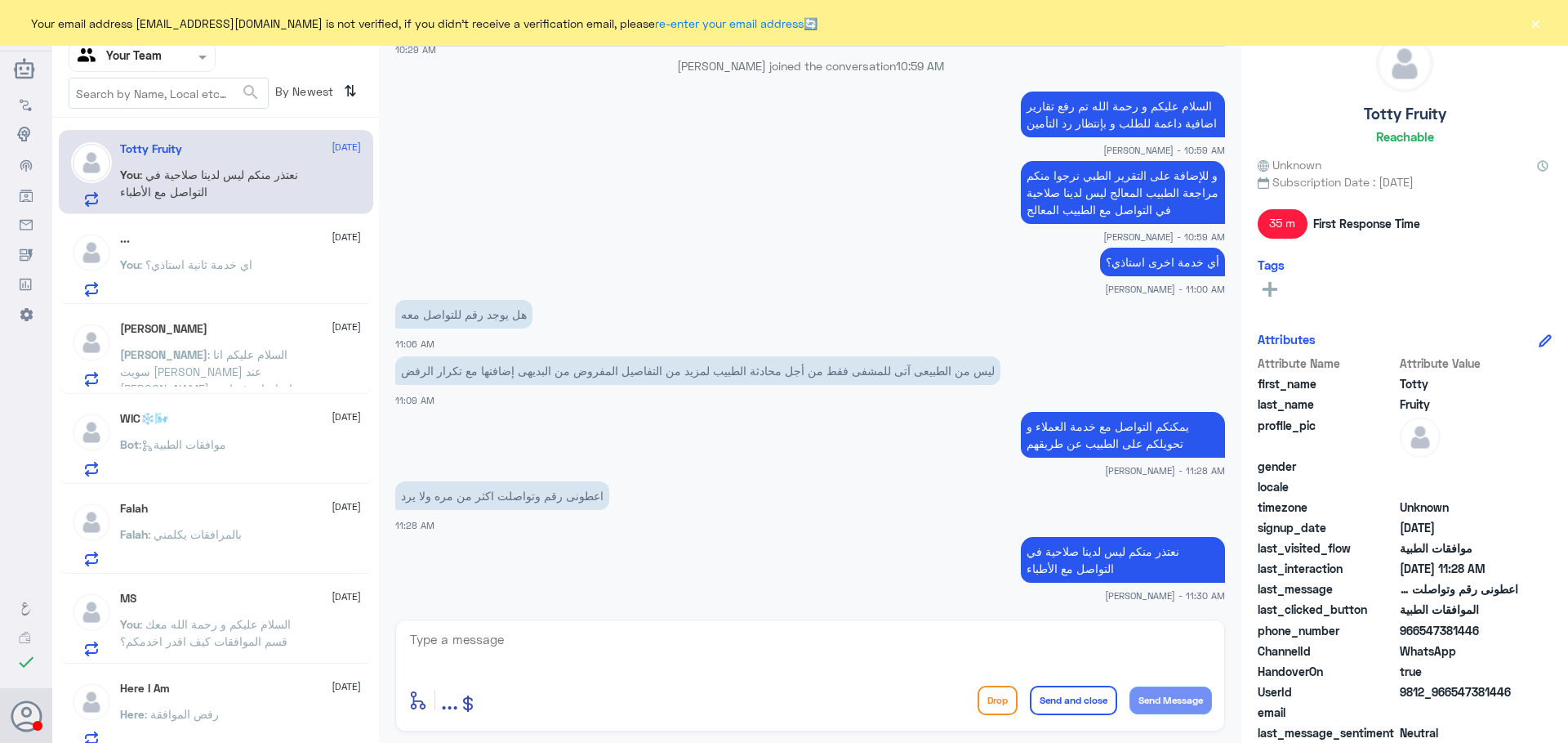
click at [213, 257] on span ": اي خدمة ثانية استاذي؟" at bounding box center [196, 264] width 112 height 13
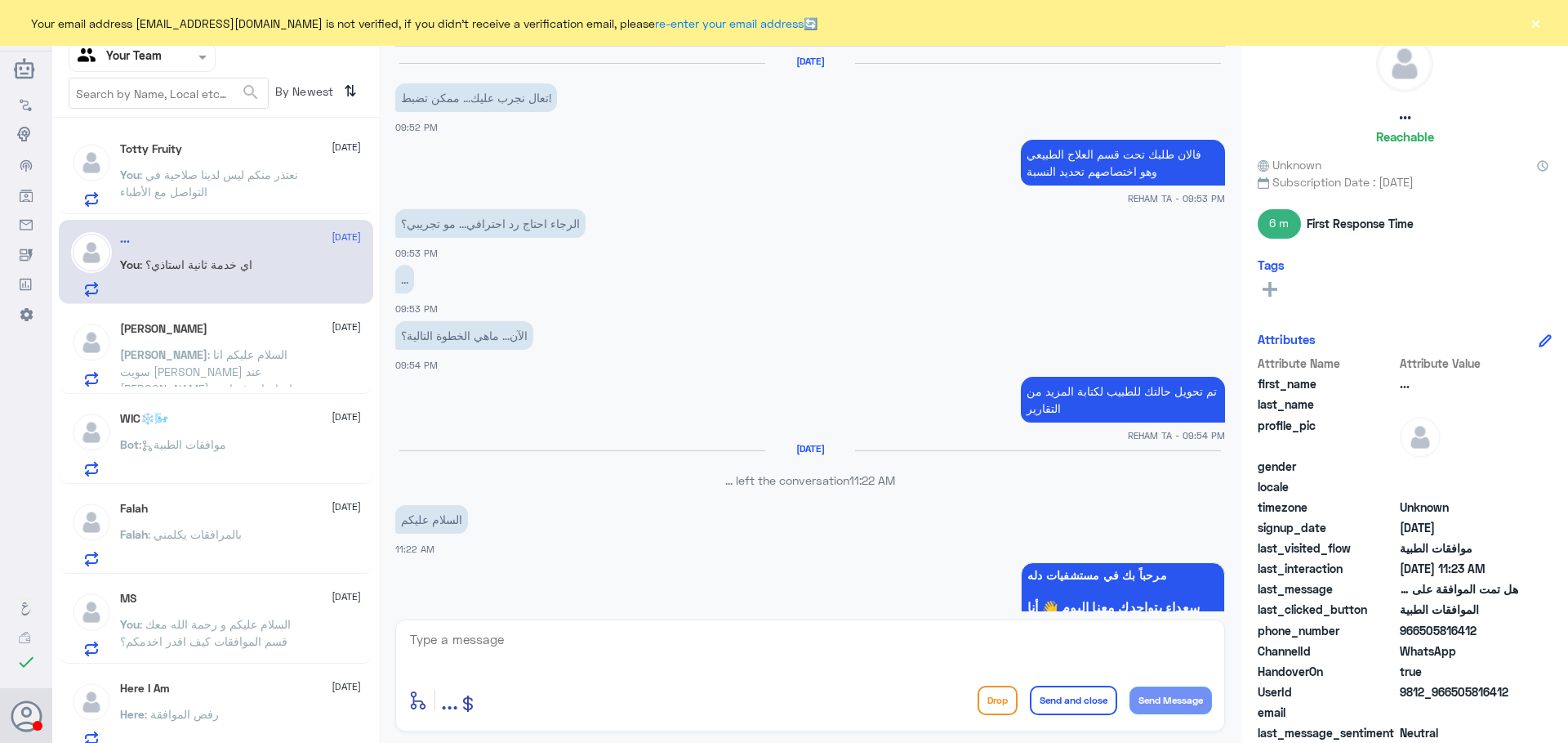
scroll to position [1029, 0]
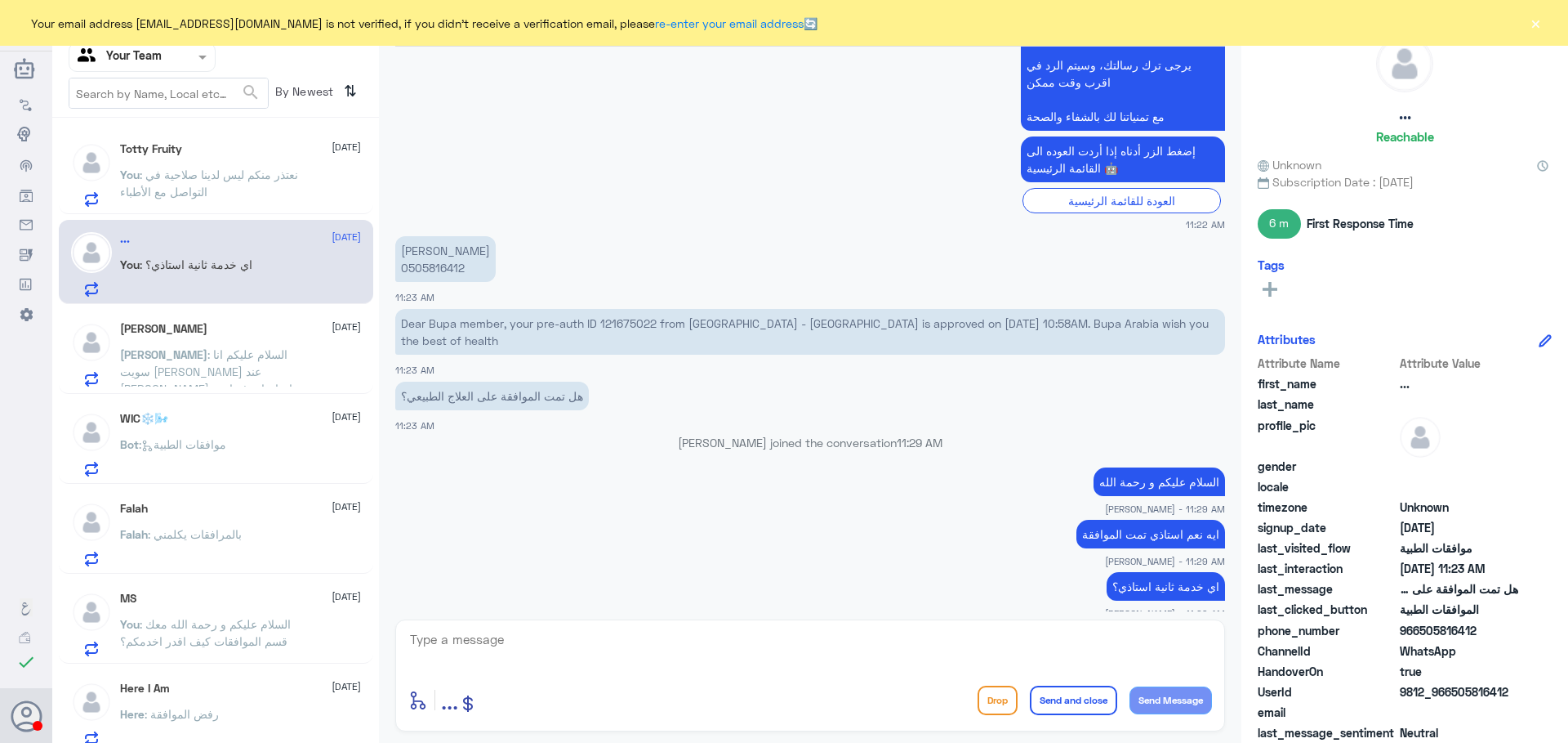
click at [217, 364] on p "Abdurhman : السلام عليكم انا سويت زرعه اسنان عند الدكتور احمد المشهداني واحتاج …" at bounding box center [212, 366] width 184 height 41
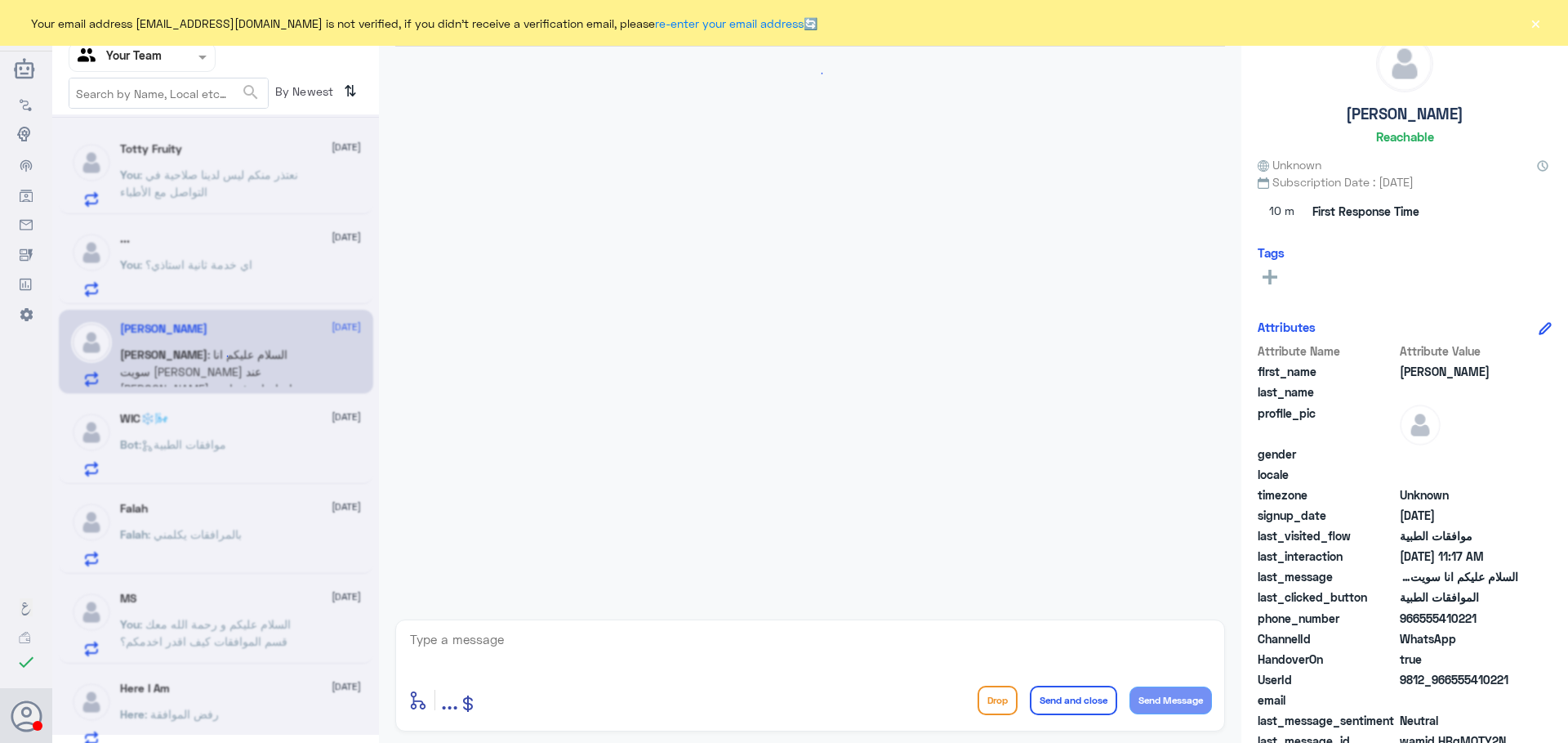
scroll to position [1191, 0]
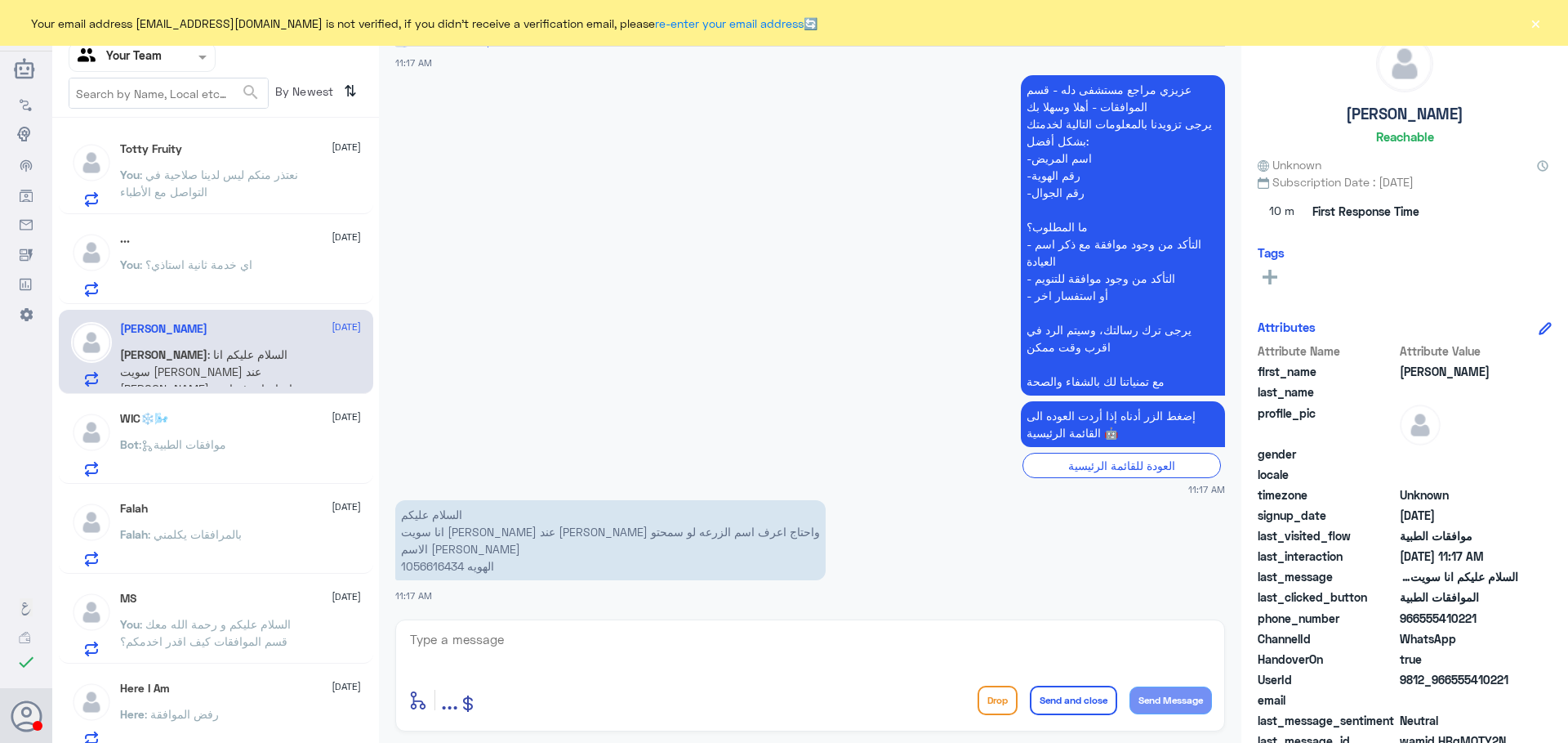
click at [1540, 25] on button "×" at bounding box center [1535, 22] width 16 height 16
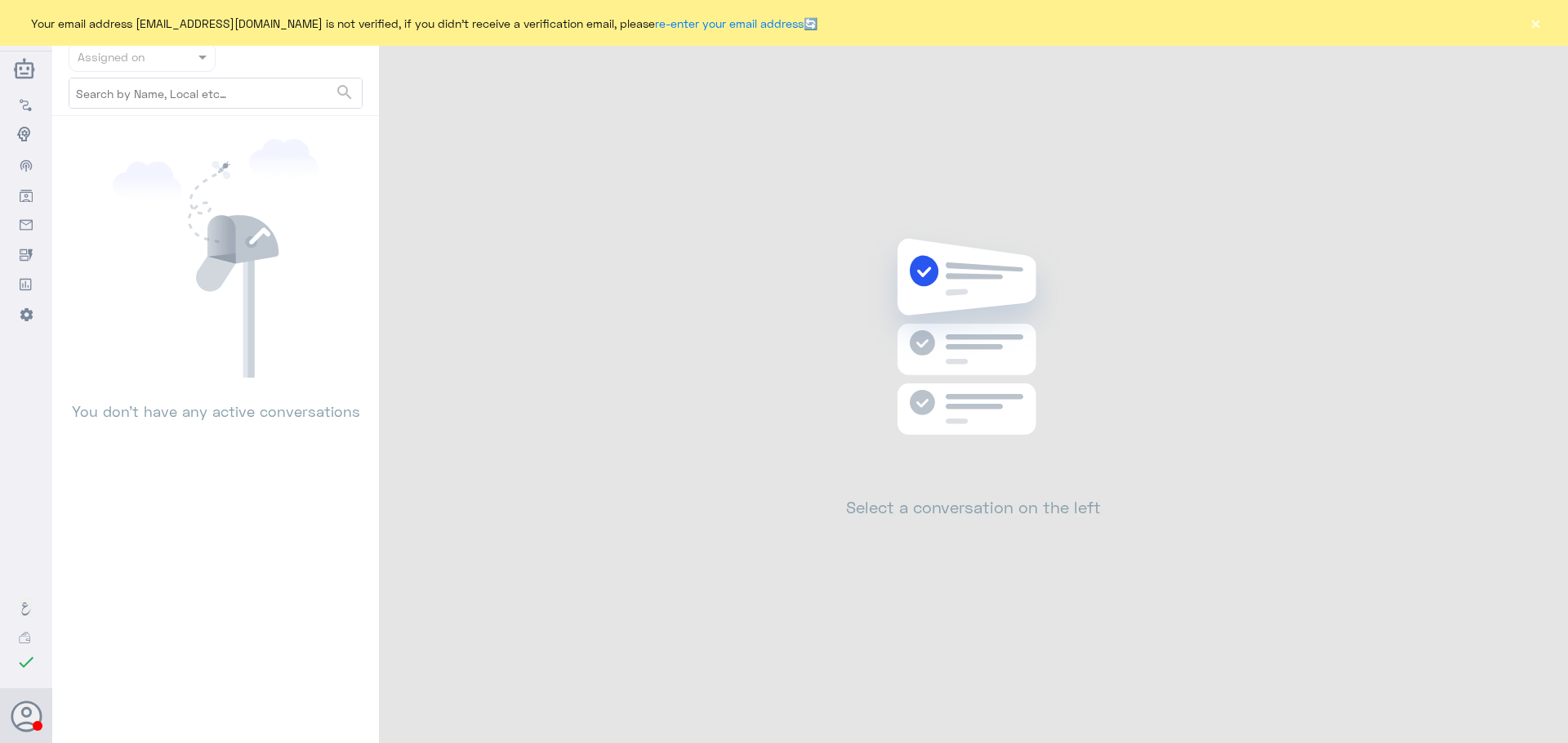
click at [1539, 28] on button "×" at bounding box center [1535, 22] width 16 height 16
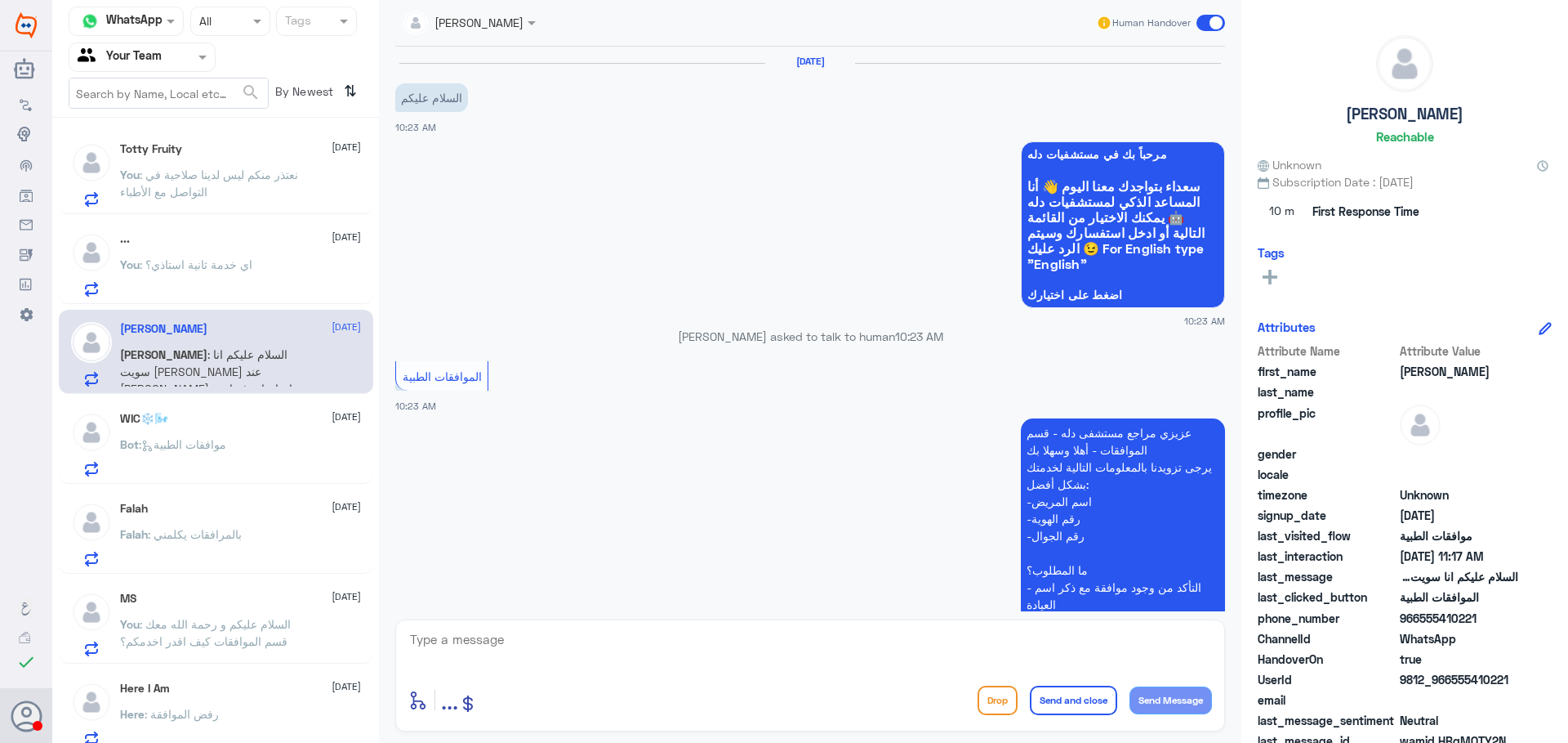
scroll to position [923, 0]
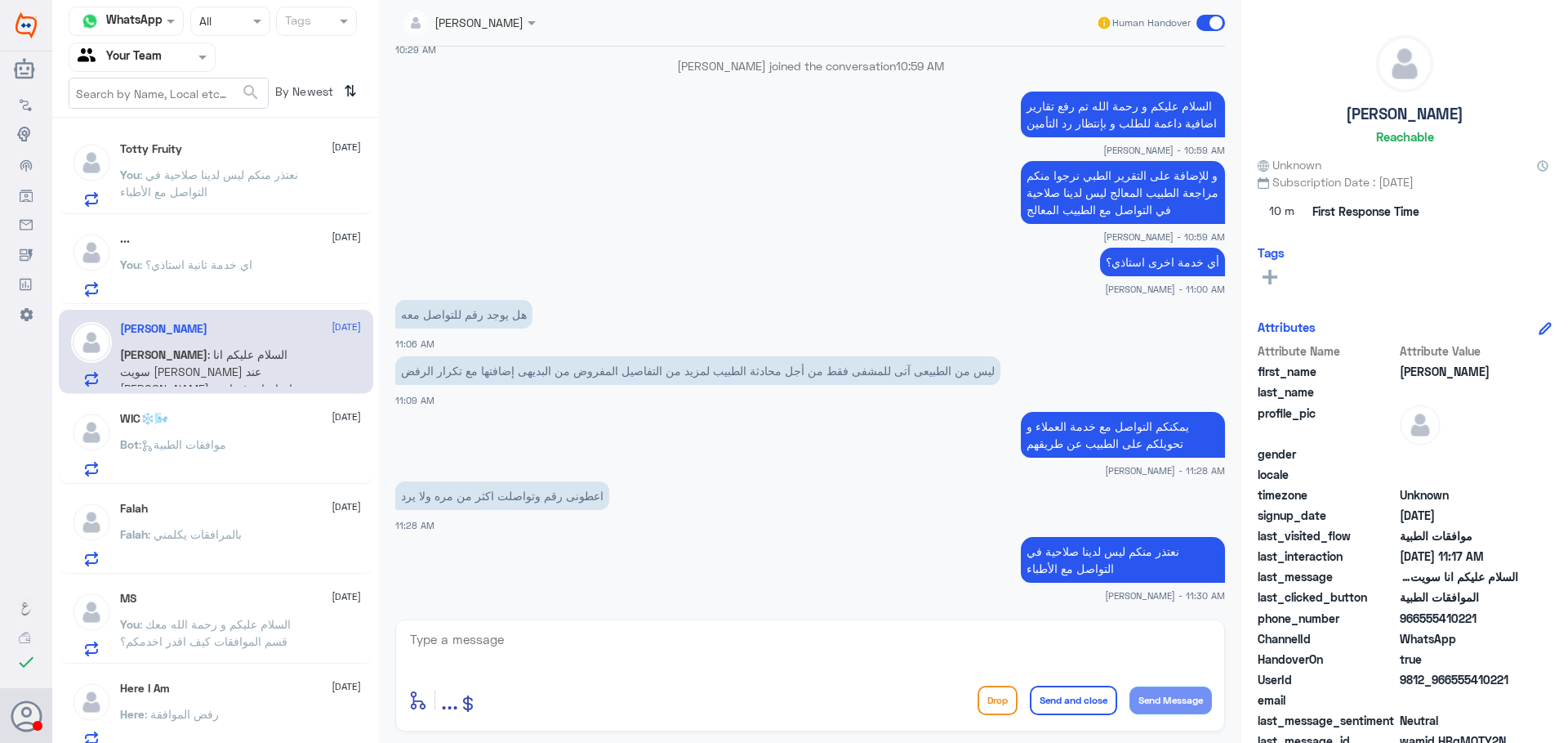
click at [211, 184] on p "You : نعتذر منكم ليس لدينا صلاحية في التواصل مع الأطباء" at bounding box center [212, 186] width 184 height 41
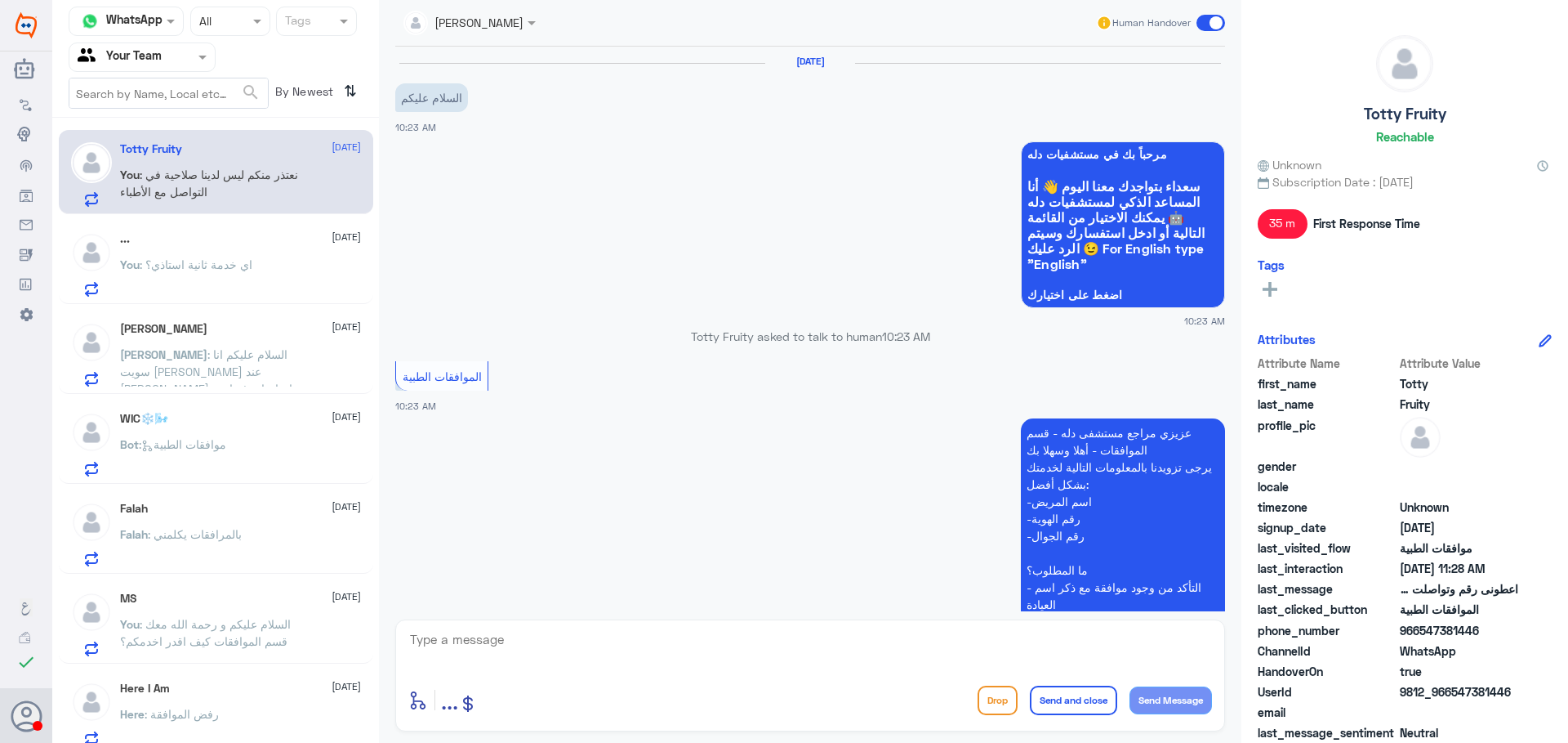
scroll to position [923, 0]
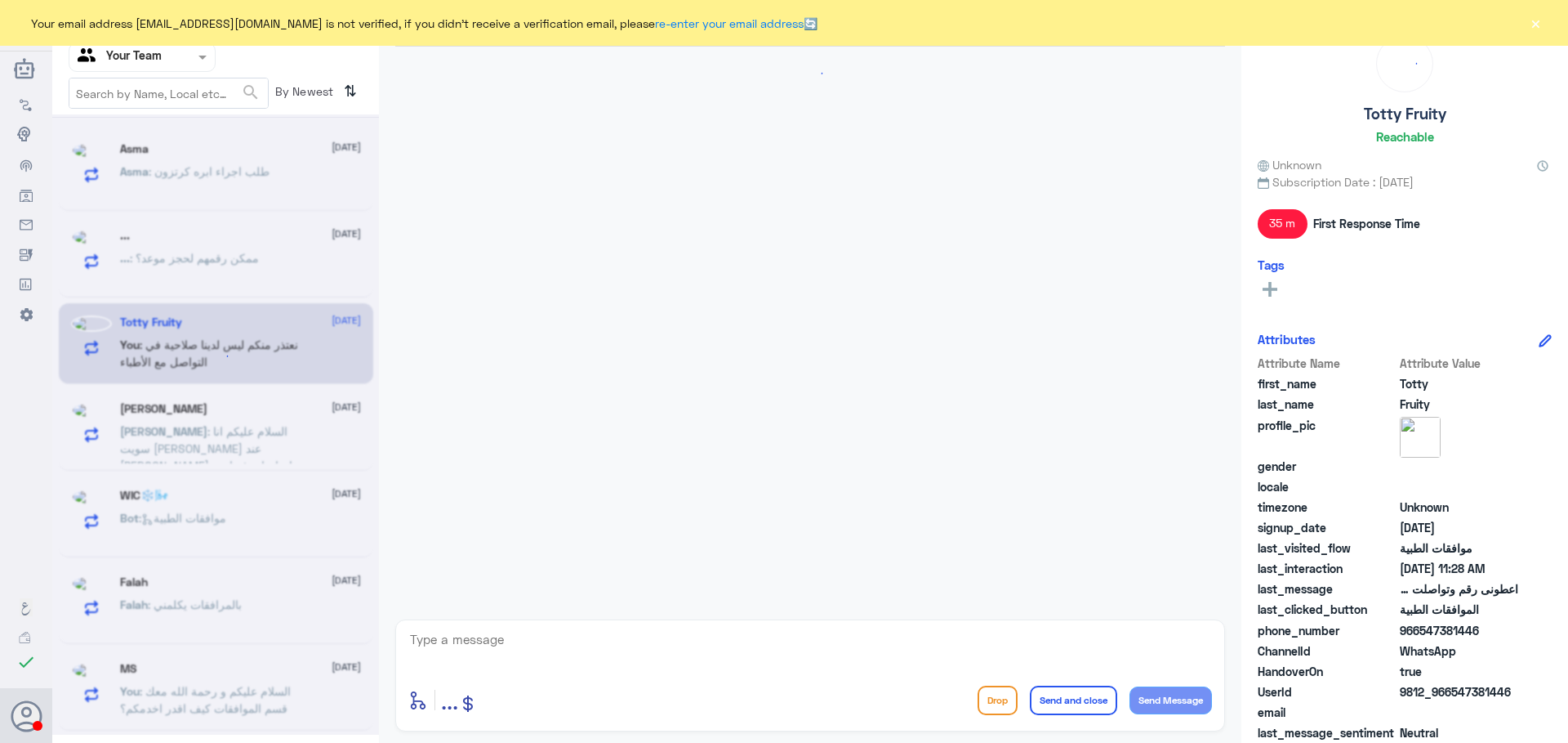
scroll to position [404, 0]
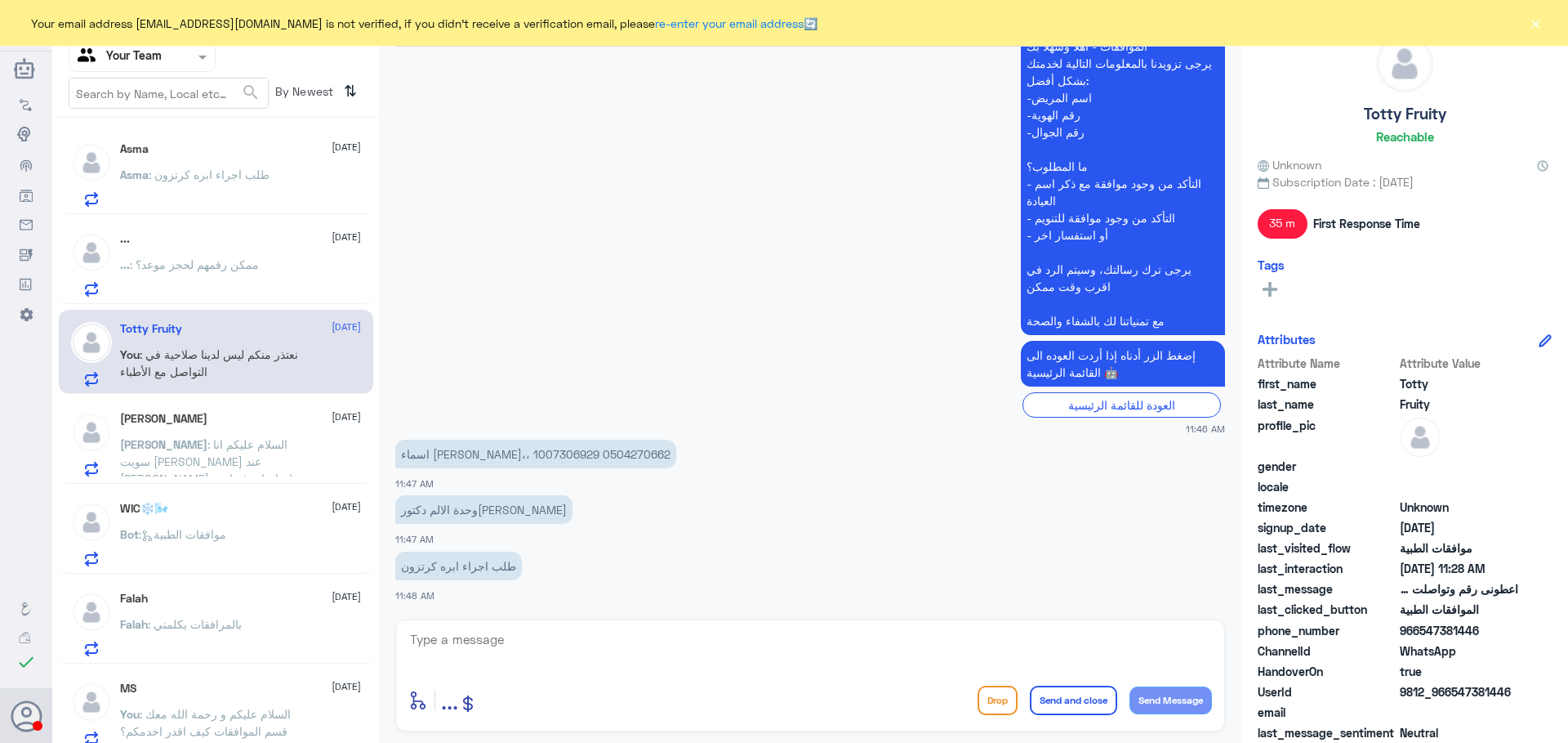
click at [491, 448] on p "اسماء [PERSON_NAME]،، 1007306929 0504270662" at bounding box center [535, 454] width 281 height 29
copy p "1007306929"
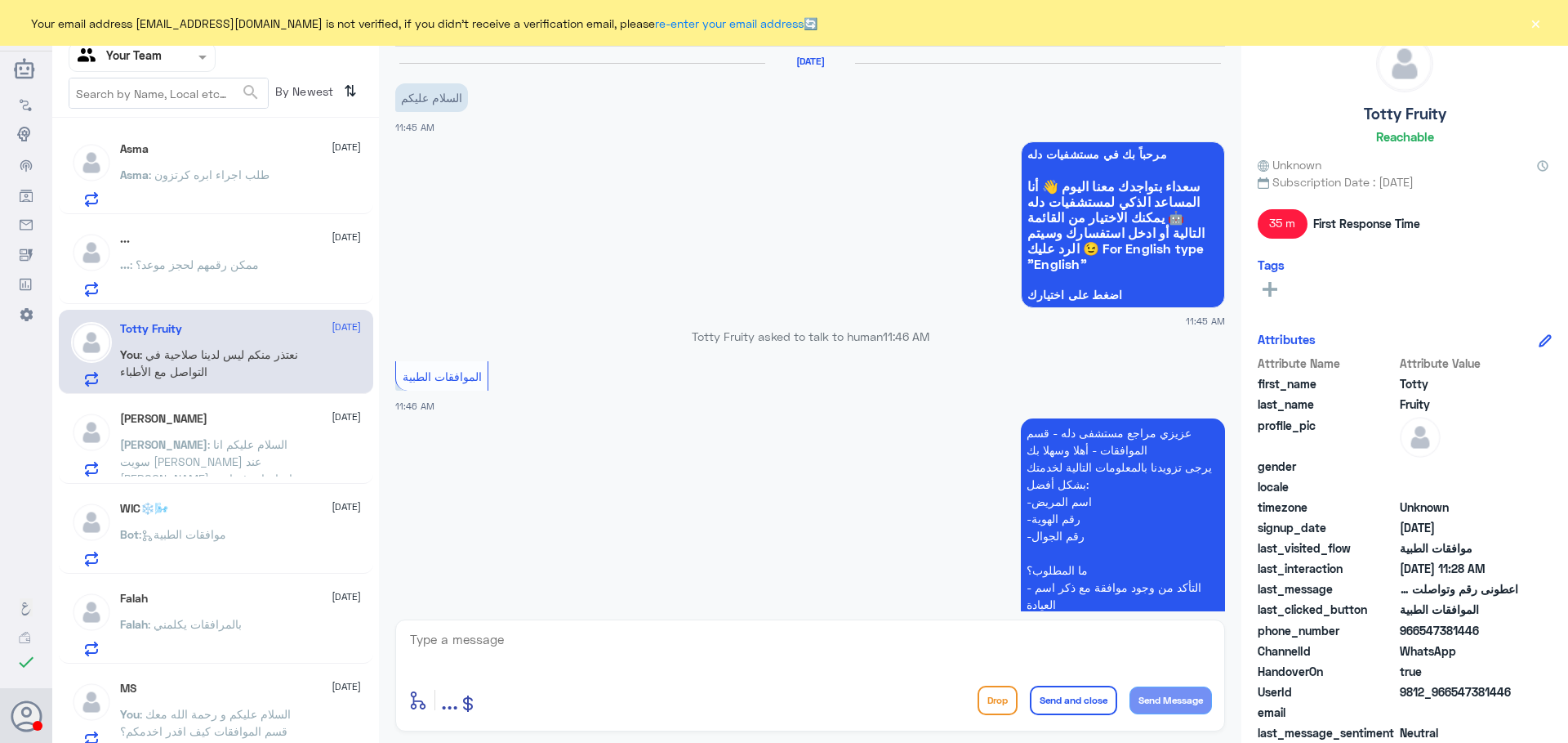
scroll to position [404, 0]
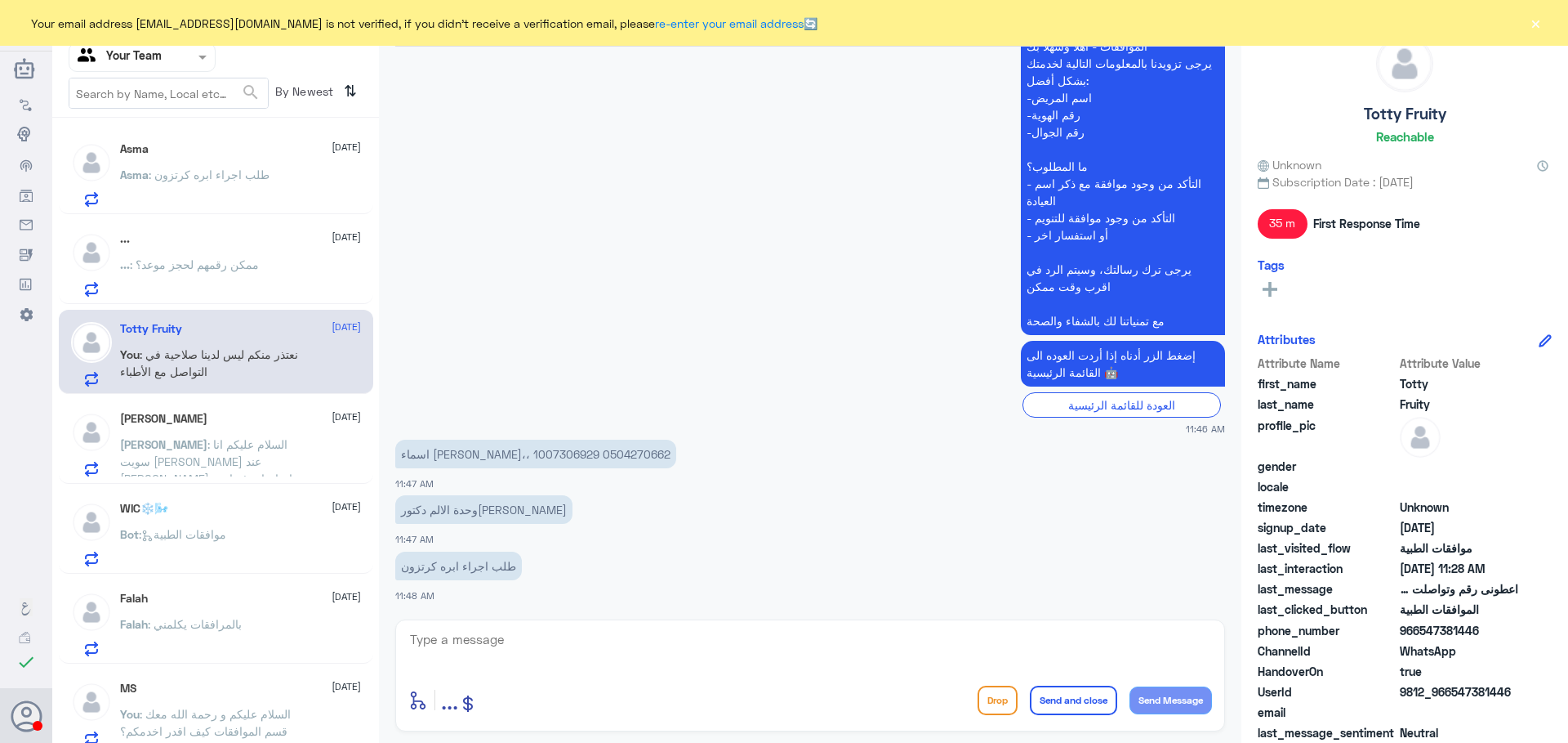
click at [186, 460] on span ": السلام عليكم انا سويت [PERSON_NAME] عند [PERSON_NAME] واحتاج اعرف اسم الزرعه …" at bounding box center [209, 487] width 178 height 100
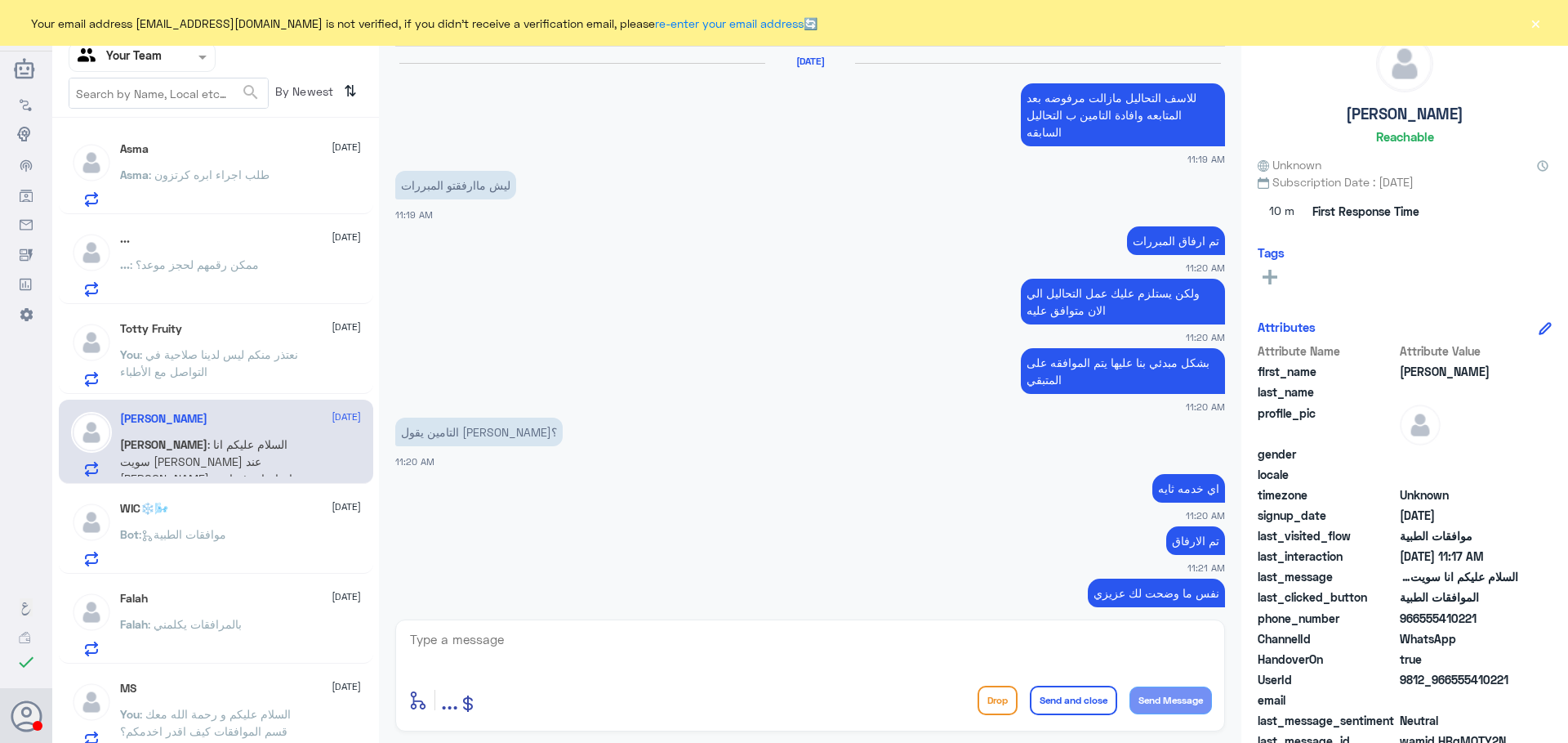
scroll to position [1191, 0]
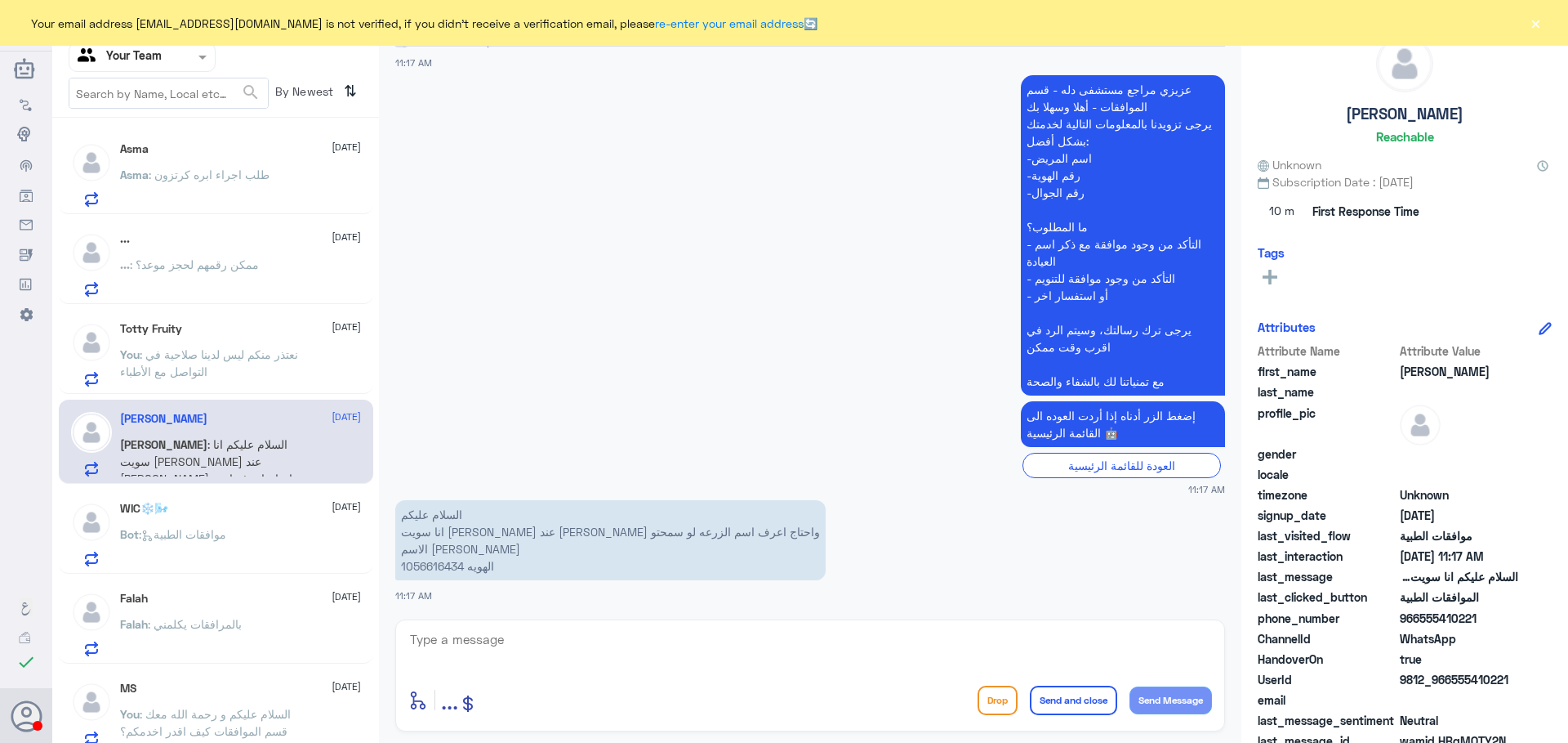
click at [202, 283] on p "... : ممكن رقمهم لحجز موعد؟" at bounding box center [189, 276] width 139 height 41
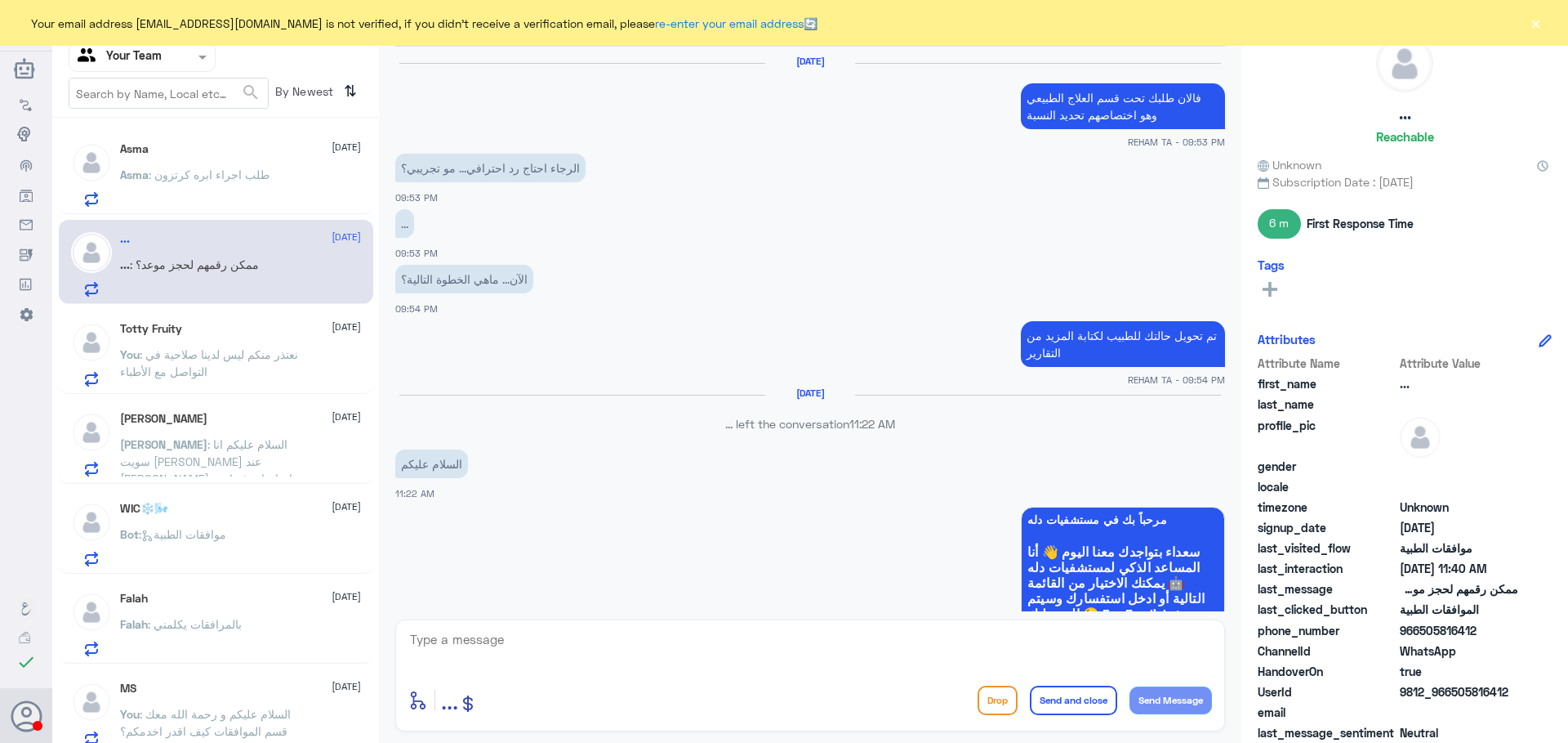
scroll to position [1029, 0]
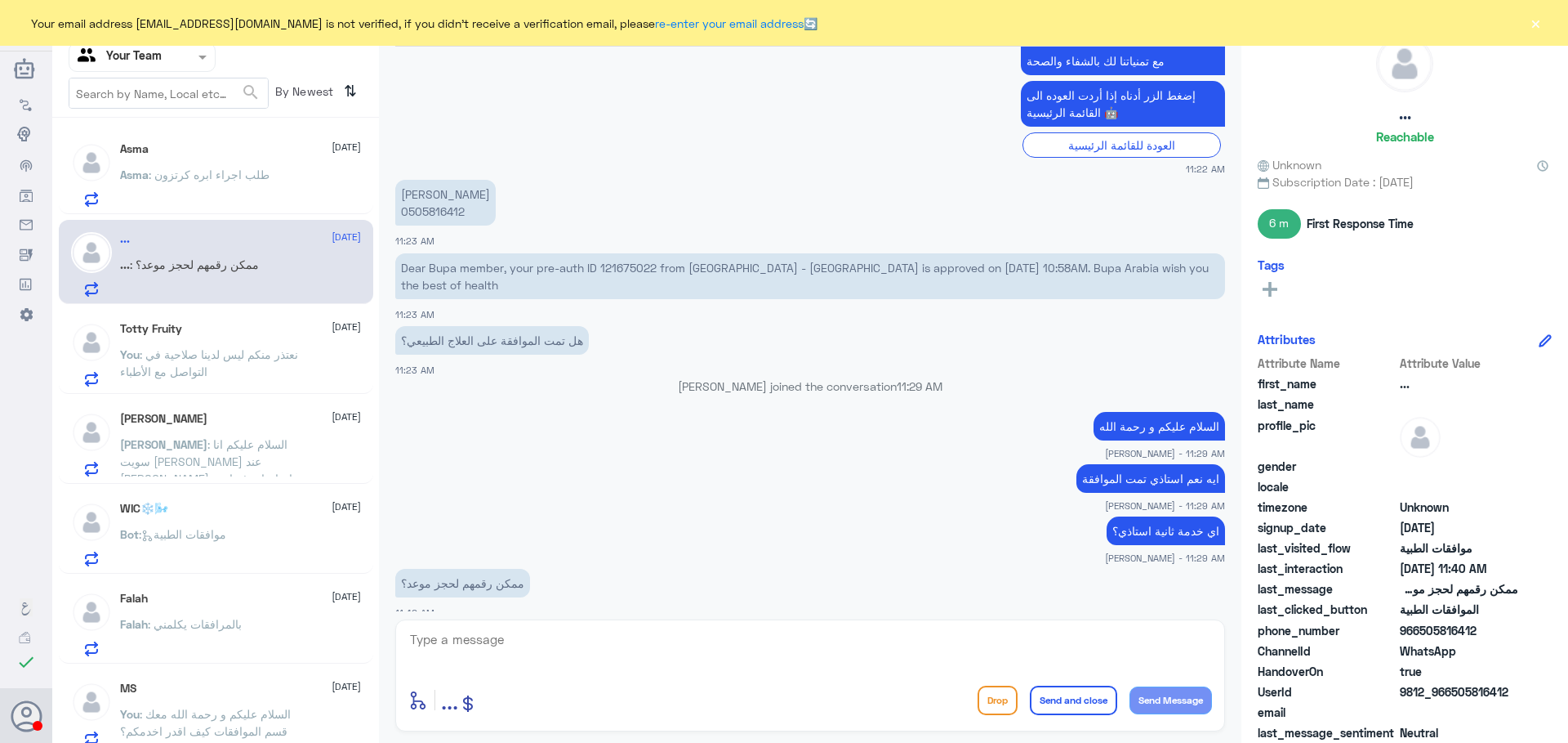
click at [559, 637] on textarea at bounding box center [811, 649] width 804 height 40
click at [194, 58] on div at bounding box center [142, 57] width 146 height 19
click at [161, 174] on div "Your Inbox" at bounding box center [142, 166] width 147 height 37
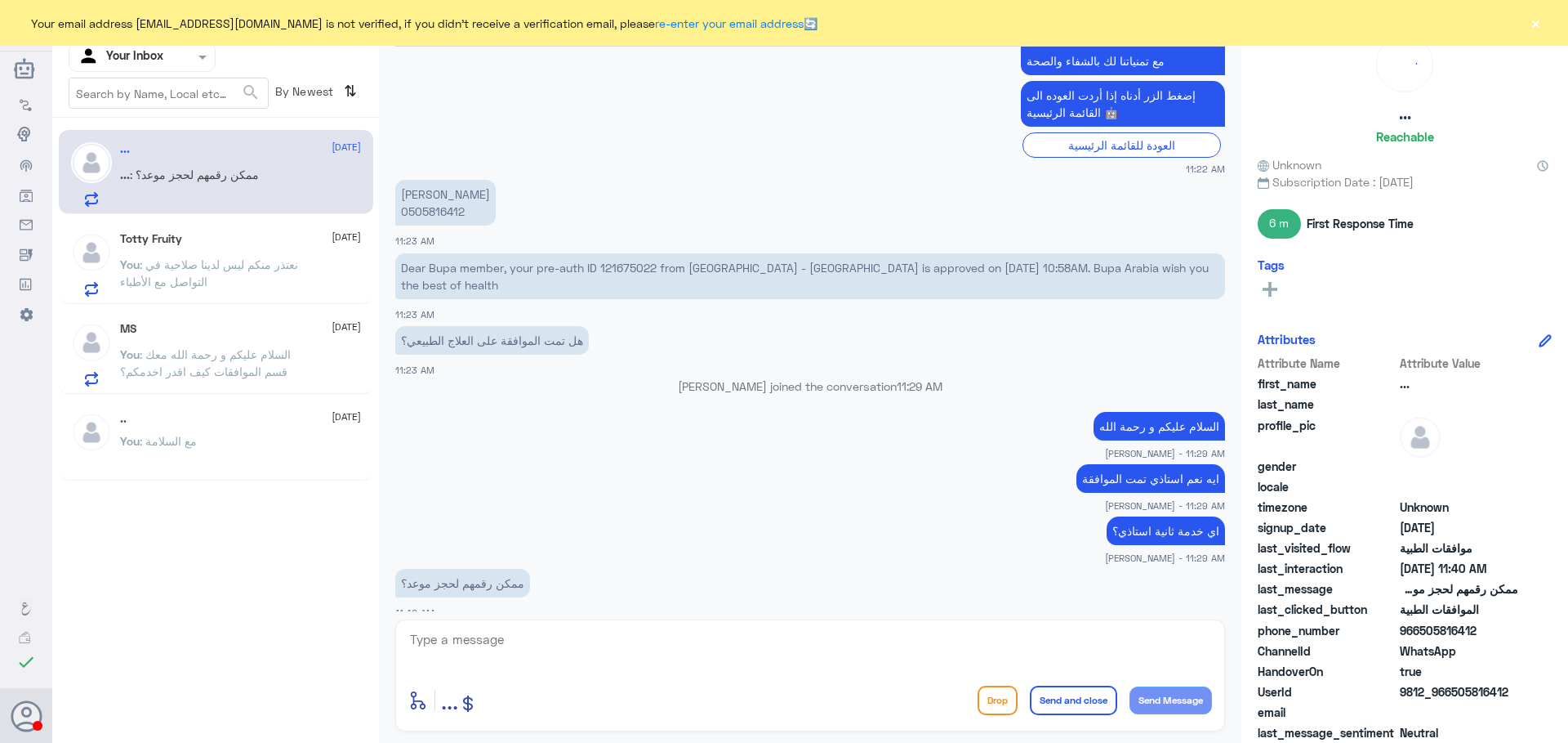
click at [652, 645] on textarea at bounding box center [811, 649] width 804 height 40
type textarea "uk 'vdr"
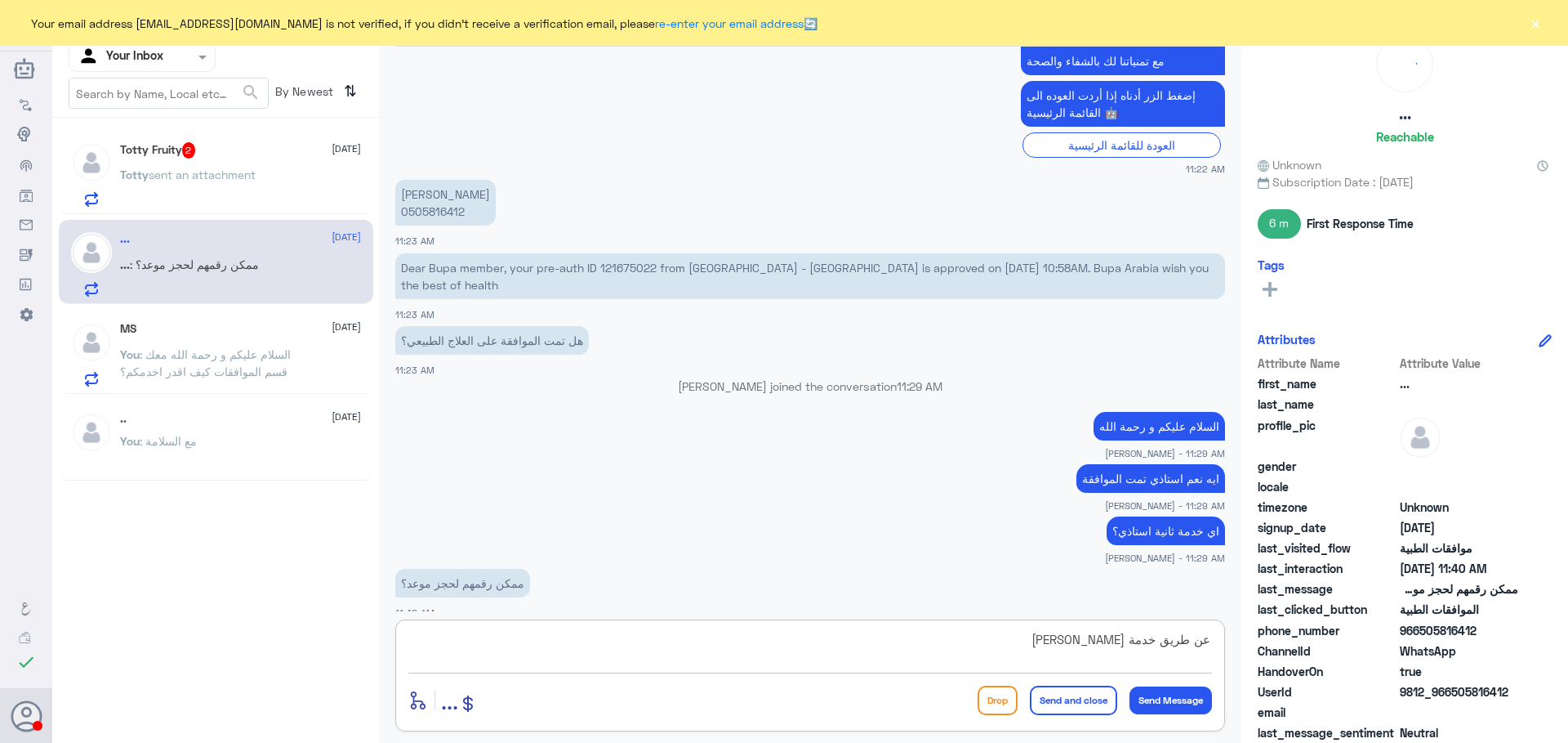
type textarea "عن طريق خدمة [PERSON_NAME]"
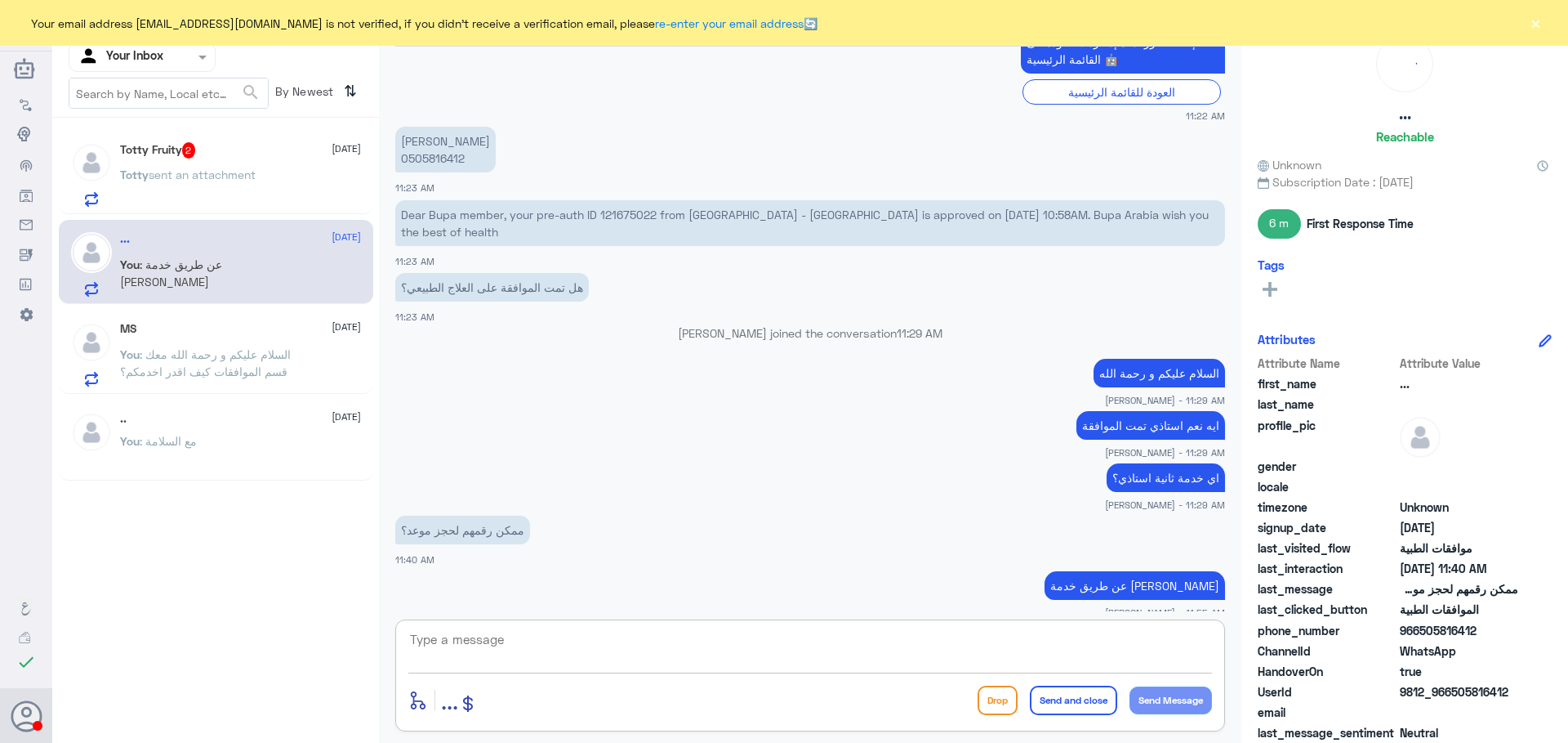
click at [285, 192] on div "Totty sent an attachment" at bounding box center [240, 188] width 241 height 36
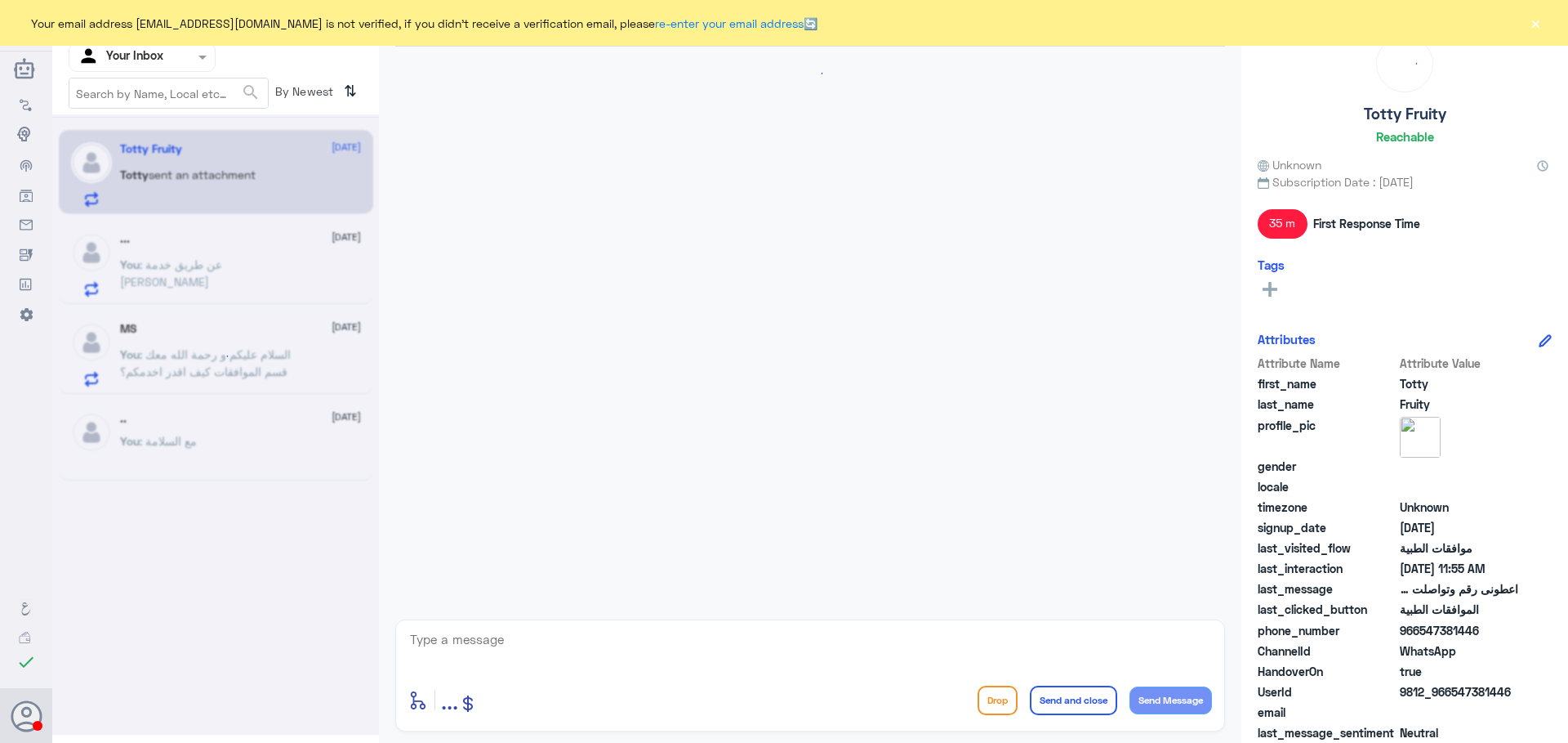
scroll to position [1205, 0]
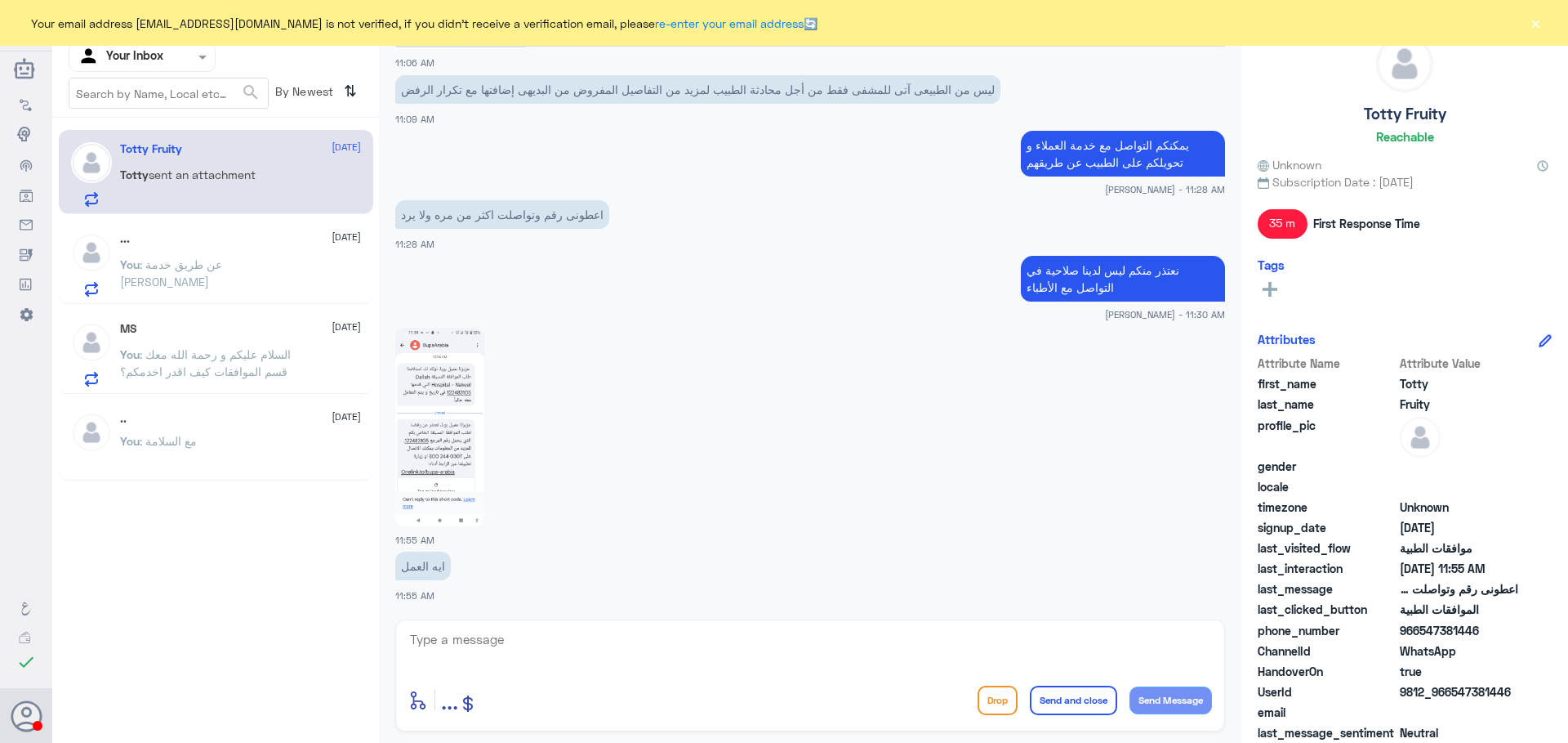
click at [462, 438] on img at bounding box center [440, 426] width 89 height 199
click at [581, 641] on textarea at bounding box center [811, 649] width 804 height 40
type textarea "k"
type textarea "نرجوا منكم مراجعة الطبيب المعالج للإضافة على التقرير"
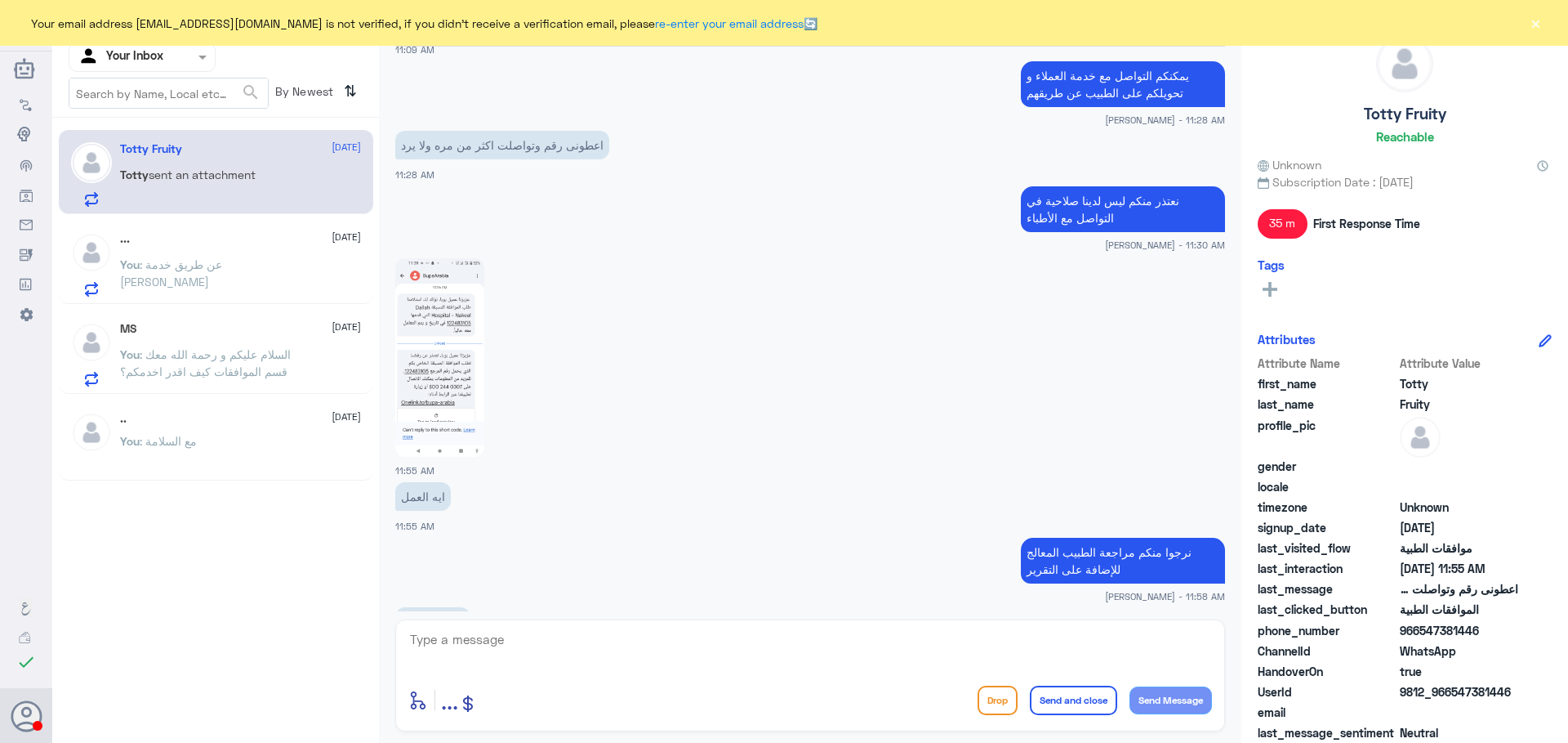
scroll to position [1330, 0]
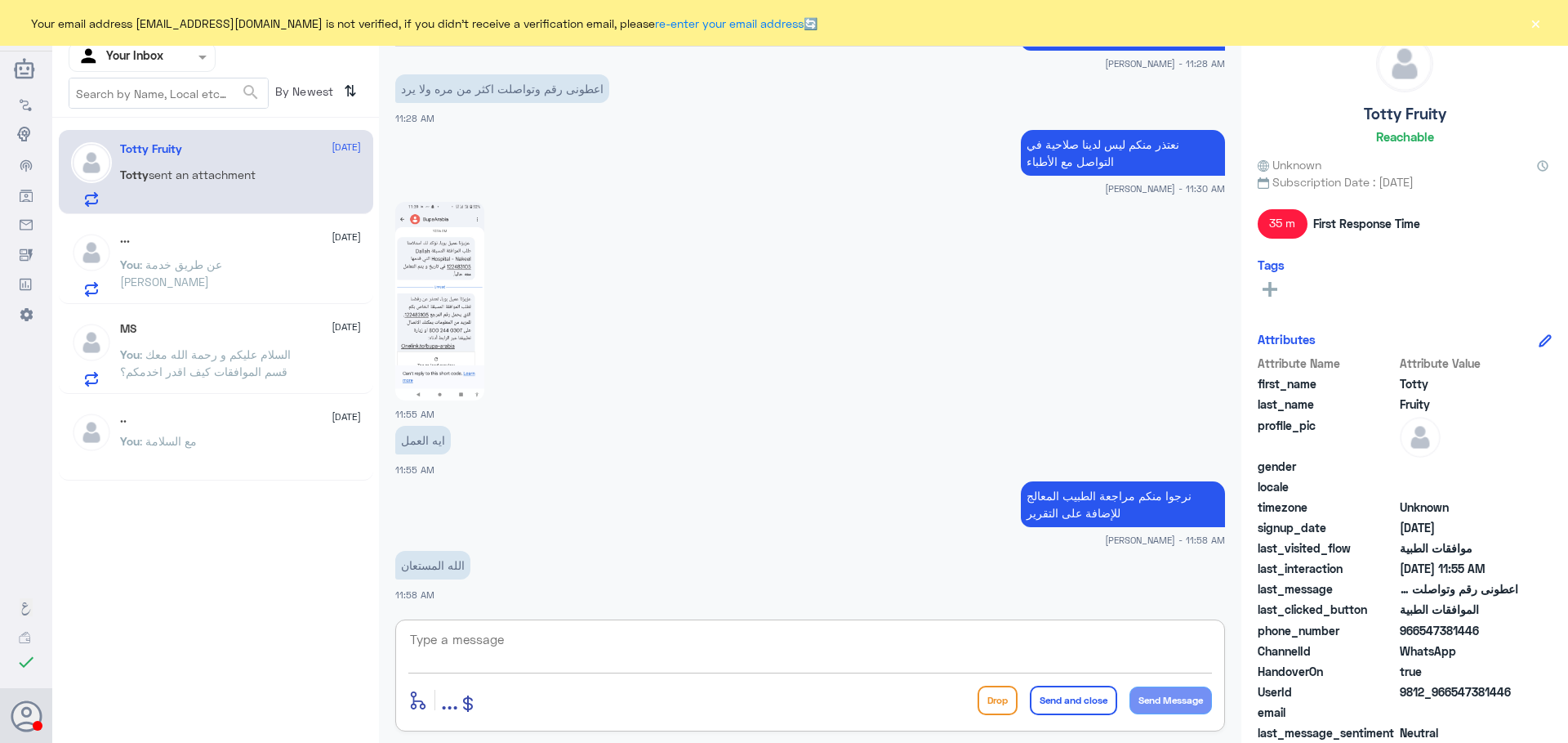
click at [576, 644] on textarea at bounding box center [811, 649] width 804 height 40
type textarea "kuj`v lk"
type textarea "kuj`v lk;l"
type textarea "نعتذر منكم لعدم قدرتنا في التواصل مع الطبيب المعالج"
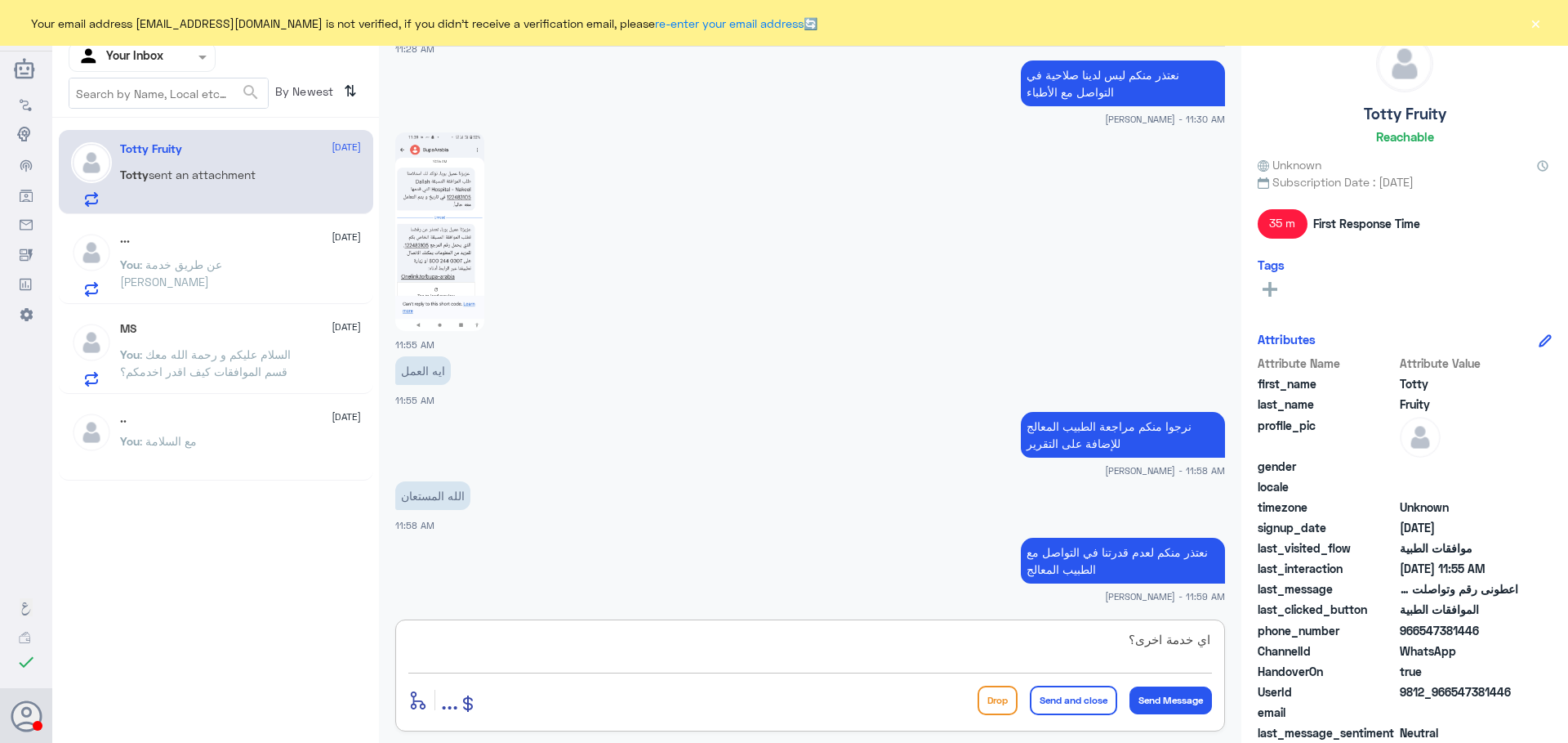
type textarea "اي خدمة اخرى؟"
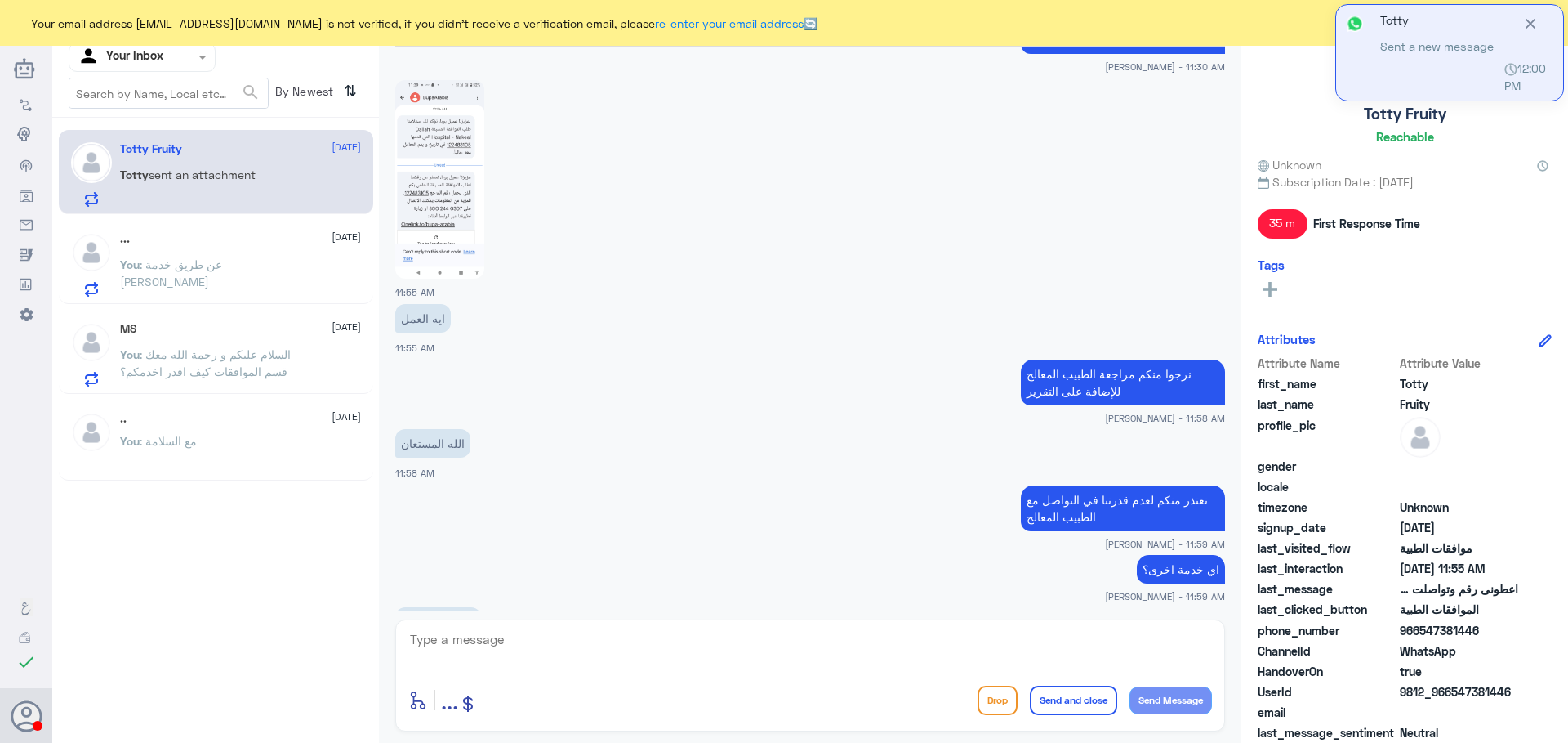
scroll to position [1508, 0]
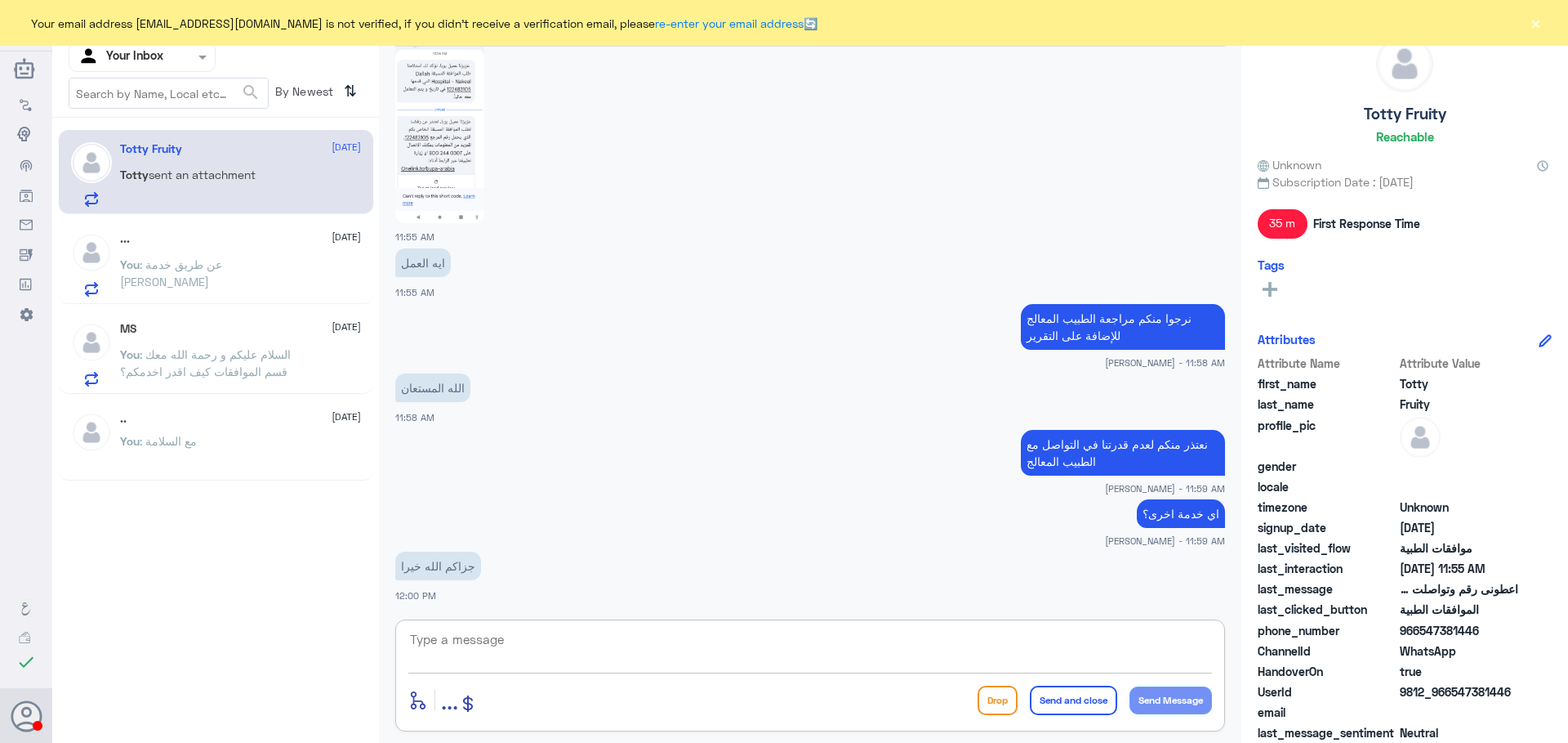
click at [599, 630] on textarea at bounding box center [811, 649] width 804 height 40
type textarea "r]hl;l"
type textarea "قدامكم العافيه"
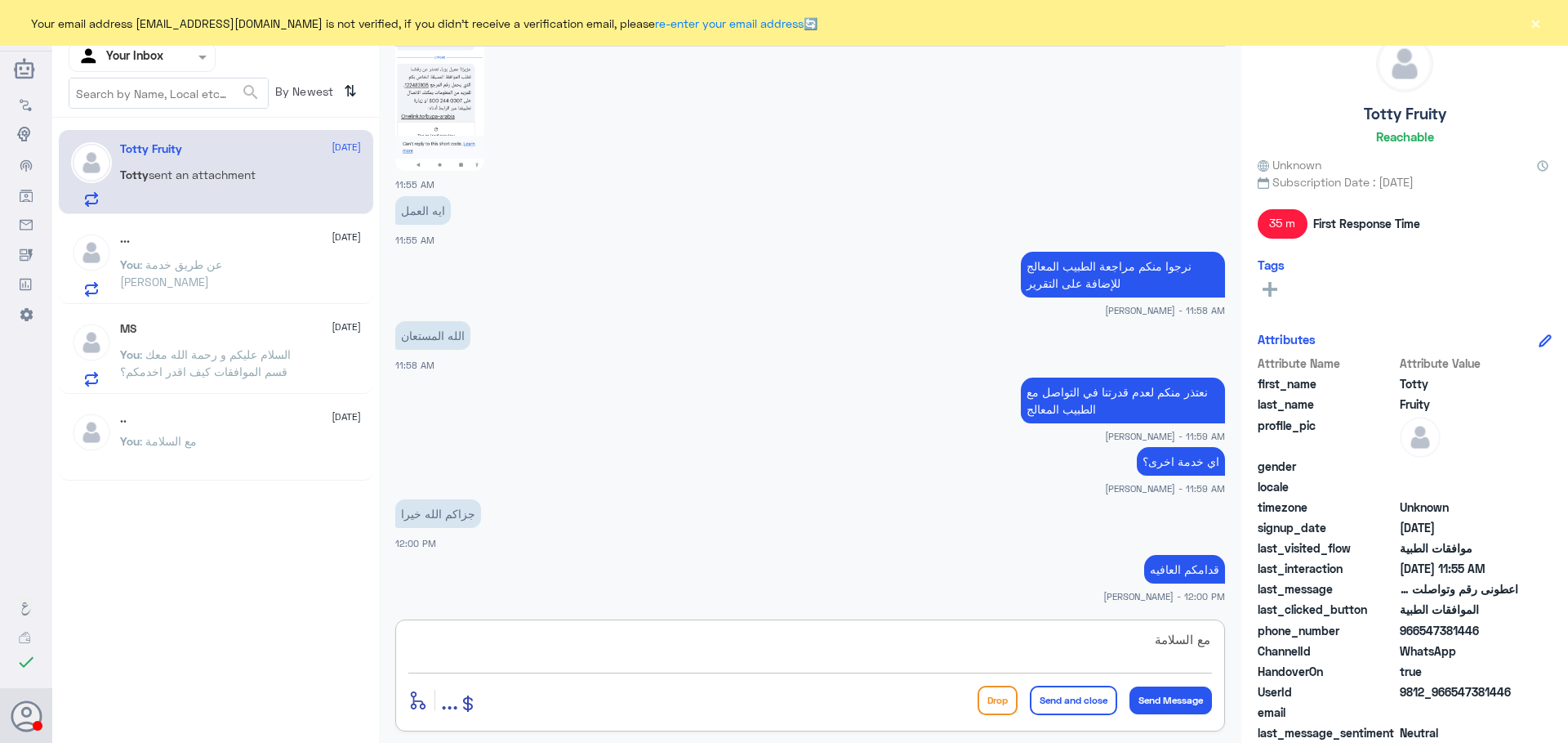
type textarea "مع السلامة"
click at [1073, 693] on button "Send and close" at bounding box center [1073, 700] width 87 height 30
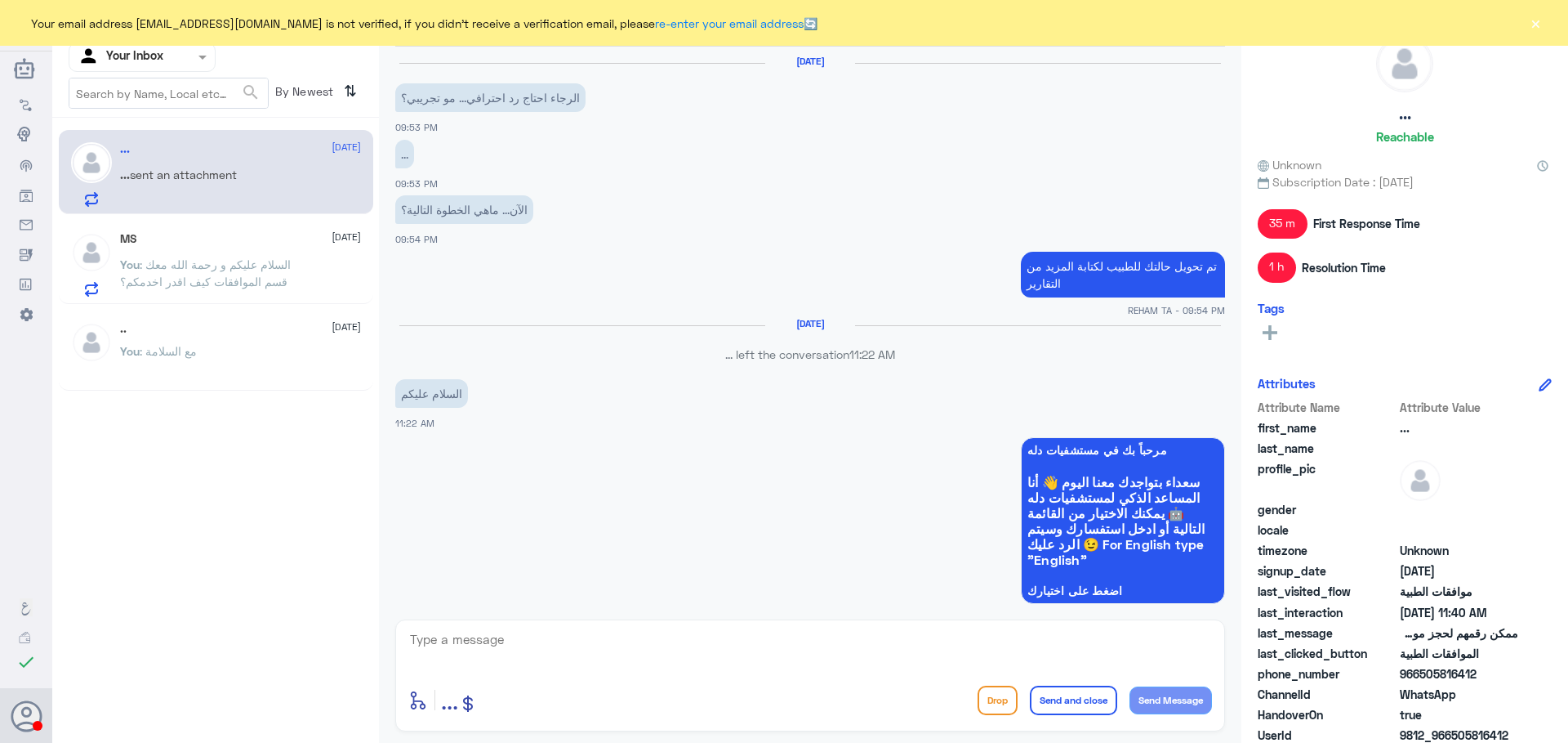
scroll to position [1012, 0]
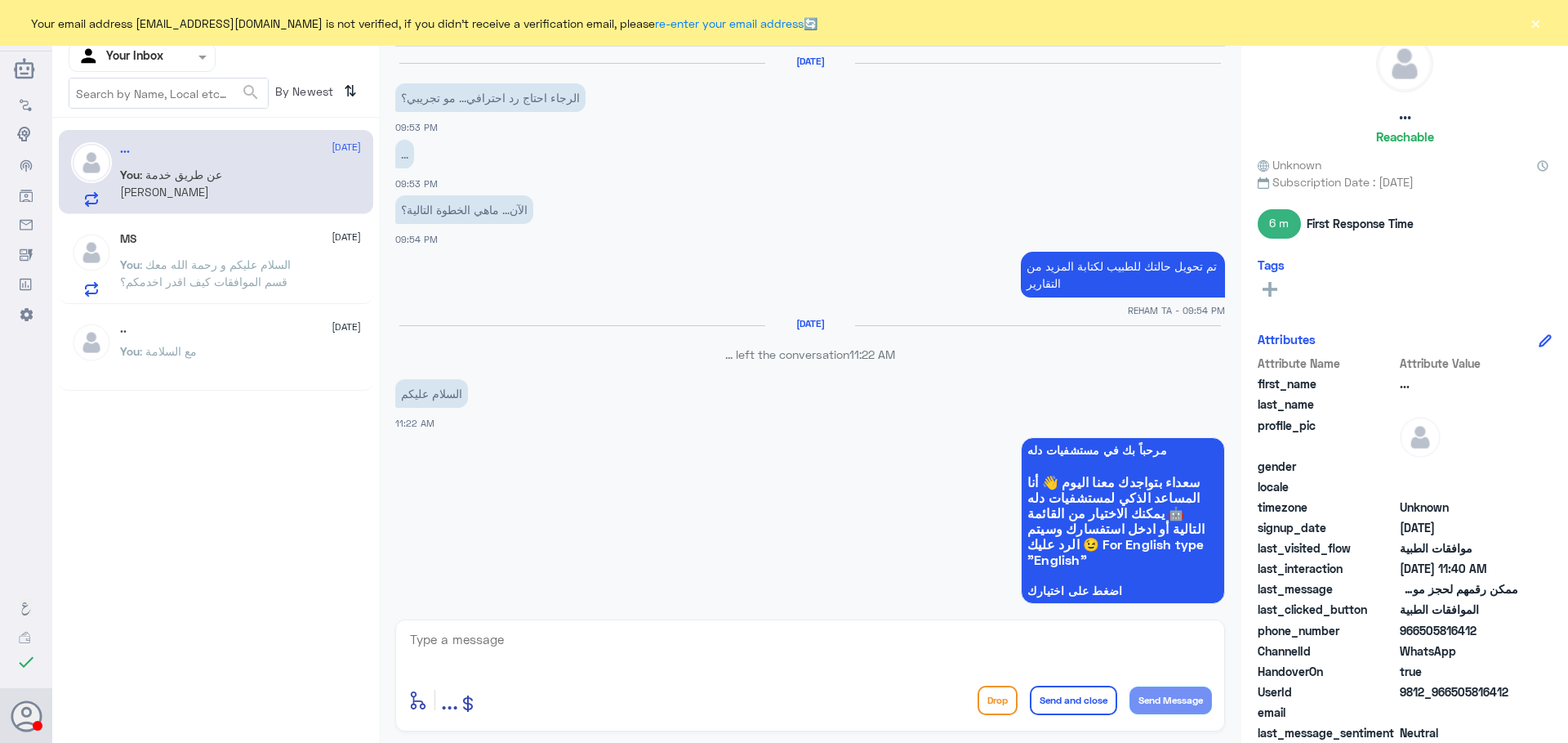
scroll to position [1012, 0]
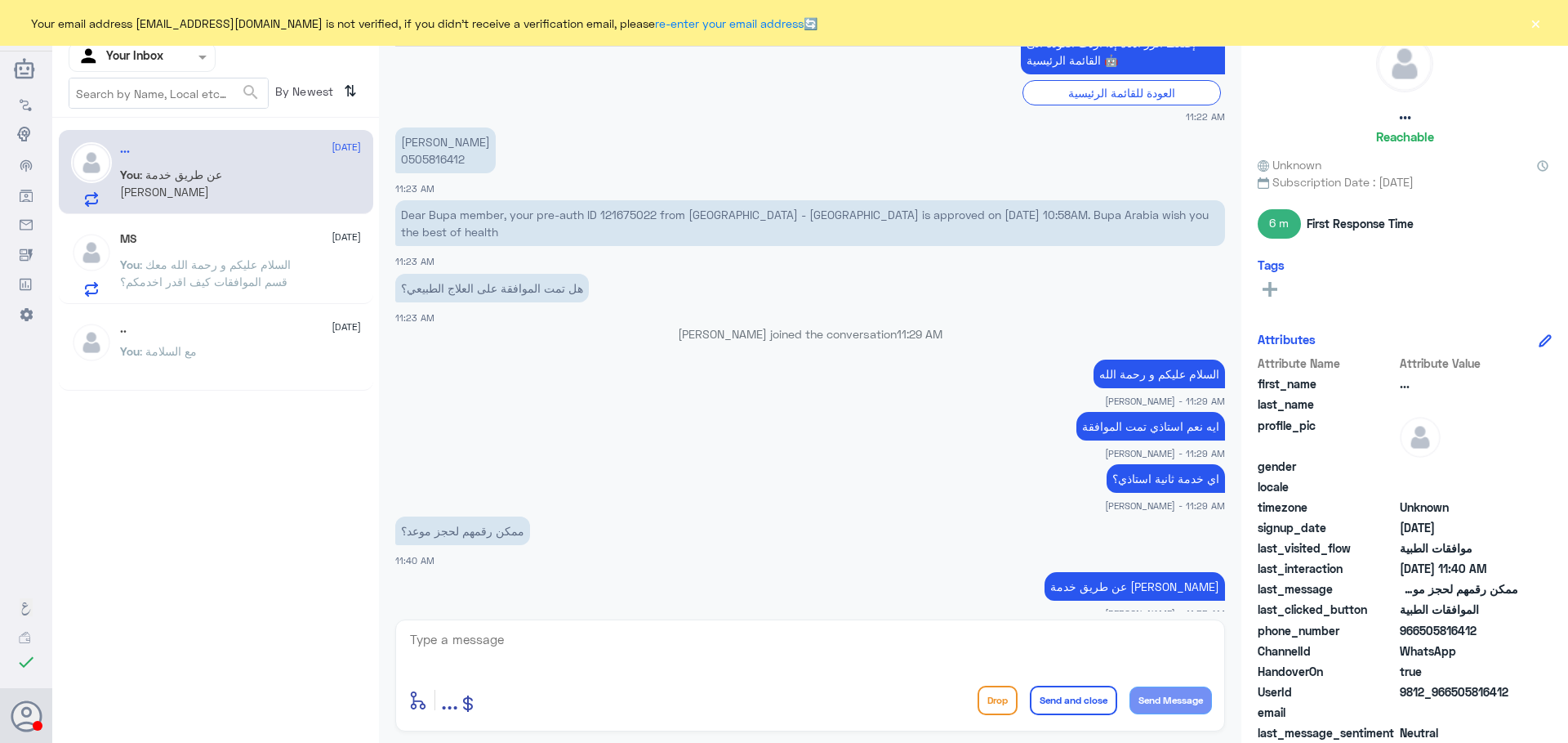
click at [647, 642] on textarea at bounding box center [811, 649] width 804 height 40
type textarea "اي خدمة اخرى ؟"
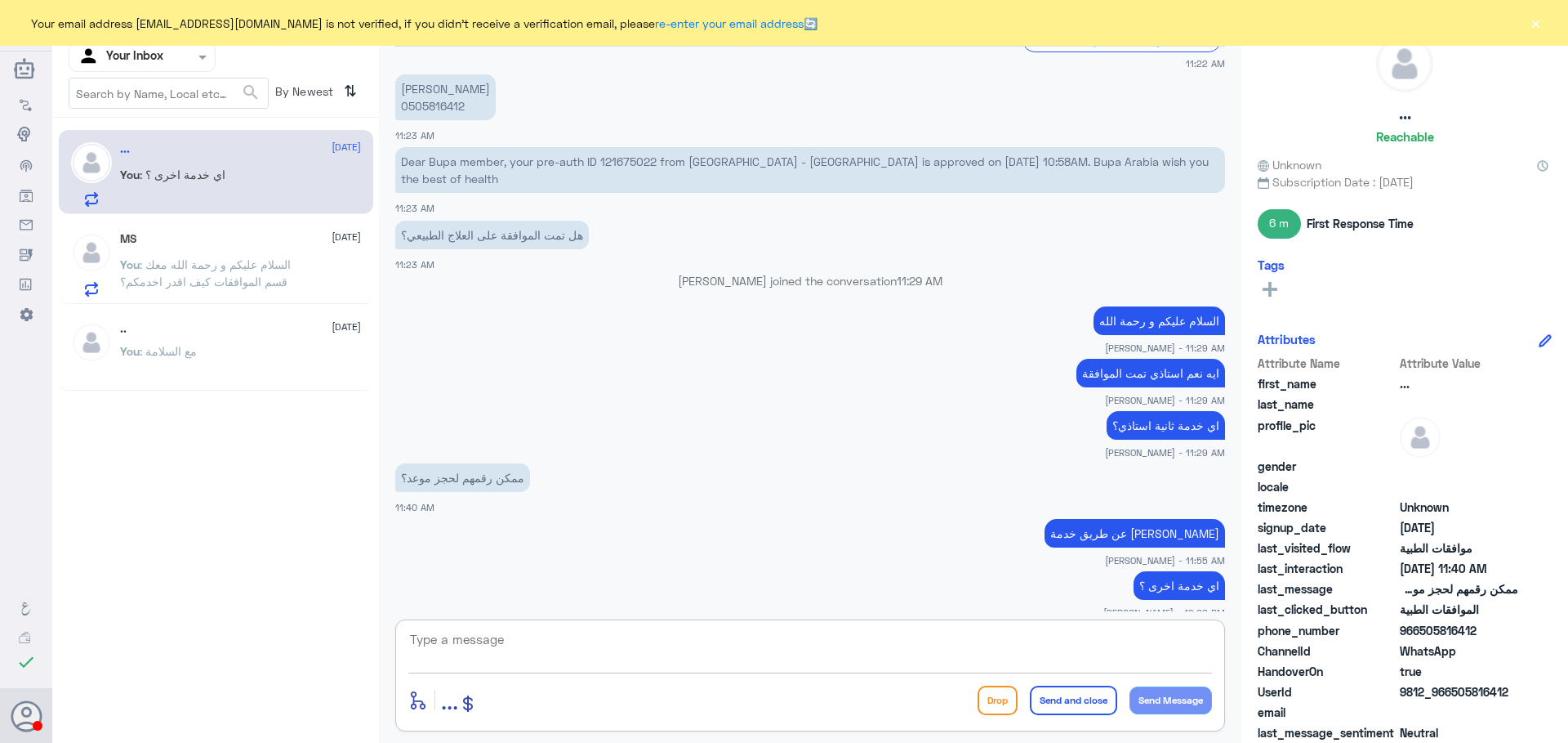
click at [206, 64] on span at bounding box center [204, 57] width 20 height 17
click at [269, 67] on div "Agent Filter Your Inbox All Unassigned Your Inbox Your Team" at bounding box center [216, 57] width 294 height 30
click at [178, 62] on div at bounding box center [142, 57] width 146 height 19
click at [170, 175] on div "Your Team" at bounding box center [142, 183] width 147 height 37
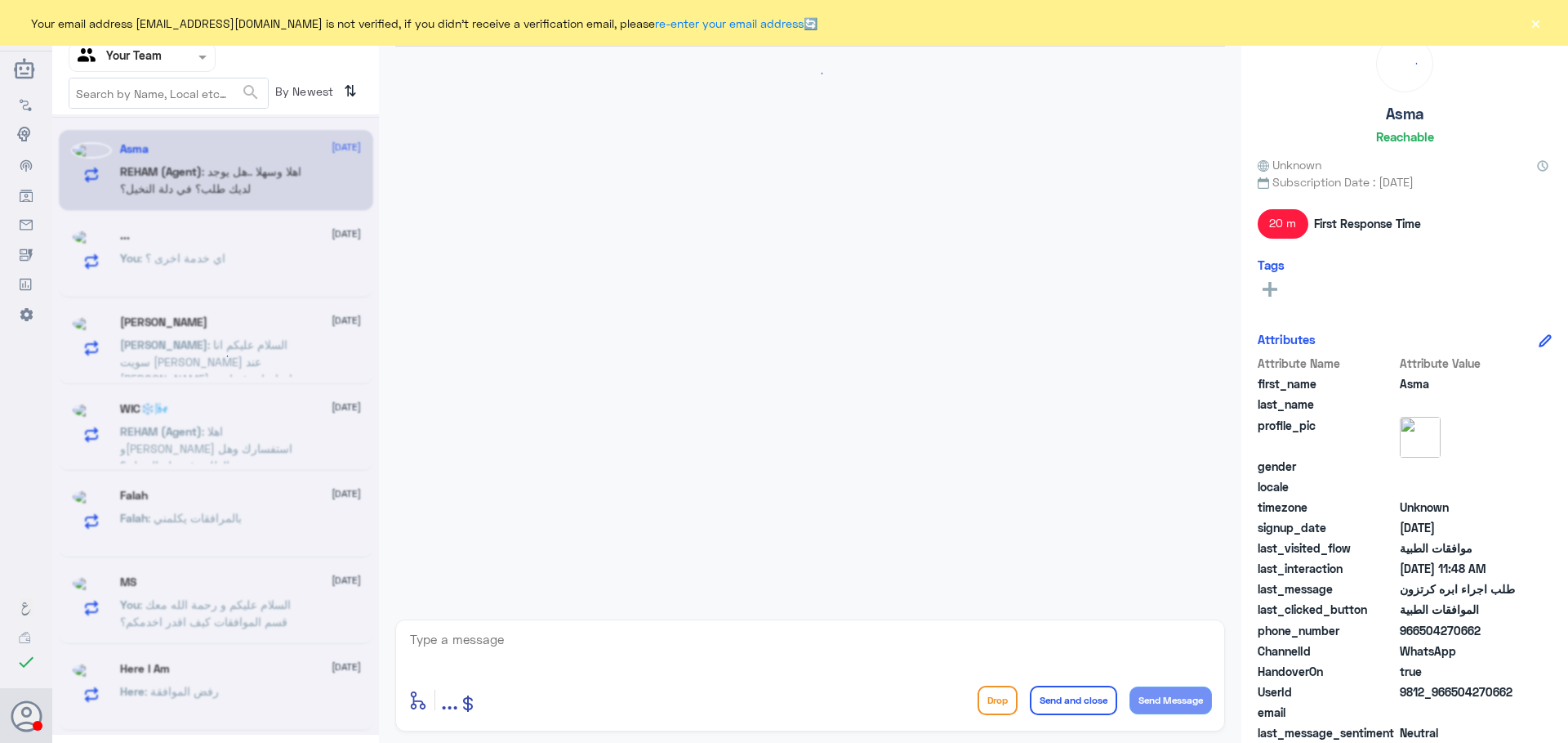
scroll to position [503, 0]
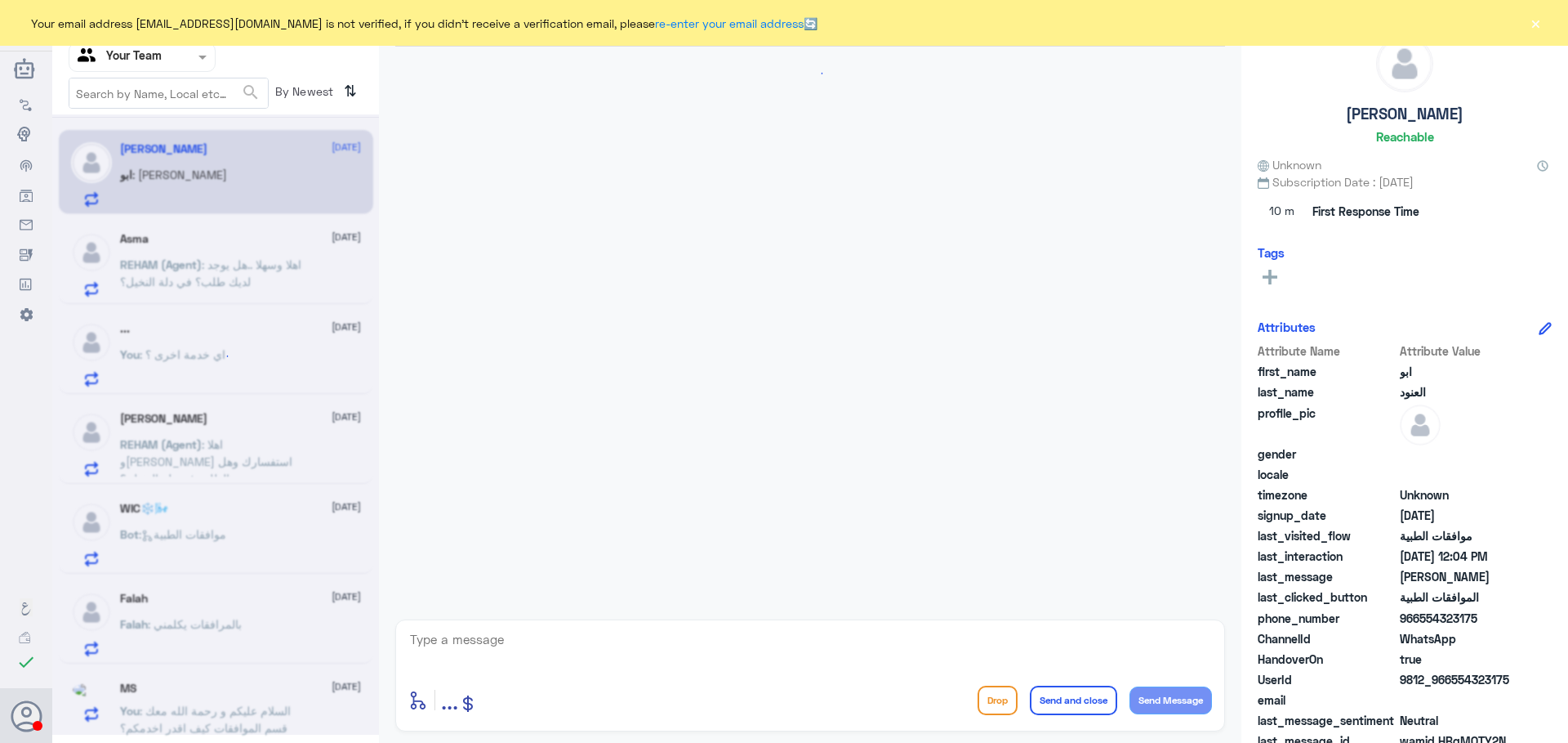
scroll to position [1576, 0]
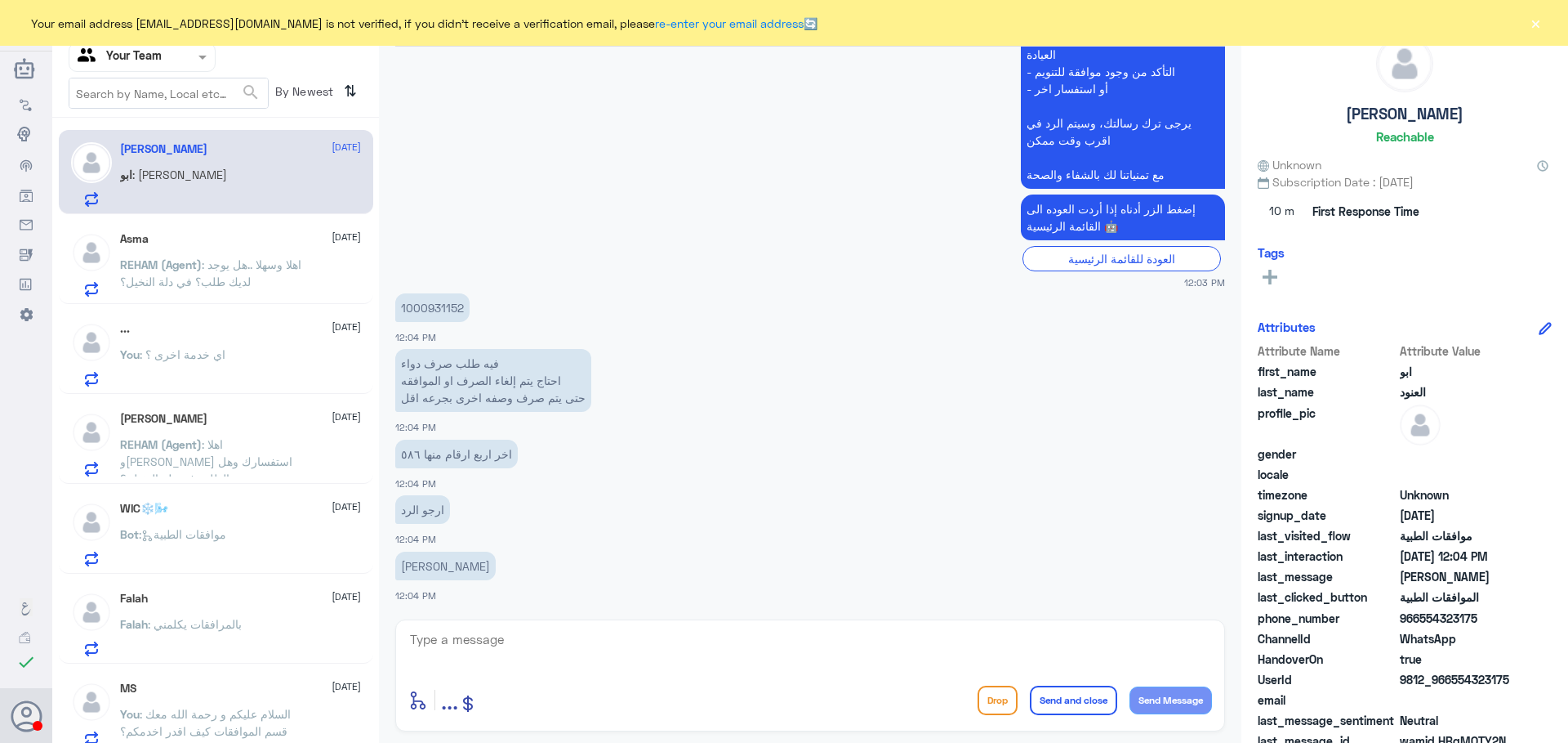
click at [444, 311] on p "1000931152" at bounding box center [432, 308] width 74 height 29
copy p "1000931152"
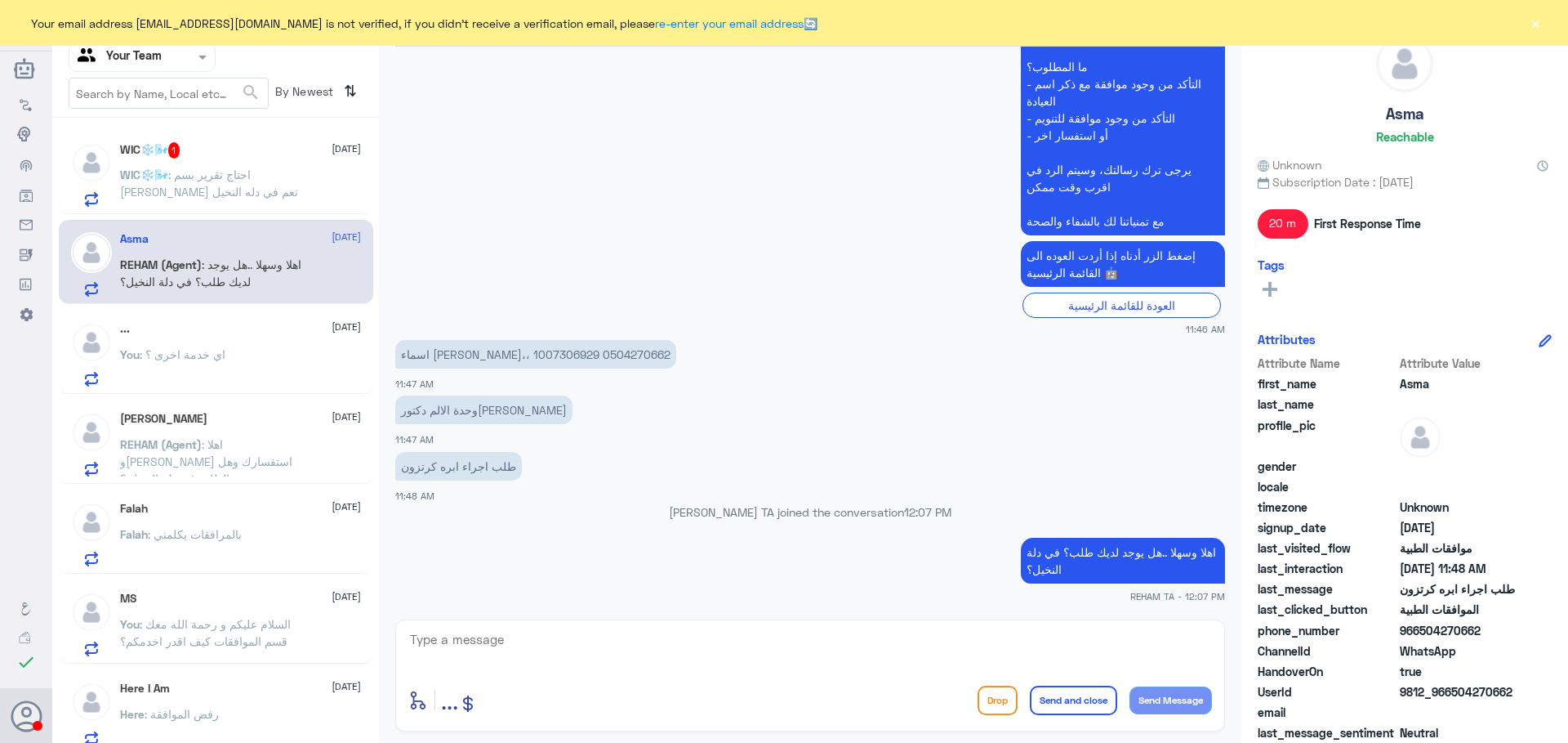
scroll to position [503, 0]
click at [201, 175] on span ": احتاج تقرير بسم [PERSON_NAME] نعم في دله النخيل" at bounding box center [209, 183] width 178 height 31
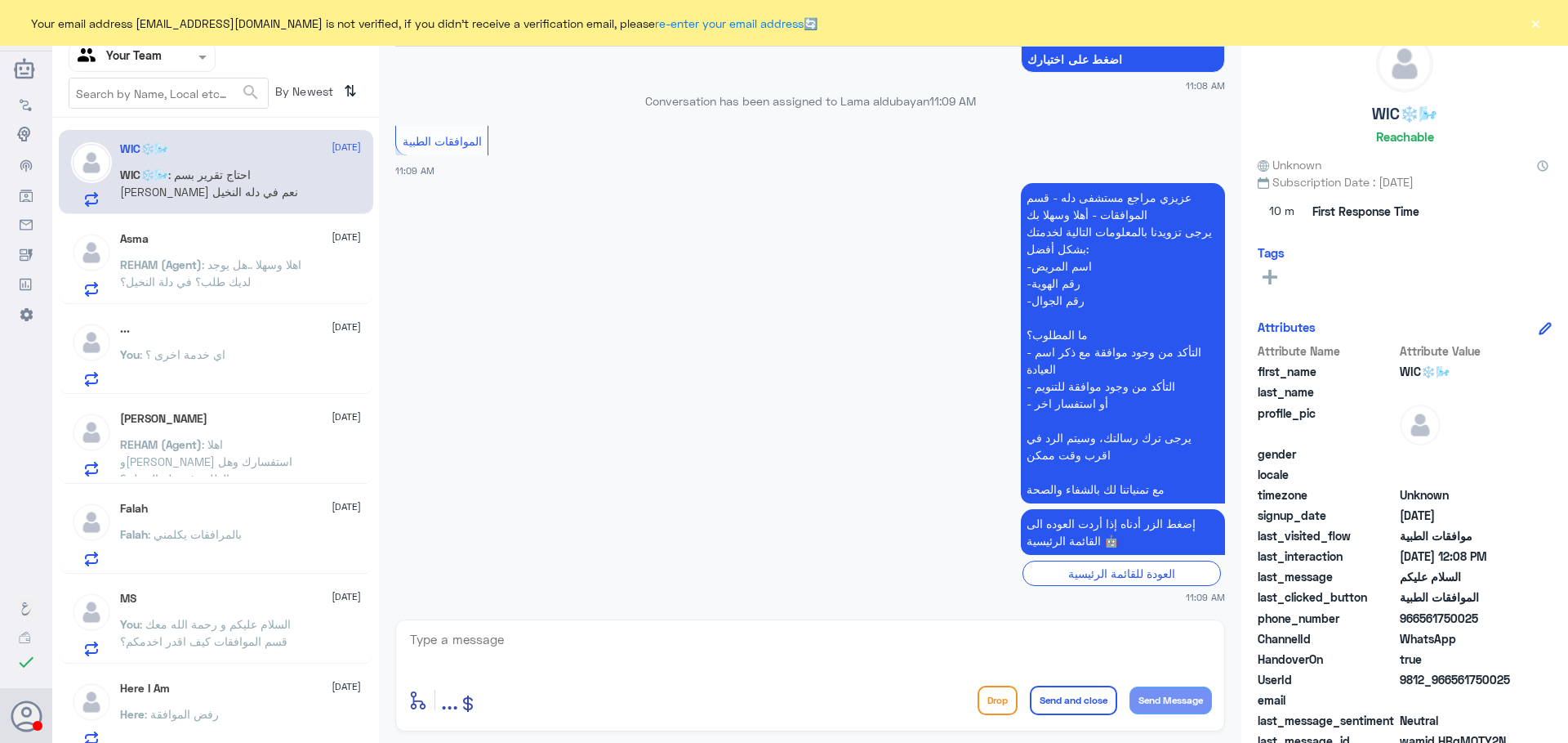
scroll to position [236, 0]
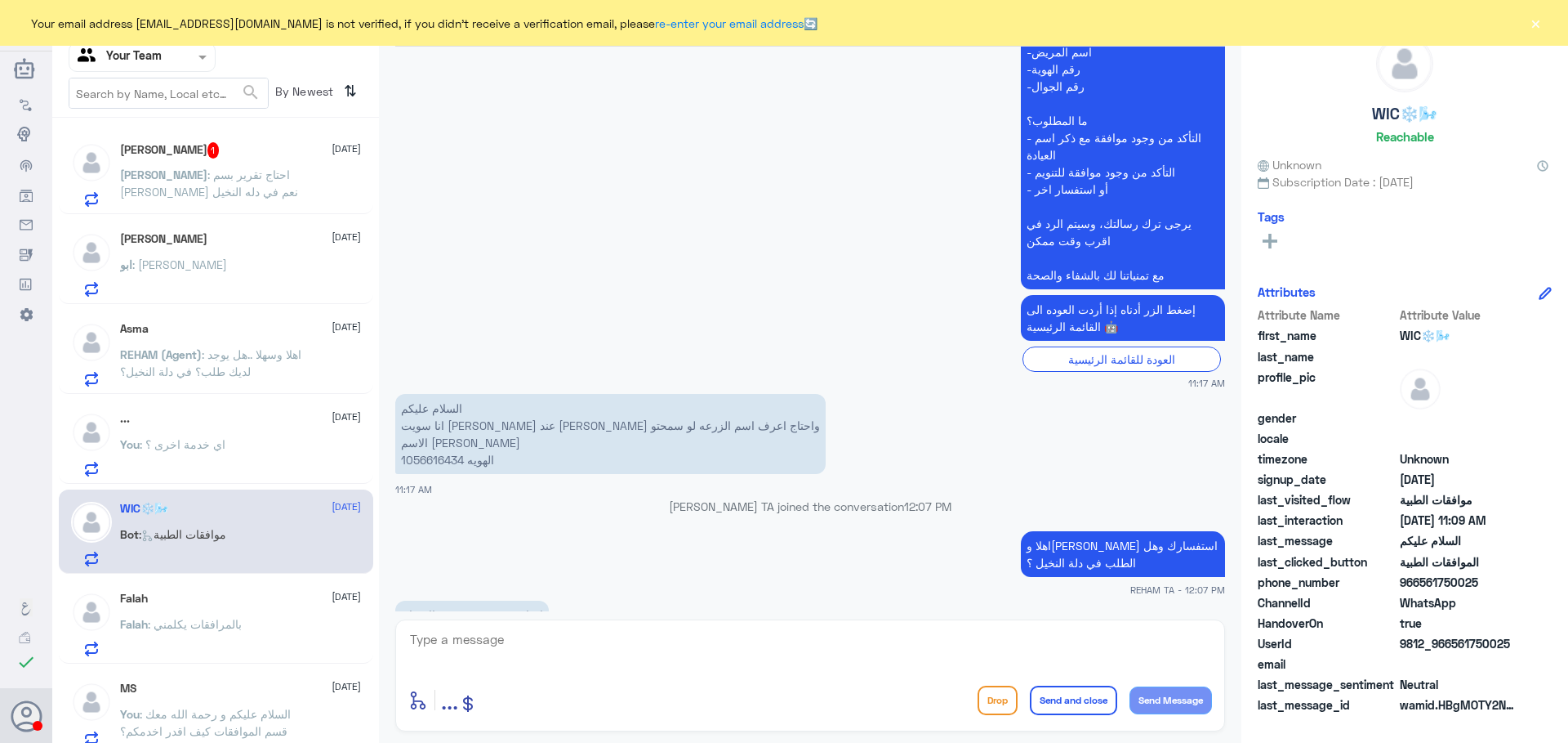
scroll to position [1152, 0]
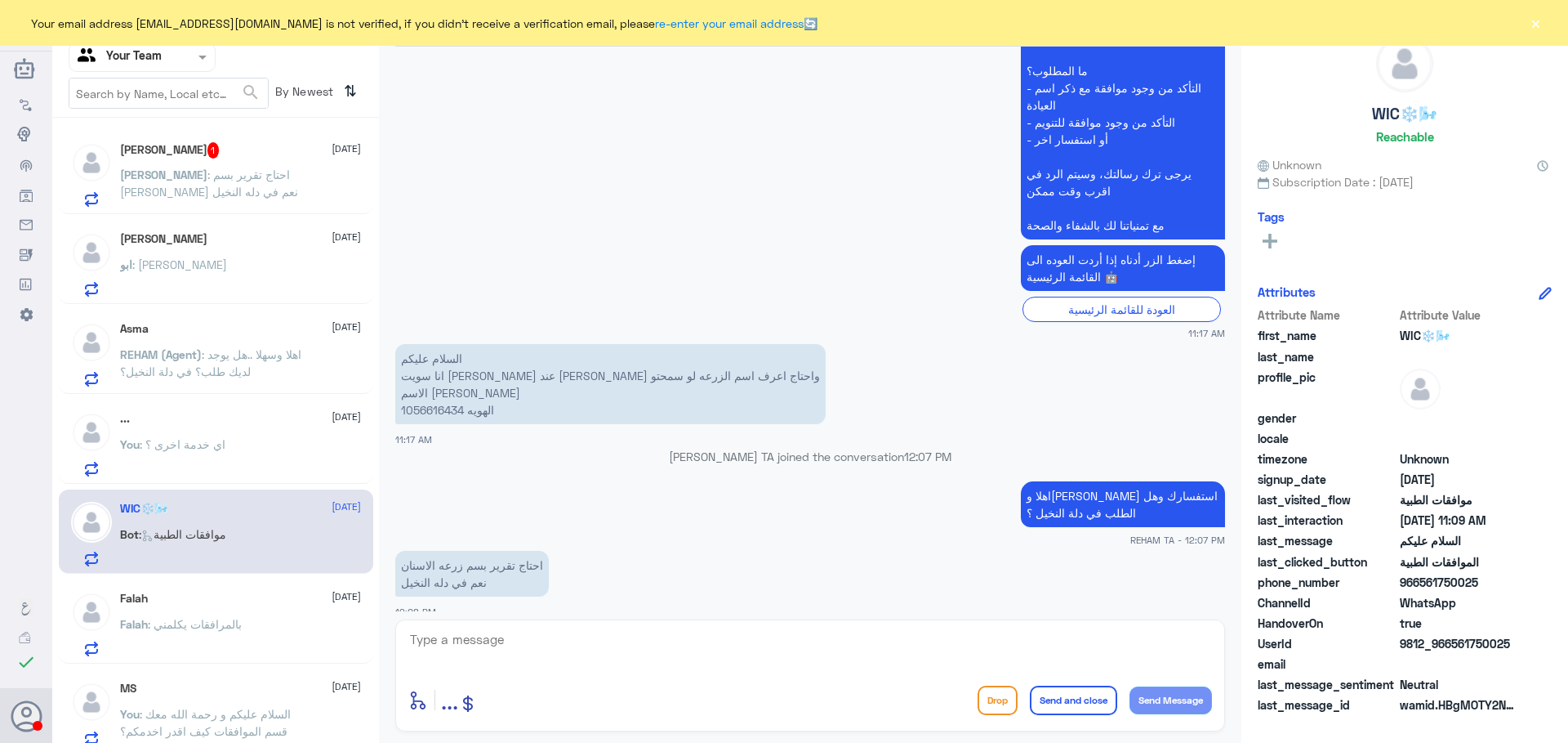
click at [231, 186] on span ": احتاج تقرير بسم [PERSON_NAME] نعم في دله النخيل" at bounding box center [209, 183] width 178 height 31
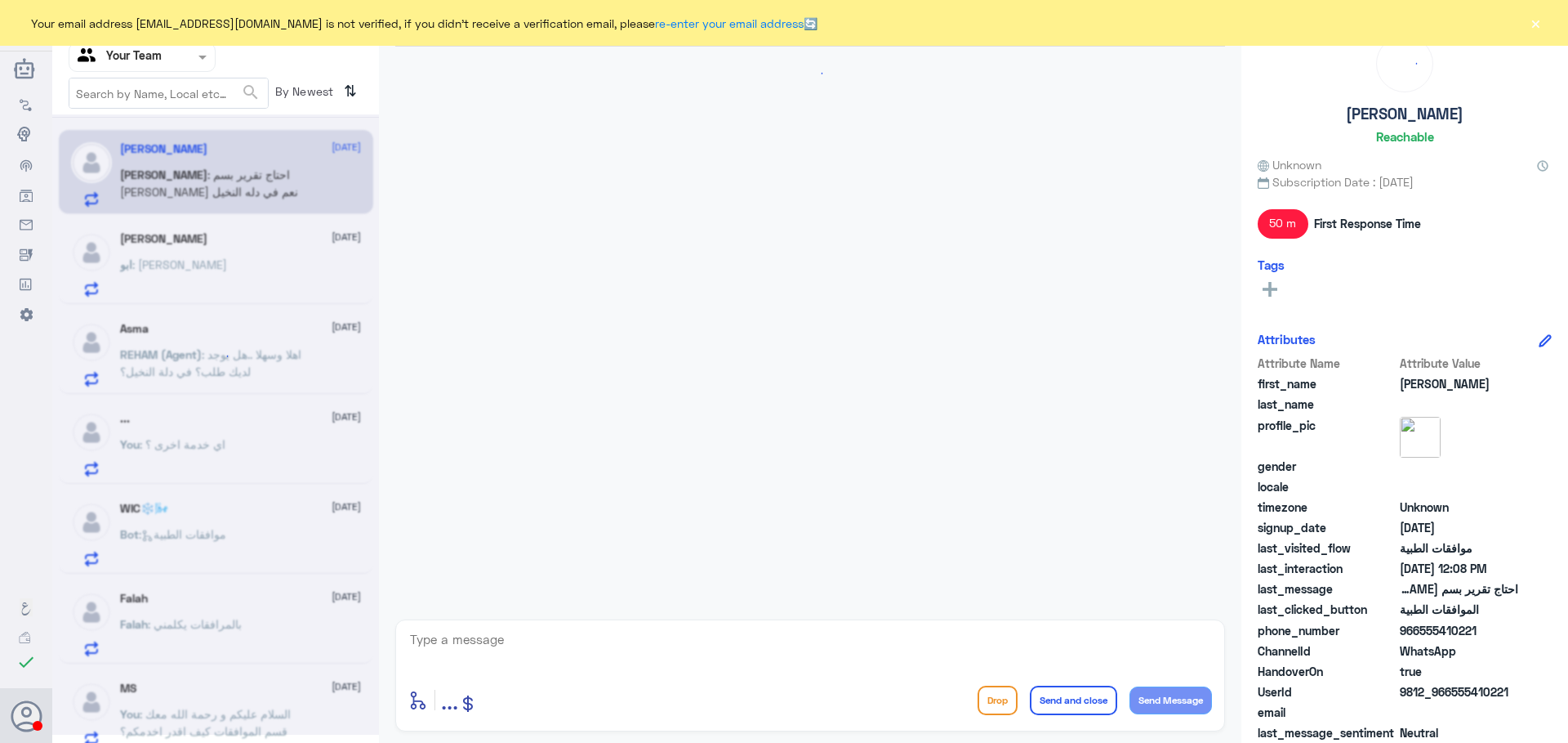
scroll to position [1169, 0]
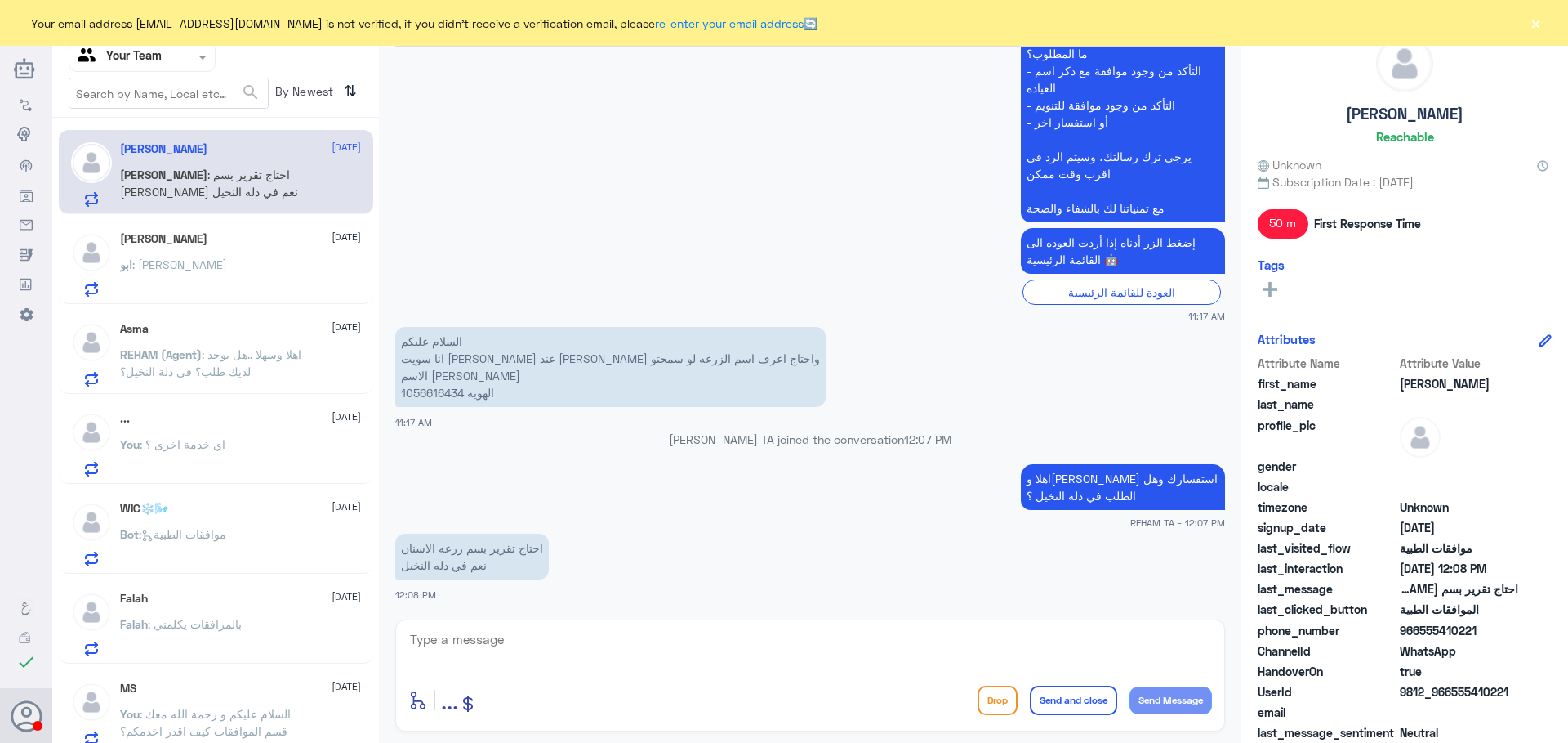
click at [243, 261] on div "ابو : [PERSON_NAME]" at bounding box center [240, 278] width 241 height 36
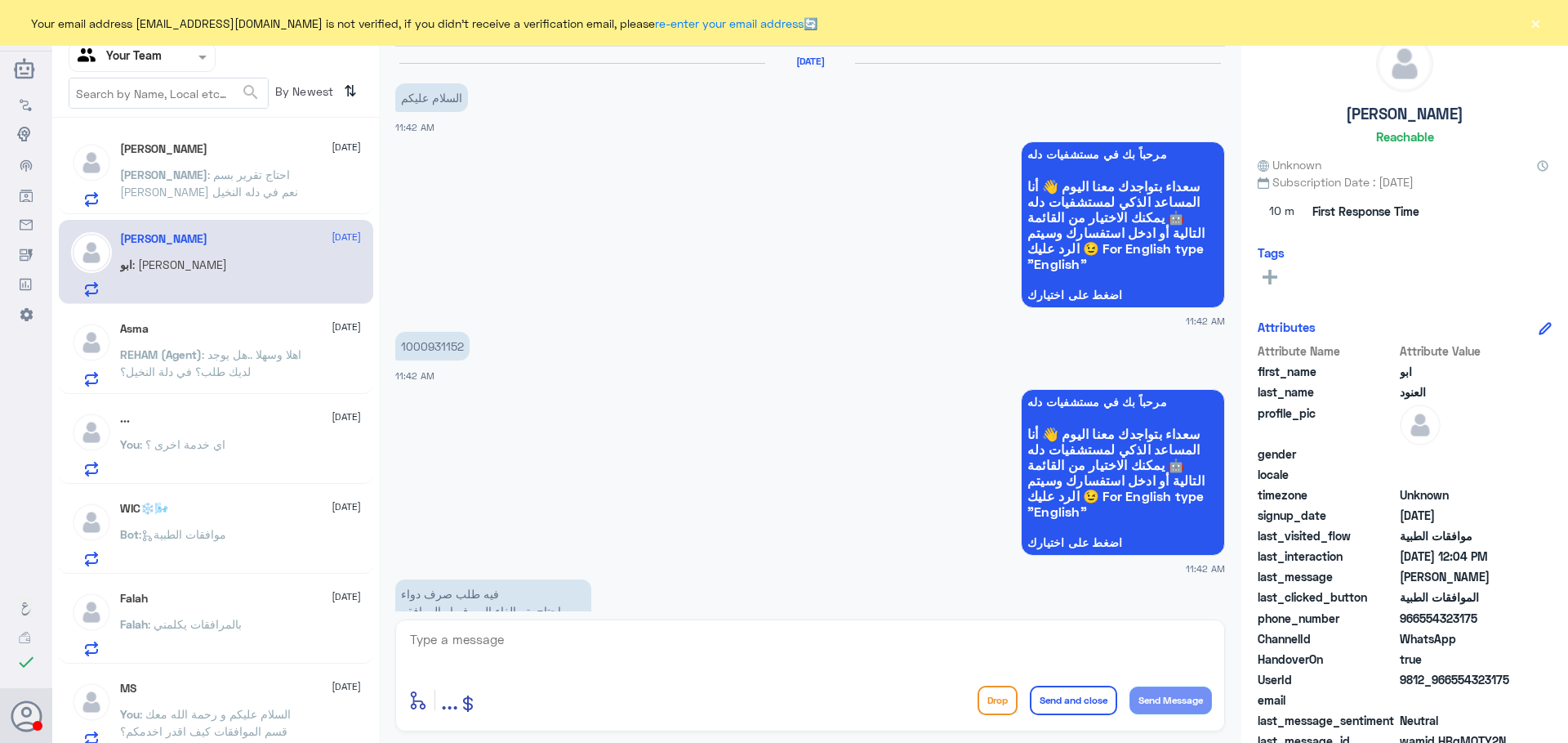
scroll to position [1576, 0]
